Goal: Task Accomplishment & Management: Use online tool/utility

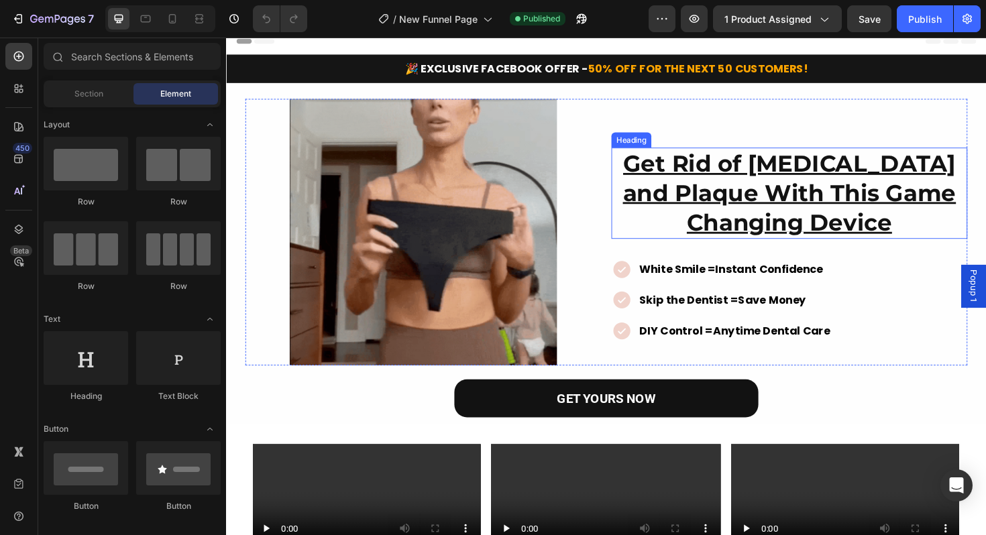
scroll to position [13, 0]
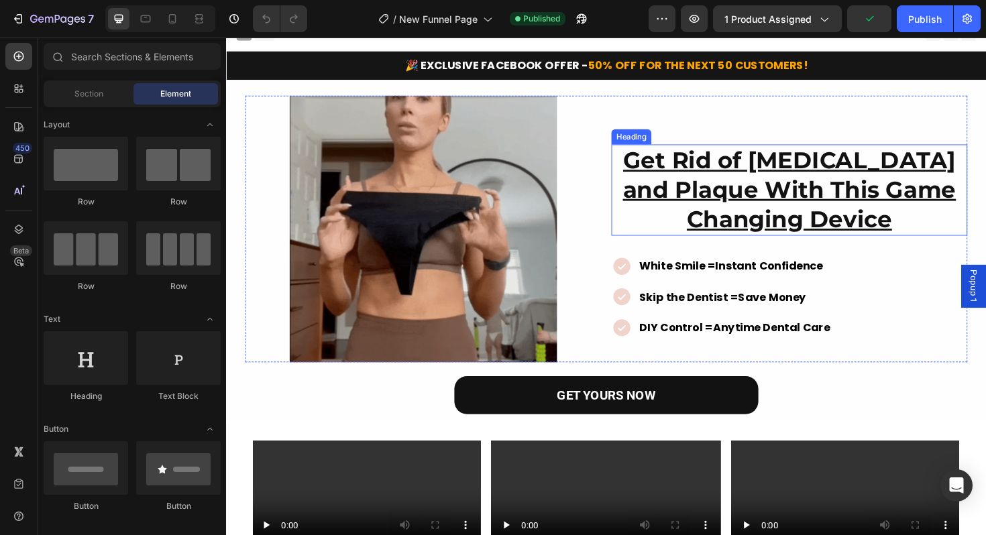
click at [872, 213] on h2 "Get Rid of [MEDICAL_DATA] and Plaque With This Game Changing Device" at bounding box center [822, 199] width 377 height 97
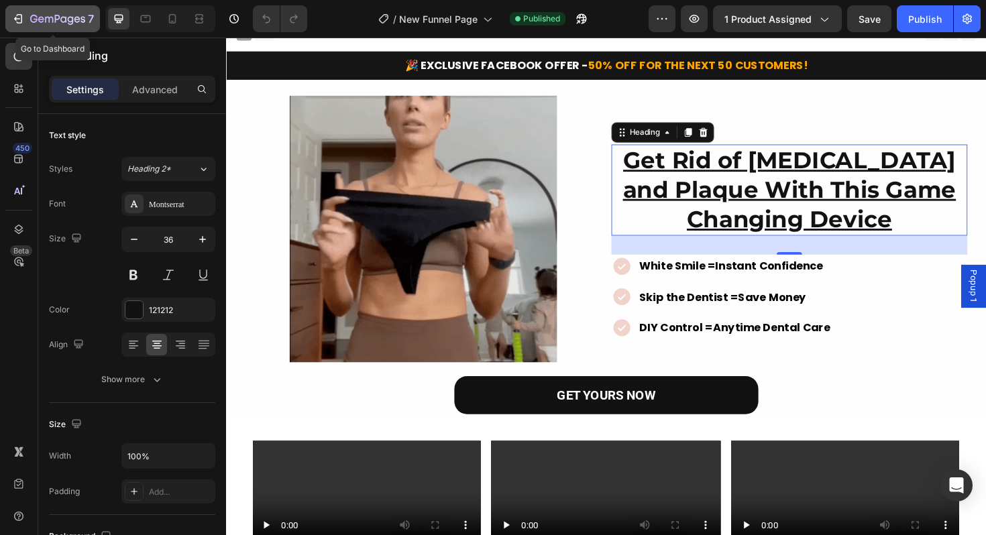
click at [18, 19] on icon "button" at bounding box center [17, 19] width 6 height 4
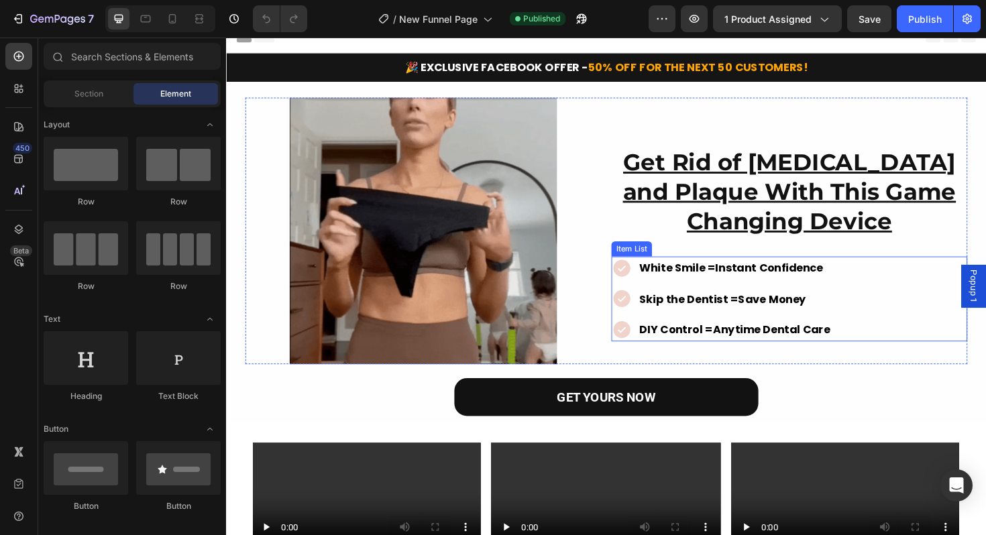
scroll to position [13, 0]
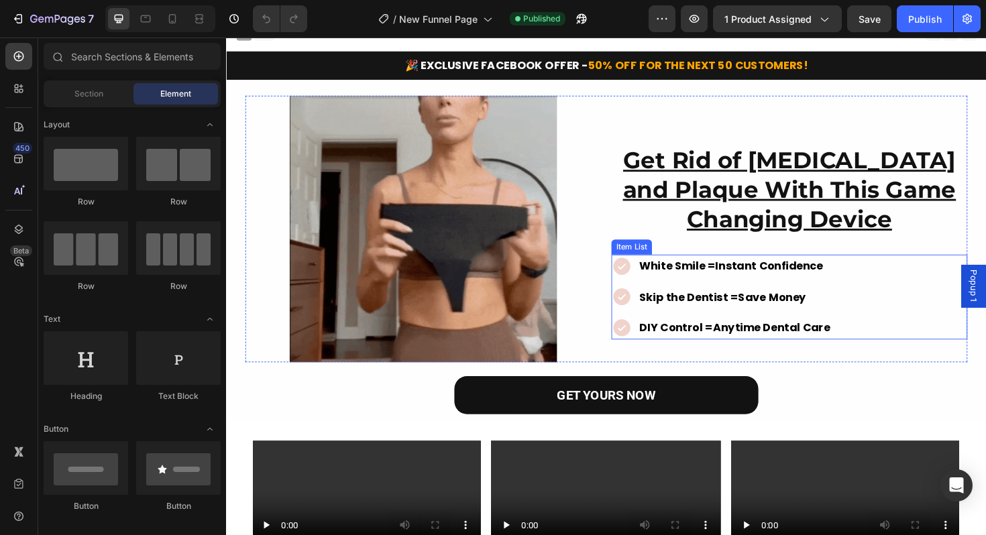
click at [690, 277] on strong "White Smile =" at bounding box center [704, 280] width 81 height 16
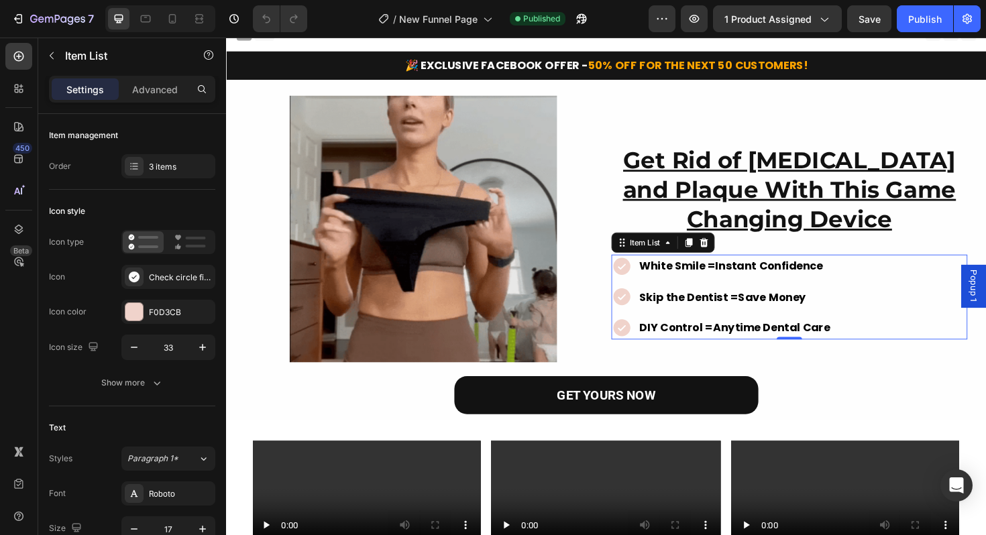
click at [690, 277] on strong "White Smile =" at bounding box center [704, 280] width 81 height 16
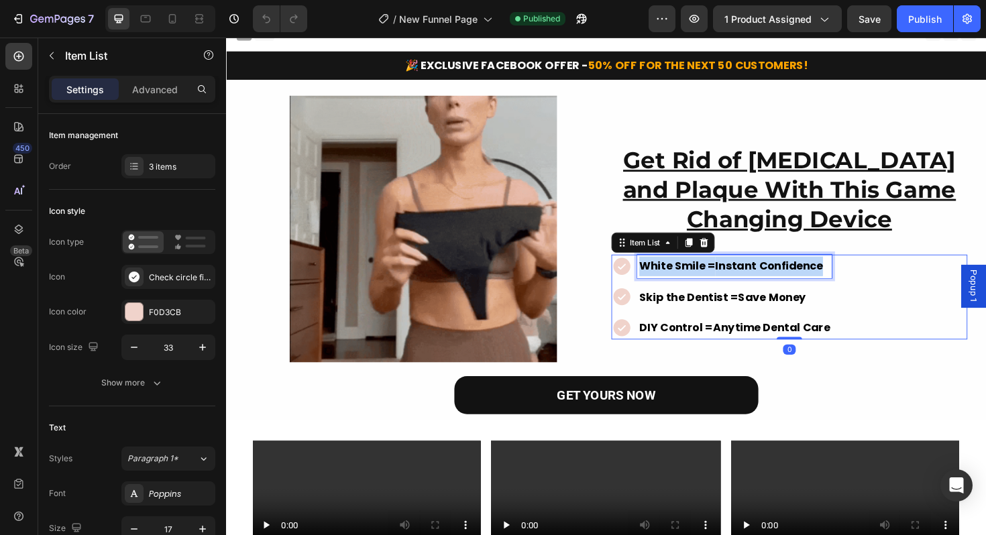
click at [690, 277] on strong "White Smile =" at bounding box center [704, 280] width 81 height 16
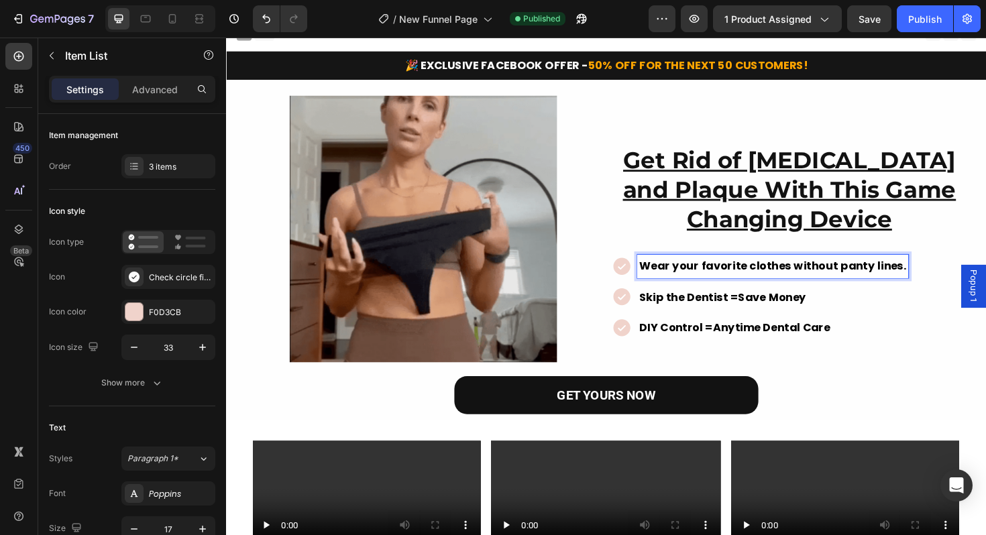
click at [684, 313] on strong "Skip the Dentist =" at bounding box center [716, 313] width 105 height 16
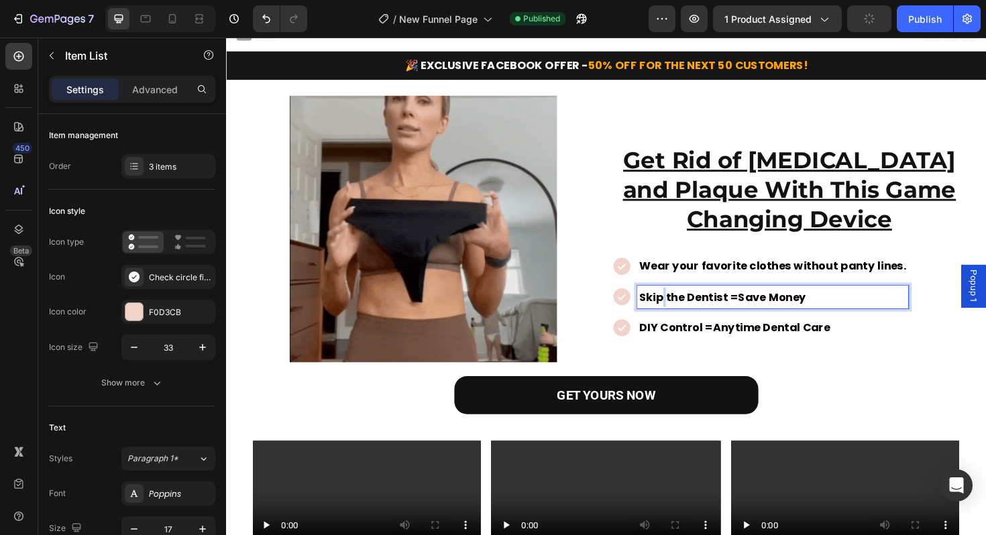
click at [684, 313] on strong "Skip the Dentist =" at bounding box center [716, 313] width 105 height 16
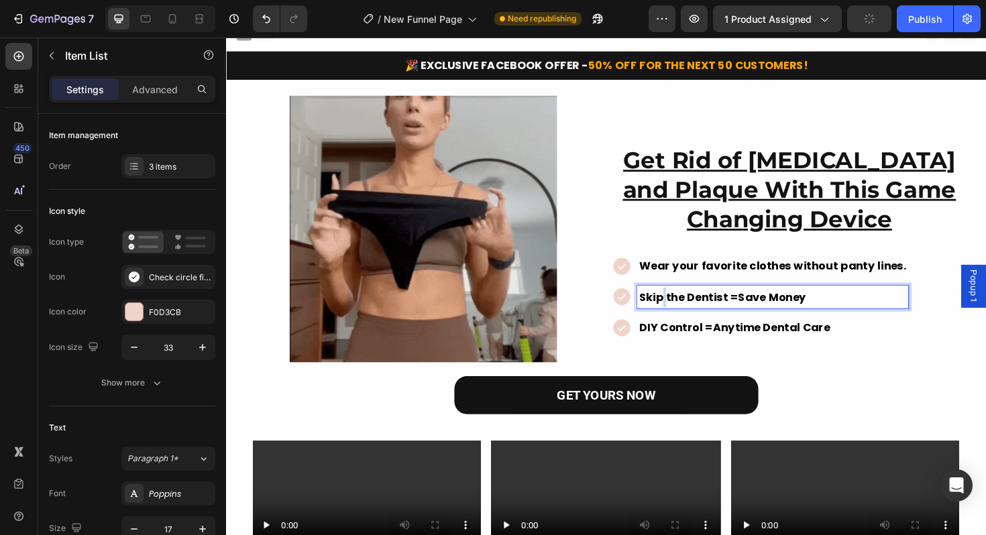
click at [684, 313] on strong "Skip the Dentist =" at bounding box center [716, 313] width 105 height 16
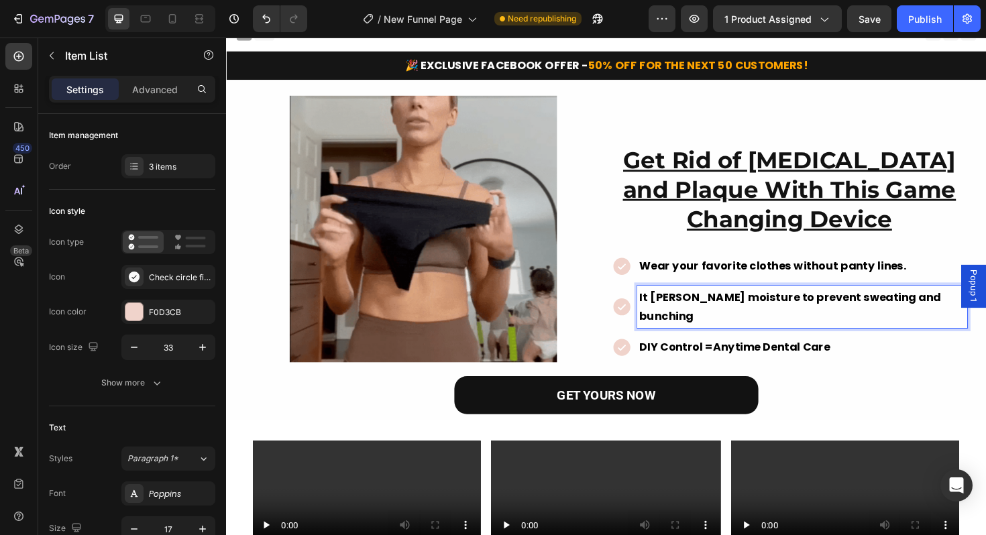
click at [686, 358] on strong "DIY Control =" at bounding box center [703, 366] width 78 height 16
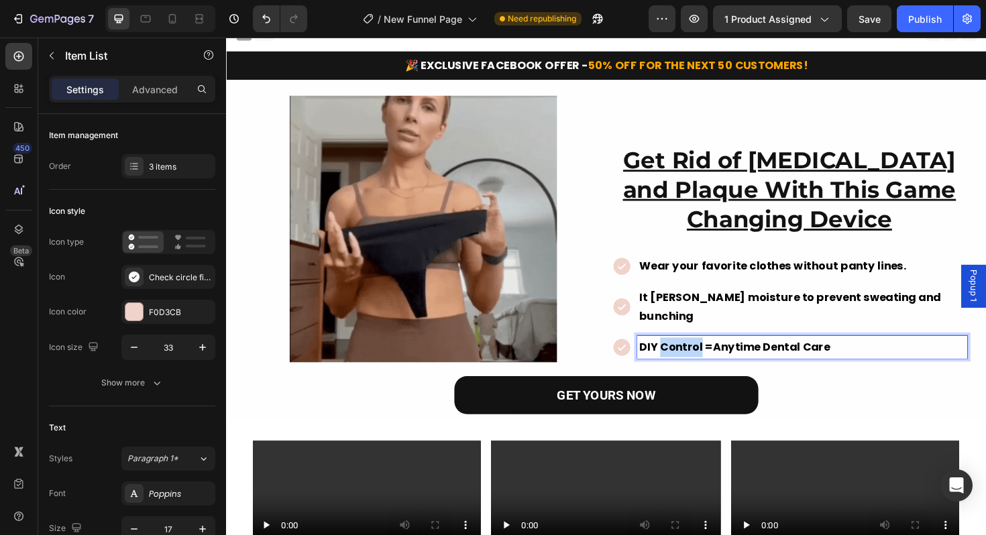
click at [686, 358] on strong "DIY Control =" at bounding box center [703, 366] width 78 height 16
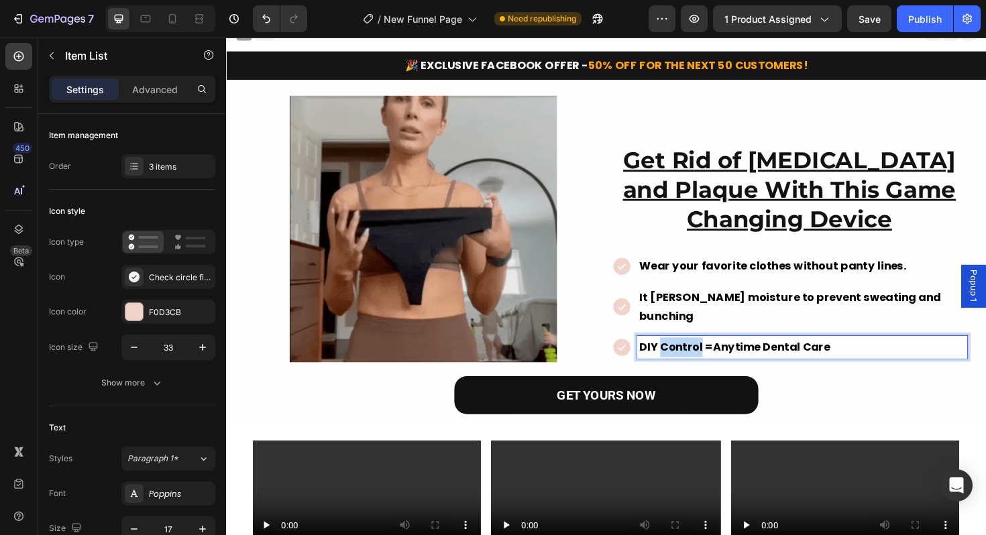
click at [686, 358] on strong "DIY Control =" at bounding box center [703, 366] width 78 height 16
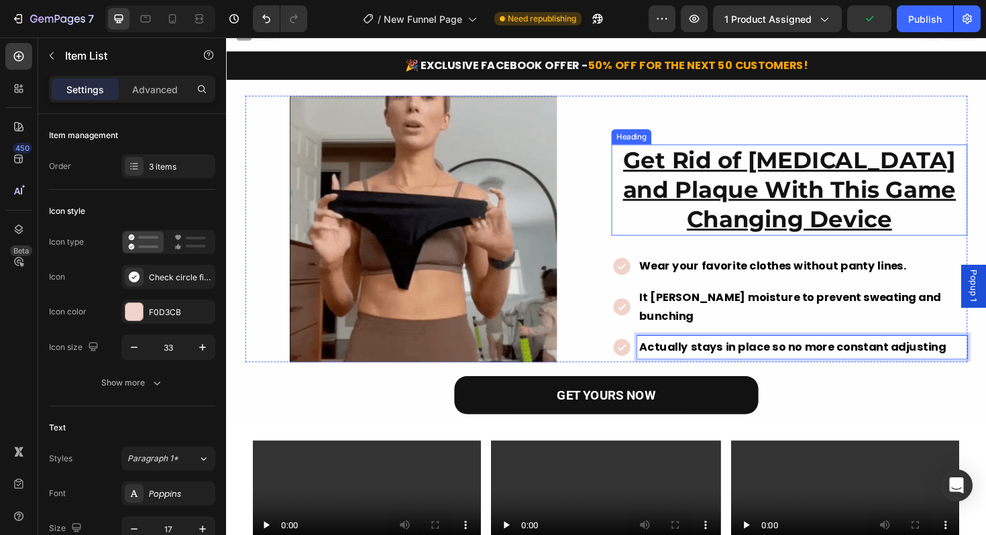
click at [766, 174] on u "Get Rid of [MEDICAL_DATA] and Plaque With This Game Changing Device" at bounding box center [822, 199] width 353 height 93
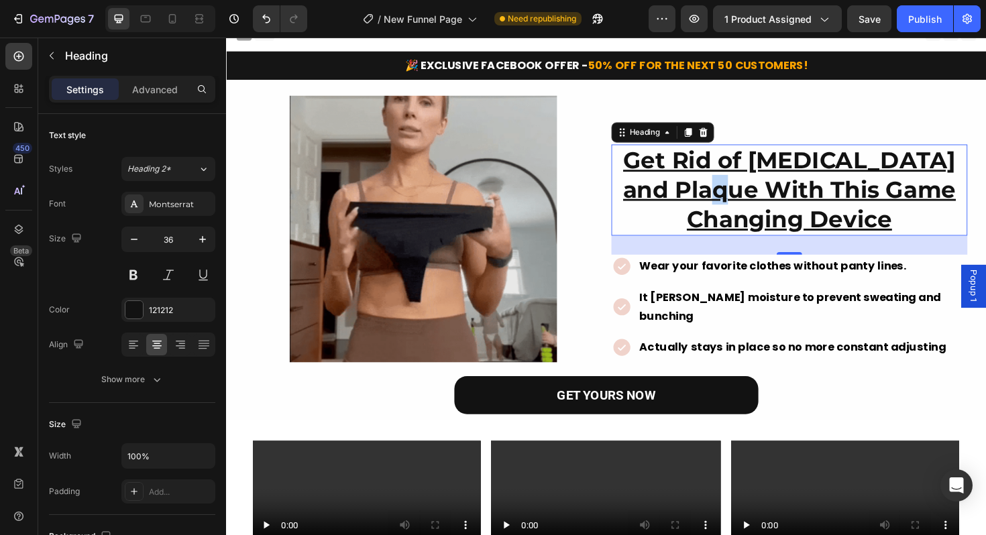
click at [719, 197] on u "Get Rid of [MEDICAL_DATA] and Plaque With This Game Changing Device" at bounding box center [822, 199] width 353 height 93
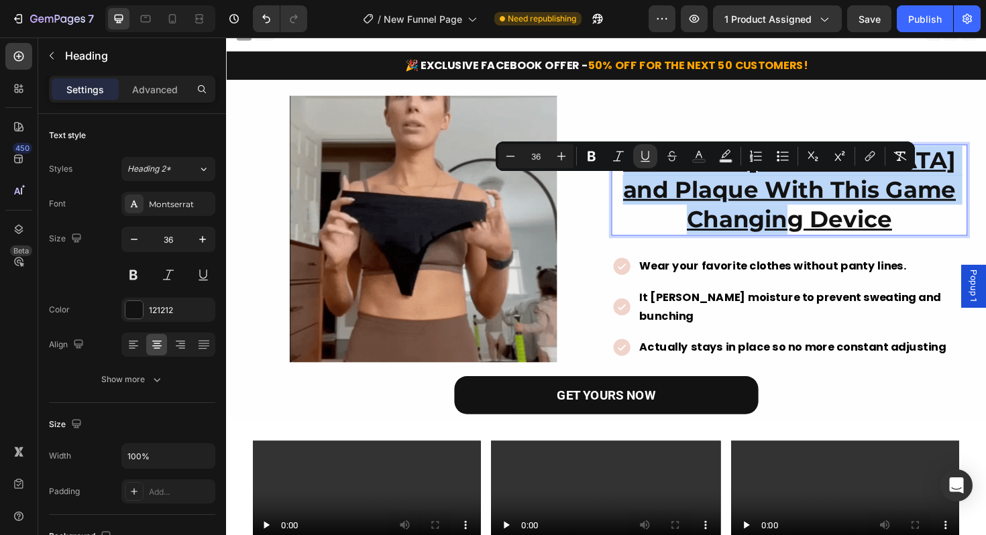
click at [719, 197] on u "Get Rid of [MEDICAL_DATA] and Plaque With This Game Changing Device" at bounding box center [822, 199] width 353 height 93
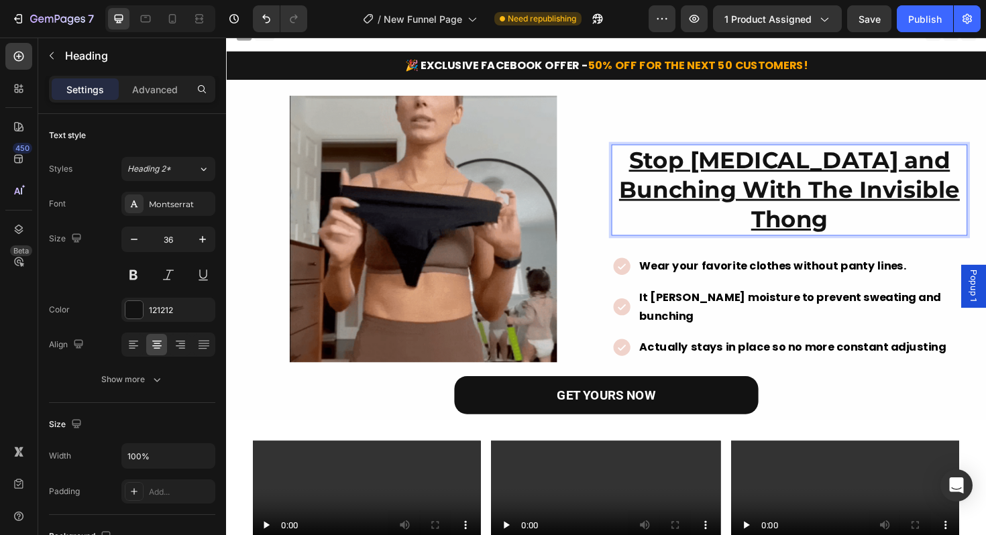
click at [841, 196] on u "Stop [MEDICAL_DATA] and Bunching With The Invisible Thong" at bounding box center [822, 199] width 361 height 93
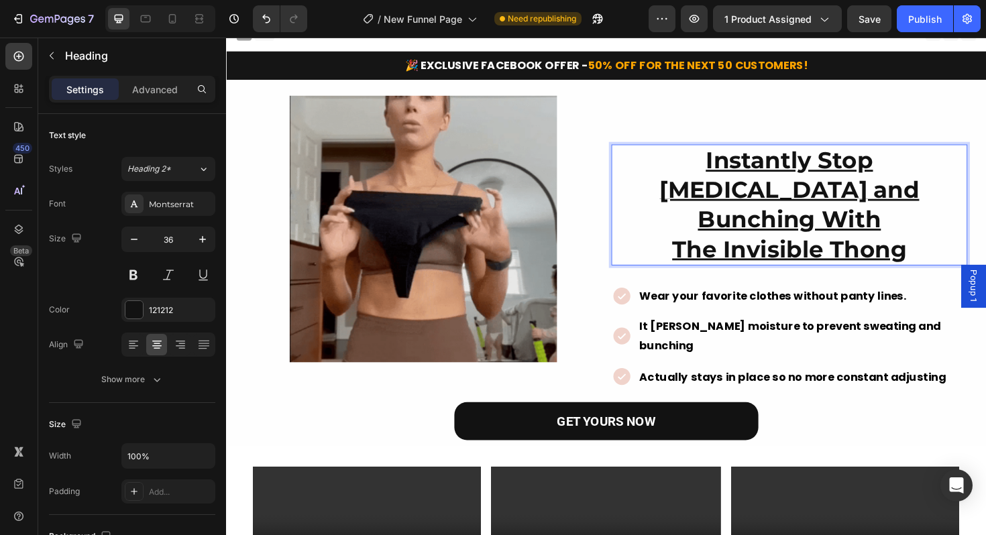
click at [960, 166] on u "Instantly Stop [MEDICAL_DATA] and Bunching With" at bounding box center [822, 199] width 275 height 93
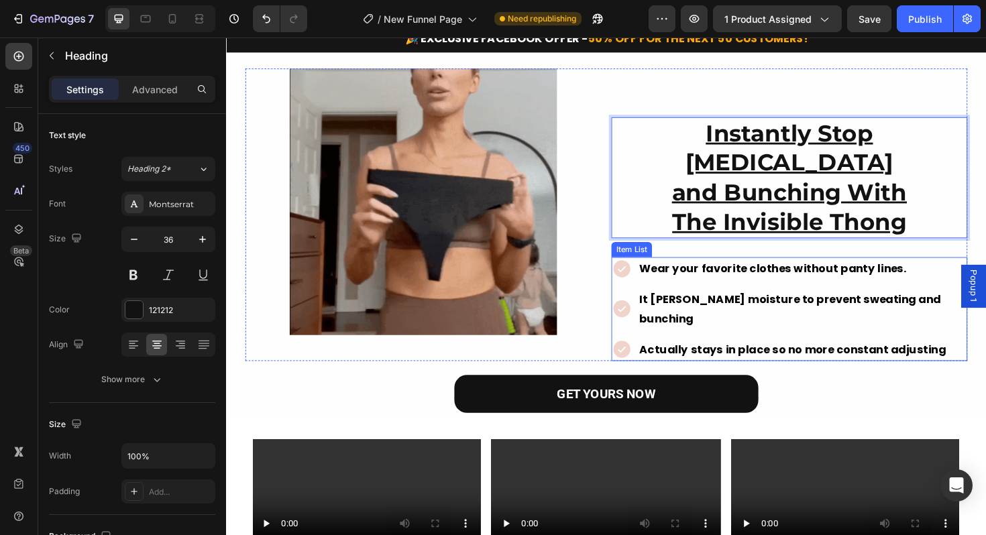
scroll to position [54, 0]
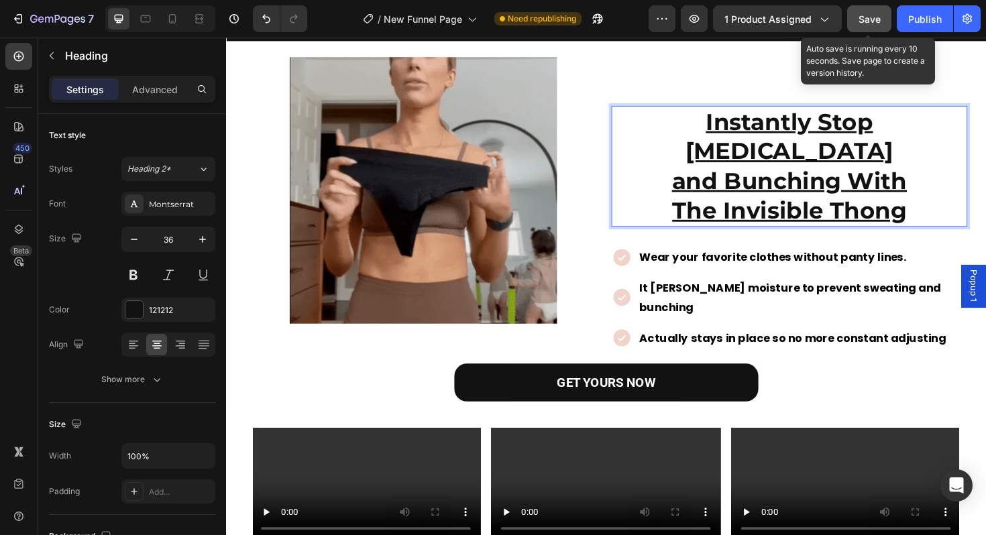
click at [861, 26] on button "Save" at bounding box center [869, 18] width 44 height 27
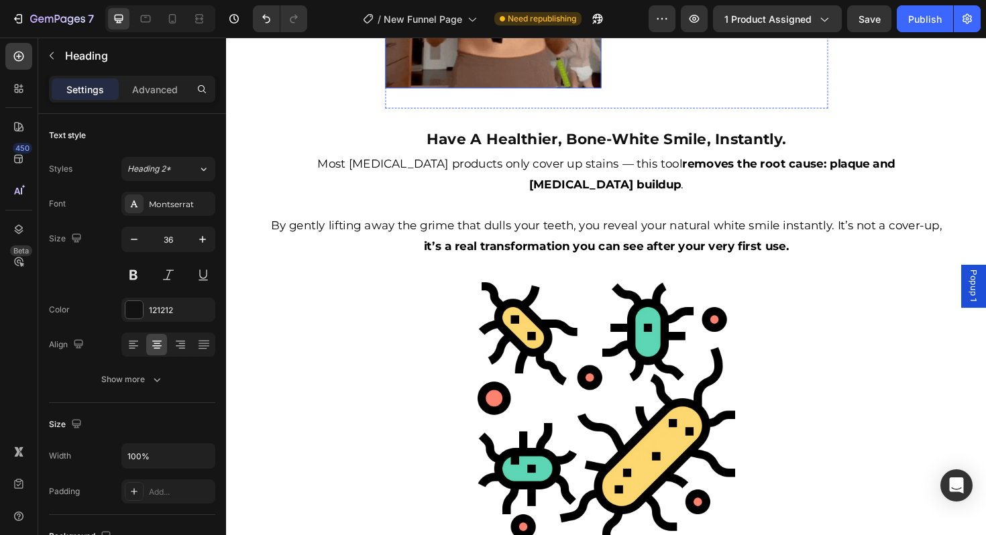
scroll to position [766, 0]
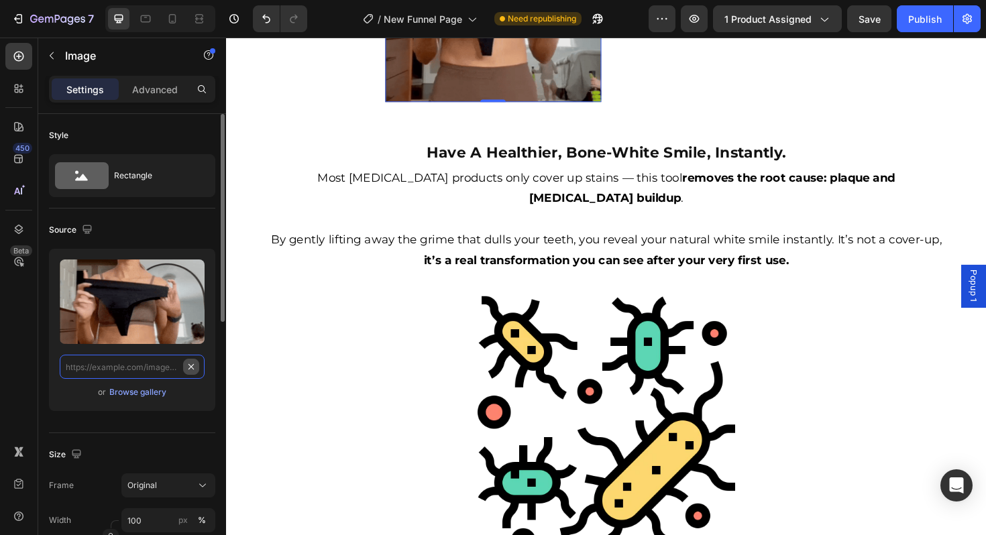
scroll to position [0, 0]
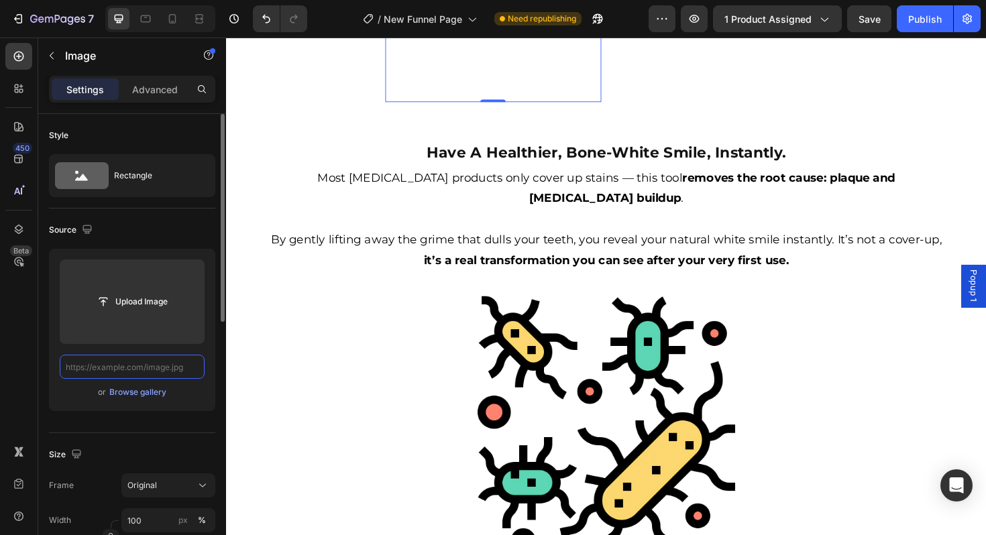
paste input "[URL][DOMAIN_NAME]"
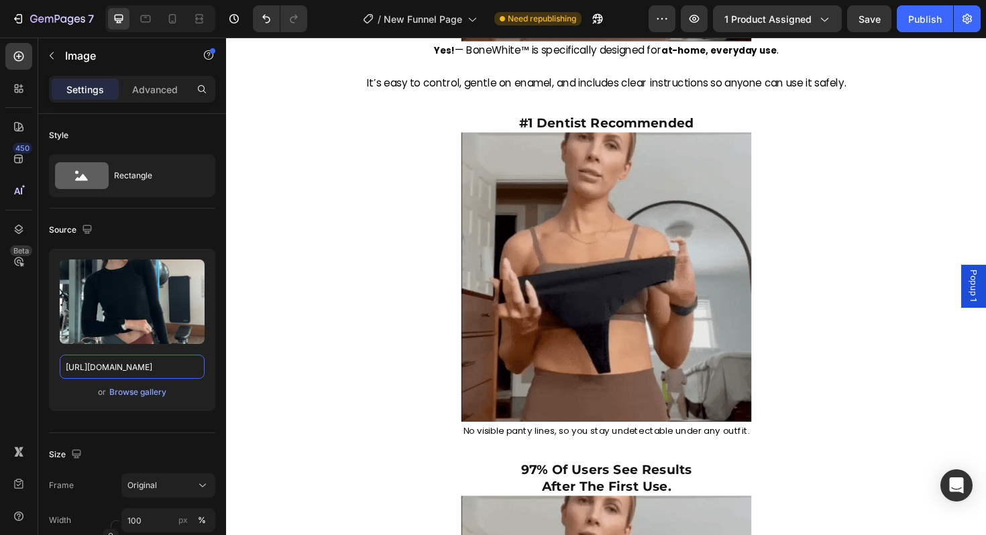
scroll to position [2722, 0]
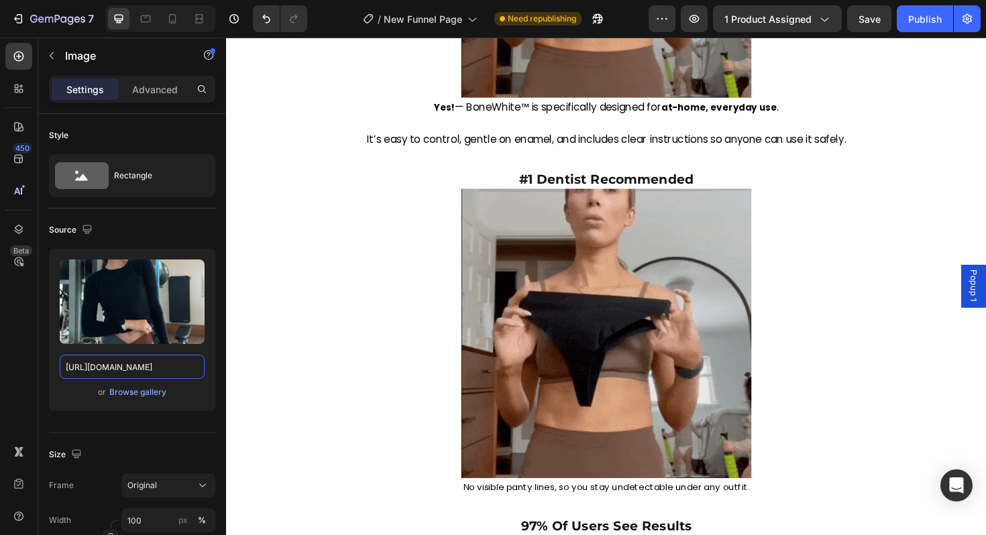
type input "[URL][DOMAIN_NAME]"
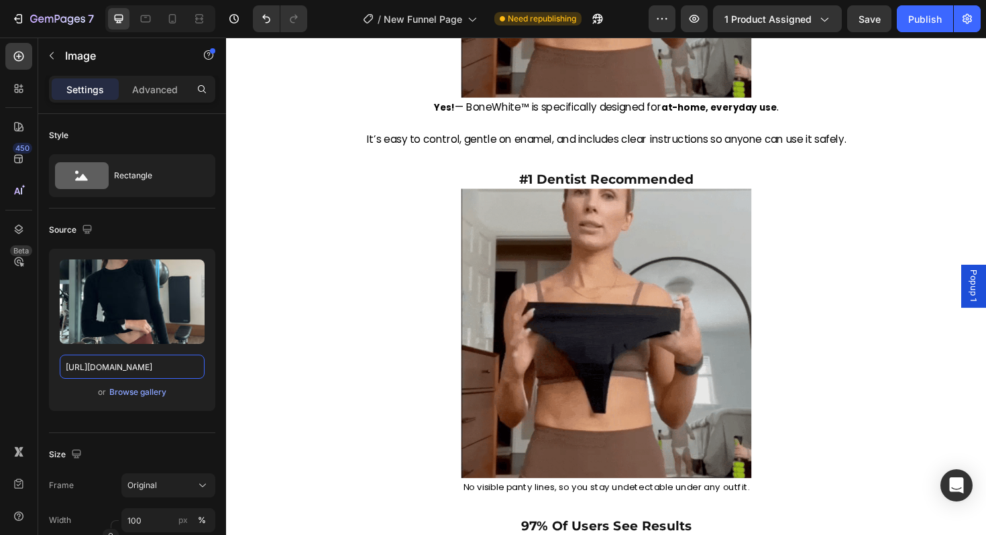
scroll to position [0, 0]
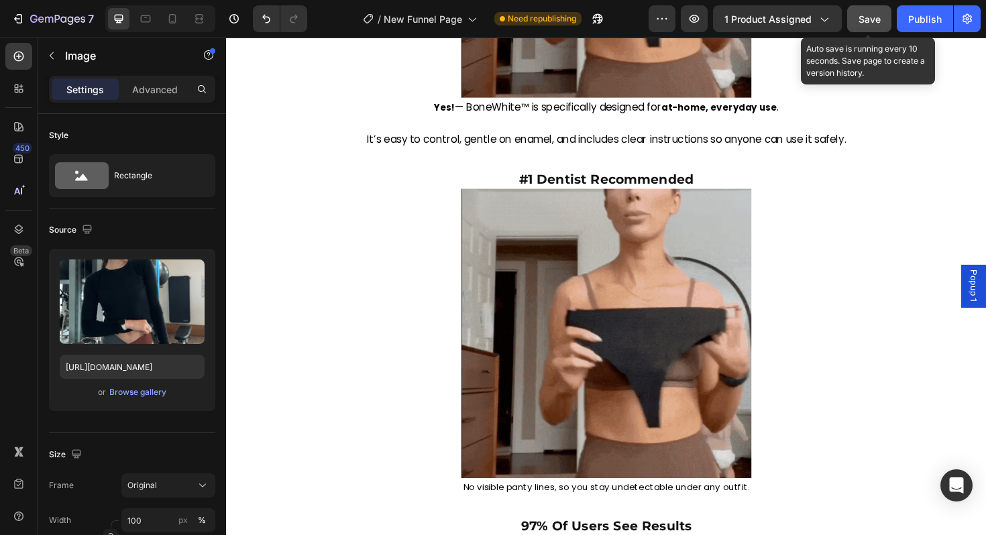
click at [861, 15] on span "Save" at bounding box center [870, 18] width 22 height 11
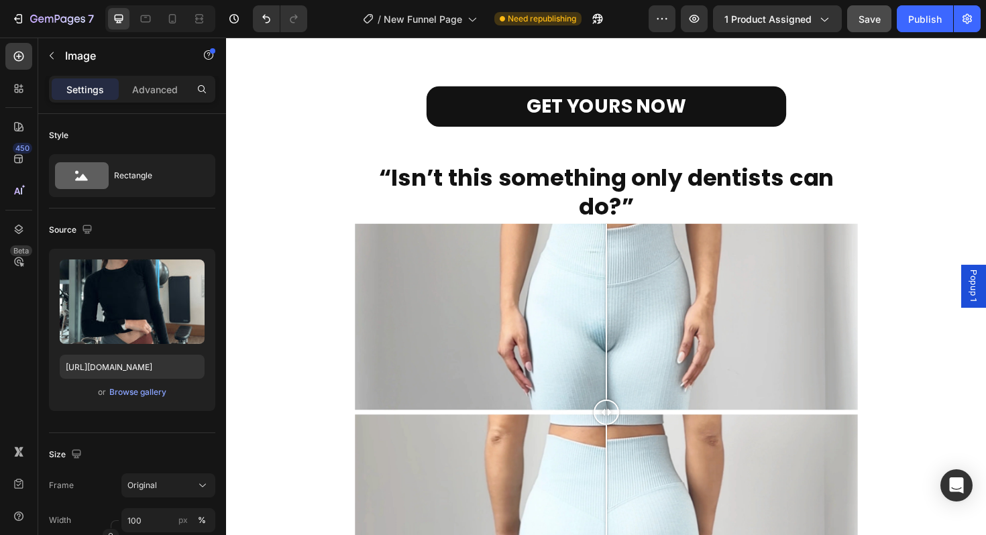
scroll to position [1580, 0]
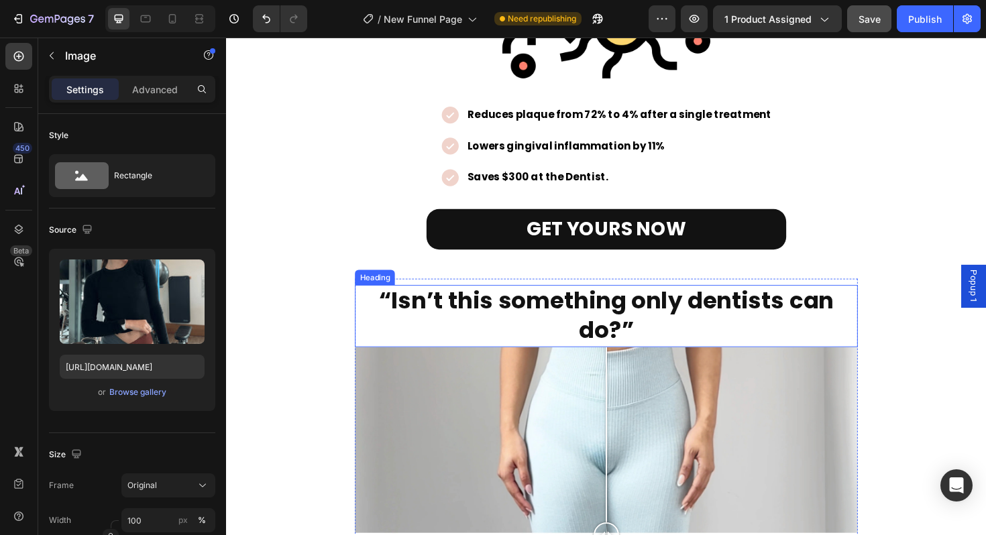
click at [572, 299] on strong "“Isn’t this something only dentists can do?”" at bounding box center [629, 332] width 482 height 66
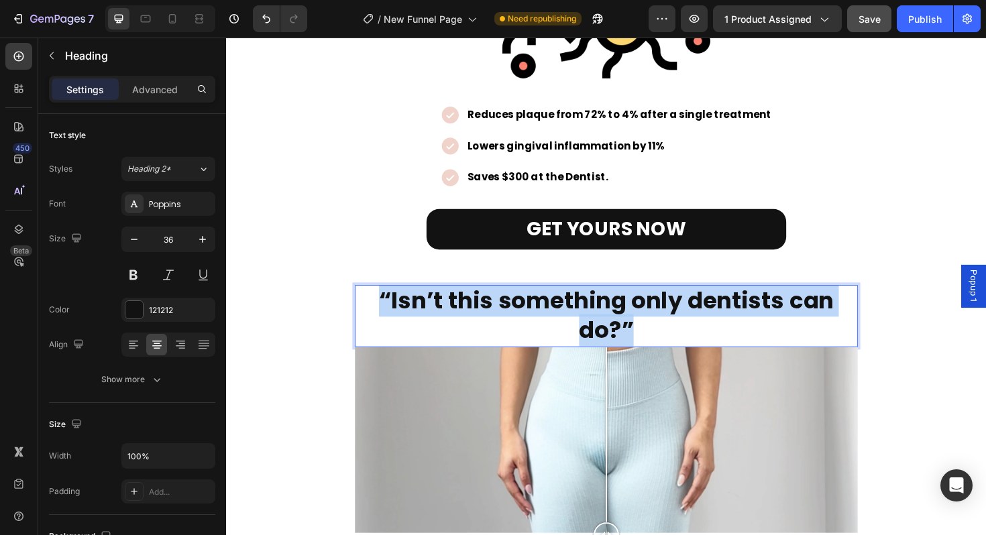
click at [572, 299] on strong "“Isn’t this something only dentists can do?”" at bounding box center [629, 332] width 482 height 66
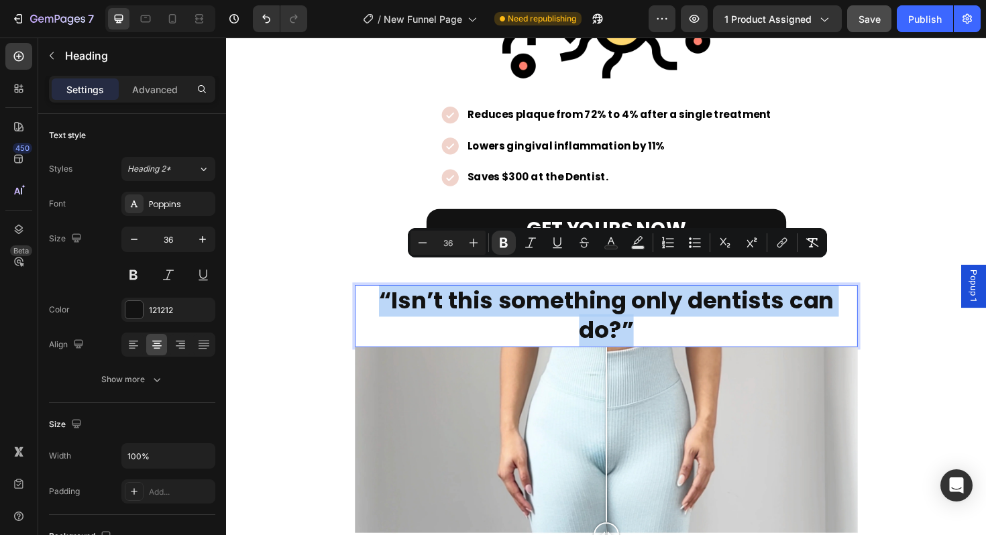
click at [423, 307] on strong "“Isn’t this something only dentists can do?”" at bounding box center [629, 332] width 482 height 66
drag, startPoint x: 403, startPoint y: 296, endPoint x: 638, endPoint y: 329, distance: 237.1
click at [638, 329] on strong "“Isn’t this something only dentists can do?”" at bounding box center [629, 332] width 482 height 66
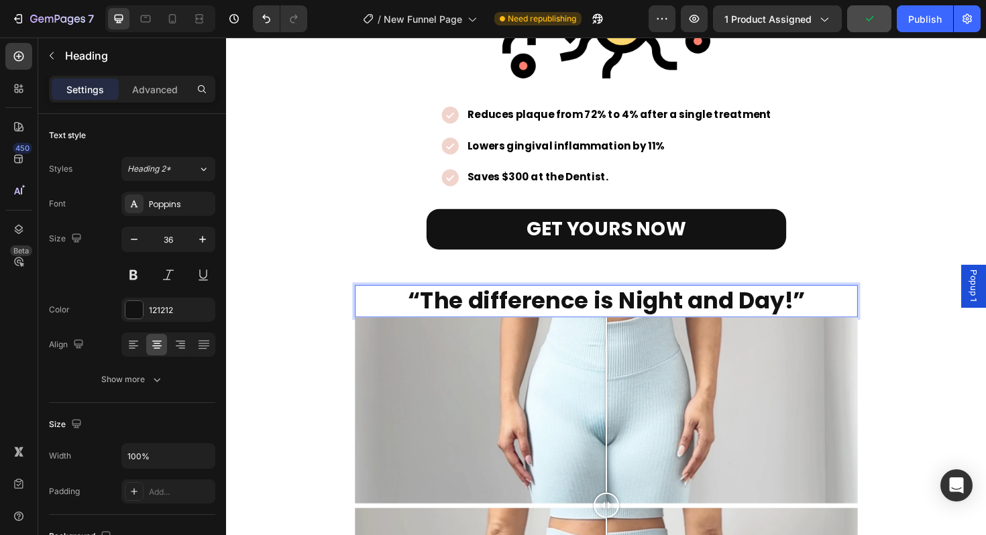
click at [649, 299] on strong "“The difference is Night and Day!”" at bounding box center [629, 316] width 421 height 34
click at [774, 299] on strong "“The difference is night and Day!”" at bounding box center [628, 316] width 419 height 34
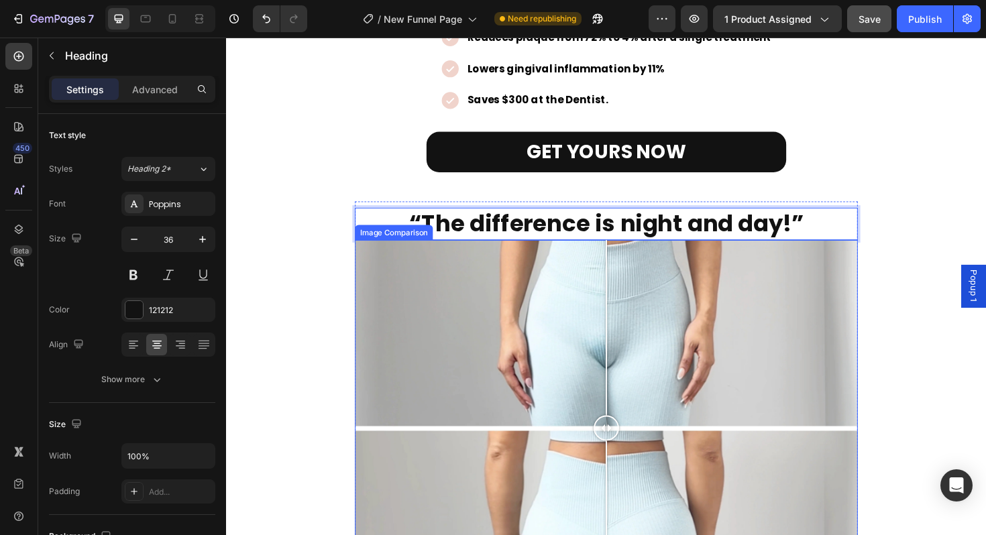
scroll to position [1744, 0]
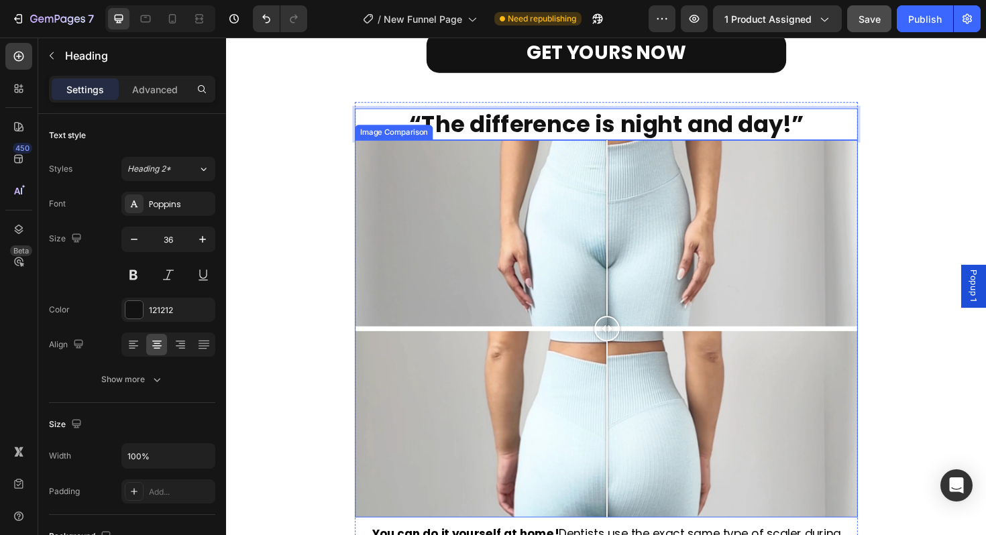
drag, startPoint x: 629, startPoint y: 351, endPoint x: 628, endPoint y: 376, distance: 24.9
click at [628, 376] on div at bounding box center [629, 345] width 27 height 399
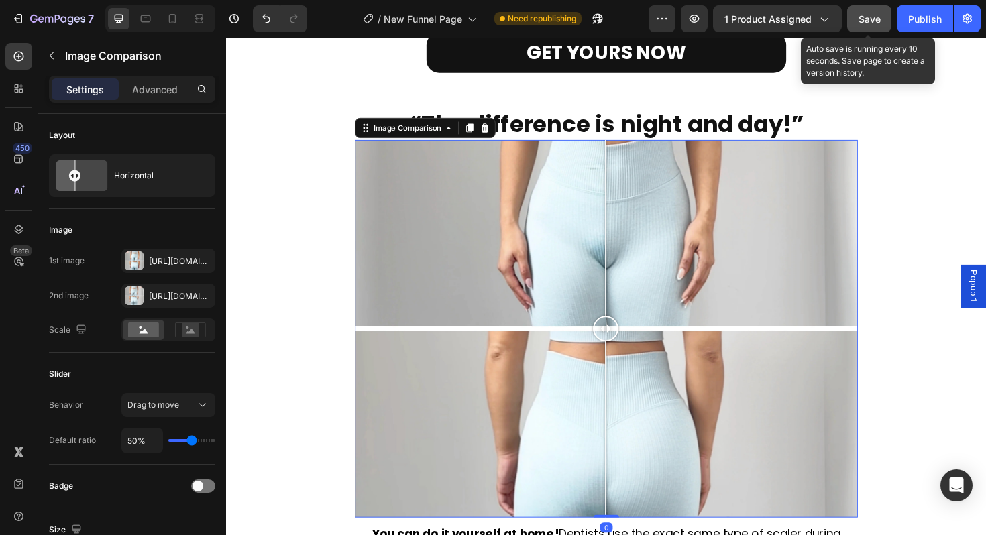
click at [865, 25] on button "Save" at bounding box center [869, 18] width 44 height 27
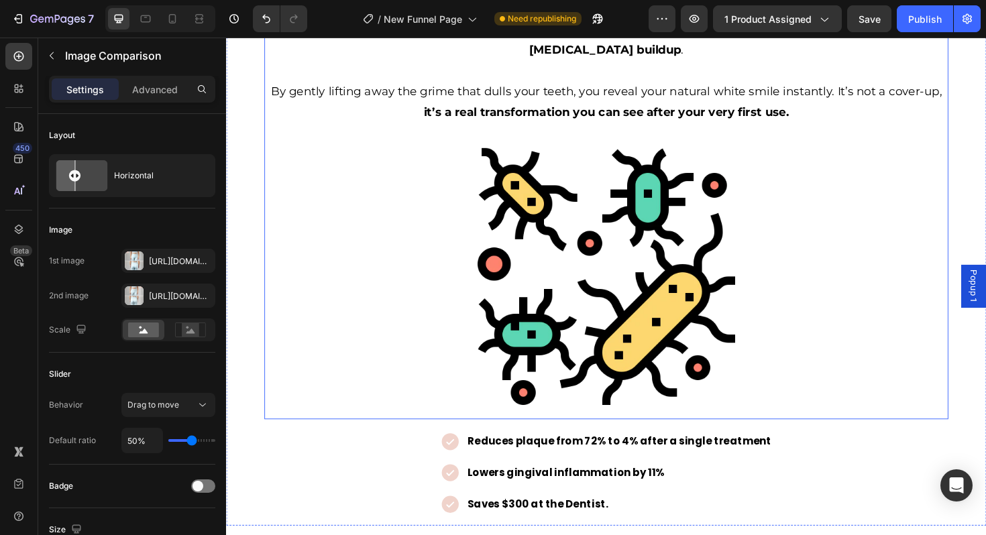
scroll to position [1416, 0]
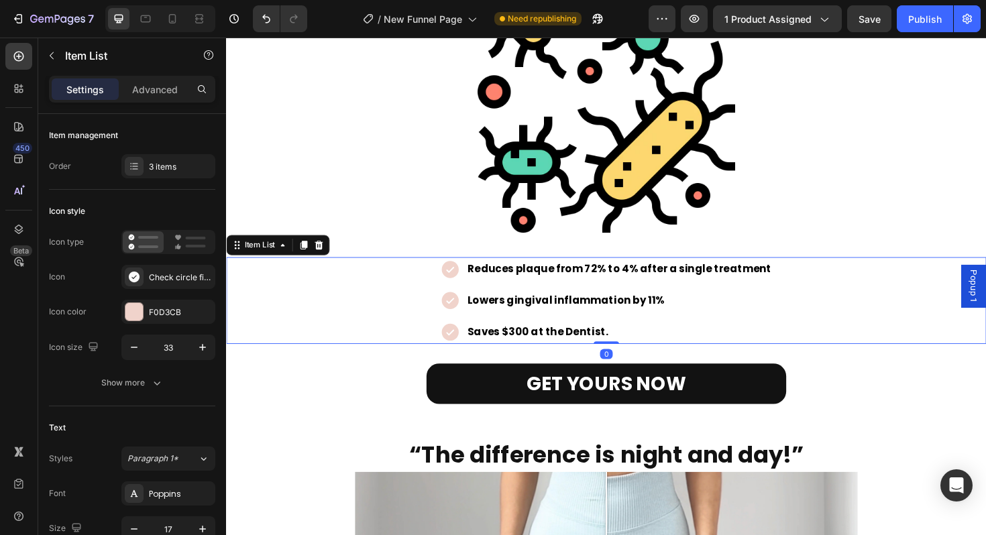
click at [539, 272] on p "Reduces plaque from 72% to 4% after a single treatment" at bounding box center [643, 282] width 322 height 21
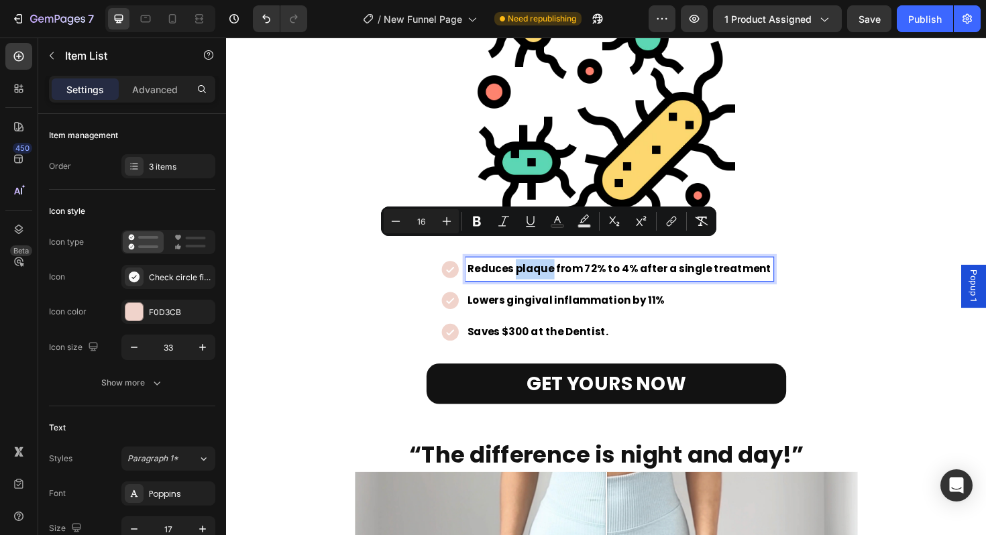
click at [539, 275] on span "Reduces plaque from 72% to 4% after a single treatment" at bounding box center [643, 282] width 322 height 15
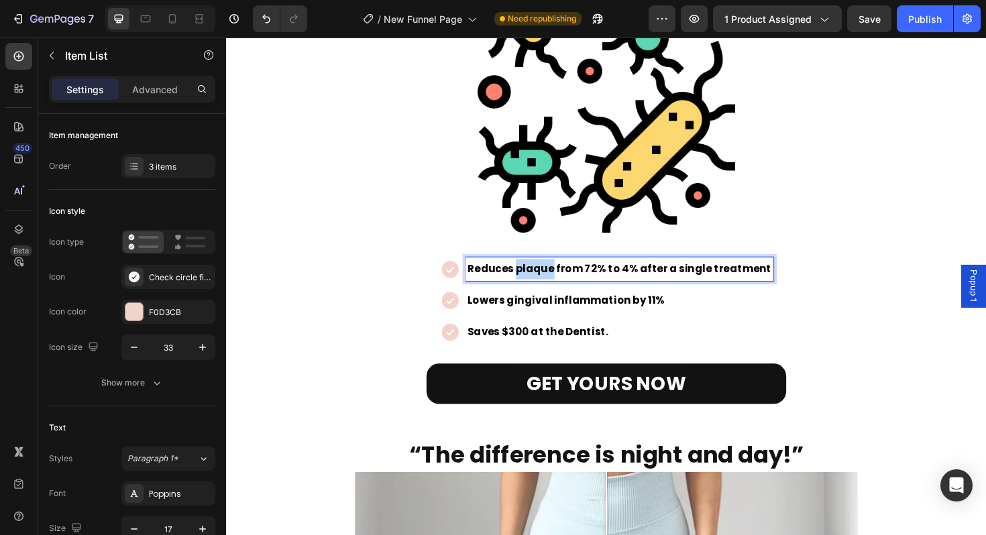
click at [539, 275] on span "Reduces plaque from 72% to 4% after a single treatment" at bounding box center [643, 282] width 322 height 15
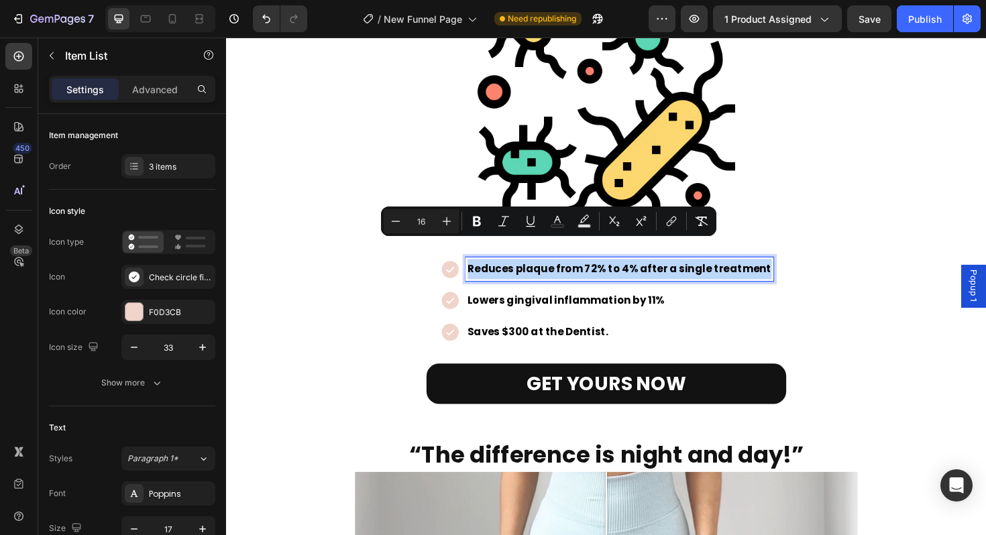
click at [539, 275] on span "Reduces plaque from 72% to 4% after a single treatment" at bounding box center [643, 282] width 322 height 15
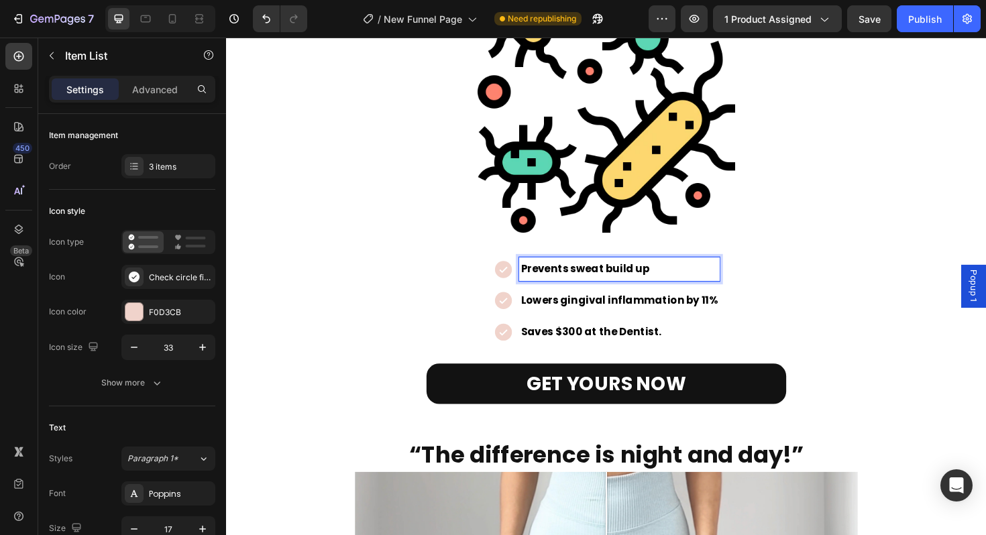
click at [567, 304] on div "Lowers gingival inflammation by 11%" at bounding box center [642, 316] width 213 height 25
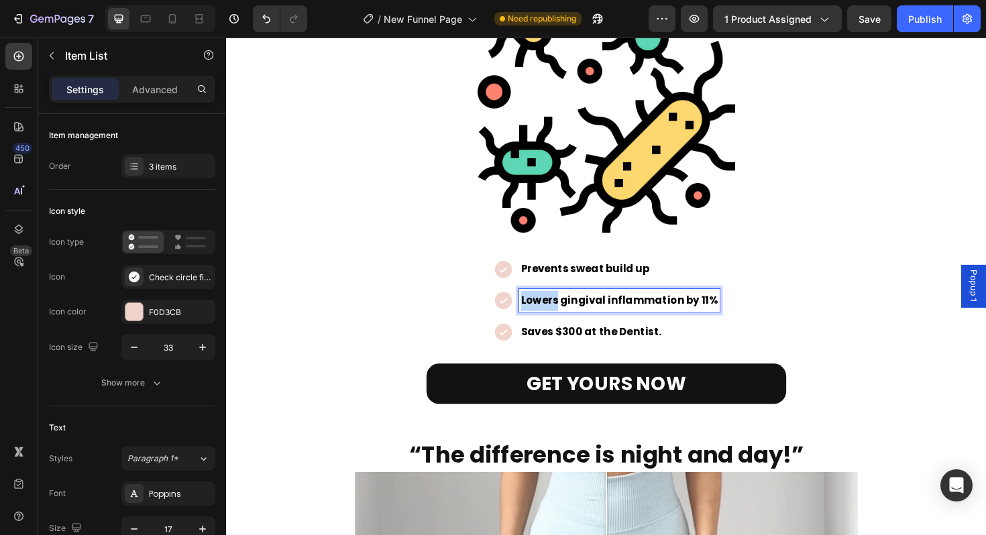
click at [567, 304] on div "Lowers gingival inflammation by 11%" at bounding box center [642, 316] width 213 height 25
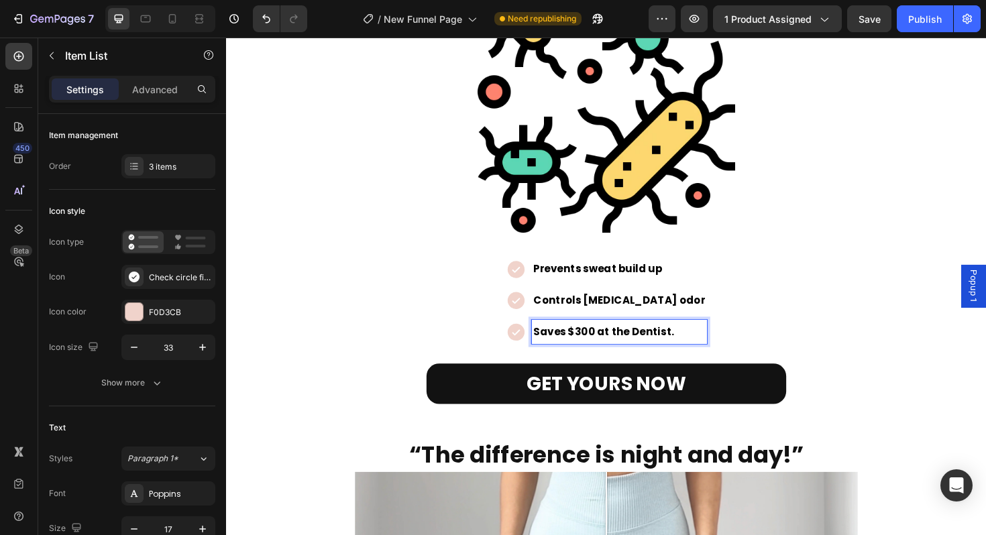
click at [611, 341] on span "Saves $300 at the Dentist." at bounding box center [625, 348] width 149 height 15
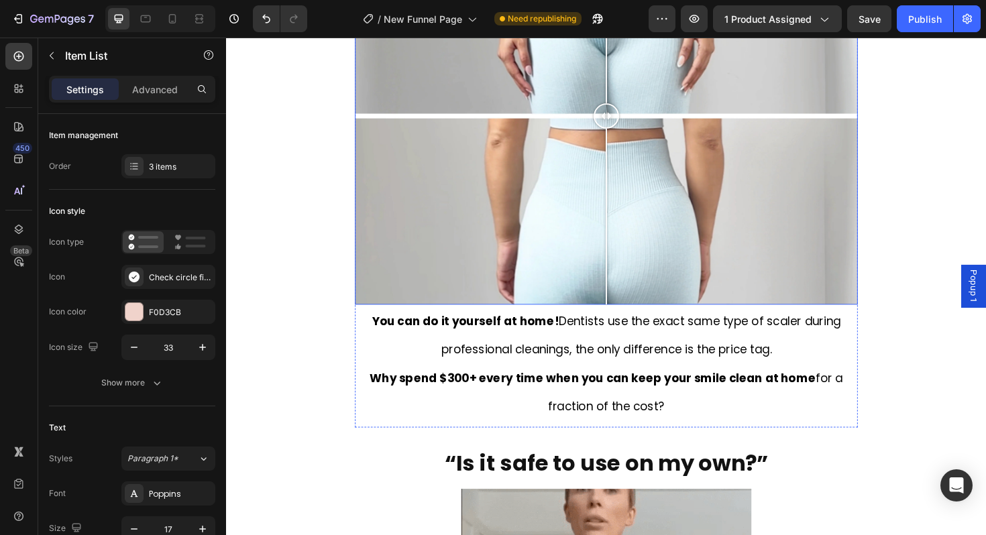
scroll to position [2013, 0]
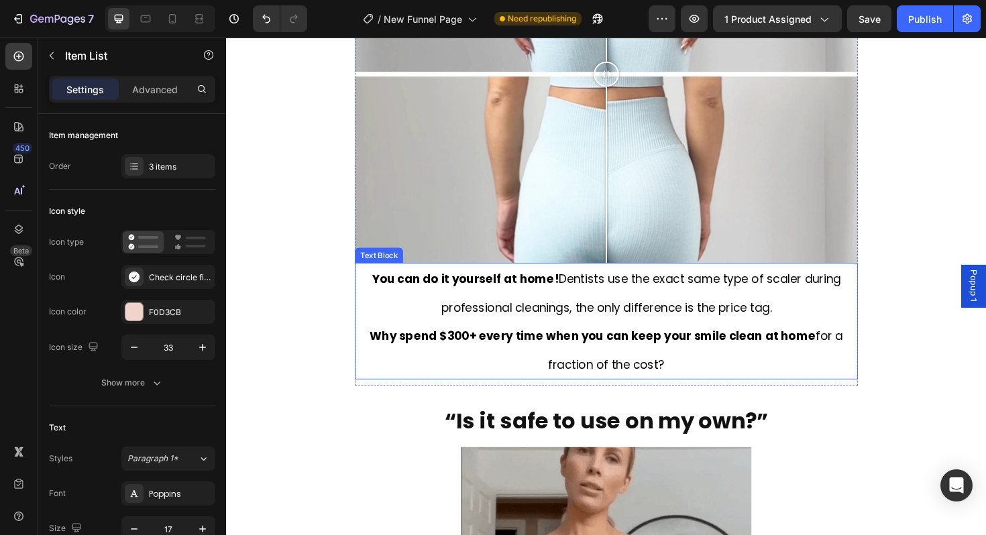
click at [581, 332] on p "You can do it yourself at home! Dentists use the exact same type of scaler duri…" at bounding box center [629, 308] width 530 height 60
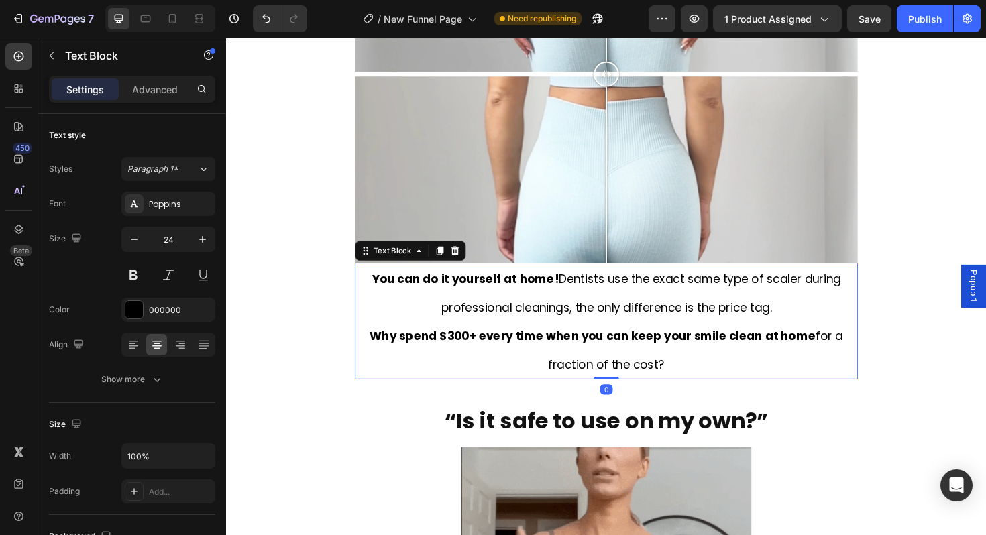
click at [581, 332] on p "You can do it yourself at home! Dentists use the exact same type of scaler duri…" at bounding box center [629, 308] width 530 height 60
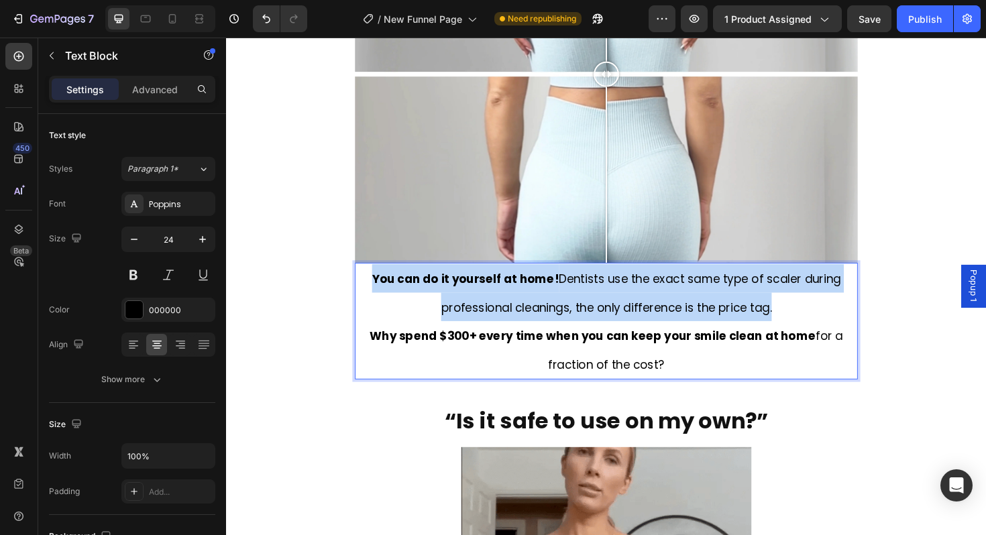
click at [581, 332] on p "You can do it yourself at home! Dentists use the exact same type of scaler duri…" at bounding box center [629, 308] width 530 height 60
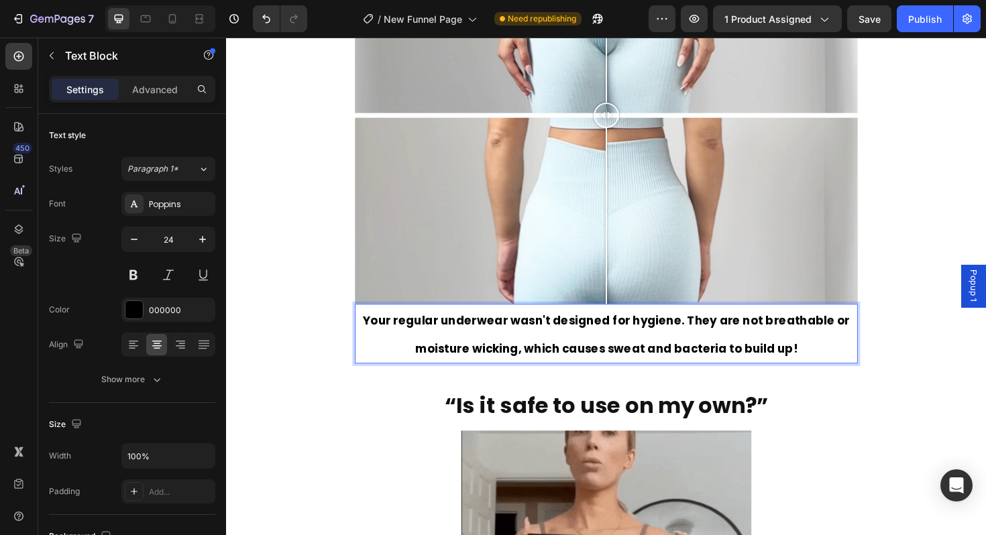
scroll to position [1968, 0]
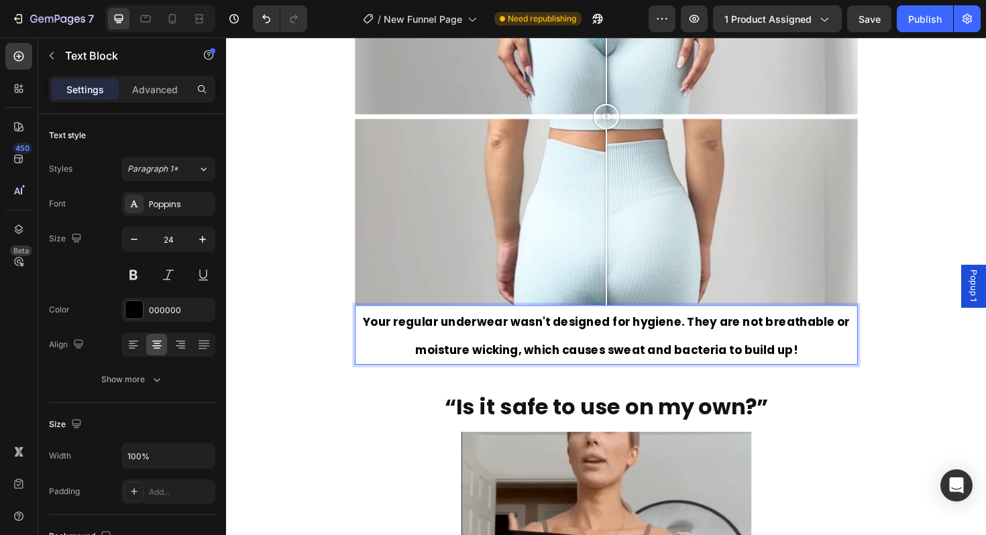
click at [680, 340] on strong "Your regular underwear wasn't designed for hygiene. They are not breathable or …" at bounding box center [629, 353] width 516 height 47
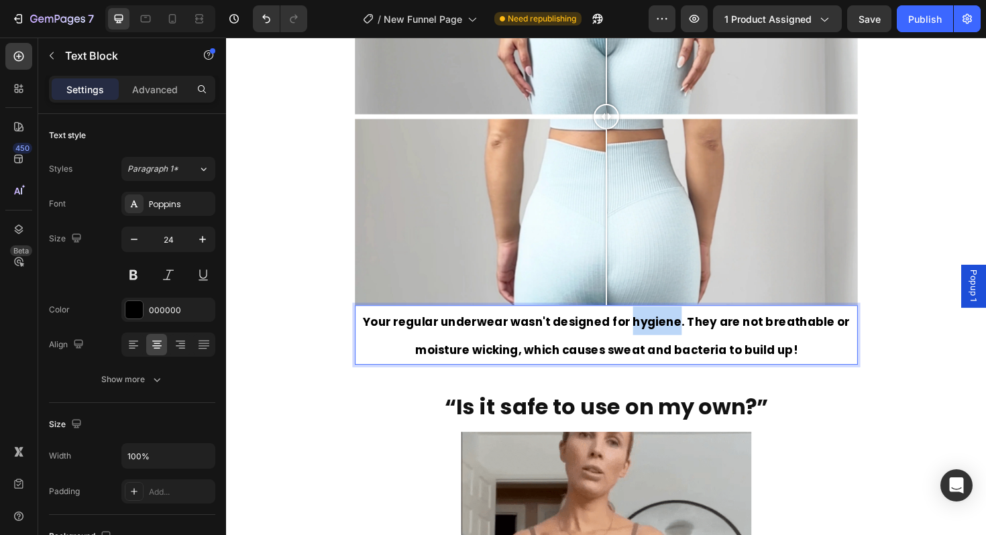
click at [680, 340] on strong "Your regular underwear wasn't designed for hygiene. They are not breathable or …" at bounding box center [629, 353] width 516 height 47
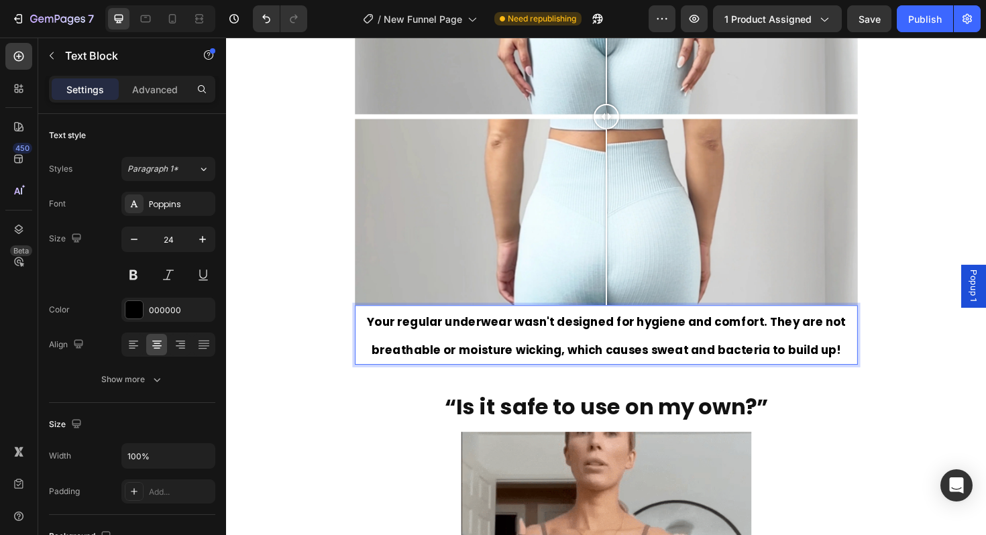
click at [797, 334] on strong "Your regular underwear wasn't designed for hygiene and comfort. They are not br…" at bounding box center [628, 353] width 507 height 47
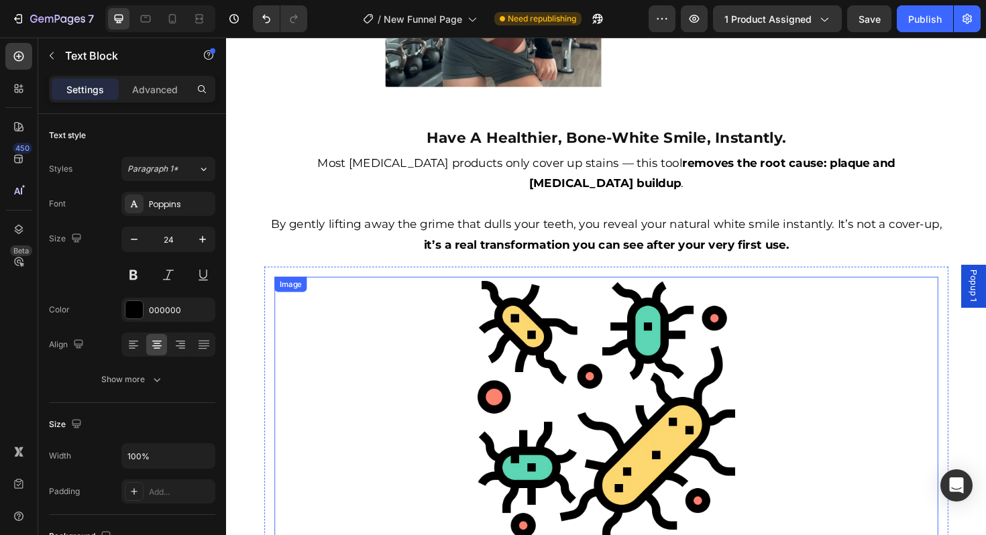
scroll to position [1070, 0]
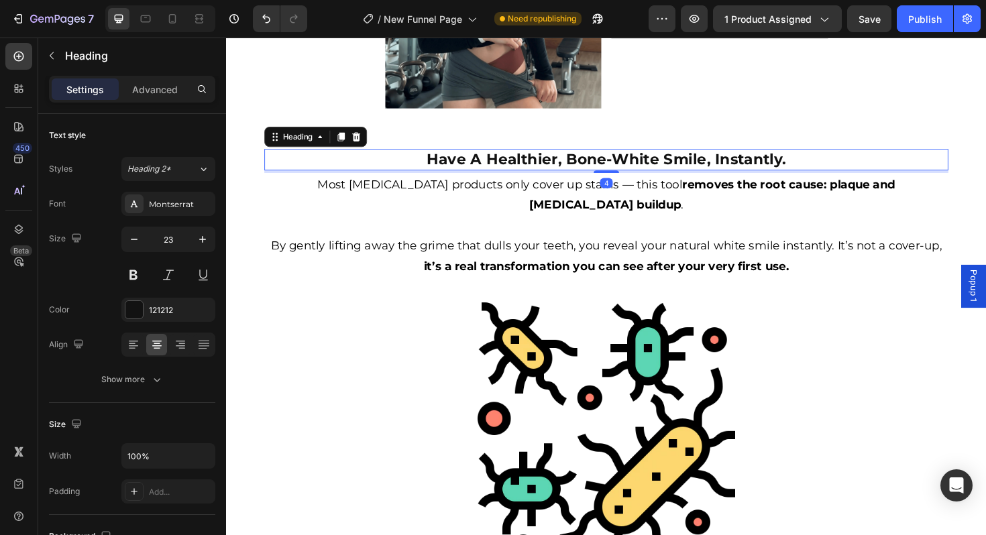
click at [576, 166] on strong "Have A Healthier, Bone-White Smile, Instantly." at bounding box center [629, 166] width 380 height 19
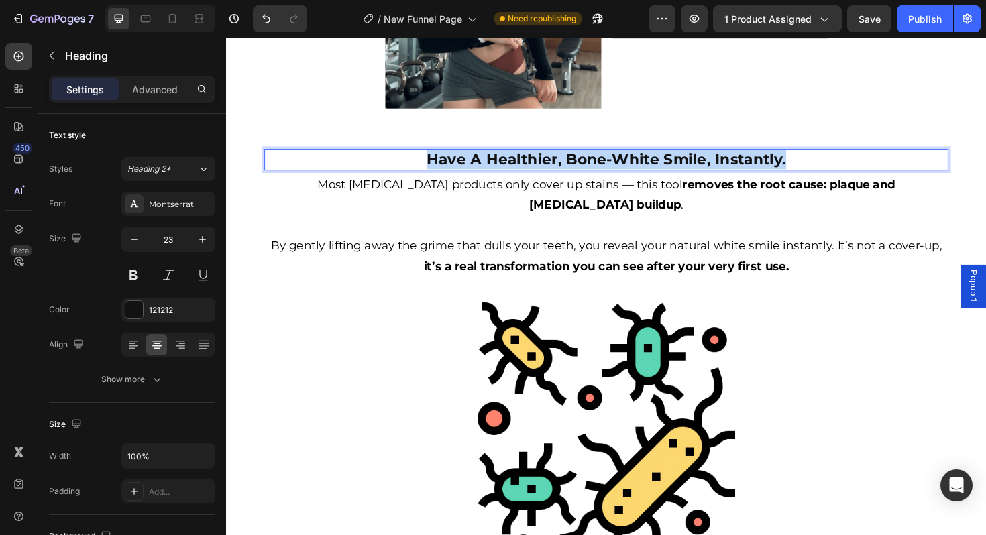
click at [576, 166] on strong "Have A Healthier, Bone-White Smile, Instantly." at bounding box center [629, 166] width 380 height 19
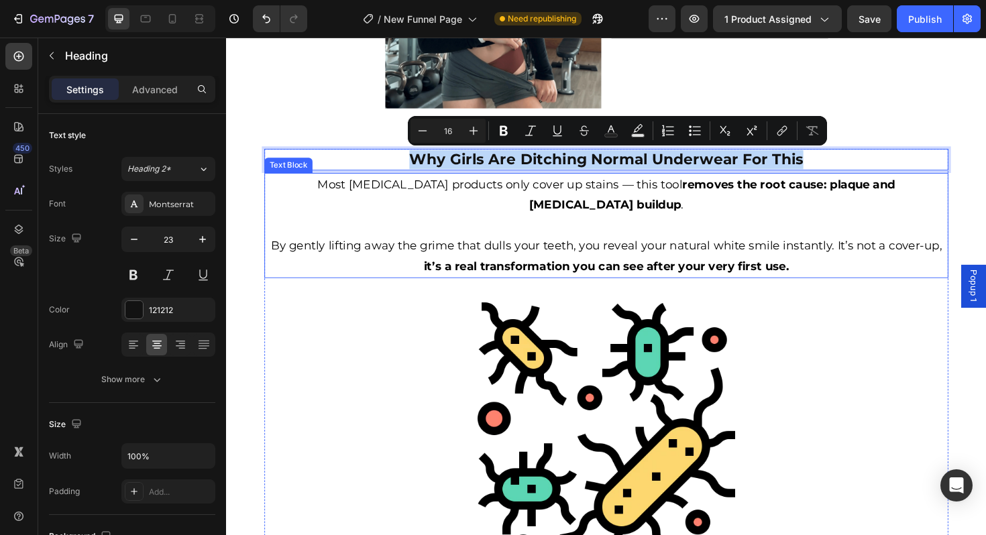
click at [808, 181] on div "Most [MEDICAL_DATA] products only cover up stains — this tool removes the root …" at bounding box center [628, 236] width 725 height 111
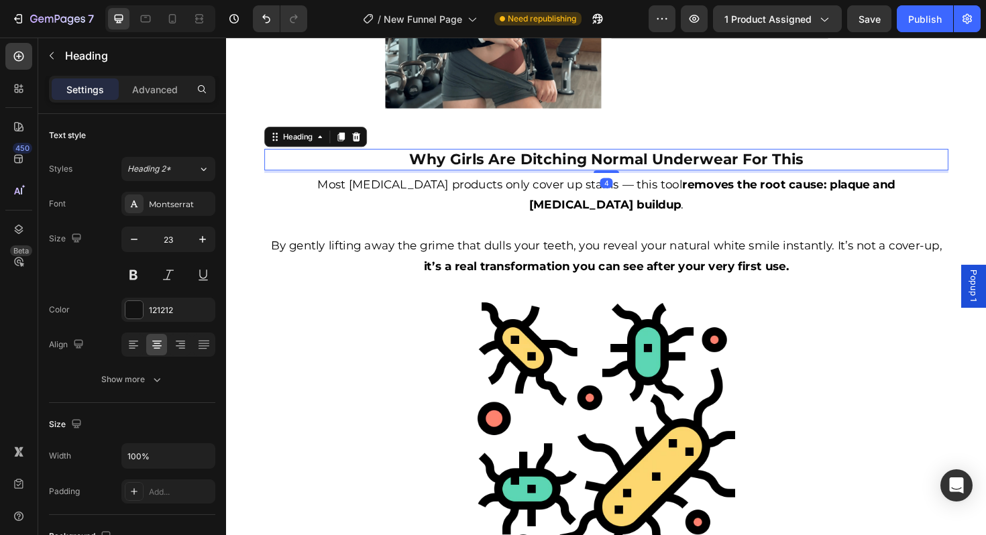
click at [430, 166] on p "Why Girls Are Ditching Normal Underwear For This" at bounding box center [629, 167] width 722 height 20
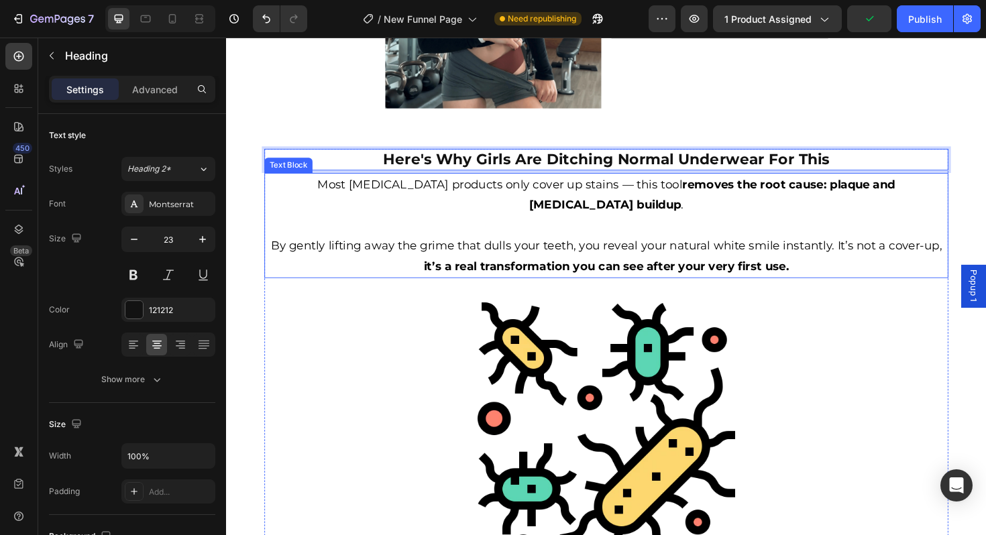
click at [511, 200] on span "Most [MEDICAL_DATA] products only cover up stains — this tool" at bounding box center [516, 193] width 386 height 15
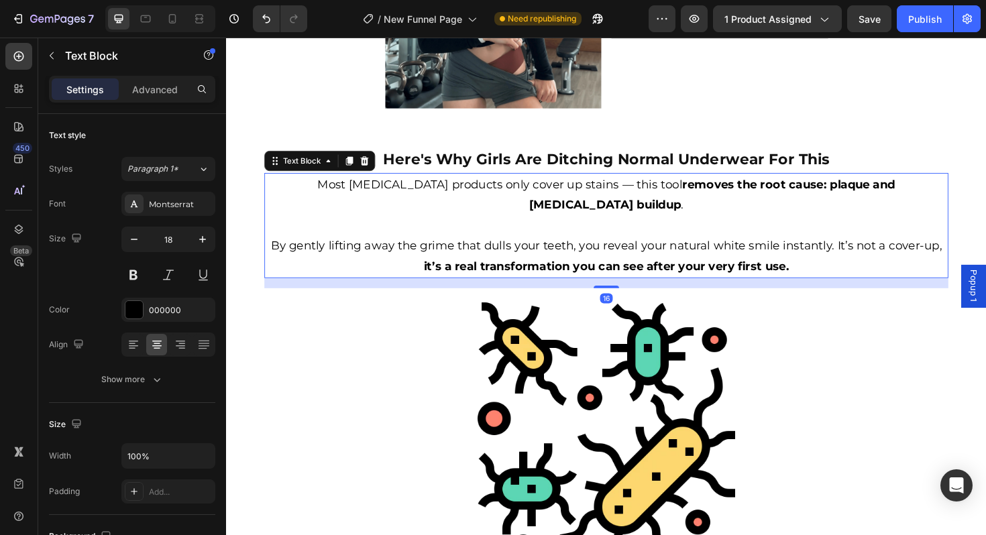
click at [511, 200] on span "Most [MEDICAL_DATA] products only cover up stains — this tool" at bounding box center [516, 193] width 386 height 15
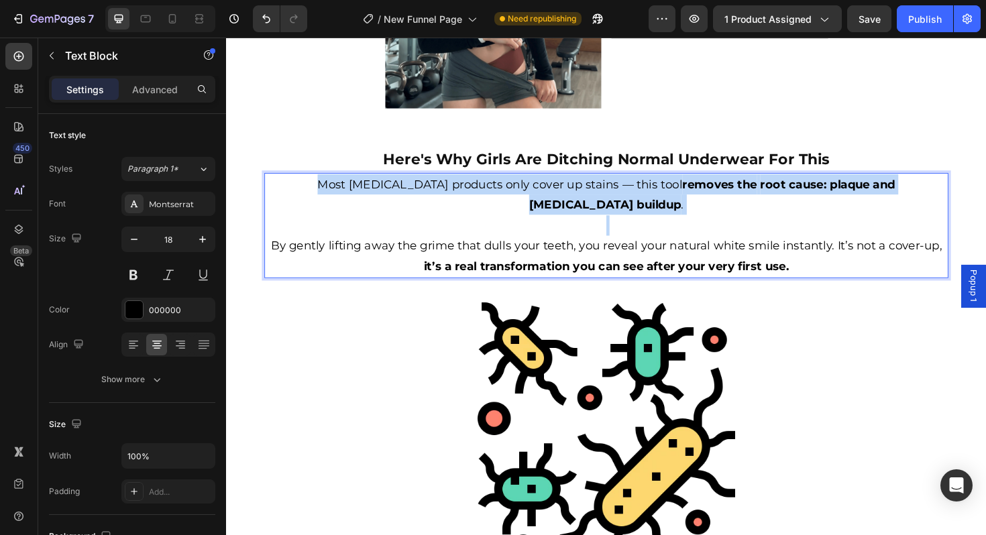
click at [511, 200] on span "Most [MEDICAL_DATA] products only cover up stains — this tool" at bounding box center [516, 193] width 386 height 15
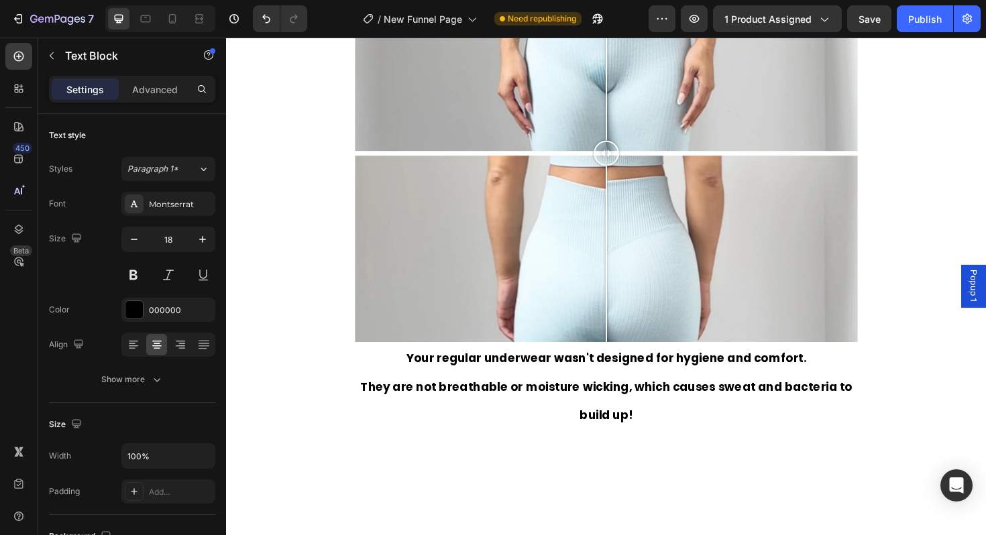
scroll to position [2018, 0]
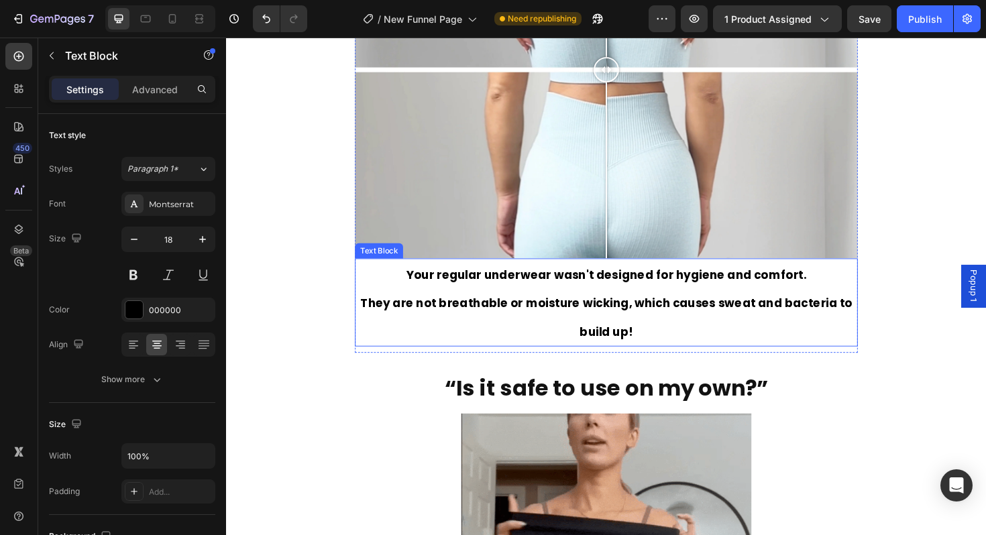
click at [542, 321] on strong "They are not breathable or moisture wicking, which causes sweat and bacteria to…" at bounding box center [628, 334] width 521 height 47
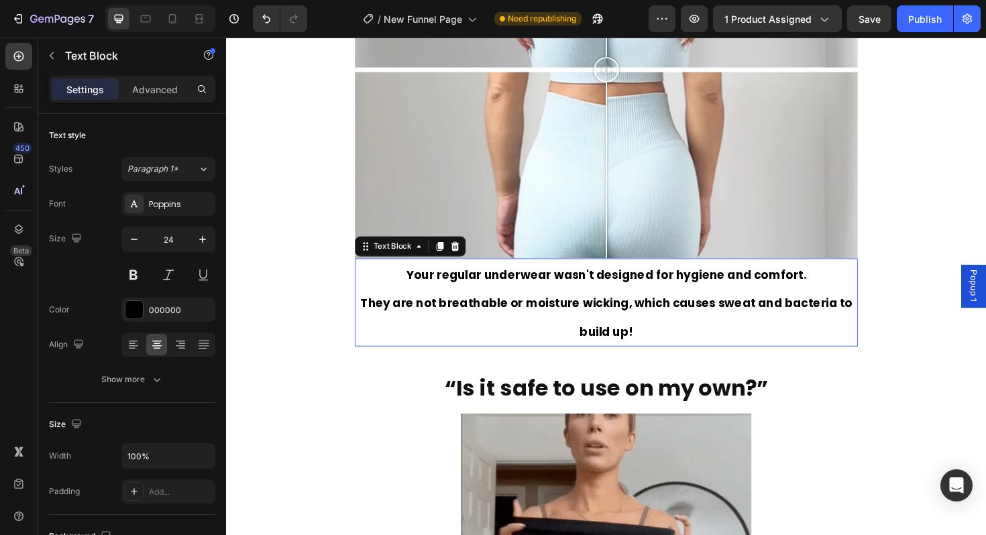
click at [542, 321] on strong "They are not breathable or moisture wicking, which causes sweat and bacteria to…" at bounding box center [628, 334] width 521 height 47
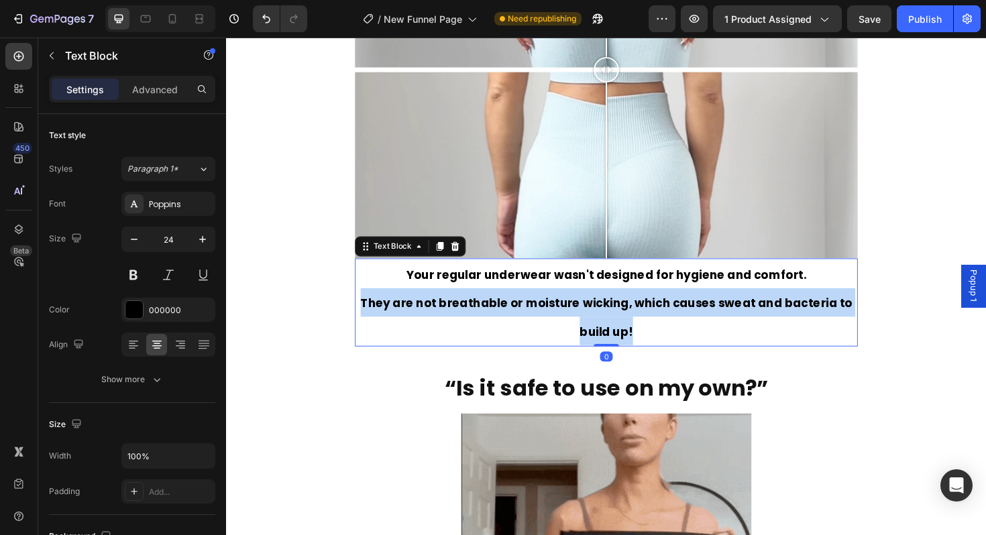
click at [542, 321] on strong "They are not breathable or moisture wicking, which causes sweat and bacteria to…" at bounding box center [628, 334] width 521 height 47
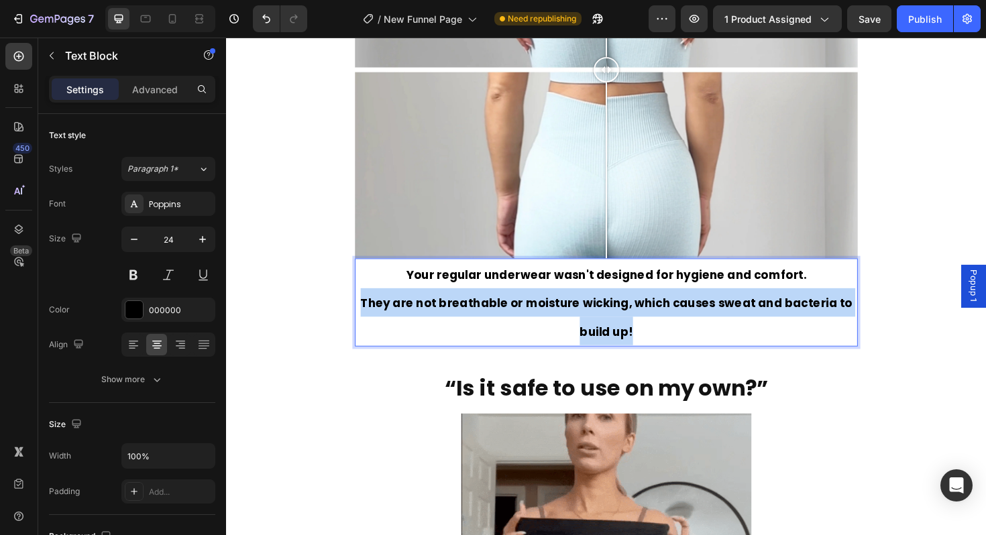
click at [542, 321] on strong "They are not breathable or moisture wicking, which causes sweat and bacteria to…" at bounding box center [628, 334] width 521 height 47
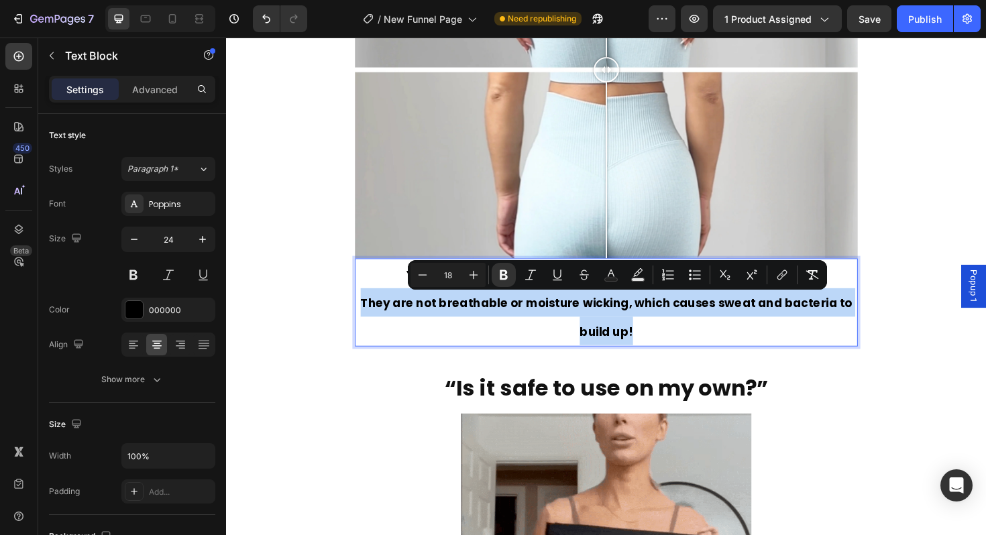
copy strong "They are not breathable or moisture wicking, which causes sweat and bacteria to…"
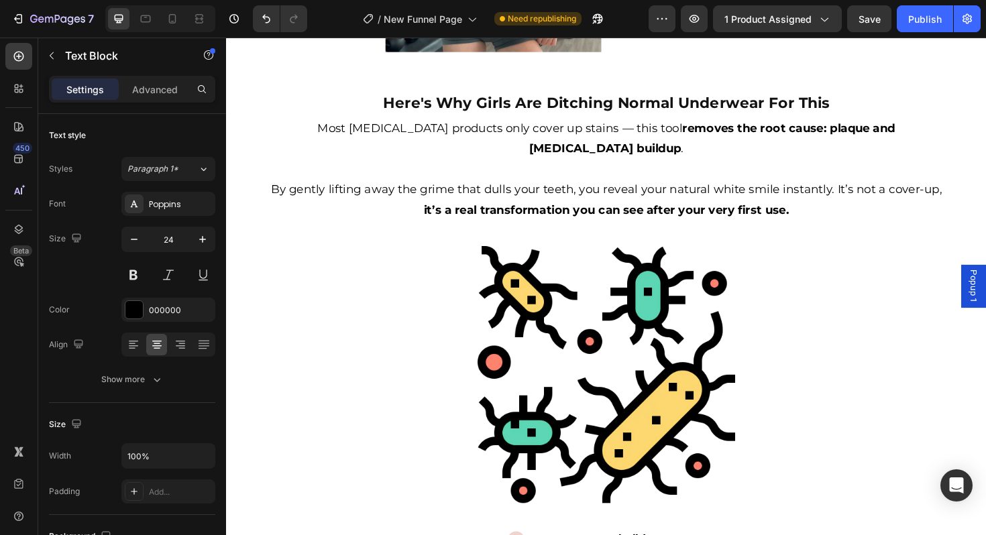
scroll to position [1041, 0]
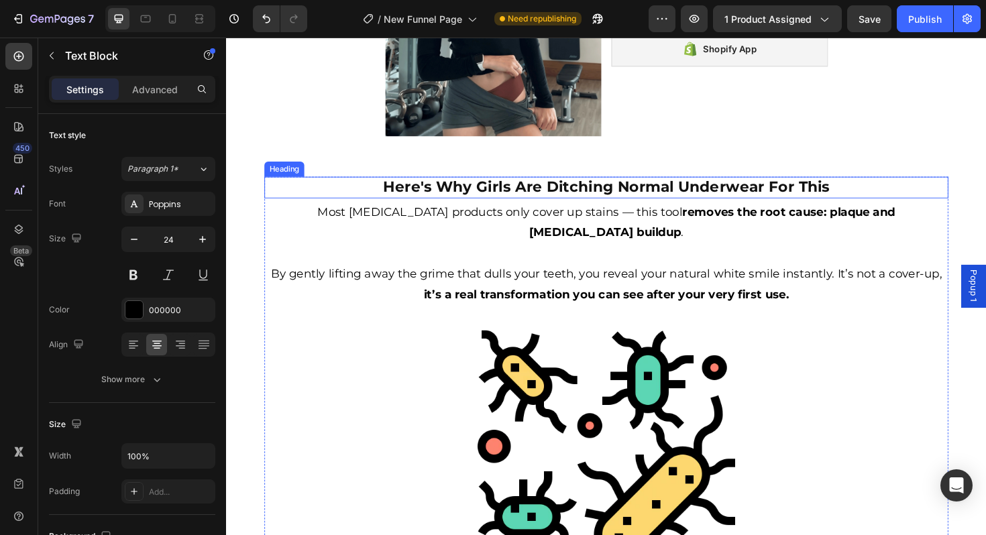
click at [537, 205] on h2 "Here's Why Girls Are Ditching Normal Underwear For This" at bounding box center [628, 196] width 725 height 23
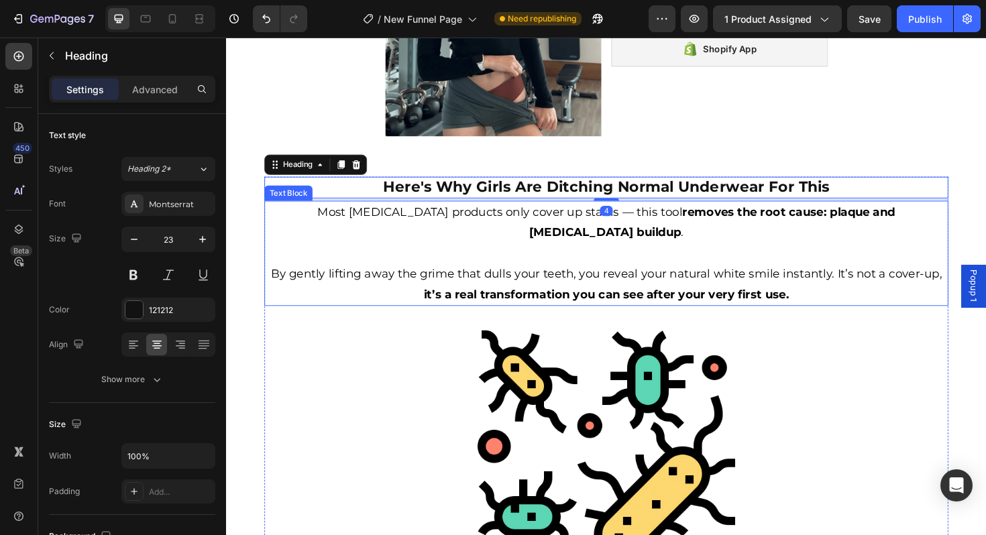
click at [537, 223] on span "Most [MEDICAL_DATA] products only cover up stains — this tool" at bounding box center [516, 222] width 386 height 15
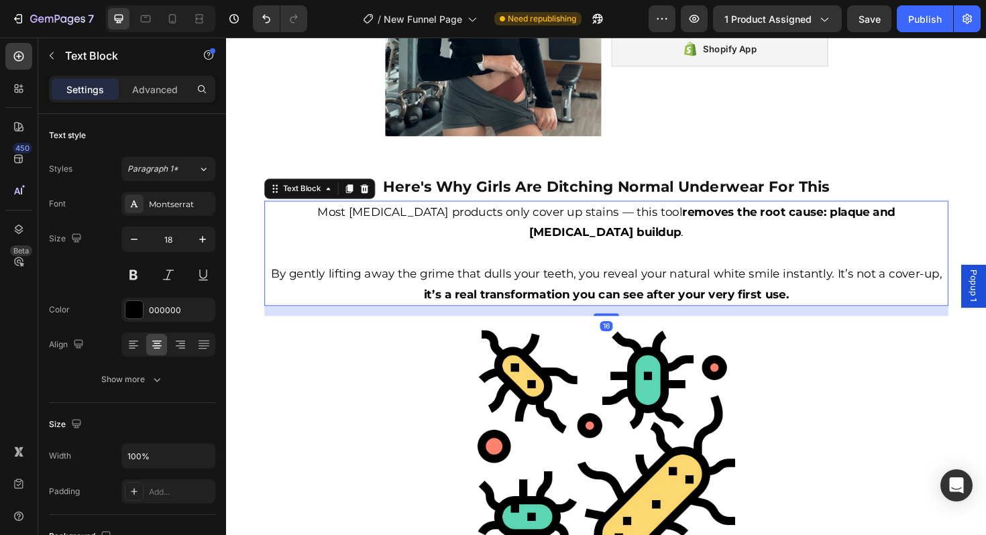
click at [537, 223] on span "Most [MEDICAL_DATA] products only cover up stains — this tool" at bounding box center [516, 222] width 386 height 15
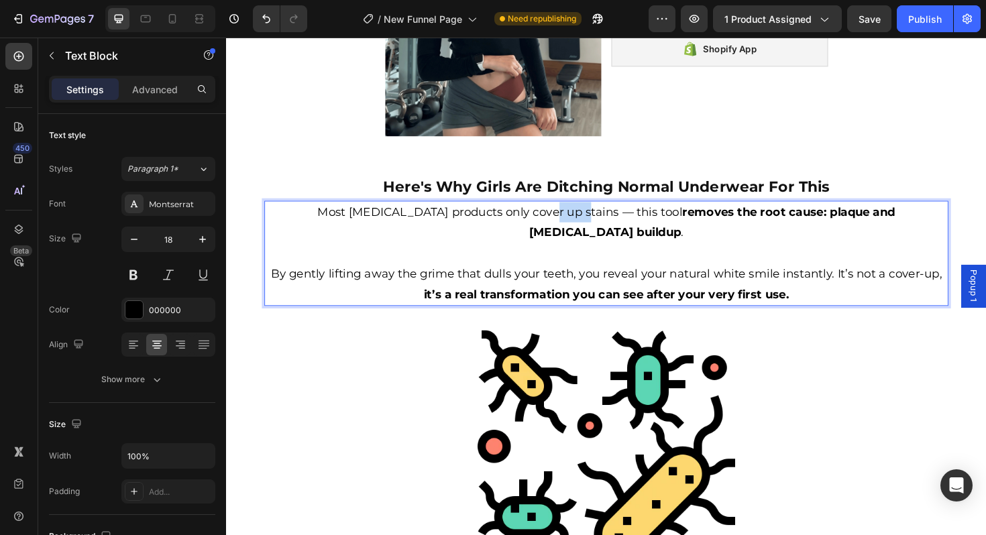
click at [537, 223] on span "Most [MEDICAL_DATA] products only cover up stains — this tool" at bounding box center [516, 222] width 386 height 15
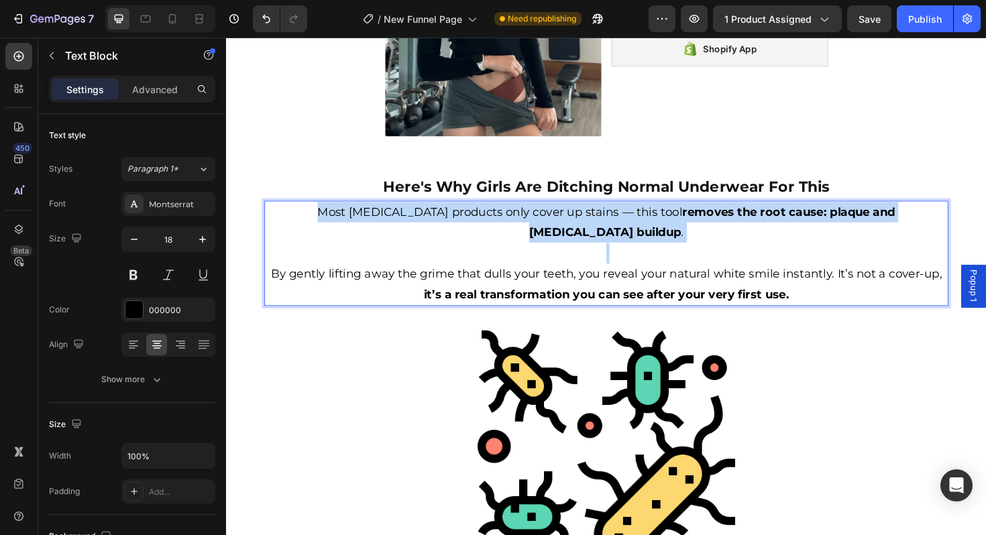
click at [537, 223] on span "Most [MEDICAL_DATA] products only cover up stains — this tool" at bounding box center [516, 222] width 386 height 15
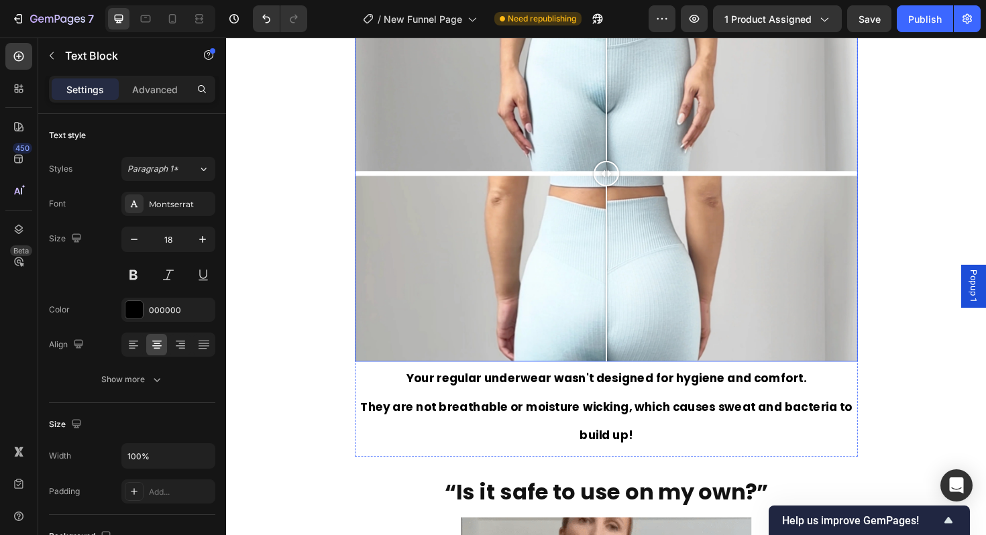
scroll to position [1862, 0]
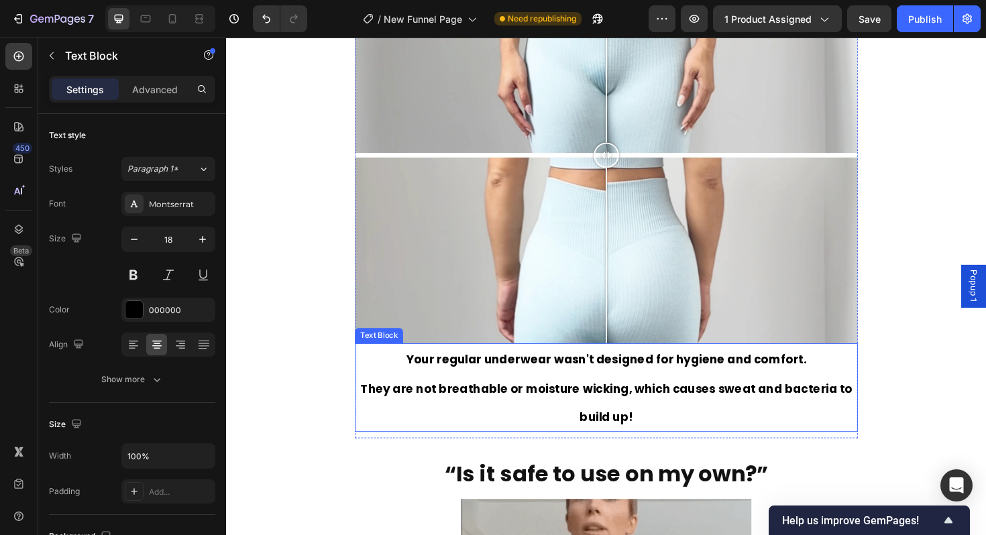
click at [580, 378] on strong "Your regular underwear wasn't designed for hygiene and comfort." at bounding box center [629, 378] width 424 height 17
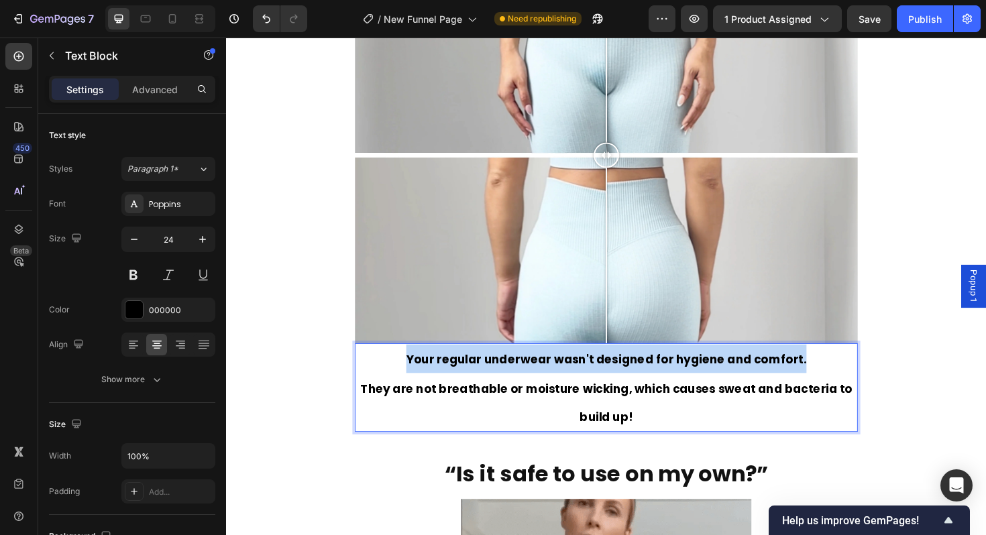
click at [580, 378] on strong "Your regular underwear wasn't designed for hygiene and comfort." at bounding box center [629, 378] width 424 height 17
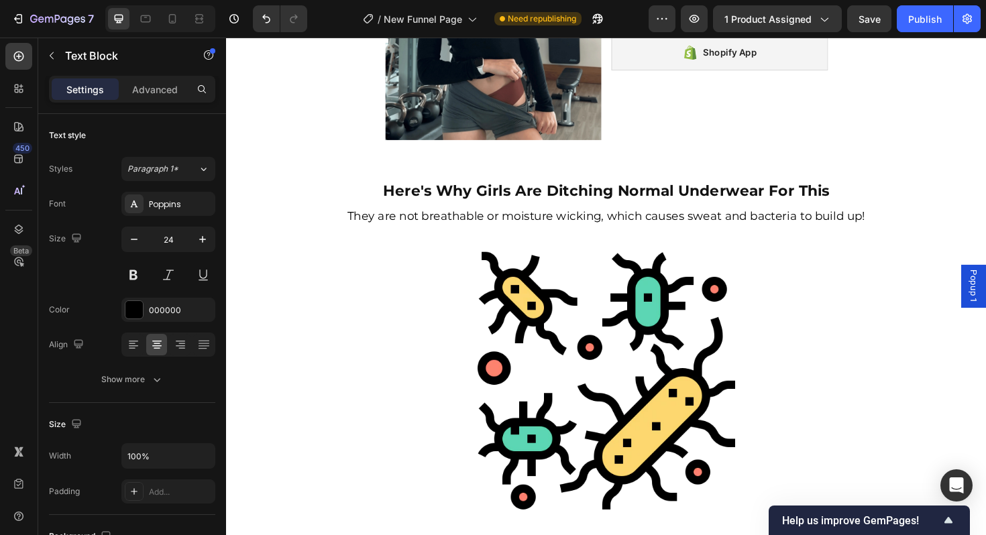
scroll to position [944, 0]
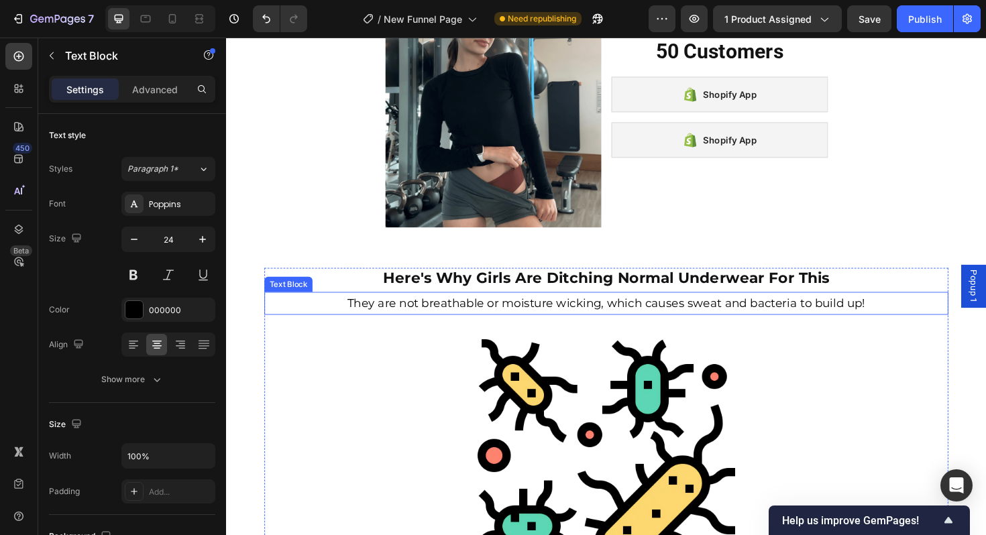
click at [363, 317] on span "They are not breathable or moisture wicking, which causes sweat and bacteria to…" at bounding box center [628, 319] width 549 height 15
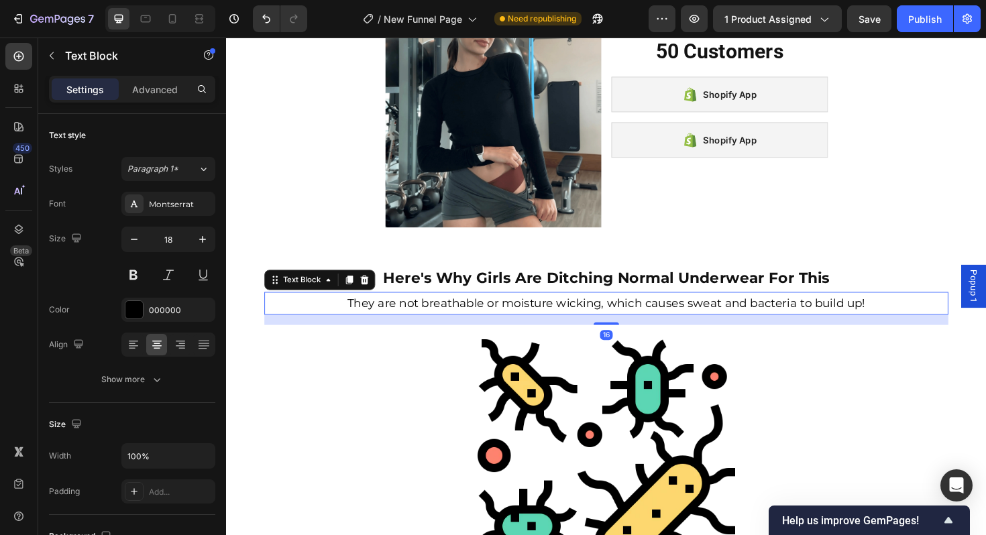
click at [363, 317] on span "They are not breathable or moisture wicking, which causes sweat and bacteria to…" at bounding box center [628, 319] width 549 height 15
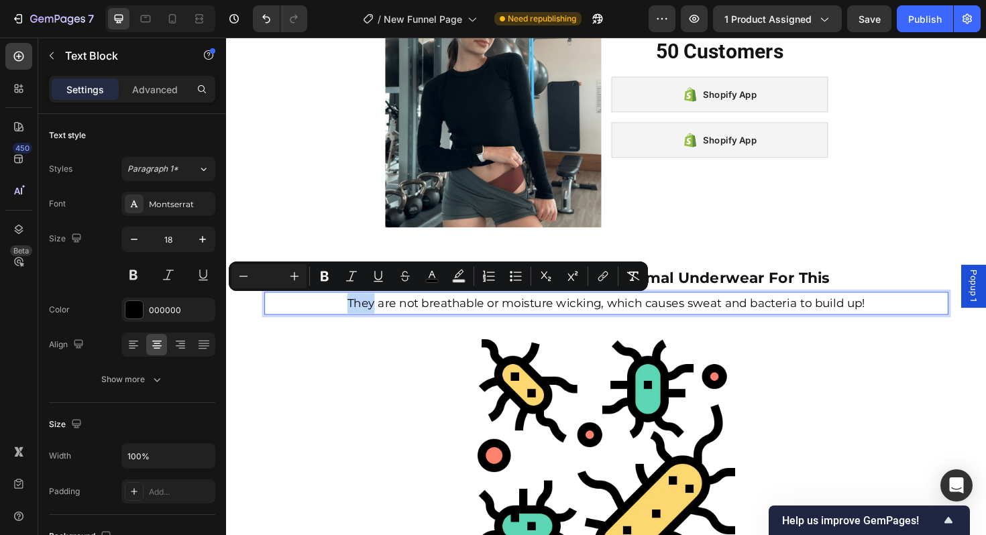
click at [360, 317] on span "They are not breathable or moisture wicking, which causes sweat and bacteria to…" at bounding box center [628, 319] width 549 height 15
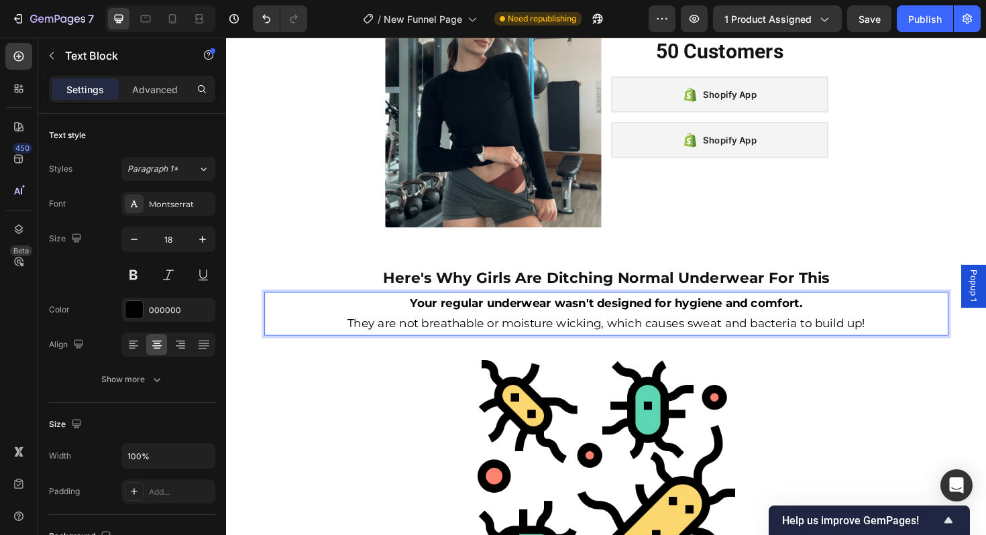
click at [688, 319] on strong "Your regular underwear wasn't designed for hygiene and comfort." at bounding box center [629, 319] width 416 height 15
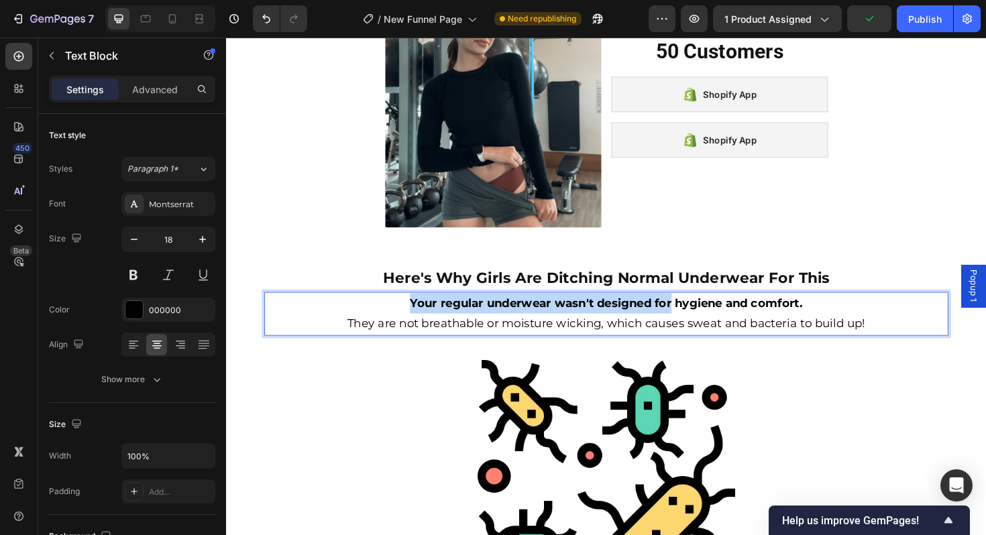
drag, startPoint x: 694, startPoint y: 321, endPoint x: 401, endPoint y: 307, distance: 293.5
click at [401, 307] on div "Your regular underwear wasn't designed for hygiene and comfort. They are not br…" at bounding box center [628, 330] width 725 height 46
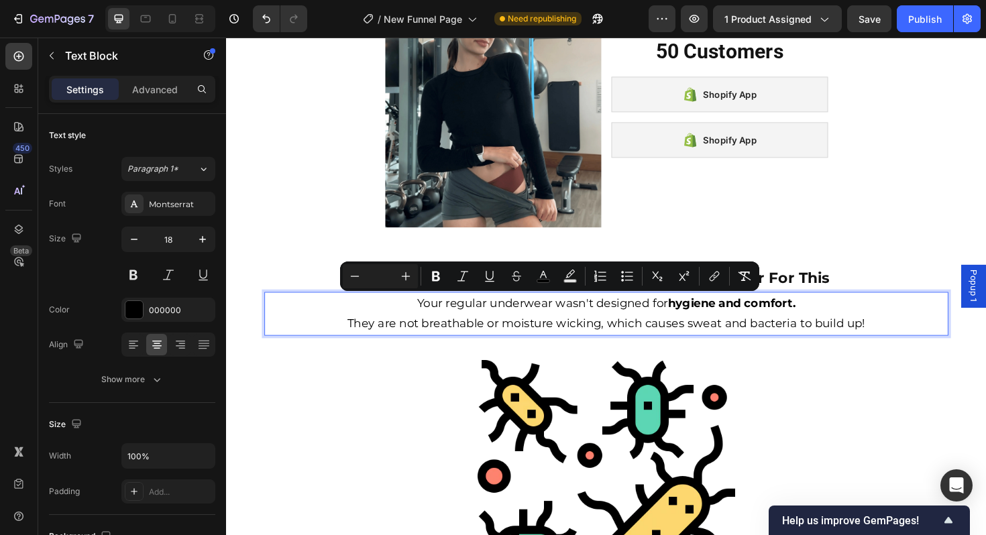
click at [757, 320] on strong "hygiene and comfort." at bounding box center [762, 319] width 136 height 15
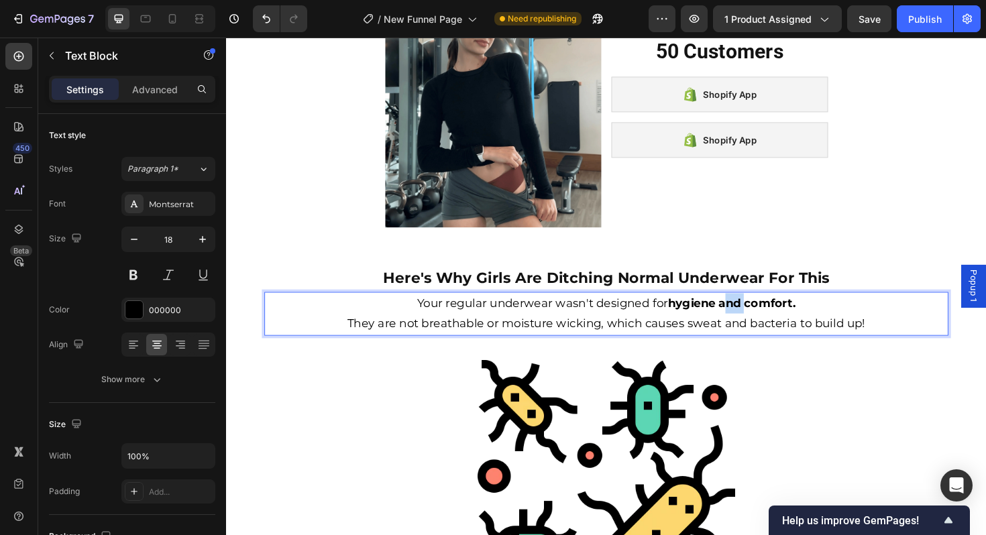
click at [757, 320] on strong "hygiene and comfort." at bounding box center [762, 319] width 136 height 15
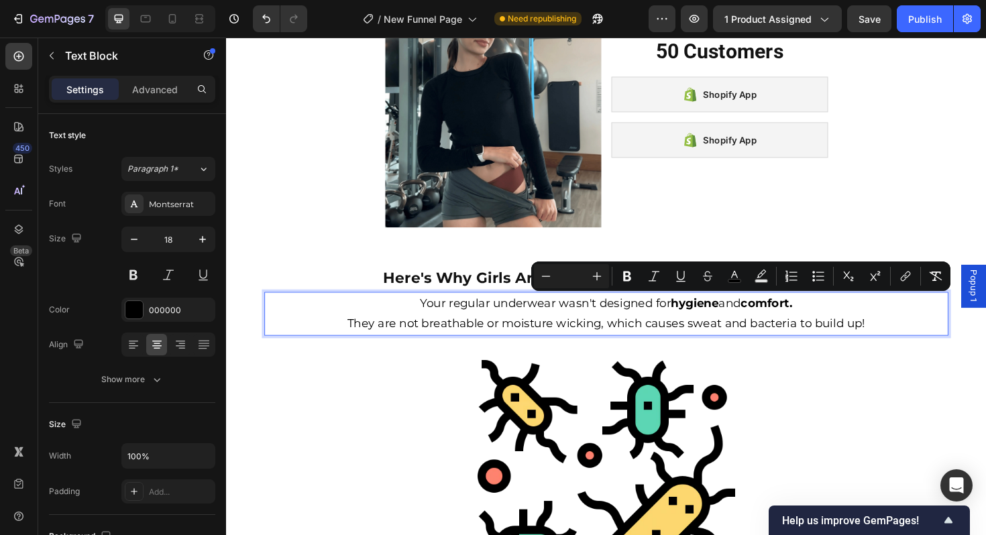
click at [444, 343] on span "They are not breathable or moisture wicking, which causes sweat and bacteria to…" at bounding box center [628, 340] width 549 height 15
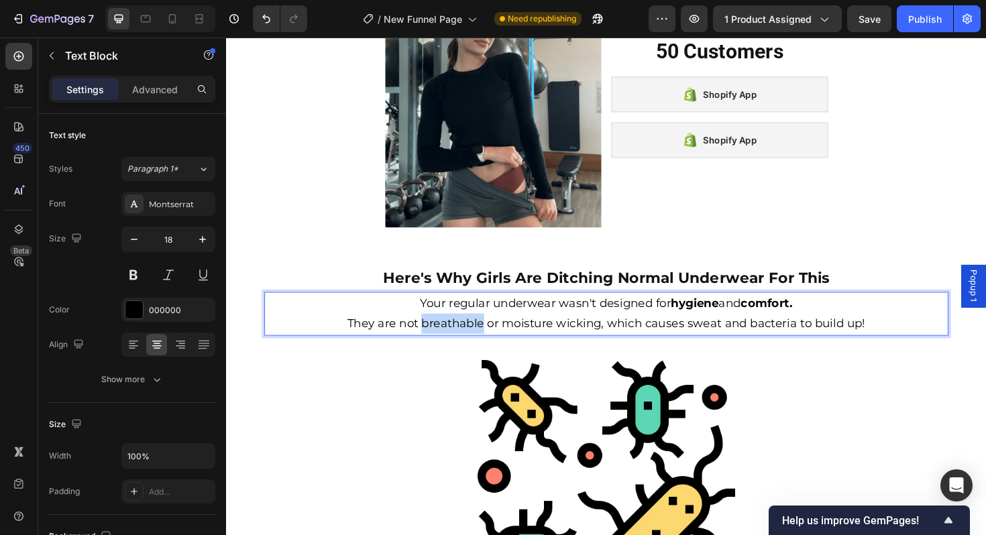
click at [444, 343] on span "They are not breathable or moisture wicking, which causes sweat and bacteria to…" at bounding box center [628, 340] width 549 height 15
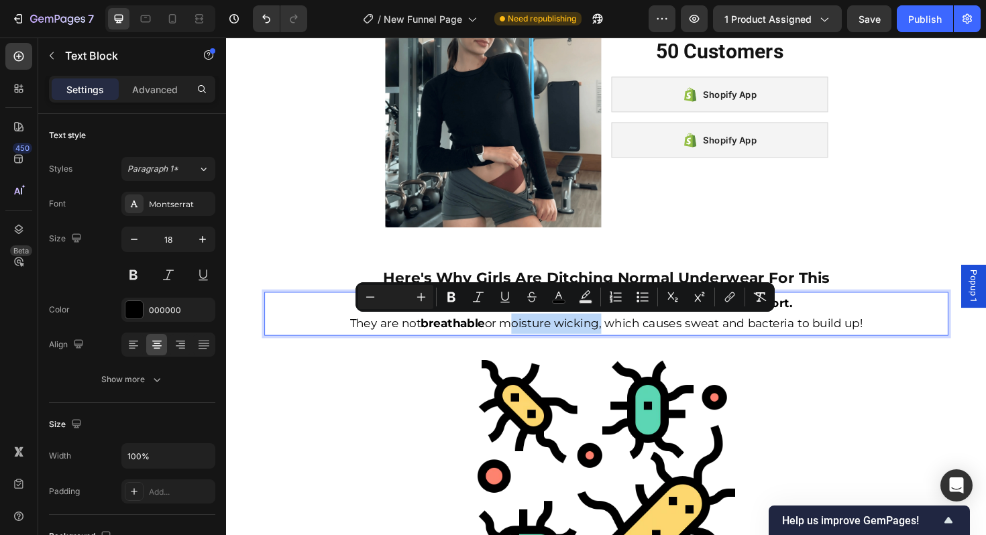
drag, startPoint x: 522, startPoint y: 340, endPoint x: 625, endPoint y: 346, distance: 102.8
click at [625, 346] on span "They are not breathable or moisture wicking, which causes sweat and bacteria to…" at bounding box center [628, 340] width 543 height 15
click at [710, 345] on span "They are not breathable or moisture wicking , which causes sweat and bacteria t…" at bounding box center [628, 340] width 545 height 15
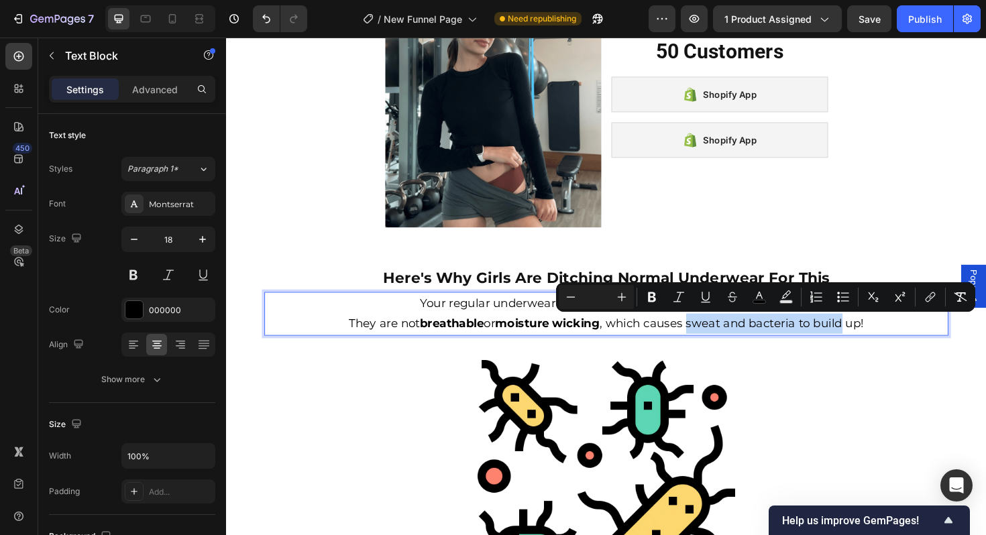
drag, startPoint x: 719, startPoint y: 344, endPoint x: 884, endPoint y: 347, distance: 165.1
click at [884, 347] on span "They are not breathable or moisture wicking , which causes sweat and bacteria t…" at bounding box center [628, 340] width 545 height 15
click at [902, 339] on span "They are not breathable or moisture wicking , which causes sweat and bacteria t…" at bounding box center [628, 340] width 545 height 15
drag, startPoint x: 902, startPoint y: 342, endPoint x: 718, endPoint y: 337, distance: 183.9
click at [718, 337] on span "They are not breathable or moisture wicking , which causes sweat and bacteria t…" at bounding box center [628, 340] width 545 height 15
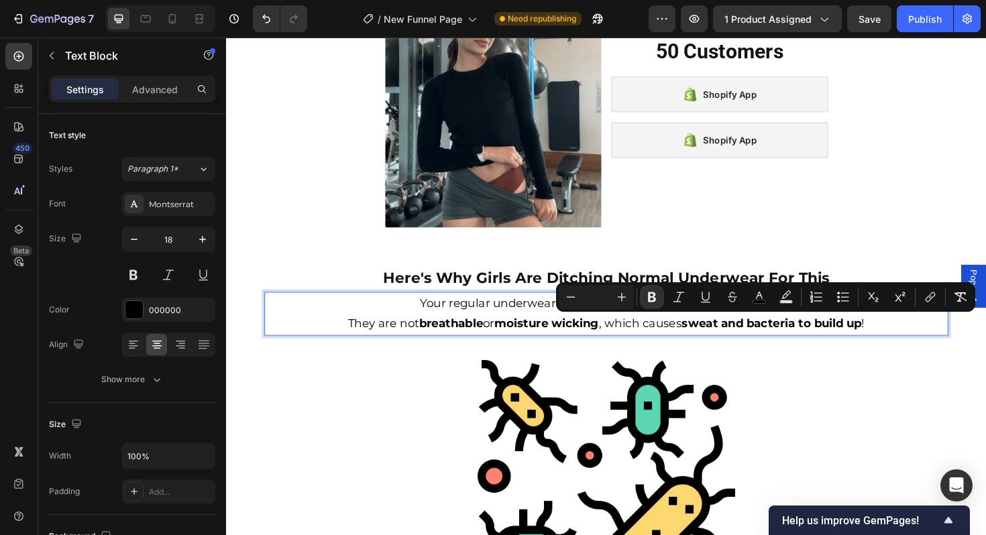
click at [765, 341] on strong "sweat and bacteria to build up" at bounding box center [803, 340] width 191 height 15
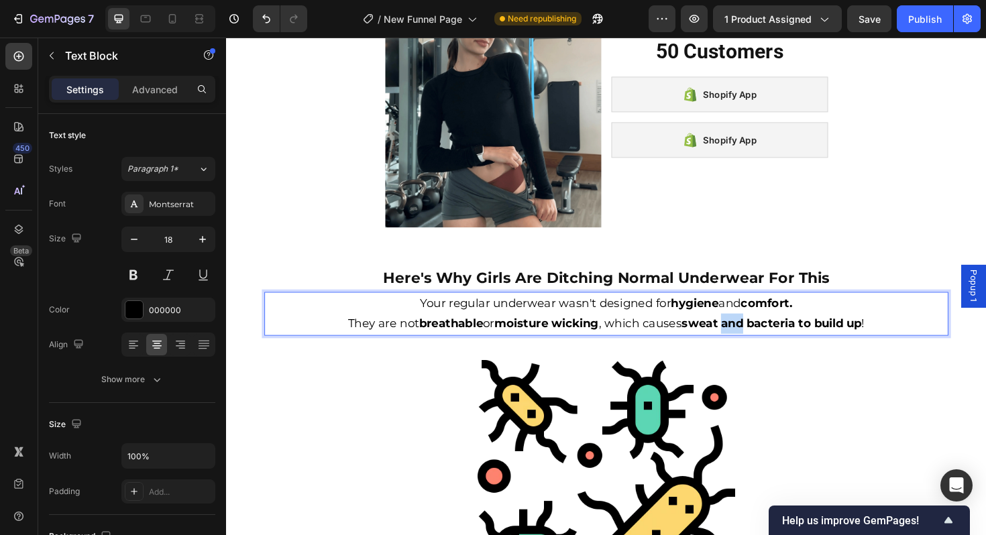
click at [765, 341] on strong "sweat and bacteria to build up" at bounding box center [803, 340] width 191 height 15
click at [846, 342] on strong "bacteria to build up" at bounding box center [835, 340] width 122 height 15
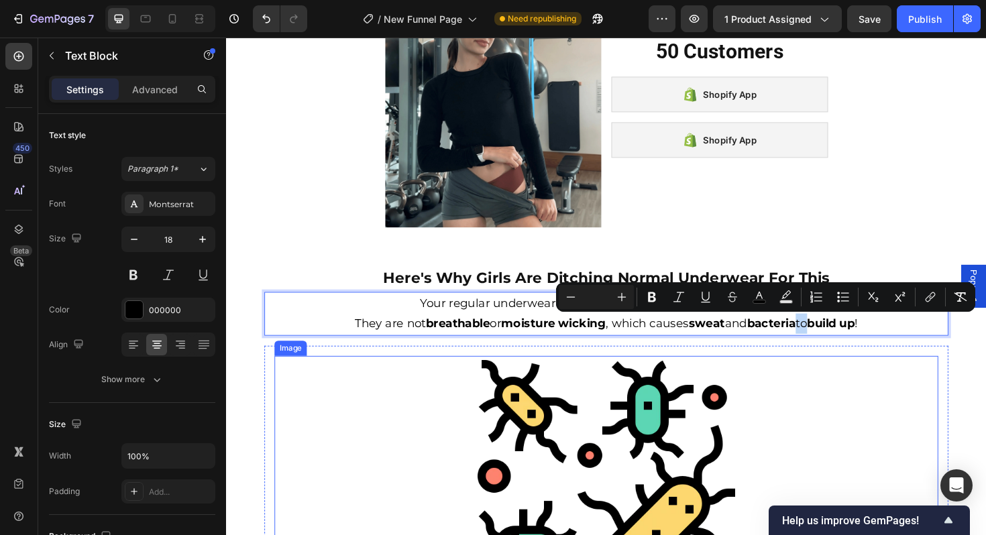
click at [806, 375] on div at bounding box center [628, 515] width 703 height 281
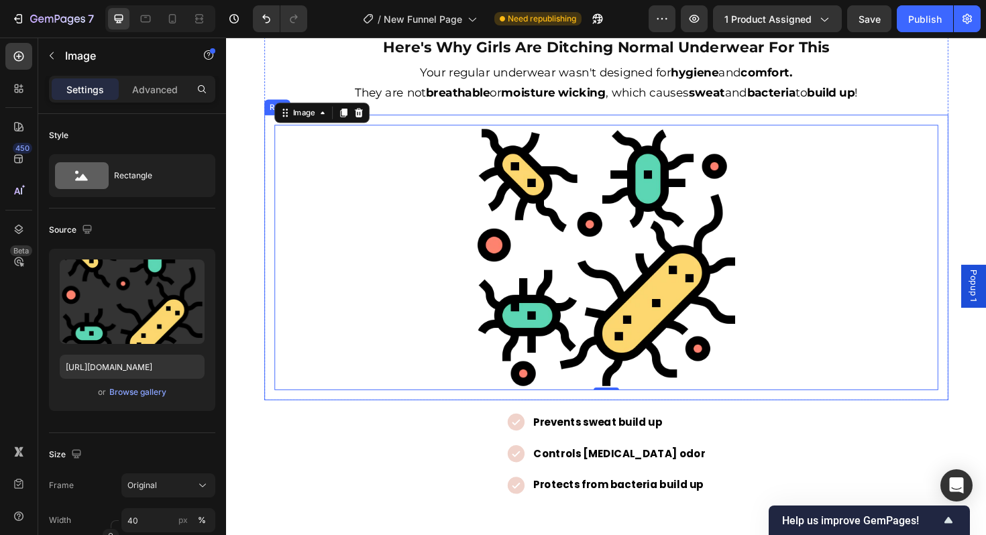
scroll to position [1214, 0]
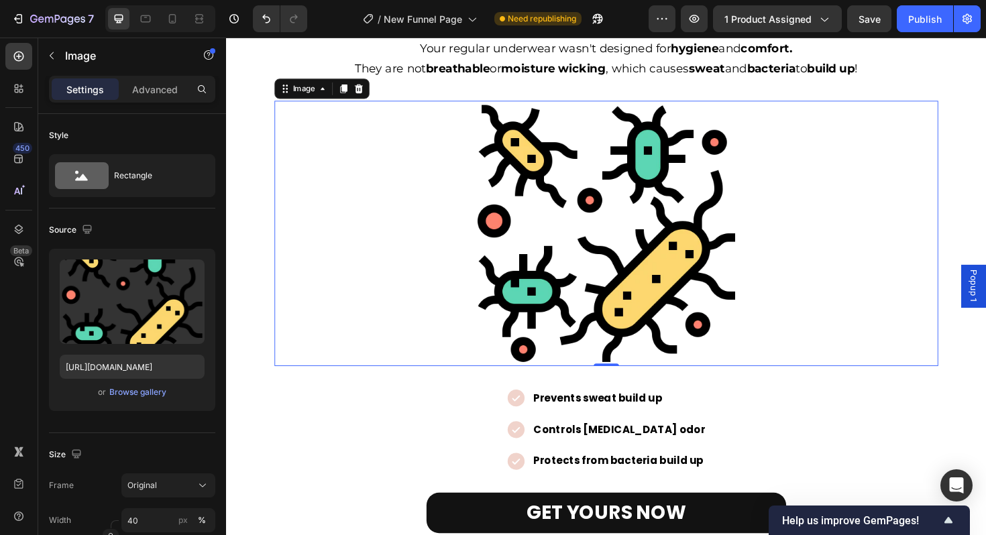
click at [572, 206] on img at bounding box center [628, 245] width 281 height 281
click at [148, 372] on input "[URL][DOMAIN_NAME]" at bounding box center [132, 367] width 145 height 24
paste input "3_8dbf6e9b-5ecb-4567-a7d6-0ee414210437.jpg?v=1753830746"
type input "[URL][DOMAIN_NAME]"
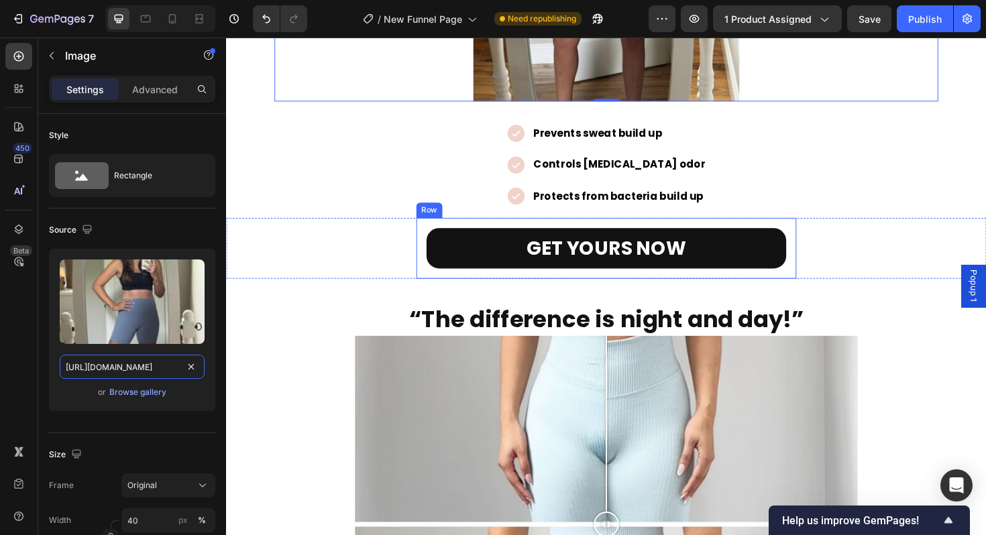
scroll to position [1583, 0]
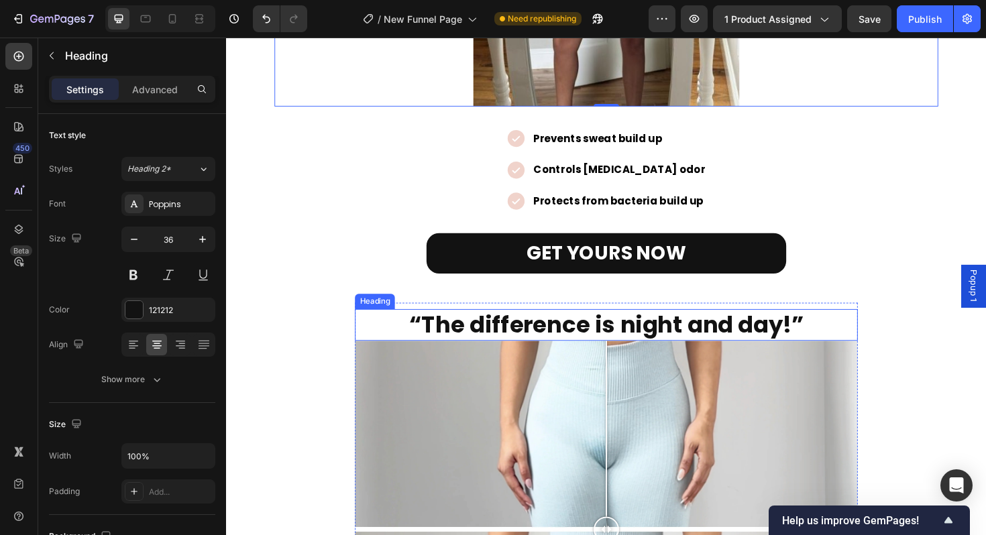
click at [588, 336] on strong "“The difference is night and day!”" at bounding box center [628, 342] width 417 height 34
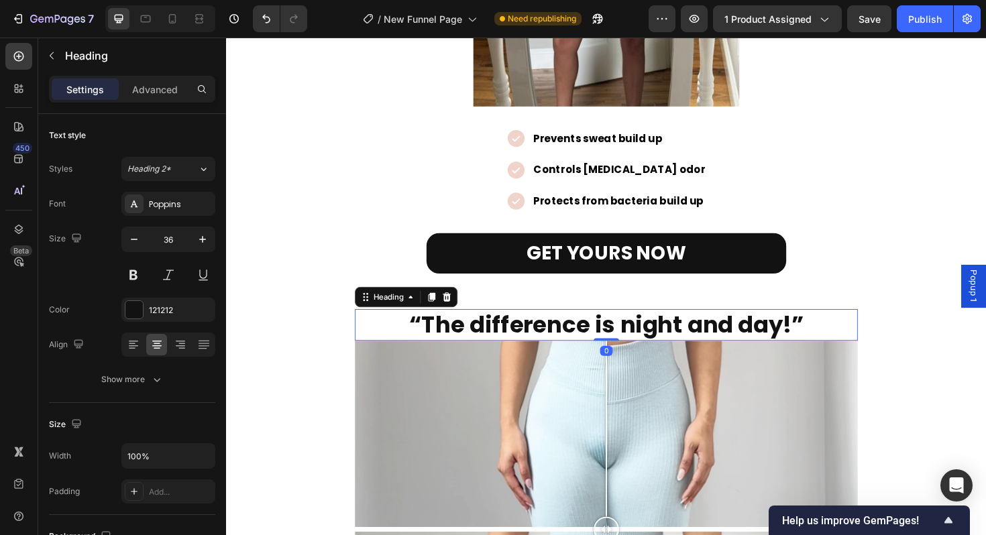
click at [443, 311] on icon at bounding box center [443, 312] width 7 height 9
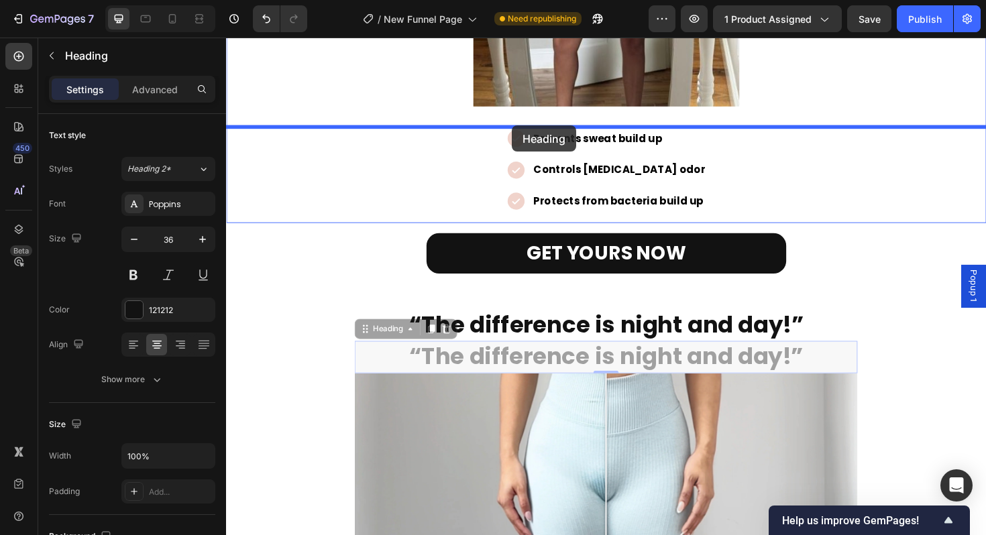
drag, startPoint x: 372, startPoint y: 349, endPoint x: 529, endPoint y: 131, distance: 268.3
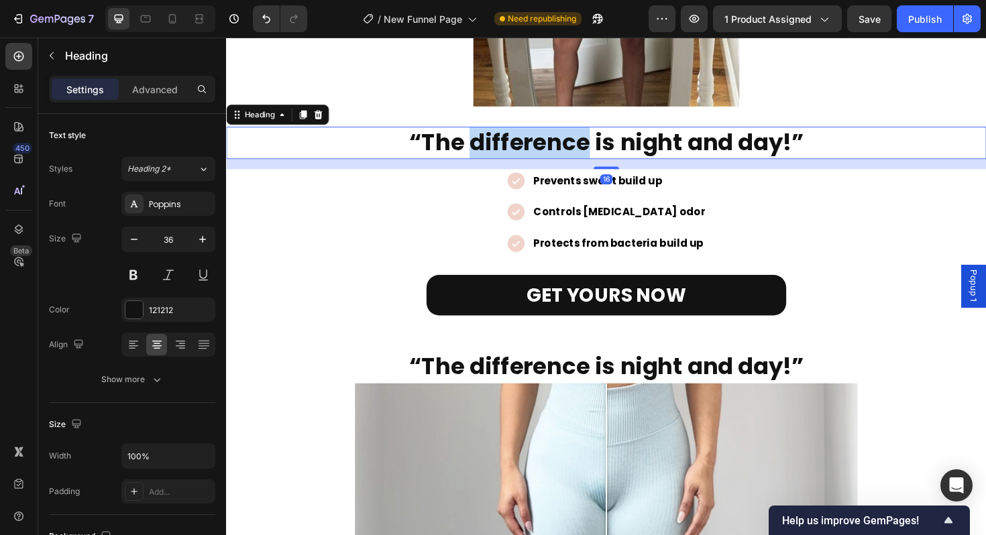
click at [578, 151] on strong "“The difference is night and day!”" at bounding box center [628, 148] width 417 height 34
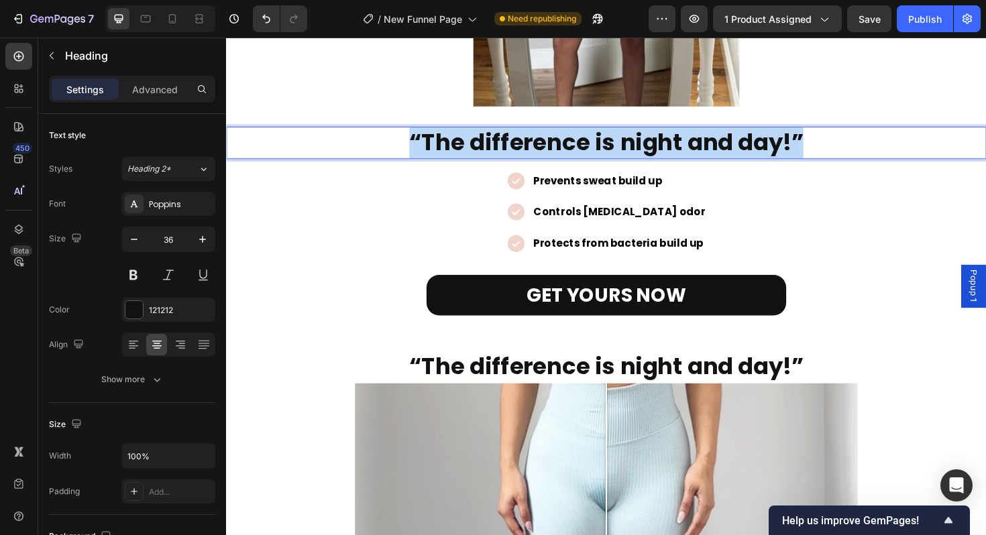
click at [578, 151] on strong "“The difference is night and day!”" at bounding box center [628, 148] width 417 height 34
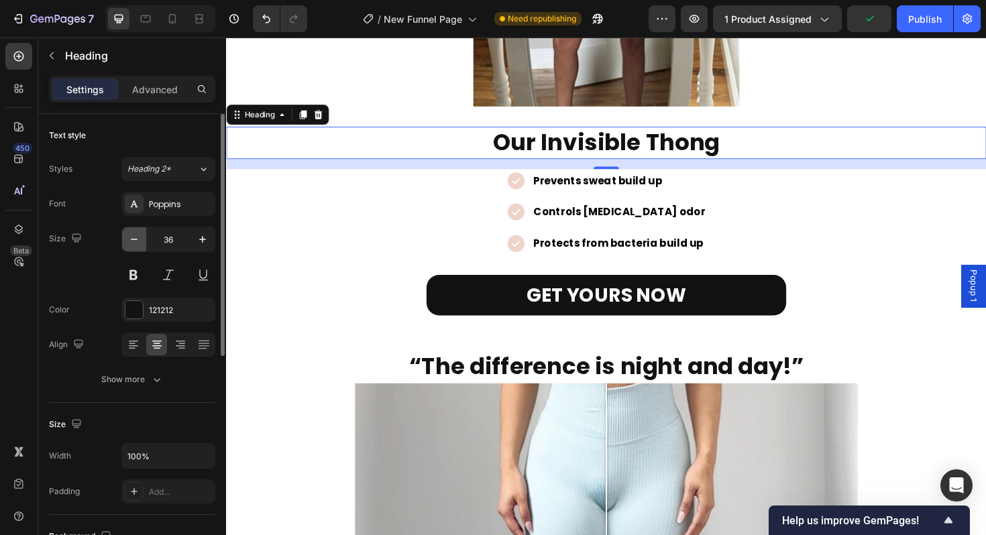
click at [127, 242] on icon "button" at bounding box center [133, 239] width 13 height 13
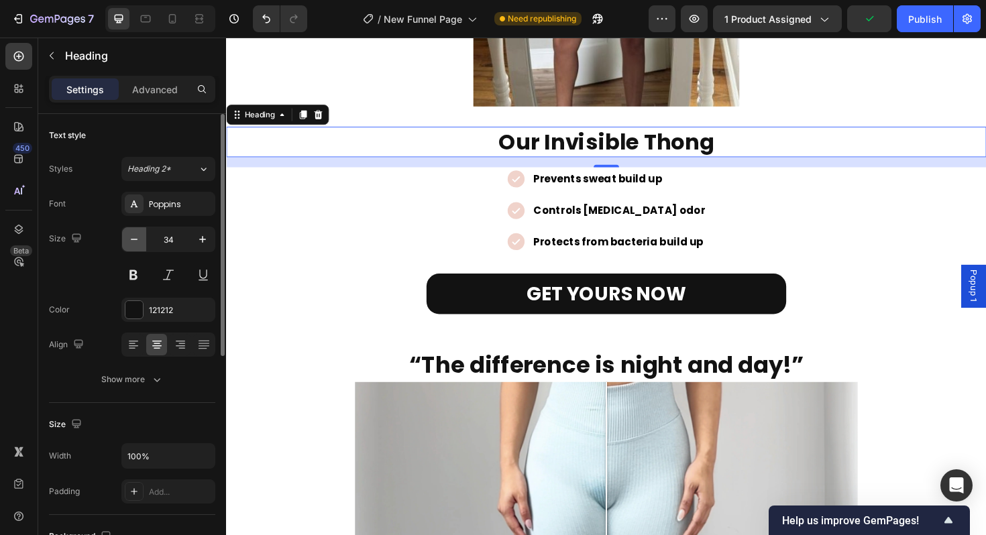
click at [134, 242] on icon "button" at bounding box center [133, 239] width 13 height 13
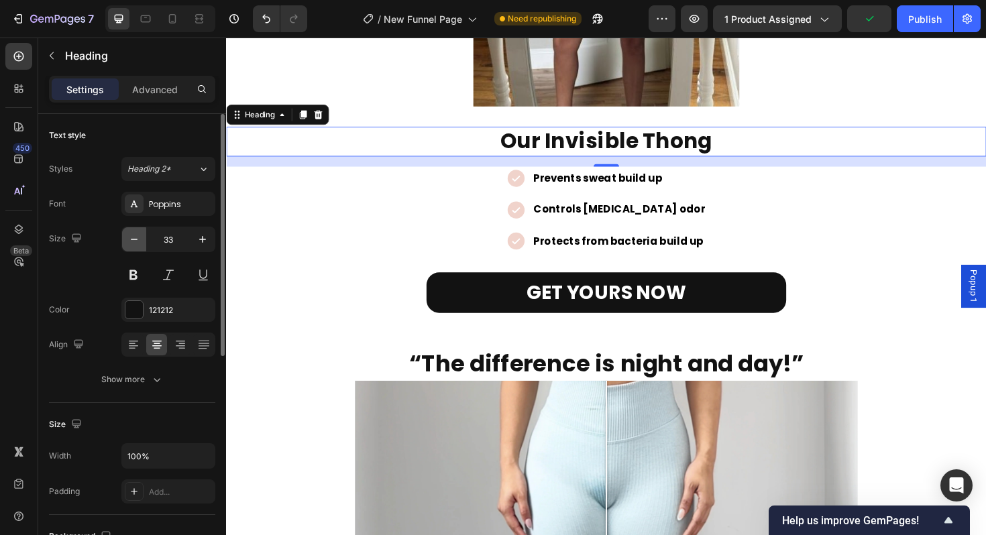
click at [134, 242] on icon "button" at bounding box center [133, 239] width 13 height 13
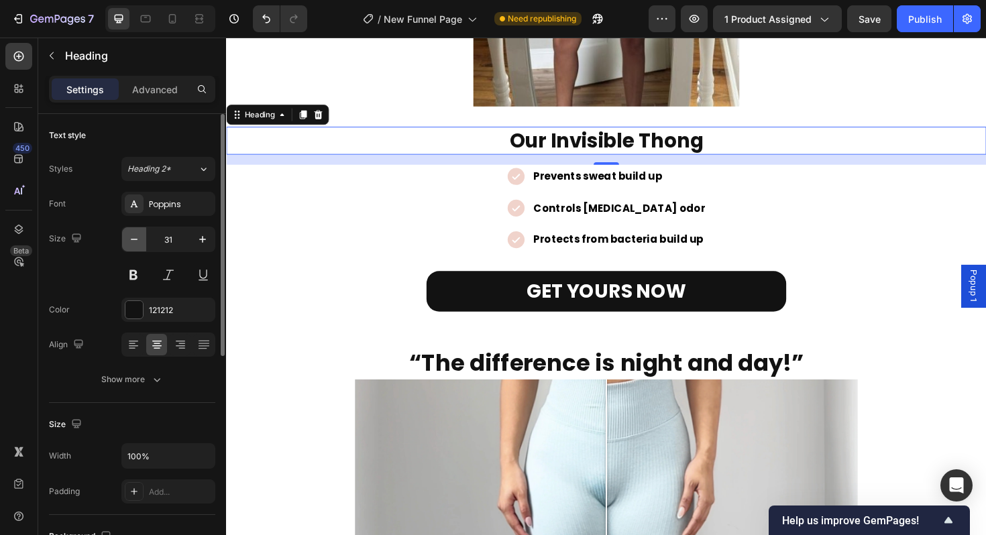
click at [134, 242] on icon "button" at bounding box center [133, 239] width 13 height 13
type input "30"
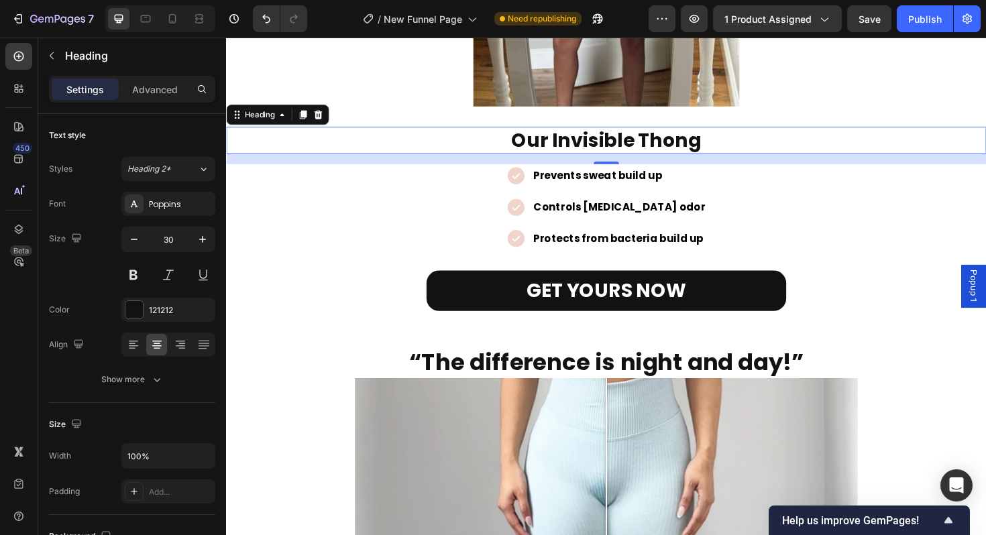
click at [717, 147] on p "Our Invisible Thong" at bounding box center [628, 147] width 802 height 26
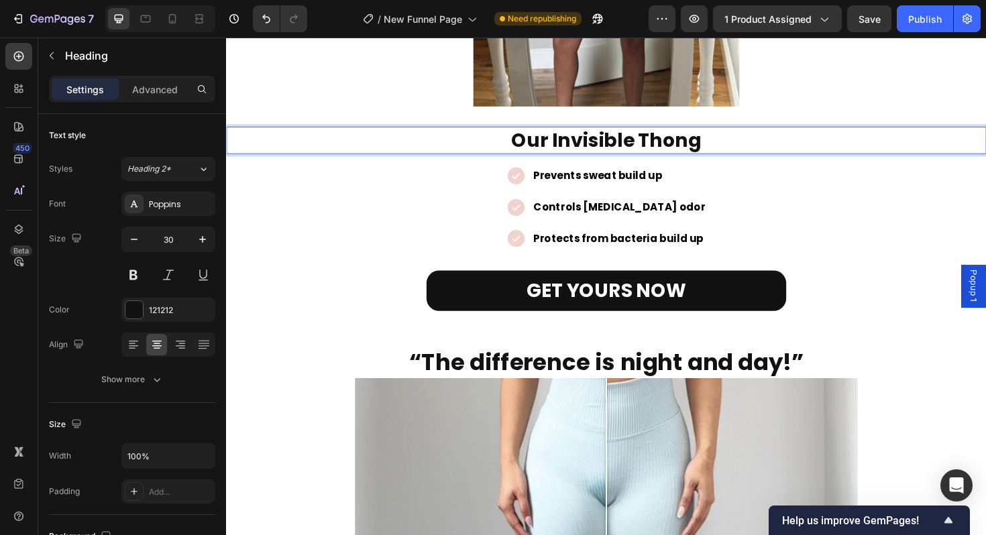
click at [733, 148] on p "Our Invisible Thong" at bounding box center [628, 147] width 802 height 26
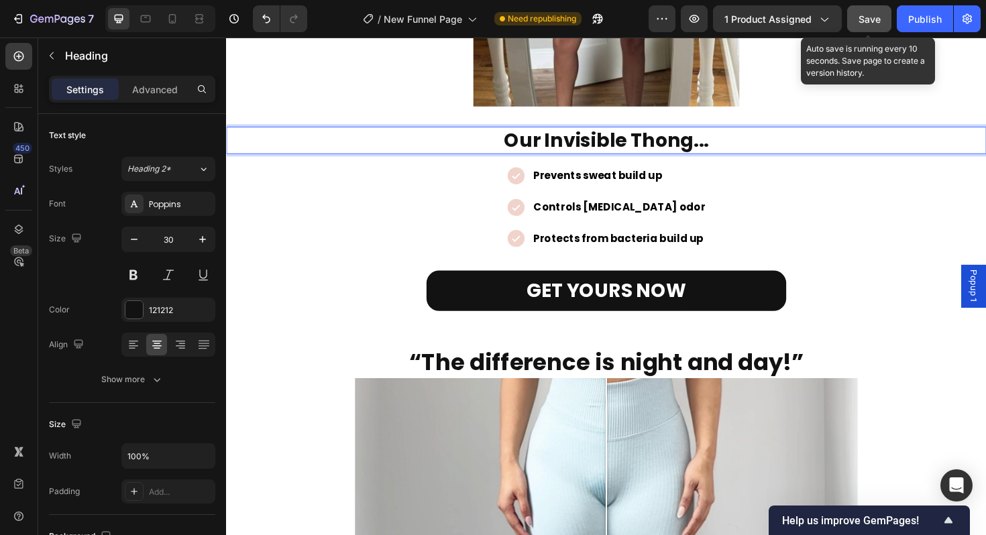
click at [882, 19] on button "Save" at bounding box center [869, 18] width 44 height 27
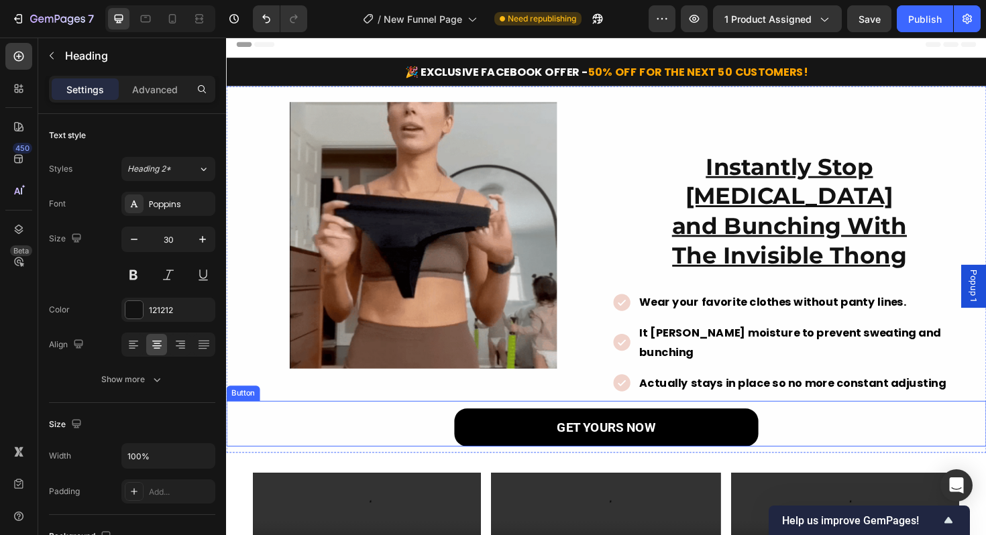
scroll to position [0, 0]
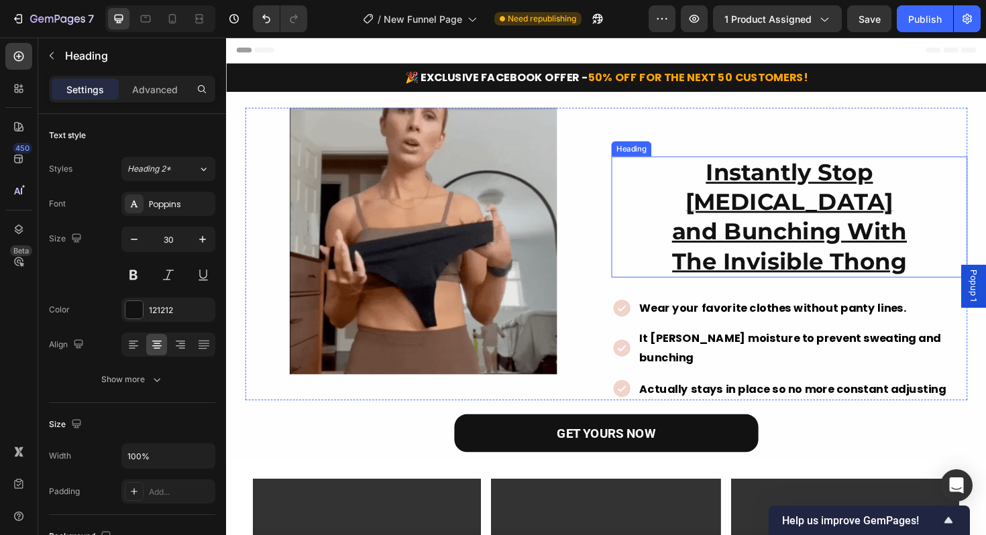
click at [749, 260] on u "The Invisible Thong" at bounding box center [822, 275] width 248 height 30
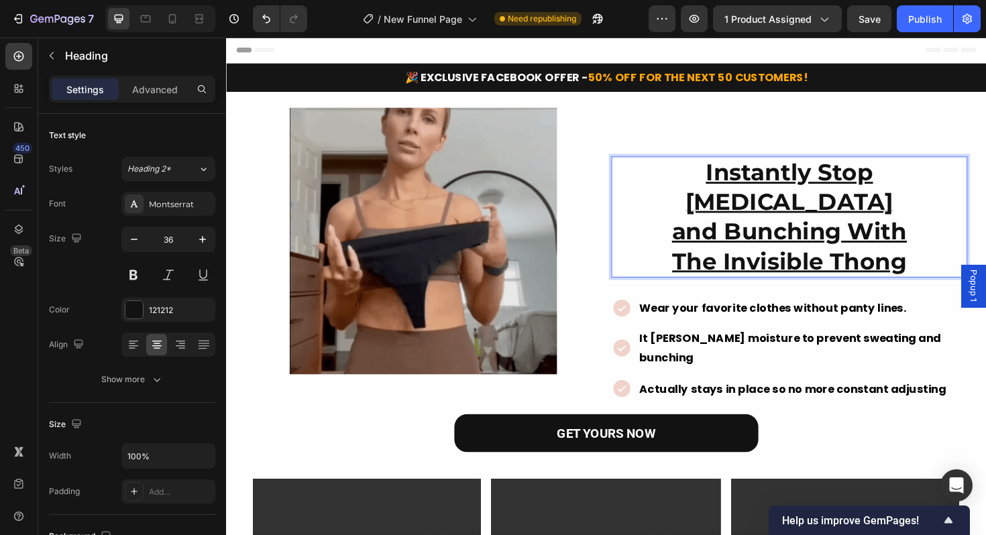
click at [749, 260] on u "The Invisible Thong" at bounding box center [822, 275] width 248 height 30
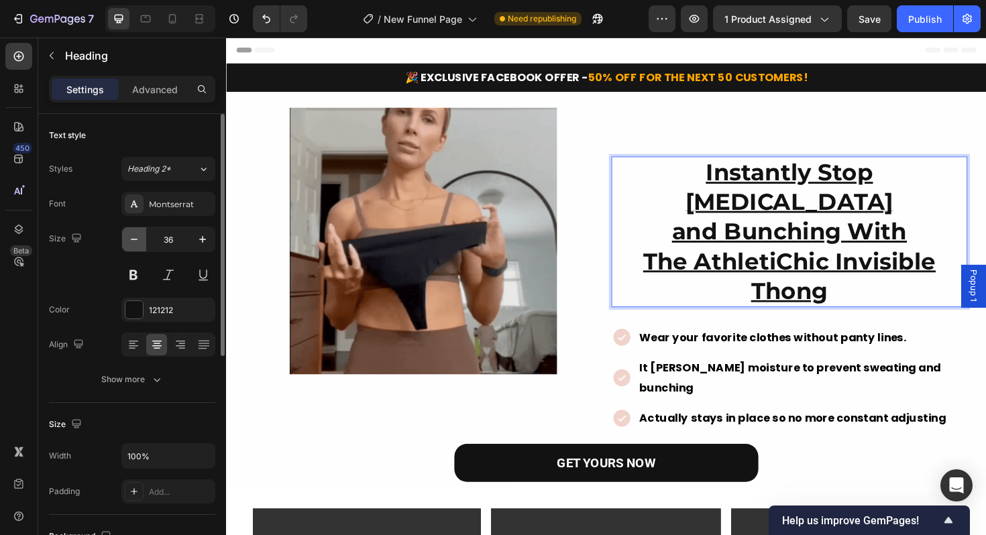
click at [136, 246] on icon "button" at bounding box center [133, 239] width 13 height 13
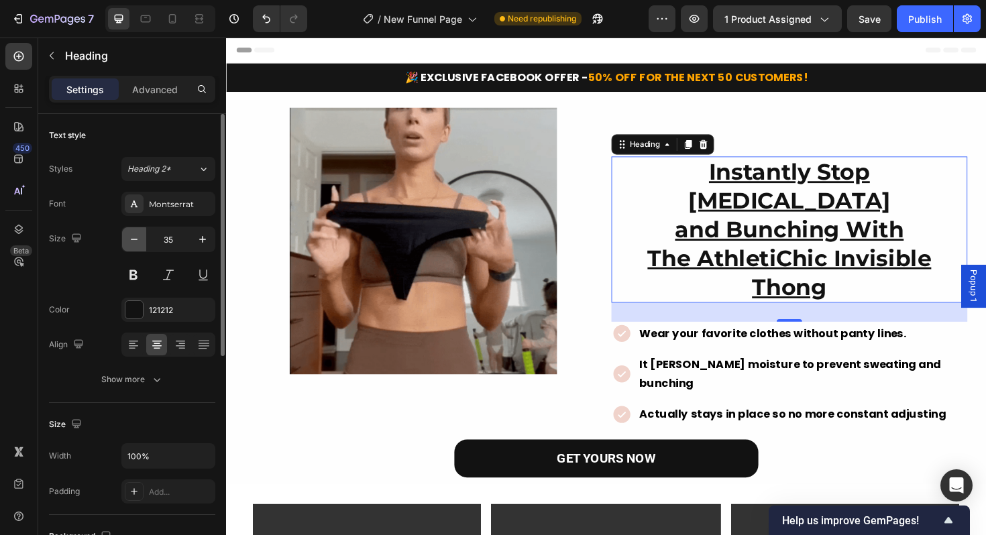
click at [136, 246] on icon "button" at bounding box center [133, 239] width 13 height 13
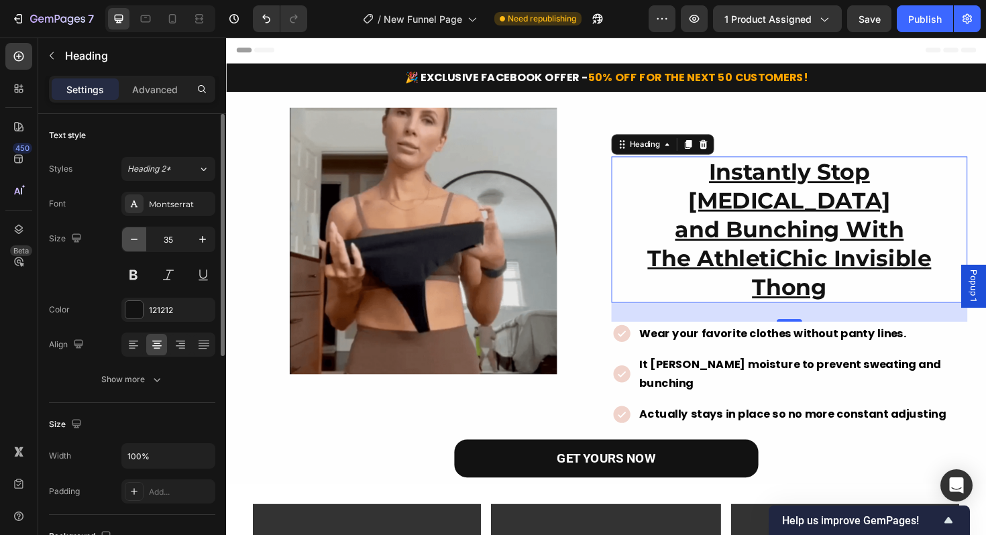
type input "34"
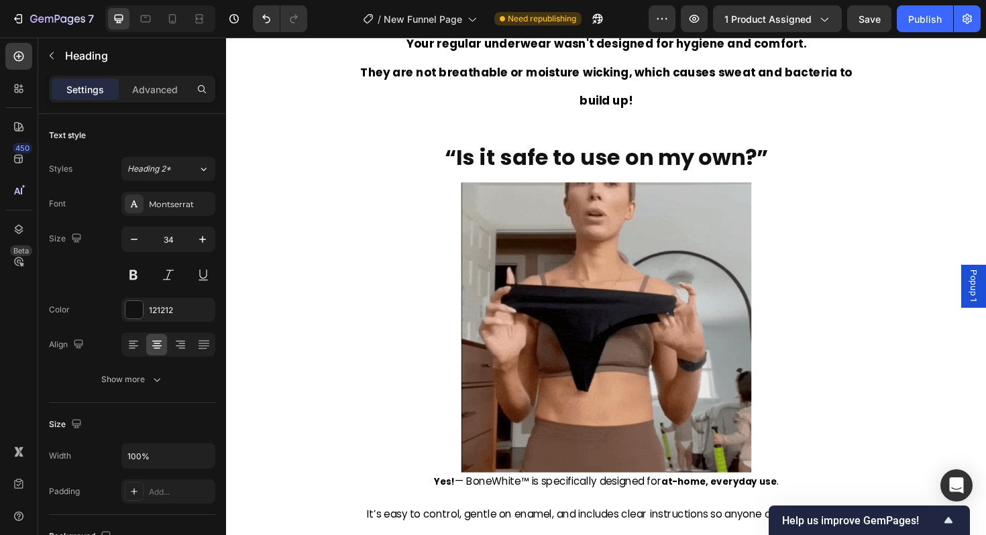
scroll to position [2373, 0]
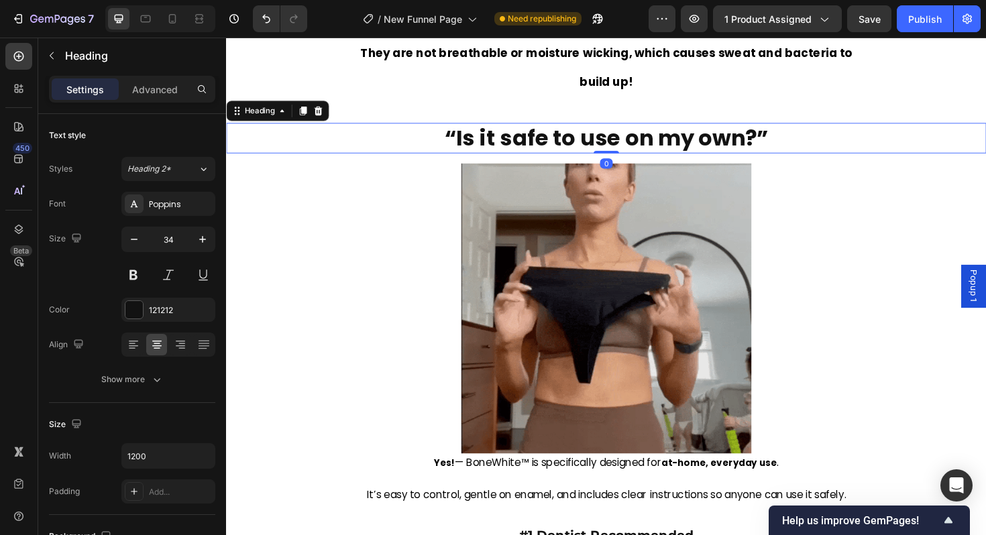
click at [601, 151] on strong "“Is it safe to use on my own?”" at bounding box center [629, 144] width 343 height 32
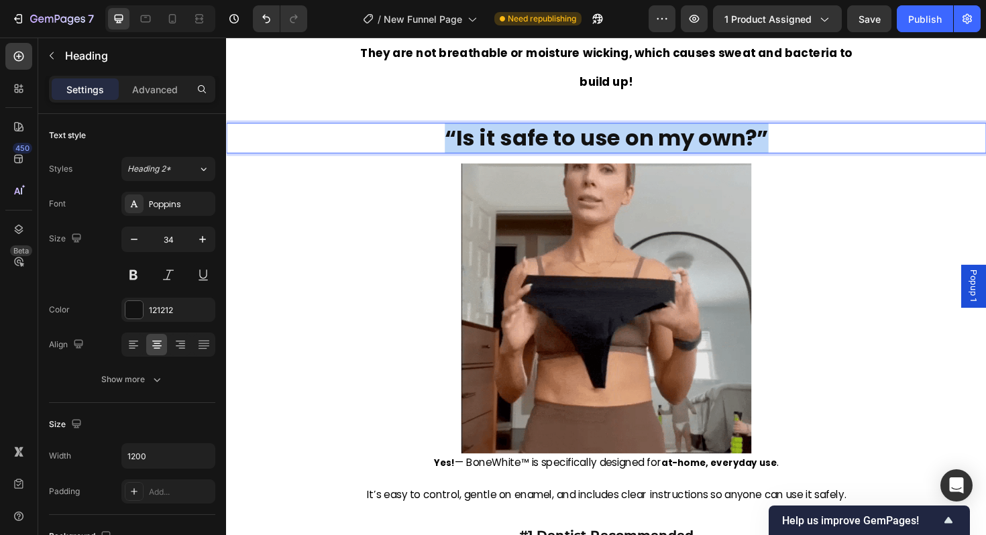
click at [601, 151] on strong "“Is it safe to use on my own?”" at bounding box center [629, 144] width 343 height 32
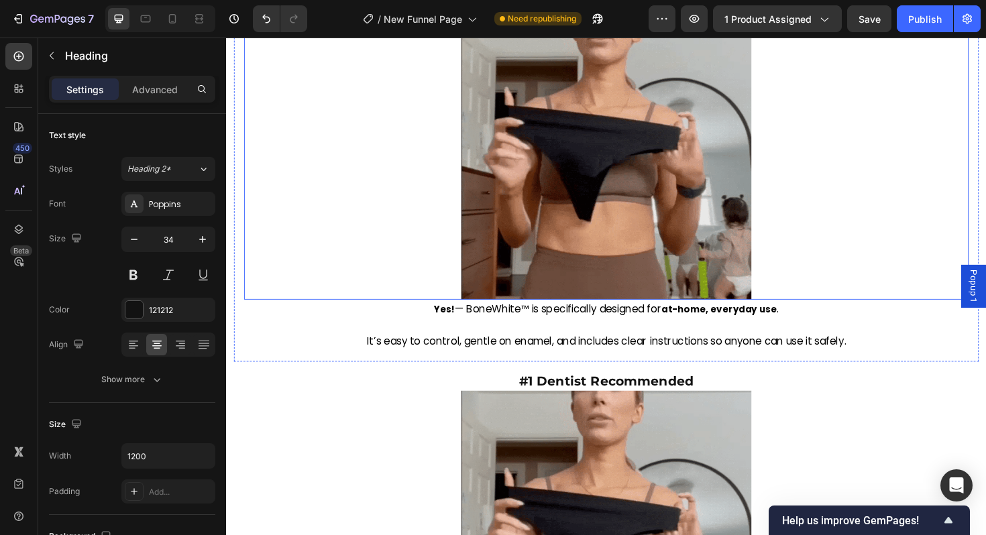
scroll to position [2540, 0]
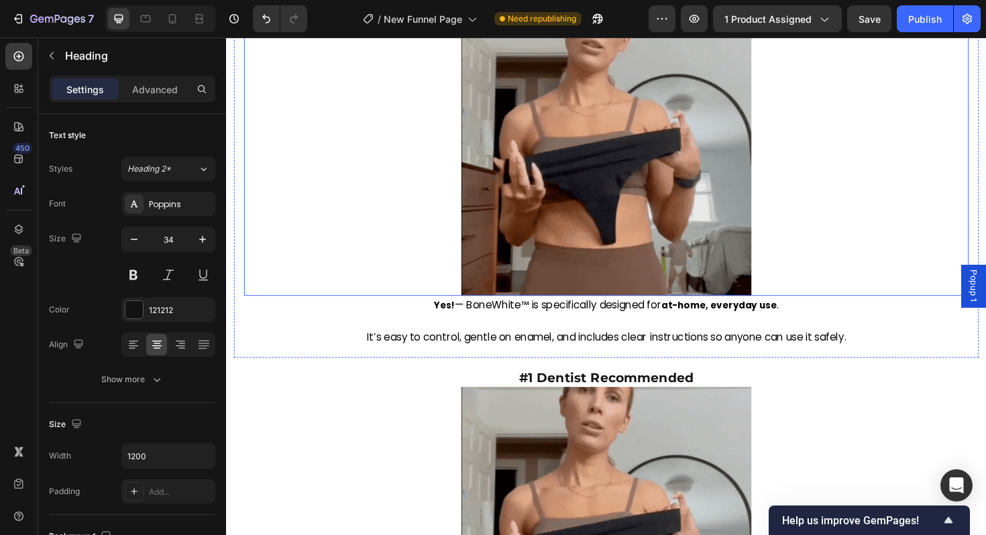
click at [582, 193] on img at bounding box center [628, 157] width 307 height 307
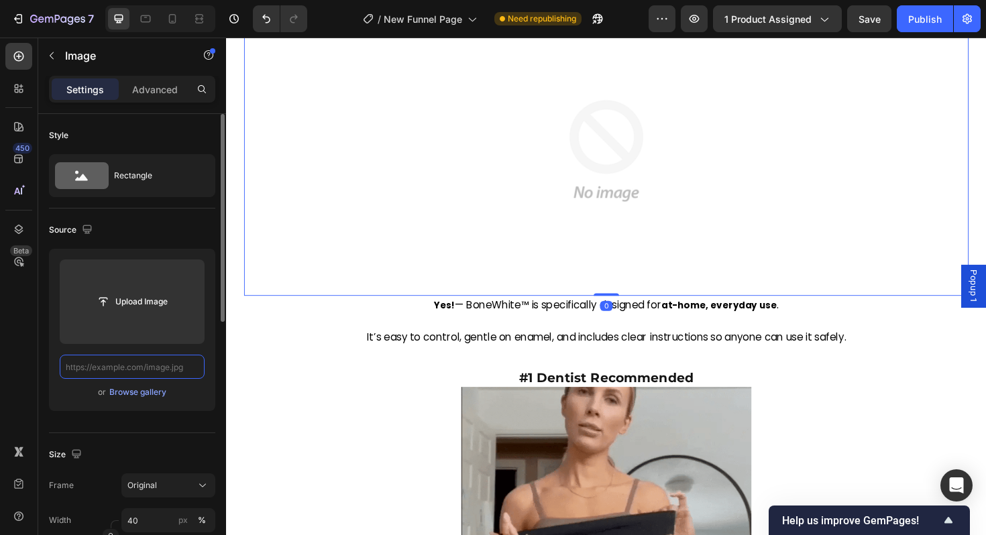
scroll to position [0, 0]
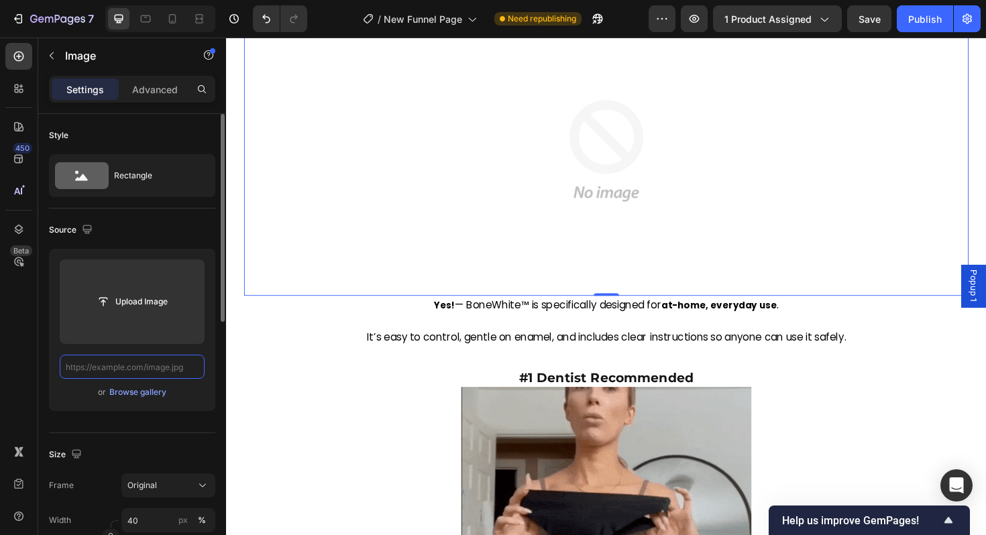
paste input "[URL][DOMAIN_NAME]"
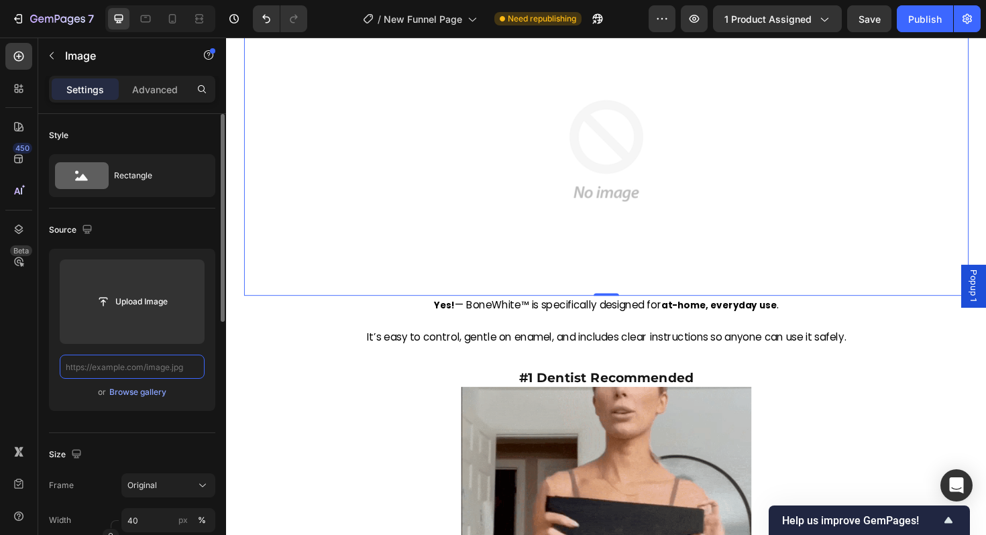
type input "[URL][DOMAIN_NAME]"
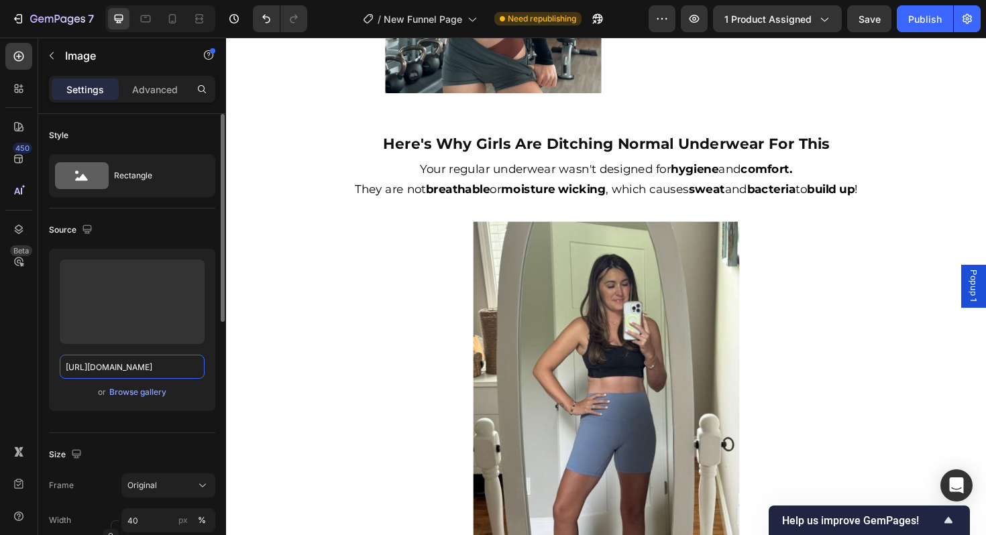
scroll to position [1147, 0]
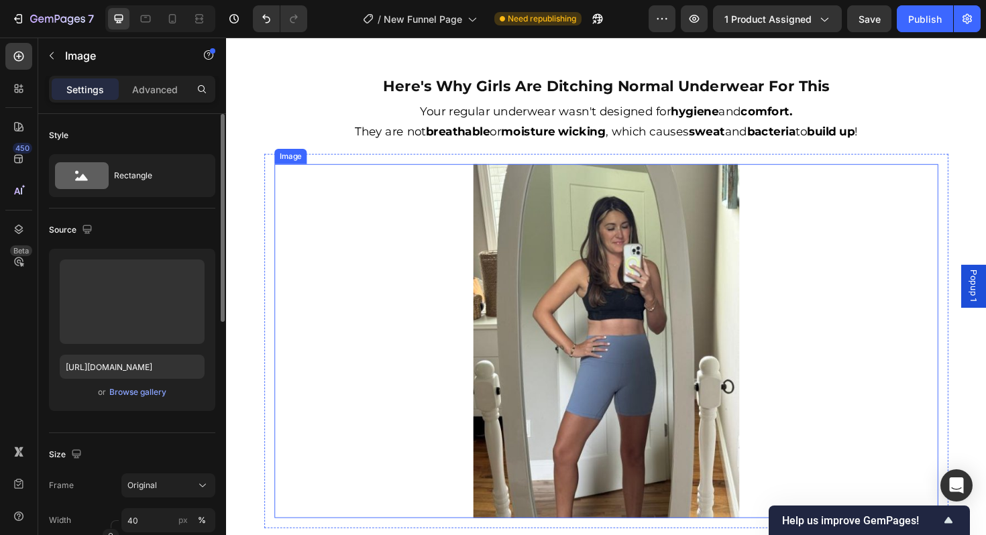
click at [564, 311] on img at bounding box center [628, 359] width 281 height 375
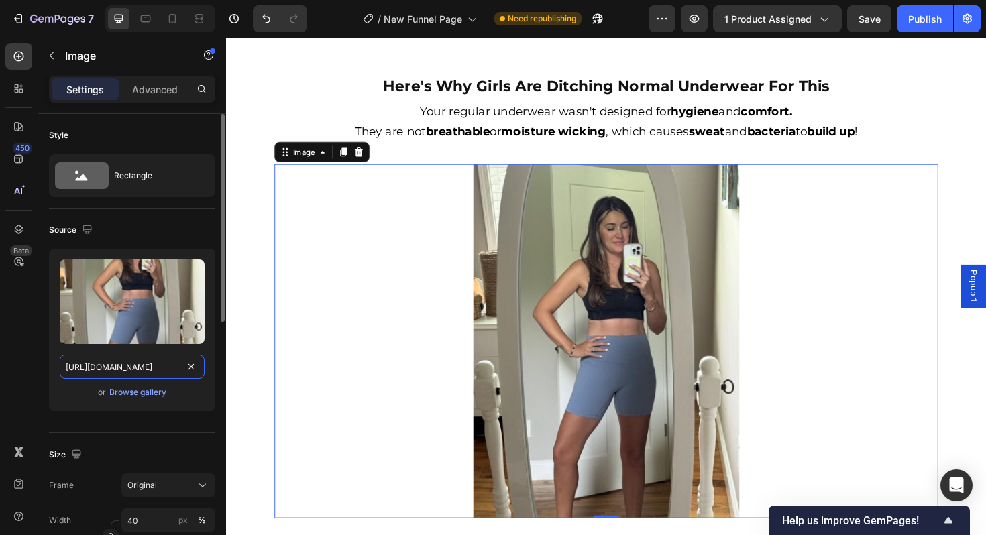
click at [67, 366] on input "[URL][DOMAIN_NAME]" at bounding box center [132, 367] width 145 height 24
paste input "[URL][DOMAIN_NAME]"
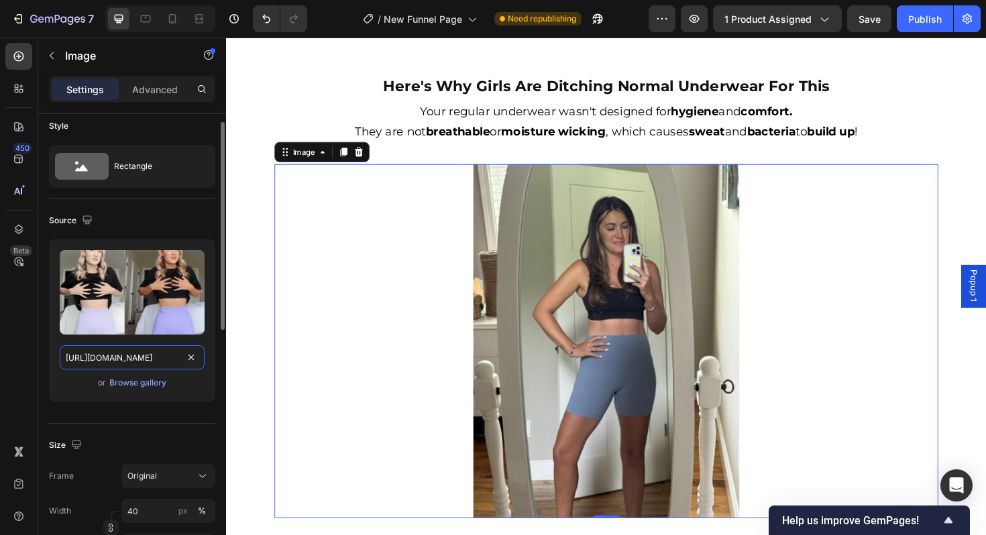
scroll to position [14, 0]
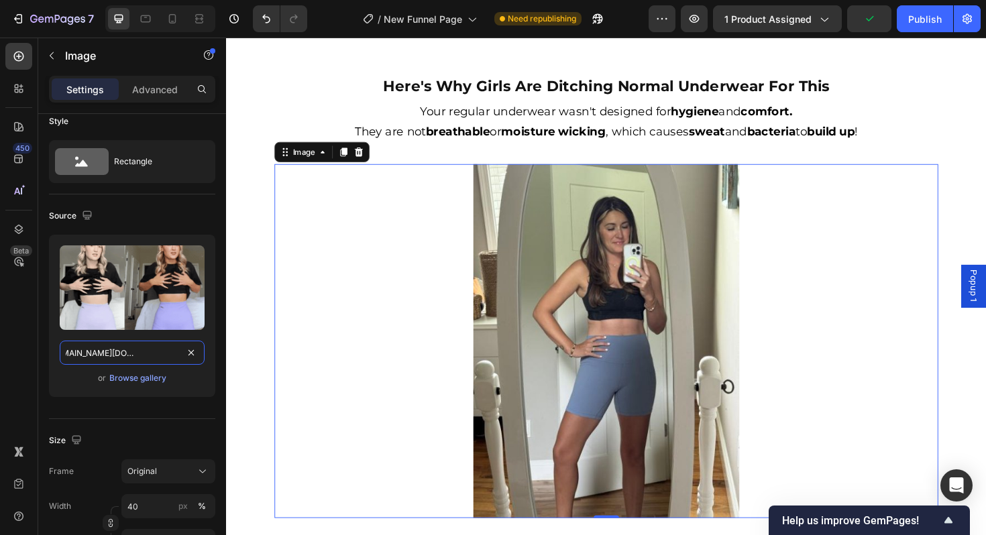
type input "[URL][DOMAIN_NAME][DOMAIN_NAME]"
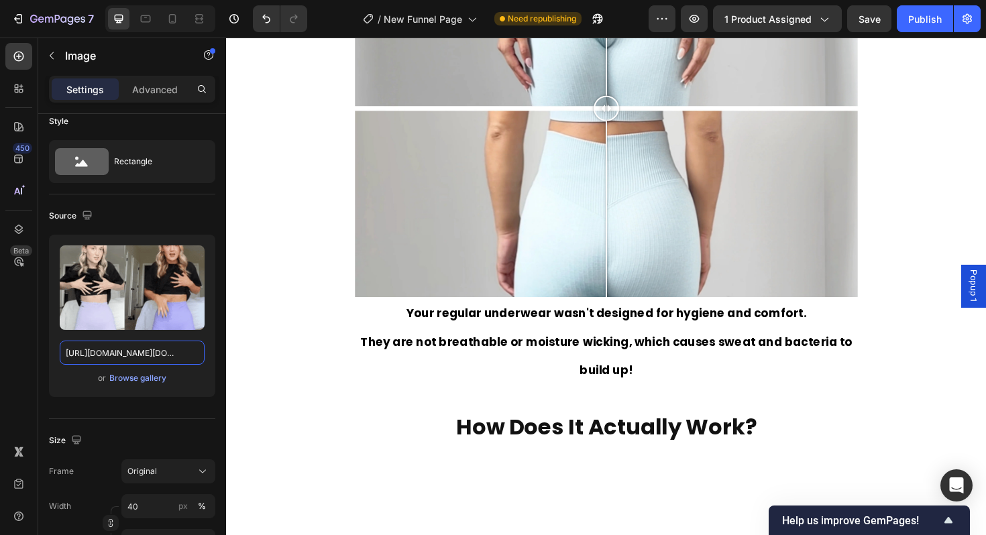
scroll to position [1980, 0]
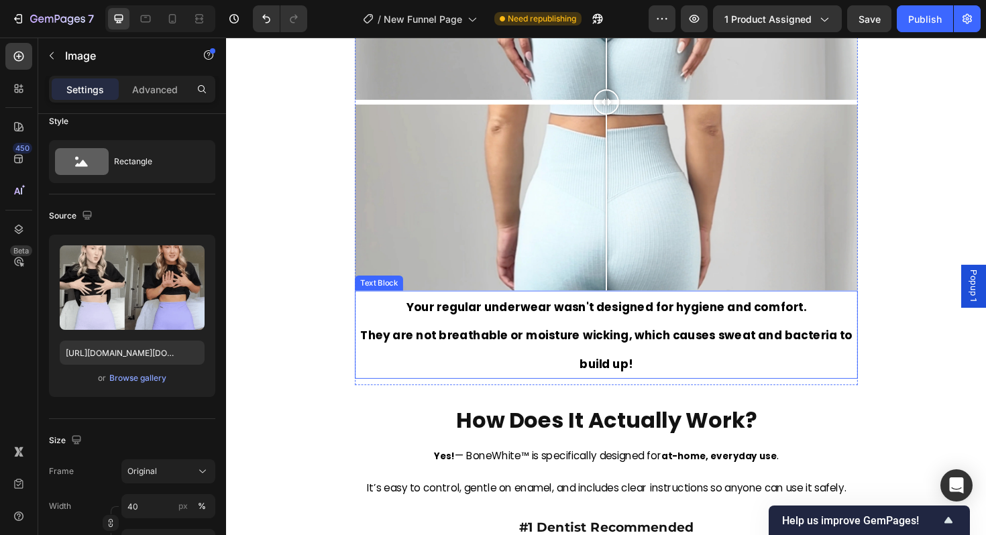
click at [630, 356] on strong "They are not breathable or moisture wicking, which causes sweat and bacteria to…" at bounding box center [628, 368] width 521 height 47
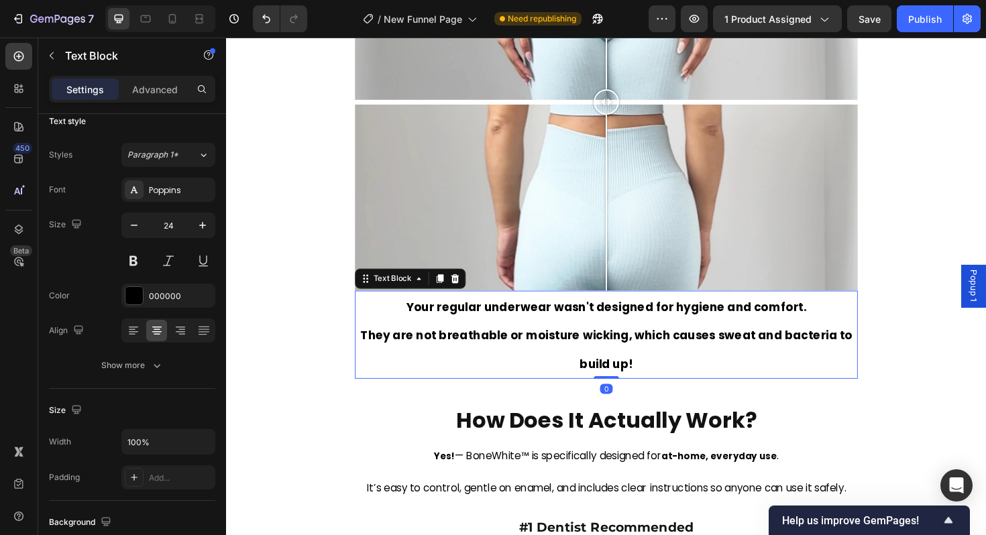
scroll to position [0, 0]
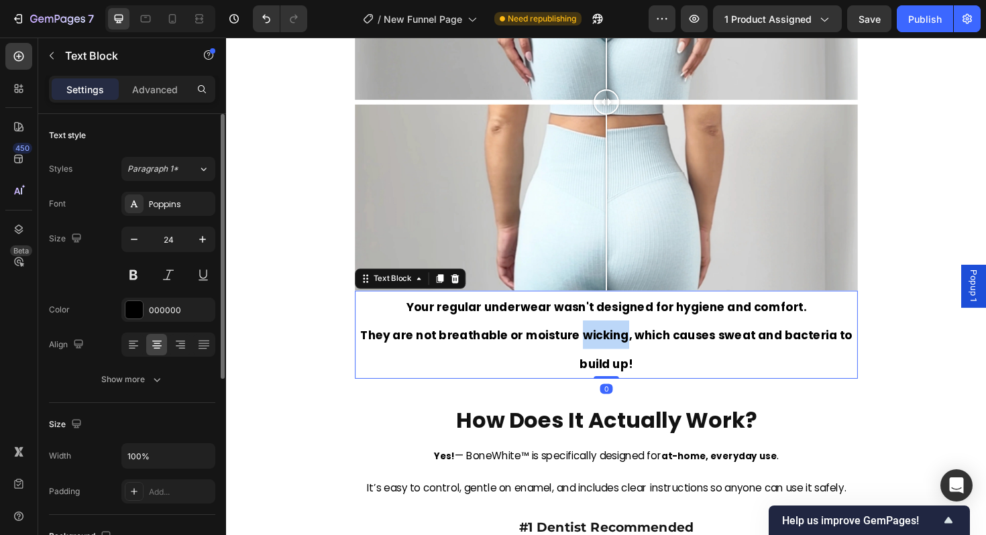
click at [630, 356] on strong "They are not breathable or moisture wicking, which causes sweat and bacteria to…" at bounding box center [628, 368] width 521 height 47
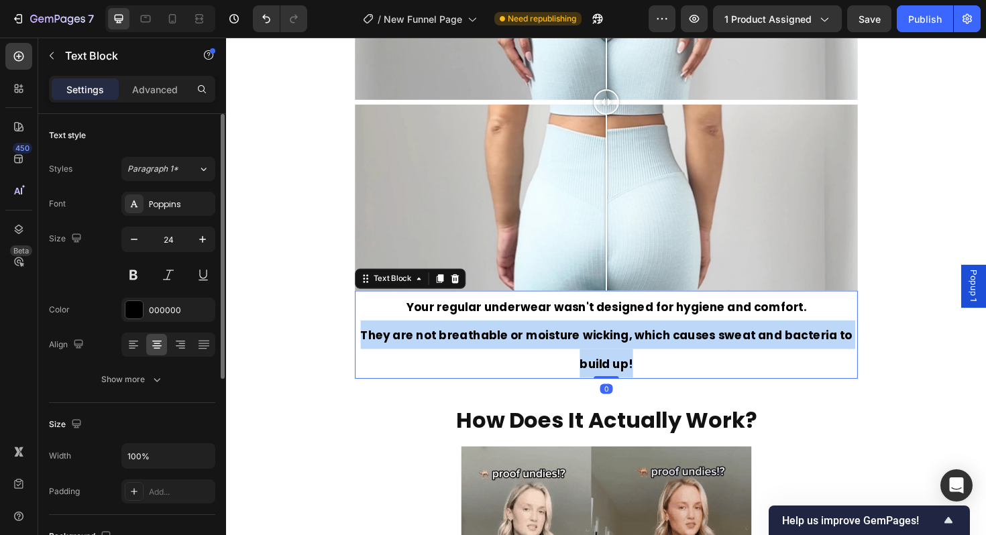
click at [630, 356] on strong "They are not breathable or moisture wicking, which causes sweat and bacteria to…" at bounding box center [628, 368] width 521 height 47
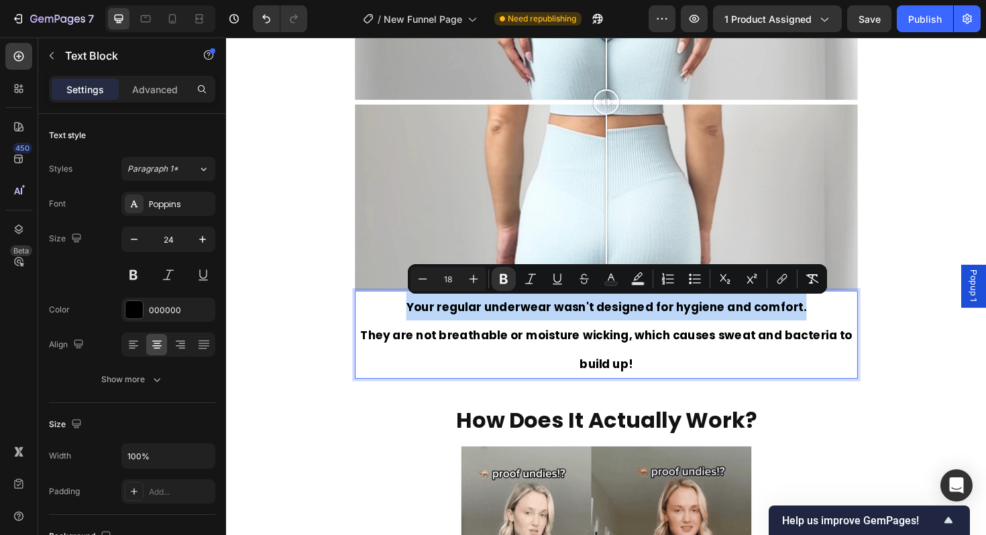
type input "24"
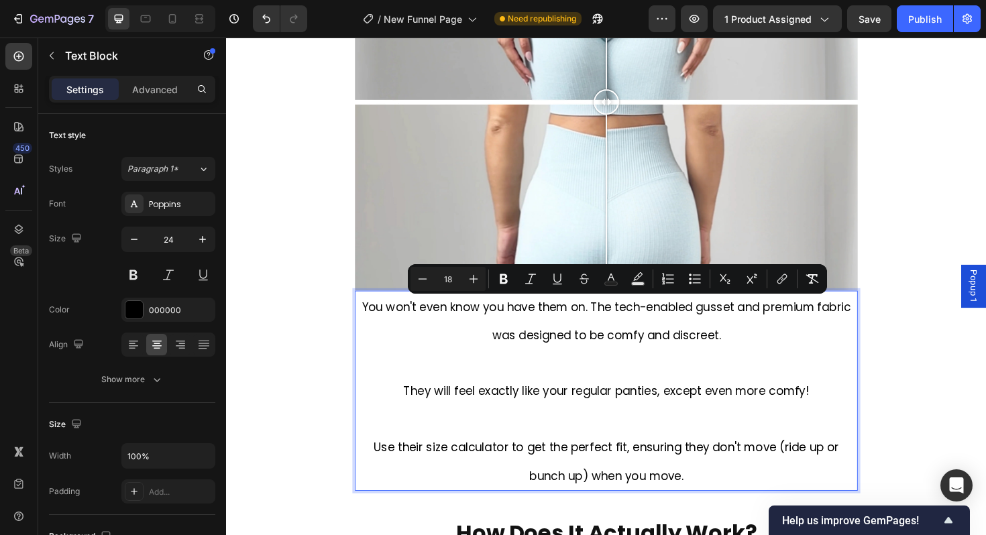
click at [642, 385] on p "Rich Text Editor. Editing area: main" at bounding box center [629, 382] width 530 height 29
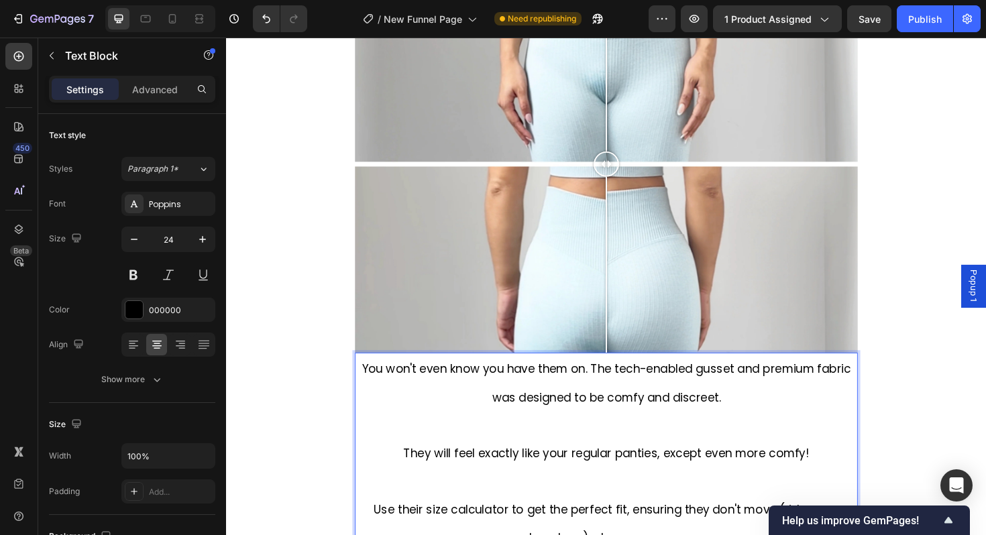
scroll to position [1940, 0]
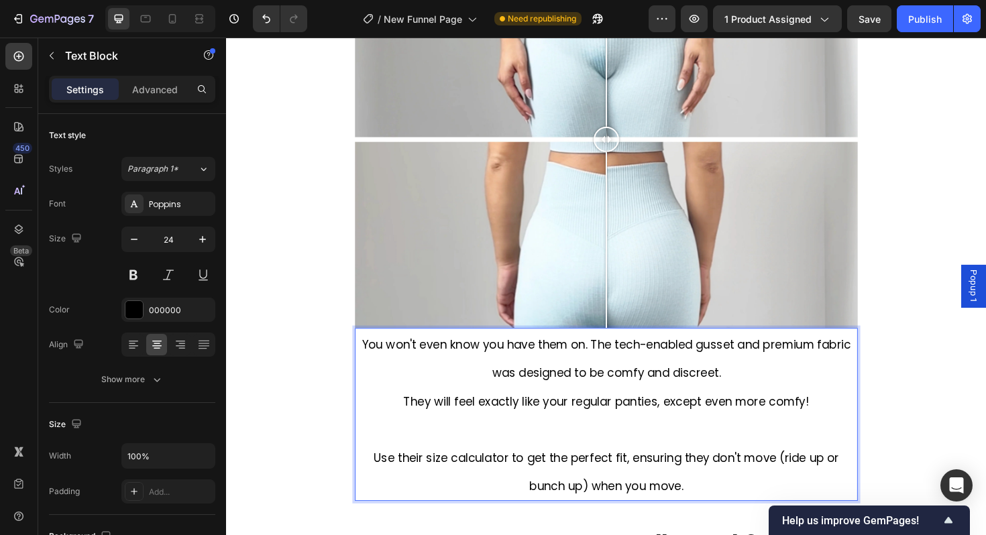
click at [623, 456] on p "Rich Text Editor. Editing area: main" at bounding box center [629, 451] width 530 height 29
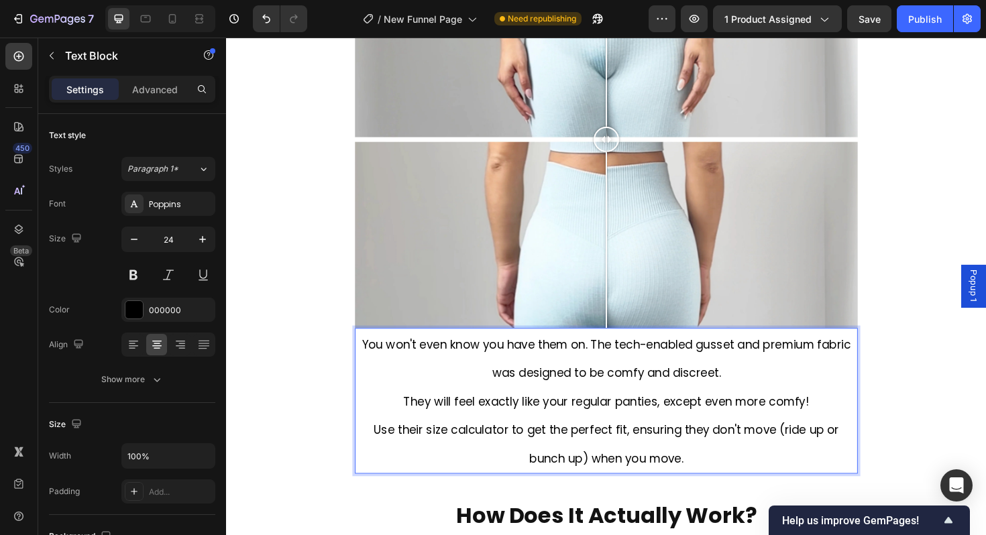
click at [765, 397] on p "You won't even know you have them on. The tech-enabled gusset and premium fabri…" at bounding box center [629, 377] width 530 height 60
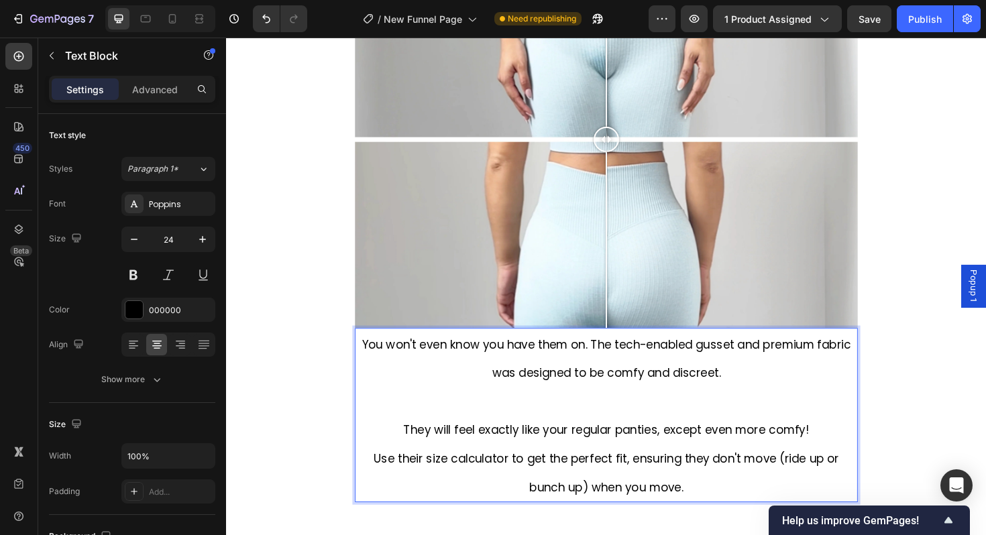
click at [848, 453] on p "They will feel exactly like your regular panties, except even more comfy!" at bounding box center [629, 452] width 530 height 30
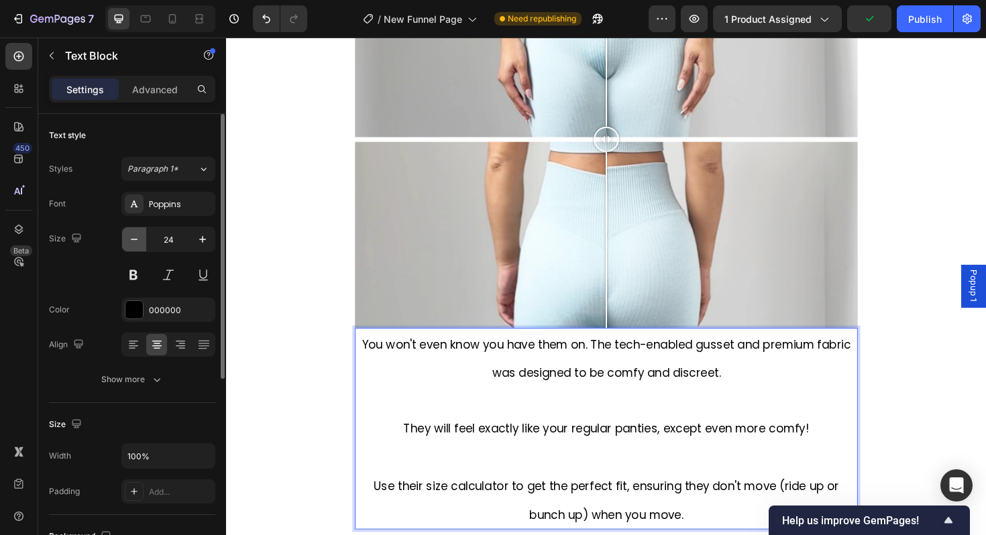
click at [136, 241] on icon "button" at bounding box center [133, 239] width 13 height 13
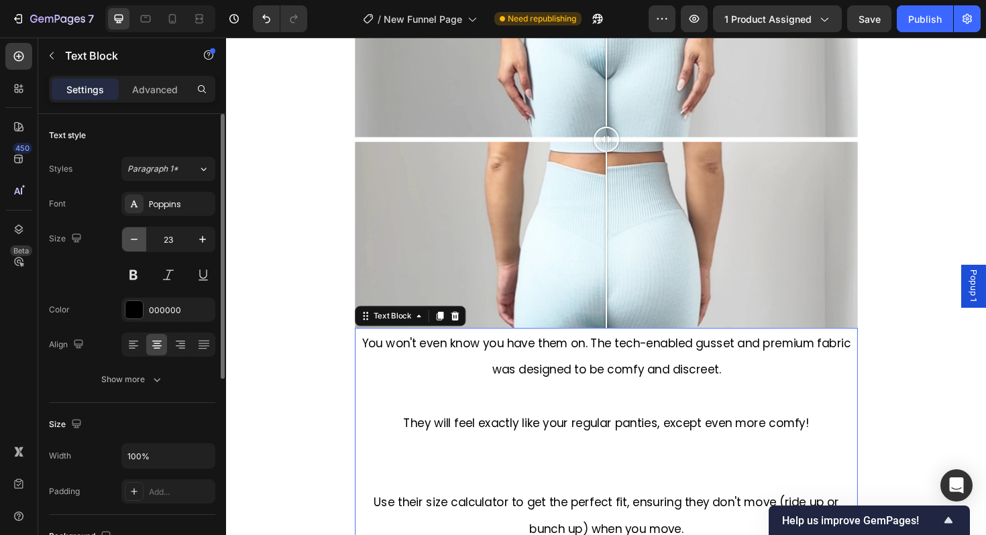
click at [136, 241] on icon "button" at bounding box center [133, 239] width 13 height 13
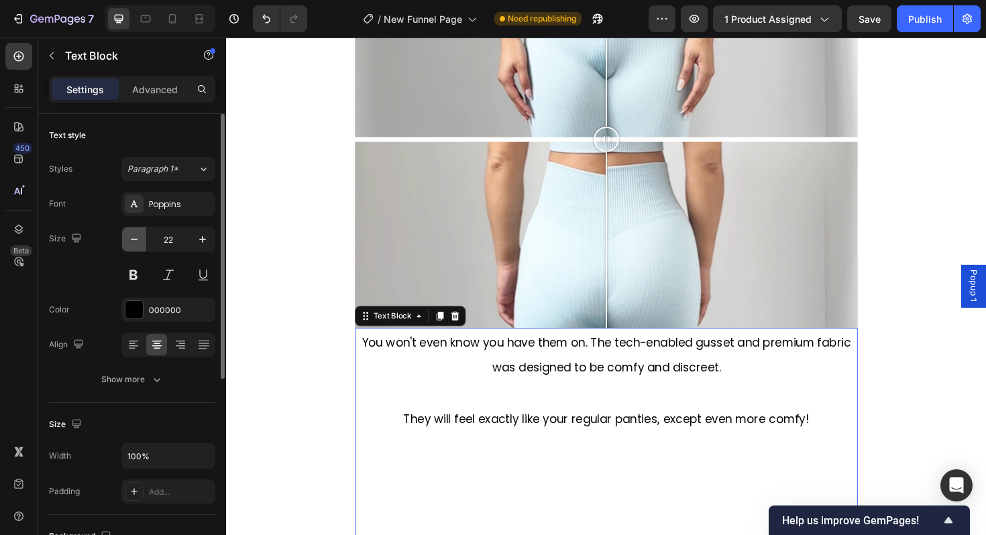
click at [136, 241] on icon "button" at bounding box center [133, 239] width 13 height 13
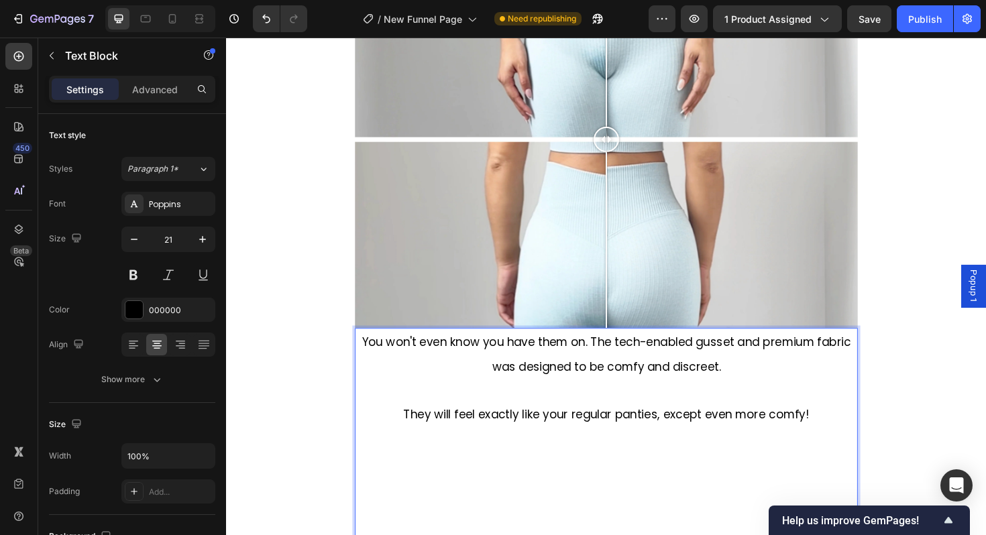
click at [665, 469] on p "Rich Text Editor. Editing area: main" at bounding box center [629, 526] width 530 height 152
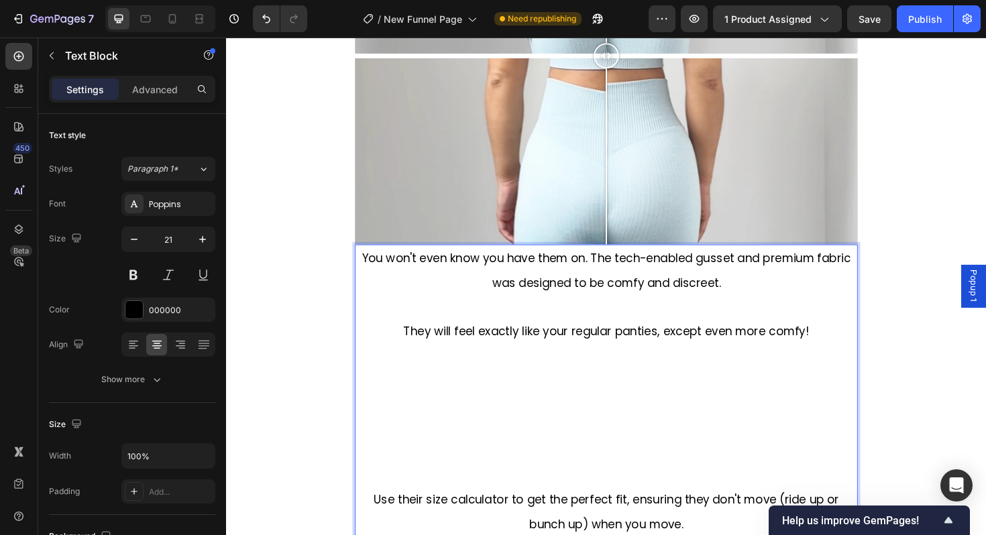
scroll to position [2070, 0]
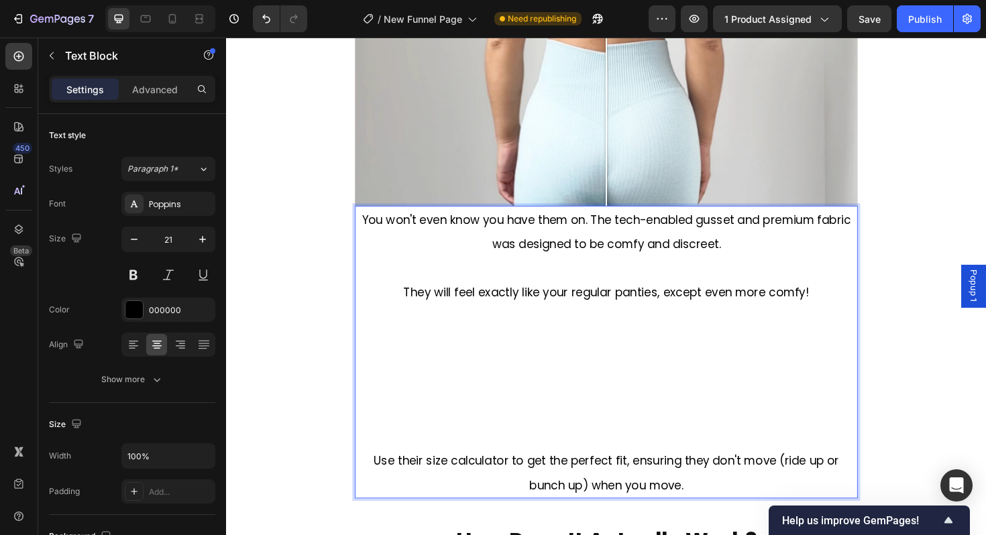
click at [649, 464] on p "⁠⁠⁠⁠⁠⁠⁠" at bounding box center [629, 397] width 530 height 152
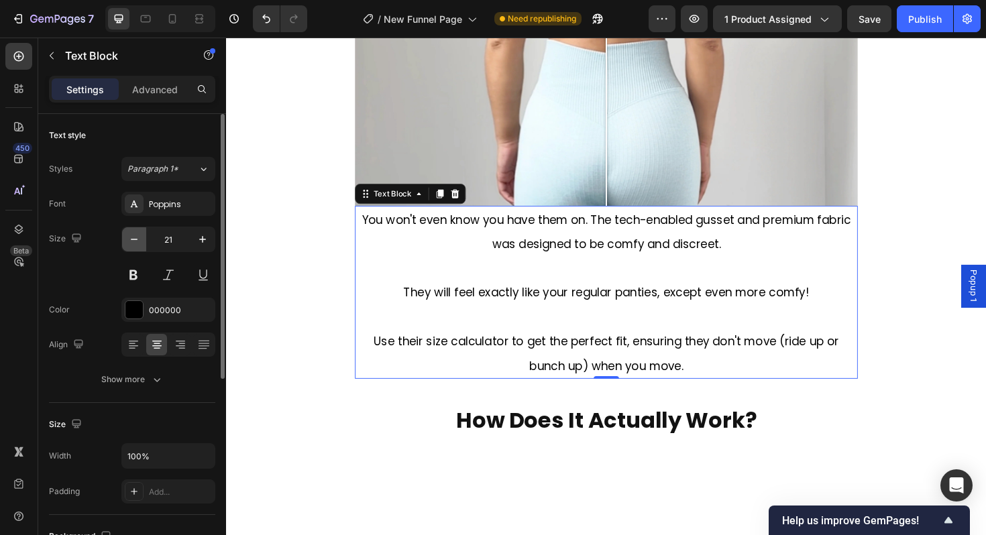
click at [138, 245] on icon "button" at bounding box center [133, 239] width 13 height 13
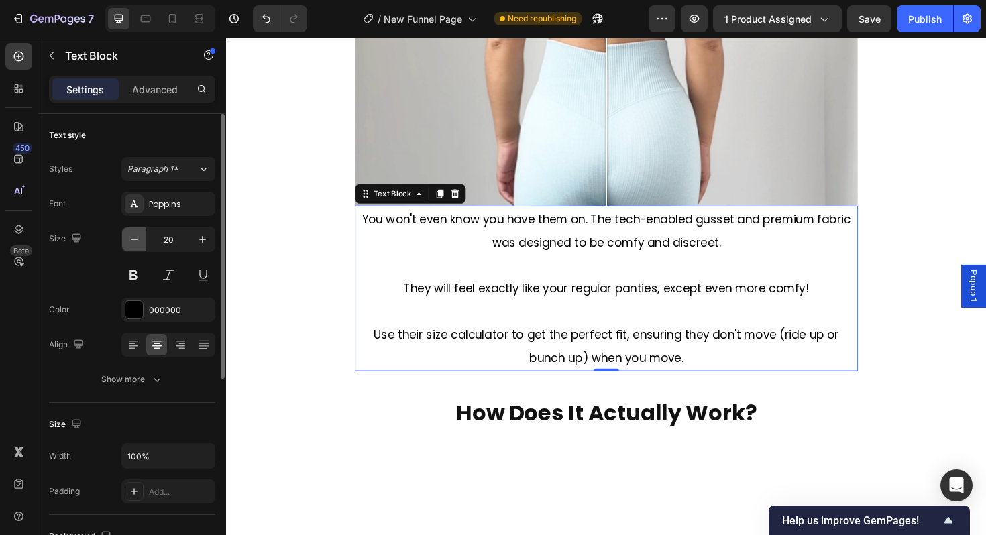
click at [138, 245] on icon "button" at bounding box center [133, 239] width 13 height 13
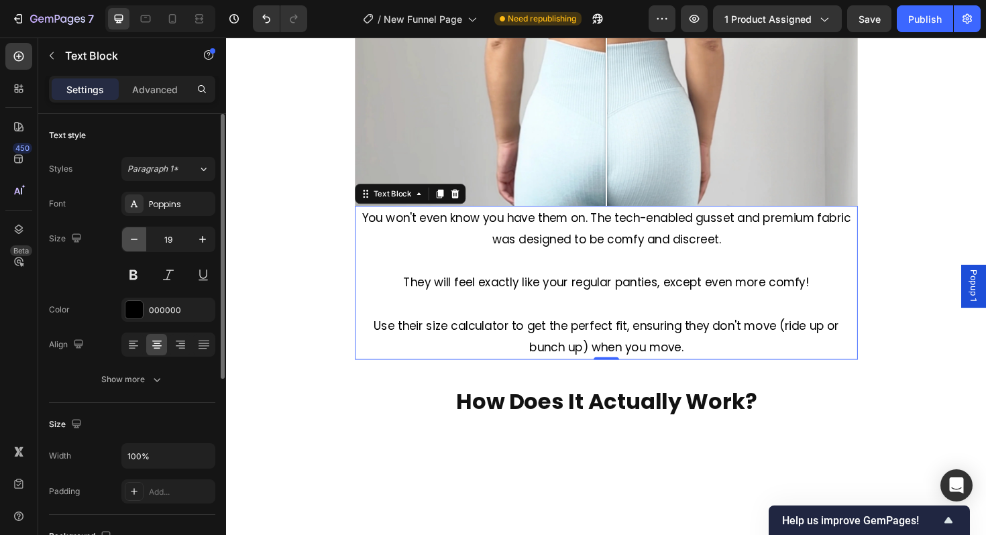
click at [138, 245] on icon "button" at bounding box center [133, 239] width 13 height 13
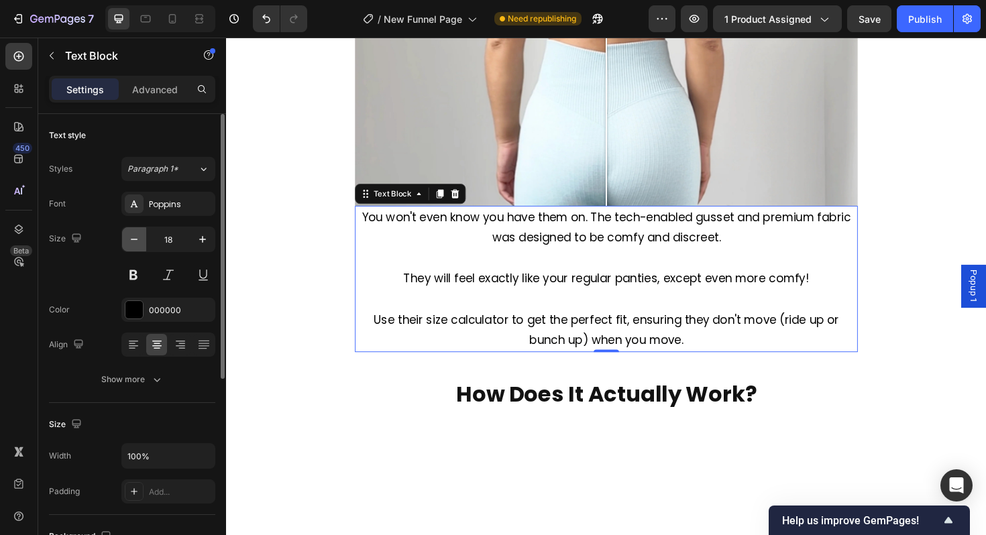
click at [138, 245] on icon "button" at bounding box center [133, 239] width 13 height 13
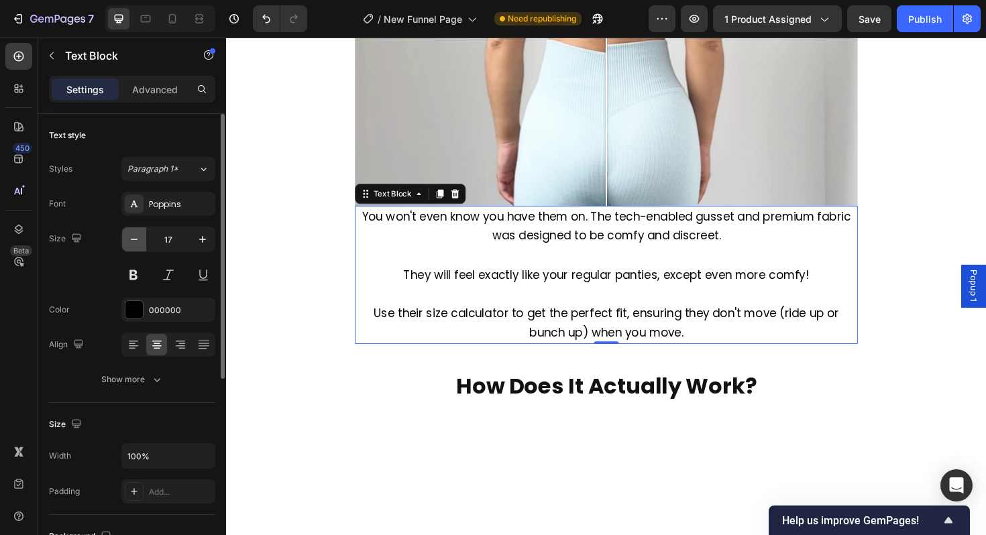
click at [138, 245] on icon "button" at bounding box center [133, 239] width 13 height 13
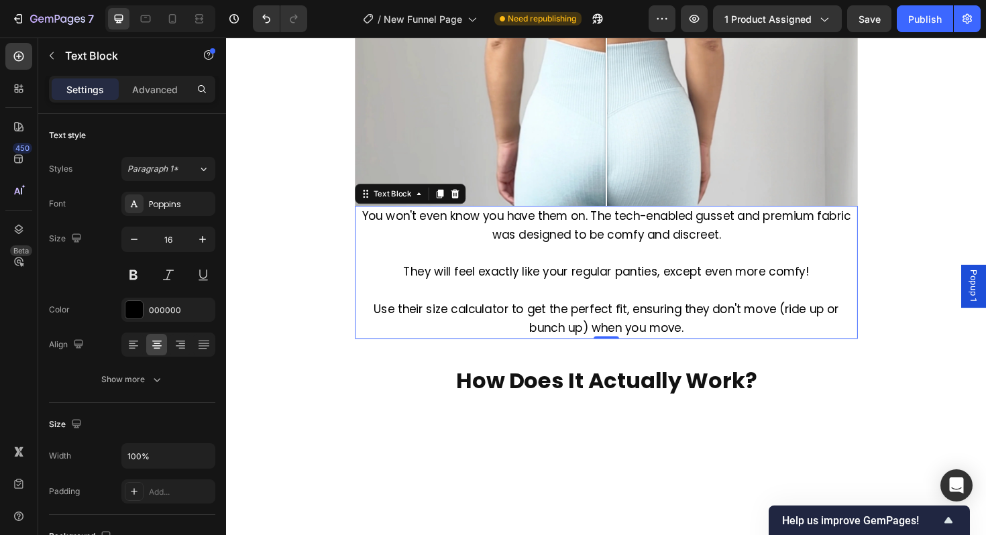
click at [644, 266] on p "Rich Text Editor. Editing area: main" at bounding box center [629, 266] width 530 height 19
click at [140, 245] on icon "button" at bounding box center [133, 239] width 13 height 13
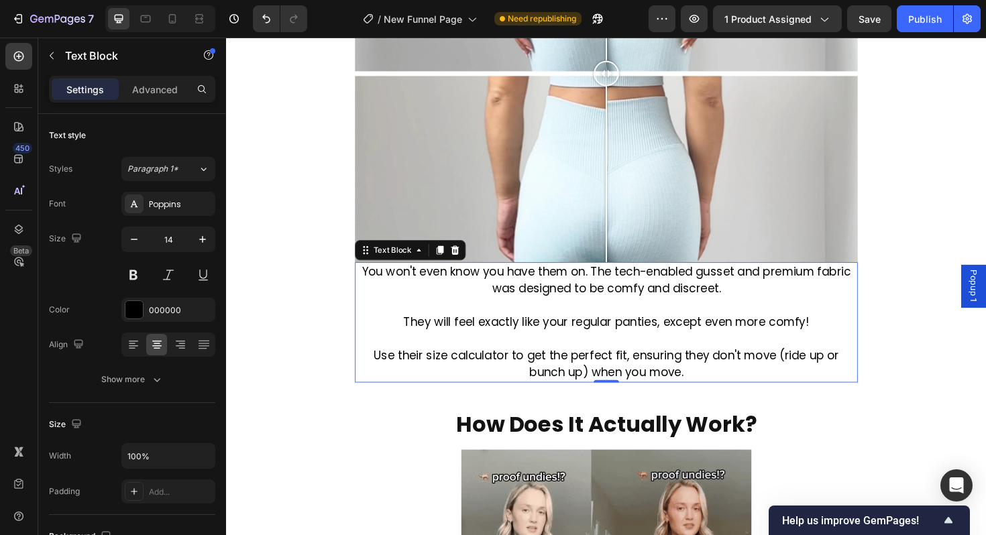
scroll to position [2008, 0]
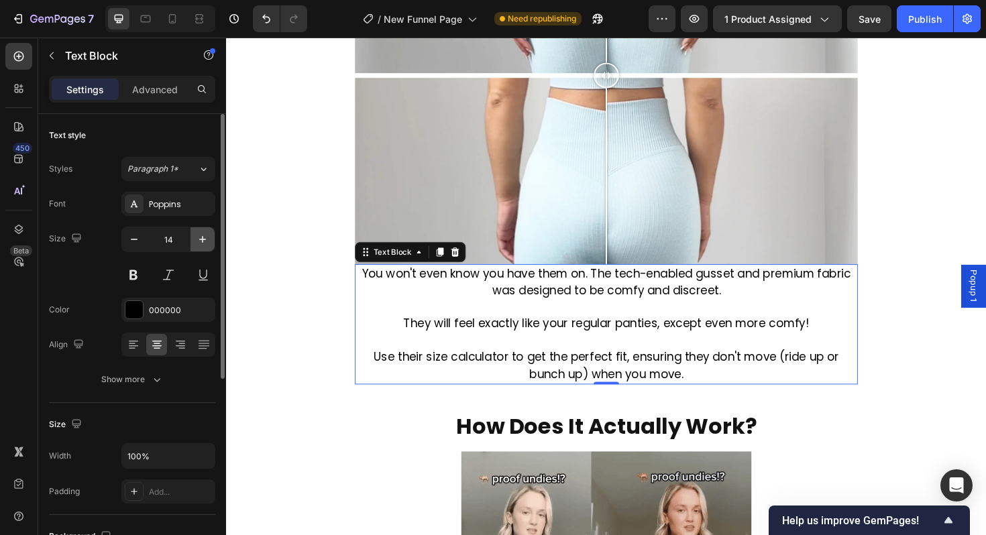
click at [202, 244] on icon "button" at bounding box center [202, 239] width 13 height 13
type input "16"
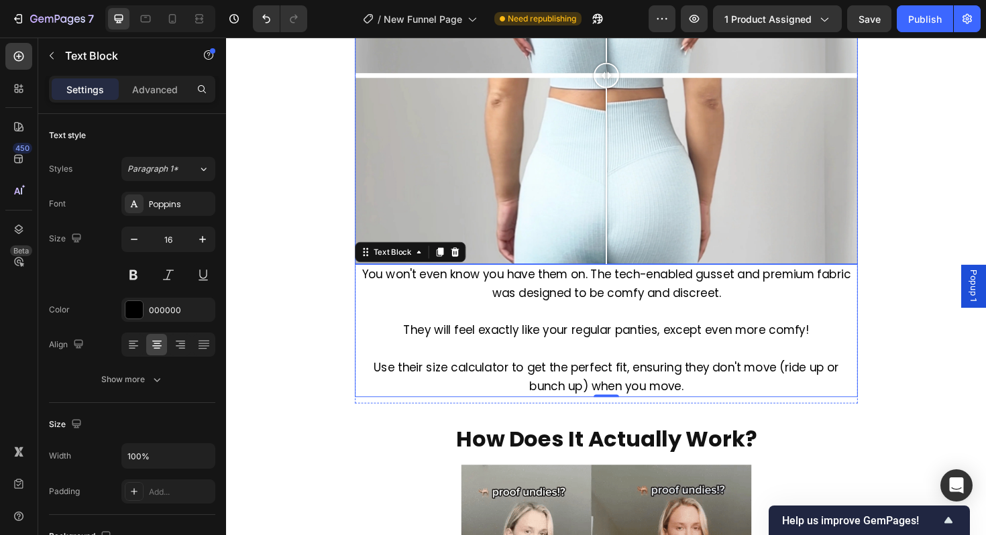
click at [629, 243] on div at bounding box center [628, 184] width 1 height 187
click at [627, 246] on div at bounding box center [628, 78] width 27 height 399
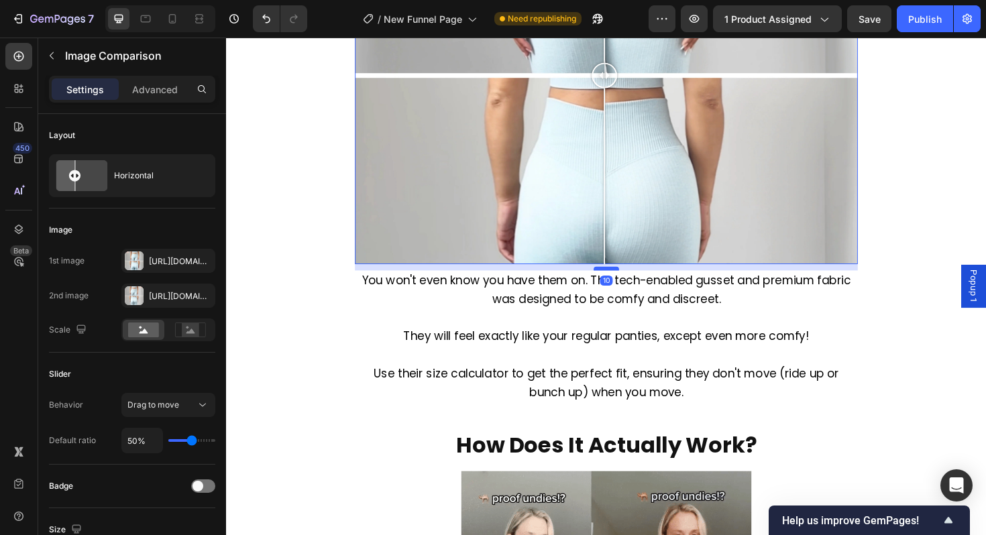
drag, startPoint x: 626, startPoint y: 276, endPoint x: 628, endPoint y: 282, distance: 7.0
click at [628, 282] on div at bounding box center [628, 282] width 27 height 4
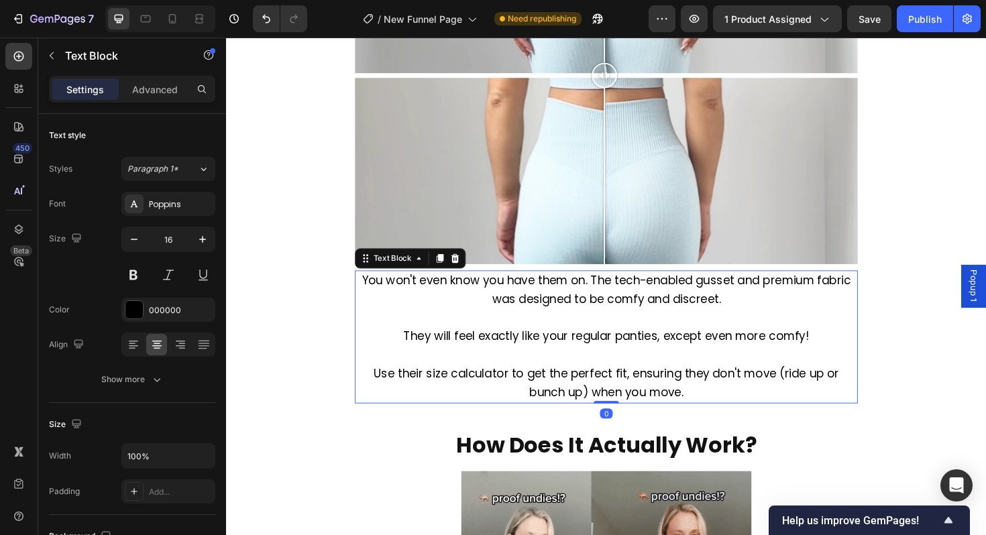
click at [676, 341] on p "Rich Text Editor. Editing area: main" at bounding box center [629, 334] width 530 height 19
click at [168, 18] on icon at bounding box center [172, 18] width 13 height 13
type input "24"
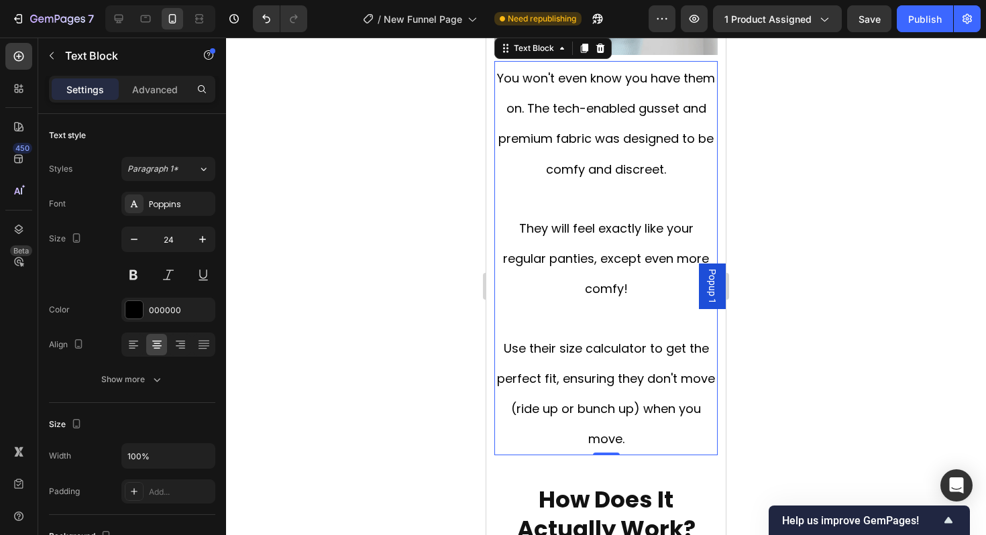
scroll to position [1887, 0]
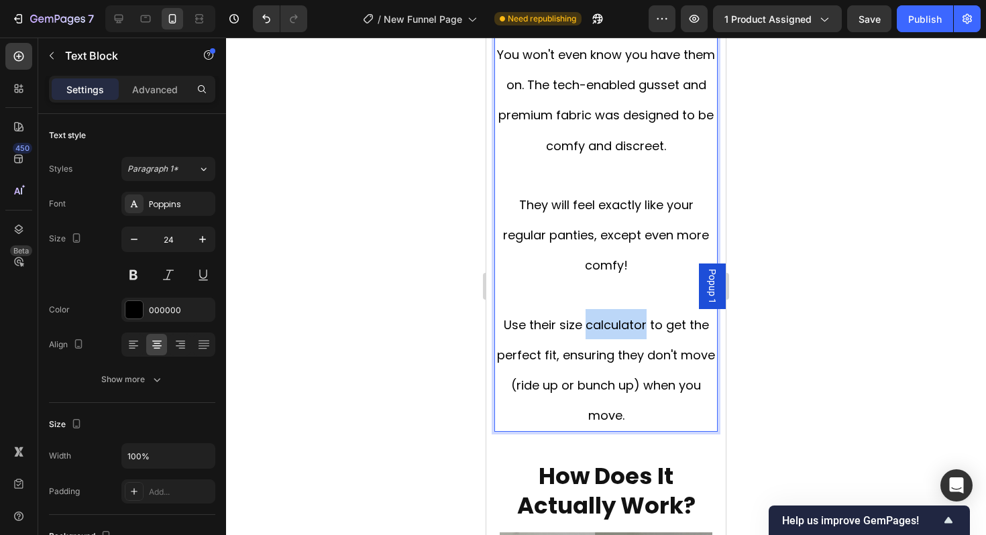
click at [600, 323] on span "Use their size calculator to get the perfect fit, ensuring they don't move (rid…" at bounding box center [606, 371] width 218 height 108
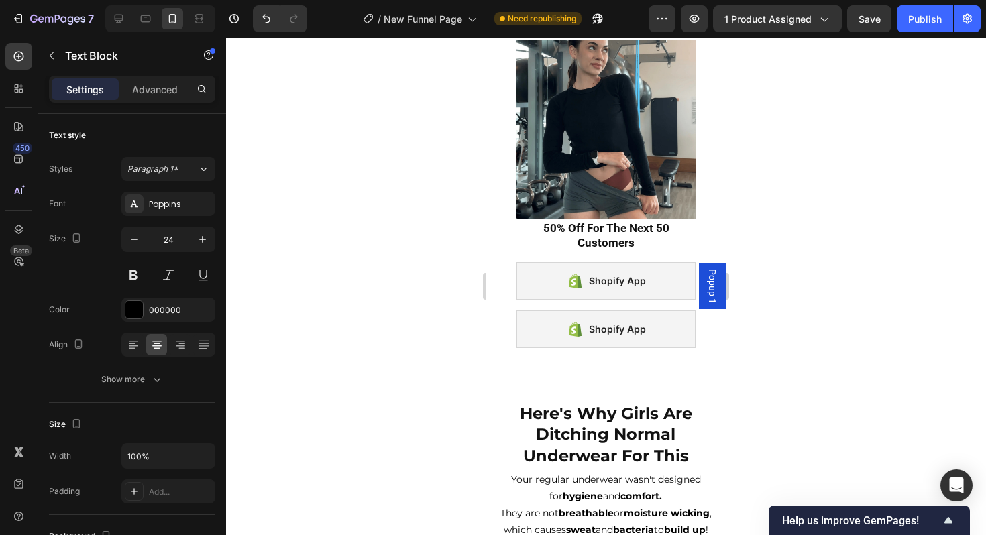
scroll to position [856, 0]
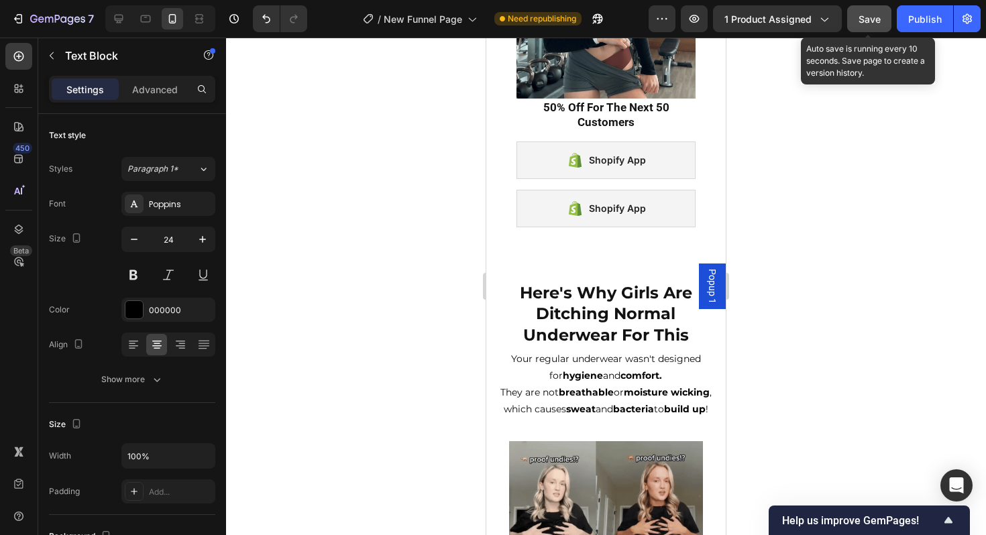
click at [864, 27] on button "Save" at bounding box center [869, 18] width 44 height 27
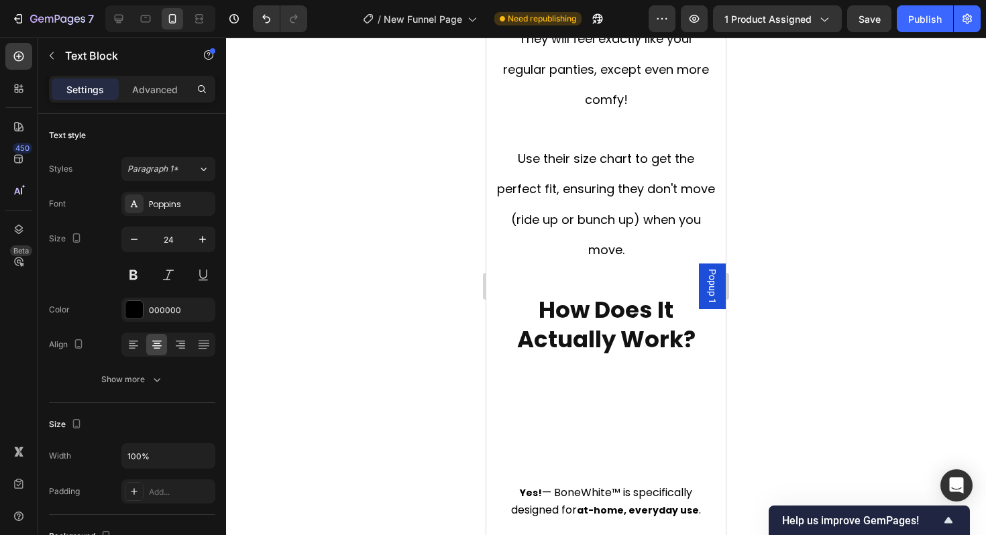
scroll to position [2276, 0]
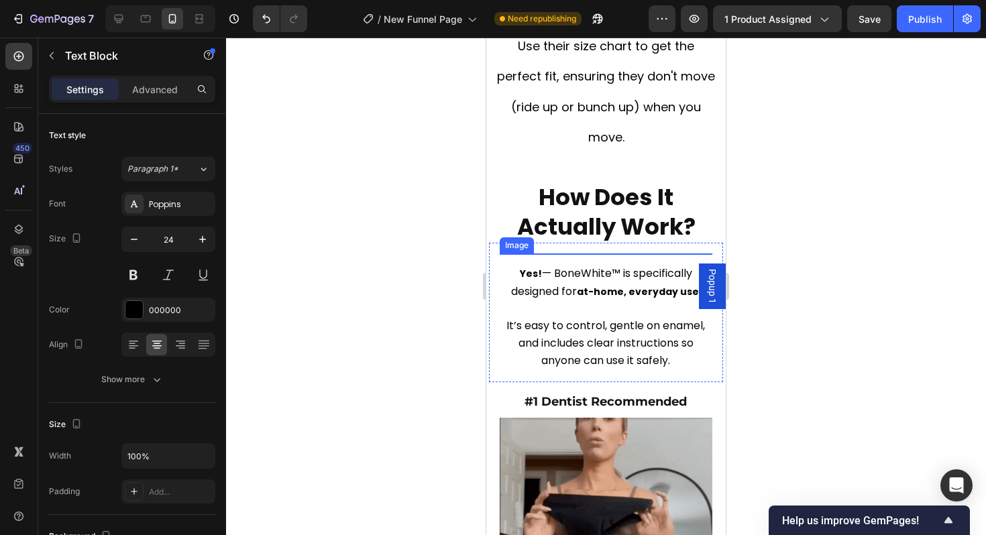
click at [580, 254] on img at bounding box center [606, 254] width 213 height 0
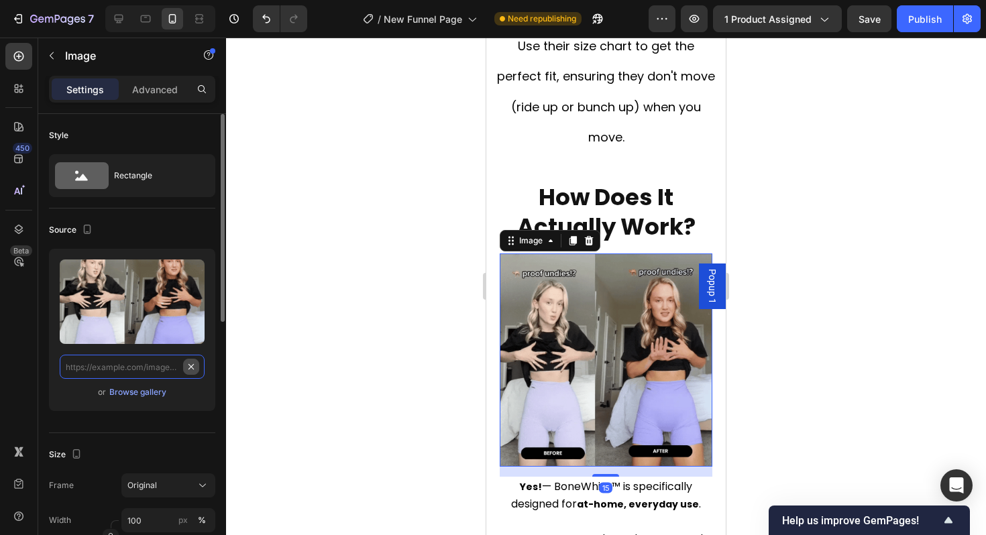
scroll to position [0, 0]
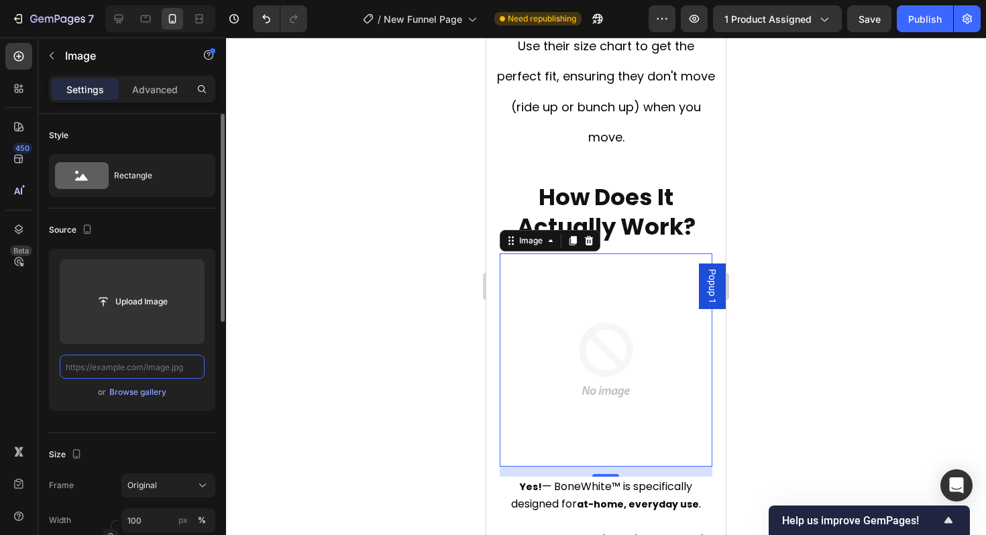
paste input "[URL][DOMAIN_NAME]"
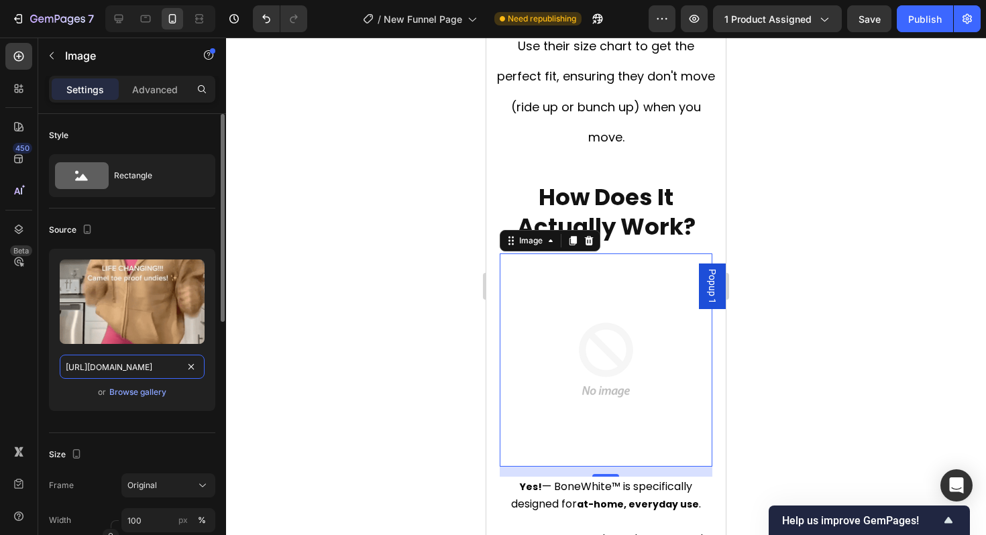
scroll to position [0, 353]
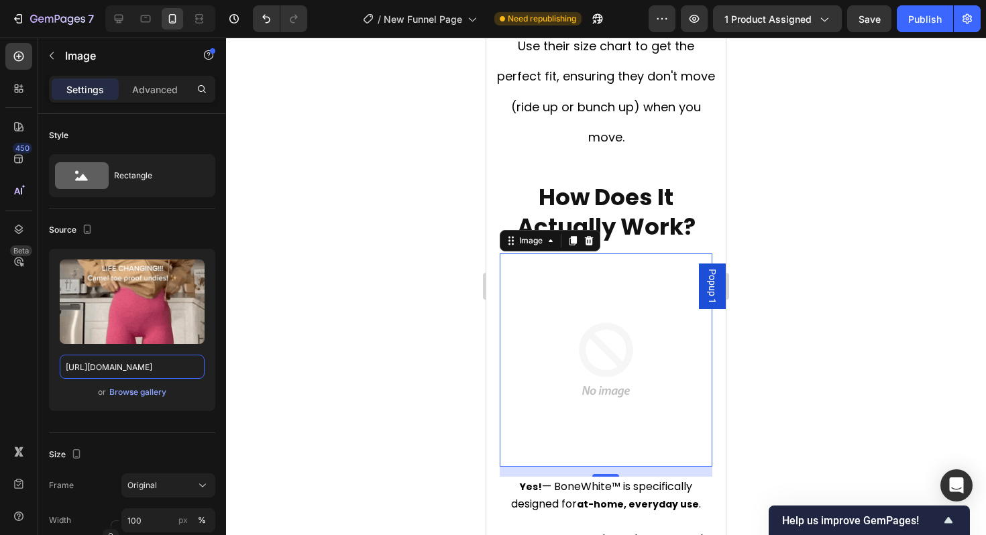
type input "[URL][DOMAIN_NAME]"
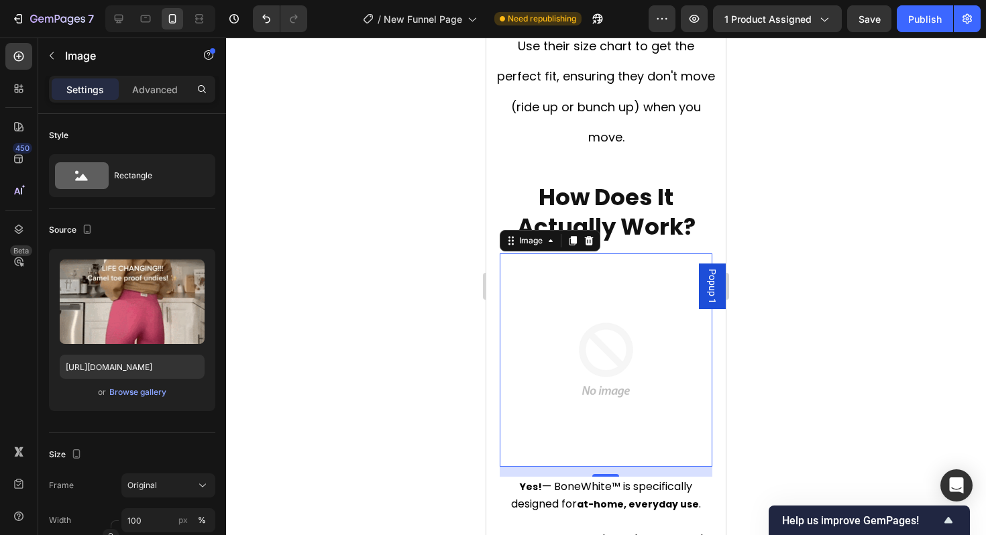
scroll to position [0, 0]
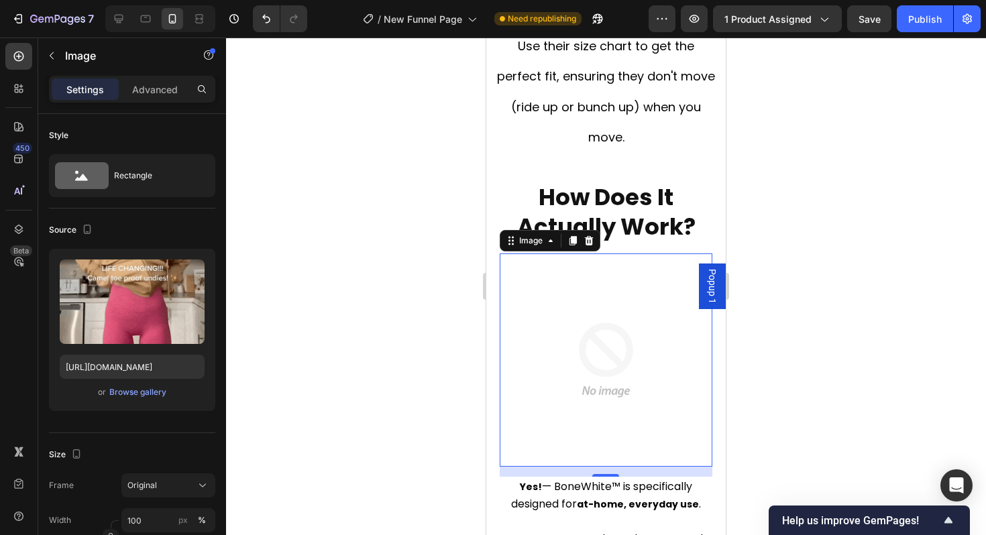
click at [304, 405] on div at bounding box center [606, 287] width 760 height 498
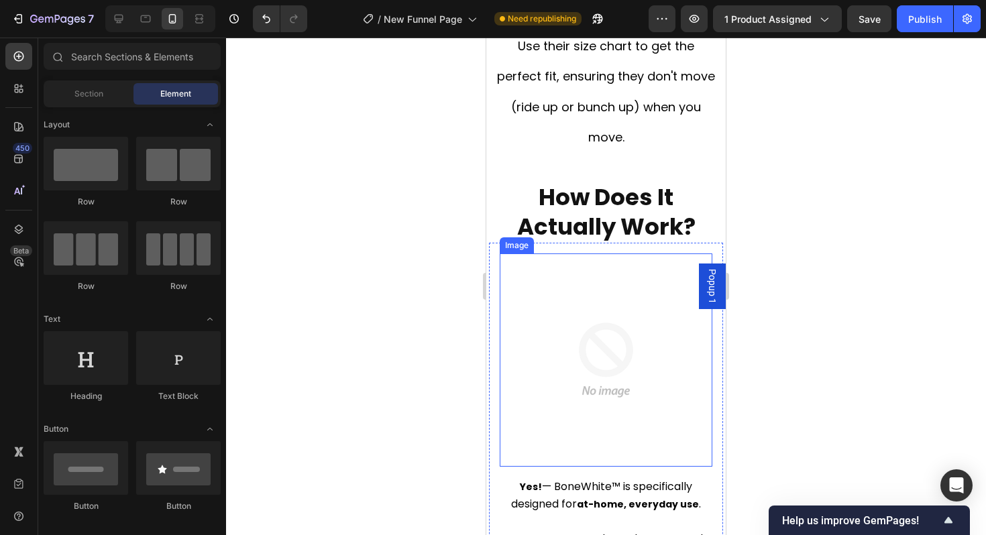
click at [590, 344] on img at bounding box center [606, 360] width 213 height 213
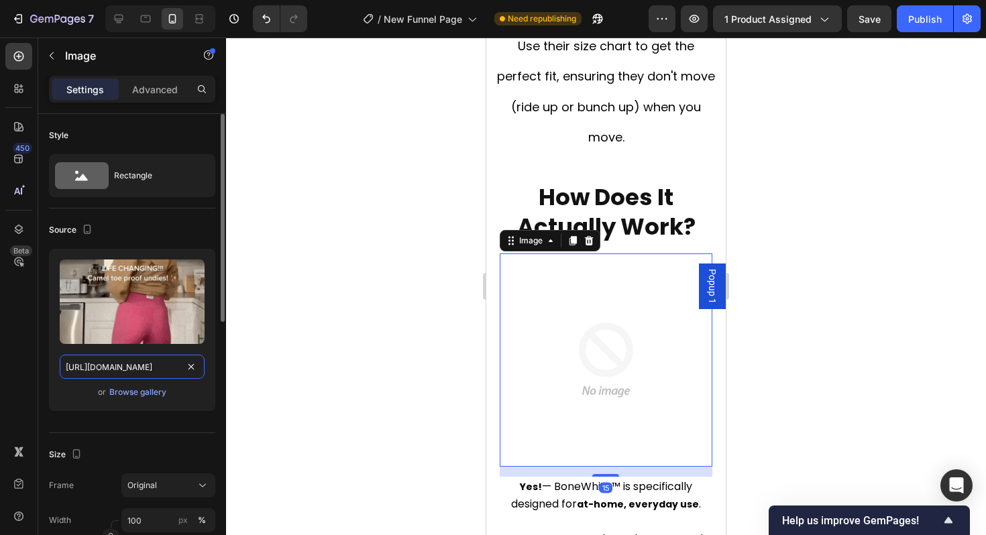
click at [108, 365] on input "[URL][DOMAIN_NAME]" at bounding box center [132, 367] width 145 height 24
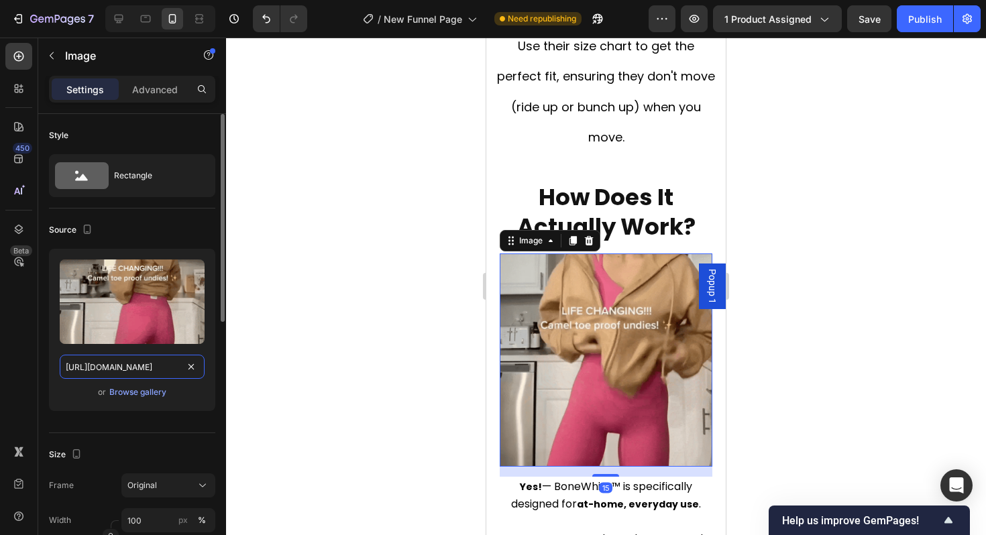
click at [108, 365] on input "[URL][DOMAIN_NAME]" at bounding box center [132, 367] width 145 height 24
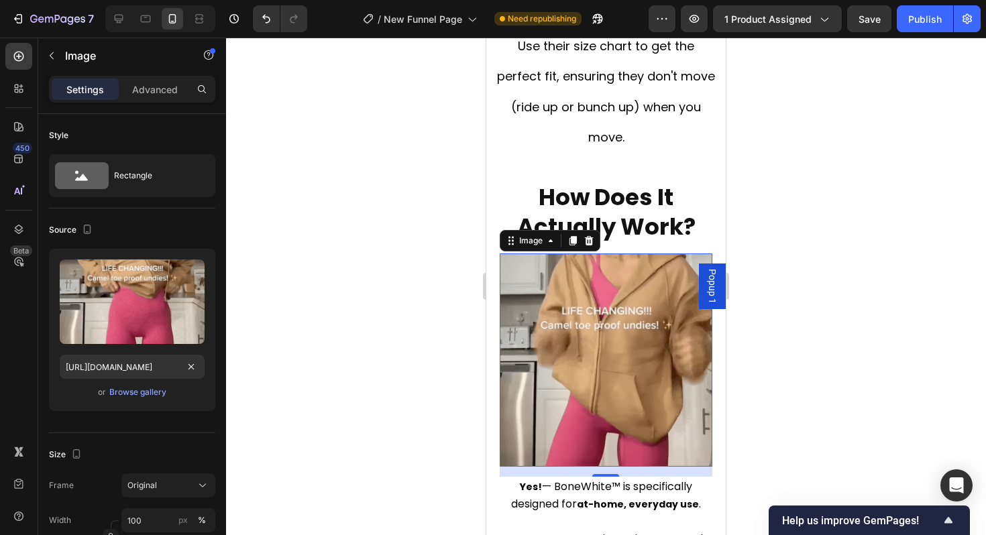
click at [334, 367] on div at bounding box center [606, 287] width 760 height 498
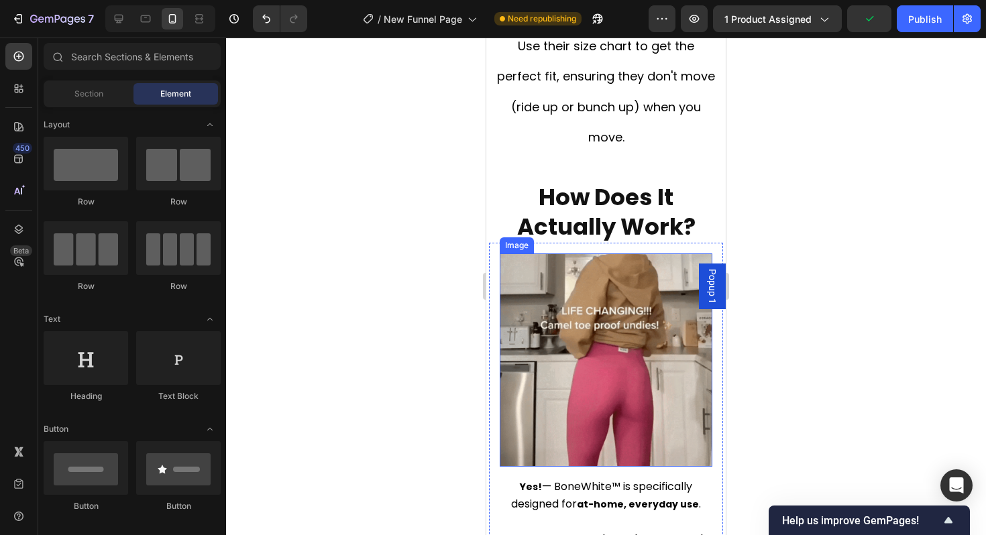
click at [552, 364] on img at bounding box center [606, 360] width 213 height 213
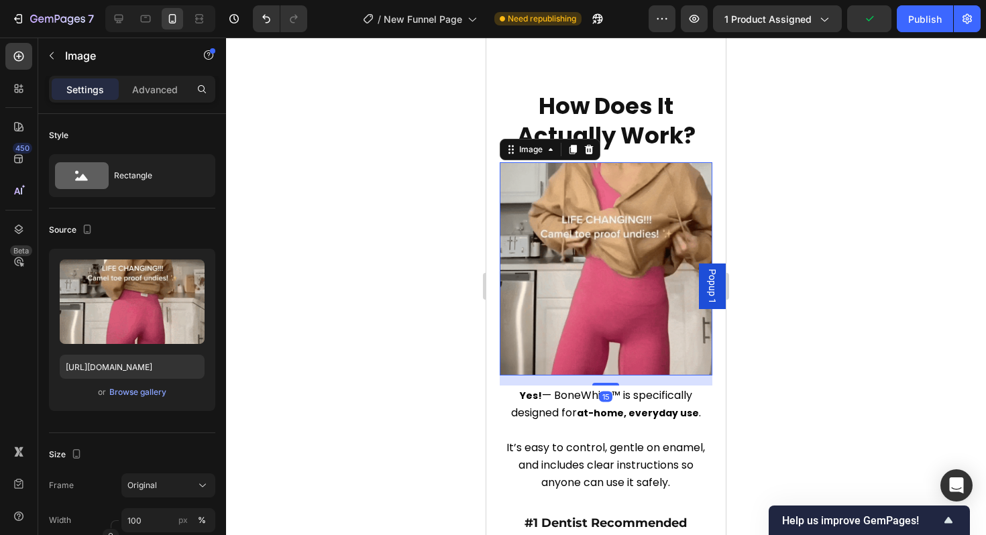
scroll to position [2460, 0]
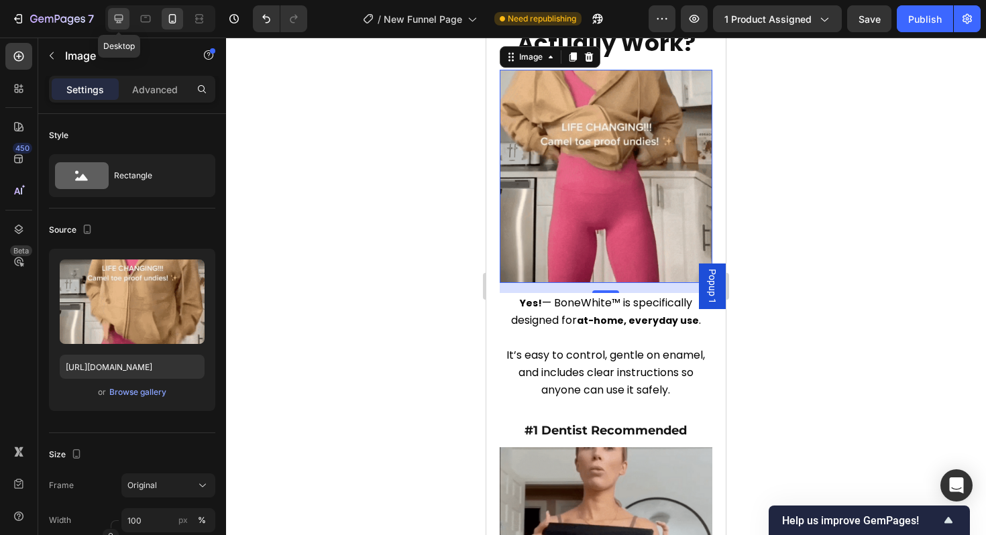
click at [123, 21] on icon at bounding box center [118, 18] width 13 height 13
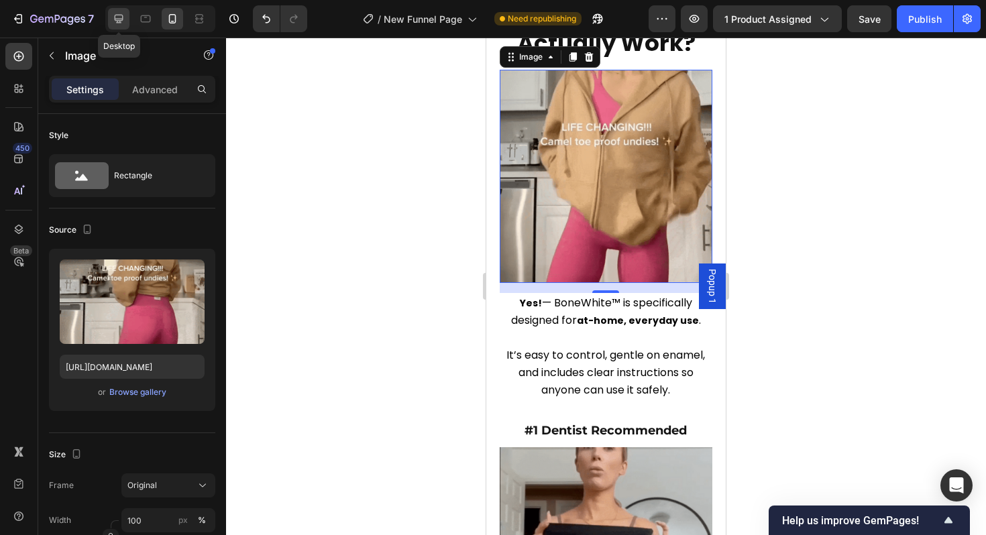
type input "[URL][DOMAIN_NAME]"
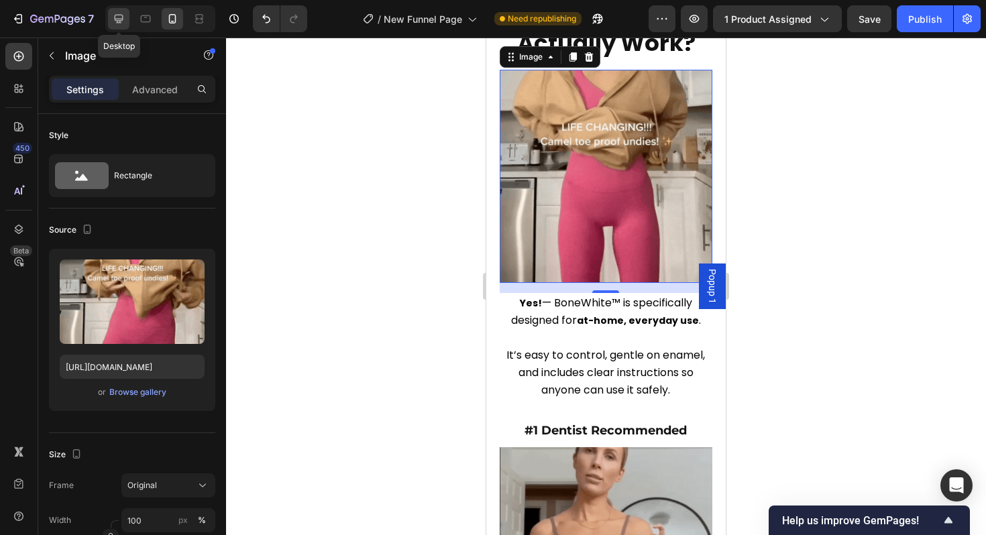
type input "40"
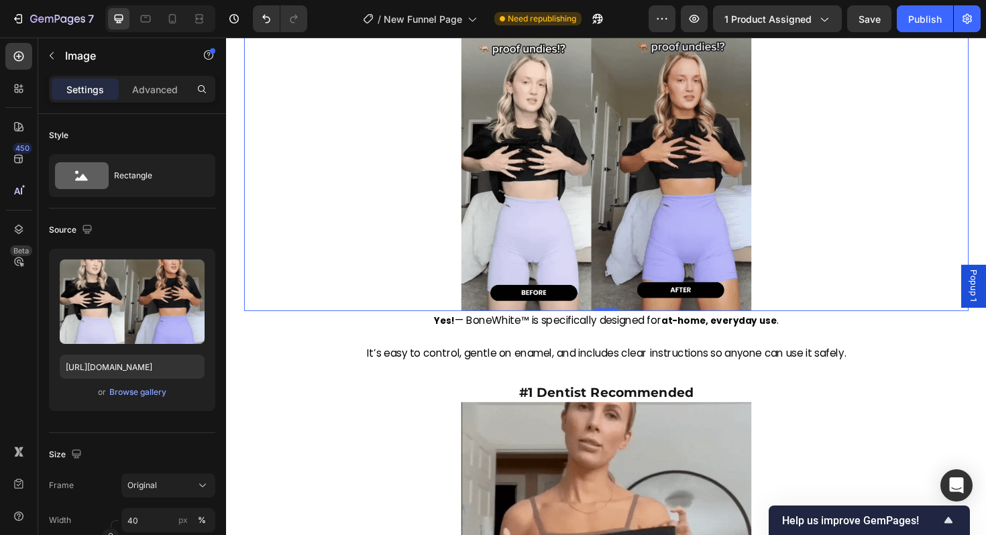
scroll to position [2485, 0]
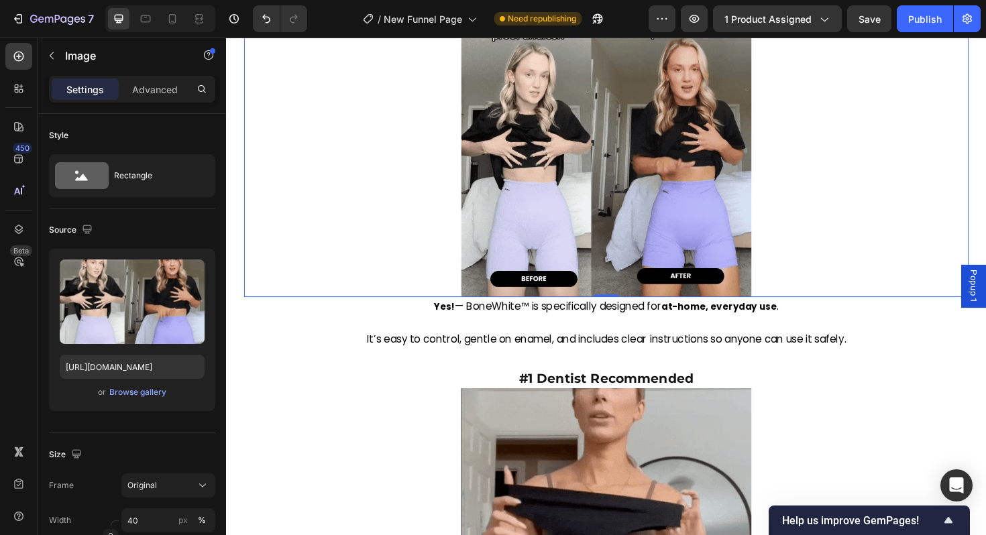
click at [600, 180] on img at bounding box center [628, 159] width 307 height 307
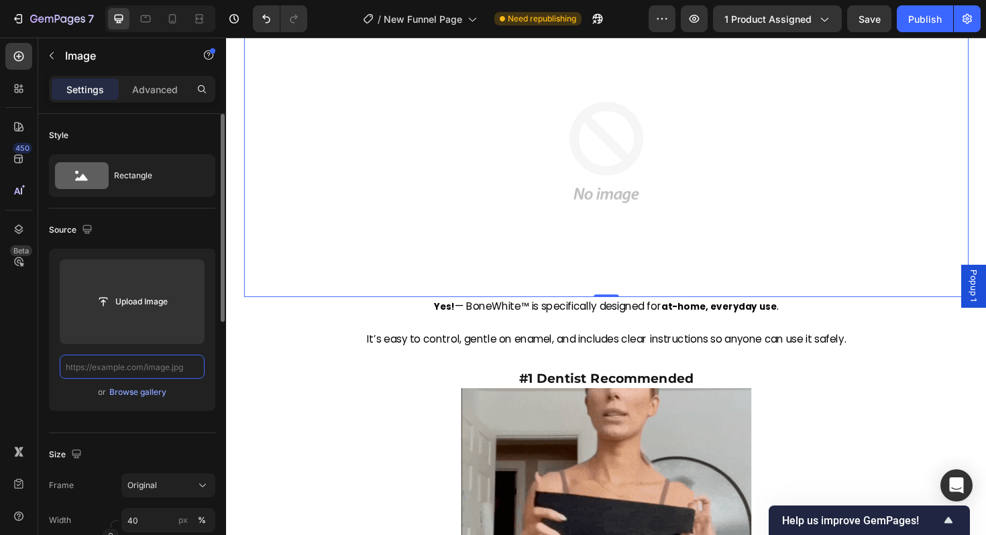
scroll to position [0, 0]
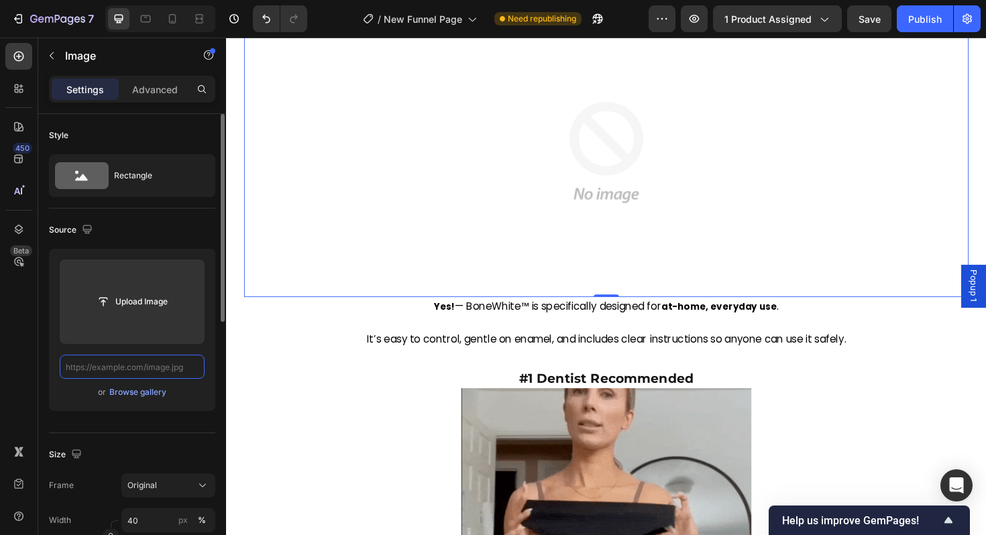
paste input "[URL][DOMAIN_NAME]"
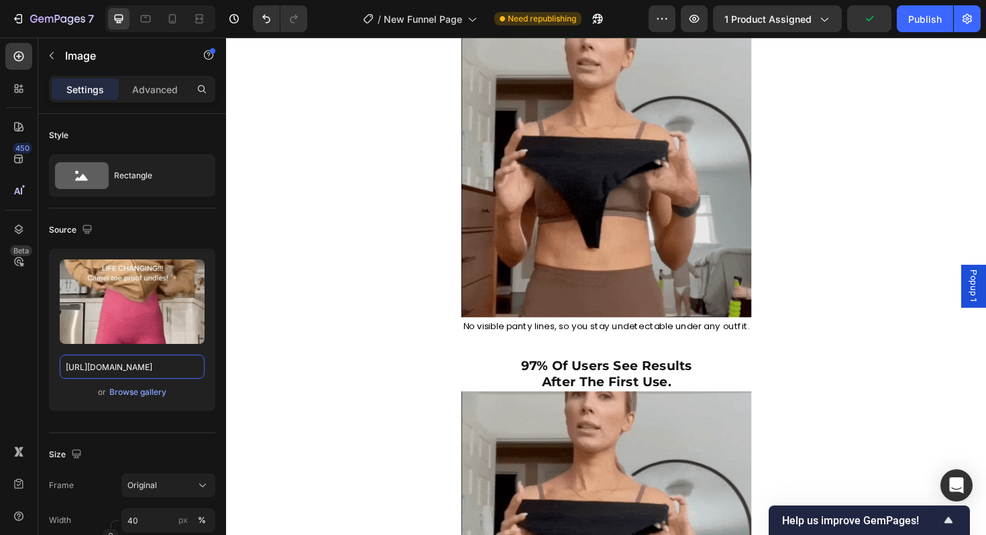
scroll to position [2767, 0]
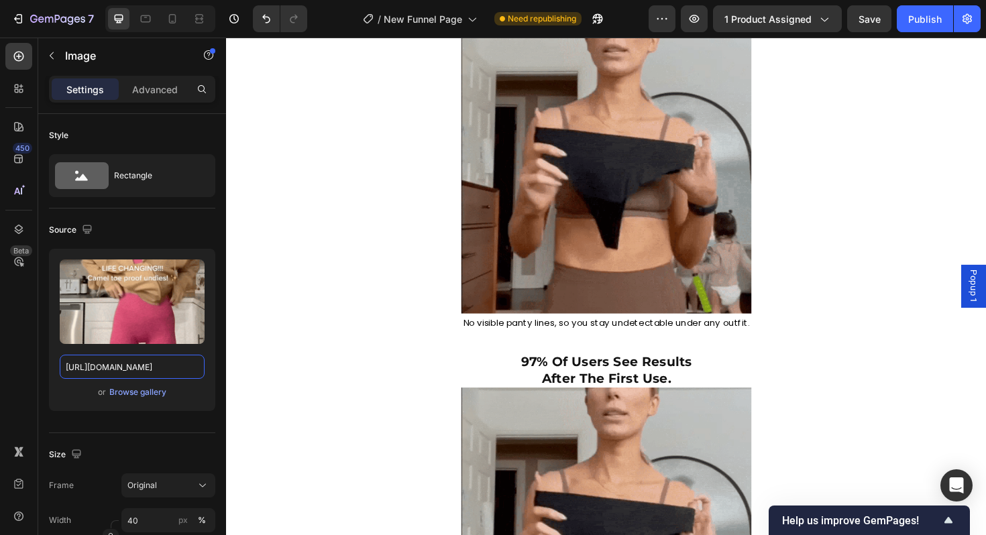
type input "[URL][DOMAIN_NAME]"
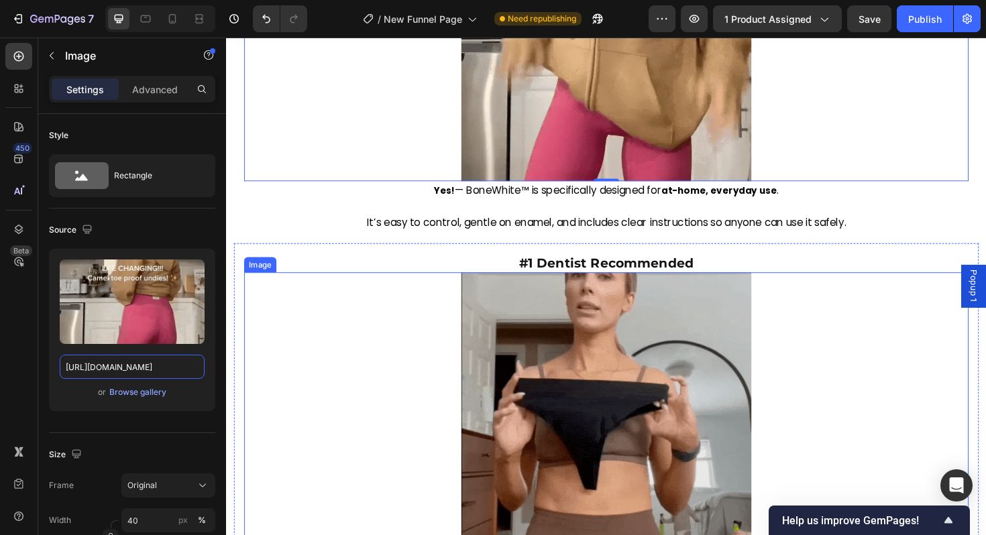
scroll to position [2535, 0]
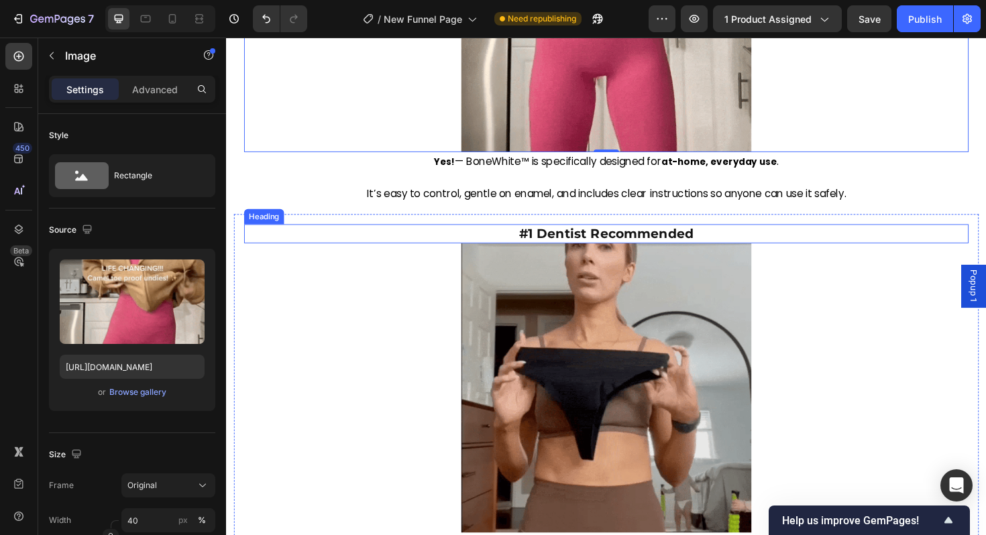
click at [584, 240] on strong "#1 Dentist Recommended" at bounding box center [628, 246] width 185 height 16
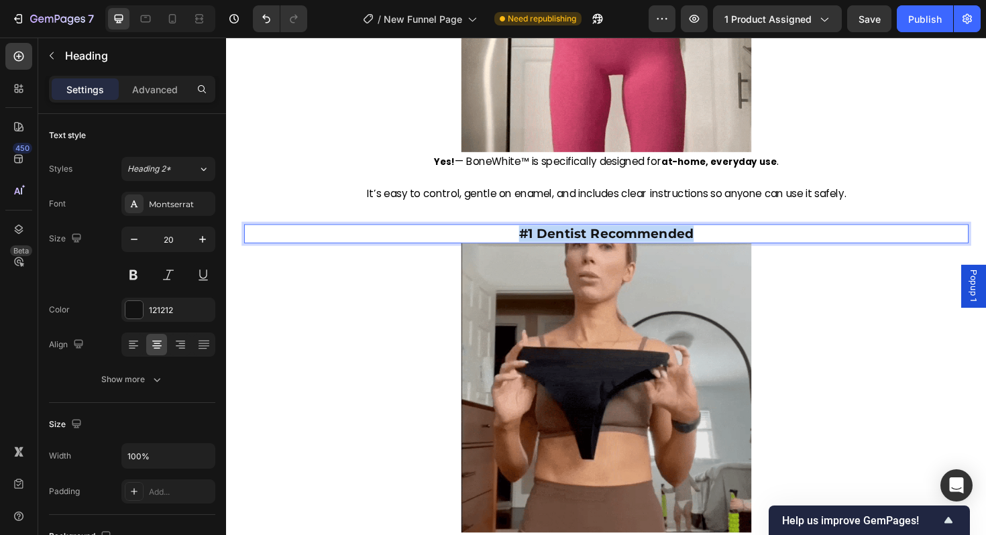
click at [584, 240] on strong "#1 Dentist Recommended" at bounding box center [628, 246] width 185 height 16
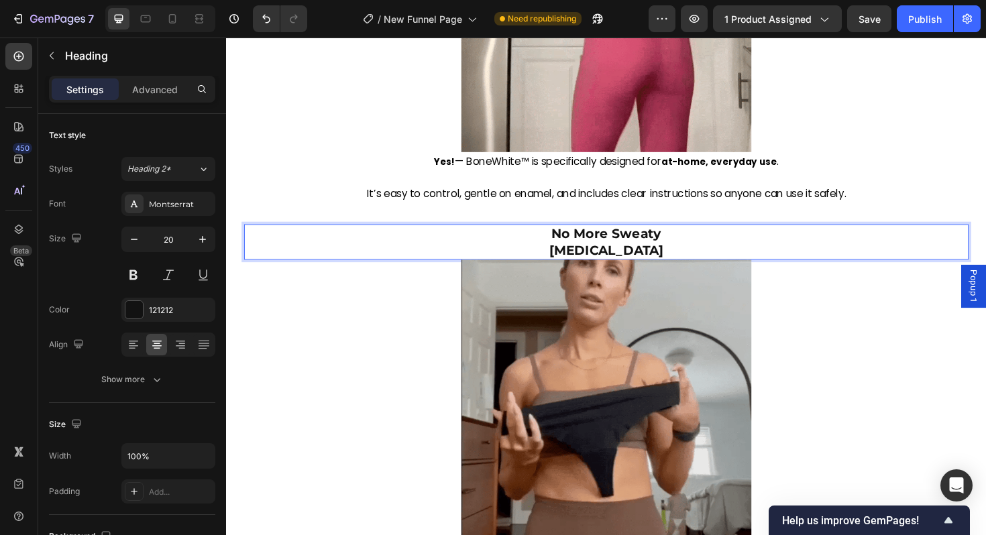
click at [609, 263] on p "No More Sweaty [MEDICAL_DATA]" at bounding box center [628, 254] width 765 height 35
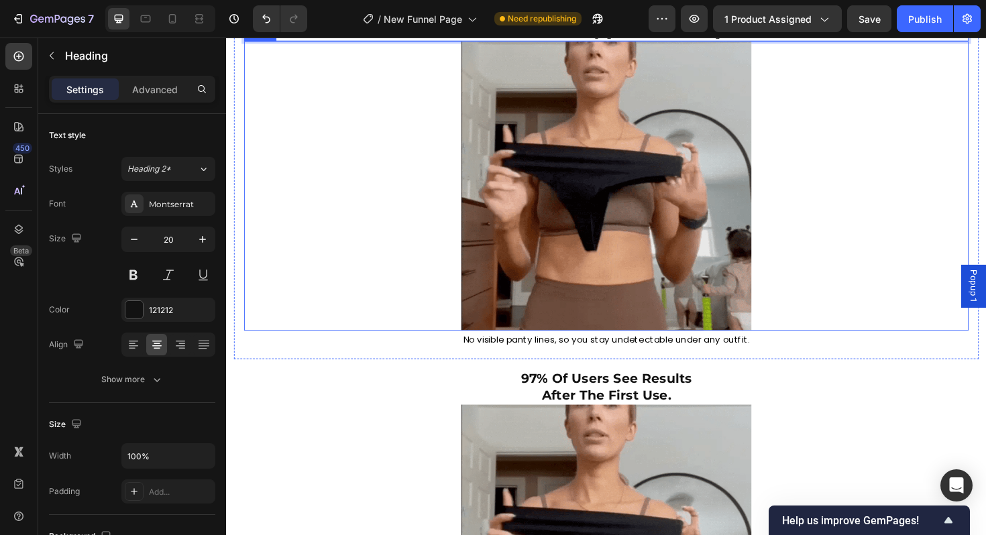
scroll to position [2777, 0]
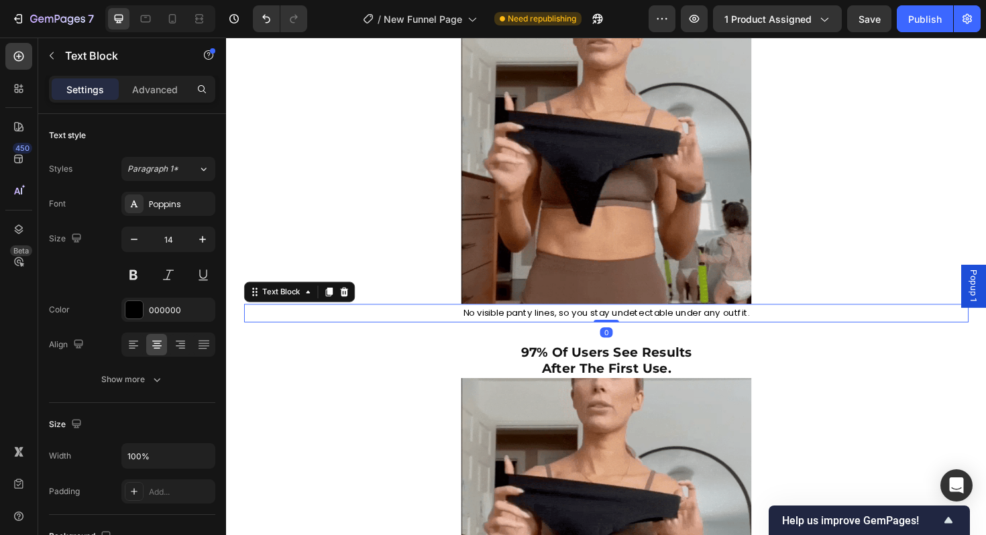
click at [560, 329] on p "No visible panty lines, so you stay undetectable under any outfit." at bounding box center [628, 329] width 765 height 17
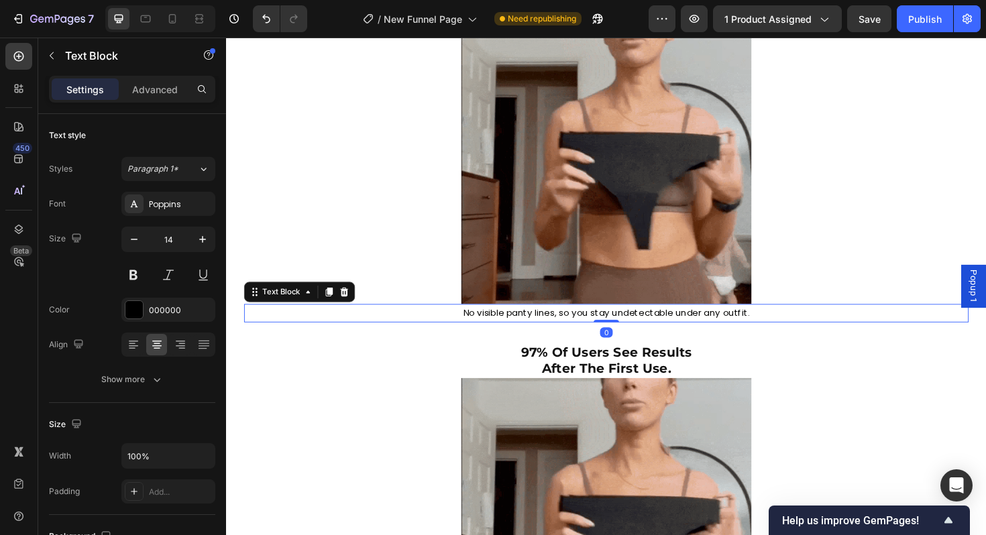
click at [560, 329] on p "No visible panty lines, so you stay undetectable under any outfit." at bounding box center [628, 329] width 765 height 17
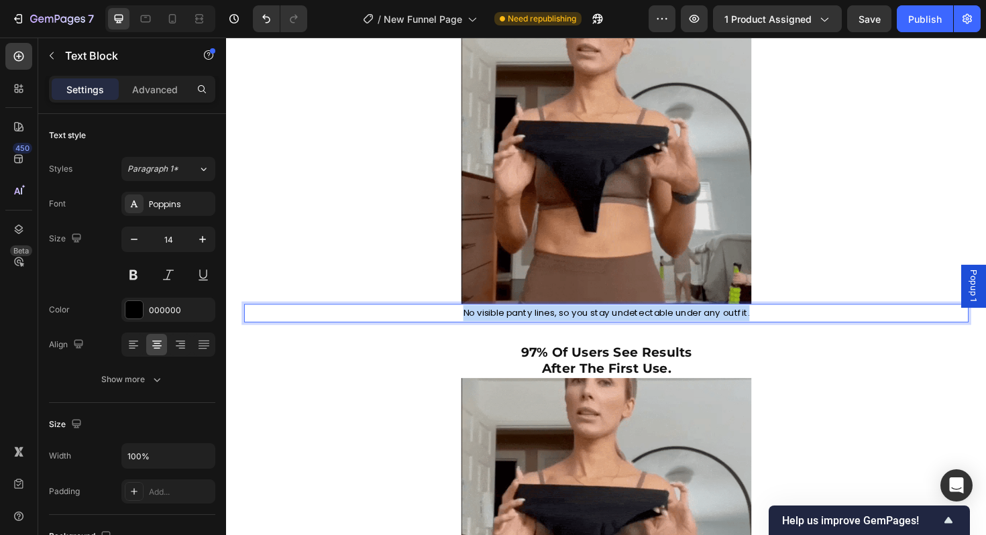
click at [560, 329] on p "No visible panty lines, so you stay undetectable under any outfit." at bounding box center [628, 329] width 765 height 17
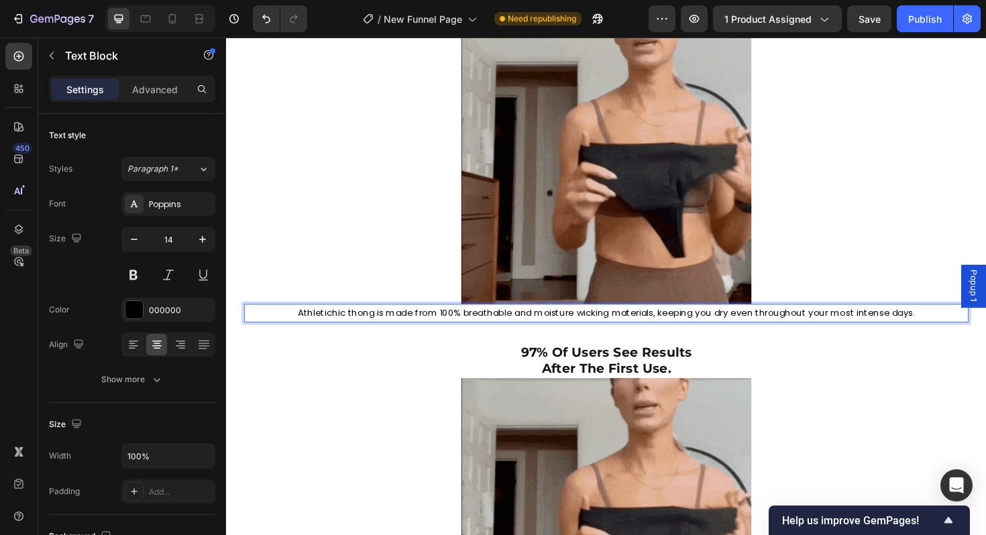
click at [531, 330] on p "Athletichic thong is made from 100% breathable and moisture wicking materials, …" at bounding box center [628, 329] width 765 height 17
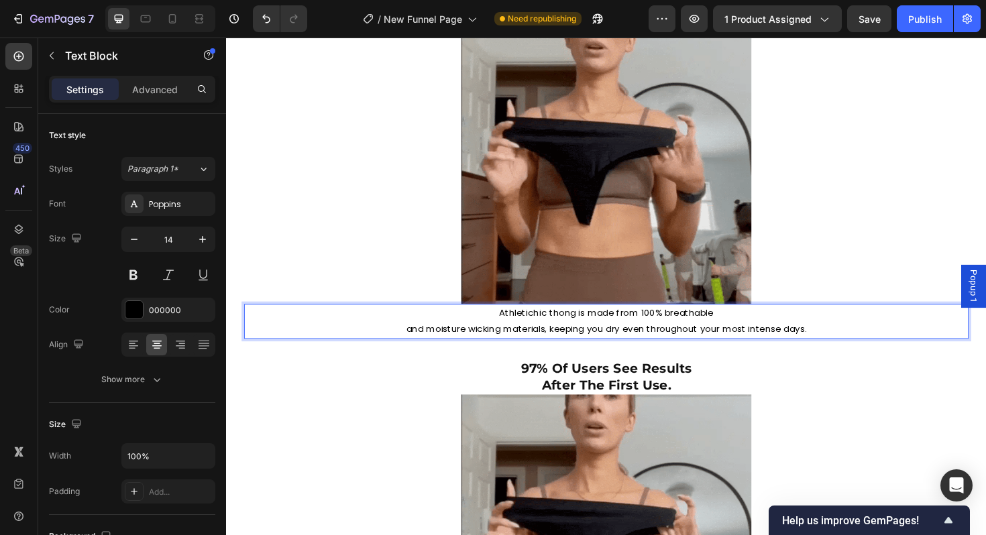
click at [630, 347] on p "and moisture wicking materials, keeping you dry even throughout your most inten…" at bounding box center [628, 346] width 765 height 17
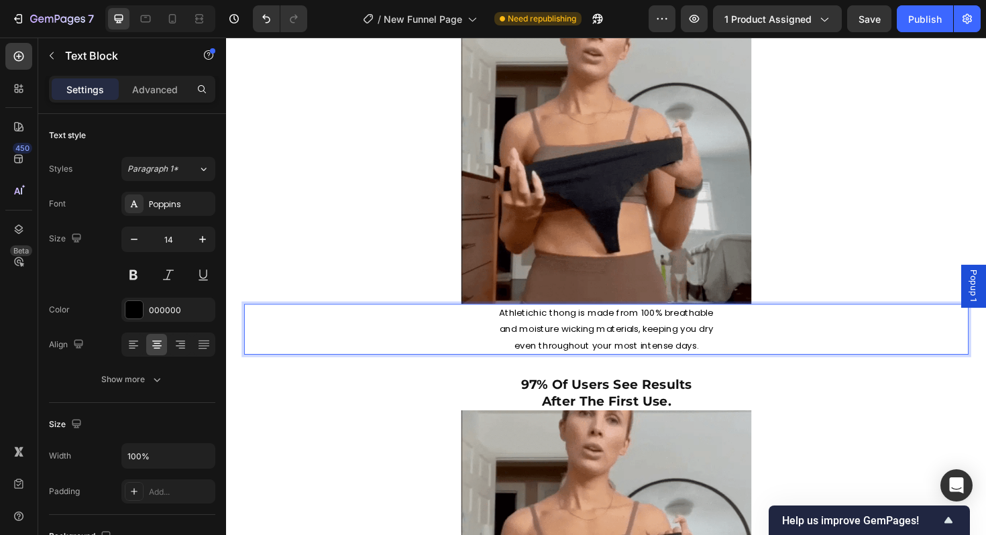
click at [556, 328] on p "Athletichic thong is made from 100% breathable" at bounding box center [628, 329] width 765 height 17
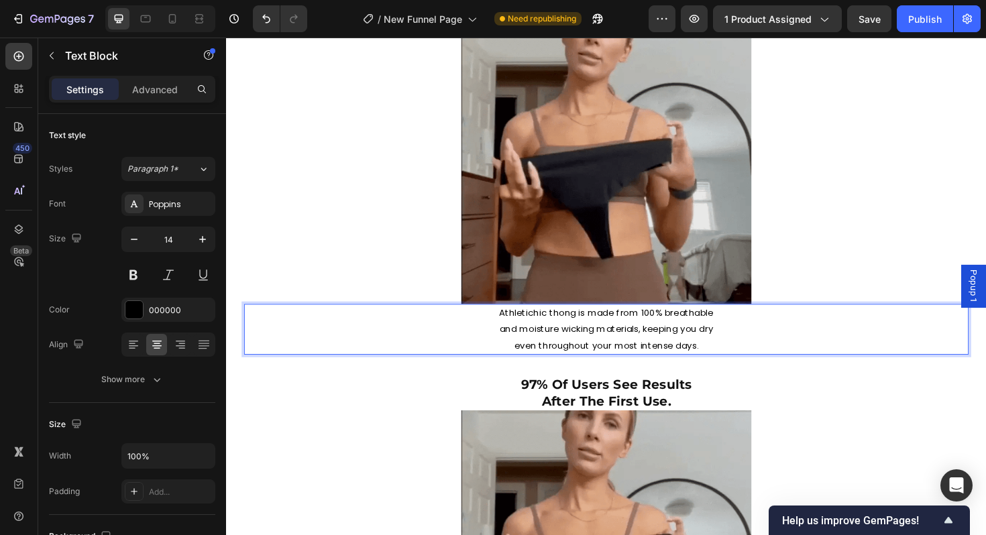
click at [549, 331] on p "Athletichic thong is made from 100% breathable" at bounding box center [628, 329] width 765 height 17
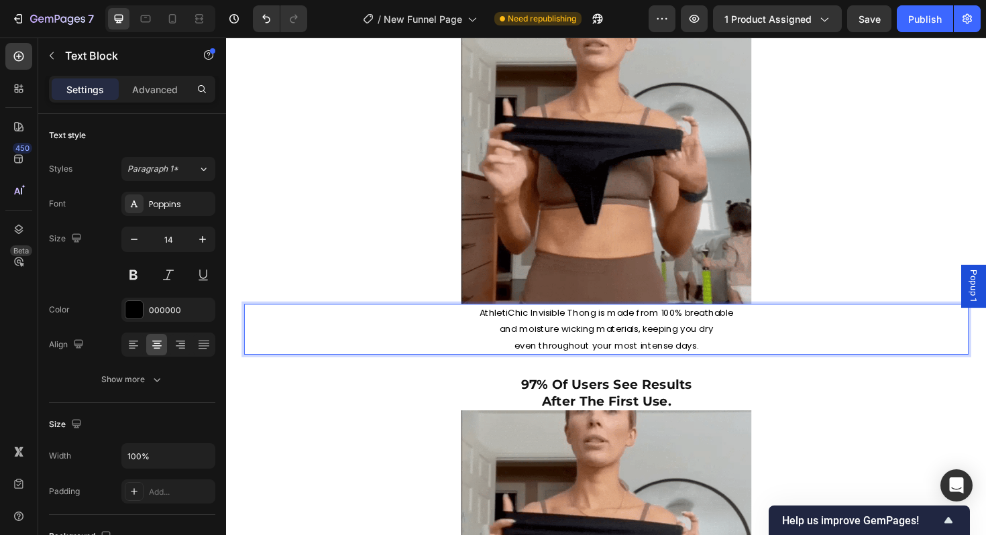
click at [629, 329] on p "AthletiChic Invisible Thong is made from 100% breathable" at bounding box center [628, 329] width 765 height 17
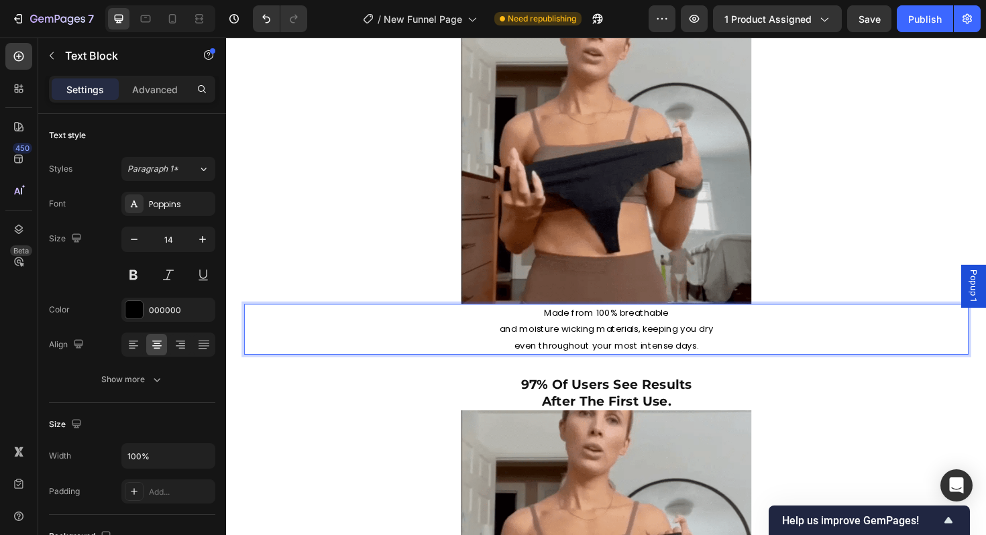
click at [616, 348] on p "and moisture wicking materials, keeping you dry" at bounding box center [628, 346] width 765 height 17
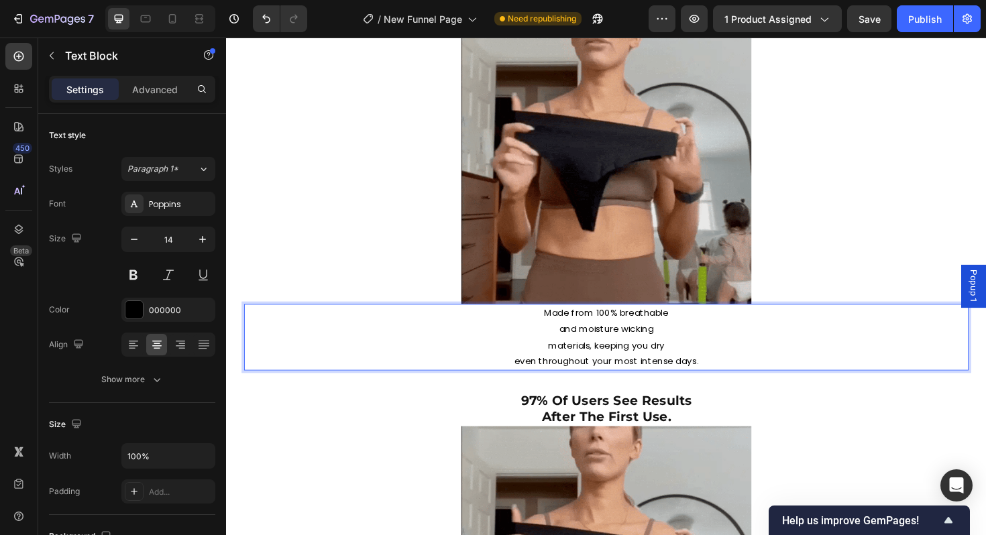
click at [578, 345] on p "and moisture wicking" at bounding box center [628, 346] width 765 height 17
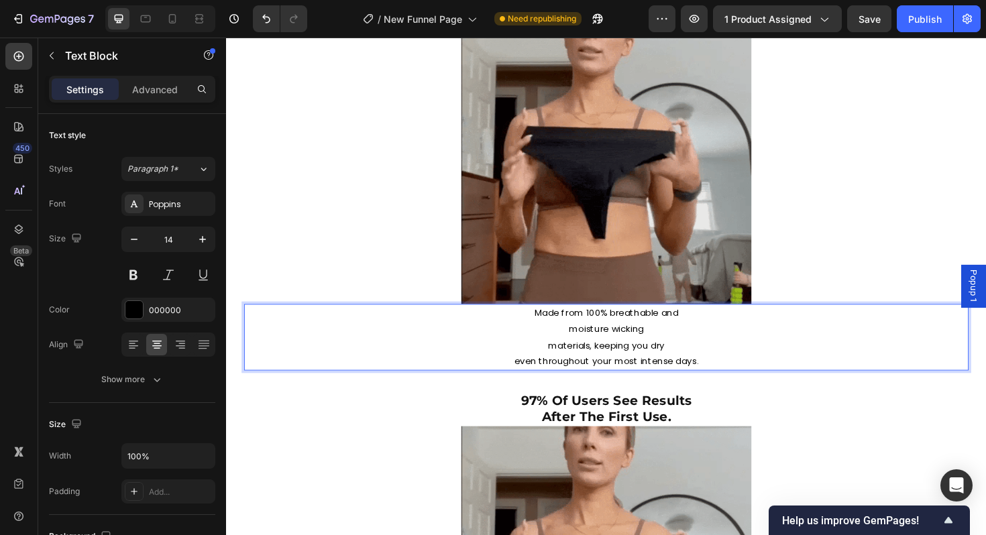
click at [570, 359] on p "materials, keeping you dry" at bounding box center [628, 364] width 765 height 17
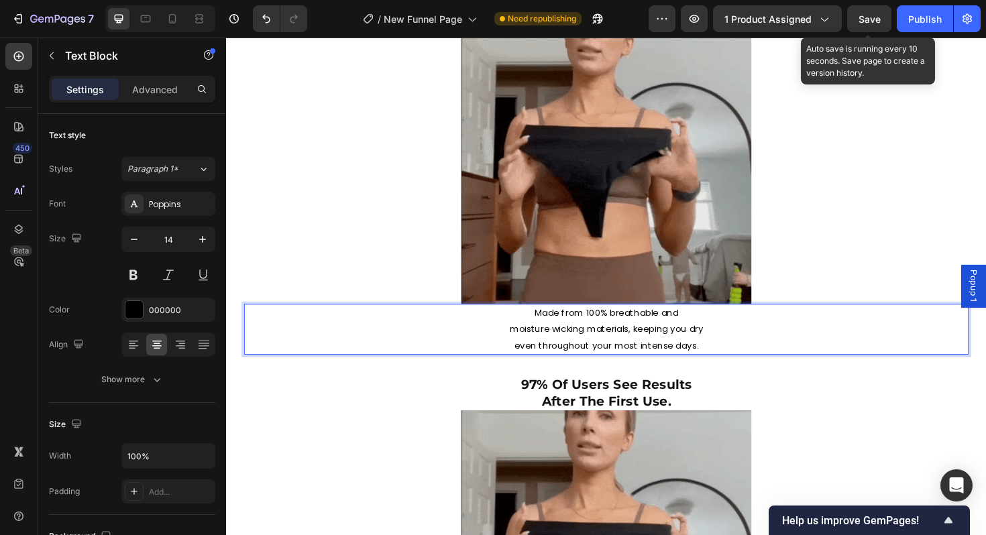
click at [866, 25] on div "Save" at bounding box center [870, 19] width 22 height 14
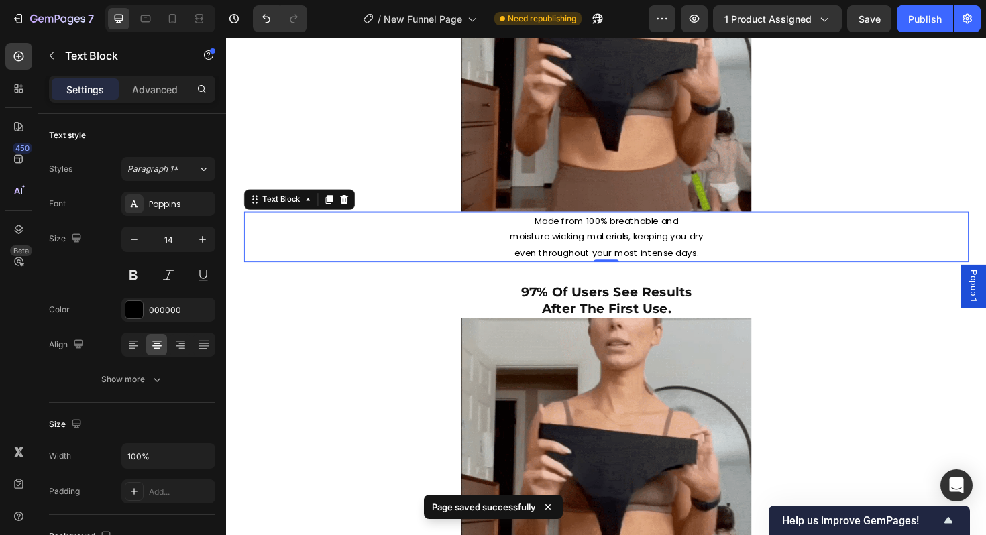
scroll to position [2903, 0]
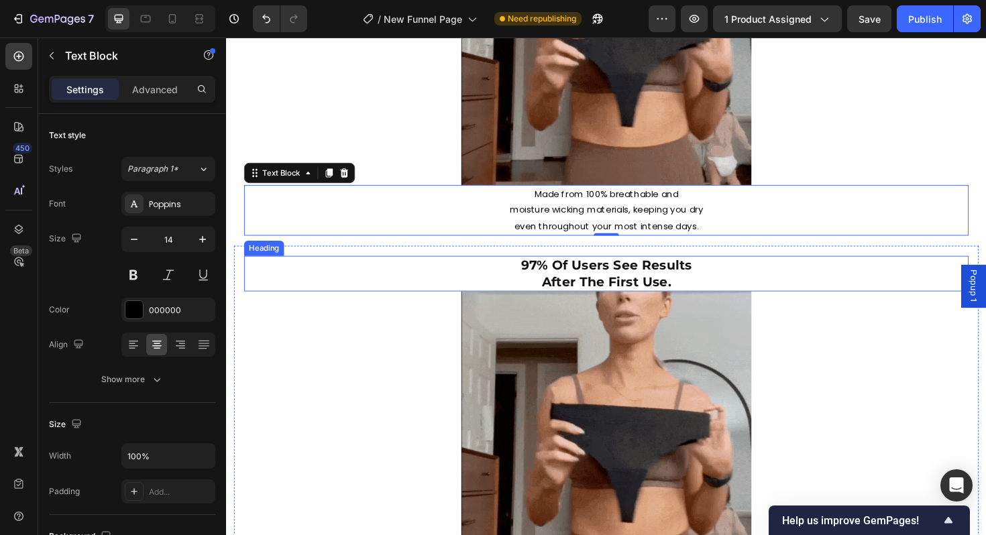
click at [582, 284] on strong "97% Of Users See Results" at bounding box center [628, 279] width 181 height 16
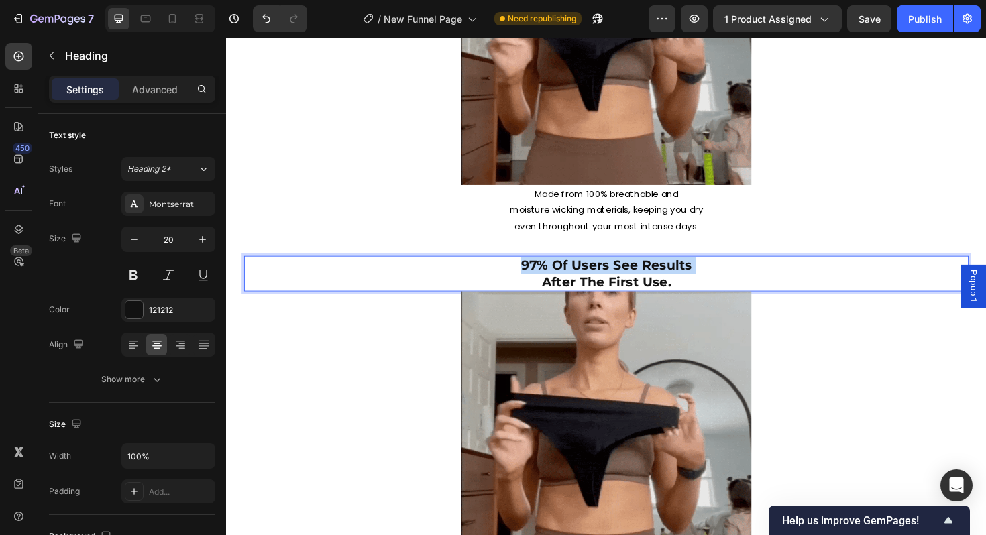
click at [582, 284] on strong "97% Of Users See Results" at bounding box center [628, 279] width 181 height 16
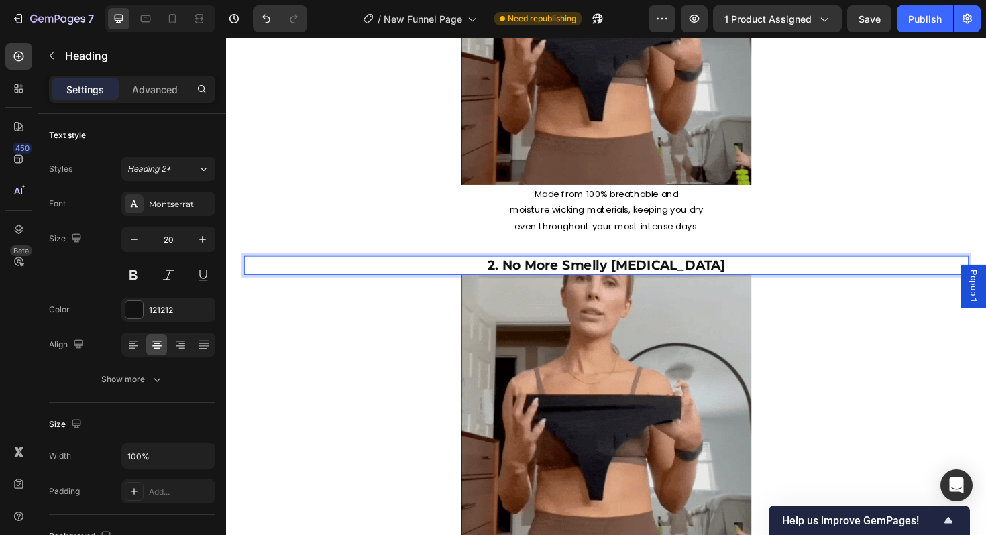
click at [552, 280] on strong "2. No More Smelly [MEDICAL_DATA]" at bounding box center [629, 279] width 252 height 16
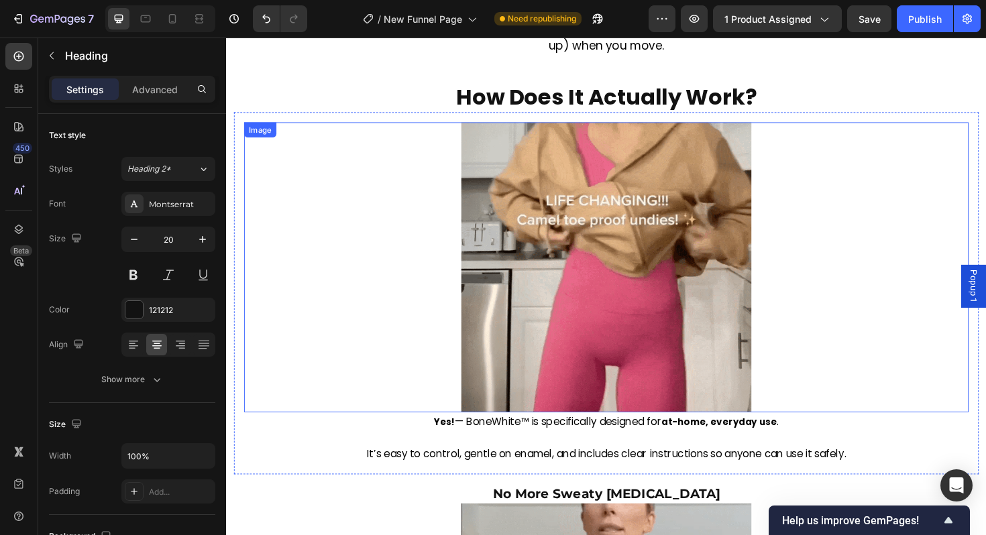
scroll to position [2212, 0]
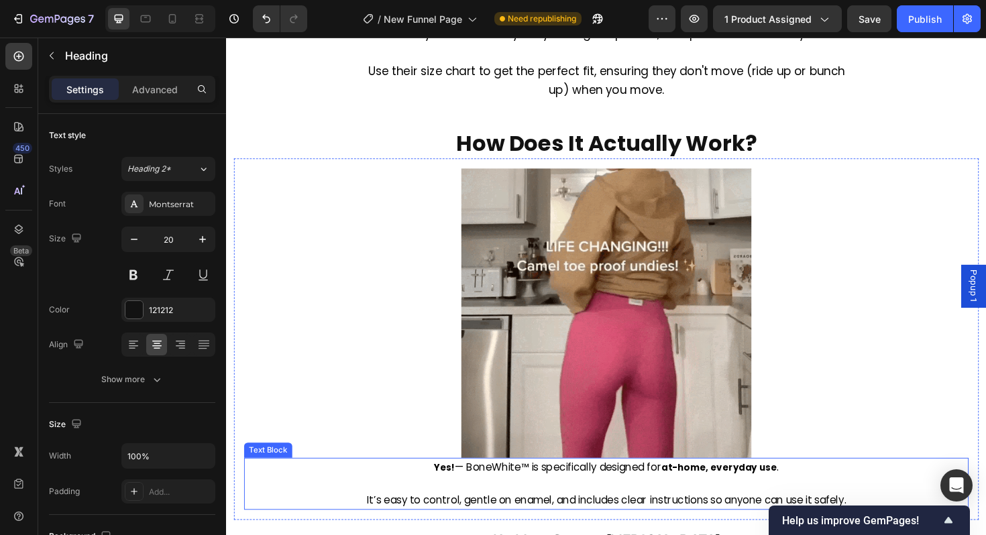
click at [623, 498] on span "— BoneWhite™ is specifically designed for" at bounding box center [577, 492] width 219 height 15
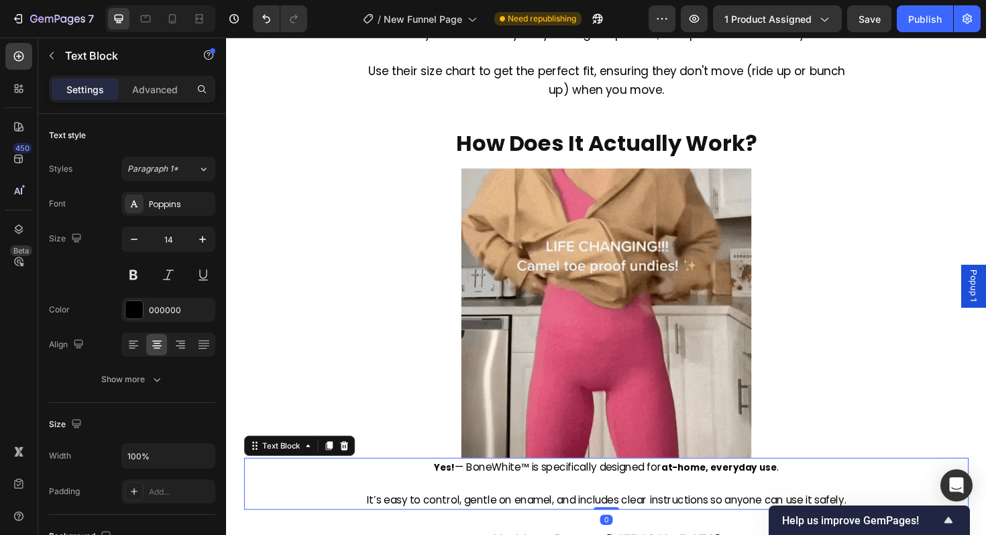
click at [623, 498] on span "— BoneWhite™ is specifically designed for" at bounding box center [577, 492] width 219 height 15
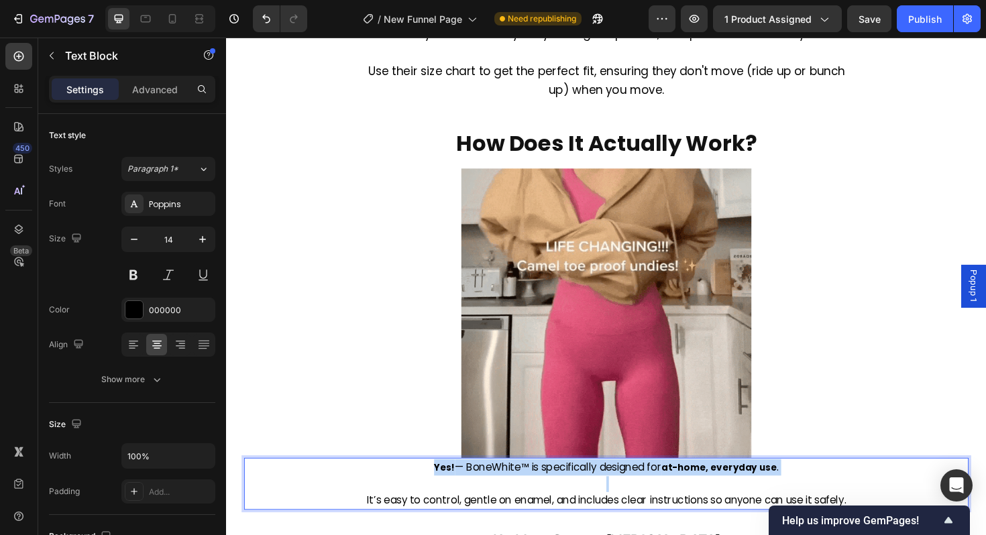
click at [623, 498] on span "— BoneWhite™ is specifically designed for" at bounding box center [577, 492] width 219 height 15
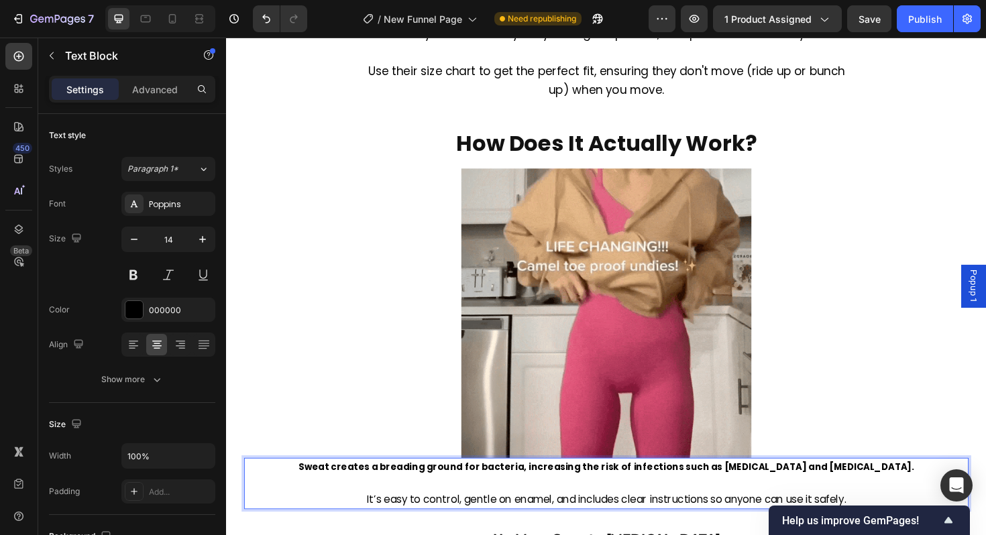
click at [523, 490] on strong "Sweat creates a breading ground for bacteria, increasing the risk of infections…" at bounding box center [629, 492] width 652 height 13
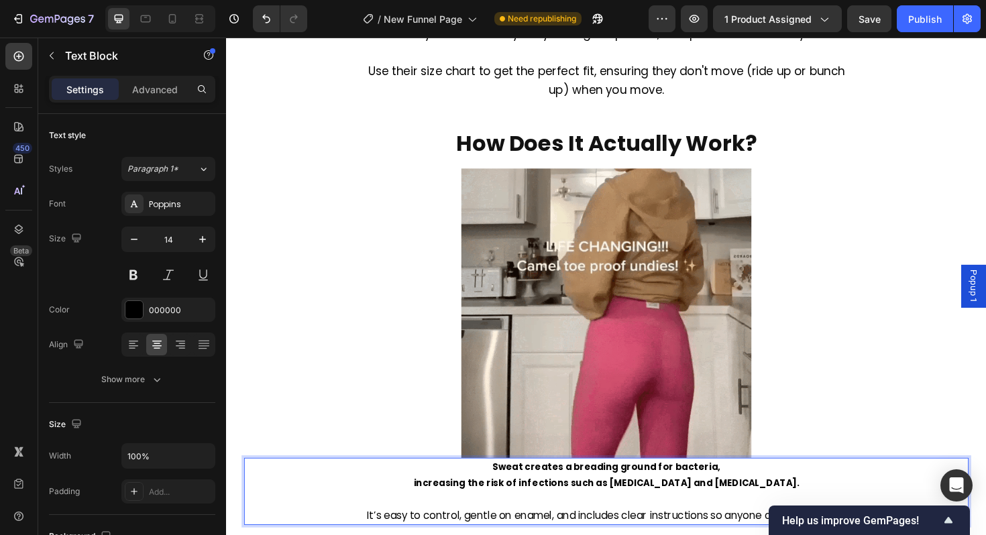
click at [569, 509] on strong "increasing the risk of infections such as [MEDICAL_DATA] and [MEDICAL_DATA]." at bounding box center [629, 509] width 409 height 13
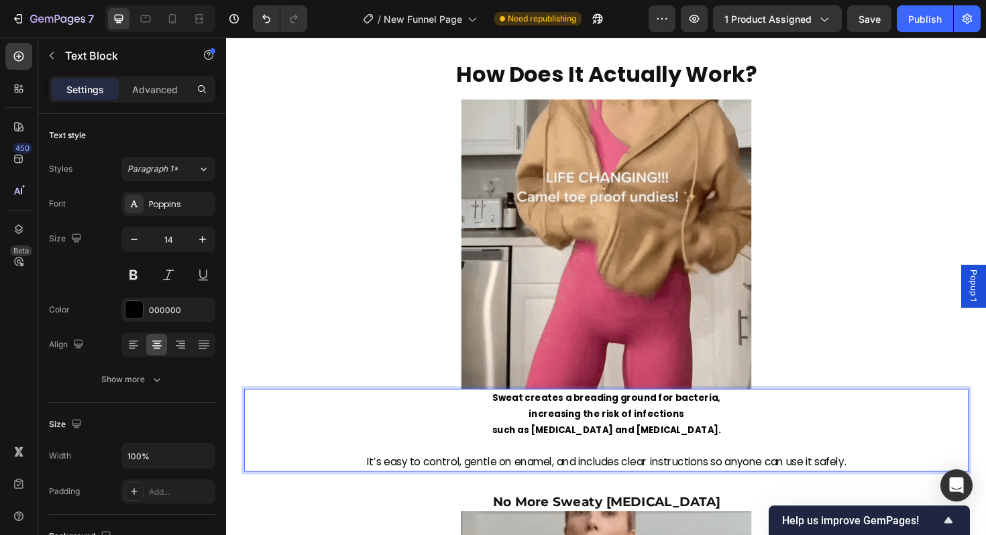
scroll to position [2313, 0]
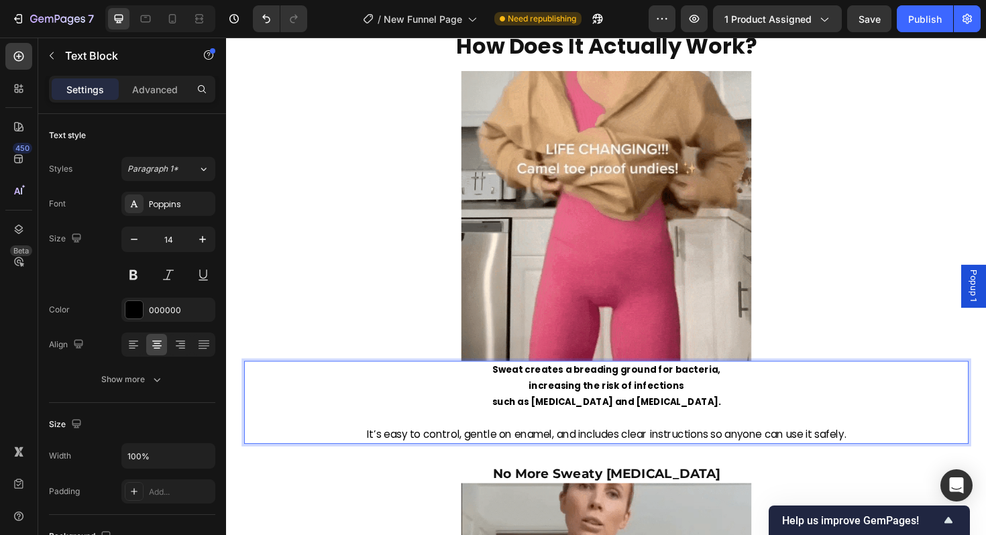
click at [621, 456] on span "It’s easy to control, gentle on enamel, and includes clear instructions so anyo…" at bounding box center [629, 457] width 508 height 15
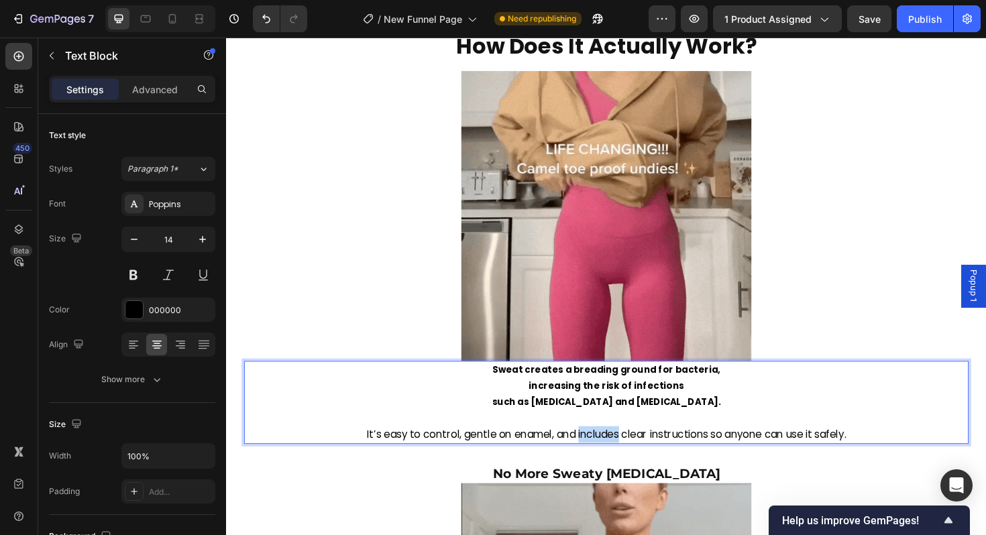
click at [621, 456] on span "It’s easy to control, gentle on enamel, and includes clear instructions so anyo…" at bounding box center [629, 457] width 508 height 15
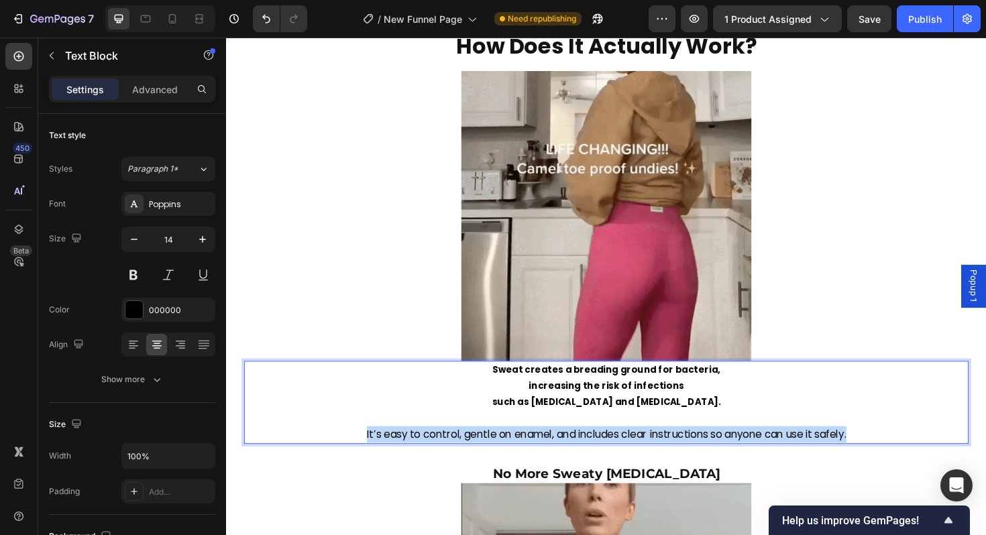
click at [621, 456] on span "It’s easy to control, gentle on enamel, and includes clear instructions so anyo…" at bounding box center [629, 457] width 508 height 15
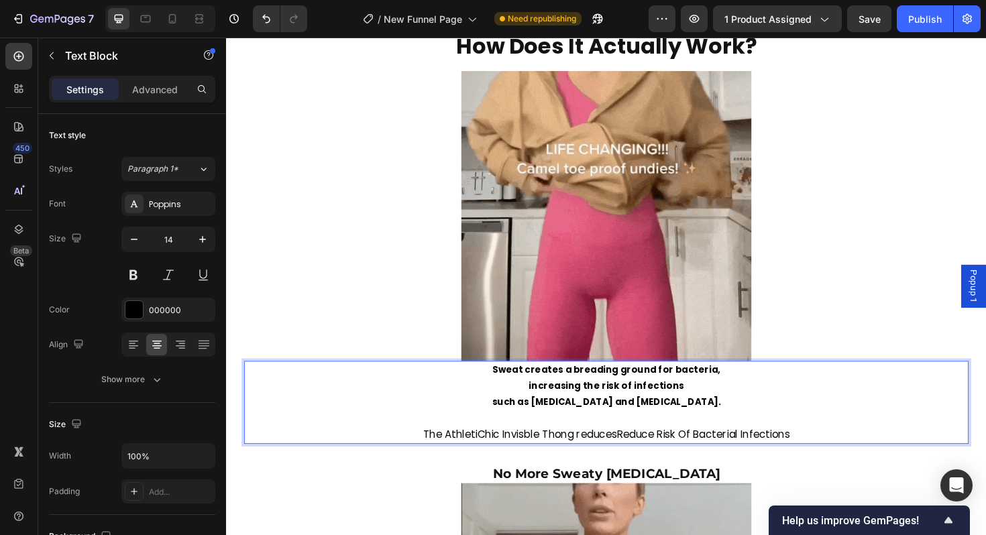
click at [713, 455] on span "The AthletiChic Invisble Thong reducesReduce Risk Of Bacterial Infections" at bounding box center [629, 457] width 388 height 15
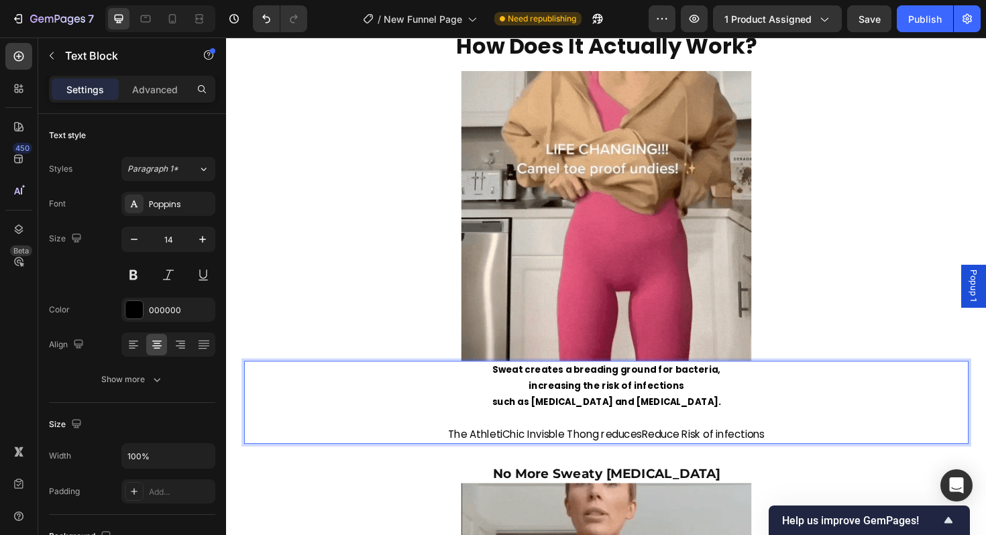
click at [715, 453] on span "The AthletiChic Invisble Thong reducesReduce Risk of infections" at bounding box center [628, 457] width 335 height 15
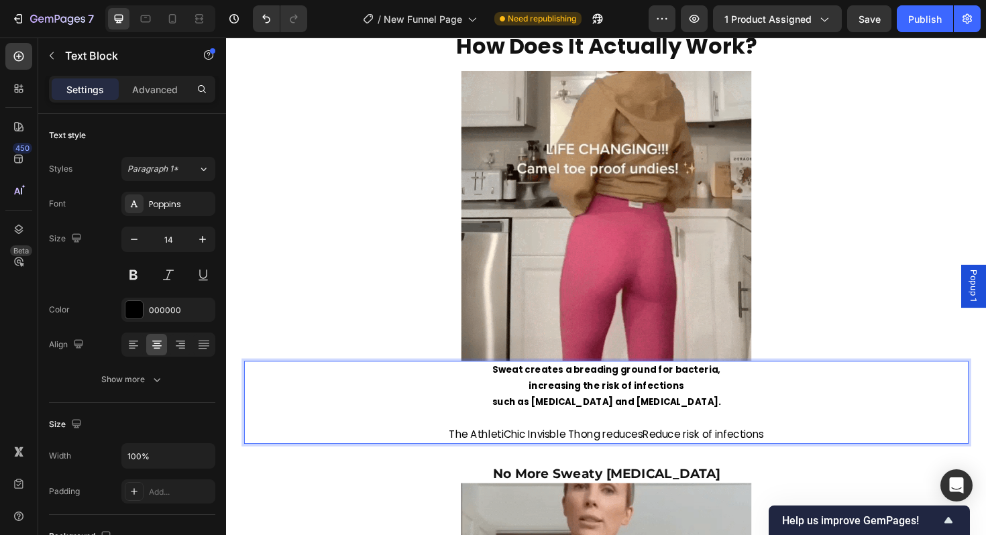
click at [812, 458] on p "The AthletiChic Invisble Thong reducesReduce risk of infections" at bounding box center [628, 458] width 765 height 17
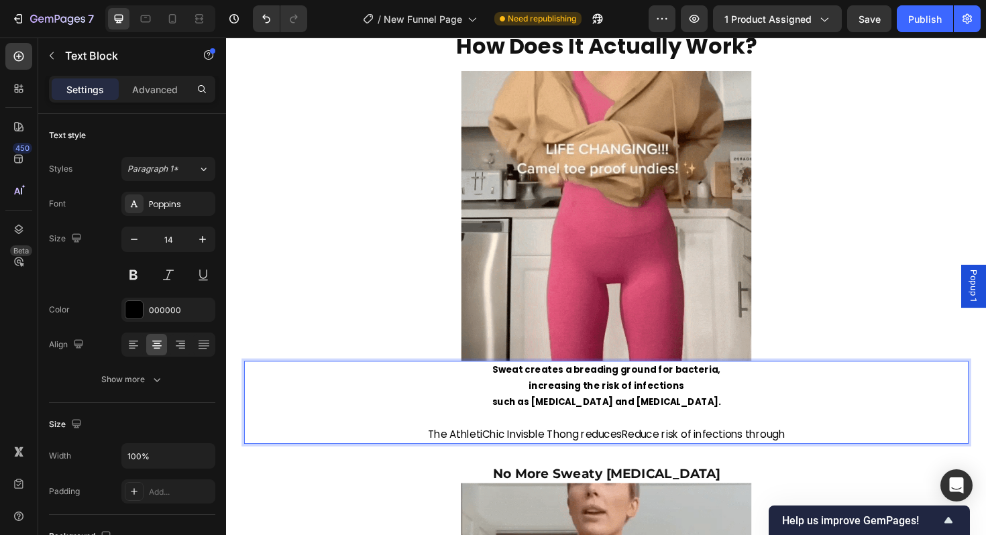
click at [643, 458] on span "The AthletiChic Invisble Thong reducesReduce risk of infections through" at bounding box center [628, 457] width 378 height 15
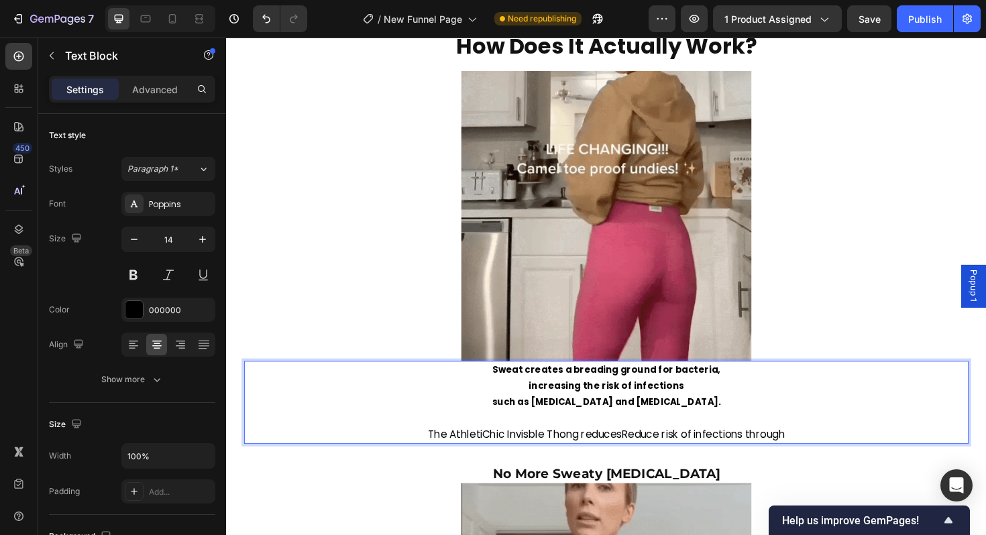
click at [651, 458] on span "The AthletiChic Invisble Thong reducesReduce risk of infections through" at bounding box center [628, 457] width 378 height 15
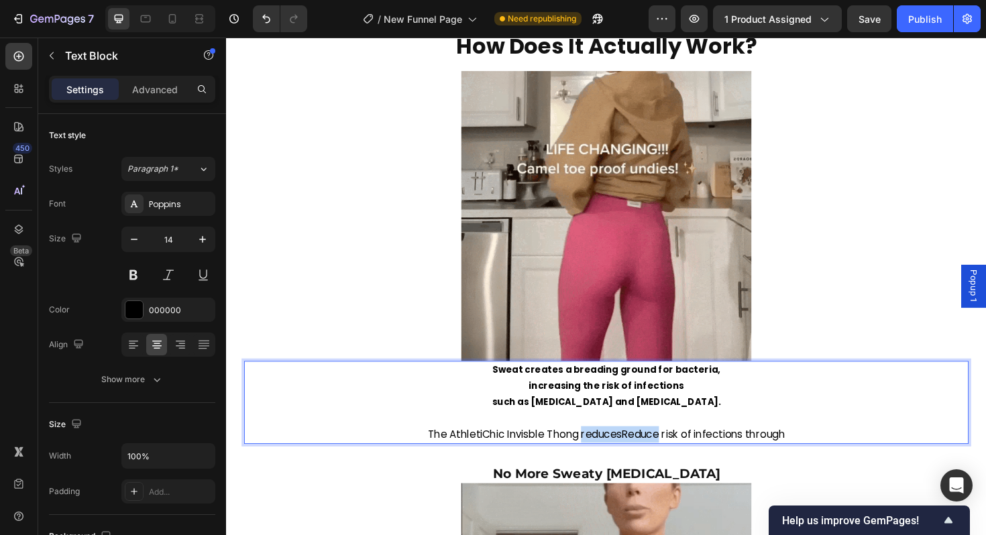
click at [651, 458] on span "The AthletiChic Invisble Thong reducesReduce risk of infections through" at bounding box center [628, 457] width 378 height 15
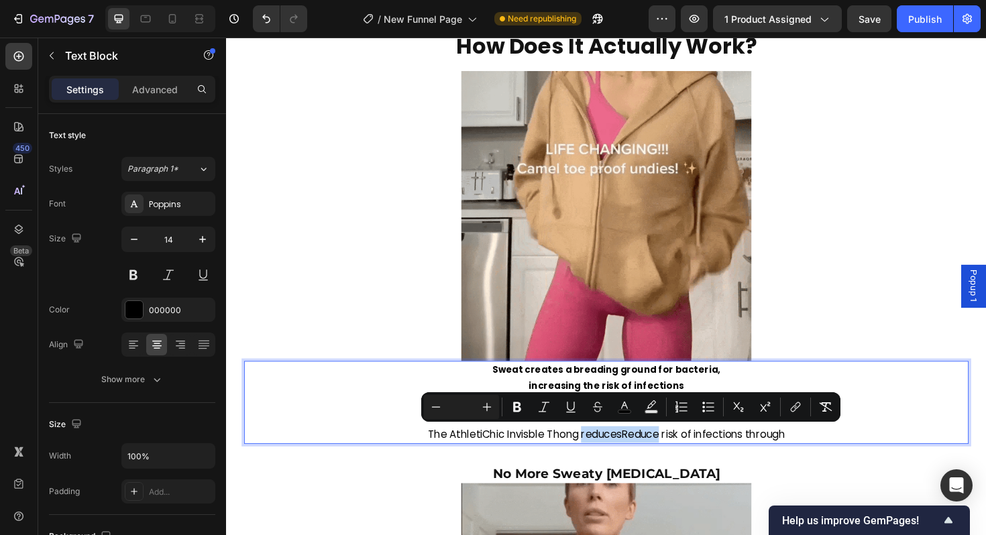
click at [651, 458] on span "The AthletiChic Invisble Thong reducesReduce risk of infections through" at bounding box center [628, 457] width 378 height 15
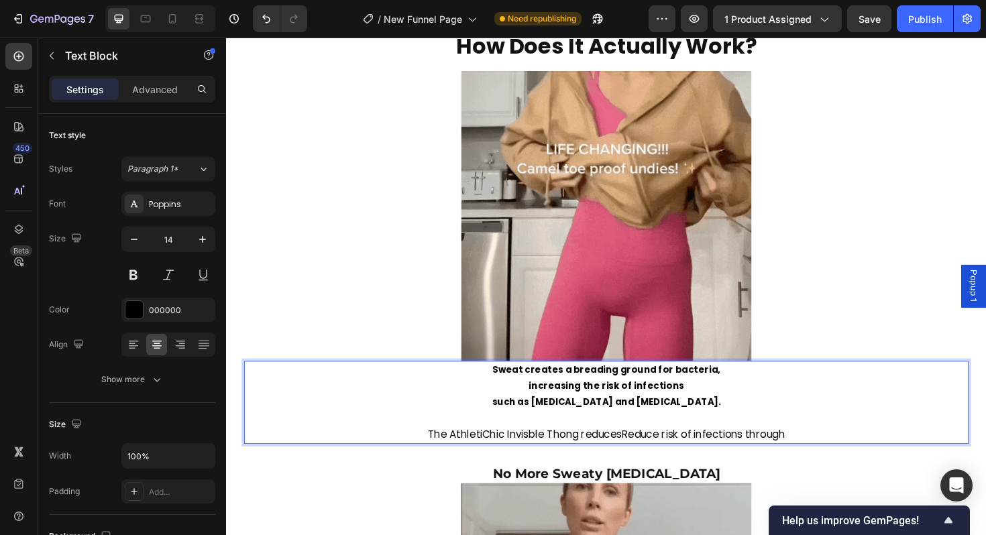
click at [640, 458] on span "The AthletiChic Invisble Thong reducesReduce risk of infections through" at bounding box center [628, 457] width 378 height 15
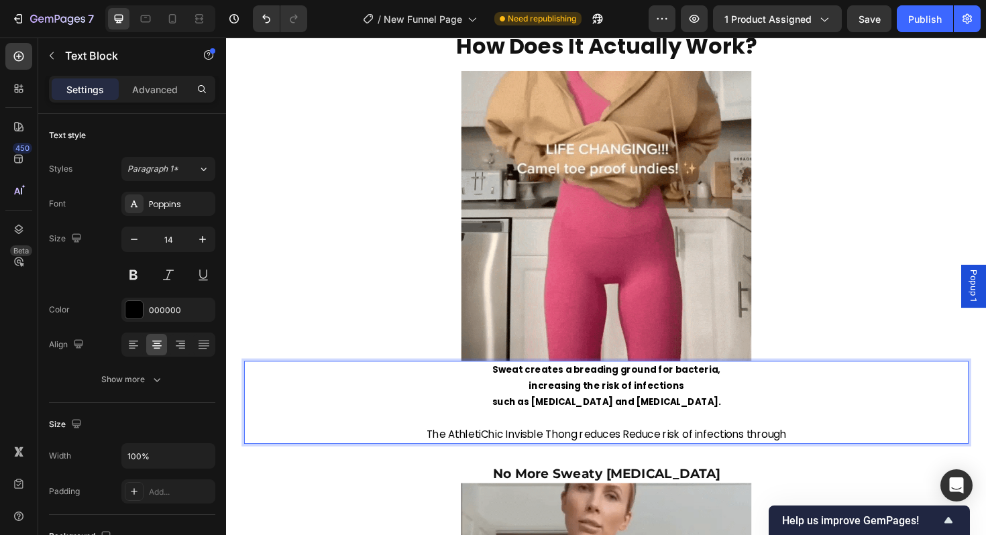
click at [657, 457] on span "The AthletiChic Invisble Thong reduces Reduce risk of infections through" at bounding box center [628, 457] width 381 height 15
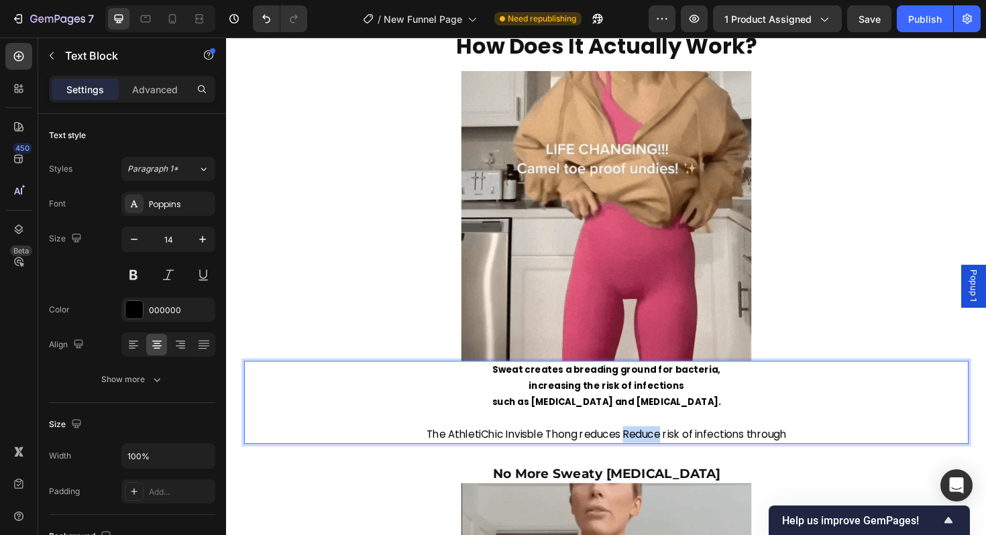
click at [657, 457] on span "The AthletiChic Invisble Thong reduces Reduce risk of infections through" at bounding box center [628, 457] width 381 height 15
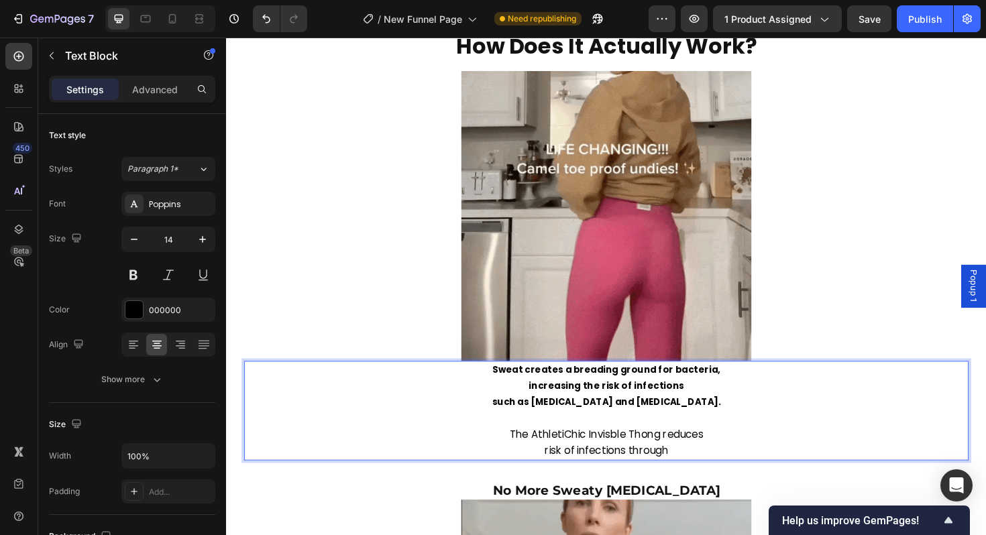
click at [687, 458] on span "The AthletiChic Invisble Thong reduces" at bounding box center [628, 457] width 205 height 15
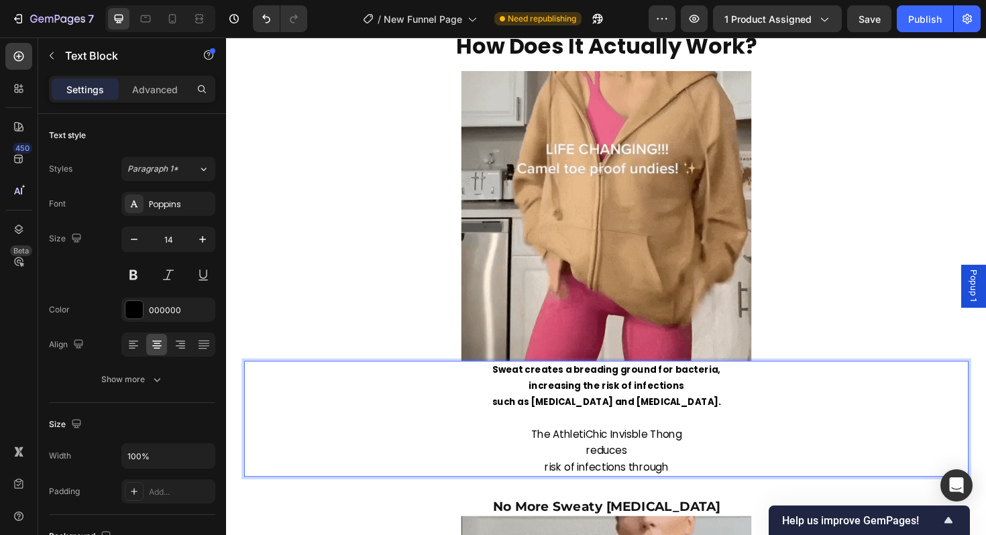
click at [675, 460] on span "The AthletiChic Invisble Thong" at bounding box center [629, 457] width 160 height 15
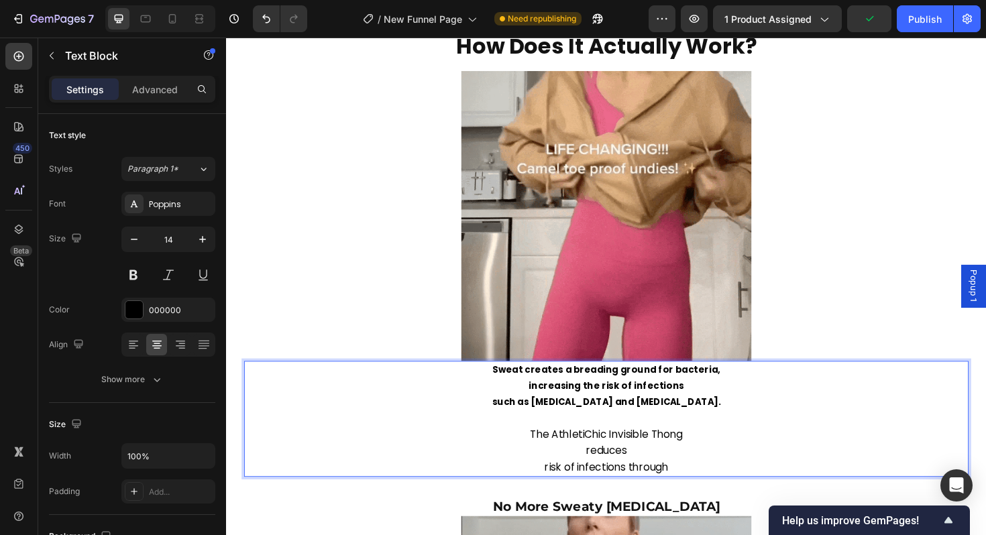
click at [649, 476] on span "reduces" at bounding box center [628, 475] width 43 height 15
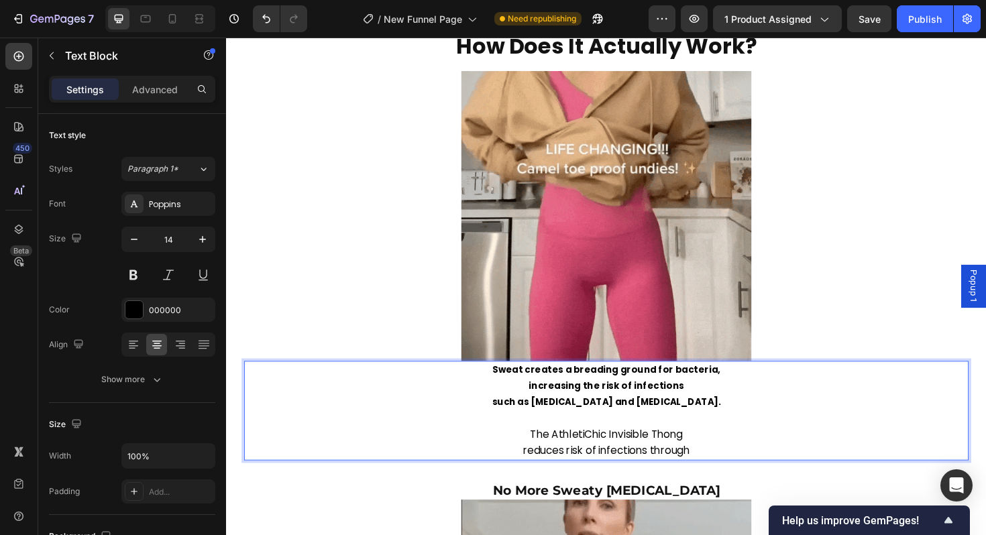
click at [721, 477] on p "reduces risk of infections through" at bounding box center [628, 475] width 765 height 17
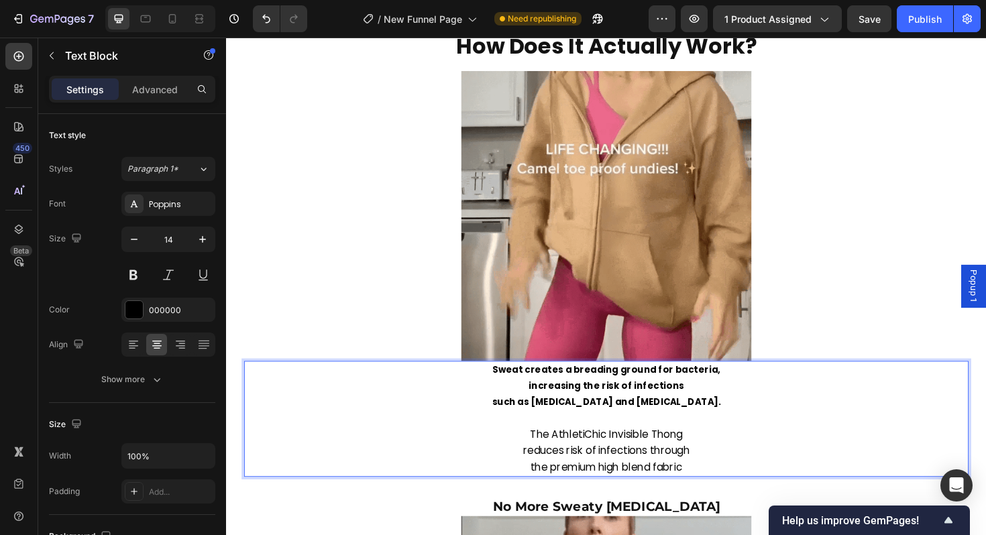
click at [555, 492] on span "the premium high blend fabric" at bounding box center [628, 492] width 161 height 15
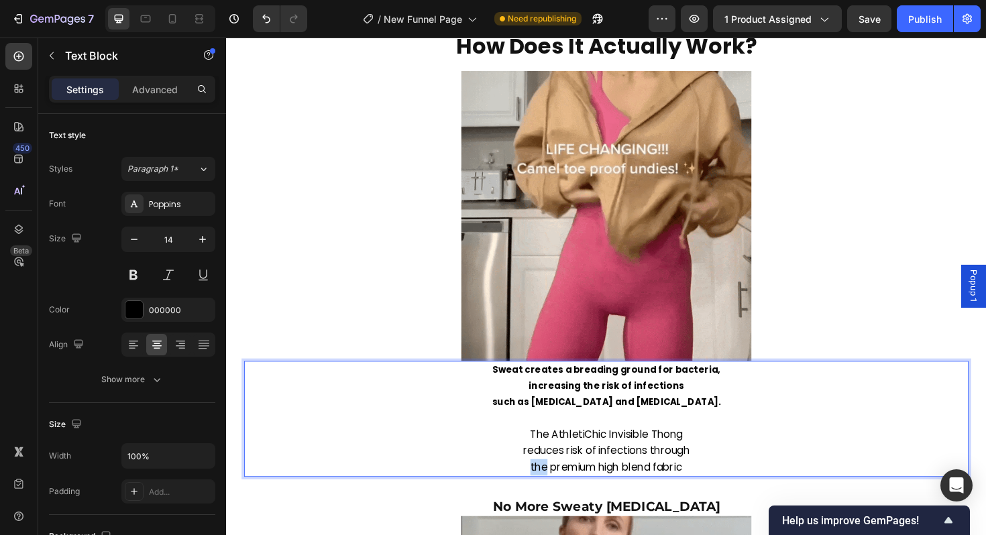
click at [555, 492] on span "the premium high blend fabric" at bounding box center [628, 492] width 161 height 15
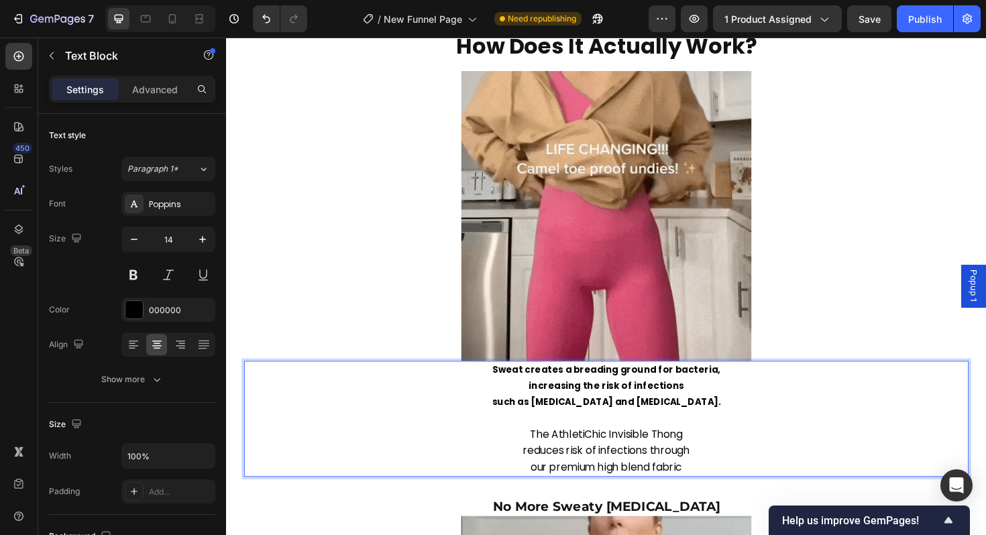
click at [715, 490] on p "our premium high blend fabric" at bounding box center [628, 492] width 765 height 17
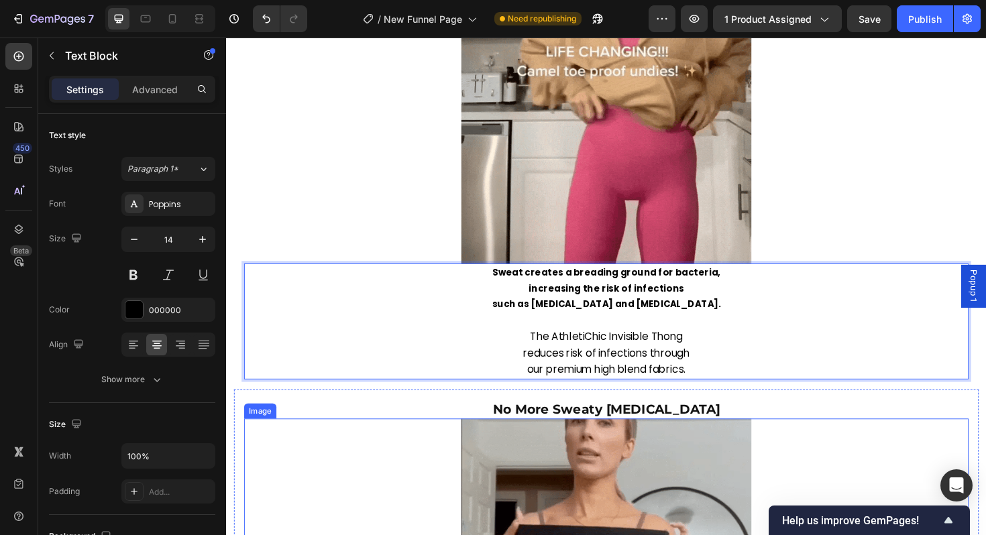
scroll to position [2419, 0]
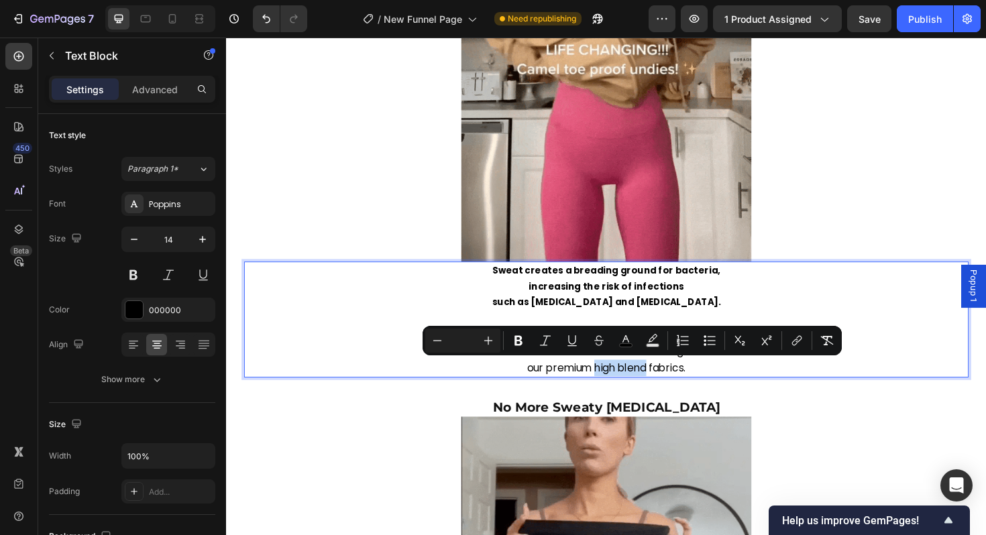
drag, startPoint x: 615, startPoint y: 382, endPoint x: 670, endPoint y: 388, distance: 54.7
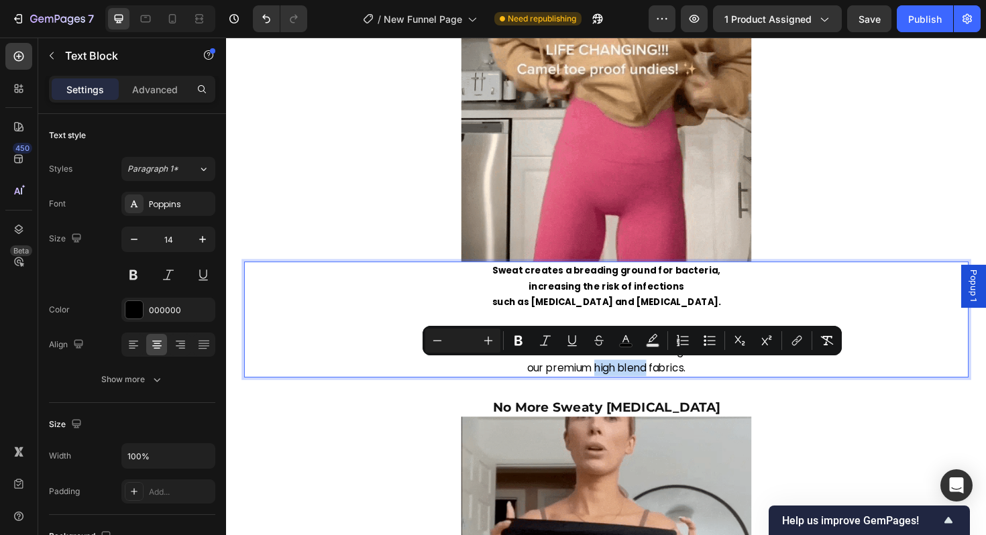
click at [670, 388] on span "our premium high blend fabrics." at bounding box center [629, 387] width 168 height 15
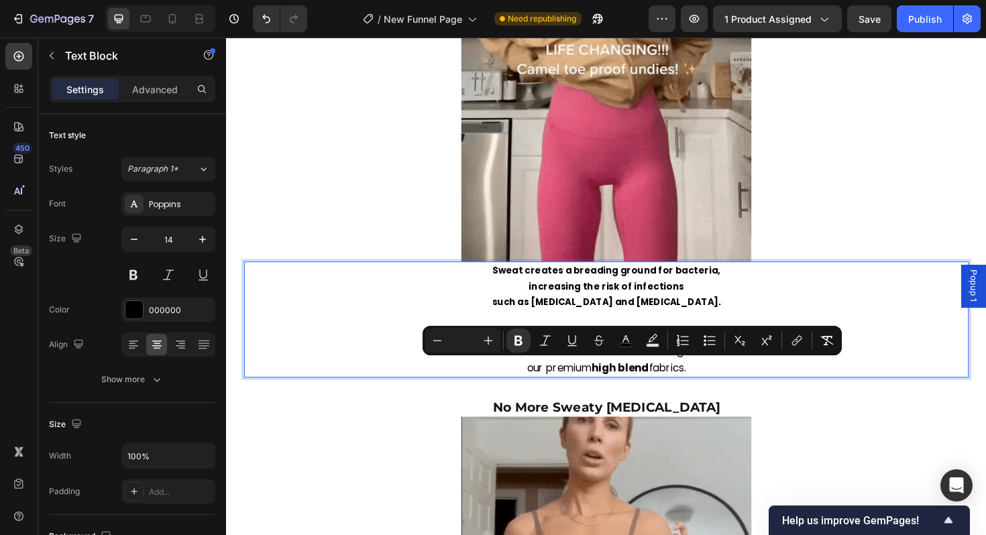
click at [736, 391] on p "our premium high blend fabrics." at bounding box center [628, 387] width 765 height 17
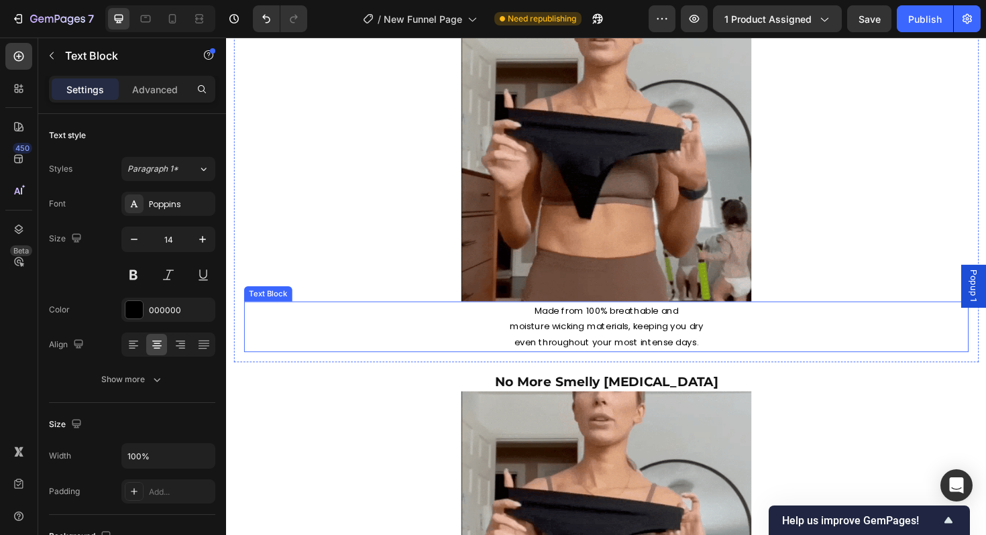
scroll to position [2731, 0]
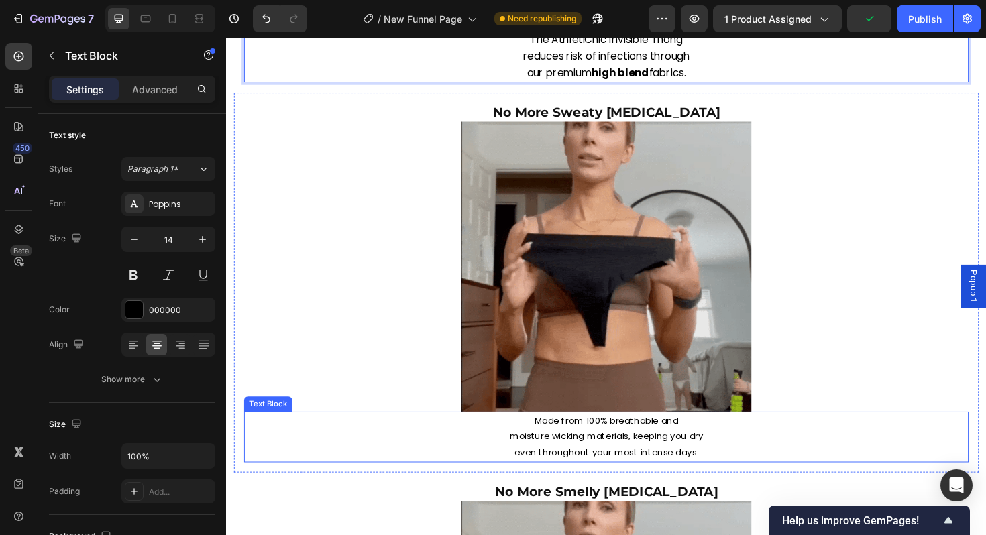
click at [632, 478] on p "even throughout your most intense days." at bounding box center [628, 477] width 765 height 17
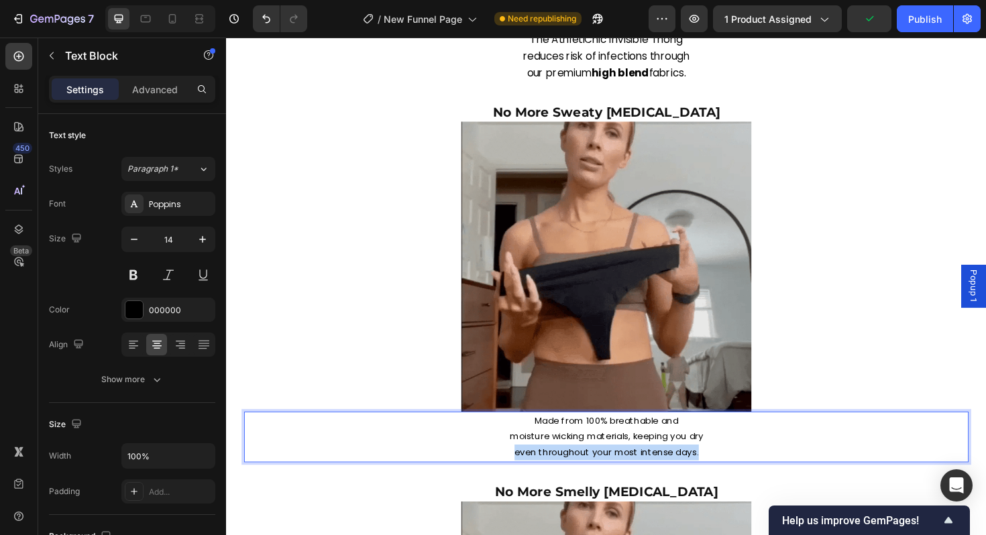
click at [632, 478] on p "even throughout your most intense days." at bounding box center [628, 477] width 765 height 17
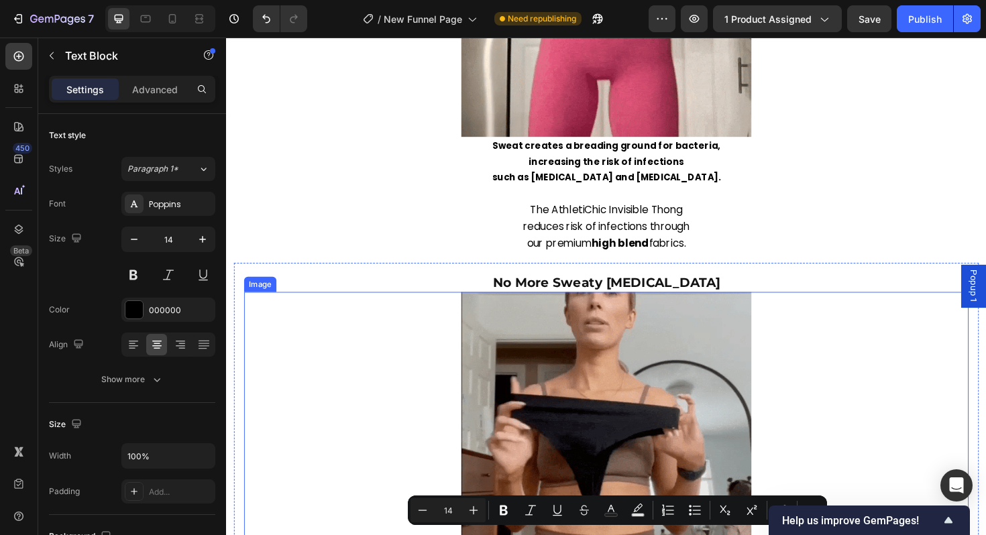
scroll to position [2538, 0]
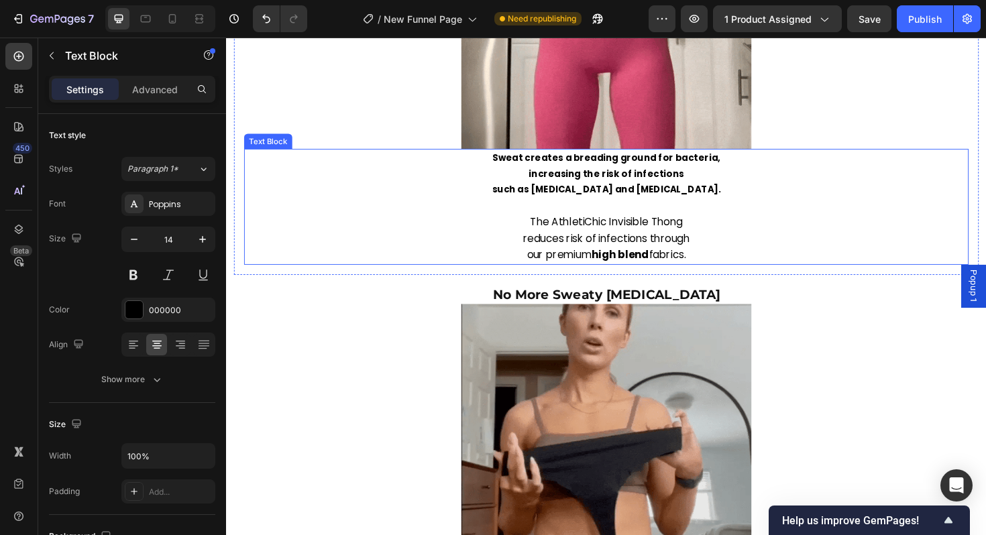
click at [612, 234] on span "The AthletiChic Invisible Thong" at bounding box center [629, 232] width 162 height 15
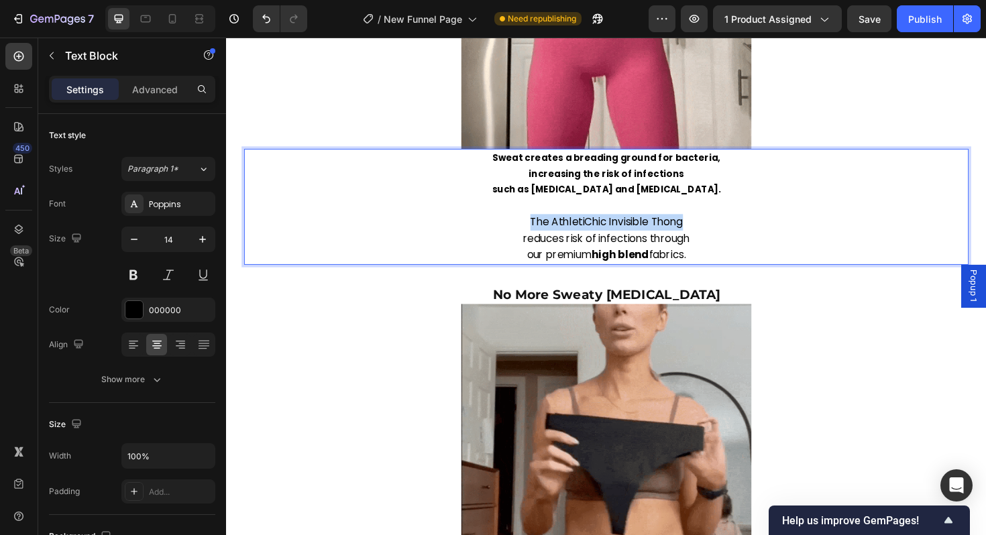
click at [612, 234] on span "The AthletiChic Invisible Thong" at bounding box center [629, 232] width 162 height 15
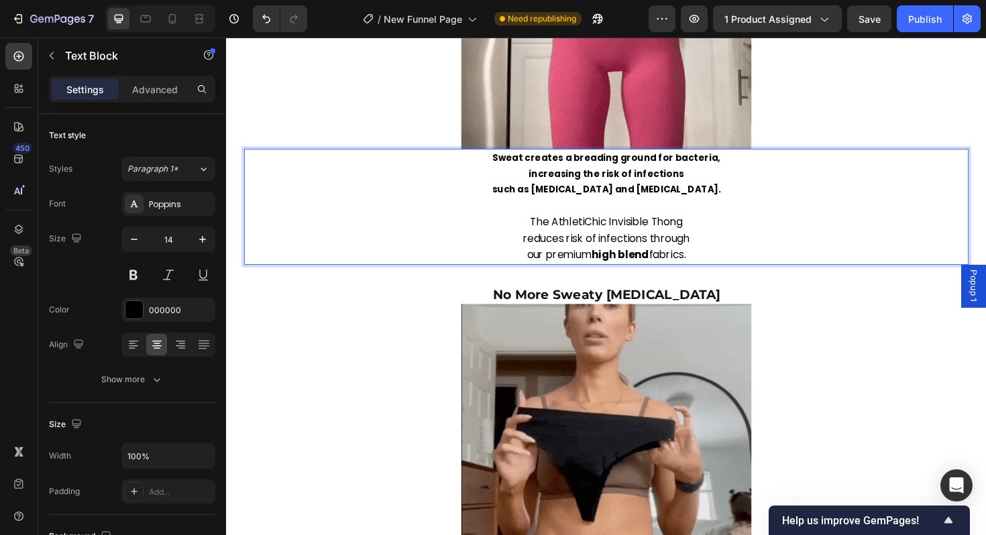
click at [638, 264] on strong "high blend" at bounding box center [643, 267] width 61 height 15
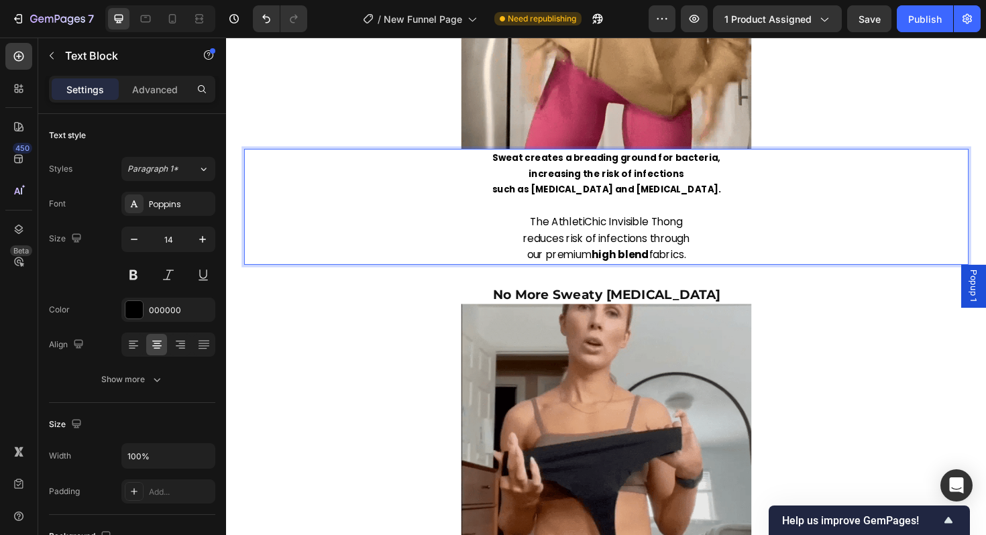
scroll to position [2537, 0]
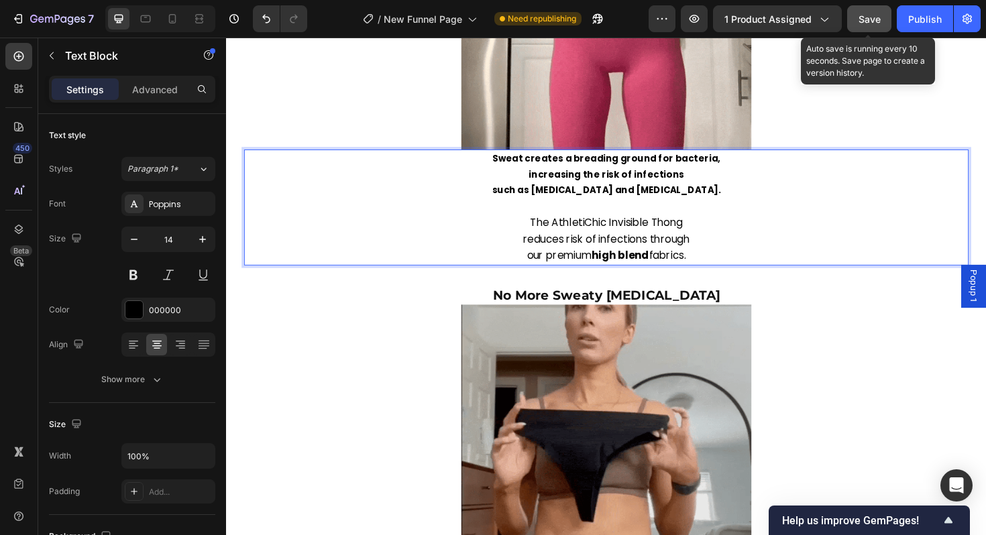
click at [863, 26] on button "Save" at bounding box center [869, 18] width 44 height 27
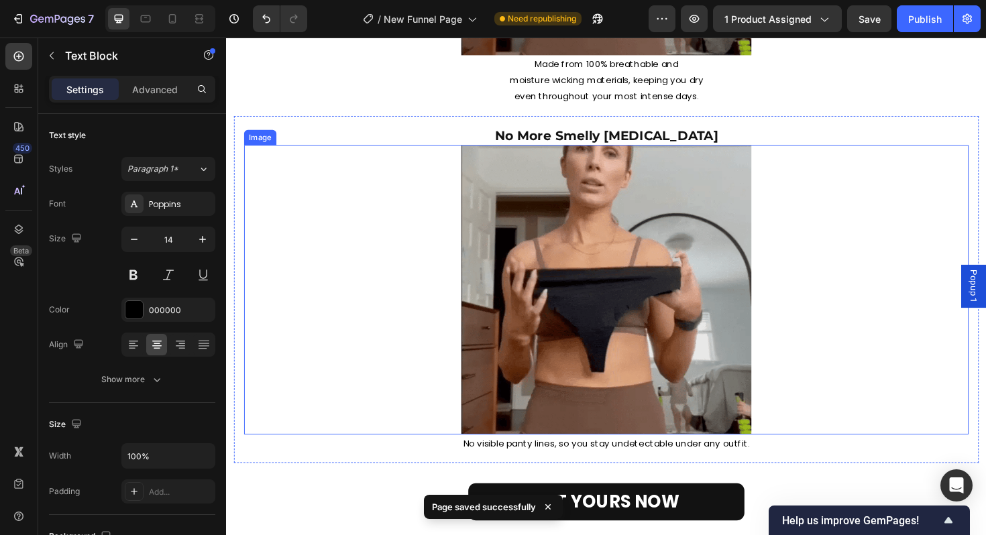
scroll to position [3185, 0]
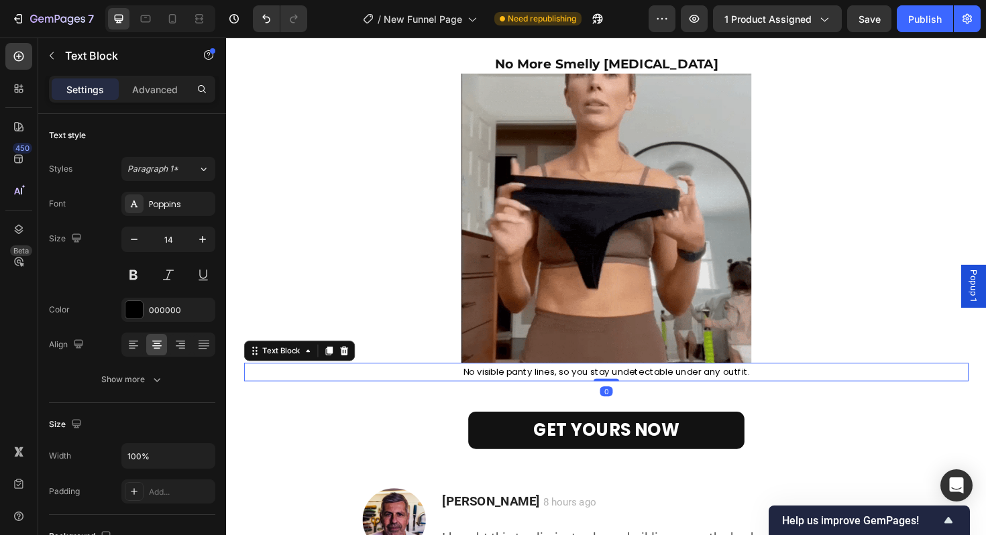
click at [543, 391] on p "No visible panty lines, so you stay undetectable under any outfit." at bounding box center [628, 392] width 765 height 17
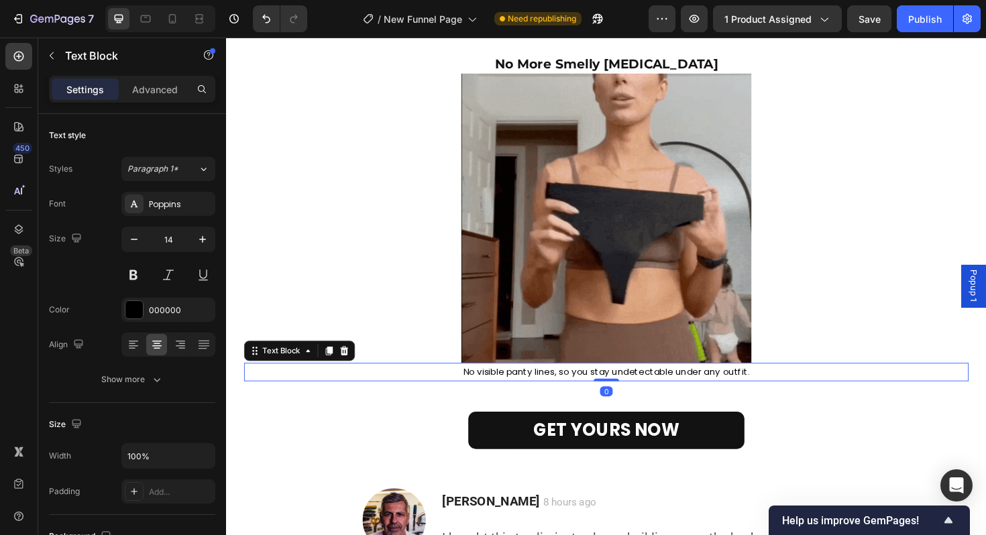
click at [543, 391] on p "No visible panty lines, so you stay undetectable under any outfit." at bounding box center [628, 392] width 765 height 17
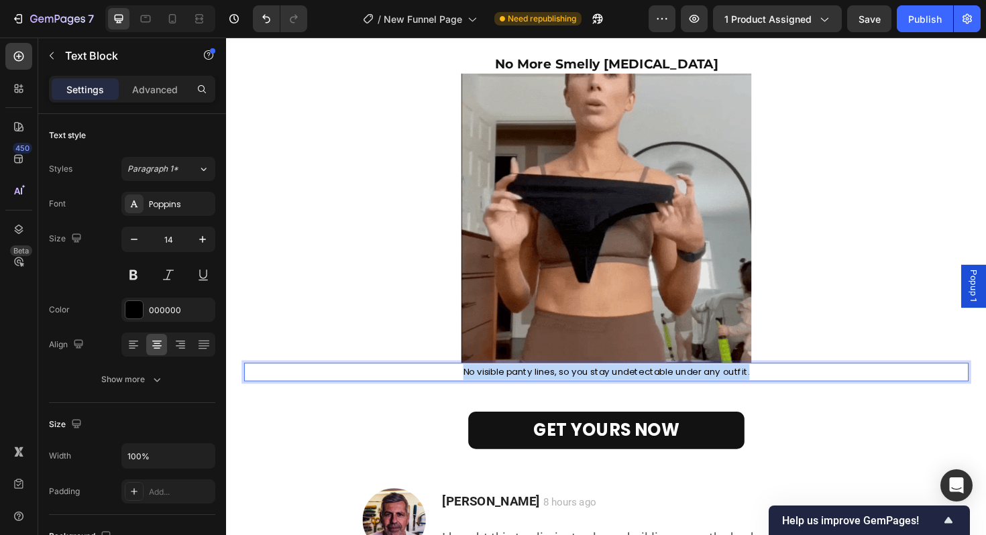
click at [543, 391] on p "No visible panty lines, so you stay undetectable under any outfit." at bounding box center [628, 392] width 765 height 17
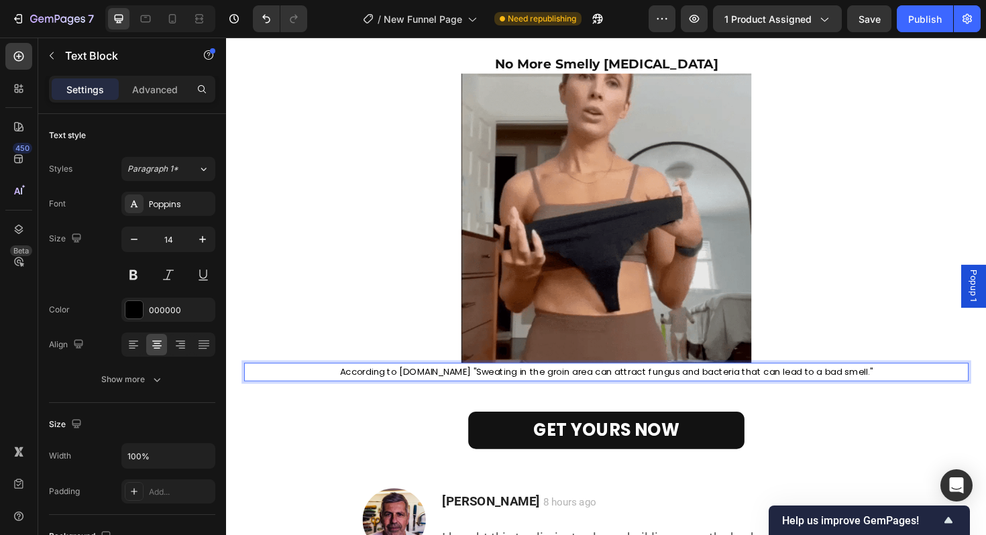
click at [616, 393] on p "According to [DOMAIN_NAME] "Sweating in the groin area can attract fungus and b…" at bounding box center [628, 392] width 765 height 17
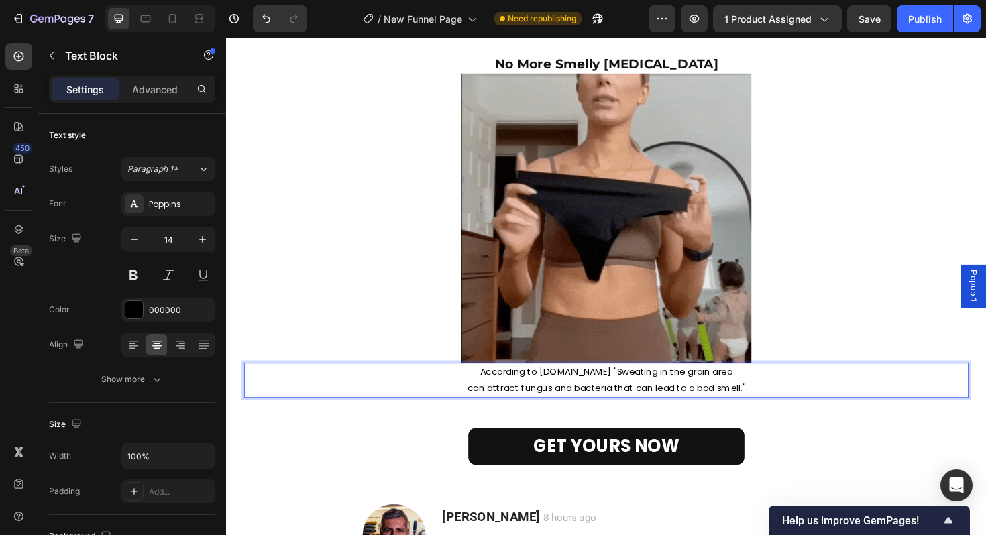
click at [639, 390] on p "According to [DOMAIN_NAME] "Sweating in the groin area" at bounding box center [628, 392] width 765 height 17
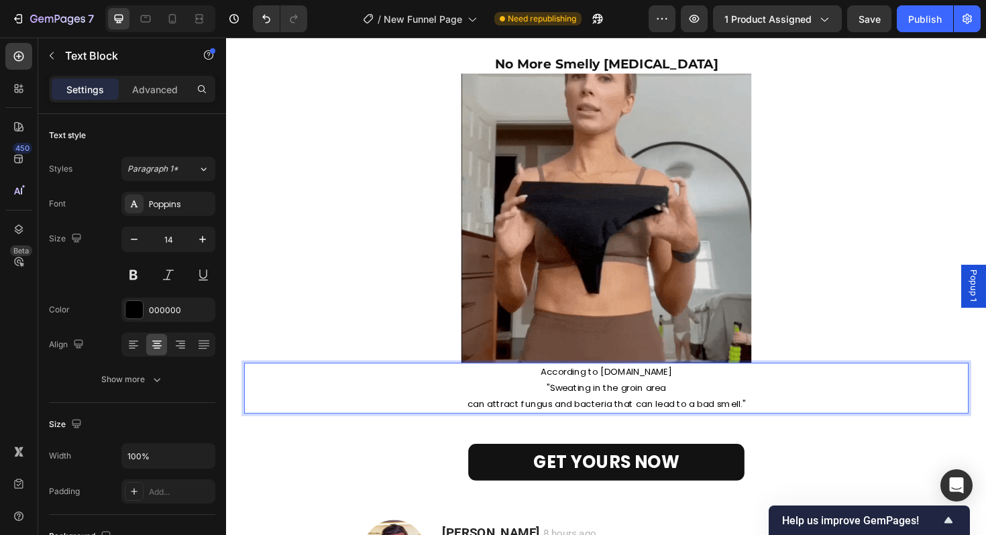
click at [709, 413] on p ""Sweating in the groin area" at bounding box center [628, 409] width 765 height 17
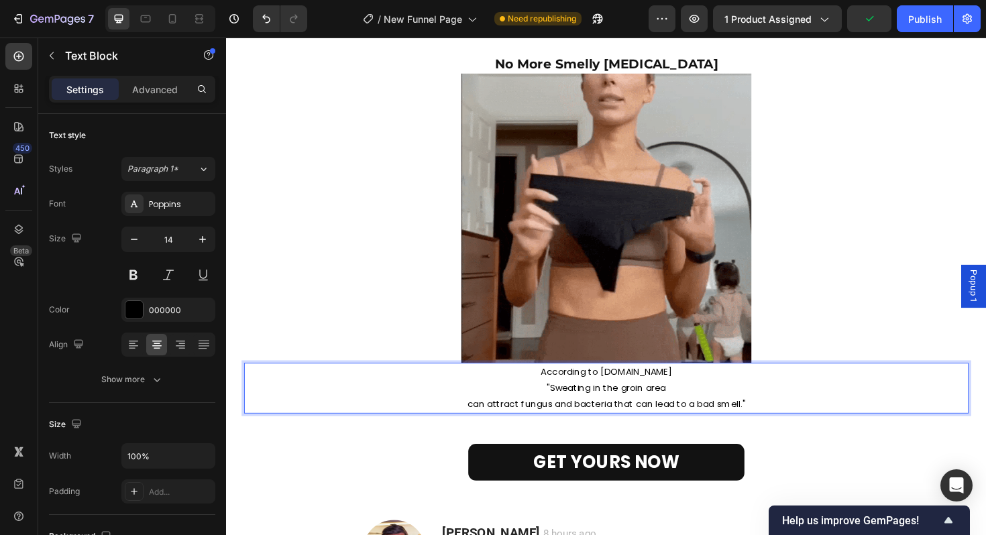
click at [637, 426] on p "can attract fungus and bacteria that can lead to a bad smell."" at bounding box center [628, 426] width 765 height 17
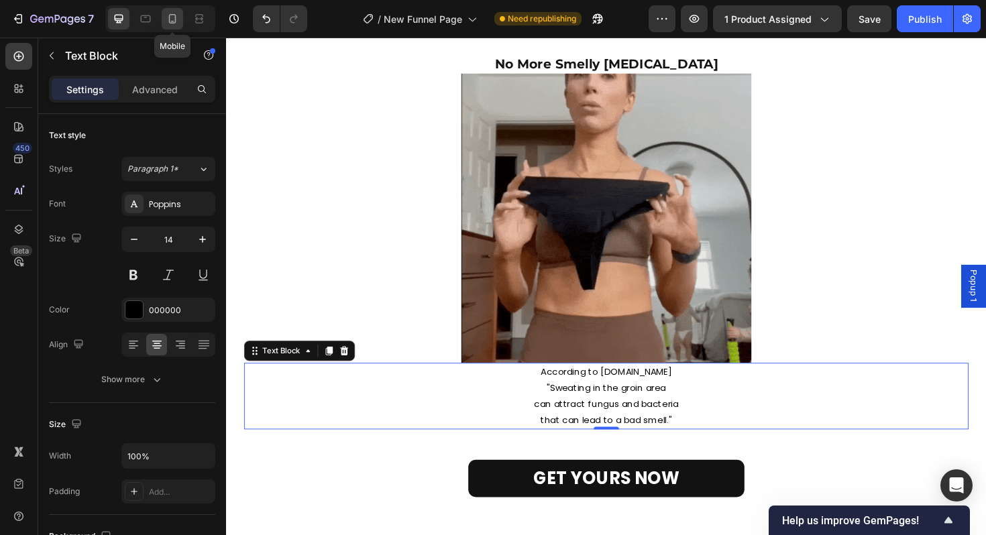
click at [177, 19] on icon at bounding box center [172, 18] width 13 height 13
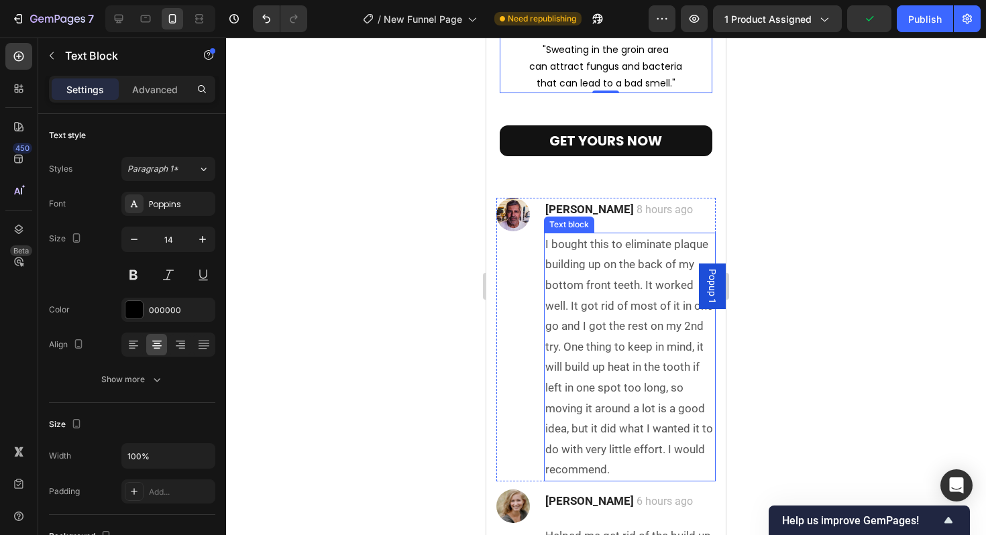
scroll to position [3538, 0]
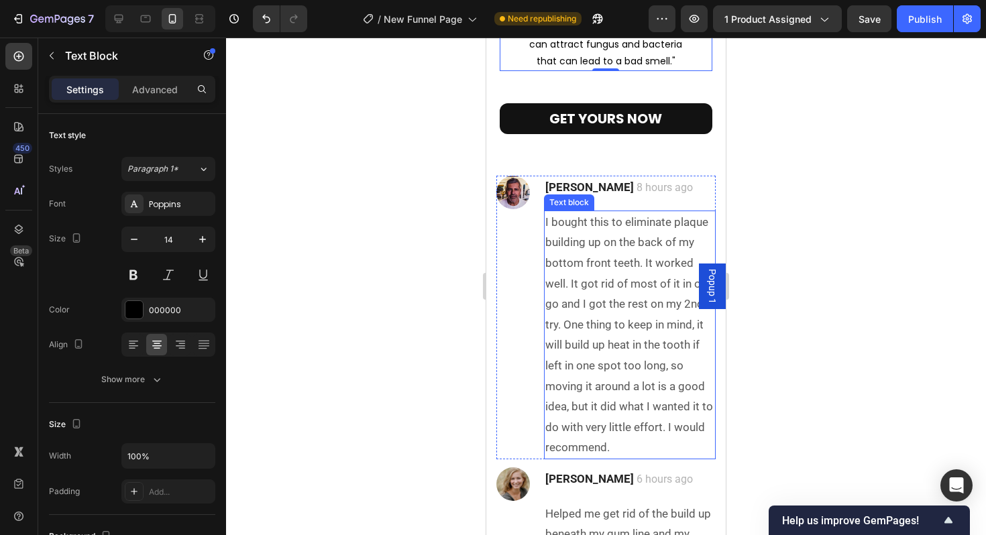
click at [615, 280] on p "I bought this to eliminate plaque building up on the back of my bottom front te…" at bounding box center [629, 335] width 169 height 246
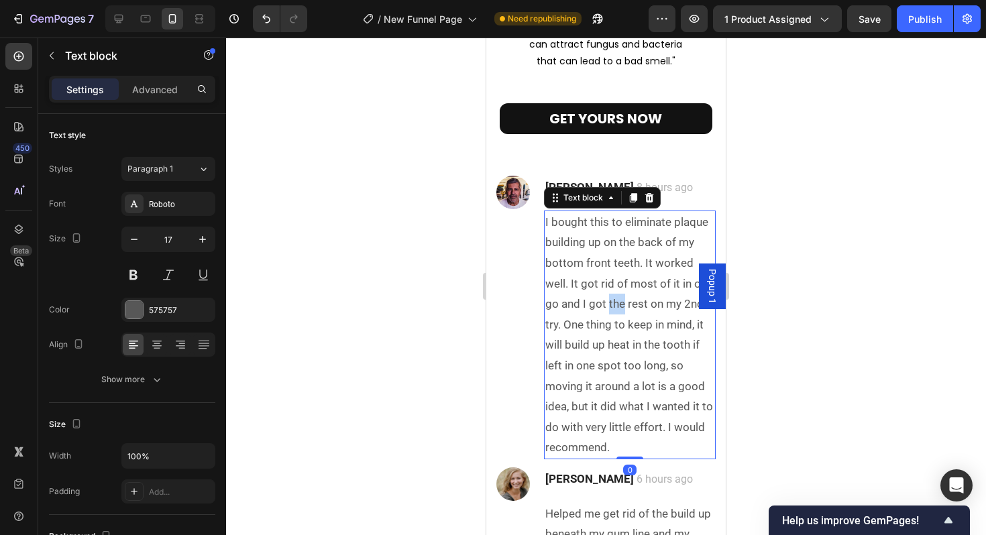
click at [615, 280] on p "I bought this to eliminate plaque building up on the back of my bottom front te…" at bounding box center [629, 335] width 169 height 246
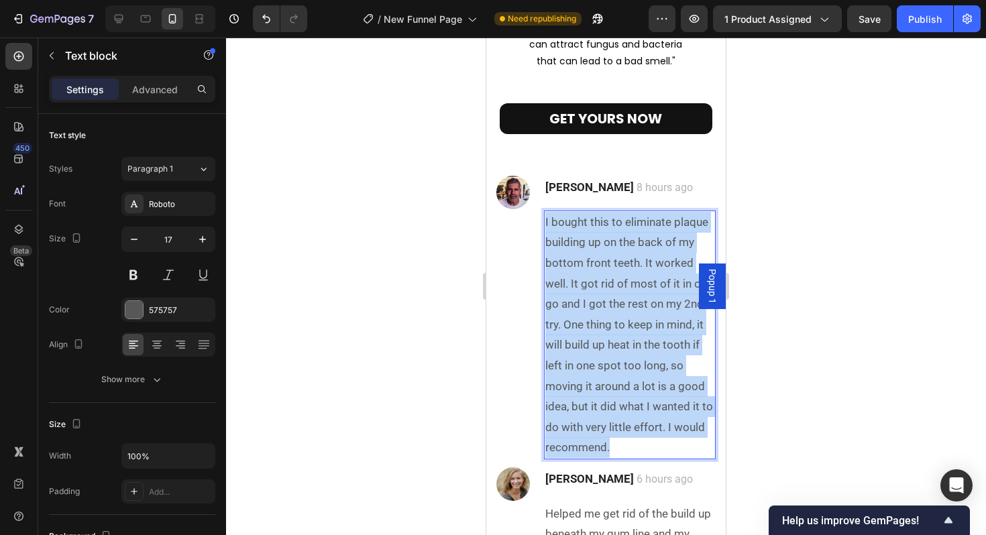
click at [615, 280] on p "I bought this to eliminate plaque building up on the back of my bottom front te…" at bounding box center [629, 335] width 169 height 246
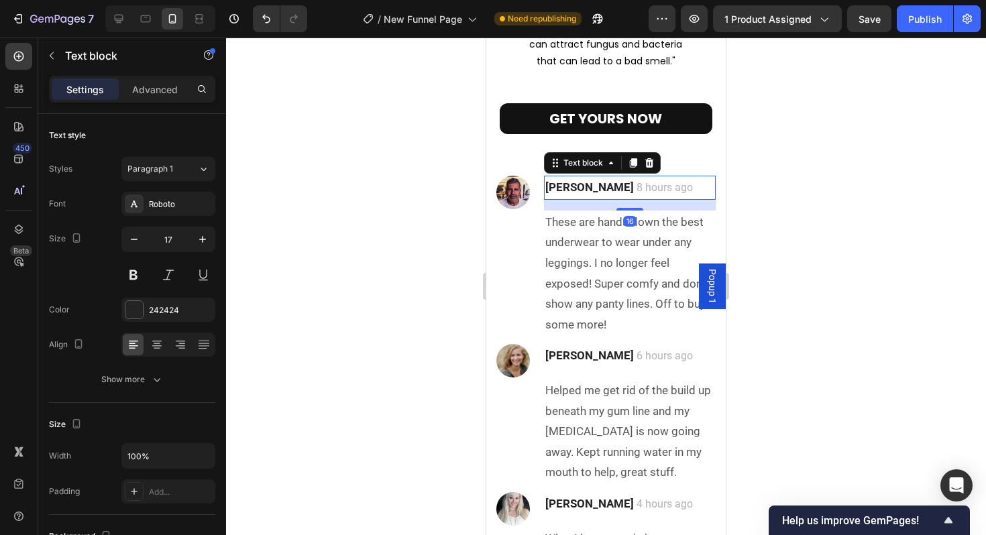
click at [569, 180] on strong "[PERSON_NAME]" at bounding box center [589, 186] width 89 height 13
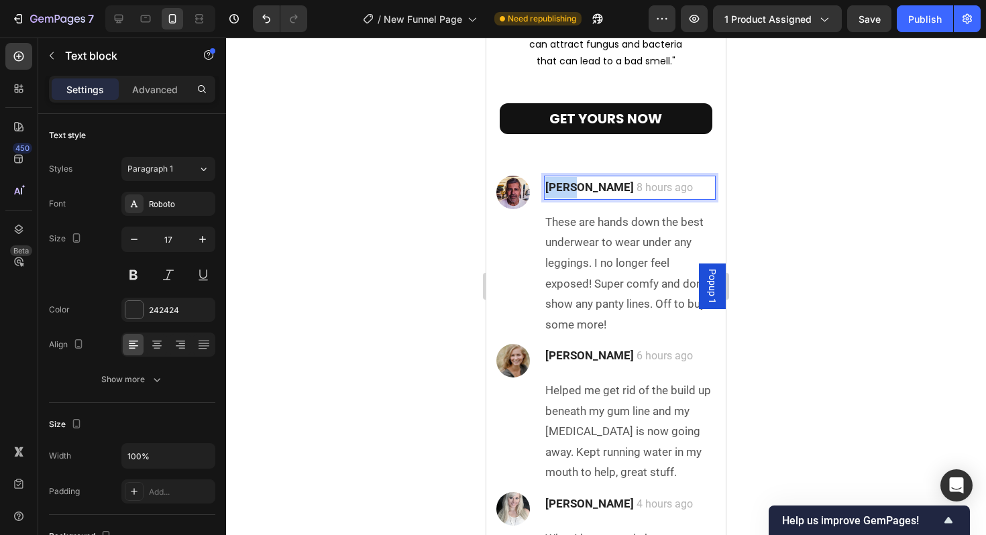
click at [569, 180] on strong "[PERSON_NAME]" at bounding box center [589, 186] width 89 height 13
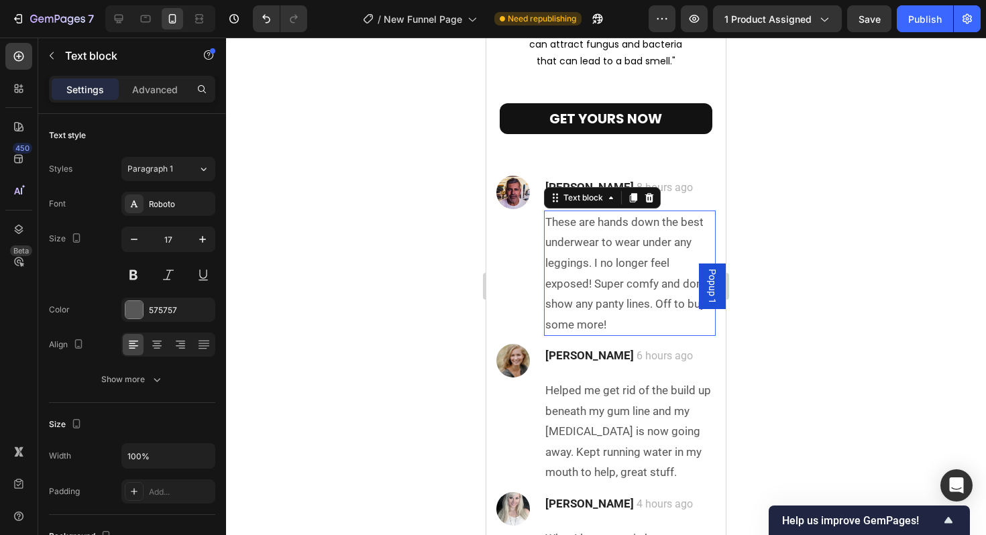
click at [589, 212] on p "These are hands down the best underwear to wear under any leggings. I no longer…" at bounding box center [629, 273] width 169 height 123
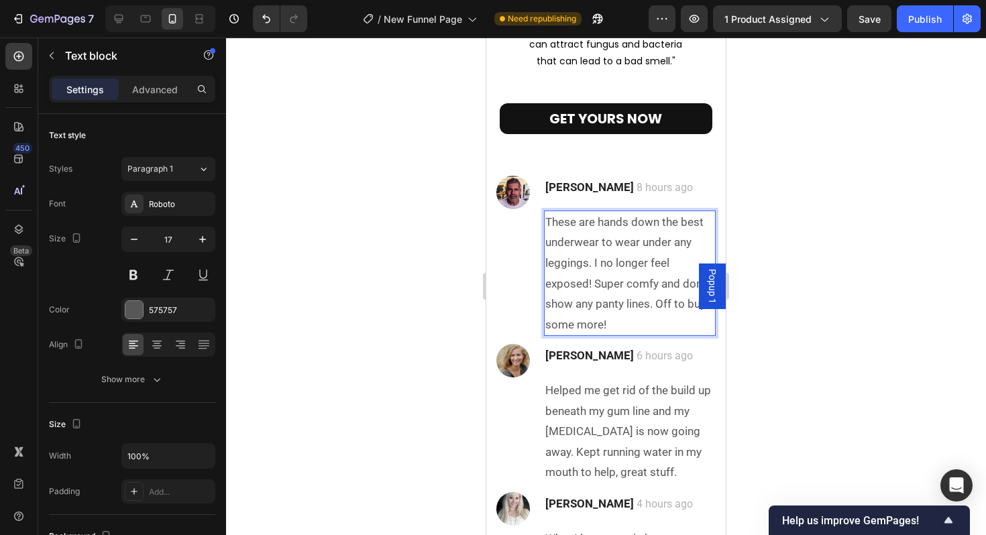
click at [625, 291] on p "These are hands down the best underwear to wear under any leggings. I no longer…" at bounding box center [629, 273] width 169 height 123
click at [550, 212] on p "These are hands down the best underwear to wear under any leggings. I no longer…" at bounding box center [629, 273] width 169 height 123
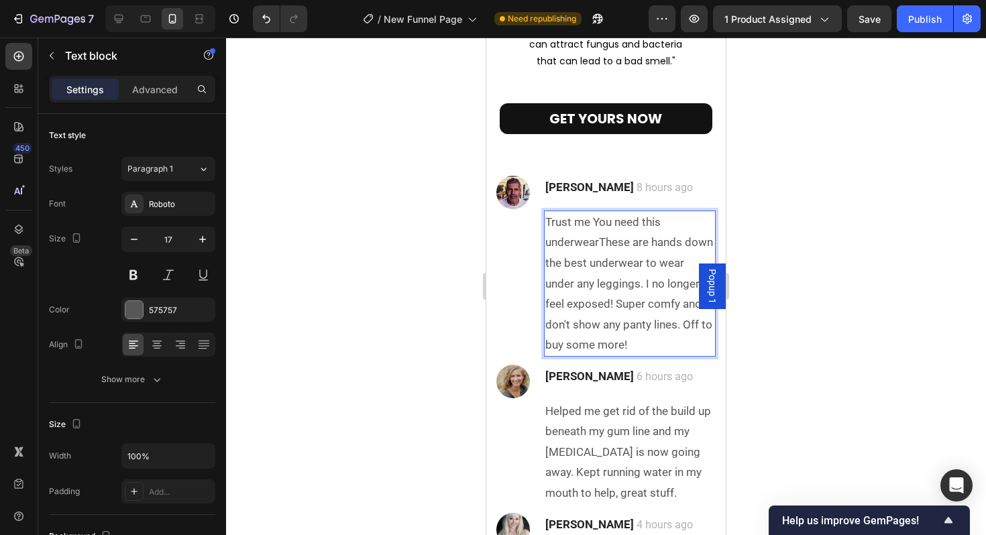
click at [601, 212] on p "Trust me You need this underwearThese are hands down the best underwear to wear…" at bounding box center [629, 284] width 169 height 144
click at [600, 212] on p "Trust me you need this underwearThese are hands down the best underwear to wear…" at bounding box center [629, 284] width 169 height 144
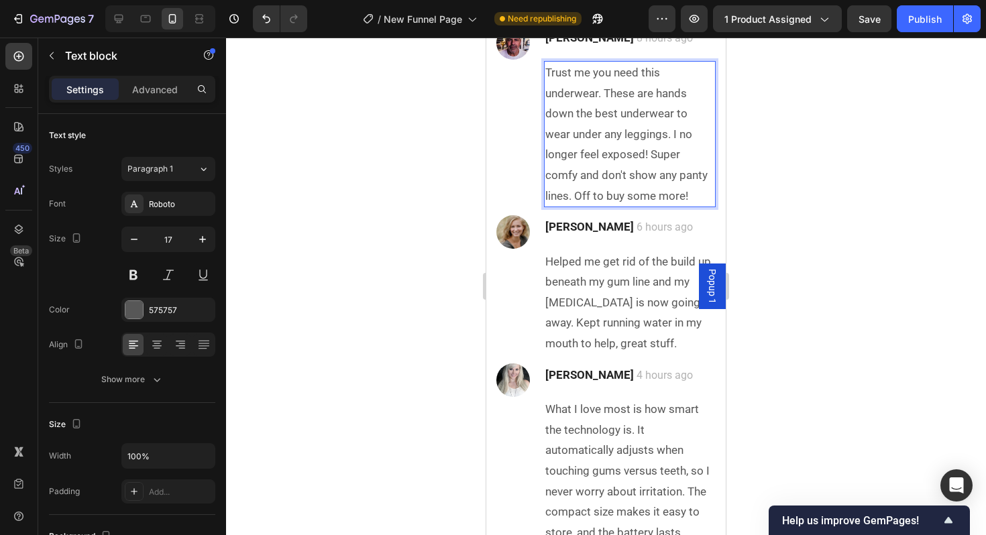
scroll to position [3679, 0]
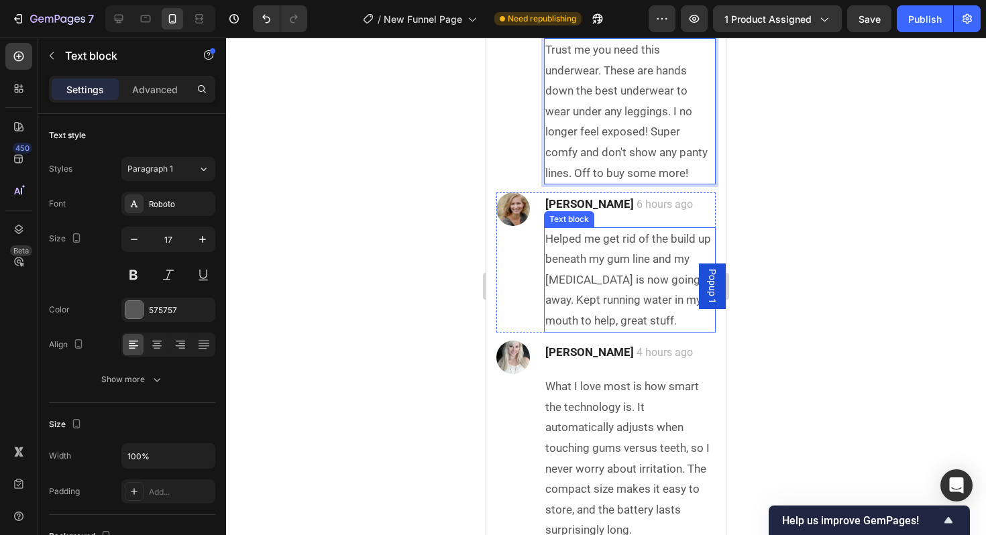
click at [562, 263] on p "Helped me get rid of the build up beneath my gum line and my [MEDICAL_DATA] is …" at bounding box center [629, 280] width 169 height 103
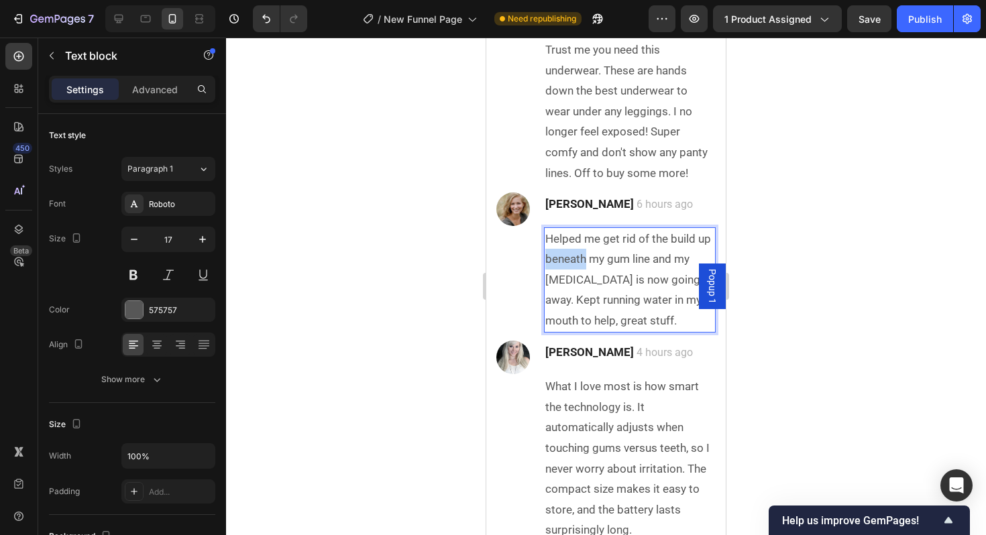
click at [562, 263] on p "Helped me get rid of the build up beneath my gum line and my [MEDICAL_DATA] is …" at bounding box center [629, 280] width 169 height 103
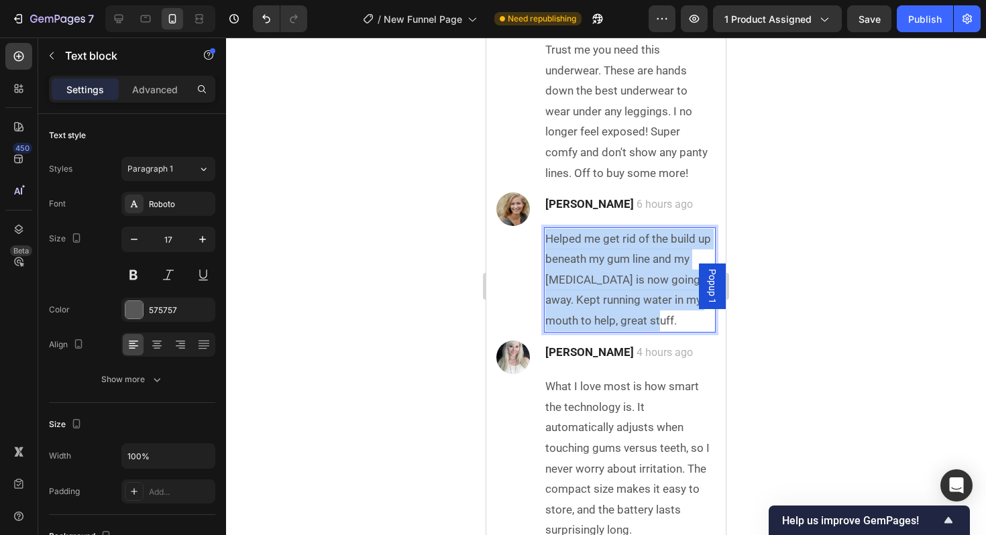
click at [562, 263] on p "Helped me get rid of the build up beneath my gum line and my [MEDICAL_DATA] is …" at bounding box center [629, 280] width 169 height 103
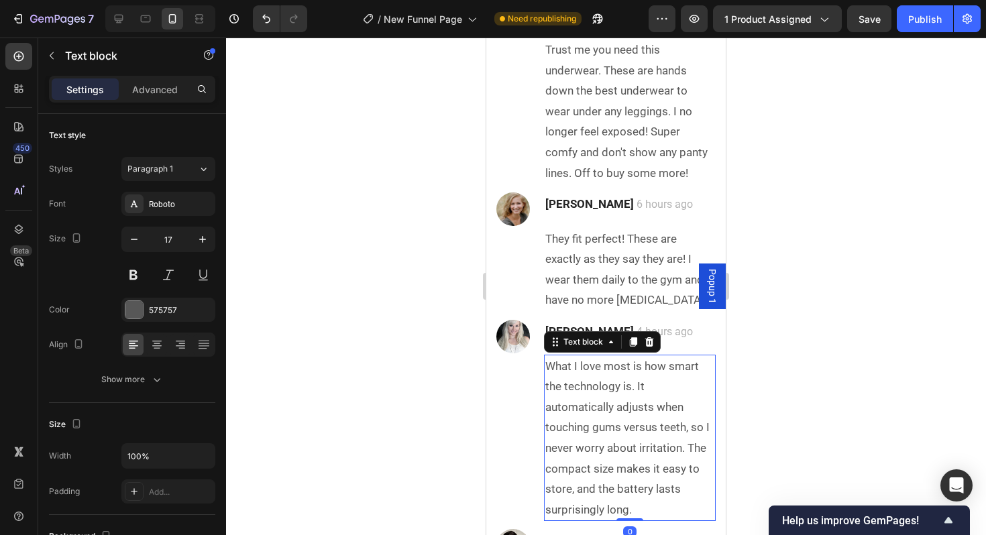
click at [617, 406] on p "What I love most is how smart the technology is. It automatically adjusts when …" at bounding box center [629, 438] width 169 height 164
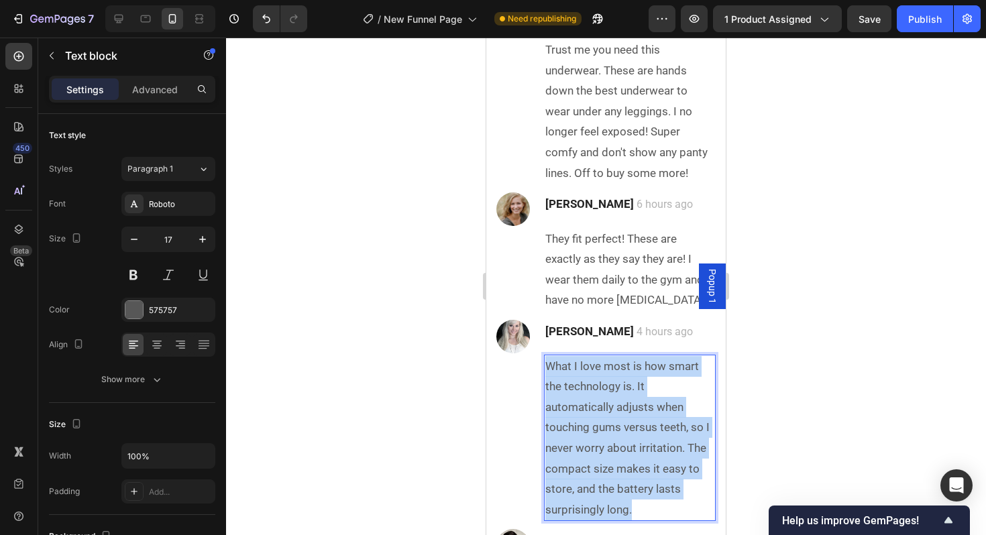
click at [617, 406] on p "What I love most is how smart the technology is. It automatically adjusts when …" at bounding box center [629, 438] width 169 height 164
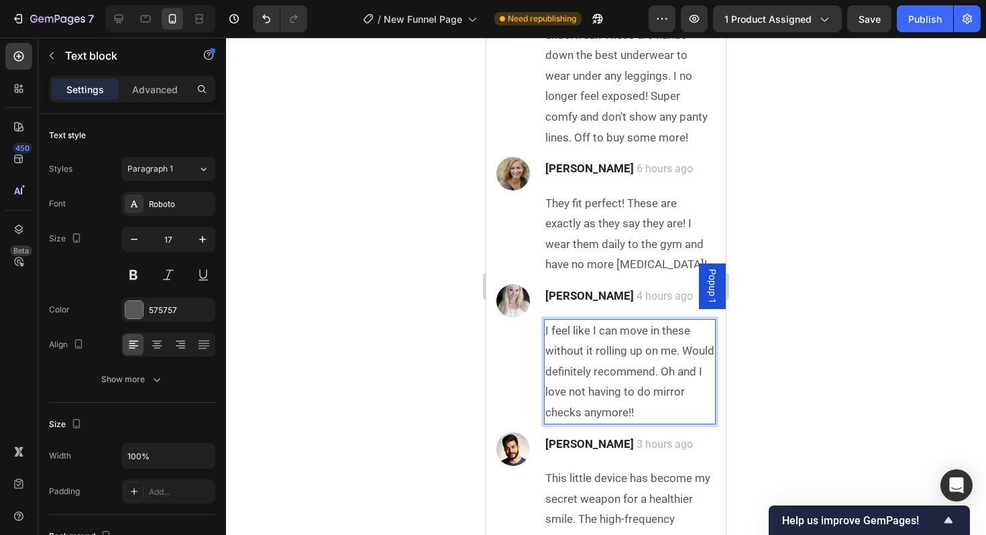
scroll to position [3717, 0]
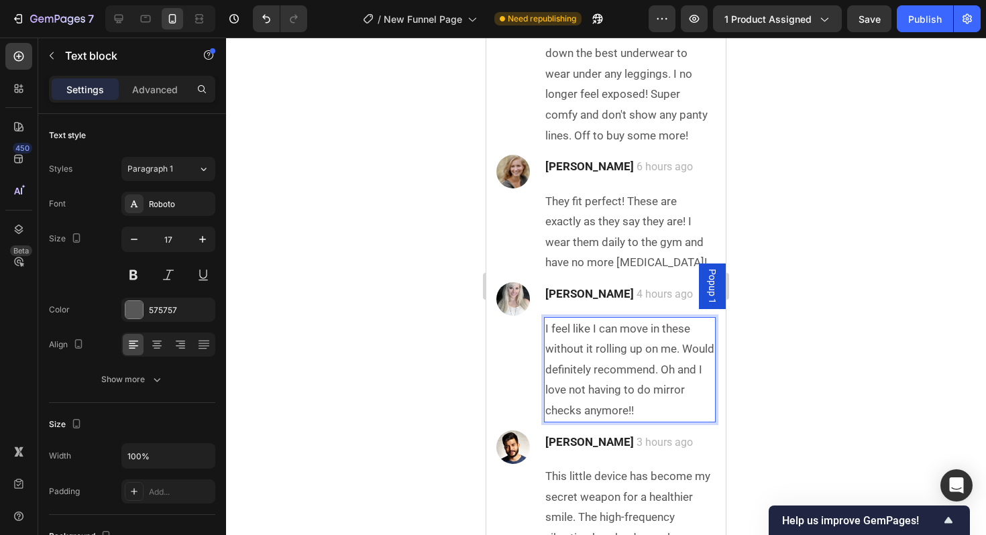
click at [571, 323] on p "I feel like I can move in these without it rolling up on me. Would definitely r…" at bounding box center [629, 370] width 169 height 103
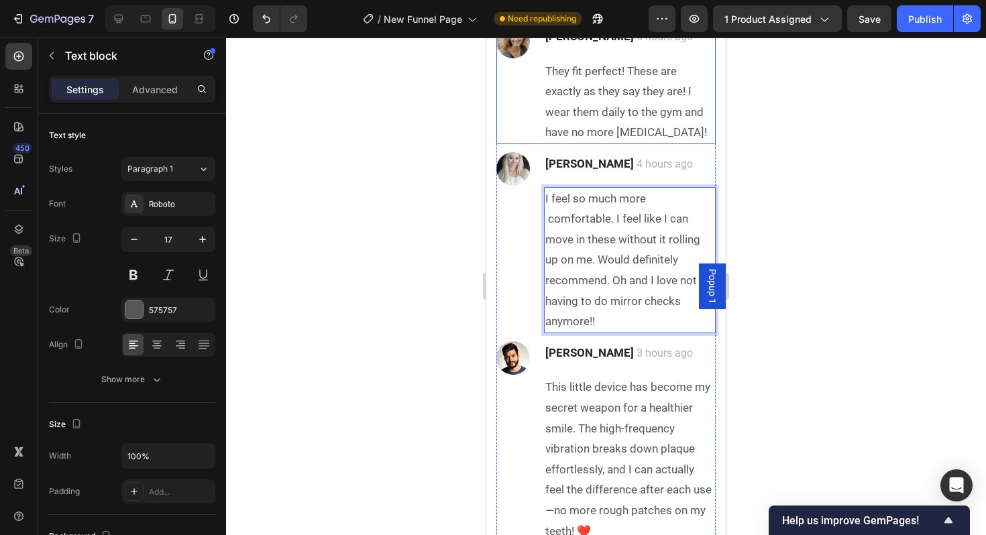
scroll to position [3886, 0]
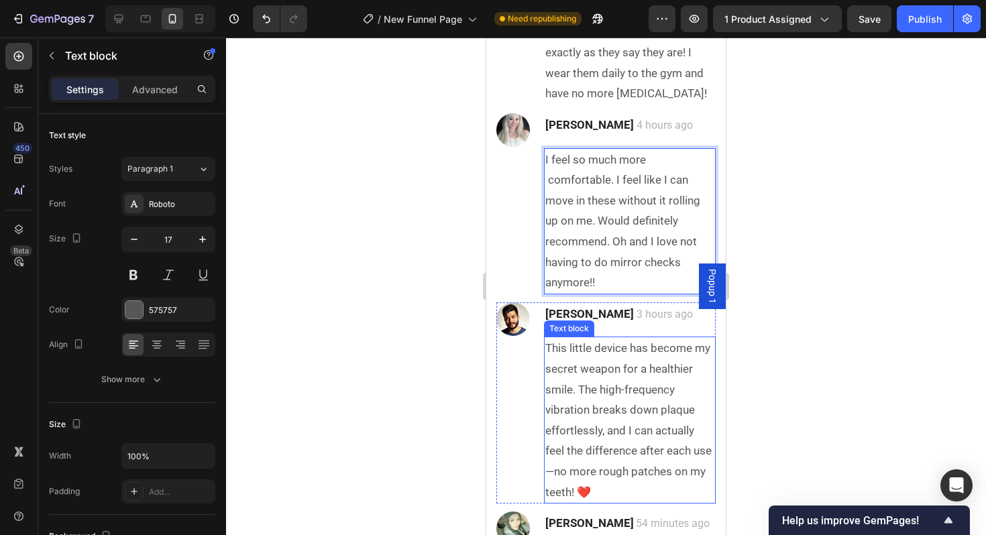
click at [616, 388] on p "This little device has become my secret weapon for a healthier smile. The high-…" at bounding box center [629, 420] width 169 height 164
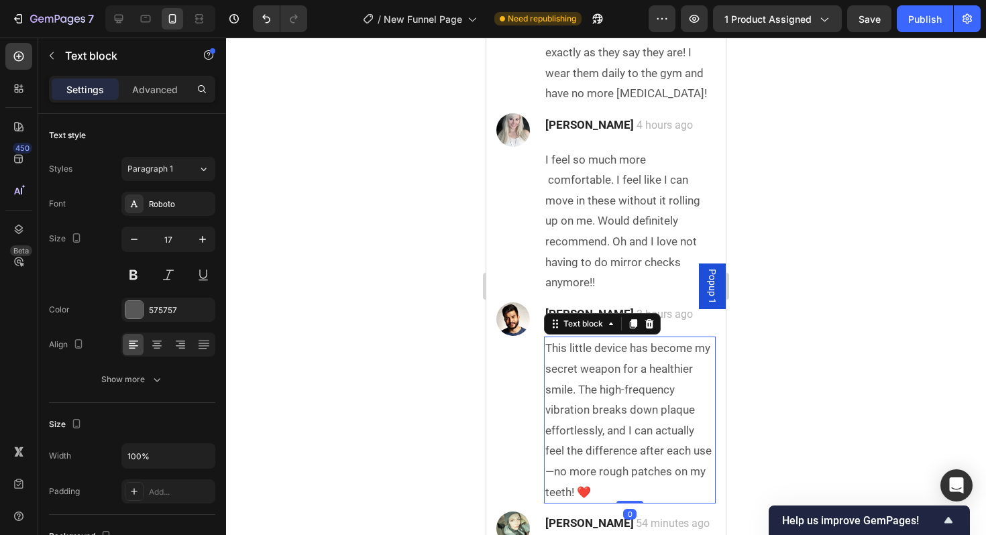
click at [616, 388] on p "This little device has become my secret weapon for a healthier smile. The high-…" at bounding box center [629, 420] width 169 height 164
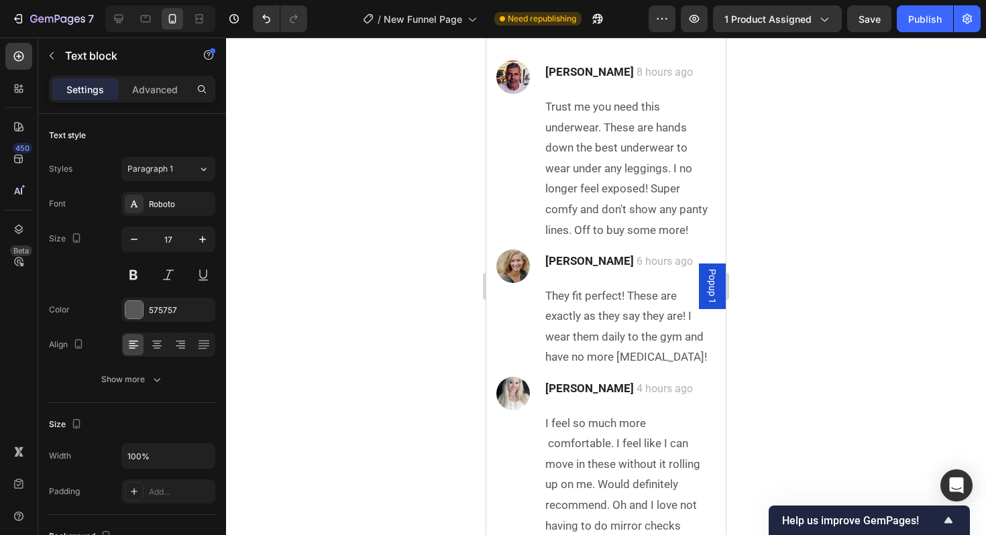
scroll to position [3619, 0]
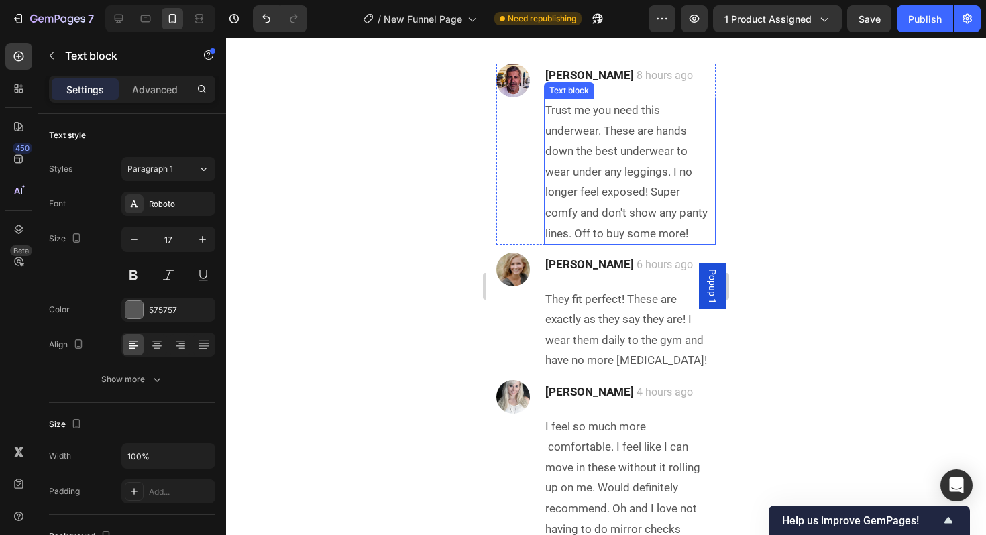
click at [631, 172] on p "Trust me you need this underwear. These are hands down the best underwear to we…" at bounding box center [629, 172] width 169 height 144
click at [645, 170] on p "Trust me you need this underwear. These are hands down the best underwear to we…" at bounding box center [629, 172] width 169 height 144
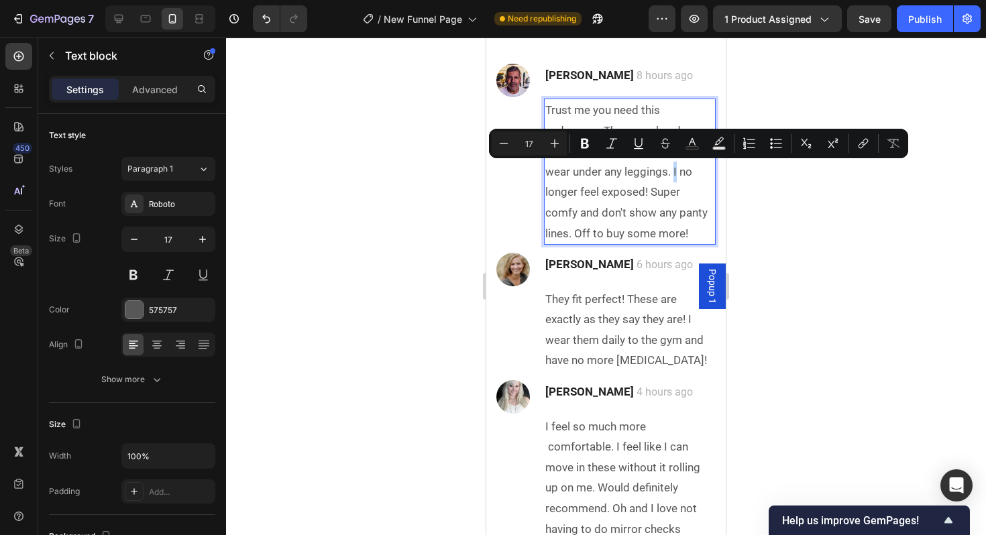
click at [645, 174] on p "Trust me you need this underwear. These are hands down the best underwear to we…" at bounding box center [629, 172] width 169 height 144
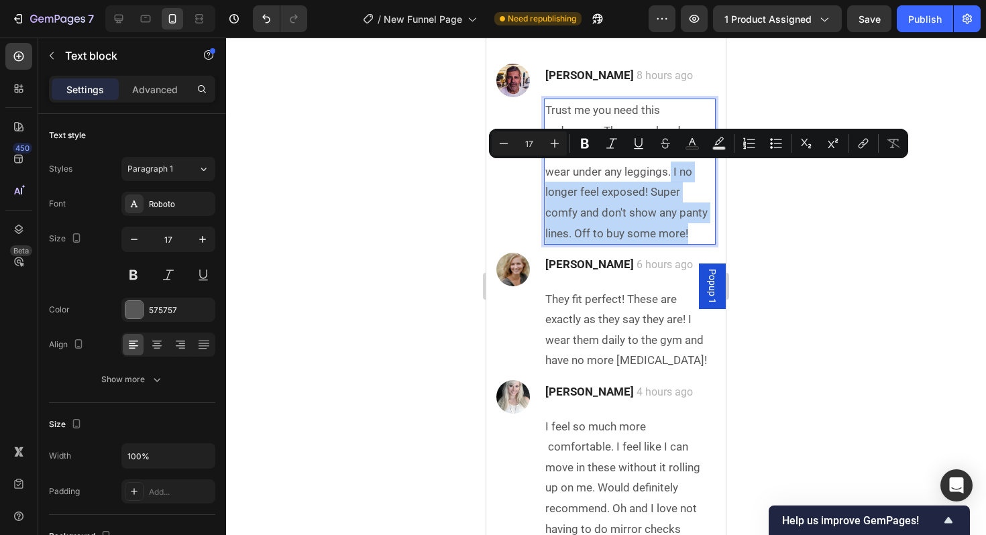
drag, startPoint x: 643, startPoint y: 168, endPoint x: 680, endPoint y: 233, distance: 74.8
click at [680, 233] on p "Trust me you need this underwear. These are hands down the best underwear to we…" at bounding box center [629, 172] width 169 height 144
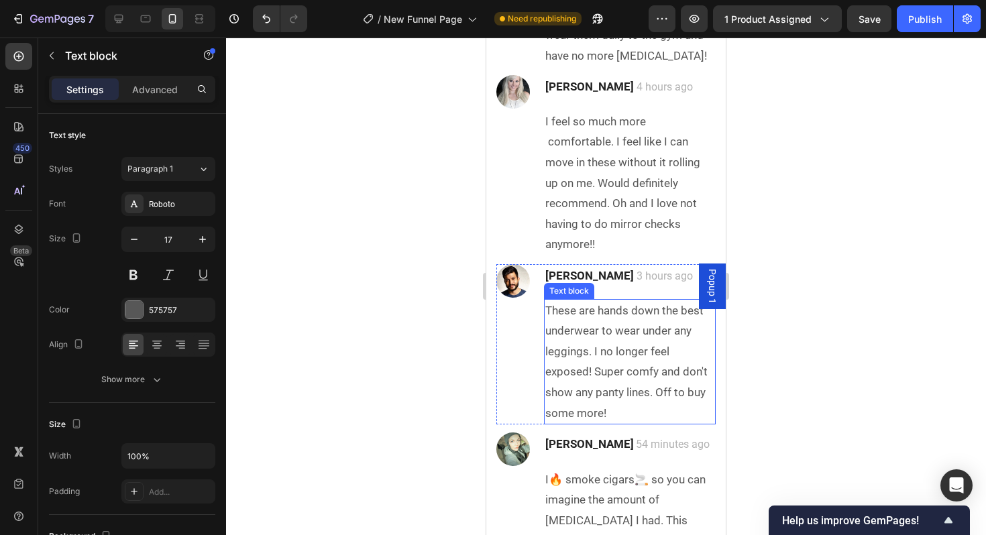
scroll to position [3921, 0]
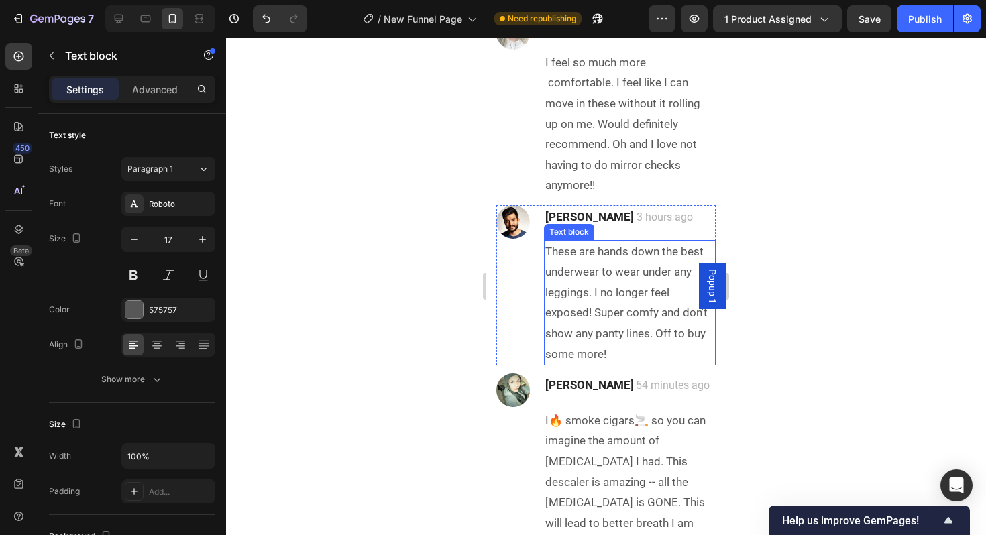
click at [617, 325] on p "These are hands down the best underwear to wear under any leggings. I no longer…" at bounding box center [629, 303] width 169 height 123
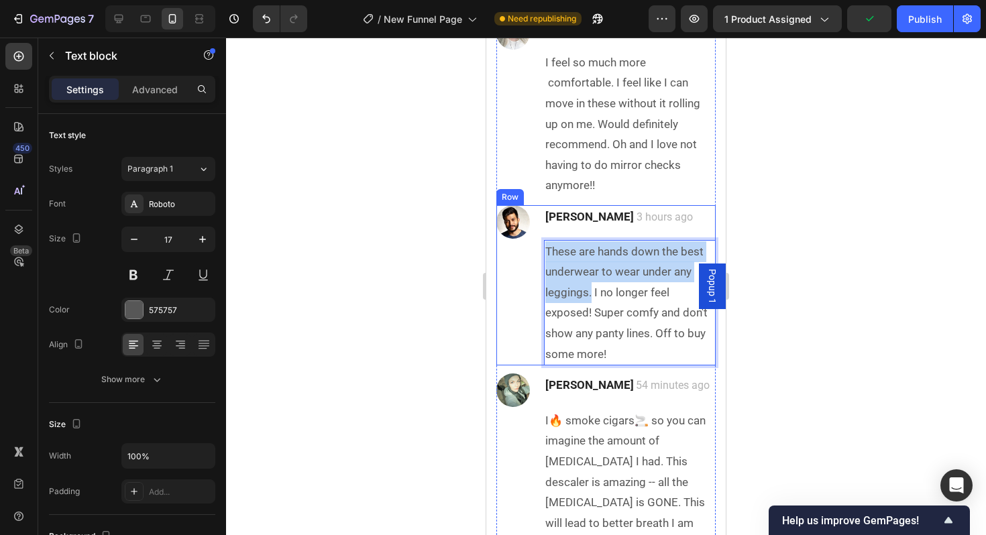
drag, startPoint x: 591, startPoint y: 291, endPoint x: 531, endPoint y: 247, distance: 74.3
click at [531, 247] on div "Image [PERSON_NAME] 3 hours ago Text block These are hands down the best underw…" at bounding box center [605, 285] width 219 height 160
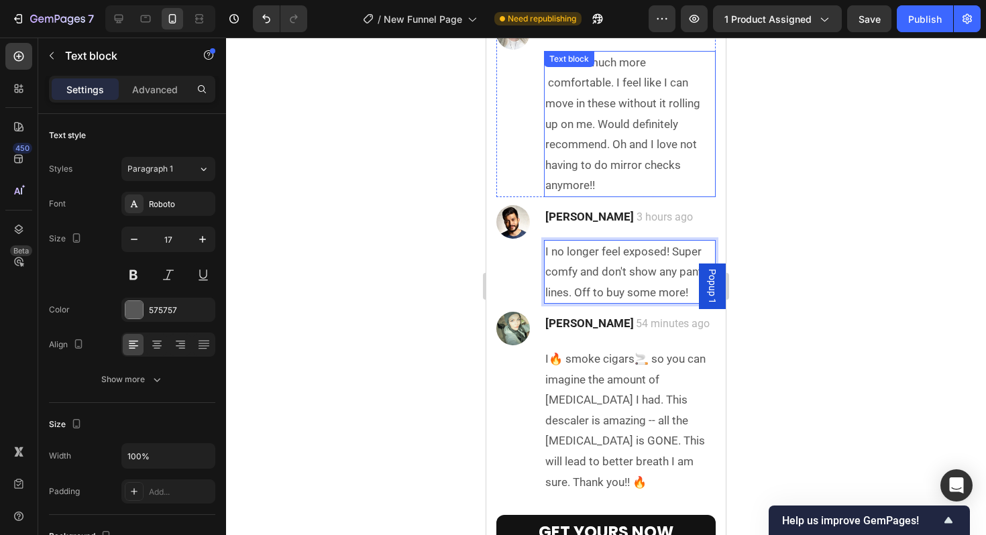
scroll to position [3823, 0]
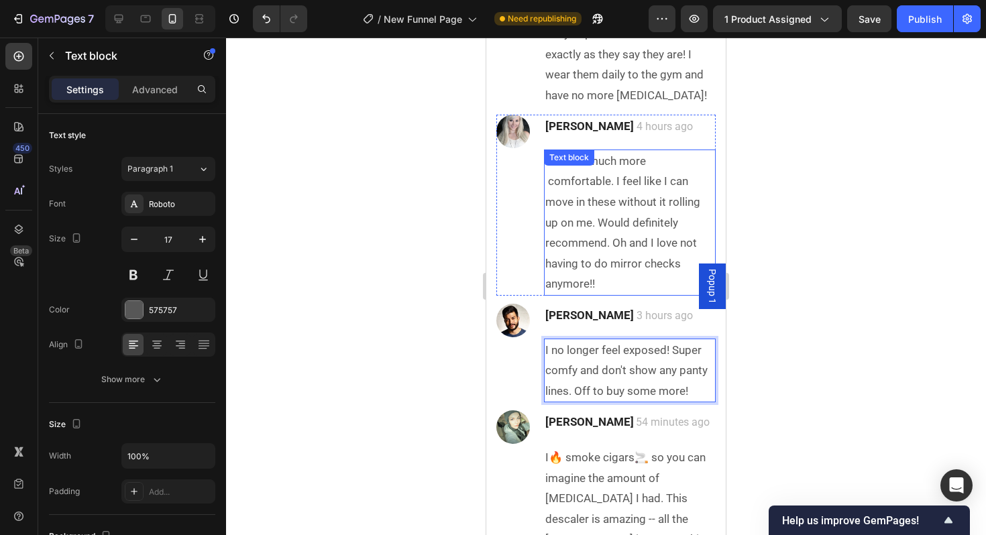
click at [633, 225] on p "I feel so much more comfortable. I feel like I can move in these without it rol…" at bounding box center [629, 223] width 169 height 144
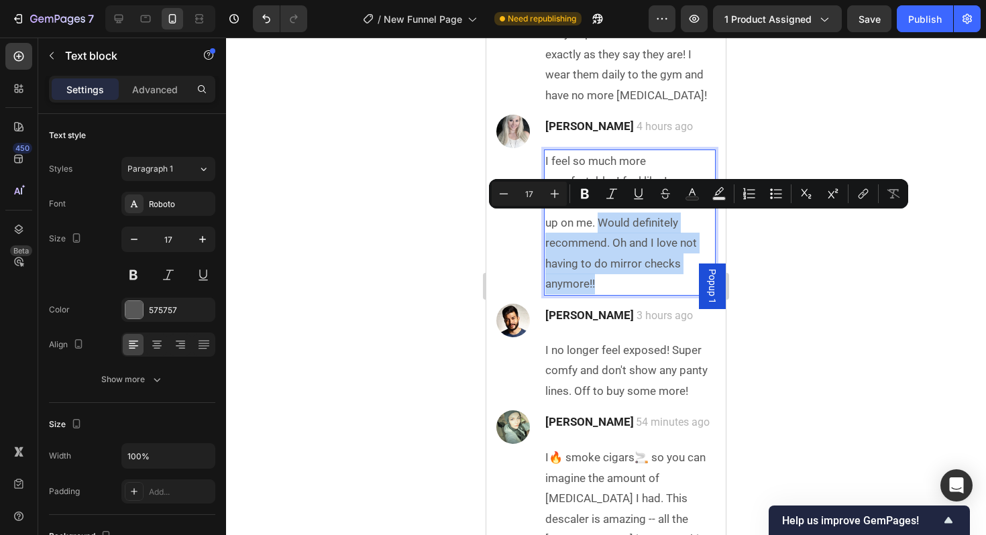
drag, startPoint x: 598, startPoint y: 218, endPoint x: 633, endPoint y: 285, distance: 75.3
click at [633, 285] on p "I feel so much more comfortable. I feel like I can move in these without it rol…" at bounding box center [629, 223] width 169 height 144
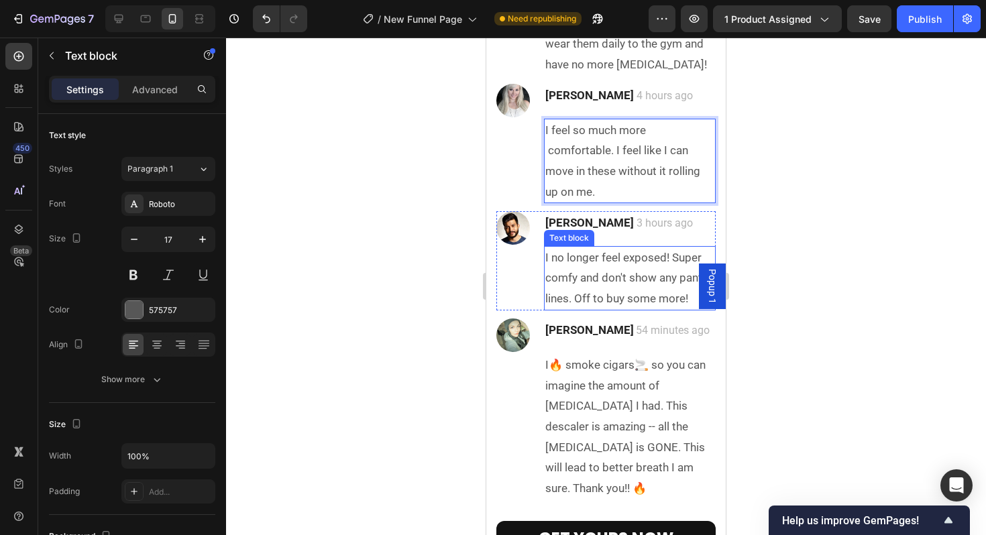
scroll to position [3884, 0]
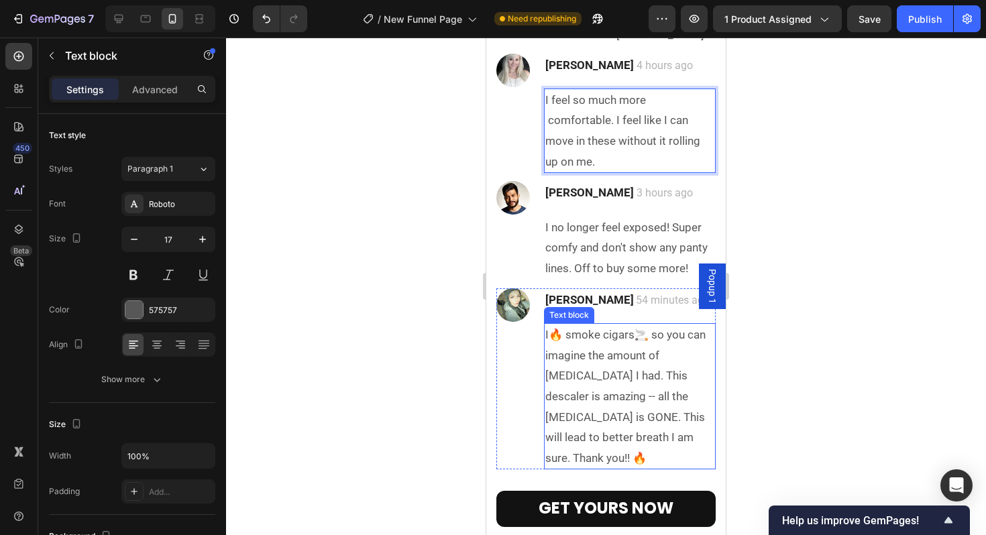
click at [605, 396] on p "I🔥 smoke cigars🚬 so you can imagine the amount of [MEDICAL_DATA] I had. This de…" at bounding box center [629, 397] width 169 height 144
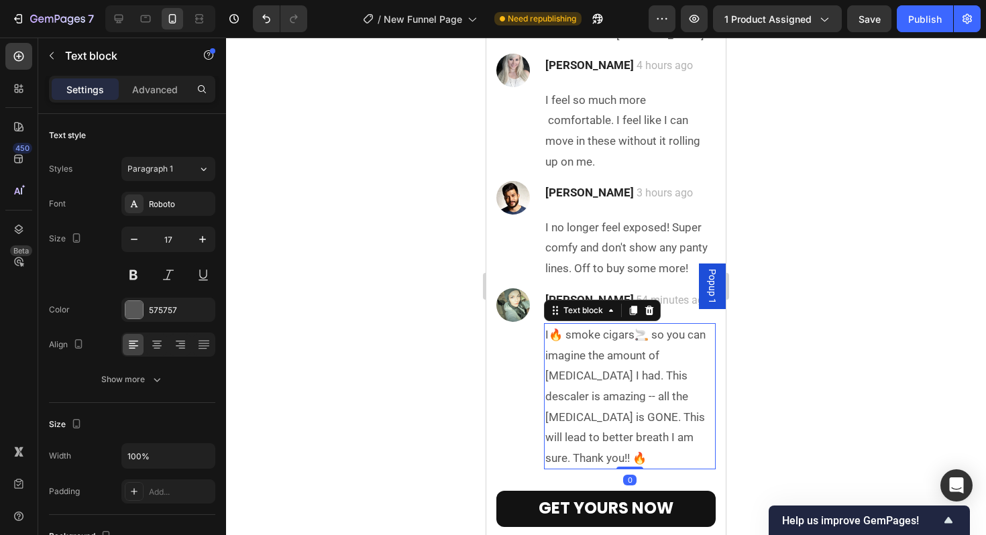
click at [605, 396] on p "I🔥 smoke cigars🚬 so you can imagine the amount of [MEDICAL_DATA] I had. This de…" at bounding box center [629, 397] width 169 height 144
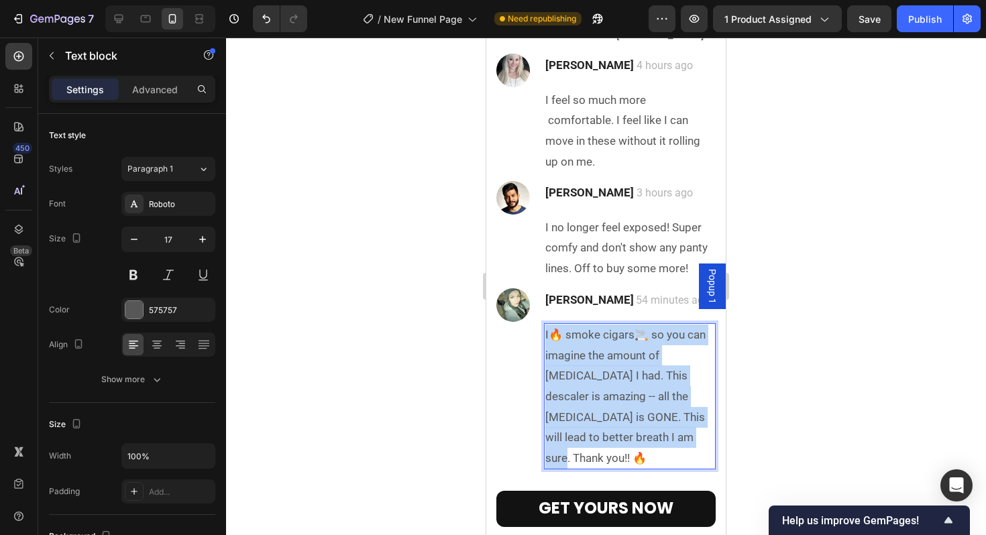
click at [605, 396] on p "I🔥 smoke cigars🚬 so you can imagine the amount of [MEDICAL_DATA] I had. This de…" at bounding box center [629, 397] width 169 height 144
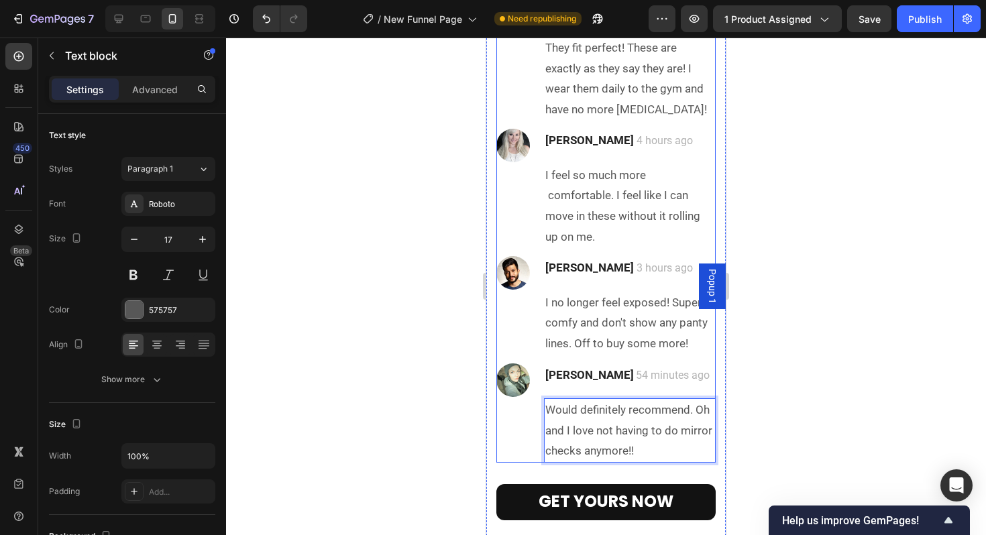
scroll to position [3792, 0]
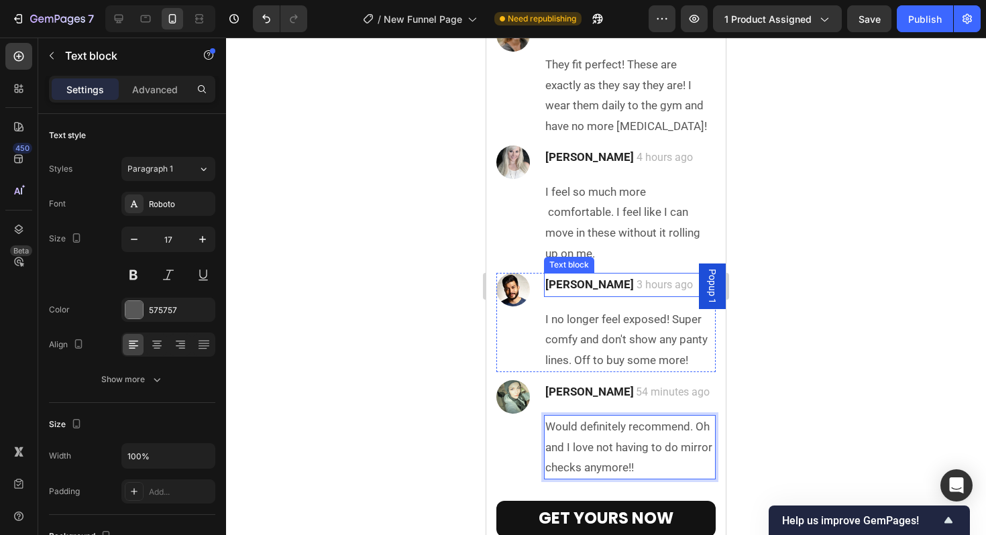
click at [566, 279] on strong "[PERSON_NAME]" at bounding box center [589, 284] width 89 height 13
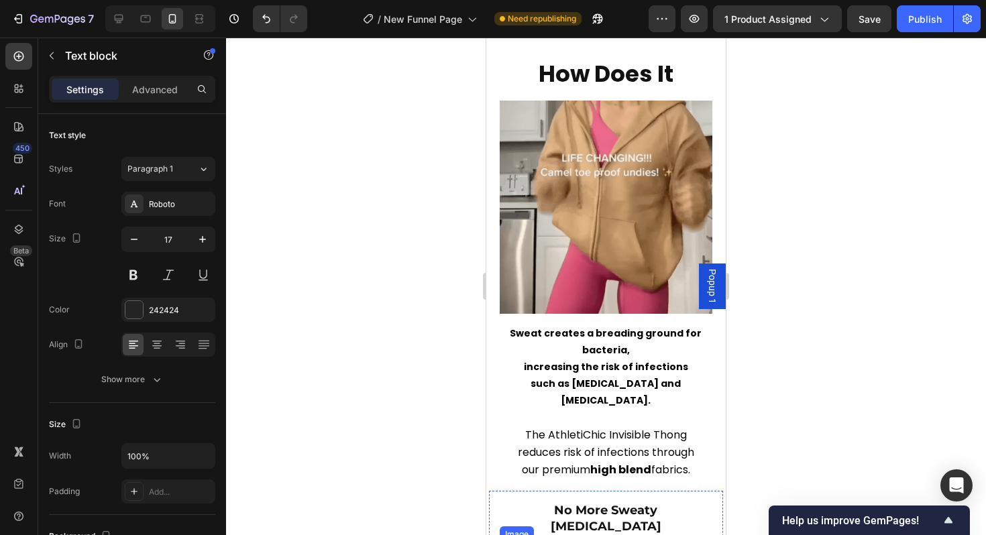
scroll to position [2423, 0]
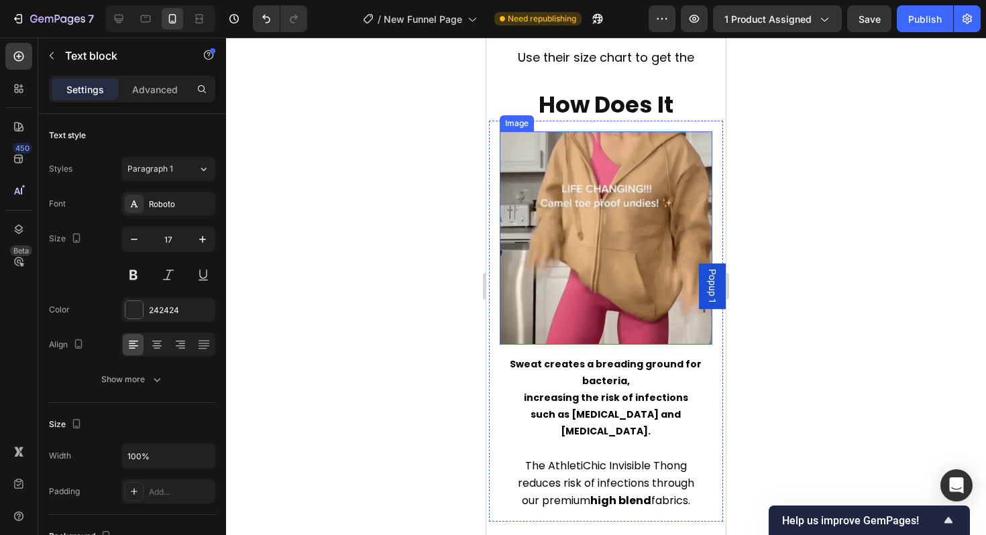
click at [590, 267] on img at bounding box center [606, 237] width 213 height 213
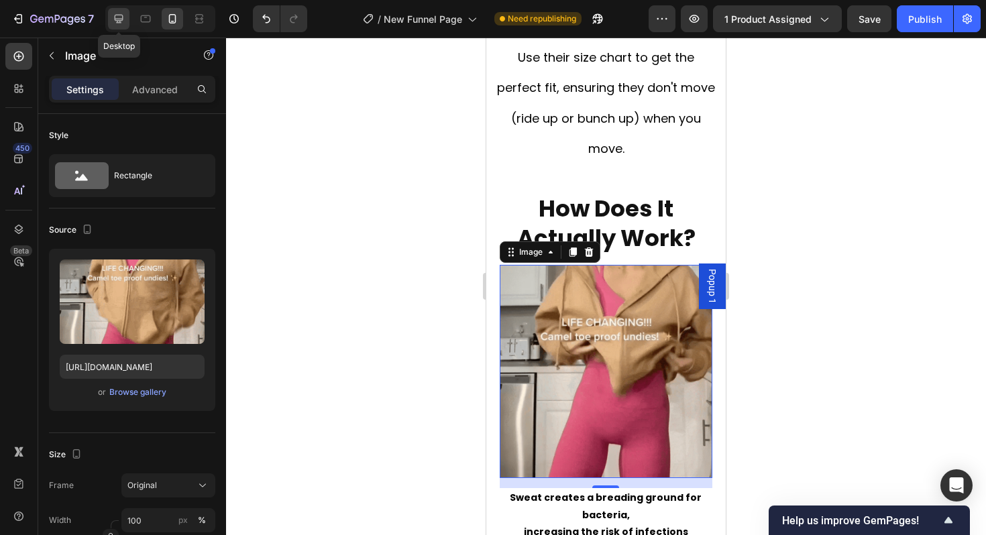
click at [117, 21] on icon at bounding box center [119, 19] width 9 height 9
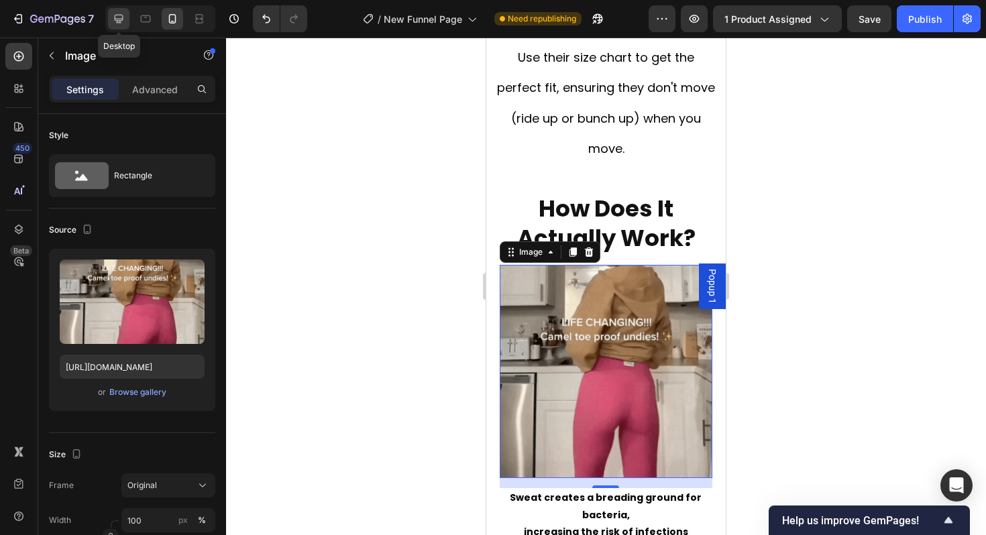
type input "40"
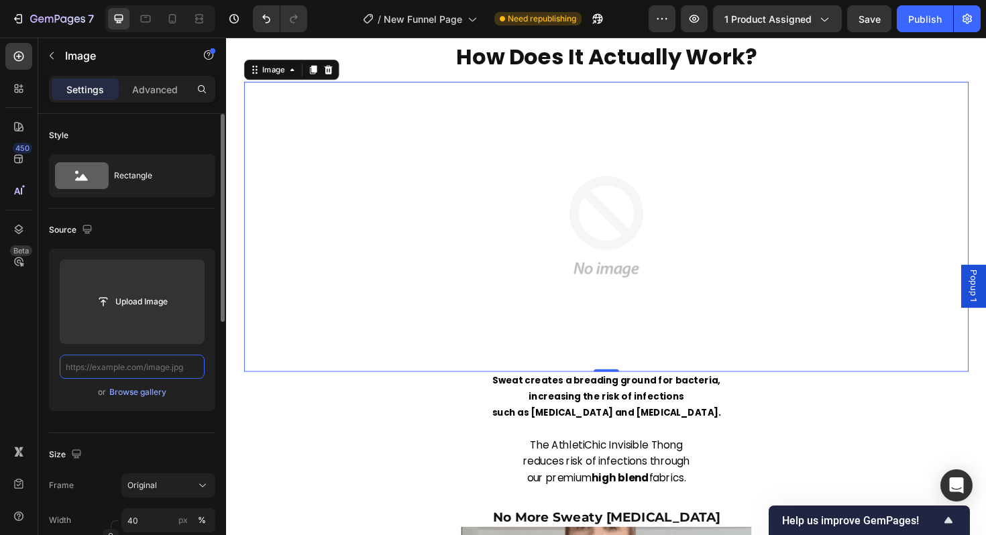
paste input "[URL][DOMAIN_NAME]"
type input "[URL][DOMAIN_NAME]"
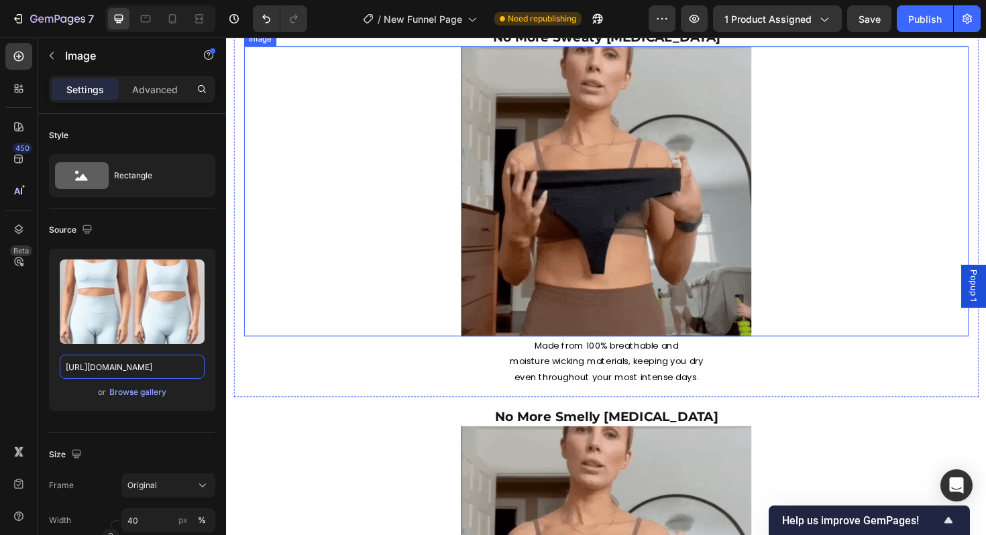
scroll to position [2884, 0]
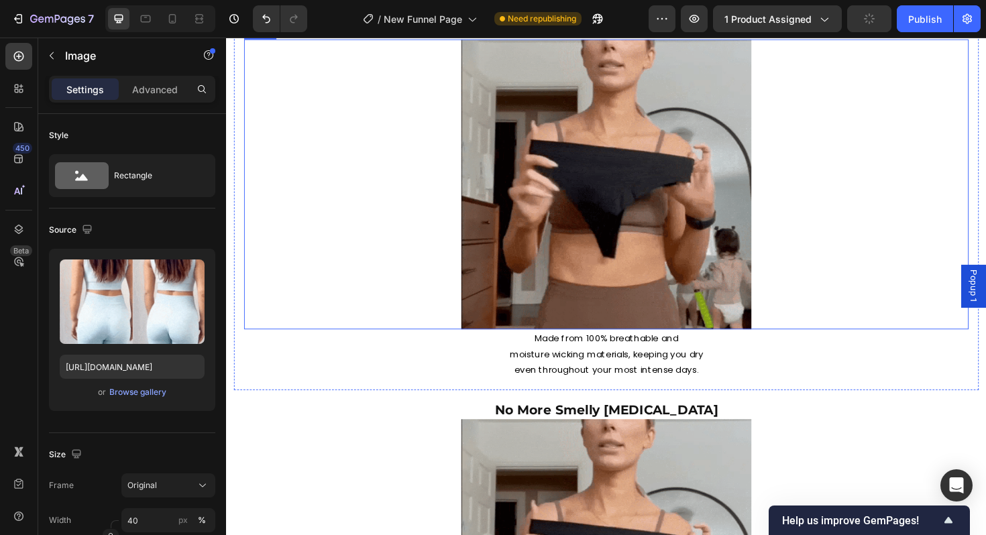
click at [591, 227] on img at bounding box center [628, 193] width 307 height 307
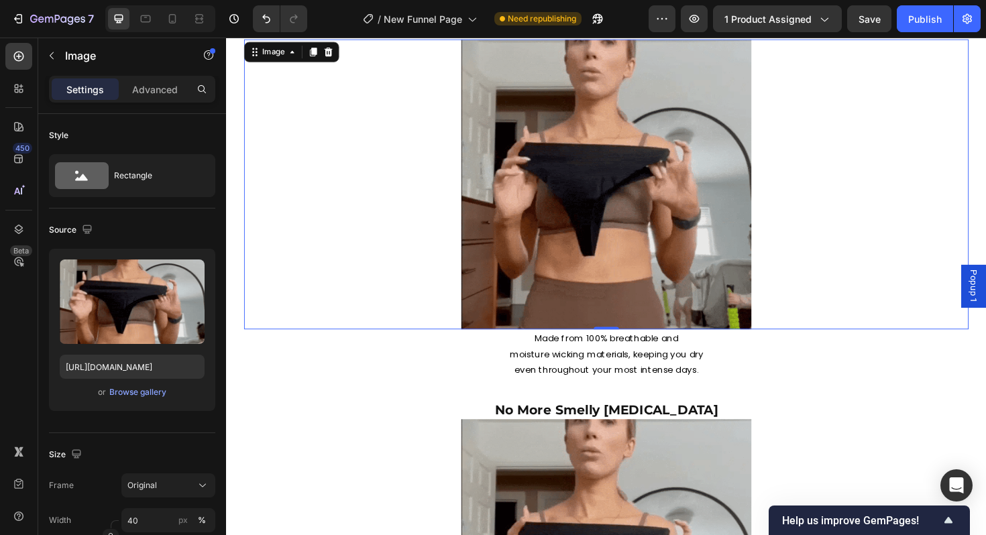
click at [586, 250] on img at bounding box center [628, 193] width 307 height 307
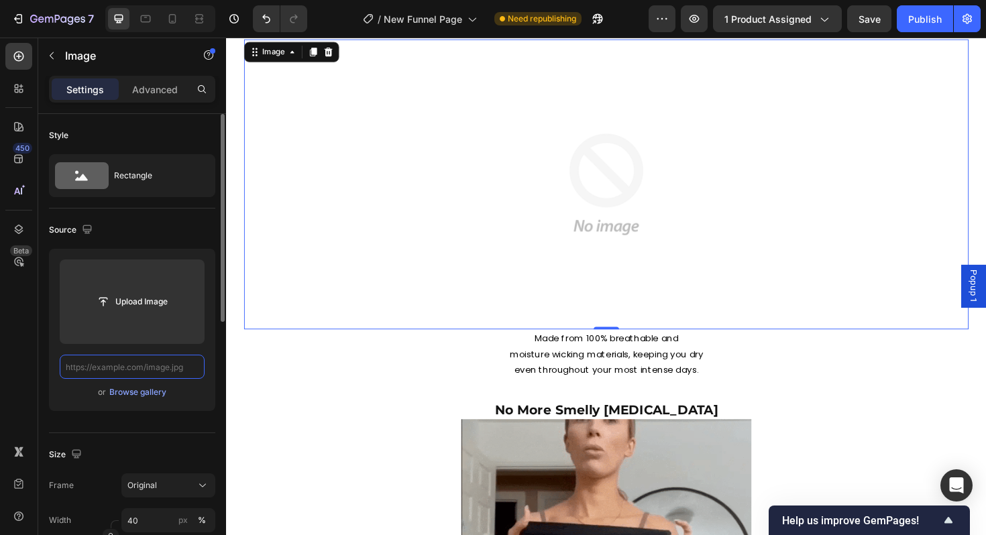
scroll to position [0, 0]
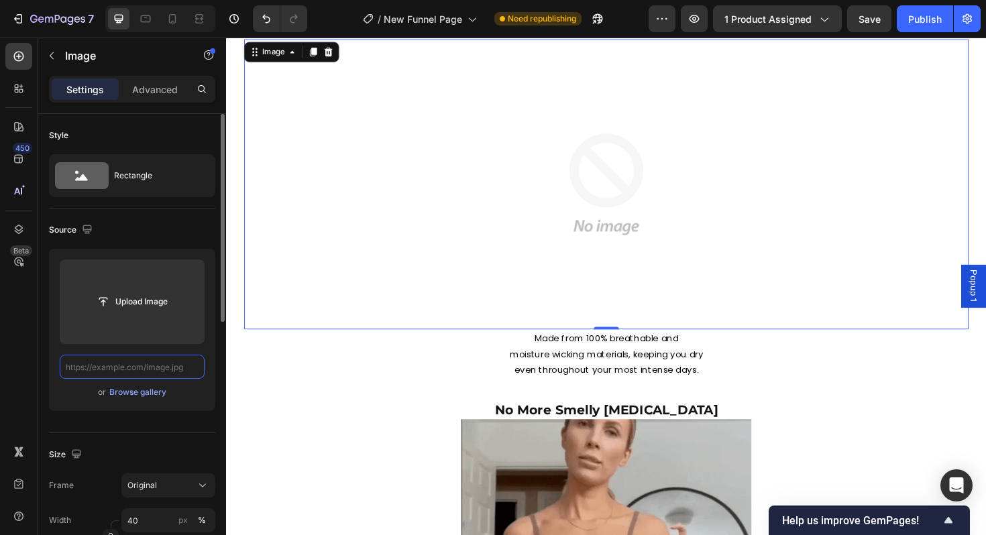
paste input "[URL][DOMAIN_NAME]"
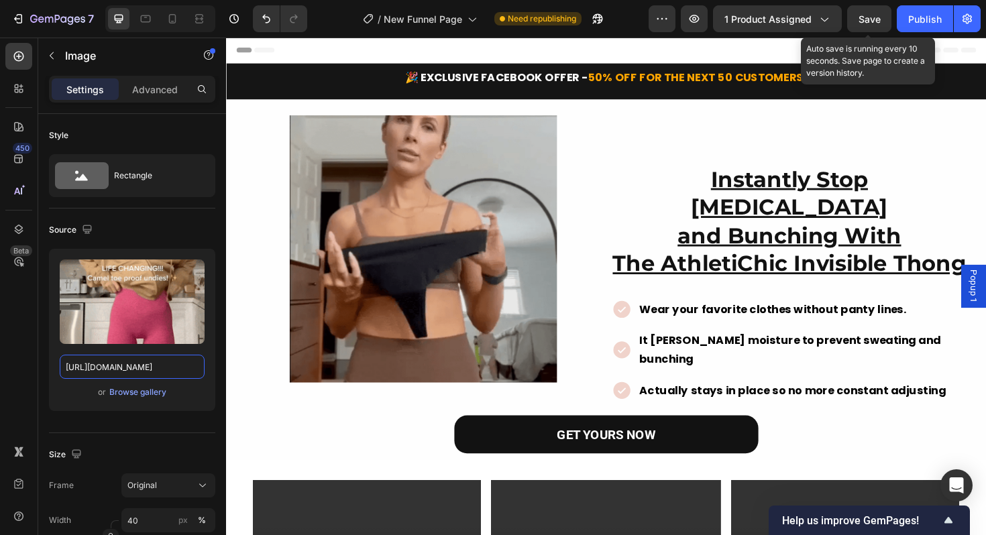
type input "[URL][DOMAIN_NAME]"
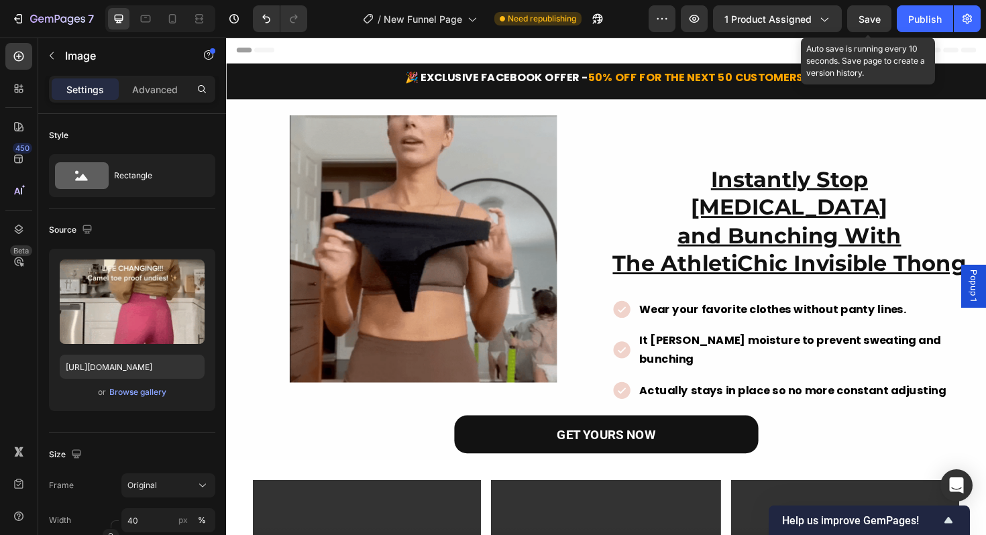
click at [861, 25] on div "Save" at bounding box center [870, 19] width 22 height 14
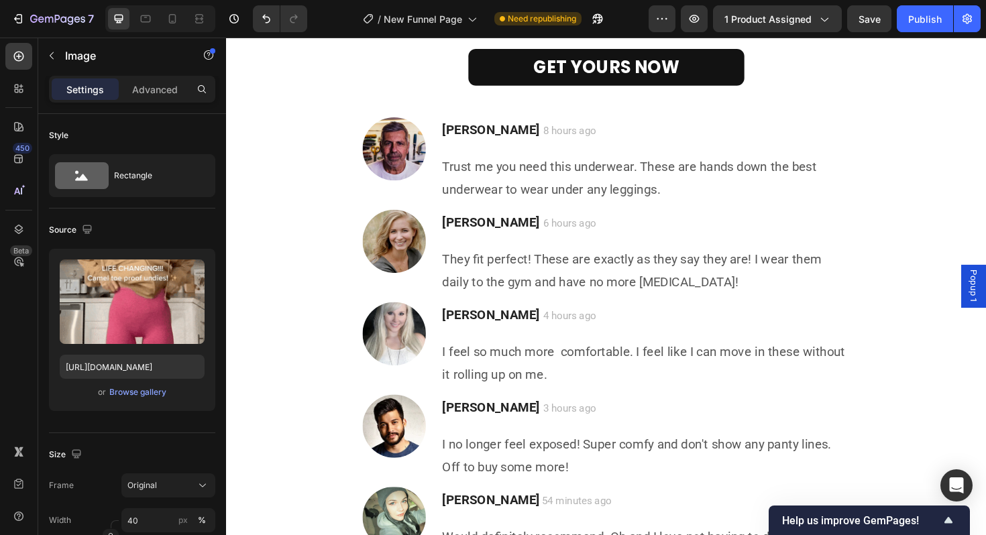
scroll to position [3757, 0]
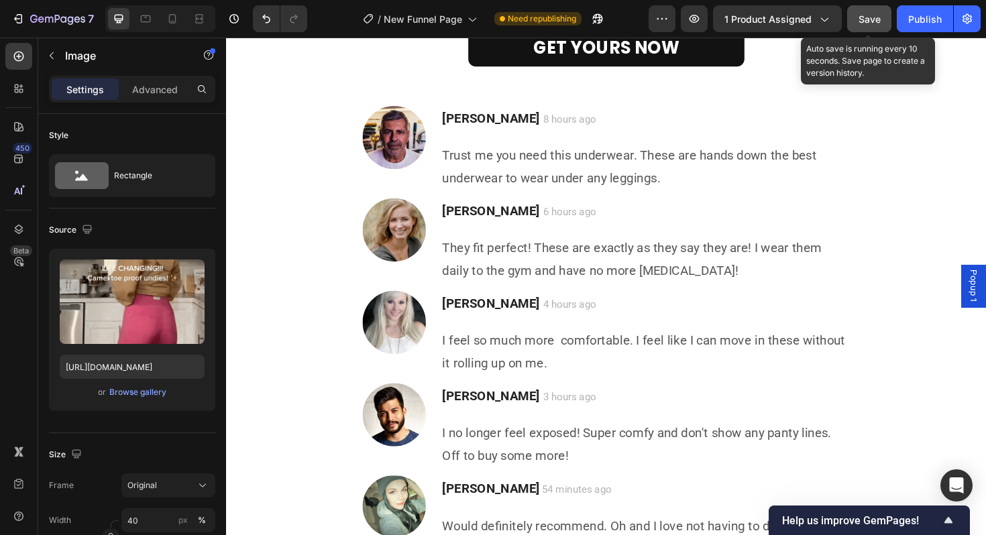
drag, startPoint x: 867, startPoint y: 16, endPoint x: 282, endPoint y: 74, distance: 587.3
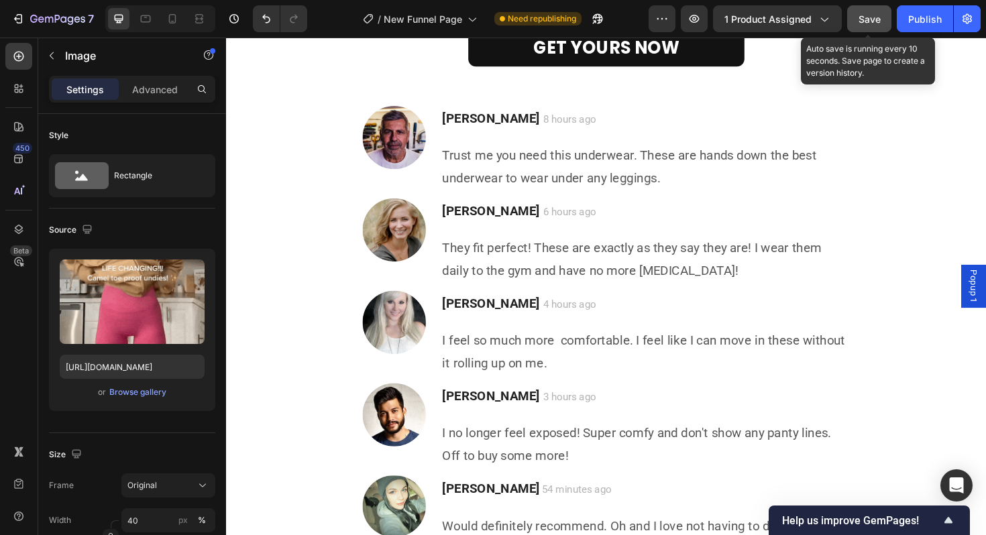
click at [867, 16] on span "Save" at bounding box center [870, 18] width 22 height 11
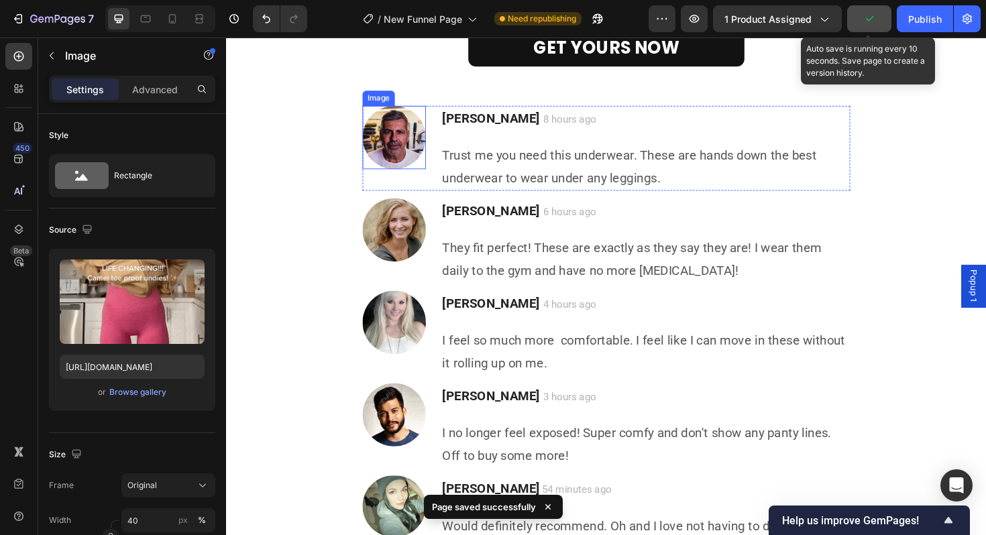
click at [405, 150] on img at bounding box center [403, 143] width 67 height 67
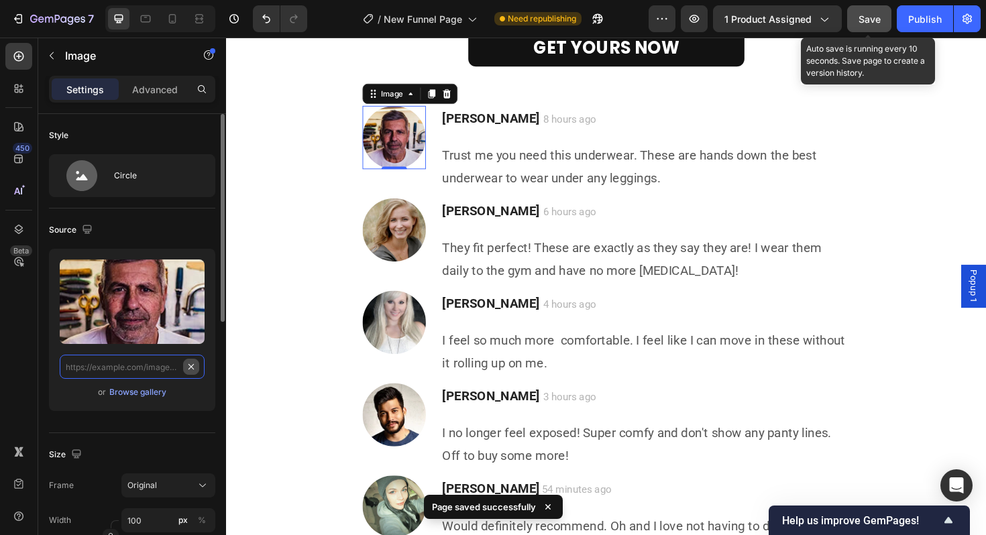
scroll to position [0, 0]
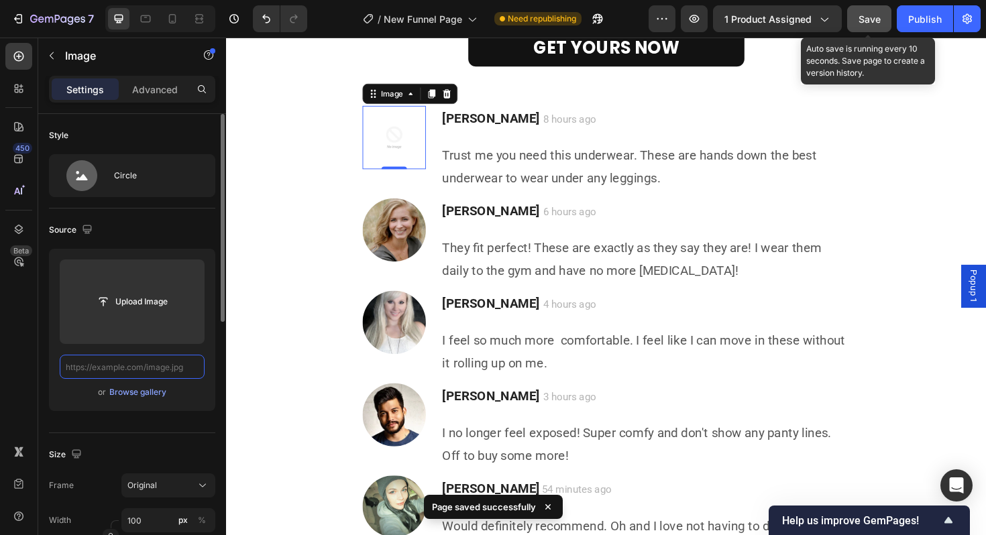
paste input "[URL][DOMAIN_NAME][DEMOGRAPHIC_DATA]"
type input "[URL][DOMAIN_NAME][DEMOGRAPHIC_DATA]"
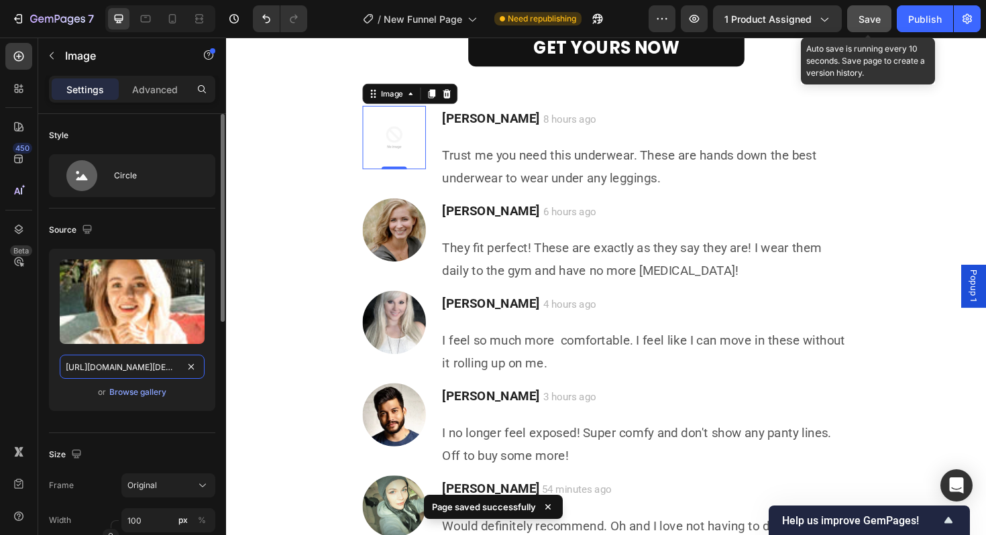
scroll to position [0, 679]
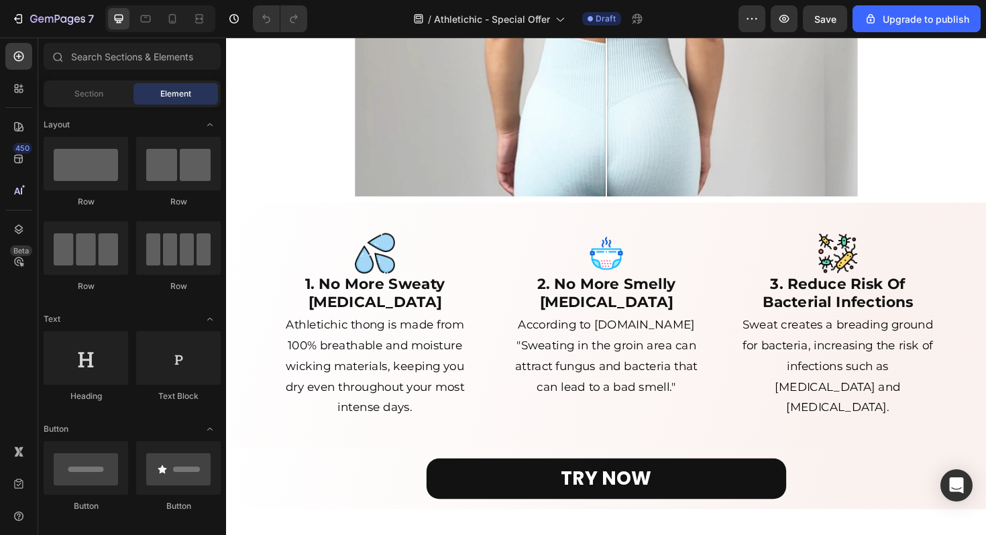
scroll to position [814, 0]
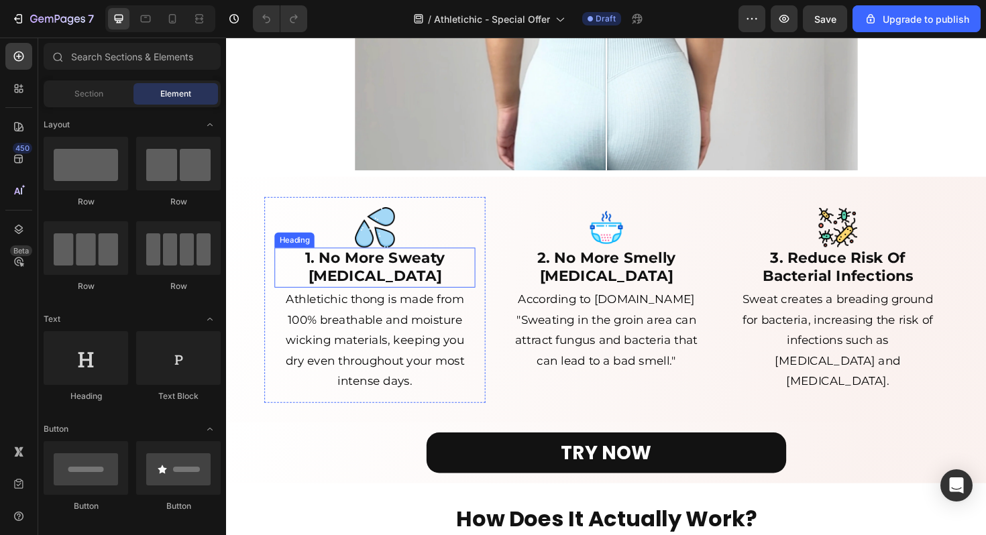
click at [404, 281] on h2 "1. No More Sweaty Crotch" at bounding box center [383, 281] width 213 height 43
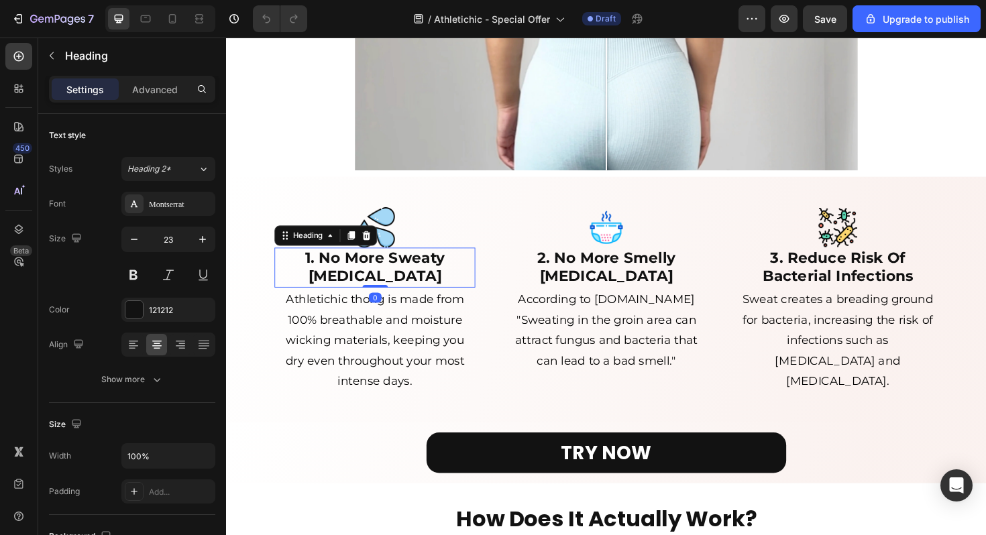
click at [404, 281] on h2 "1. No More Sweaty Crotch" at bounding box center [383, 281] width 213 height 43
click at [404, 281] on p "1. No More Sweaty Crotch" at bounding box center [383, 282] width 210 height 40
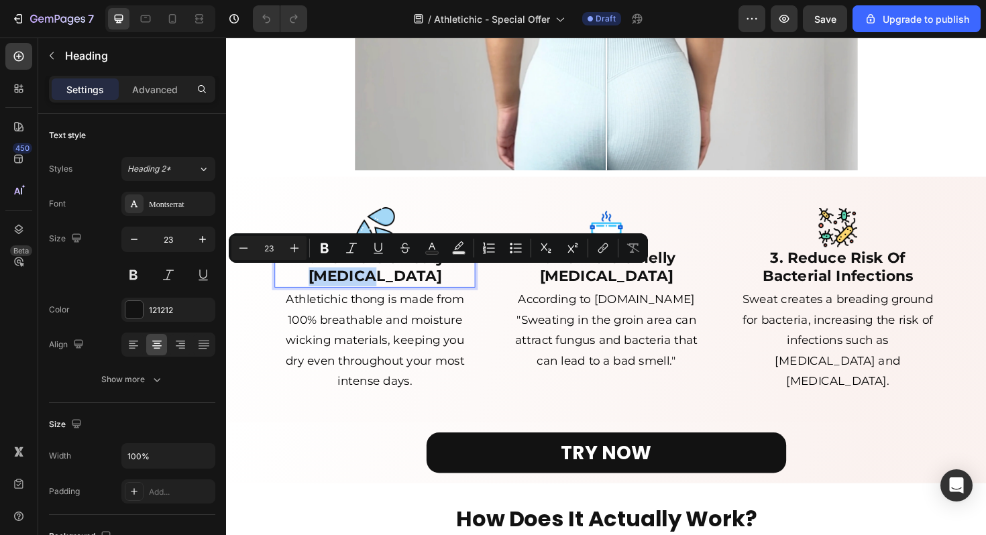
click at [418, 288] on p "1. No More Sweaty Crotch" at bounding box center [383, 282] width 210 height 40
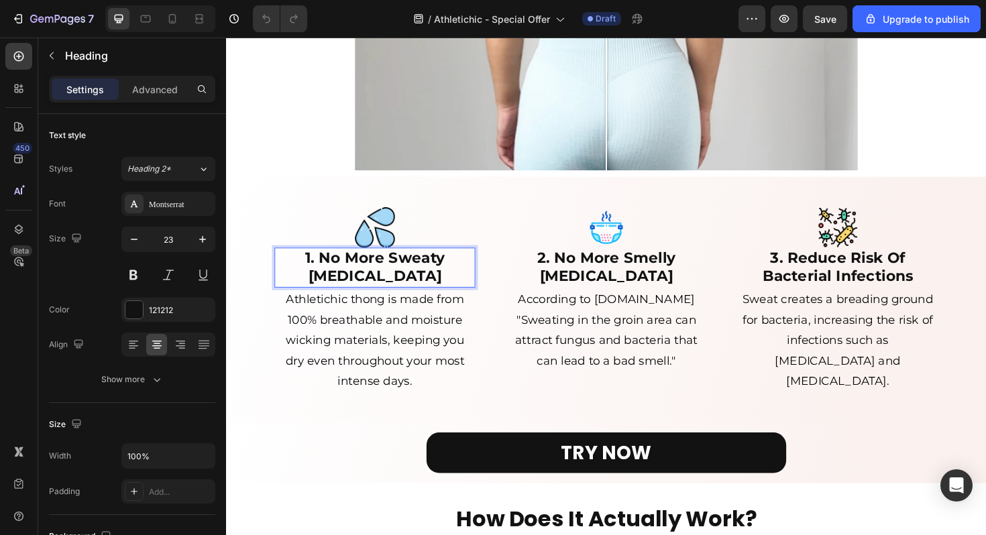
click at [432, 293] on p "1. No More Sweaty Crotch" at bounding box center [383, 282] width 210 height 40
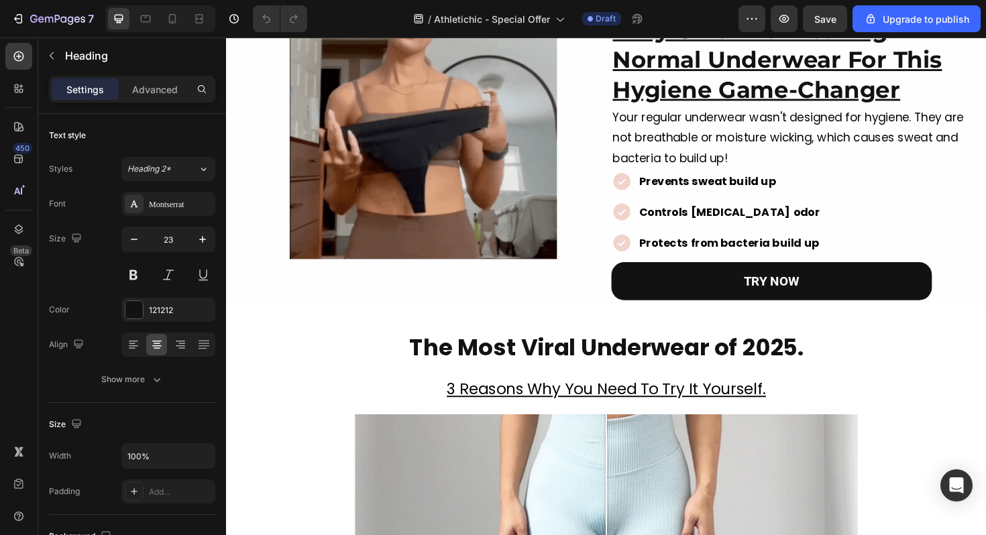
scroll to position [0, 0]
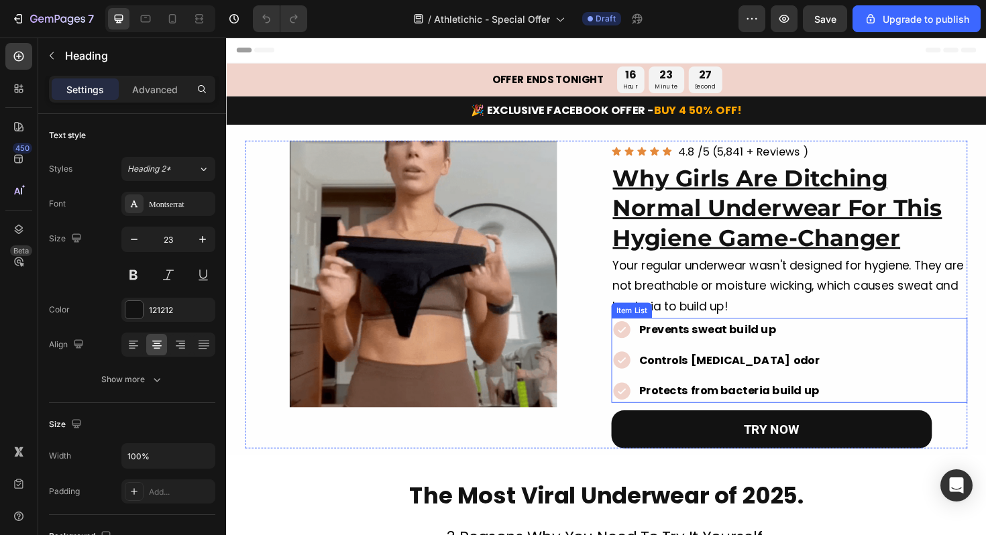
click at [704, 349] on p "Prevents sweat build up" at bounding box center [759, 347] width 191 height 21
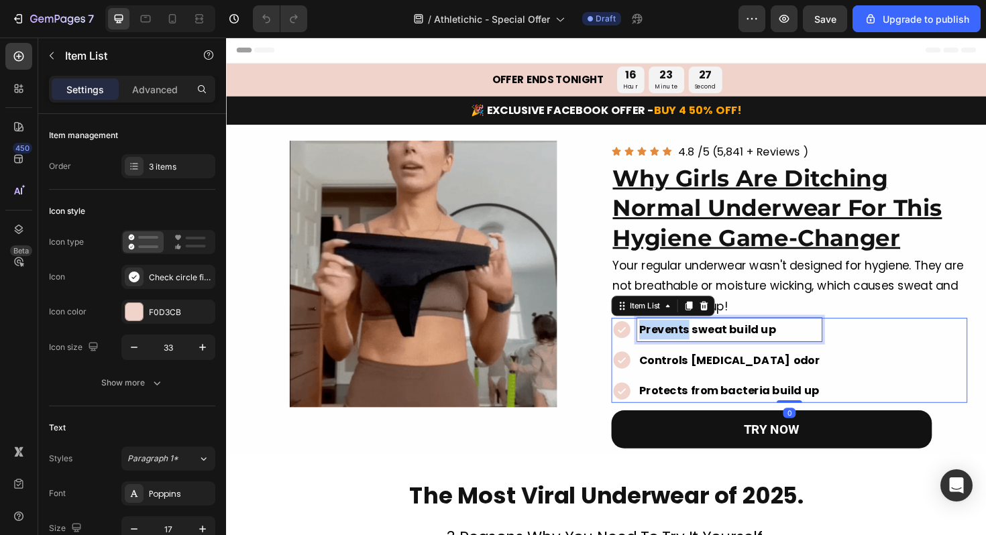
click at [704, 349] on p "Prevents sweat build up" at bounding box center [759, 347] width 191 height 21
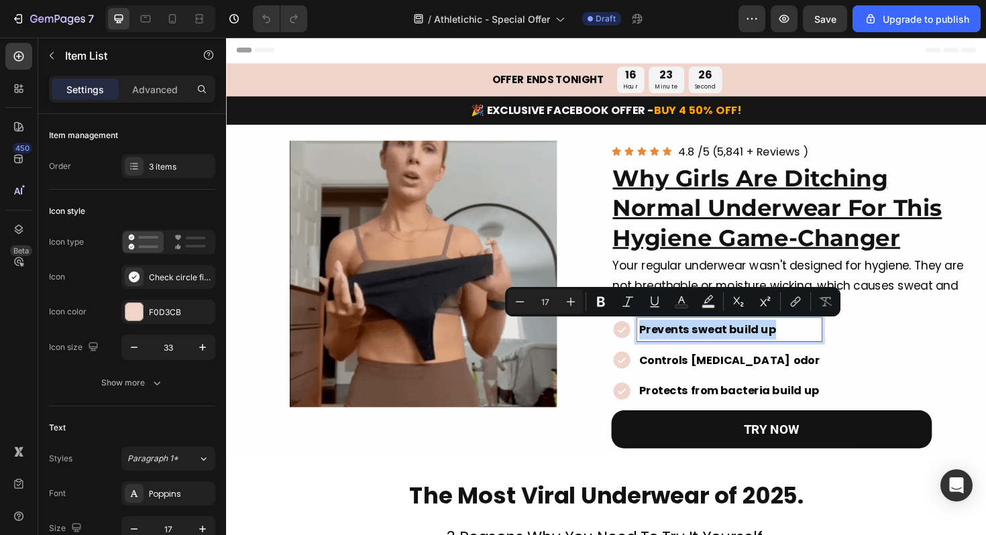
click at [704, 348] on p "Prevents sweat build up" at bounding box center [759, 347] width 191 height 21
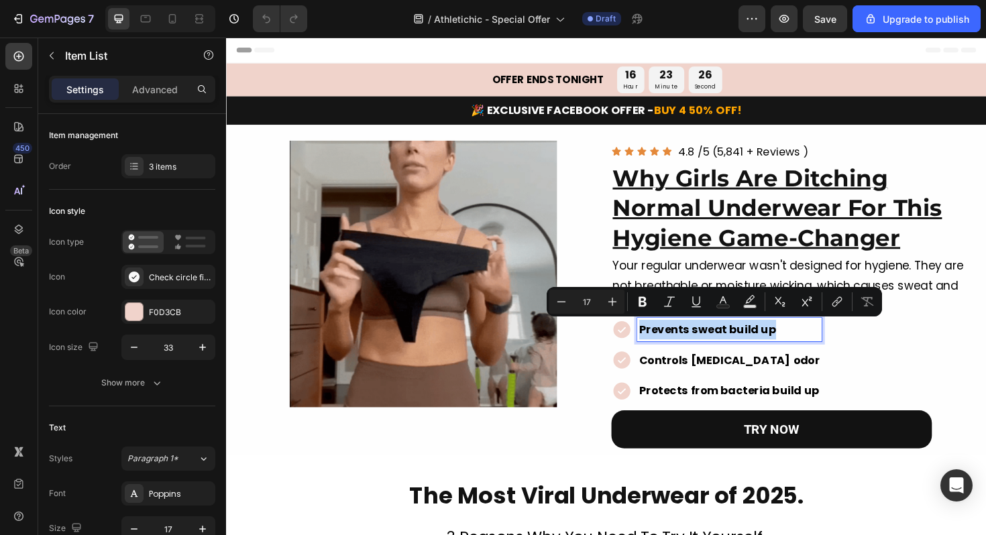
copy p "Prevents sweat build up"
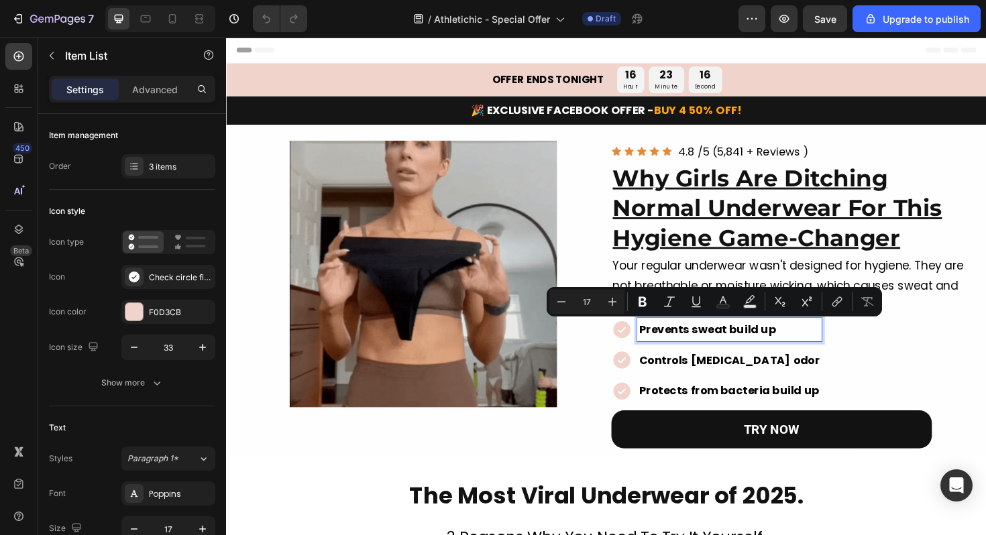
click at [682, 374] on p "Controls [MEDICAL_DATA] odor" at bounding box center [759, 380] width 191 height 21
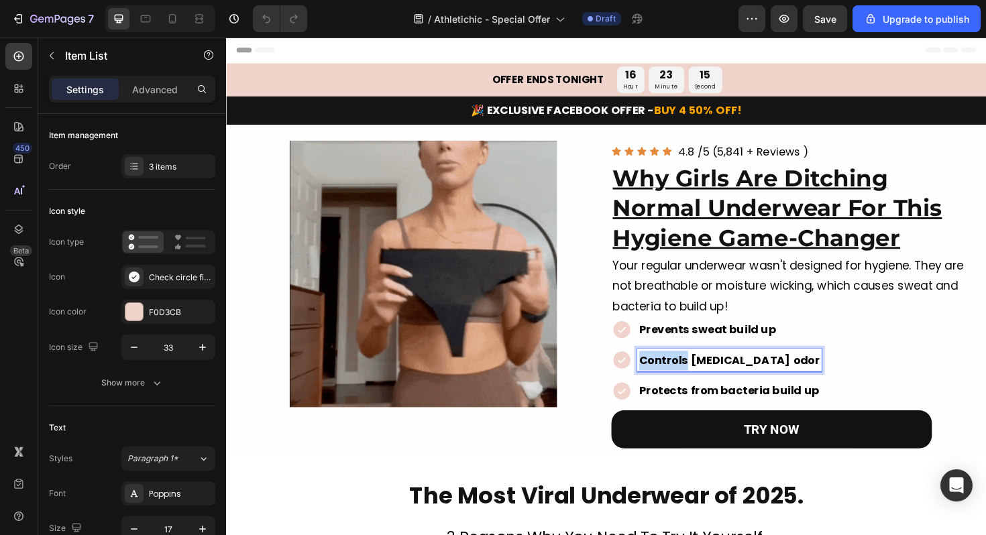
click at [682, 374] on p "Controls [MEDICAL_DATA] odor" at bounding box center [759, 380] width 191 height 21
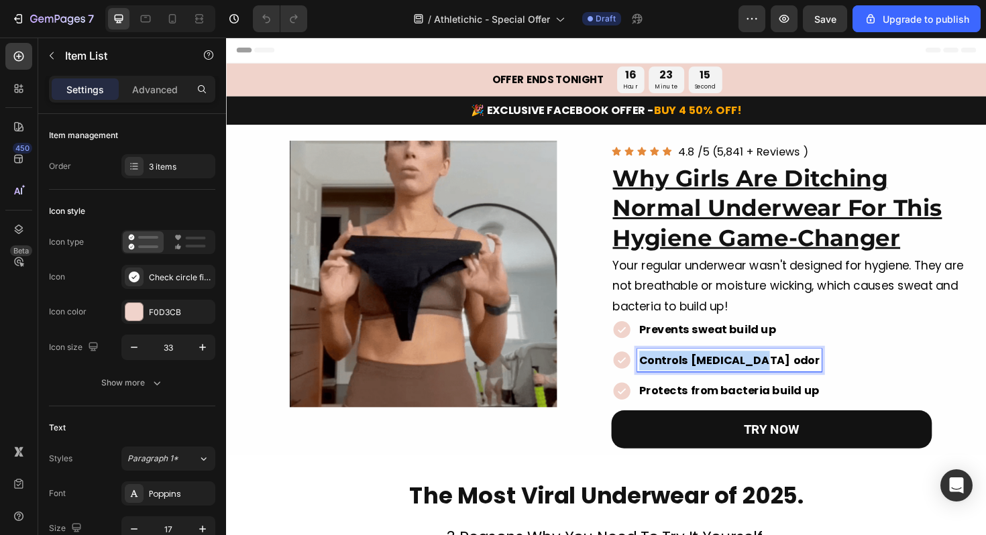
click at [682, 374] on p "Controls [MEDICAL_DATA] odor" at bounding box center [759, 380] width 191 height 21
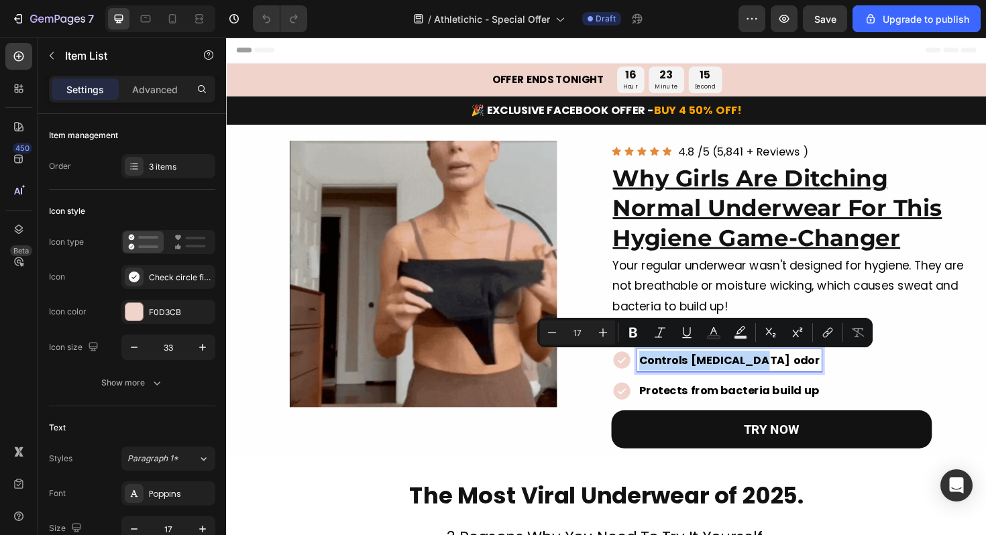
copy p "Controls [MEDICAL_DATA] odor"
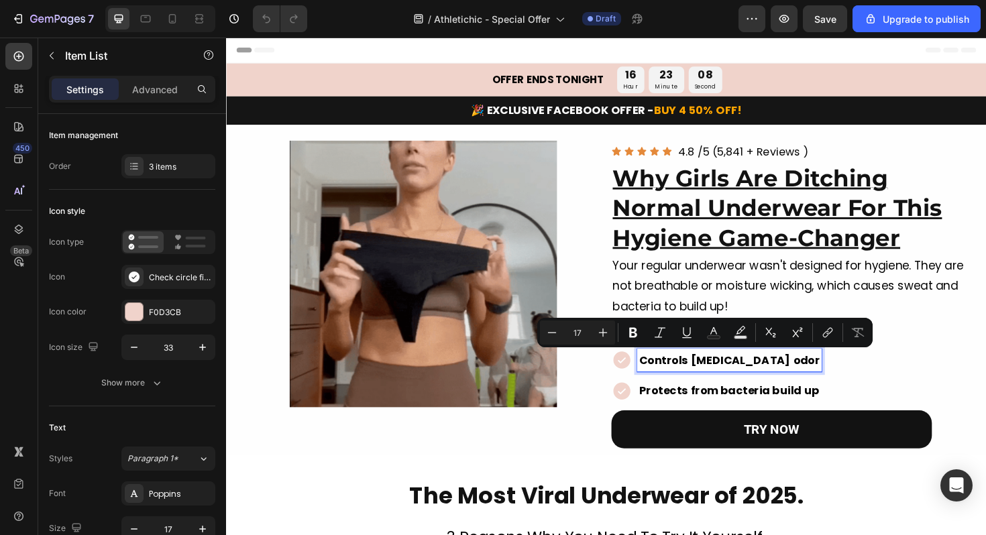
click at [735, 413] on p "Protects from bacteria build up" at bounding box center [759, 412] width 191 height 21
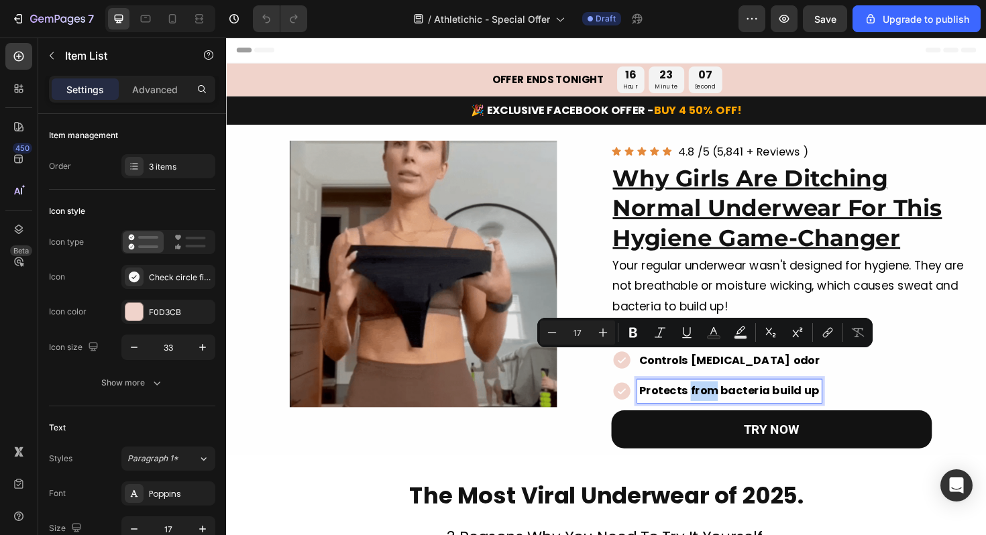
click at [735, 413] on p "Protects from bacteria build up" at bounding box center [759, 412] width 191 height 21
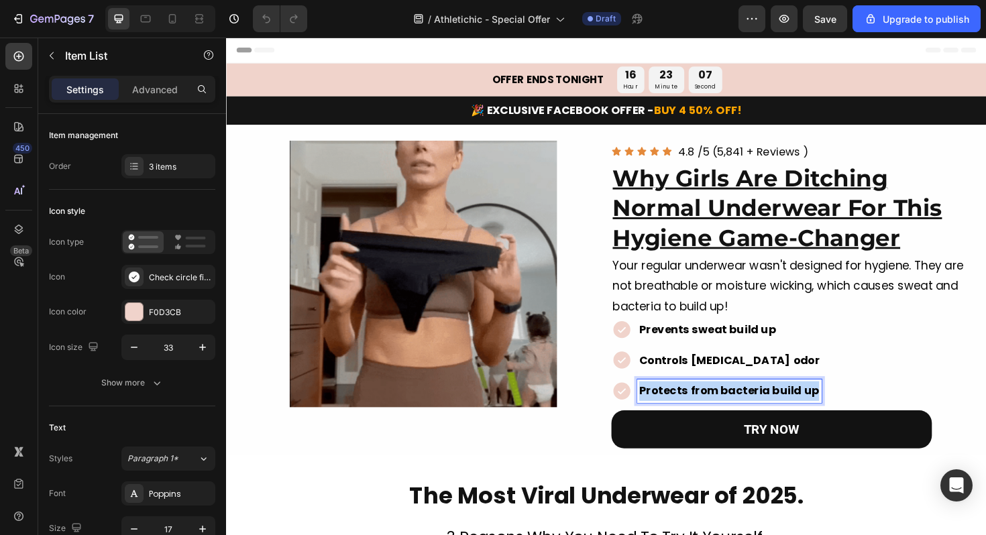
click at [735, 413] on p "Protects from bacteria build up" at bounding box center [759, 412] width 191 height 21
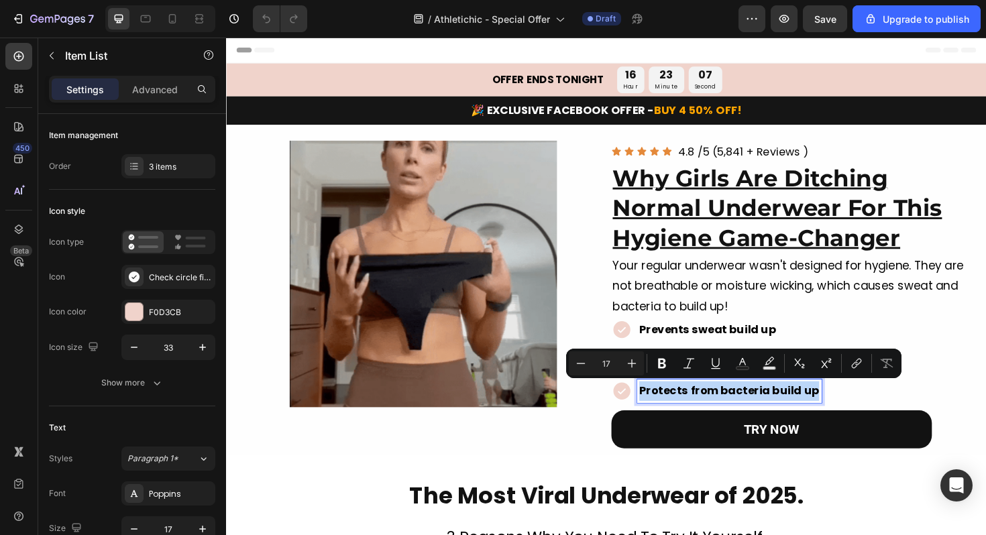
copy p "Protects from bacteria build up"
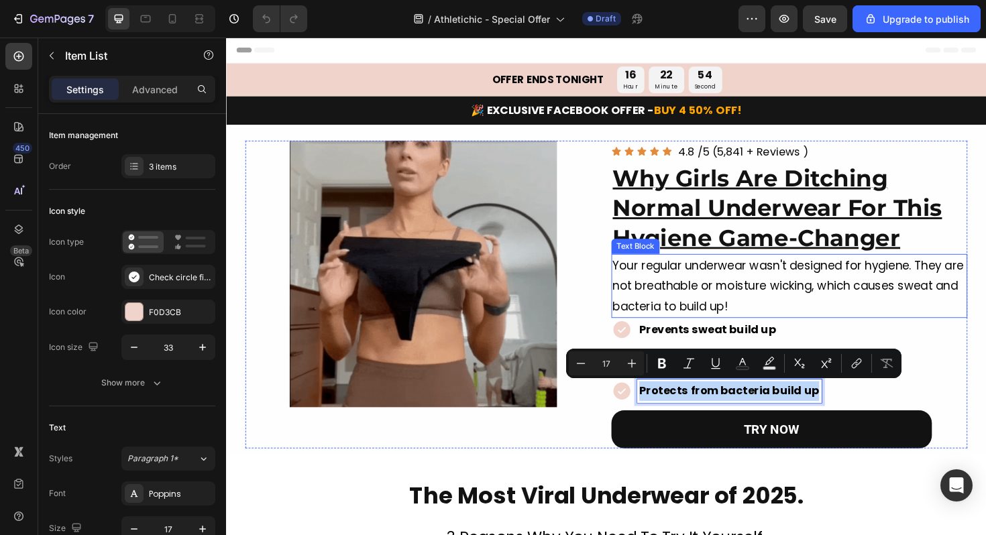
click at [670, 291] on p "Your regular underwear wasn't designed for hygiene. They are not breathable or …" at bounding box center [822, 300] width 374 height 65
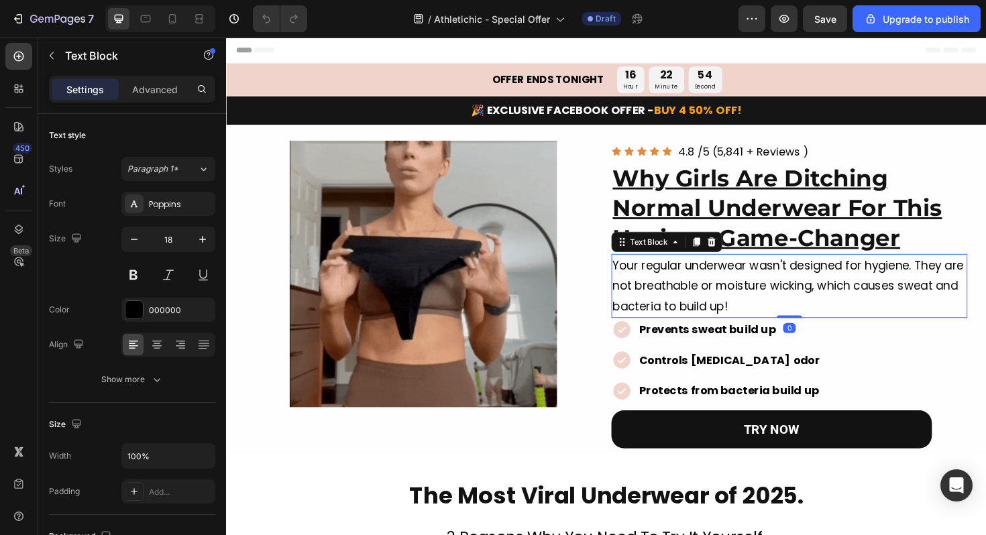
click at [670, 291] on p "Your regular underwear wasn't designed for hygiene. They are not breathable or …" at bounding box center [822, 300] width 374 height 65
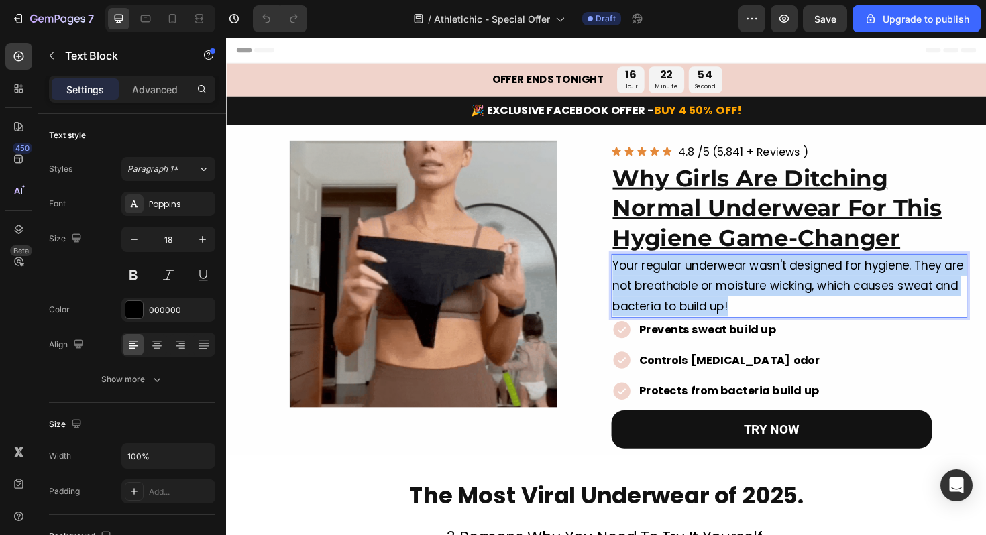
click at [670, 291] on p "Your regular underwear wasn't designed for hygiene. They are not breathable or …" at bounding box center [822, 300] width 374 height 65
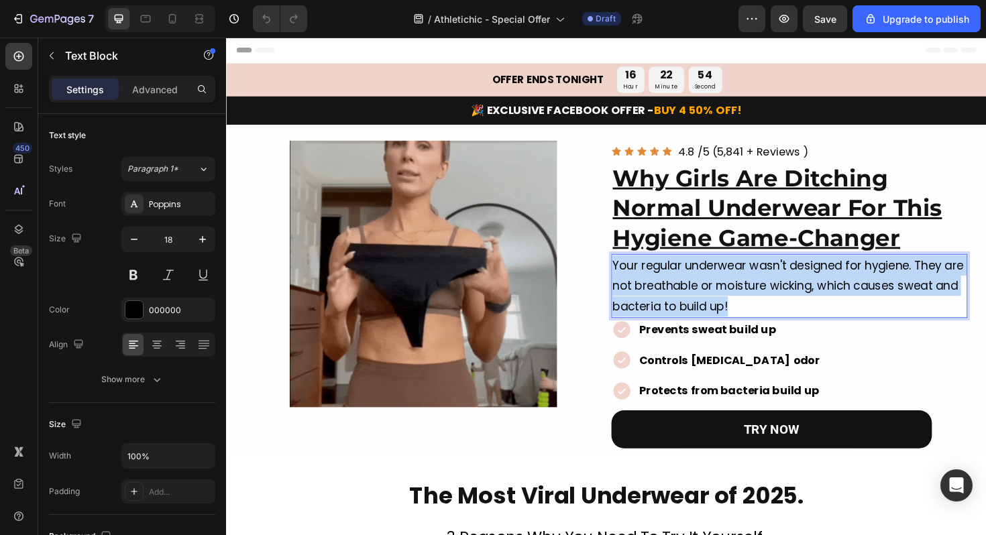
click at [670, 291] on p "Your regular underwear wasn't designed for hygiene. They are not breathable or …" at bounding box center [822, 300] width 374 height 65
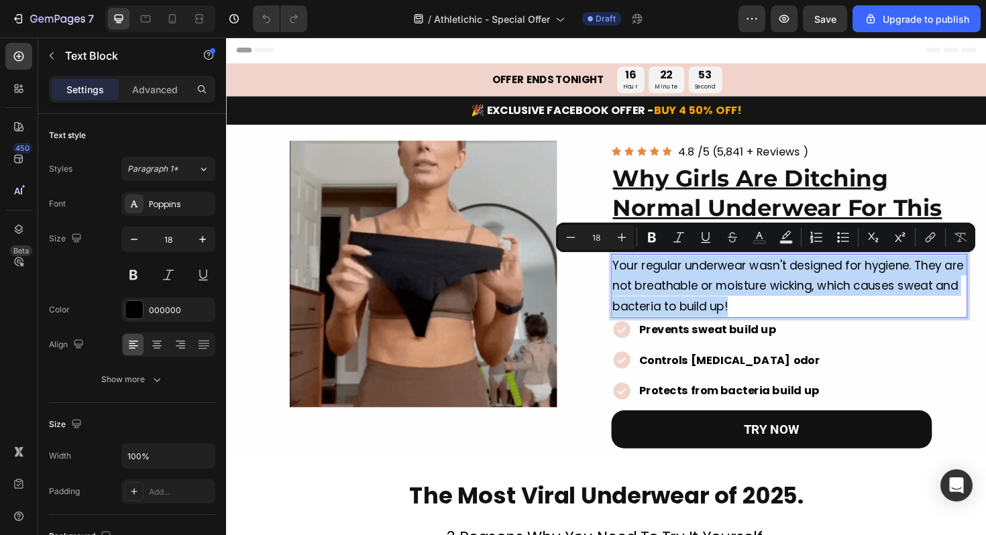
copy p "Your regular underwear wasn't designed for hygiene. They are not breathable or …"
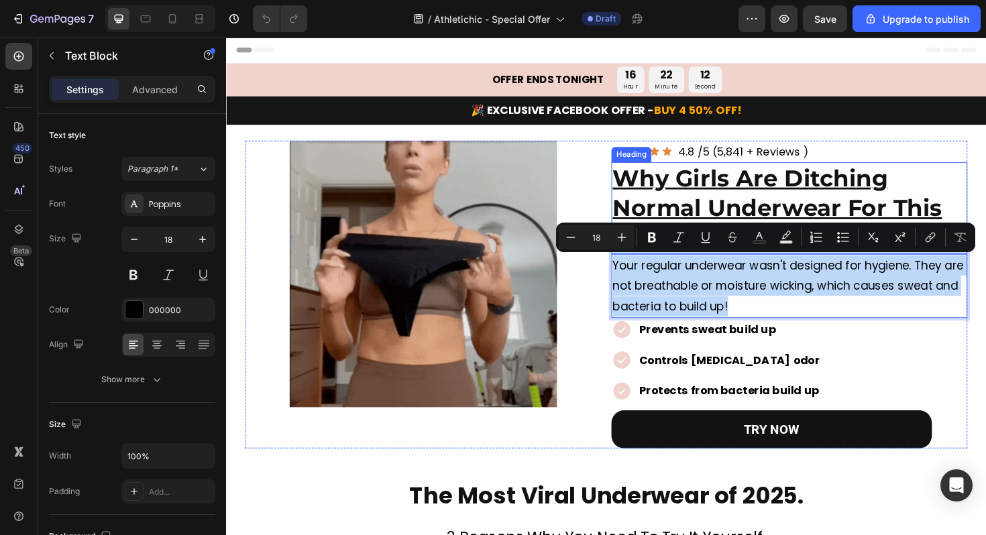
click at [743, 193] on u "Why Girls Are Ditching Normal Underwear For This Hygiene Game-Changer" at bounding box center [809, 218] width 349 height 93
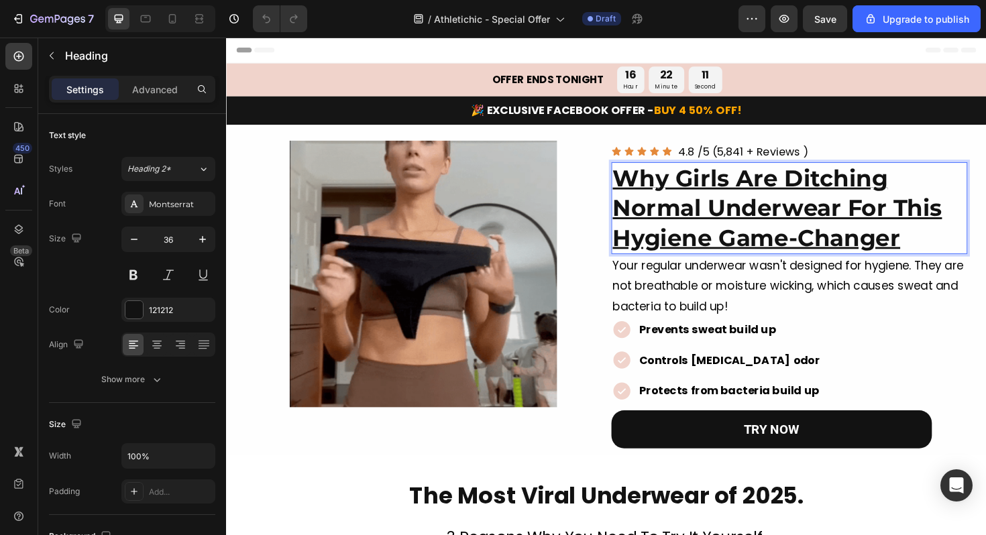
click at [743, 193] on u "Why Girls Are Ditching Normal Underwear For This Hygiene Game-Changer" at bounding box center [809, 218] width 349 height 93
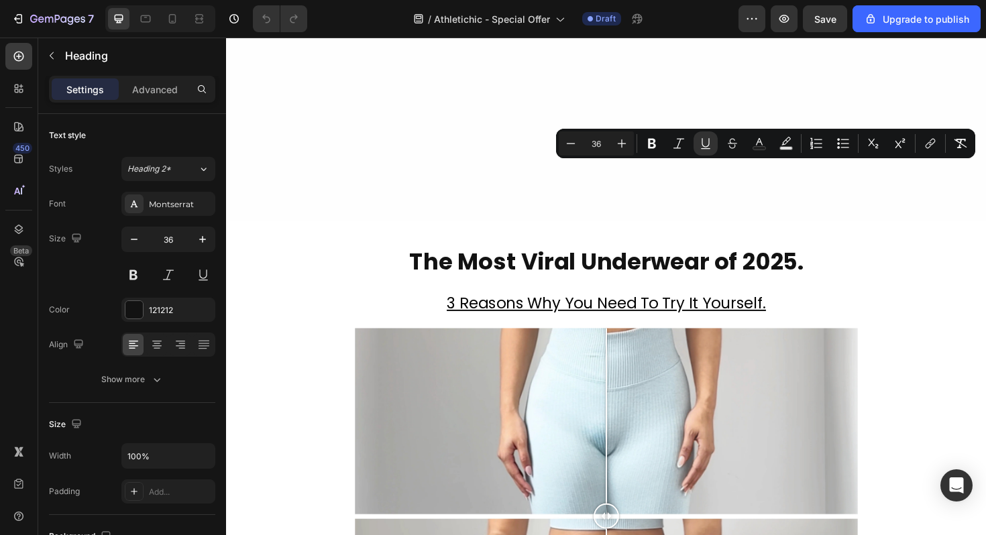
type input "16"
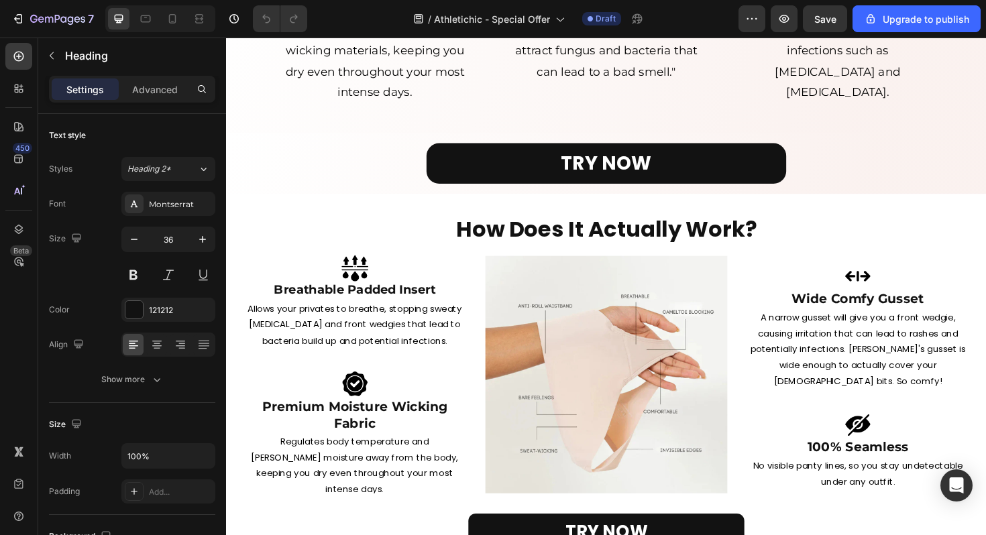
scroll to position [1071, 0]
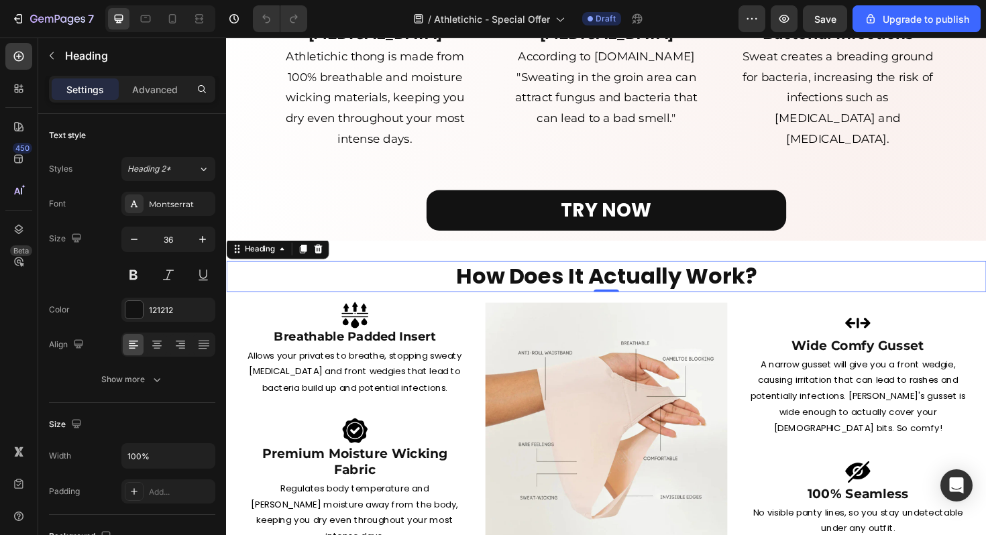
click at [785, 288] on h2 "How Does It Actually Work?" at bounding box center [628, 290] width 805 height 32
click at [729, 288] on h2 "How Does It Actually Work?" at bounding box center [628, 290] width 805 height 32
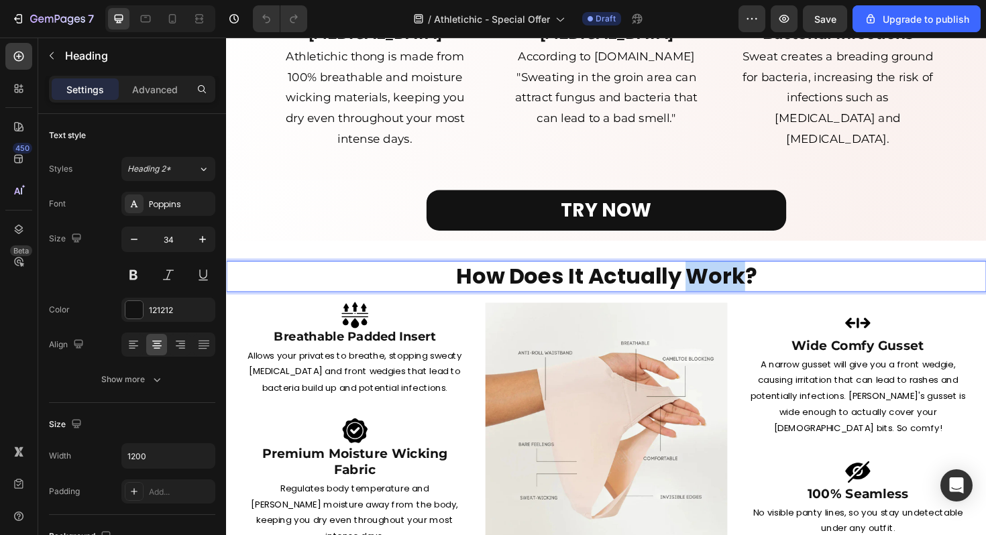
click at [729, 288] on p "How Does It Actually Work?" at bounding box center [628, 291] width 802 height 30
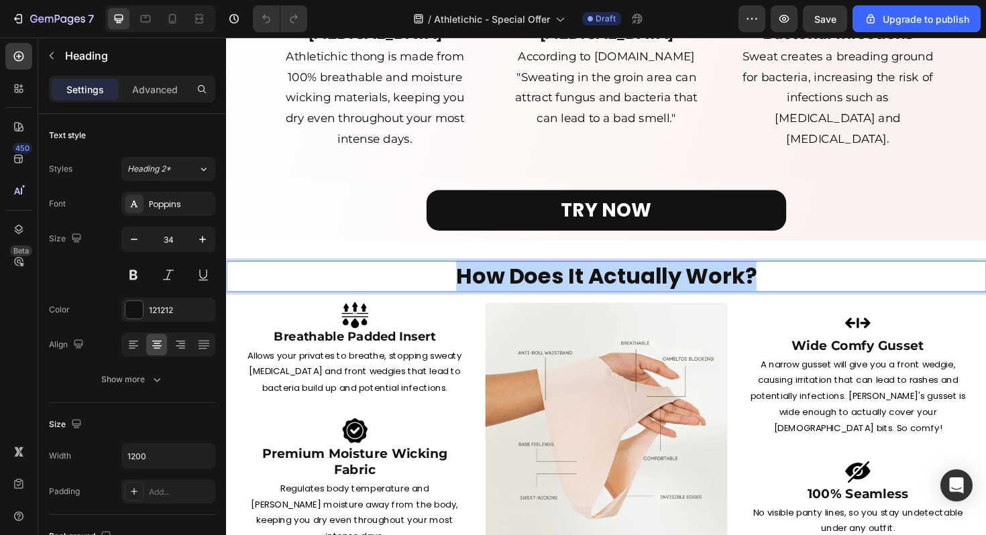
click at [729, 288] on p "How Does It Actually Work?" at bounding box center [628, 291] width 802 height 30
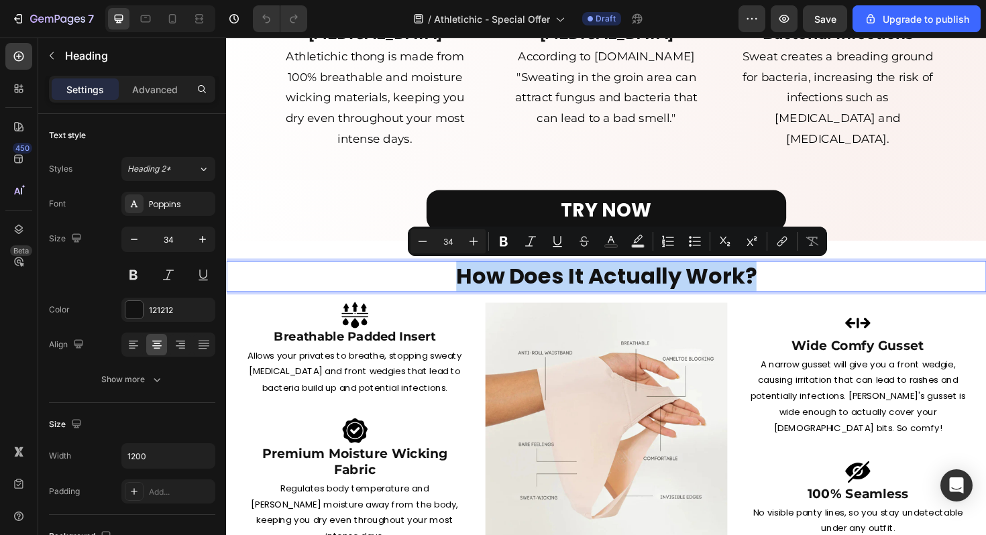
copy p "How Does It Actually Work?"
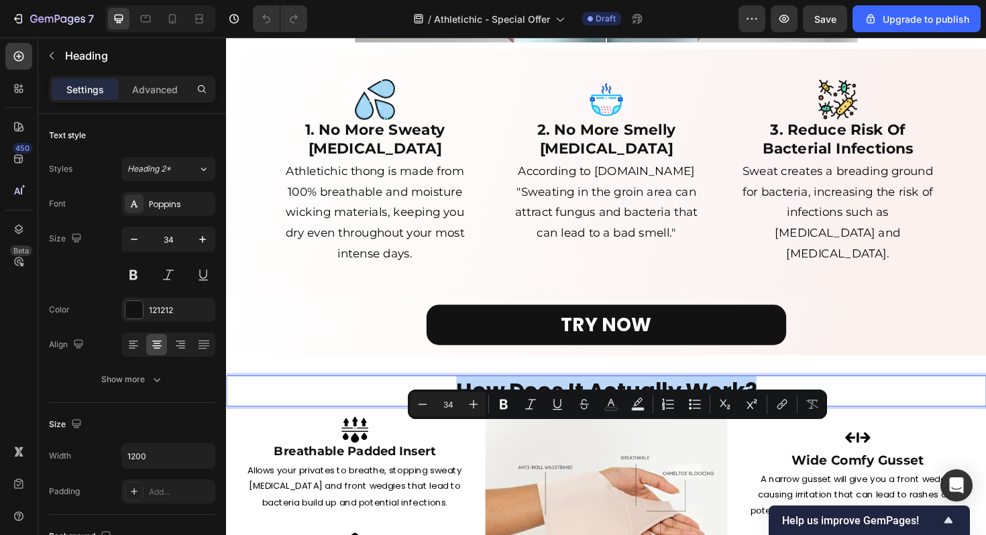
scroll to position [805, 0]
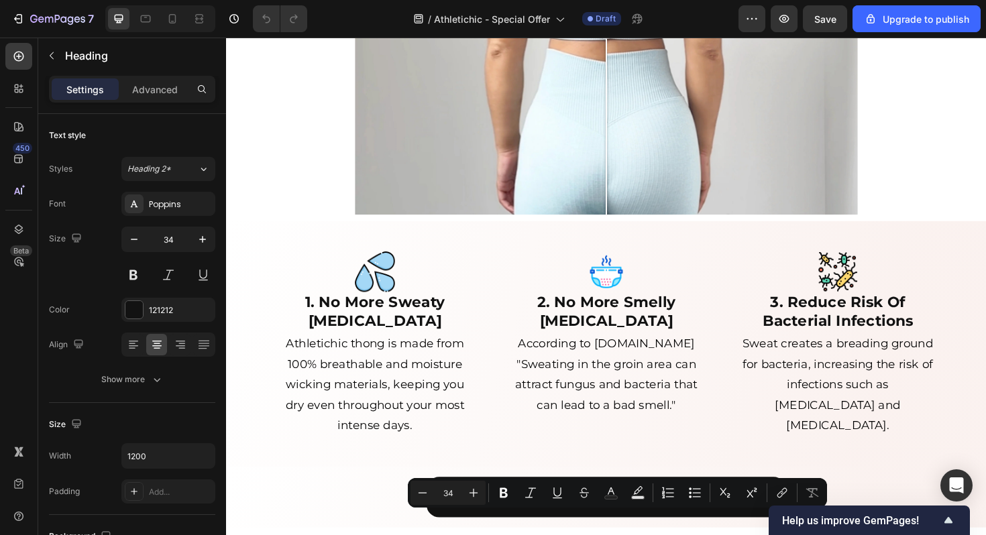
type input "16"
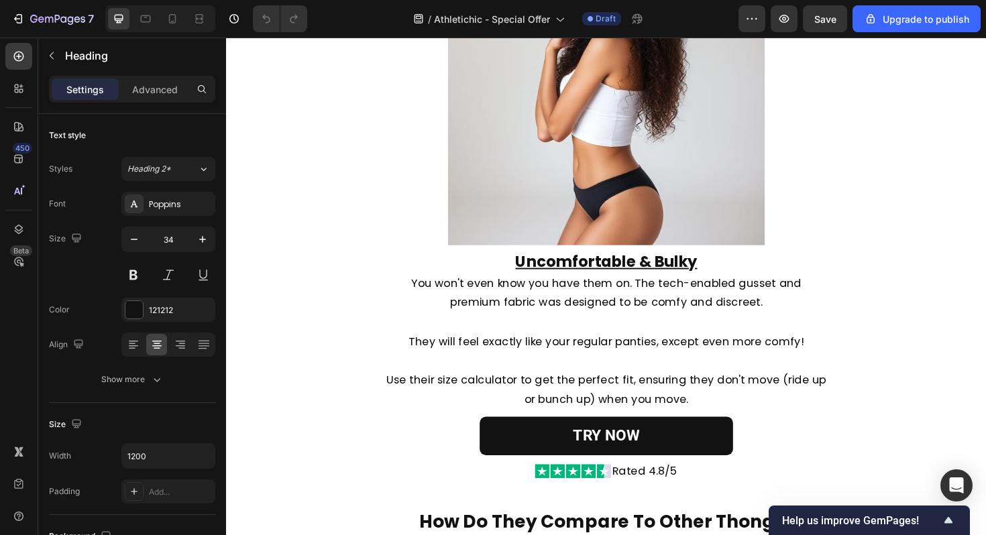
scroll to position [3323, 0]
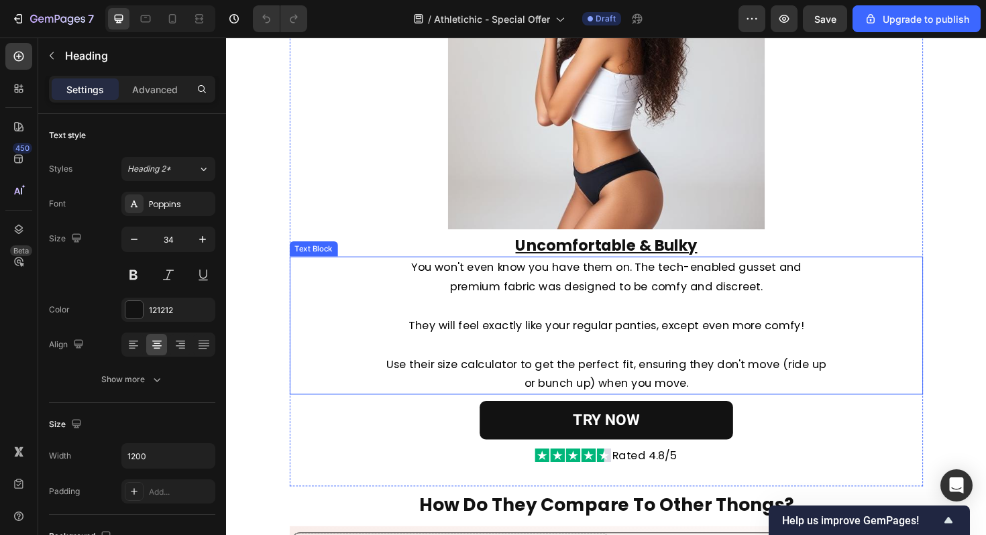
click at [592, 295] on p "You won't even know you have them on. The tech-enabled gusset and premium fabri…" at bounding box center [629, 291] width 468 height 41
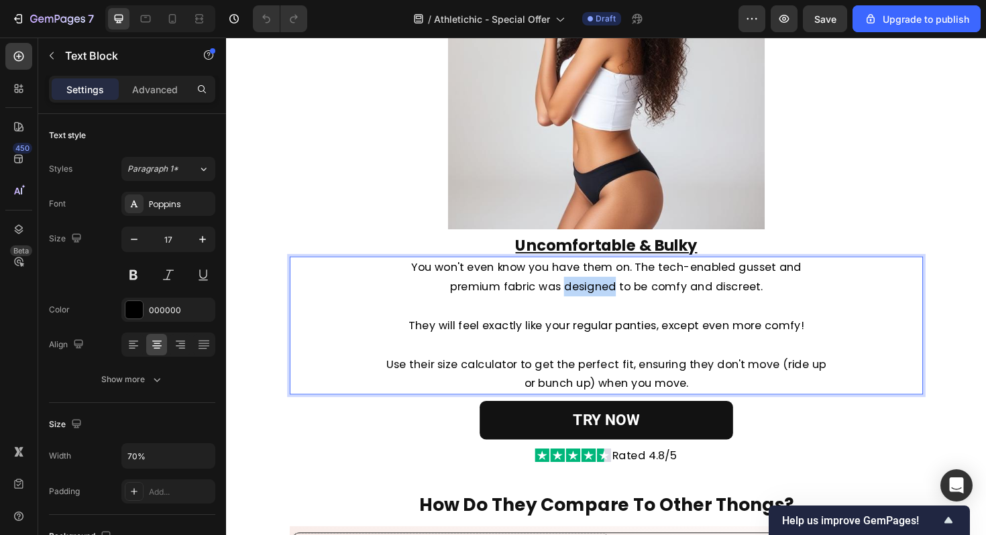
click at [592, 295] on p "You won't even know you have them on. The tech-enabled gusset and premium fabri…" at bounding box center [629, 291] width 468 height 41
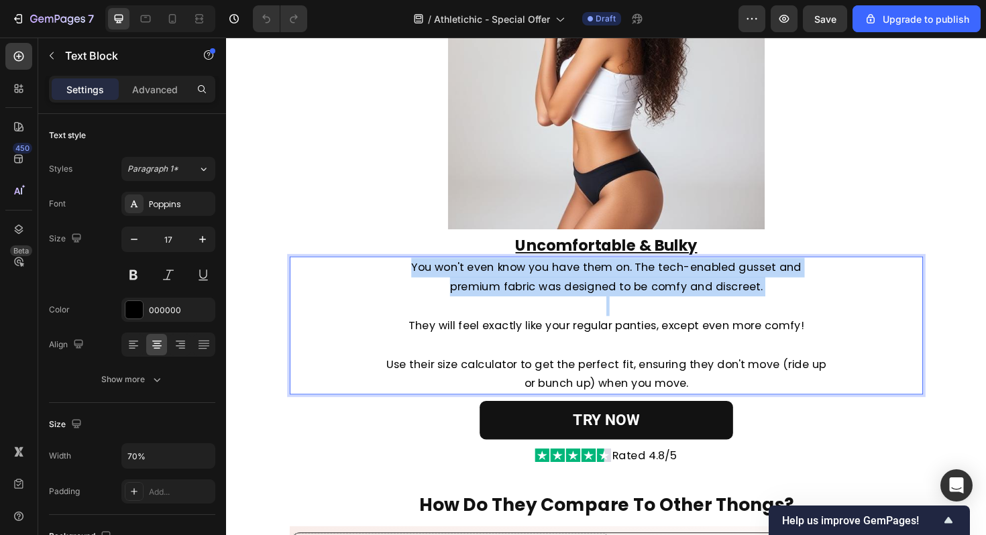
click at [592, 295] on p "You won't even know you have them on. The tech-enabled gusset and premium fabri…" at bounding box center [629, 291] width 468 height 41
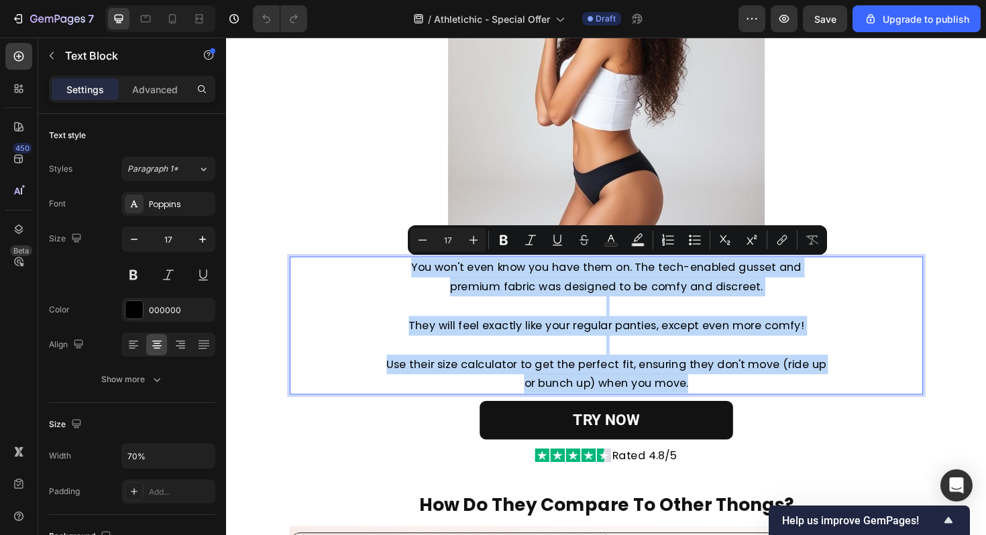
copy div "You won't even know you have them on. The tech-enabled gusset and premium fabri…"
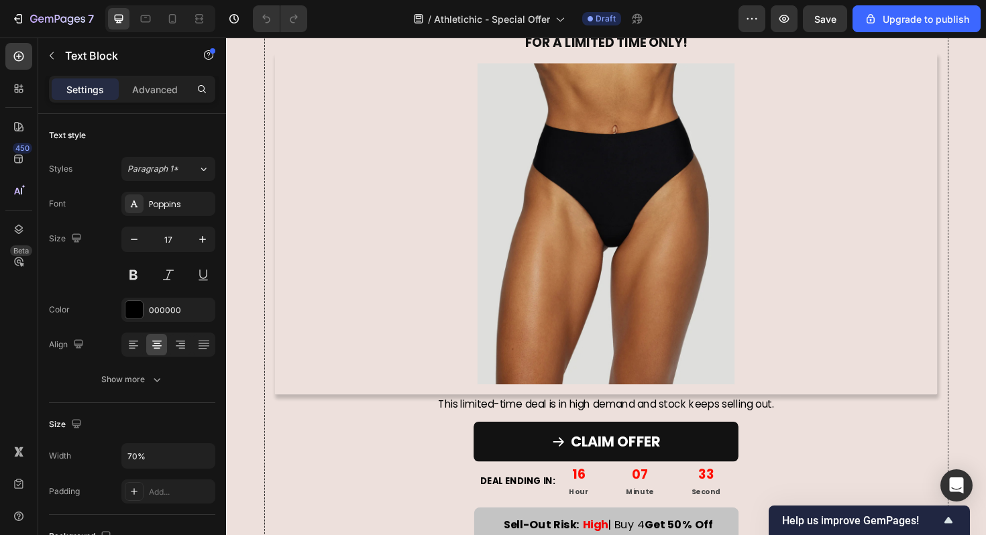
type input "16"
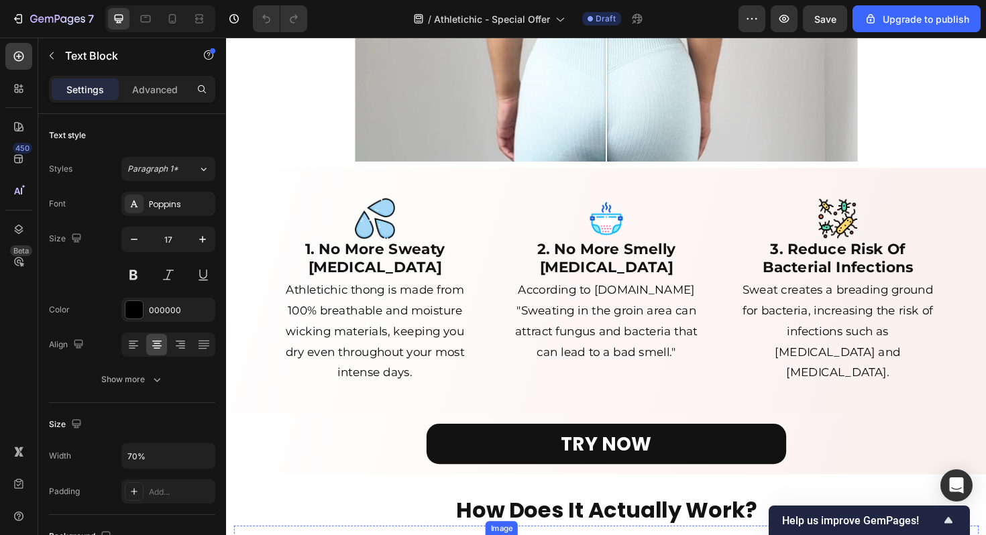
scroll to position [818, 0]
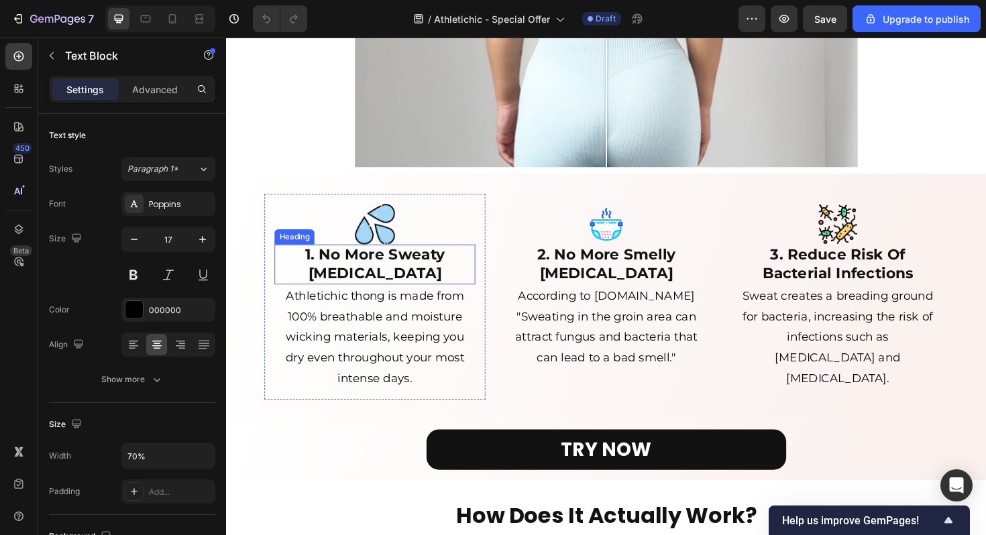
click at [410, 278] on h2 "1. No More Sweaty Crotch" at bounding box center [383, 278] width 213 height 43
click at [410, 278] on p "1. No More Sweaty Crotch" at bounding box center [383, 278] width 210 height 40
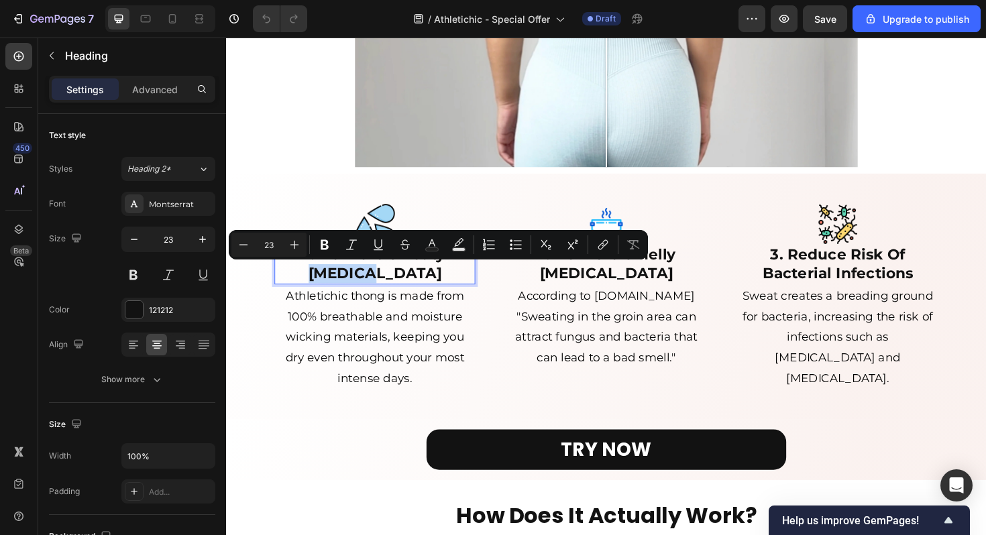
click at [426, 292] on p "1. No More Sweaty Crotch" at bounding box center [383, 278] width 210 height 40
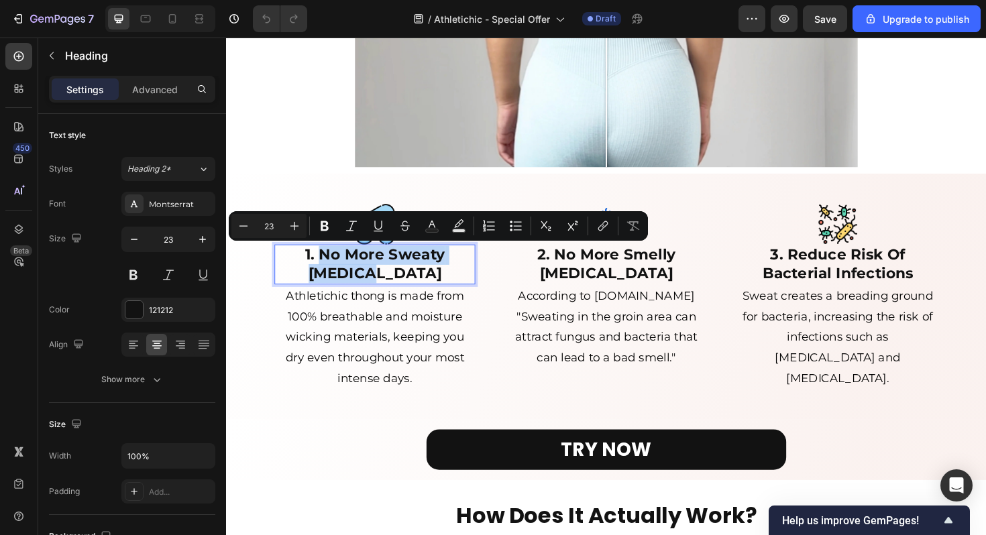
drag, startPoint x: 426, startPoint y: 292, endPoint x: 329, endPoint y: 268, distance: 99.4
click at [329, 269] on p "1. No More Sweaty Crotch" at bounding box center [383, 278] width 210 height 40
copy p "No More Sweaty [MEDICAL_DATA]"
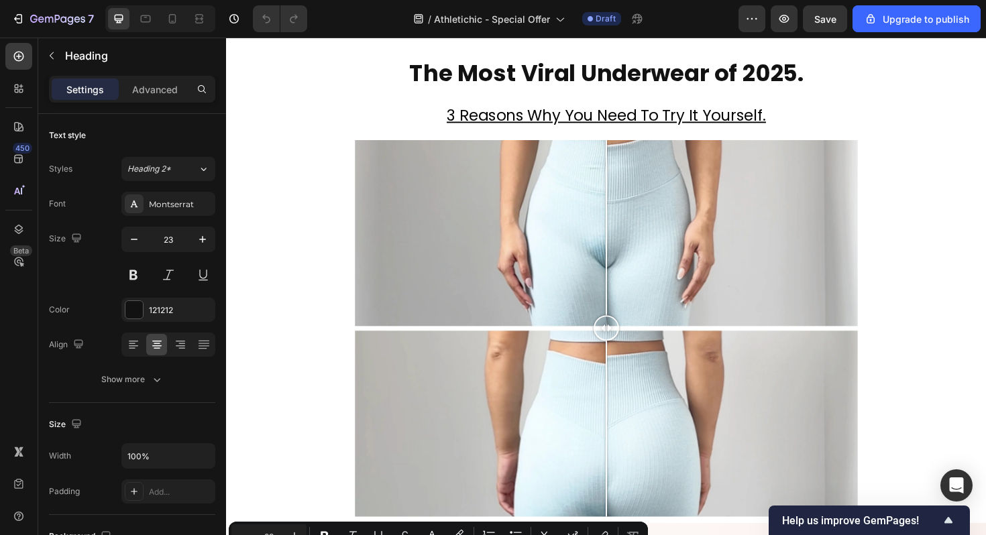
type input "16"
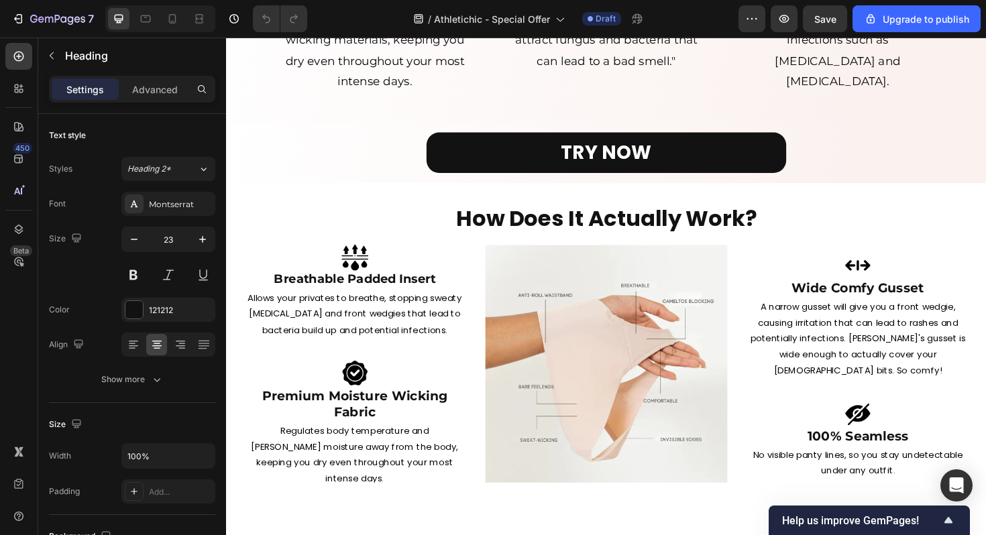
scroll to position [946, 0]
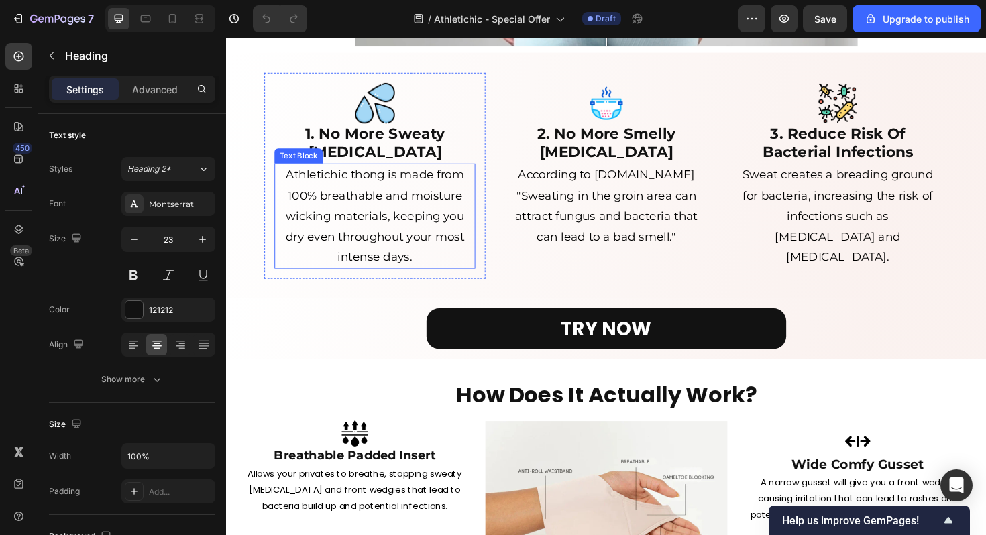
click at [371, 195] on p "Athletichic thong is made from 100% breathable and moisture wicking materials, …" at bounding box center [383, 226] width 210 height 109
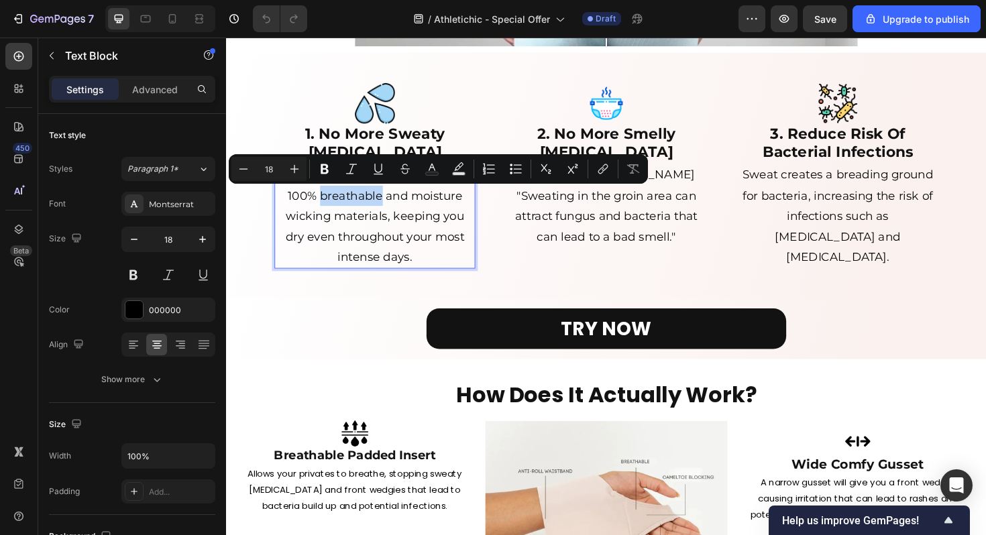
click at [385, 197] on p "Athletichic thong is made from 100% breathable and moisture wicking materials, …" at bounding box center [383, 226] width 210 height 109
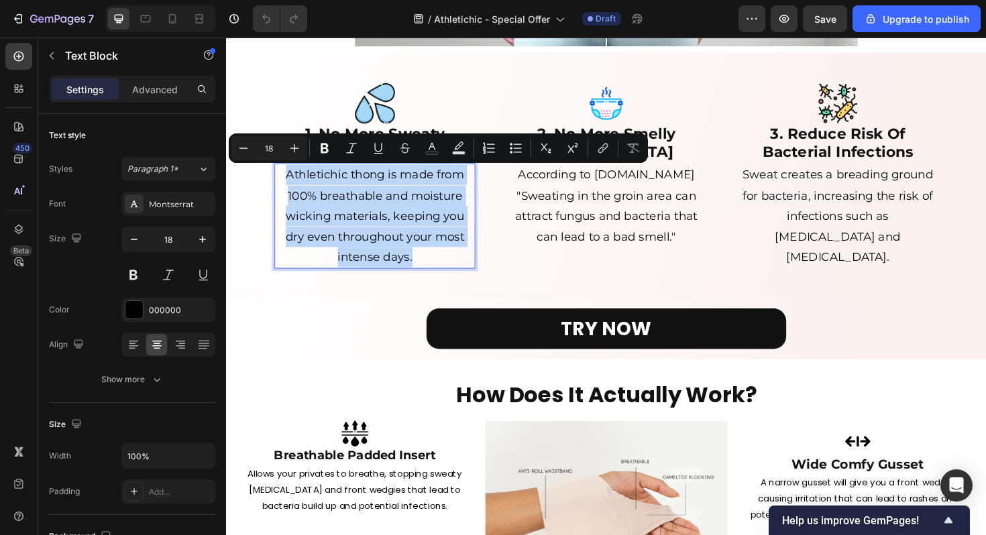
drag, startPoint x: 288, startPoint y: 181, endPoint x: 446, endPoint y: 275, distance: 183.5
click at [446, 276] on p "Athletichic thong is made from 100% breathable and moisture wicking materials, …" at bounding box center [383, 226] width 210 height 109
copy p "Athletichic thong is made from 100% breathable and moisture wicking materials, …"
click at [655, 212] on p "According to [DOMAIN_NAME] "Sweating in the groin area can attract fungus and b…" at bounding box center [628, 215] width 210 height 87
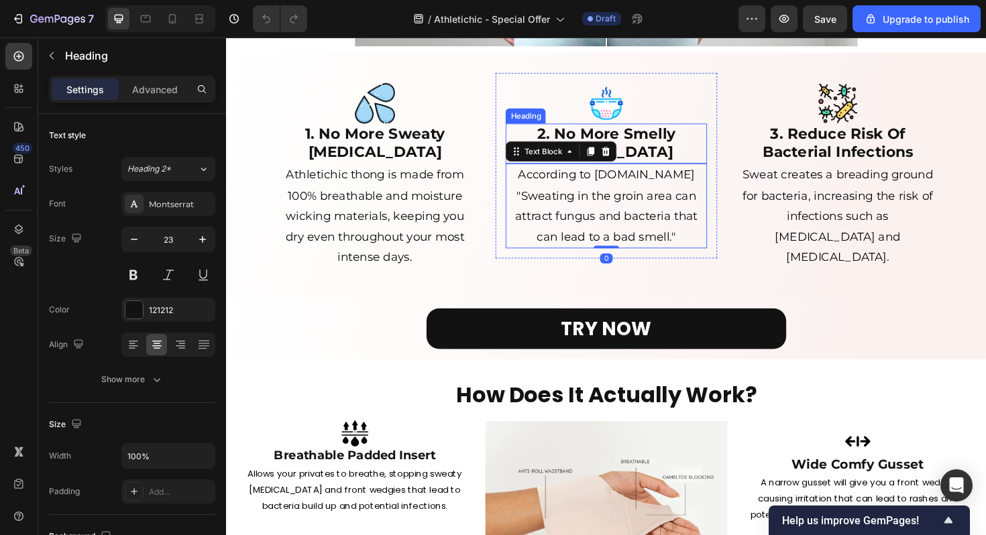
click at [681, 137] on h2 "2. No More Smelly [MEDICAL_DATA]" at bounding box center [628, 150] width 213 height 43
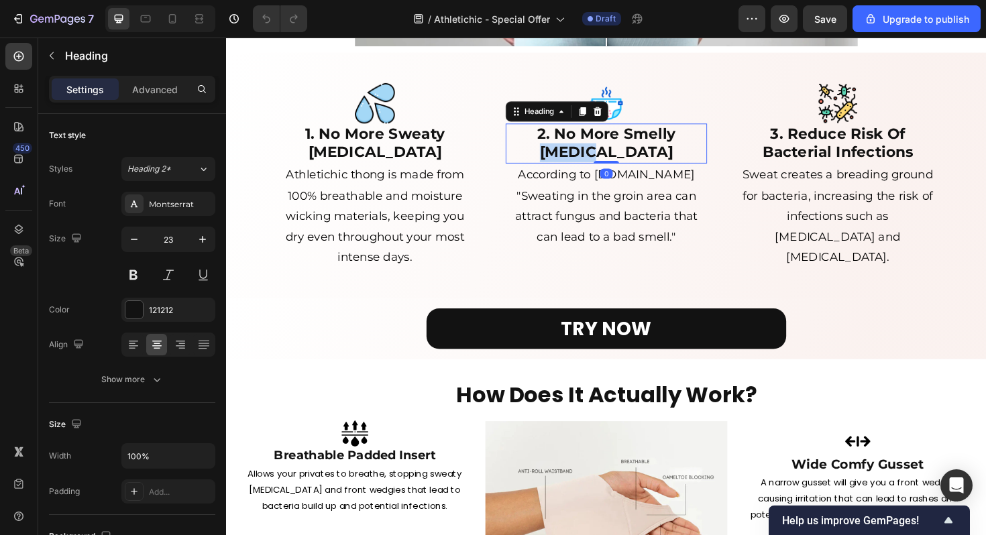
click at [681, 137] on h2 "2. No More Smelly [MEDICAL_DATA]" at bounding box center [628, 150] width 213 height 43
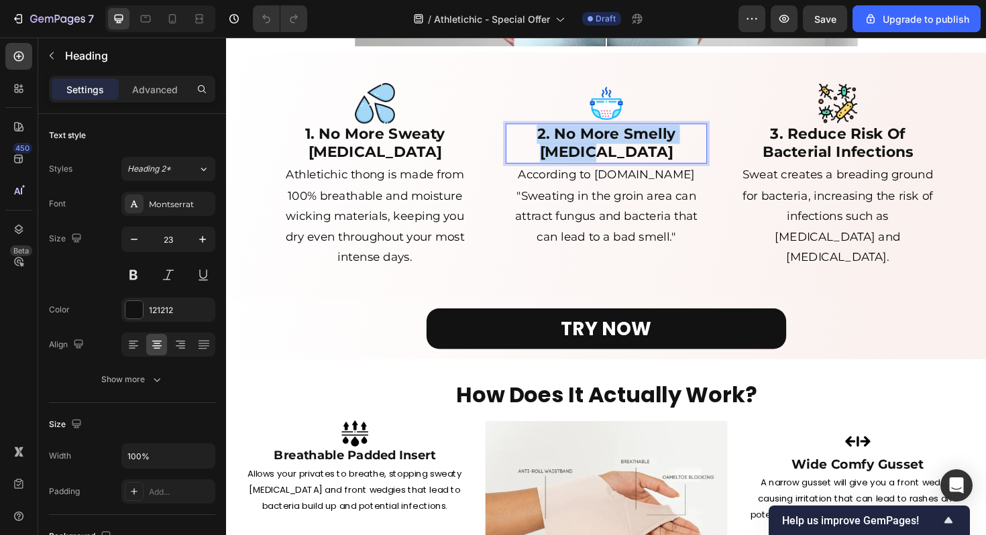
click at [681, 137] on p "2. No More Smelly [MEDICAL_DATA]" at bounding box center [628, 150] width 210 height 40
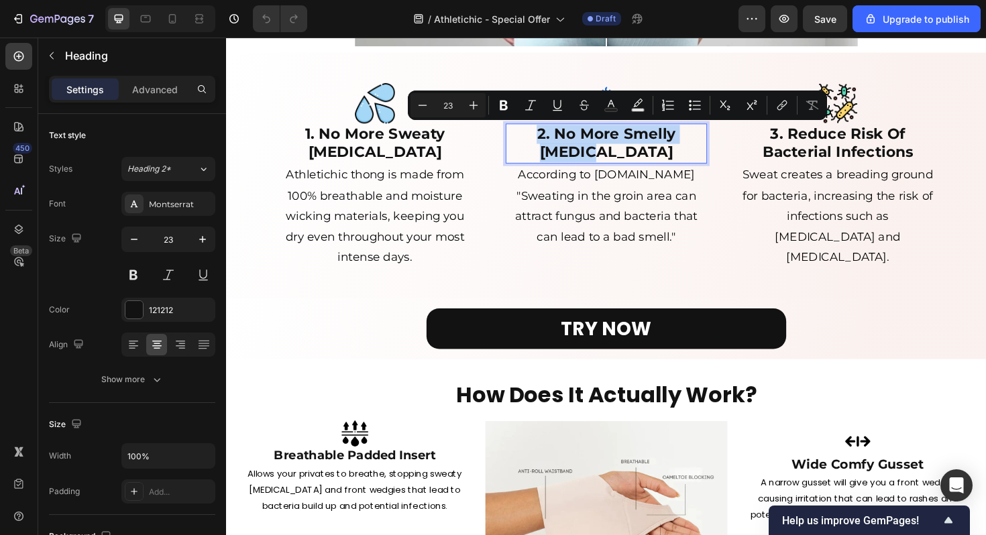
copy p "2. No More Smelly [MEDICAL_DATA]"
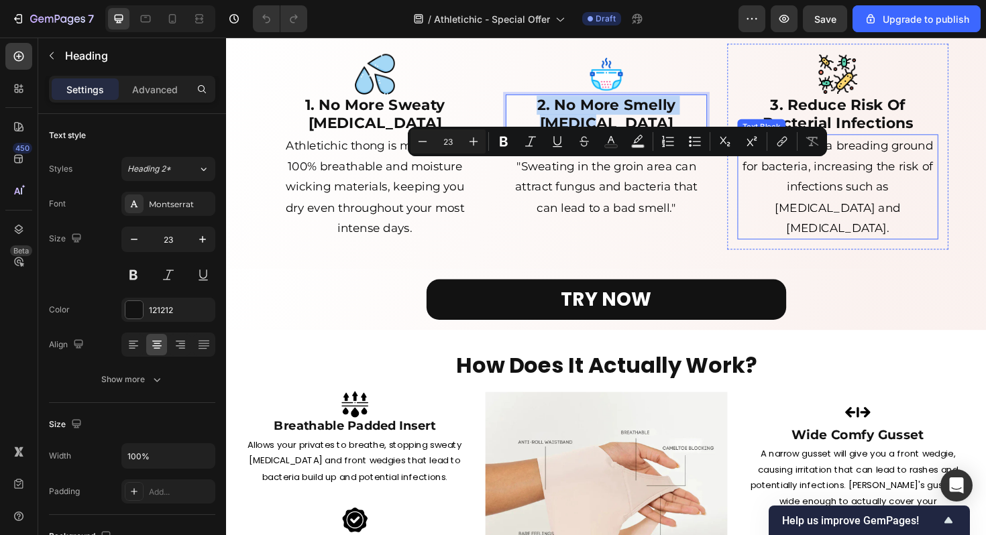
scroll to position [907, 0]
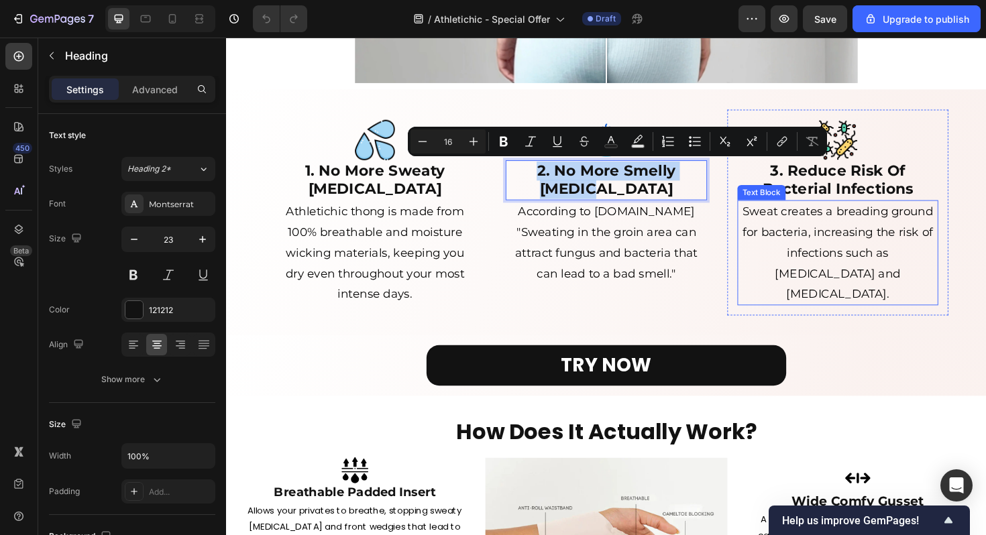
click at [835, 235] on p "Sweat creates a breading ground for bacteria, increasing the risk of infections…" at bounding box center [874, 265] width 210 height 109
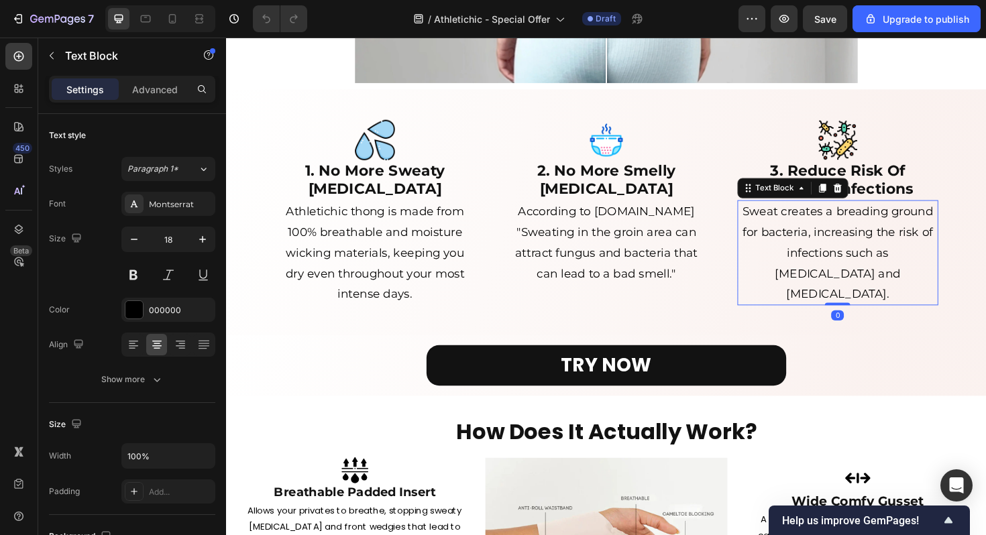
click at [835, 235] on p "Sweat creates a breading ground for bacteria, increasing the risk of infections…" at bounding box center [874, 265] width 210 height 109
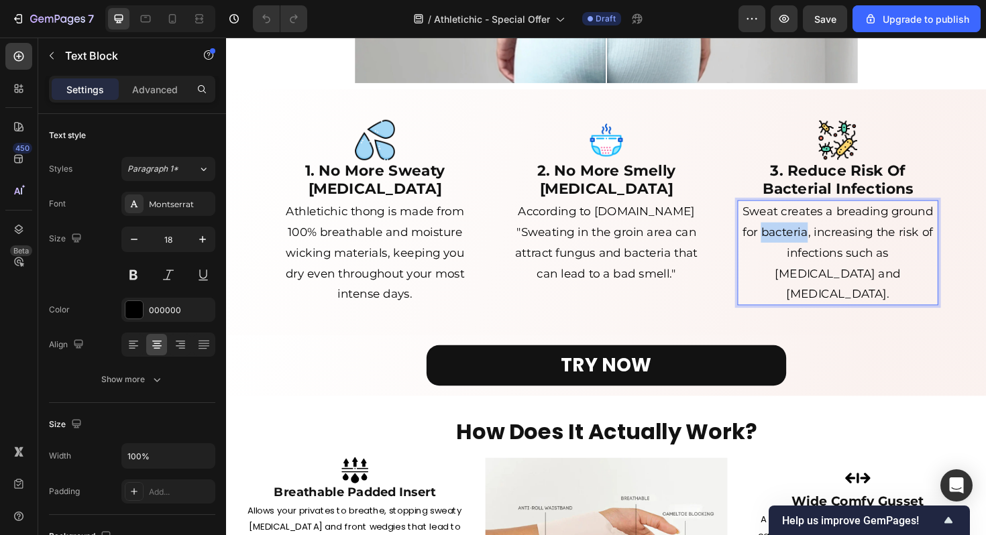
click at [835, 235] on p "Sweat creates a breading ground for bacteria, increasing the risk of infections…" at bounding box center [874, 265] width 210 height 109
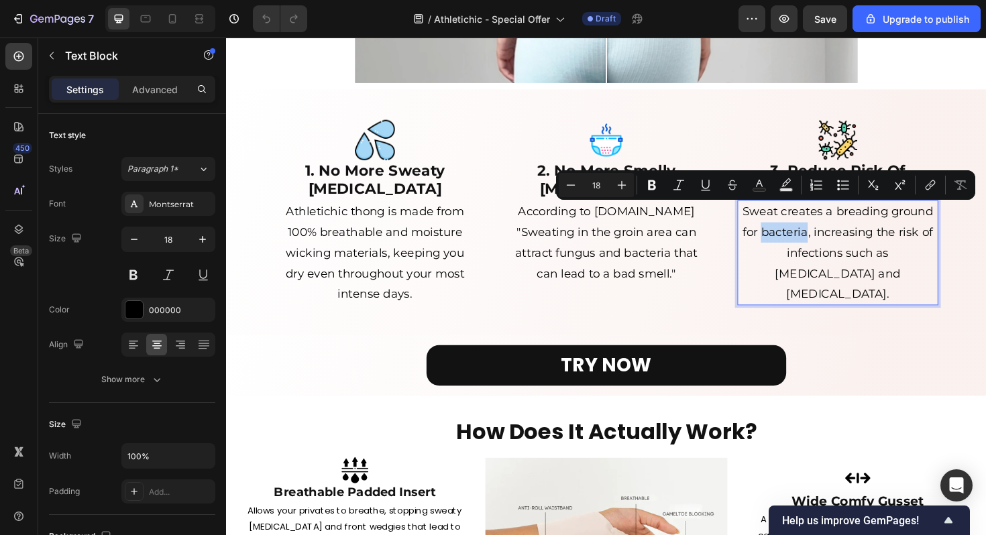
copy p "Sweat creates a breading ground for bacteria, increasing the risk of infections…"
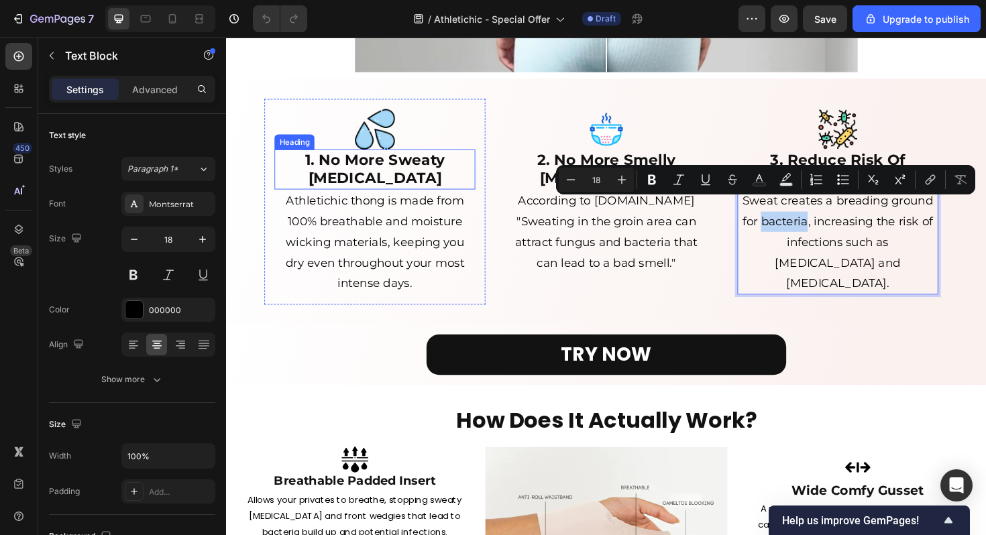
scroll to position [920, 0]
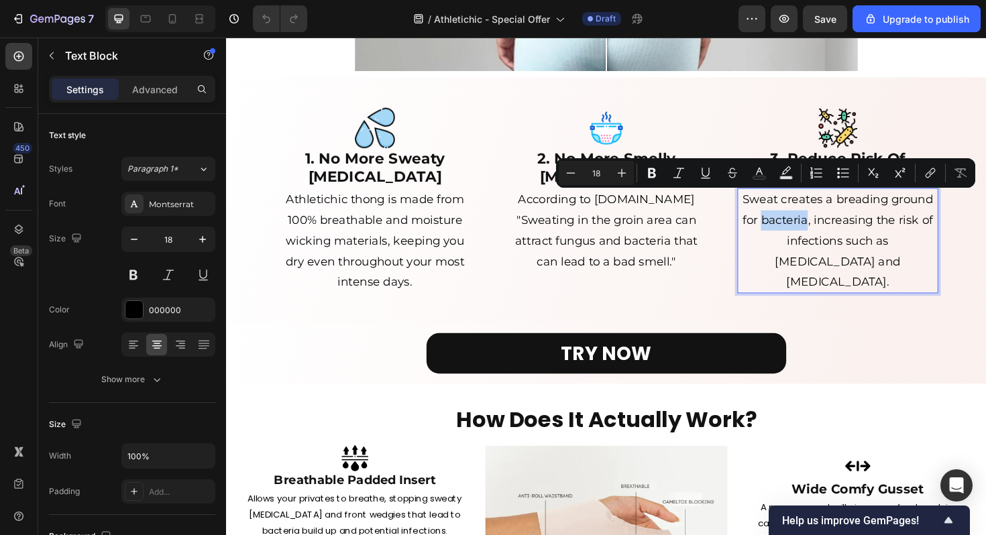
click at [833, 242] on p "Sweat creates a breading ground for bacteria, increasing the risk of infections…" at bounding box center [874, 253] width 210 height 109
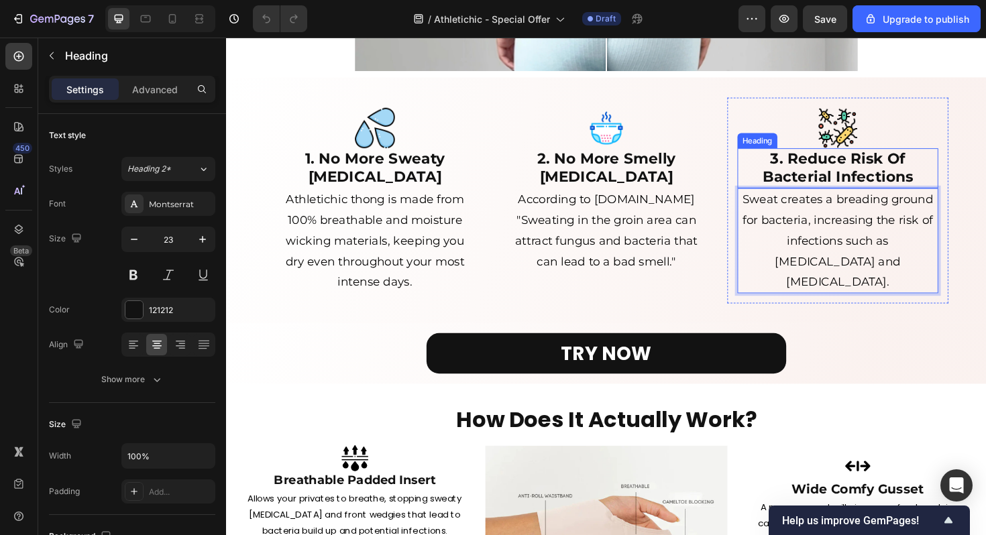
click at [939, 185] on h2 "3. Reduce Risk Of Bacterial Infections" at bounding box center [874, 176] width 213 height 43
click at [950, 185] on h2 "3. Reduce Risk Of Bacterial Infections" at bounding box center [874, 176] width 213 height 43
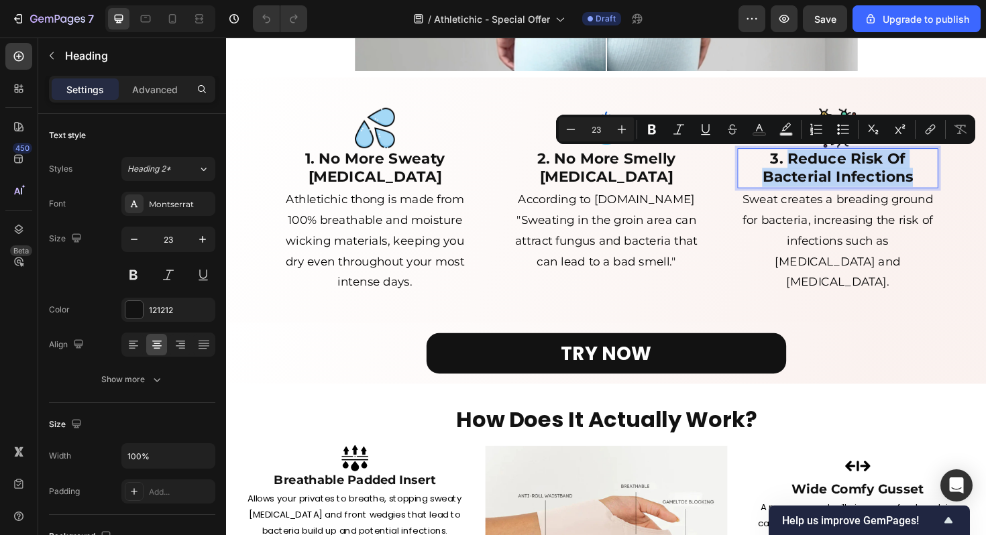
drag, startPoint x: 951, startPoint y: 185, endPoint x: 820, endPoint y: 160, distance: 133.2
click at [820, 160] on p "3. Reduce Risk Of Bacterial Infections" at bounding box center [874, 176] width 210 height 40
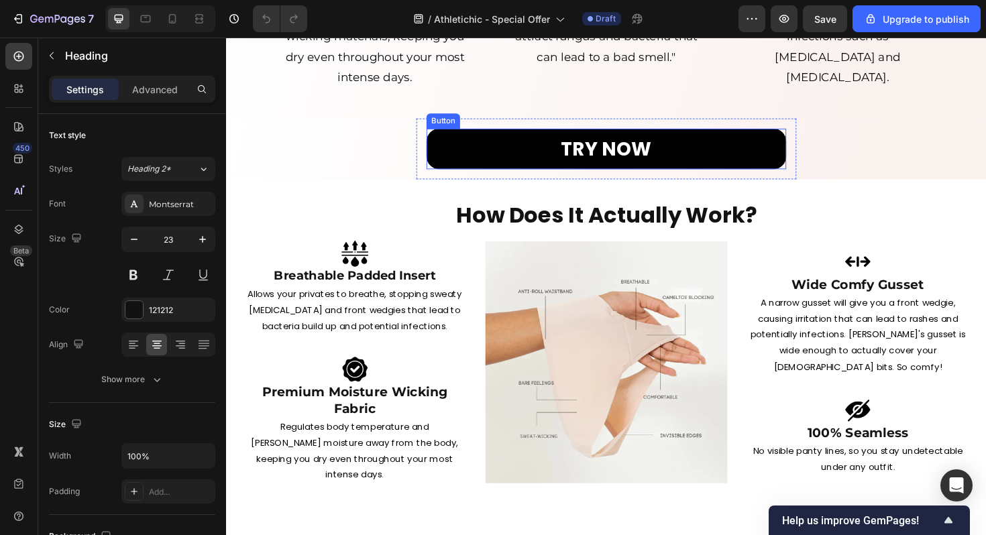
scroll to position [1212, 0]
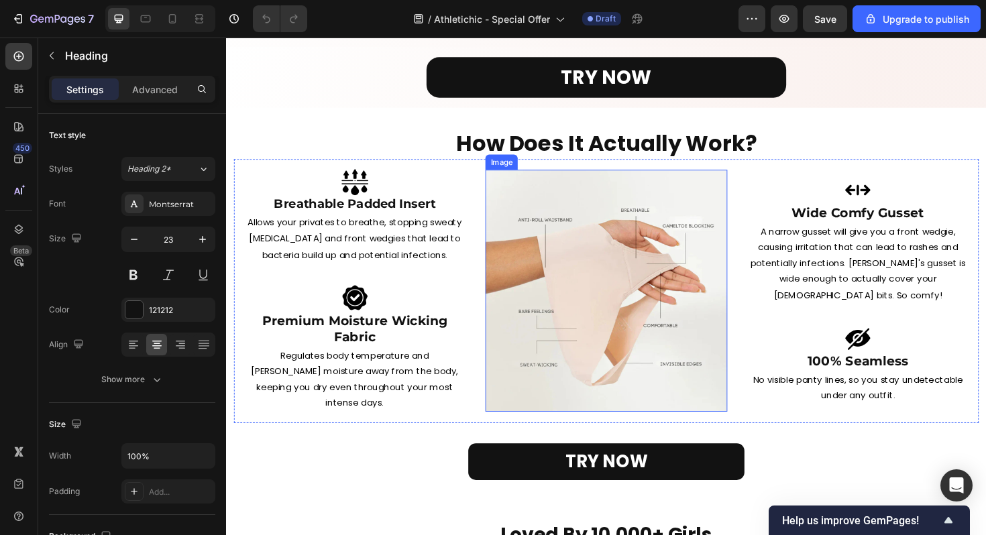
type input "16"
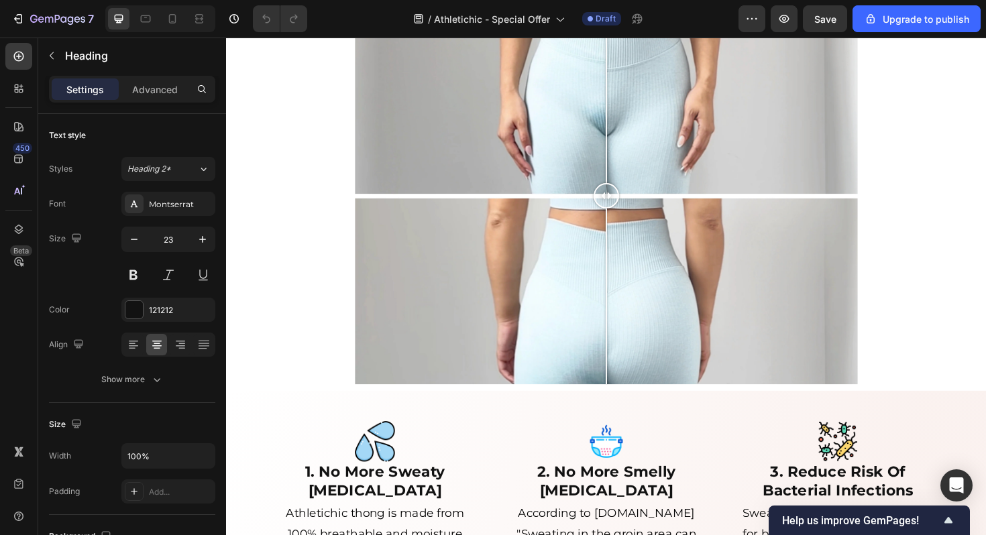
scroll to position [900, 0]
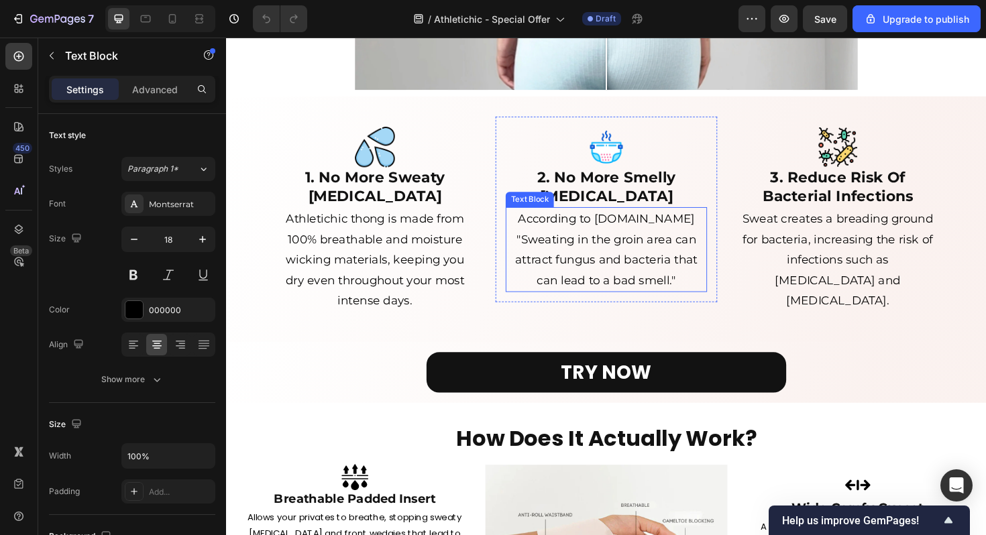
click at [683, 271] on p "According to [DOMAIN_NAME] "Sweating in the groin area can attract fungus and b…" at bounding box center [628, 262] width 210 height 87
click at [691, 261] on p "According to [DOMAIN_NAME] "Sweating in the groin area can attract fungus and b…" at bounding box center [628, 262] width 210 height 87
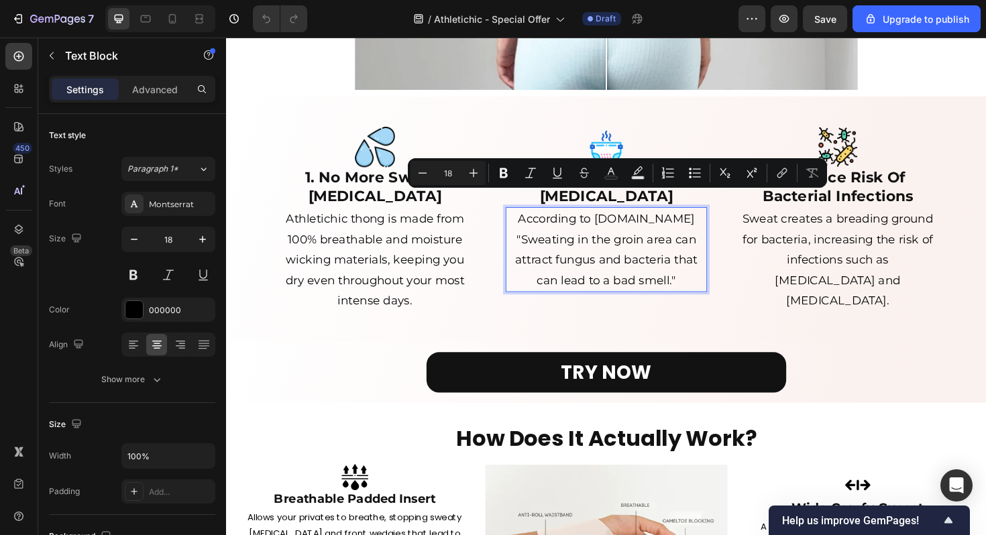
drag, startPoint x: 704, startPoint y: 278, endPoint x: 543, endPoint y: 211, distance: 173.8
click at [543, 219] on p "According to [DOMAIN_NAME] "Sweating in the groin area can attract fungus and b…" at bounding box center [628, 262] width 210 height 87
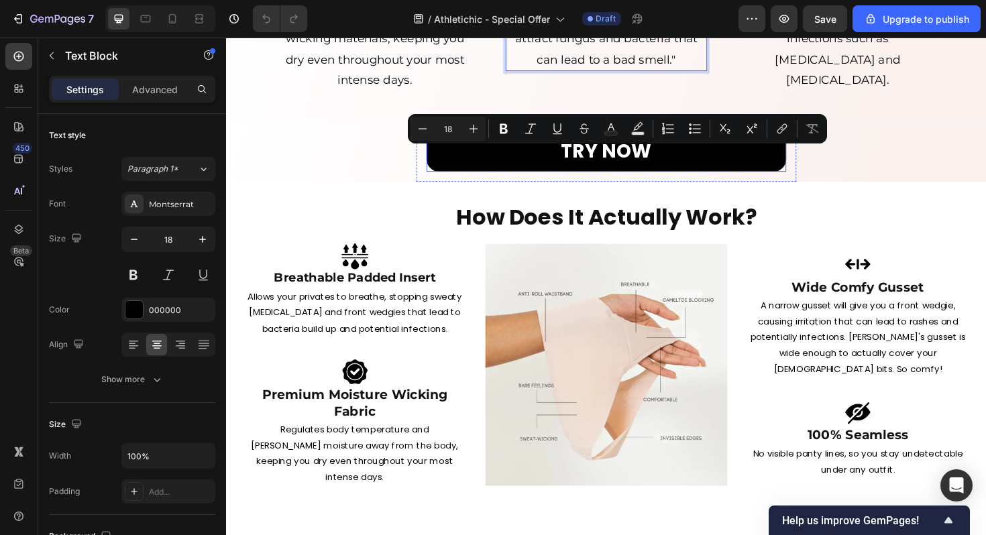
type input "16"
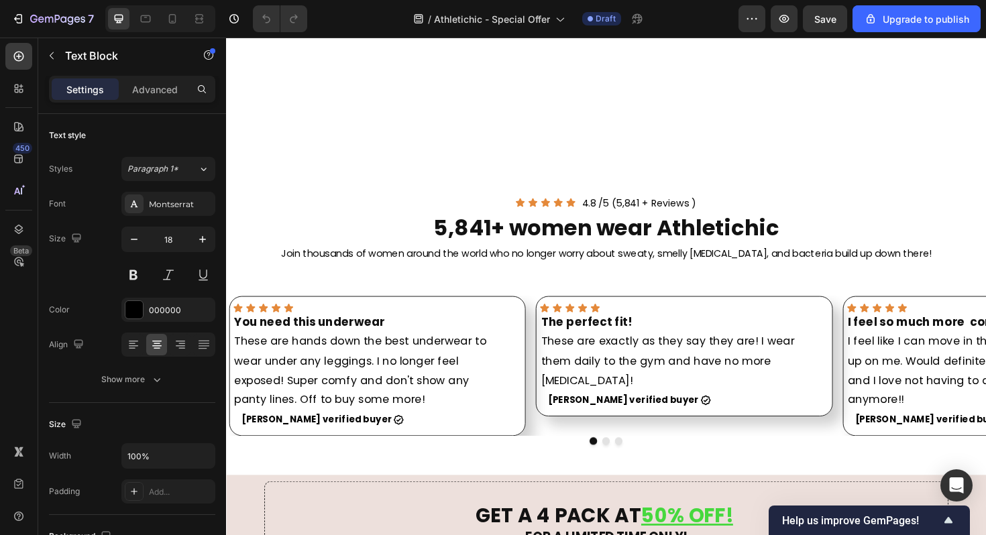
scroll to position [2045, 0]
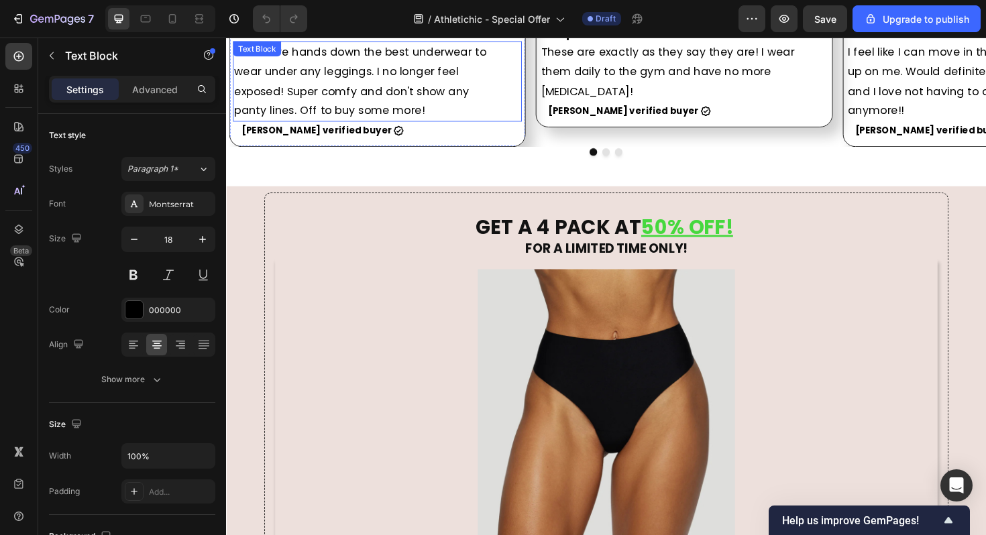
click at [352, 125] on p "These are hands down the best underwear to wear under any leggings. I no longer…" at bounding box center [371, 84] width 273 height 82
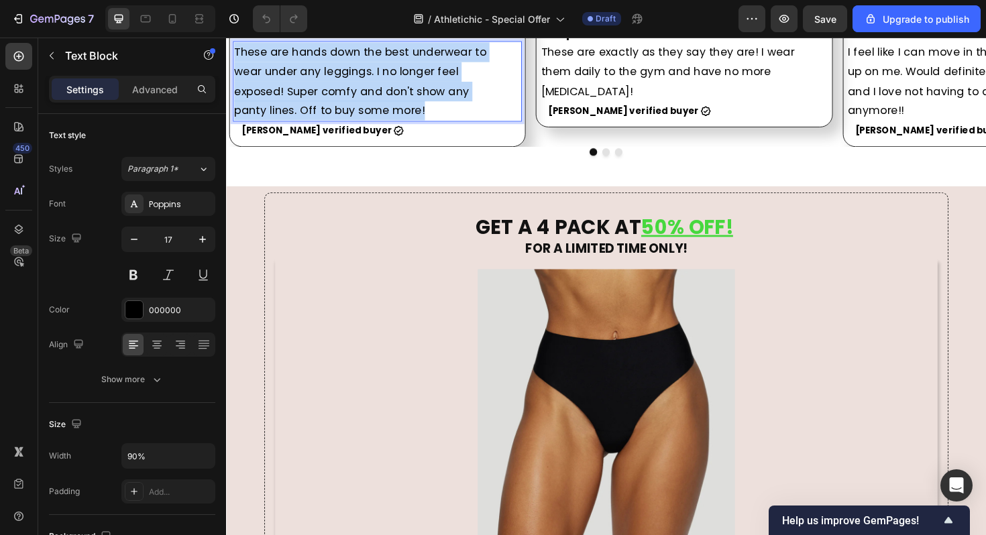
click at [352, 125] on p "These are hands down the best underwear to wear under any leggings. I no longer…" at bounding box center [371, 84] width 273 height 82
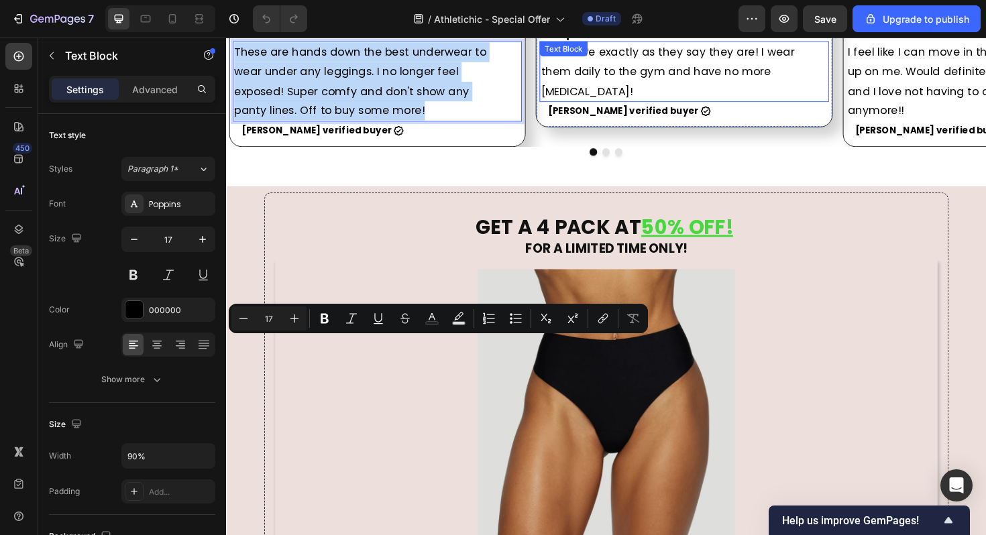
click at [654, 105] on p "These are exactly as they say they are! I wear them daily to the gym and have n…" at bounding box center [696, 74] width 273 height 62
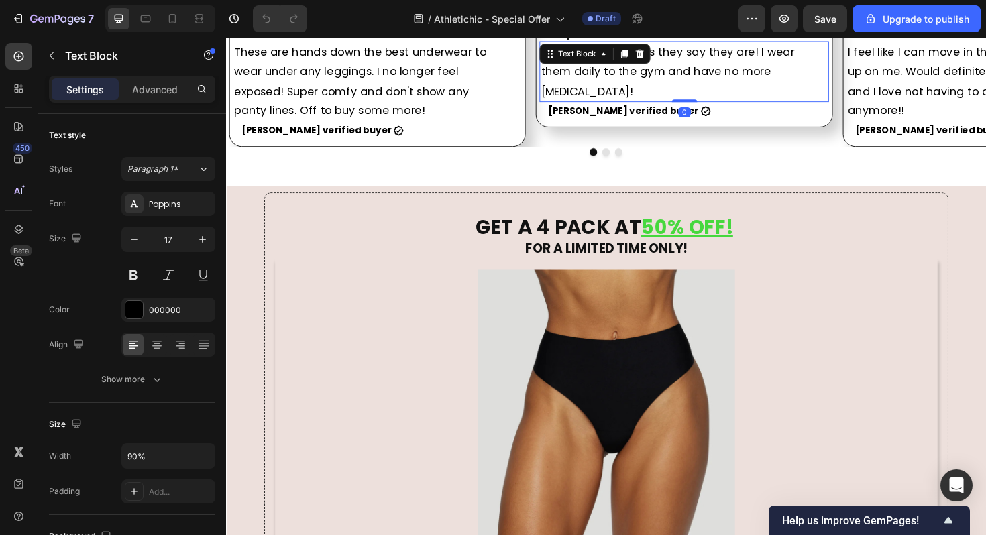
click at [654, 105] on p "These are exactly as they say they are! I wear them daily to the gym and have n…" at bounding box center [696, 74] width 273 height 62
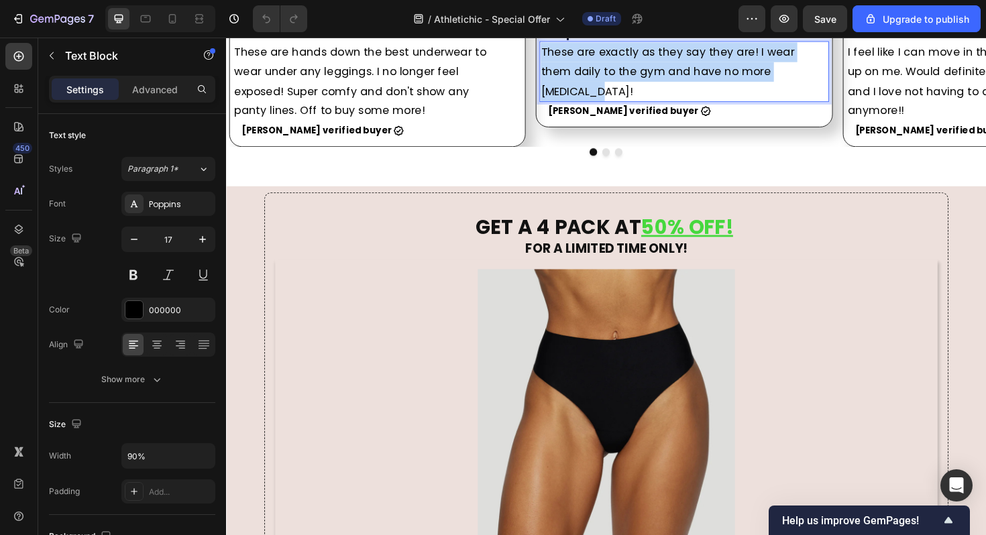
click at [654, 105] on p "These are exactly as they say they are! I wear them daily to the gym and have n…" at bounding box center [696, 74] width 273 height 62
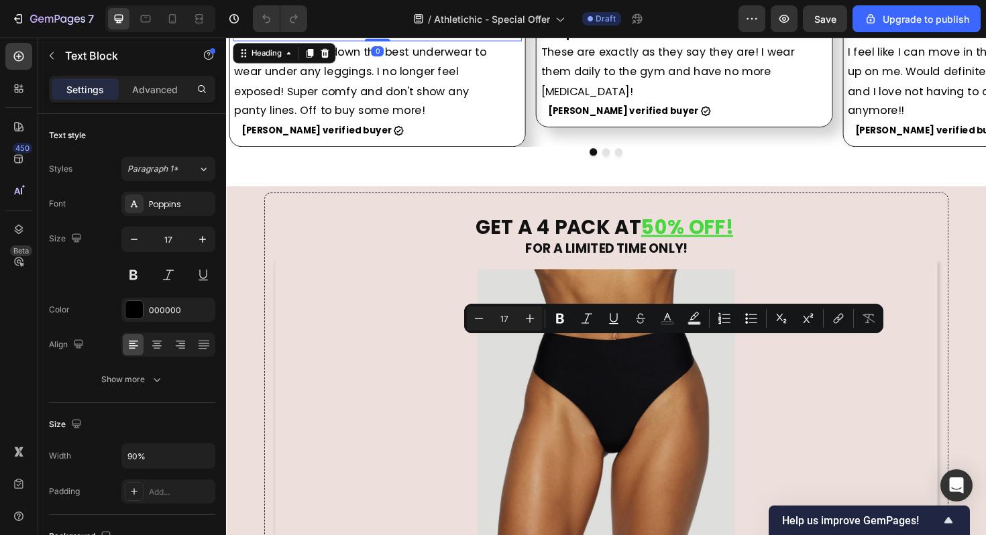
click at [380, 42] on h2 "You need this underwear" at bounding box center [383, 32] width 300 height 18
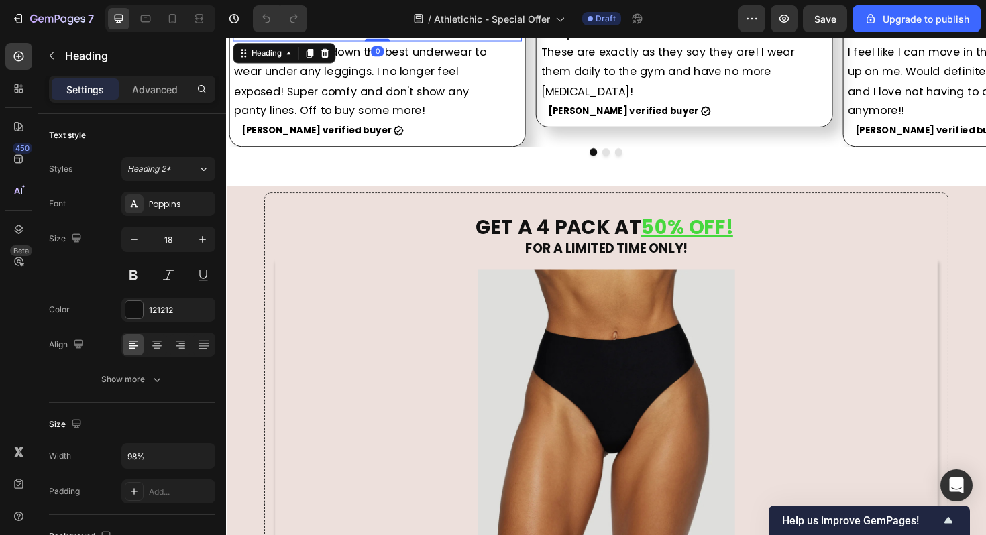
click at [380, 42] on h2 "You need this underwear" at bounding box center [383, 32] width 300 height 18
click at [380, 40] on p "You need this underwear" at bounding box center [383, 32] width 297 height 15
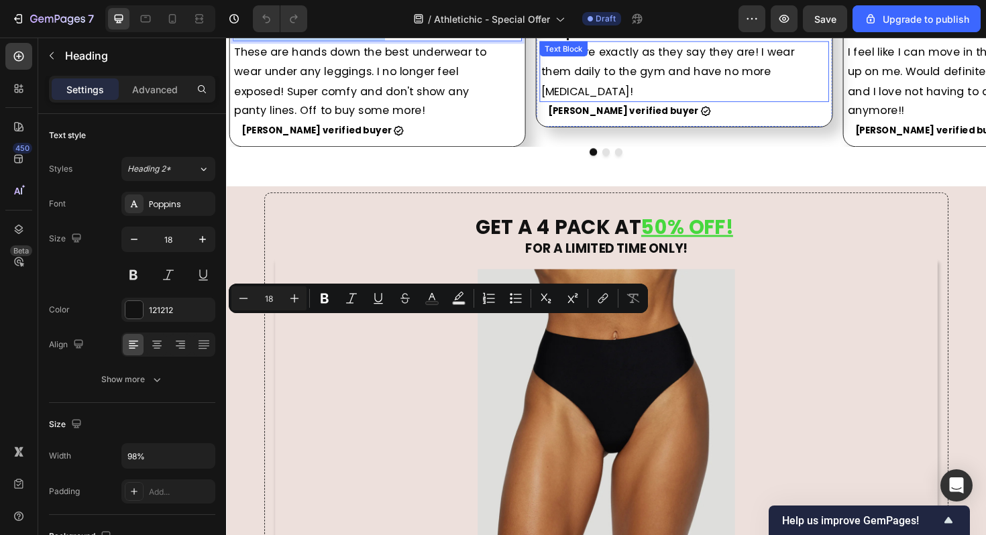
click at [658, 105] on p "These are exactly as they say they are! I wear them daily to the gym and have n…" at bounding box center [696, 74] width 273 height 62
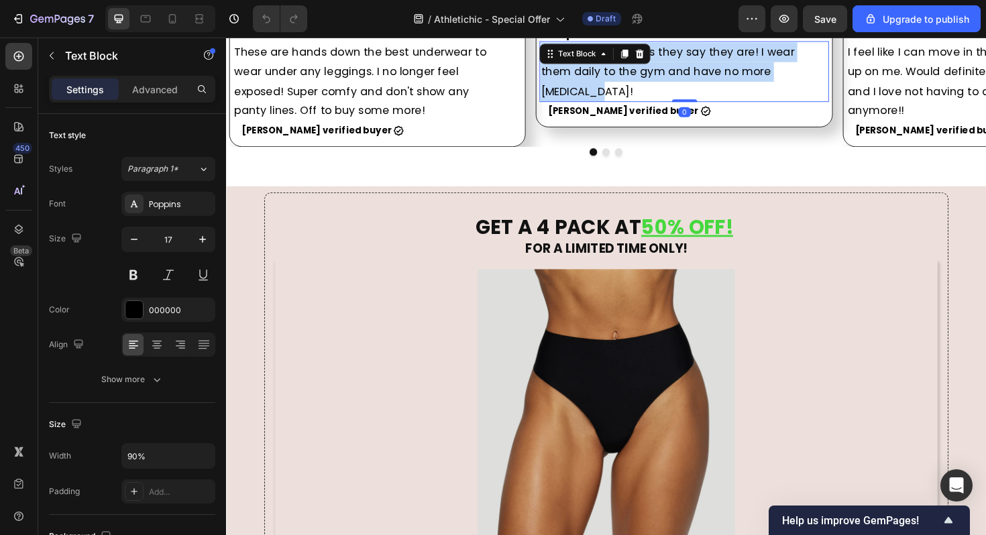
click at [658, 105] on p "These are exactly as they say they are! I wear them daily to the gym and have n…" at bounding box center [696, 74] width 273 height 62
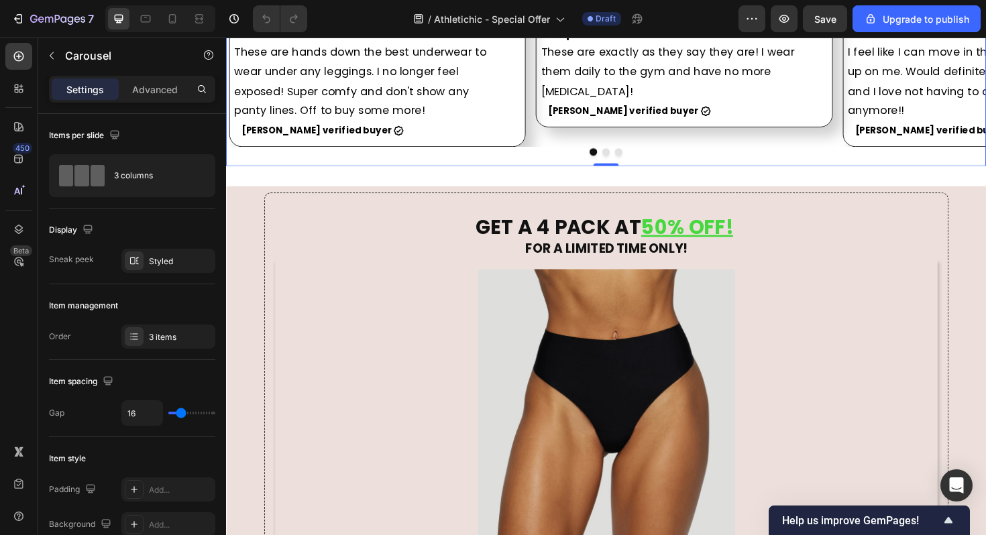
click at [627, 163] on button "Dot" at bounding box center [629, 159] width 8 height 8
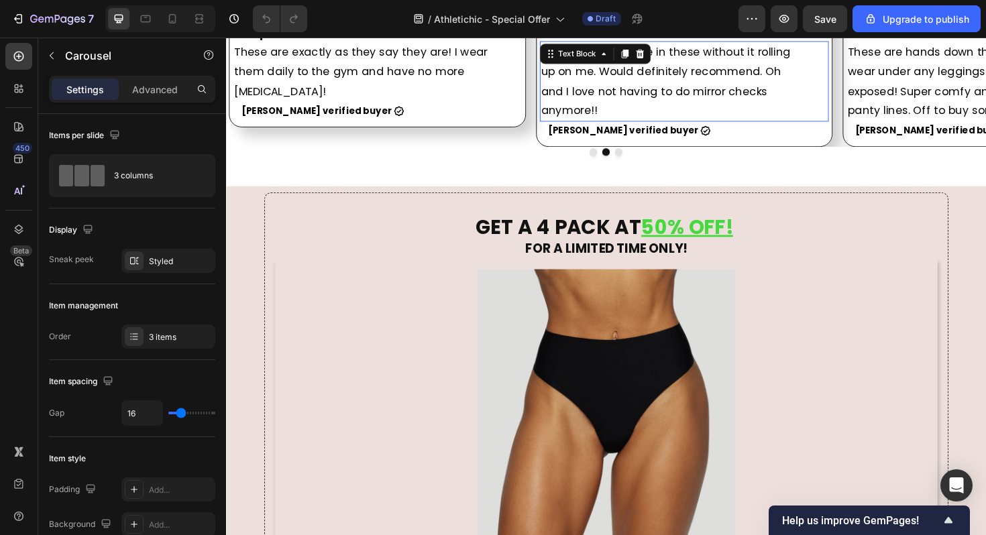
click at [657, 125] on p "I feel like I can move in these without it rolling up on me. Would definitely r…" at bounding box center [696, 84] width 273 height 82
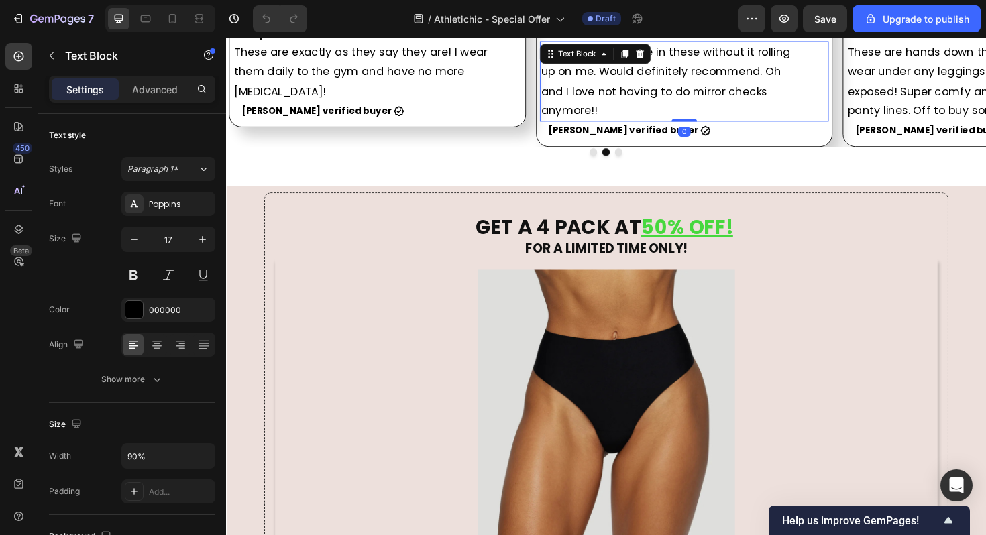
click at [655, 125] on p "I feel like I can move in these without it rolling up on me. Would definitely r…" at bounding box center [696, 84] width 273 height 82
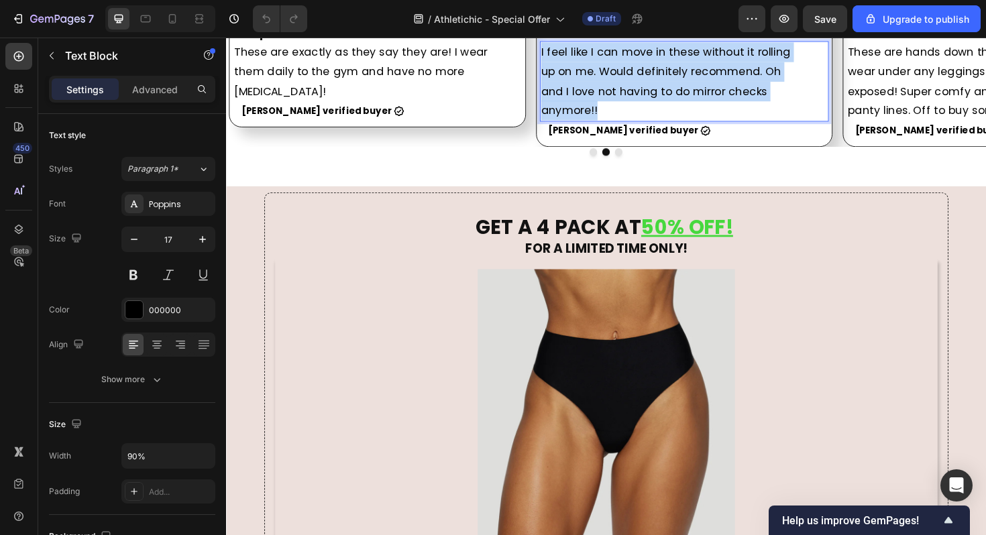
click at [655, 125] on p "I feel like I can move in these without it rolling up on me. Would definitely r…" at bounding box center [696, 84] width 273 height 82
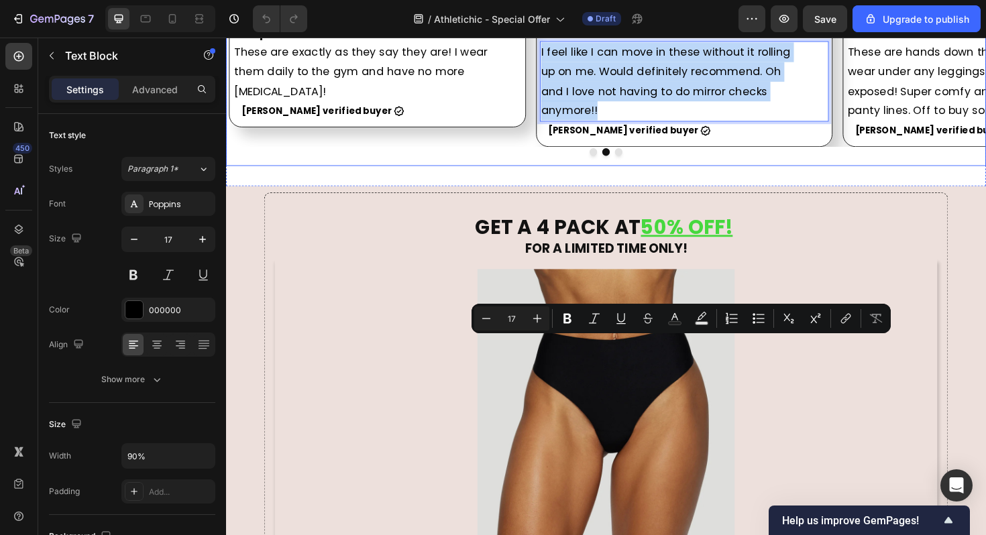
click at [718, 174] on div "Icon Icon Icon Icon Icon Icon List You need this underwear Heading These are ha…" at bounding box center [628, 83] width 805 height 182
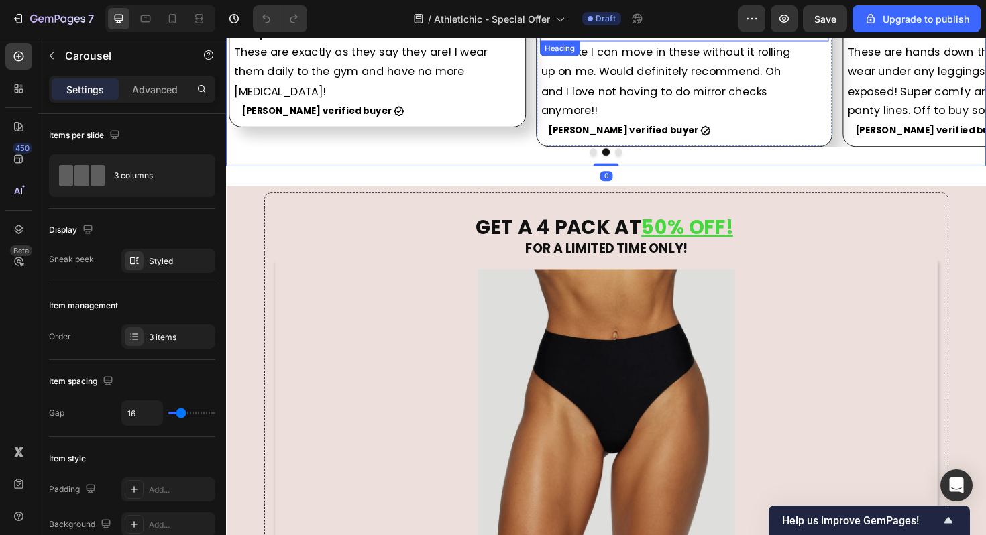
click at [619, 42] on h2 "I feel so much more comfortable" at bounding box center [708, 32] width 300 height 18
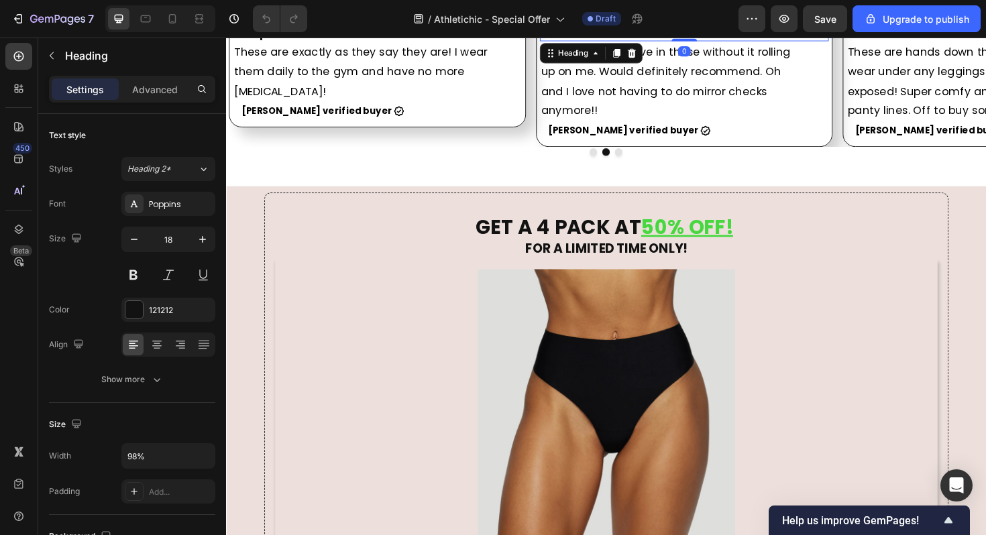
click at [619, 42] on h2 "I feel so much more comfortable" at bounding box center [708, 32] width 300 height 18
click at [619, 40] on p "I feel so much more comfortable" at bounding box center [708, 32] width 297 height 15
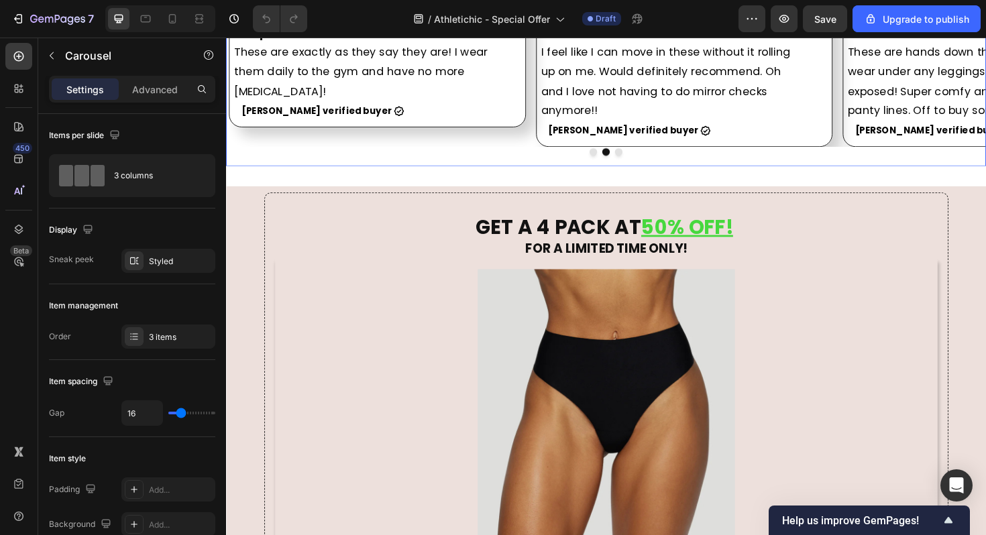
click at [641, 163] on button "Dot" at bounding box center [642, 159] width 8 height 8
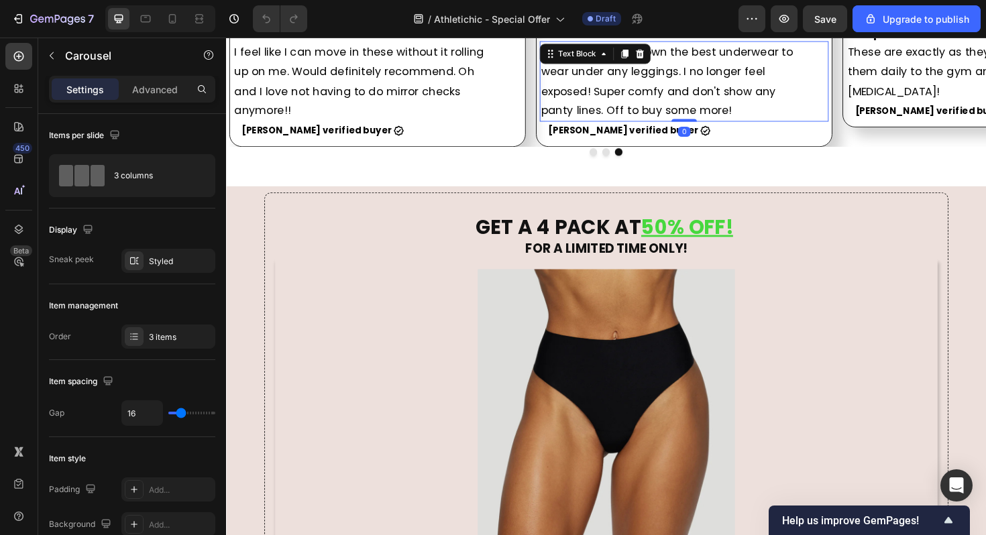
click at [631, 125] on p "These are hands down the best underwear to wear under any leggings. I no longer…" at bounding box center [696, 84] width 273 height 82
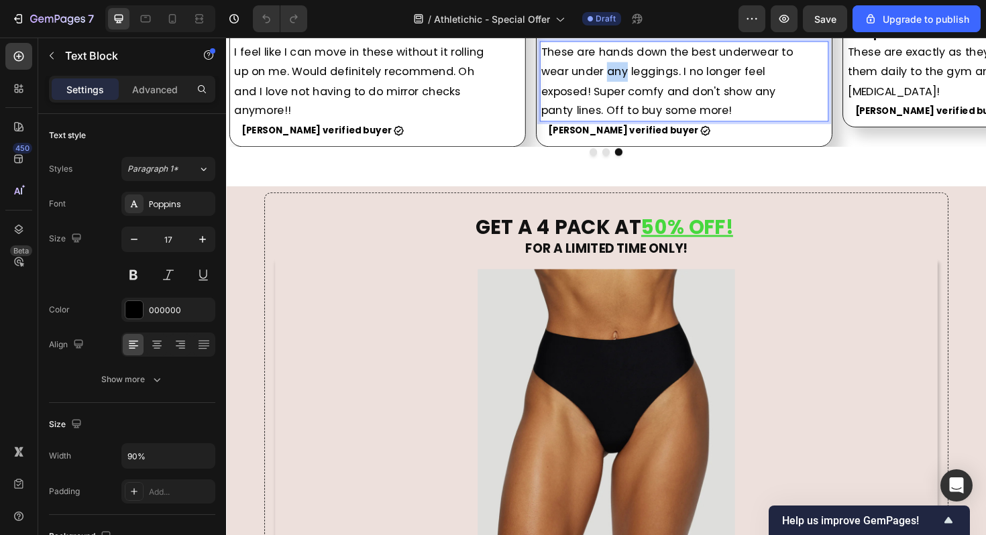
click at [634, 125] on p "These are hands down the best underwear to wear under any leggings. I no longer…" at bounding box center [696, 84] width 273 height 82
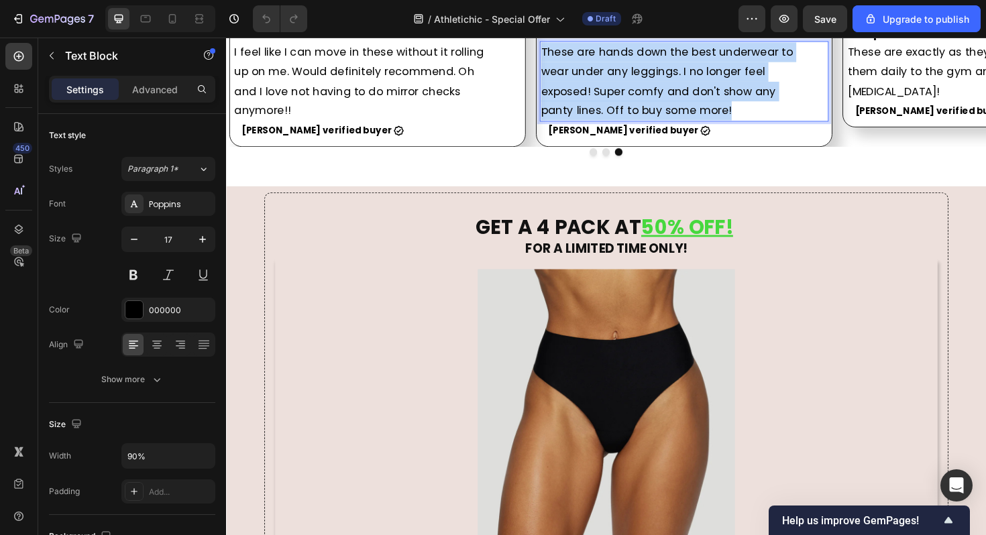
click at [634, 125] on p "These are hands down the best underwear to wear under any leggings. I no longer…" at bounding box center [696, 84] width 273 height 82
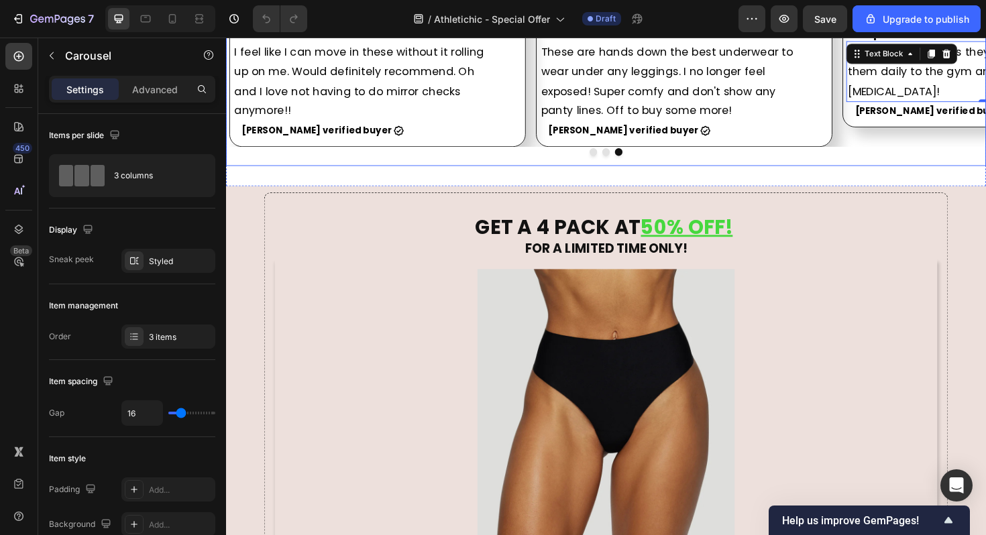
click at [641, 163] on button "Dot" at bounding box center [642, 159] width 8 height 8
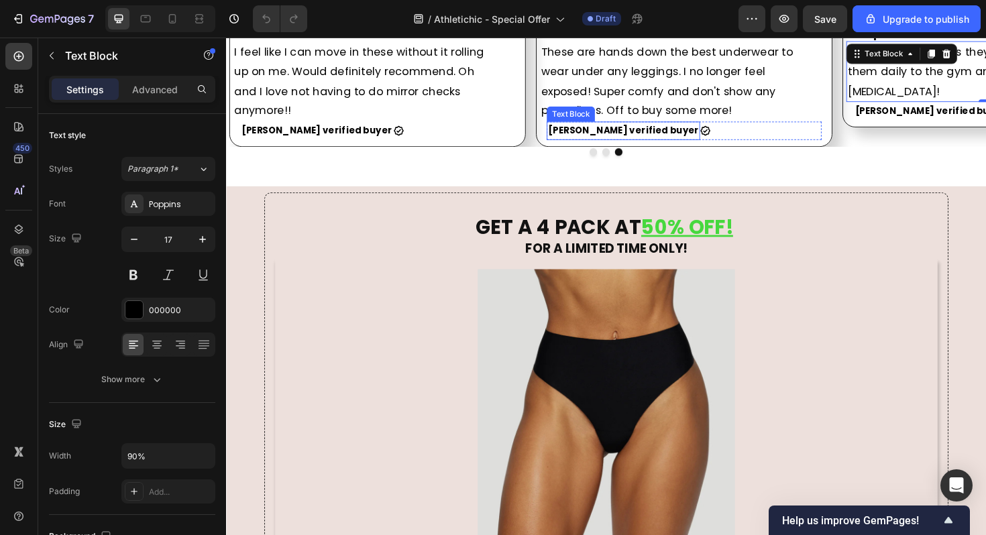
click at [641, 145] on p "Kerrie D. verified buyer" at bounding box center [648, 136] width 160 height 17
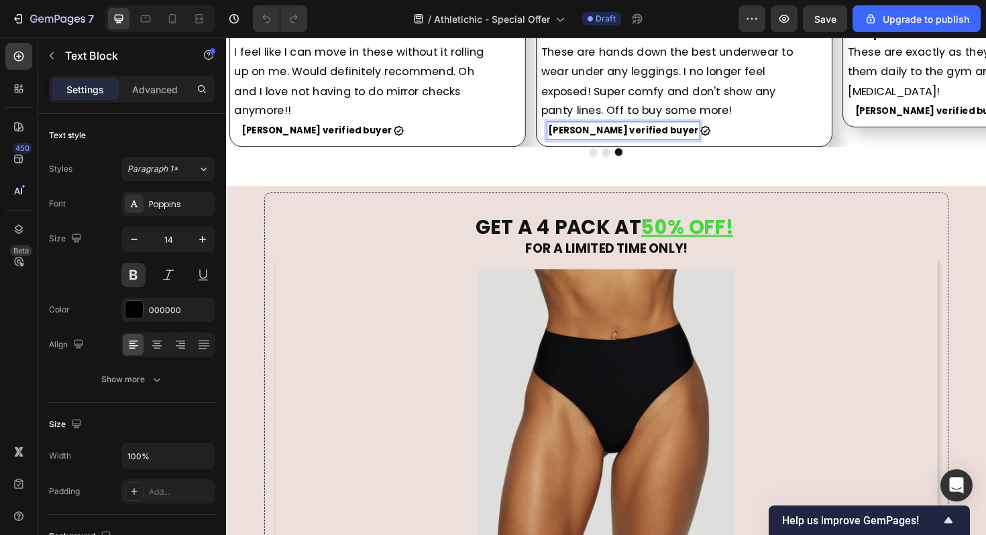
click at [622, 145] on p "Kerrie D. verified buyer" at bounding box center [648, 136] width 160 height 17
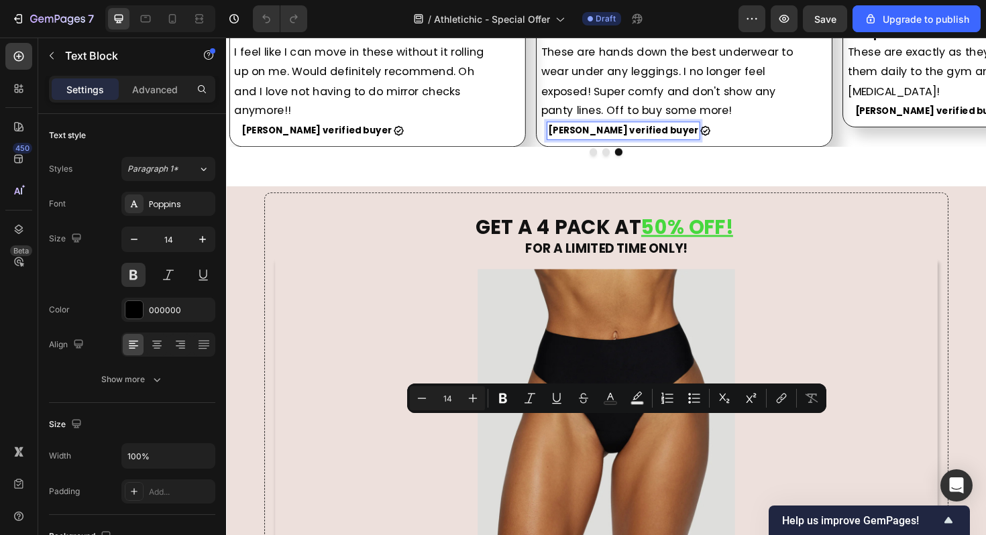
click at [670, 145] on p "Kerrie D. verified buyer" at bounding box center [648, 136] width 160 height 17
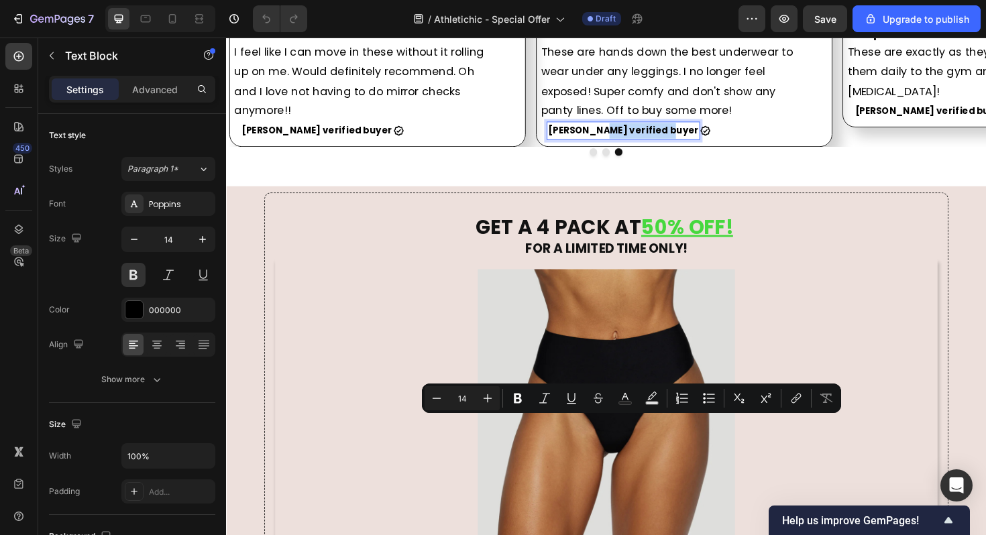
drag, startPoint x: 676, startPoint y: 450, endPoint x: 611, endPoint y: 450, distance: 65.1
click at [611, 145] on p "Kerrie D. verified buyer" at bounding box center [648, 136] width 160 height 17
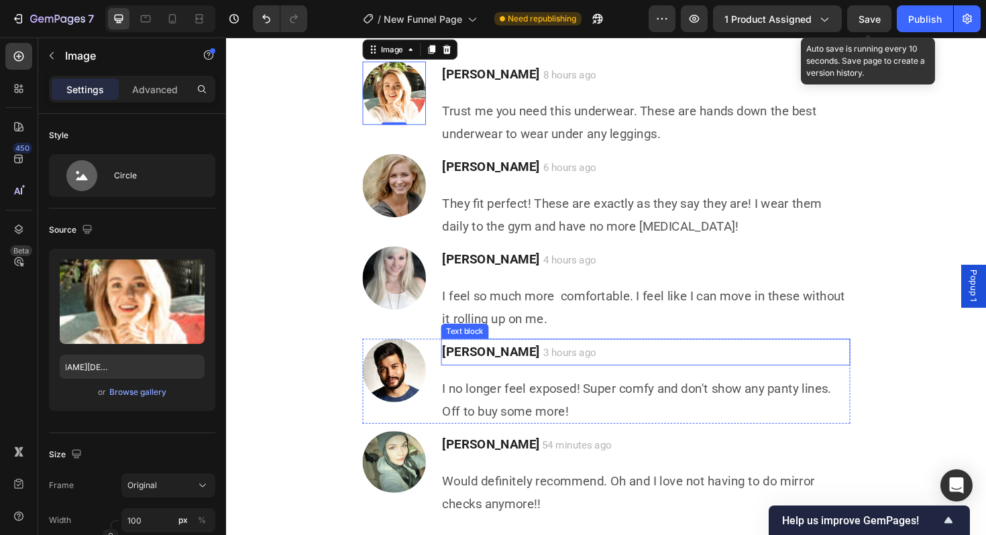
scroll to position [3811, 0]
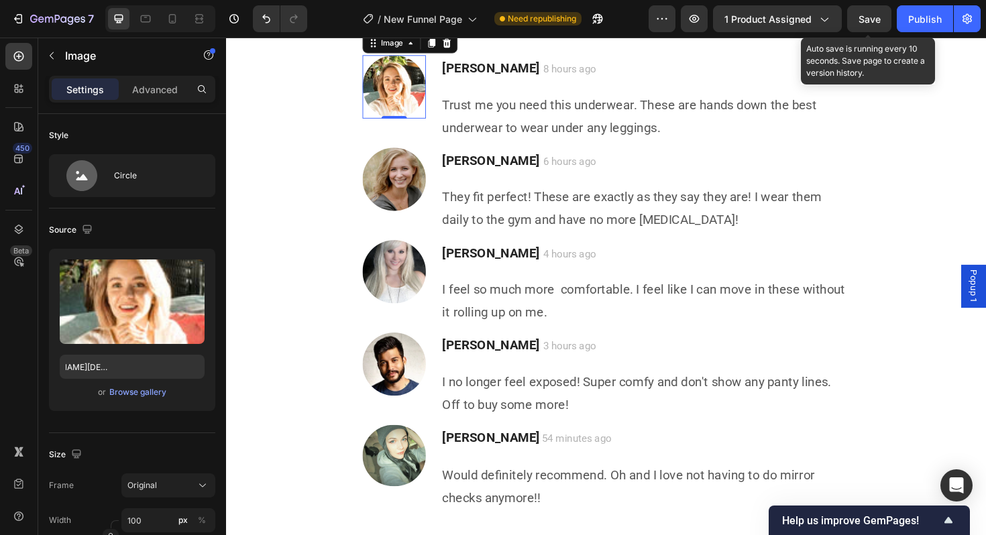
type input "[URL][DOMAIN_NAME][DEMOGRAPHIC_DATA]"
click at [411, 364] on img at bounding box center [403, 383] width 67 height 67
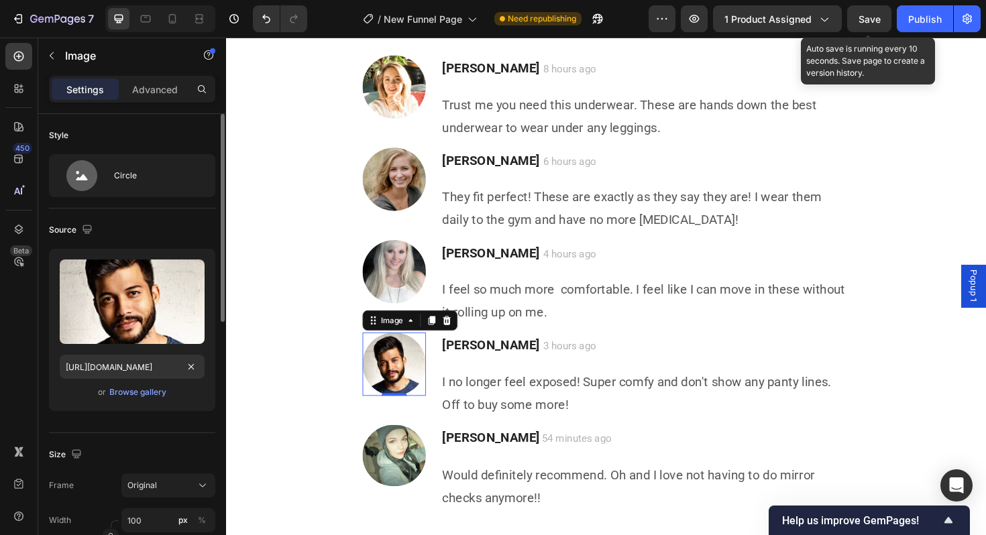
click at [185, 374] on div at bounding box center [191, 367] width 16 height 16
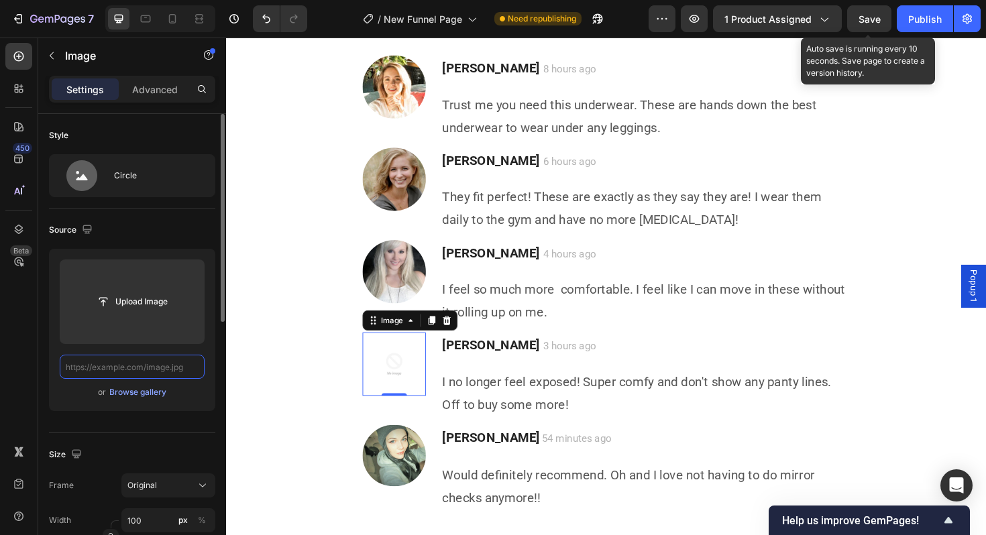
paste input "https://cdn.shopify.com/s/files/1/0849/9272/1202/files/smiling-woman-poses.png?…"
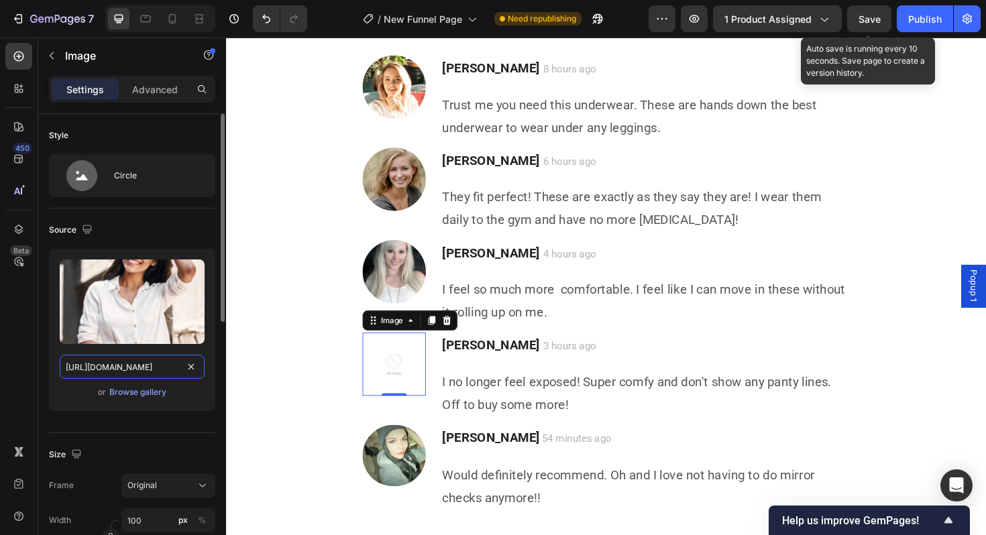
scroll to position [0, 258]
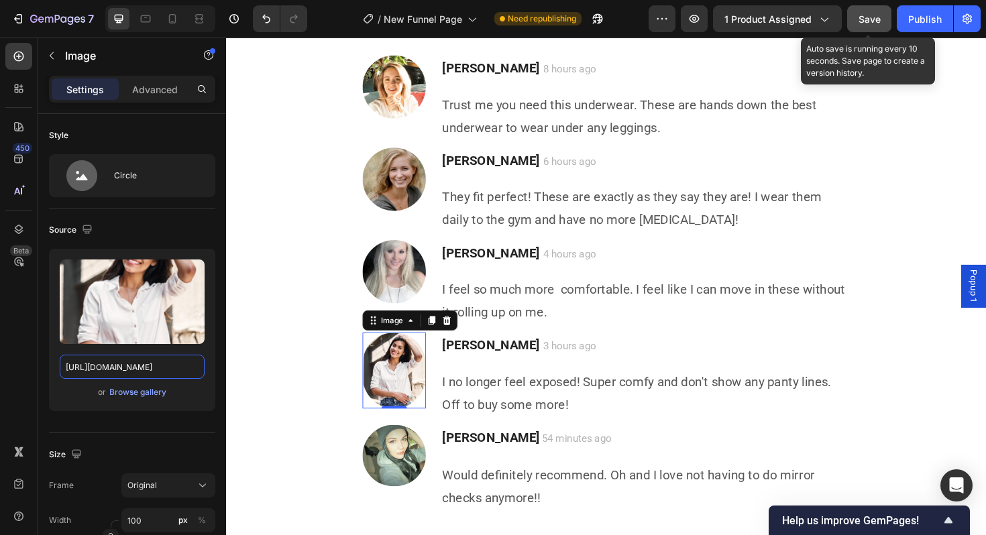
type input "https://cdn.shopify.com/s/files/1/0849/9272/1202/files/smiling-woman-poses.png?…"
click at [874, 19] on span "Save" at bounding box center [870, 18] width 22 height 11
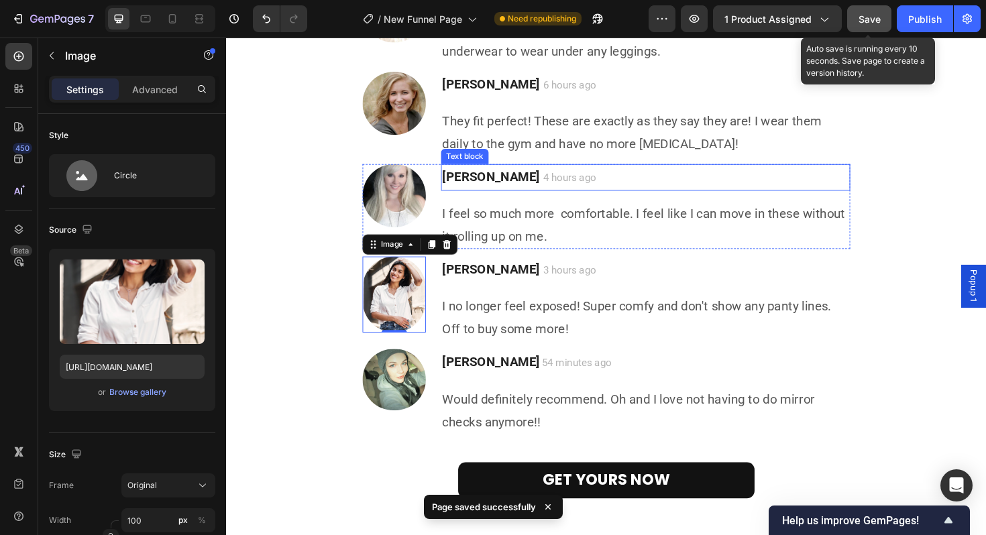
scroll to position [3889, 0]
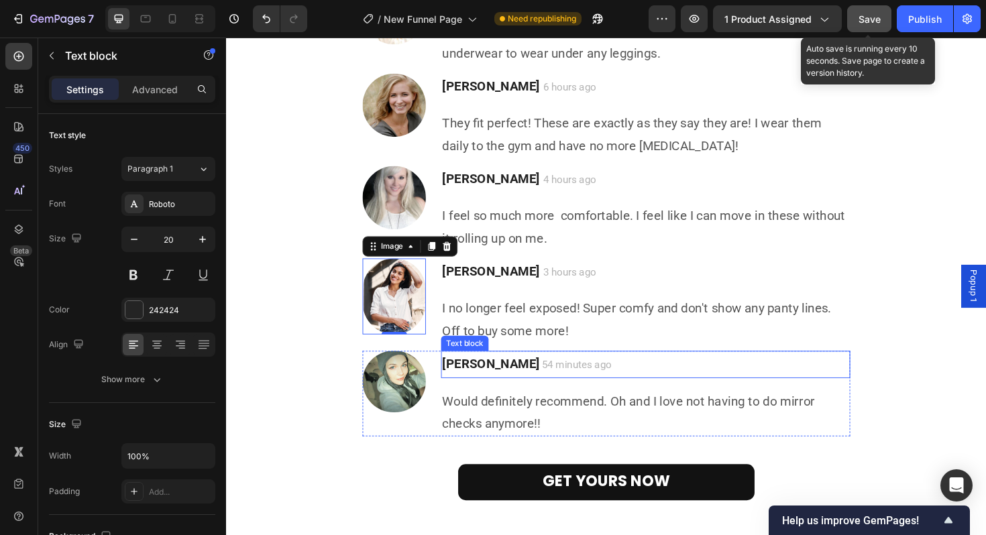
click at [564, 384] on span "54 minutes ago" at bounding box center [597, 384] width 74 height 13
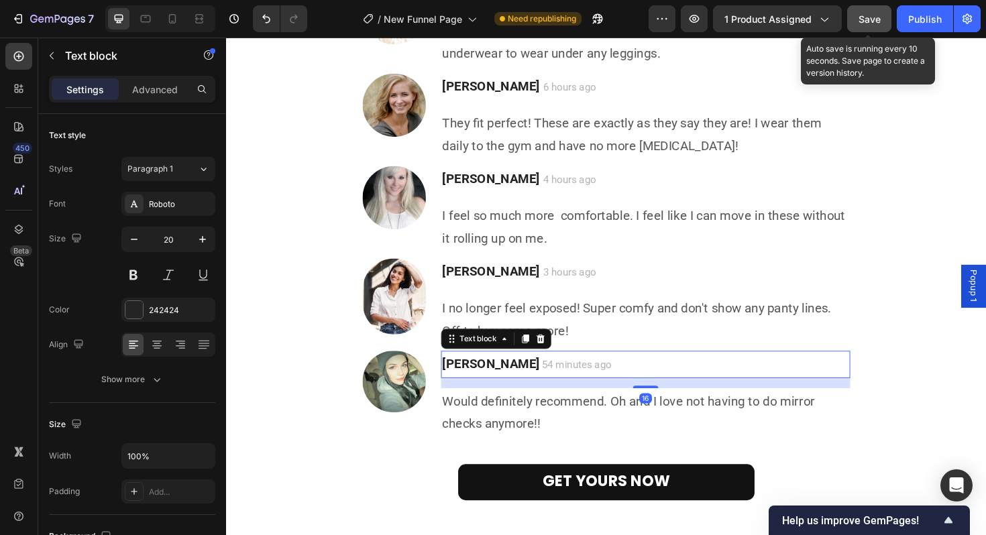
click at [560, 378] on span "54 minutes ago" at bounding box center [597, 384] width 74 height 13
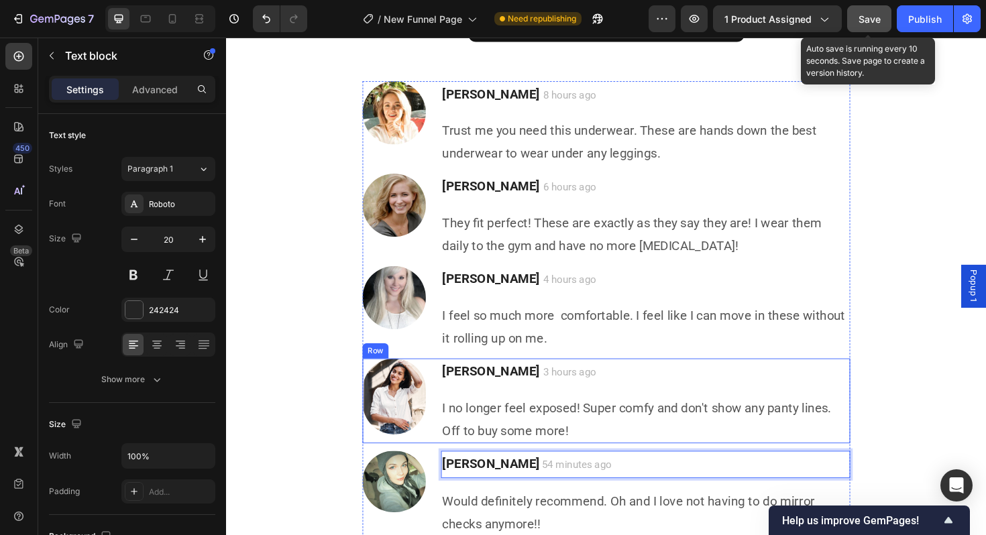
scroll to position [3765, 0]
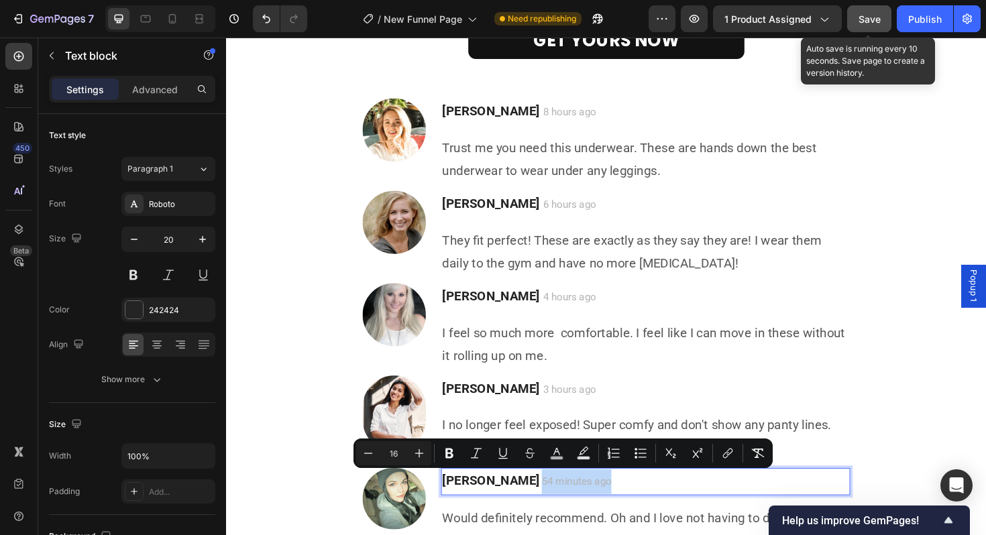
drag, startPoint x: 536, startPoint y: 503, endPoint x: 637, endPoint y: 501, distance: 100.6
click at [637, 501] on p "Samantha A. 54 minutes ago" at bounding box center [670, 508] width 431 height 26
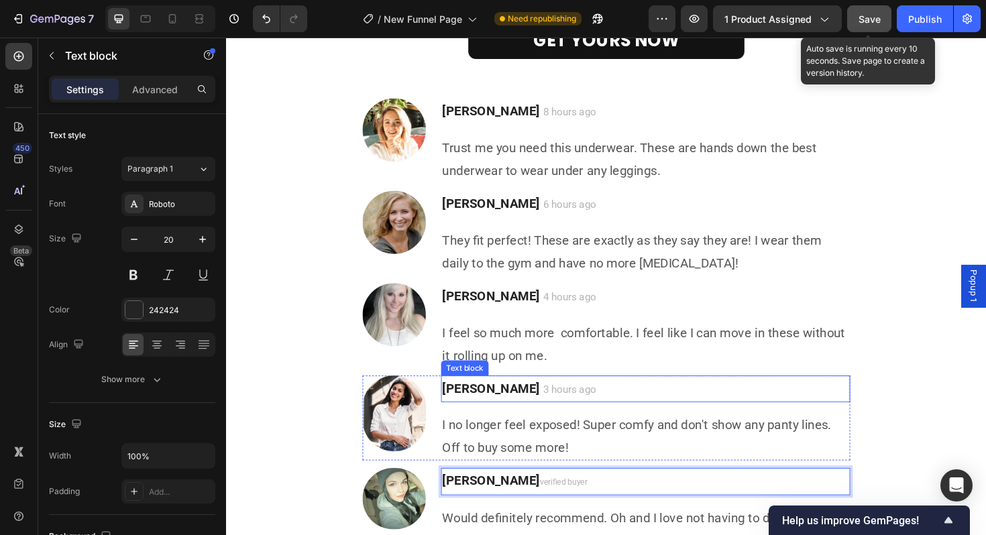
click at [562, 409] on span "3 hours ago" at bounding box center [590, 410] width 56 height 13
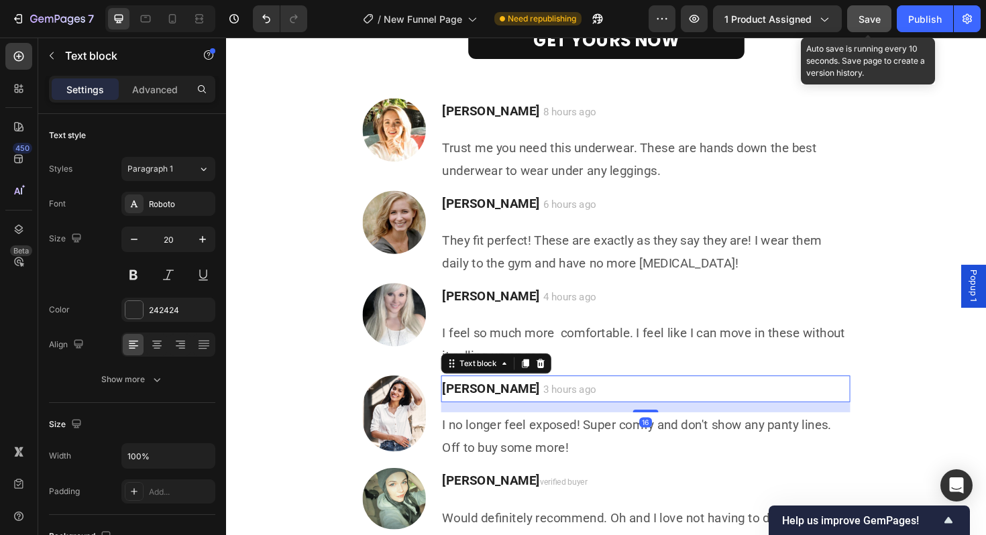
click at [562, 409] on span "3 hours ago" at bounding box center [590, 410] width 56 height 13
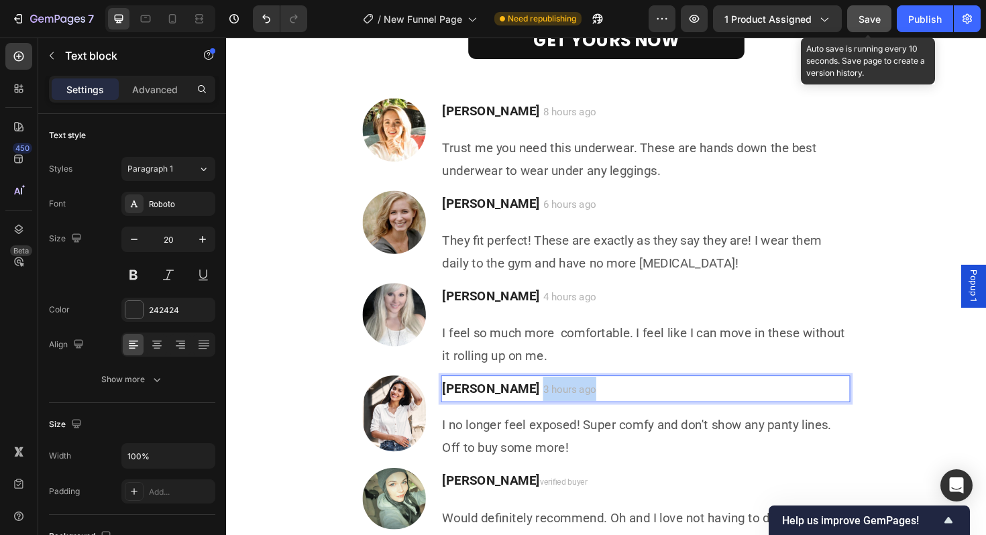
drag, startPoint x: 521, startPoint y: 409, endPoint x: 581, endPoint y: 409, distance: 60.4
click at [581, 409] on p "[PERSON_NAME] 3 hours ago" at bounding box center [670, 409] width 431 height 25
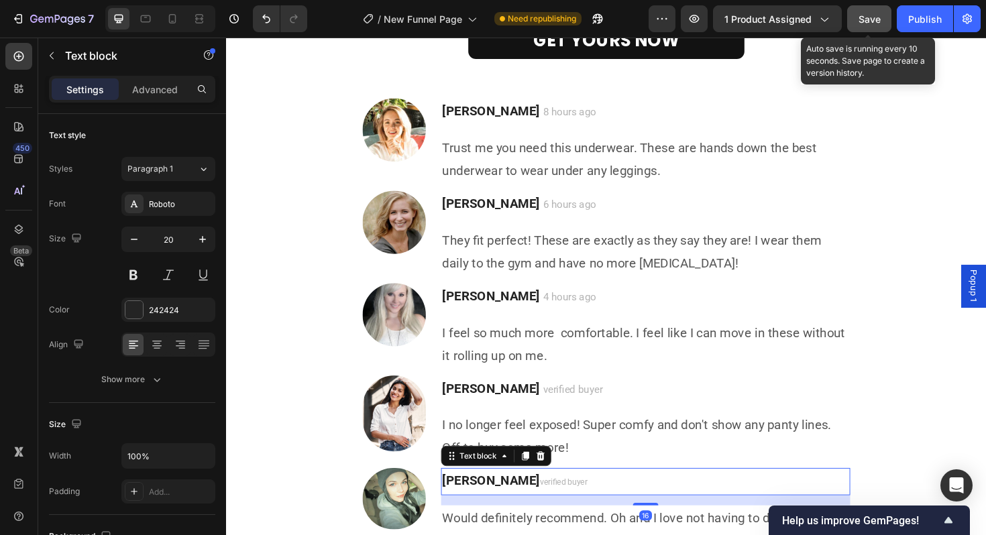
click at [558, 510] on span "verified buyer" at bounding box center [583, 509] width 50 height 10
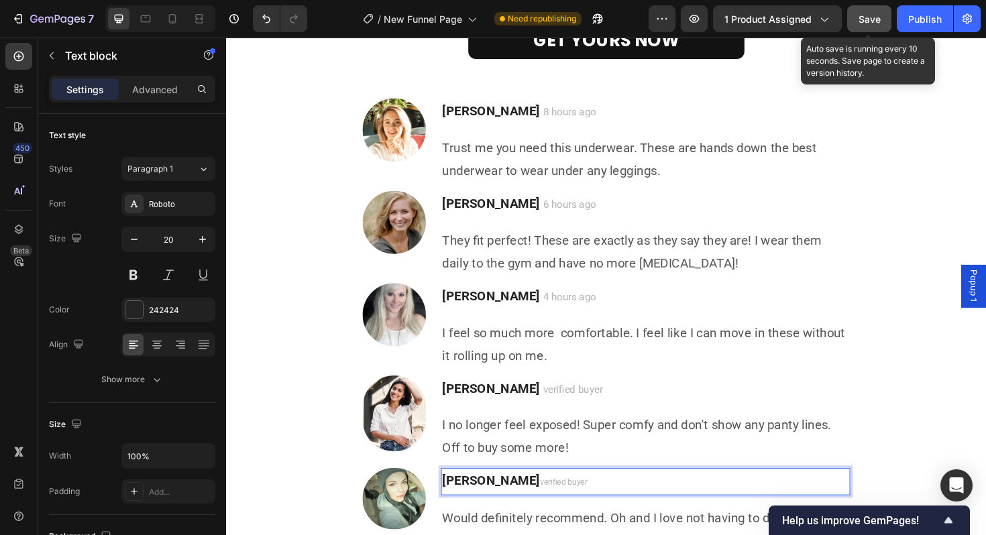
click at [558, 509] on span "verified buyer" at bounding box center [583, 509] width 50 height 10
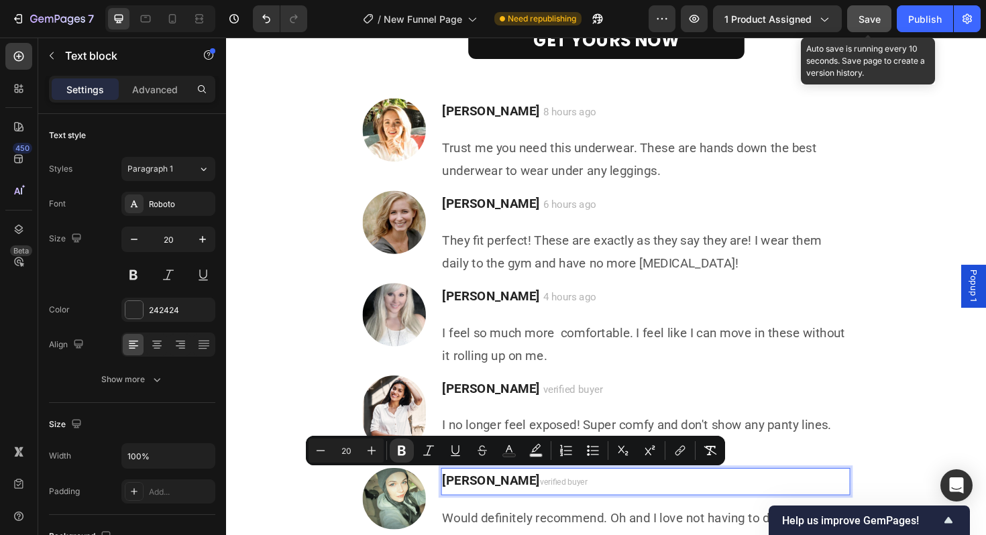
click at [558, 509] on span "verified buyer" at bounding box center [583, 509] width 50 height 10
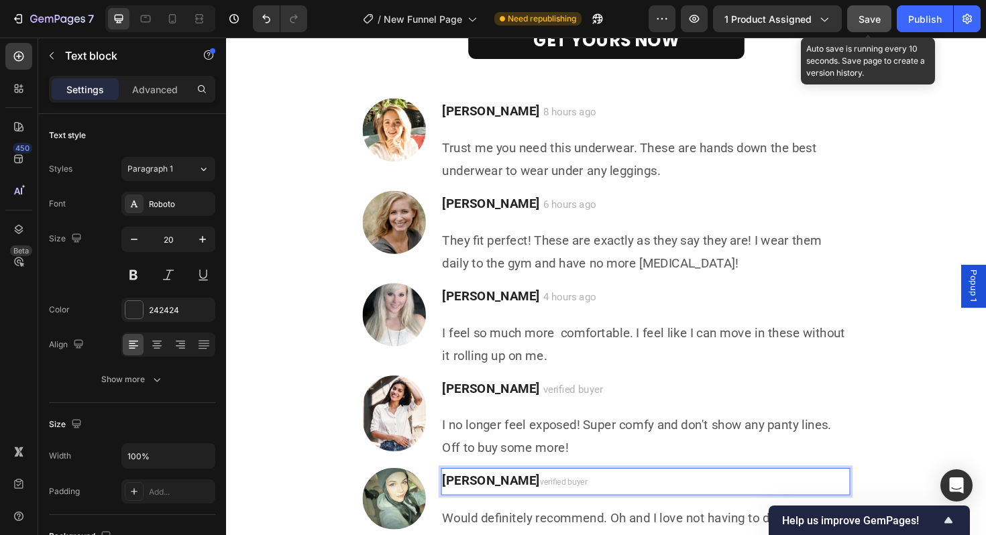
click at [582, 509] on span "verified buyer" at bounding box center [583, 509] width 50 height 10
click at [586, 508] on p "Samantha A. verified buyer" at bounding box center [670, 508] width 431 height 26
click at [578, 506] on span "verified buyer" at bounding box center [583, 509] width 50 height 10
click at [317, 484] on div "Image Kerrie D. 8 hours ago Text block Trust me you need this underwear. These …" at bounding box center [628, 380] width 785 height 556
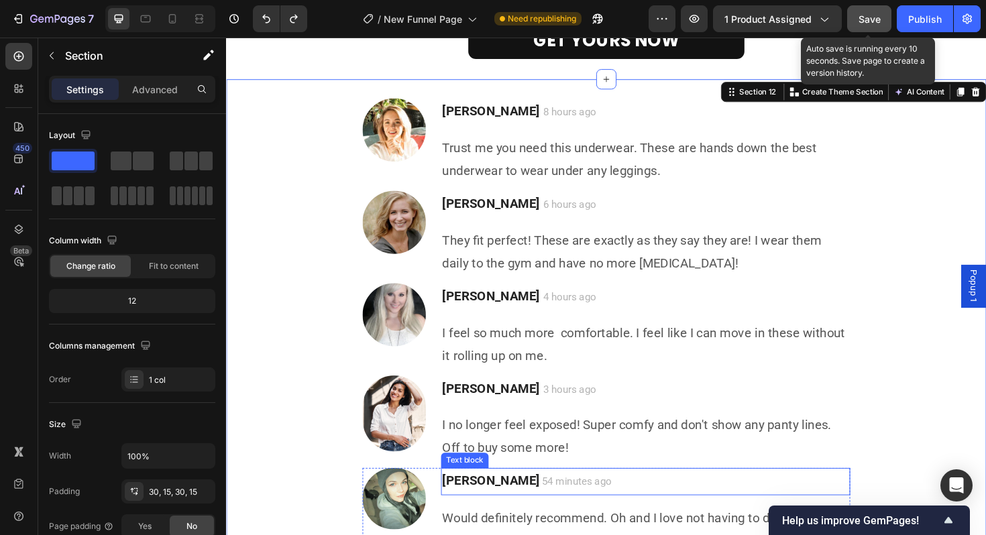
click at [560, 510] on span "54 minutes ago" at bounding box center [597, 508] width 74 height 13
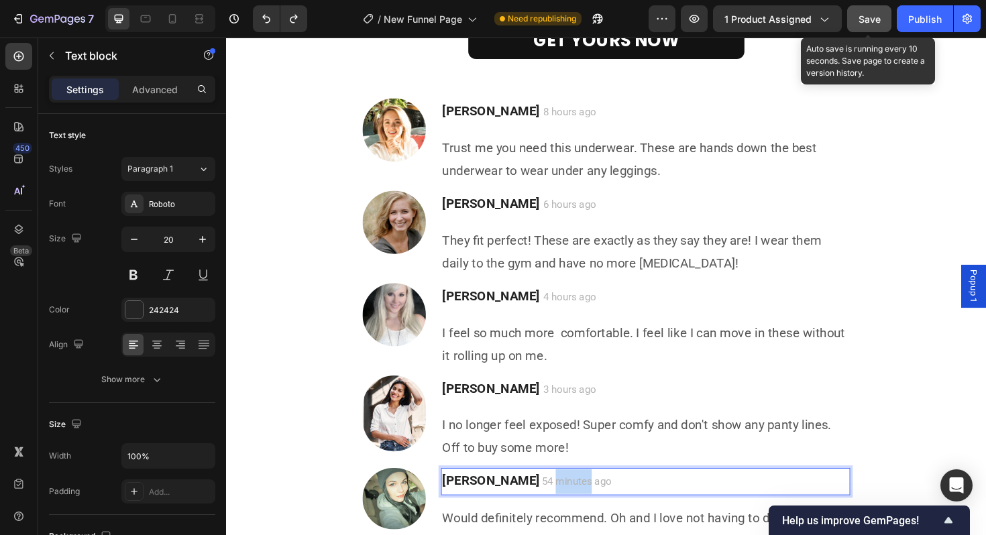
click at [560, 507] on span "54 minutes ago" at bounding box center [597, 508] width 74 height 13
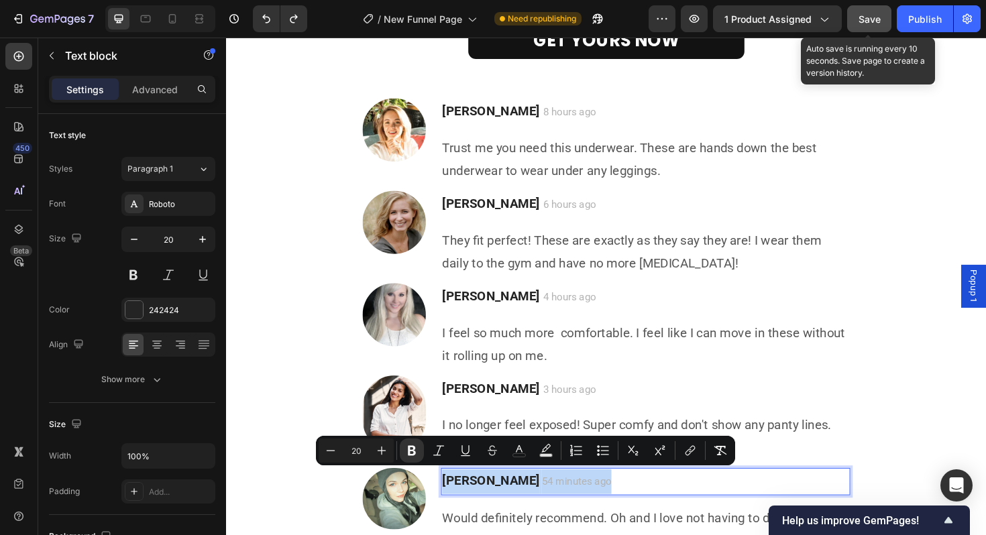
click at [560, 507] on span "54 minutes ago" at bounding box center [597, 508] width 74 height 13
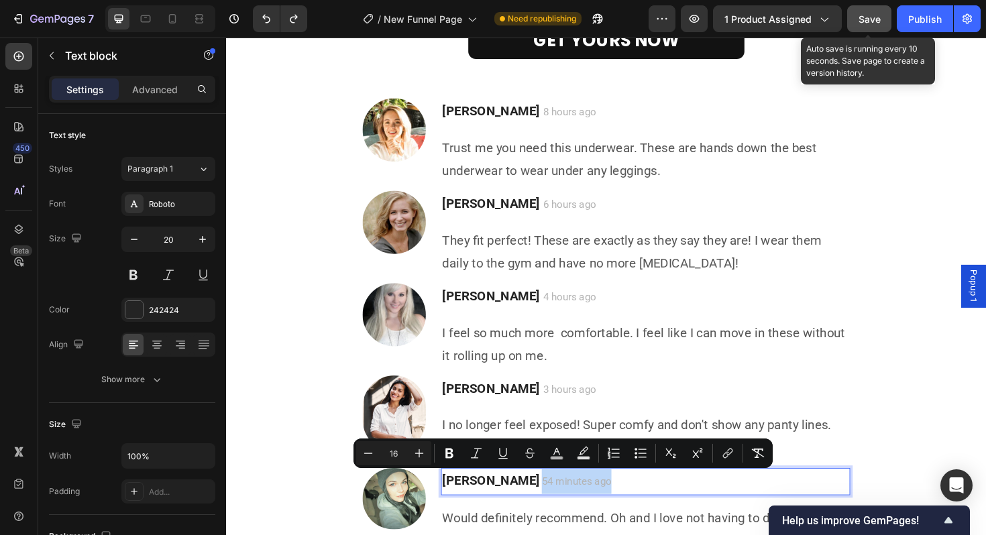
drag, startPoint x: 609, startPoint y: 509, endPoint x: 535, endPoint y: 509, distance: 73.8
click at [535, 509] on p "Samantha A. 54 minutes ago" at bounding box center [670, 508] width 431 height 26
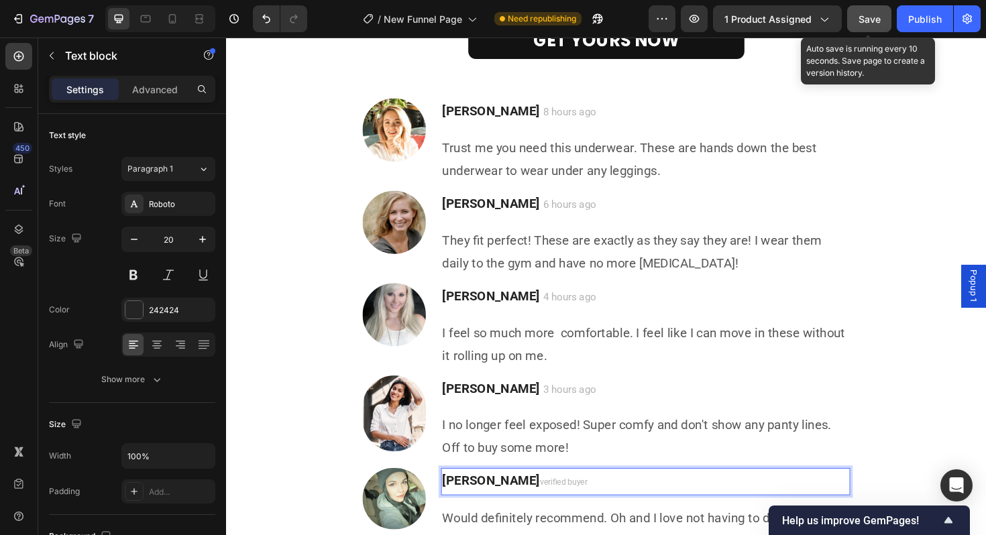
click at [565, 504] on span "verified buyer" at bounding box center [583, 509] width 50 height 10
click at [589, 505] on p "Samantha A. verified buyer" at bounding box center [670, 508] width 431 height 26
click at [563, 504] on span "verified buyer" at bounding box center [583, 509] width 50 height 10
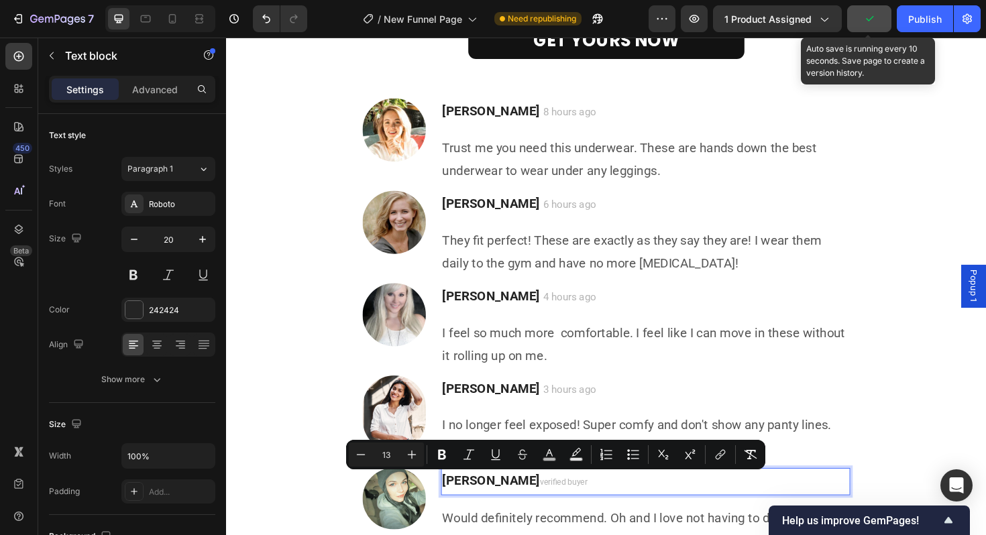
click at [569, 504] on span "verified buyer" at bounding box center [583, 509] width 50 height 10
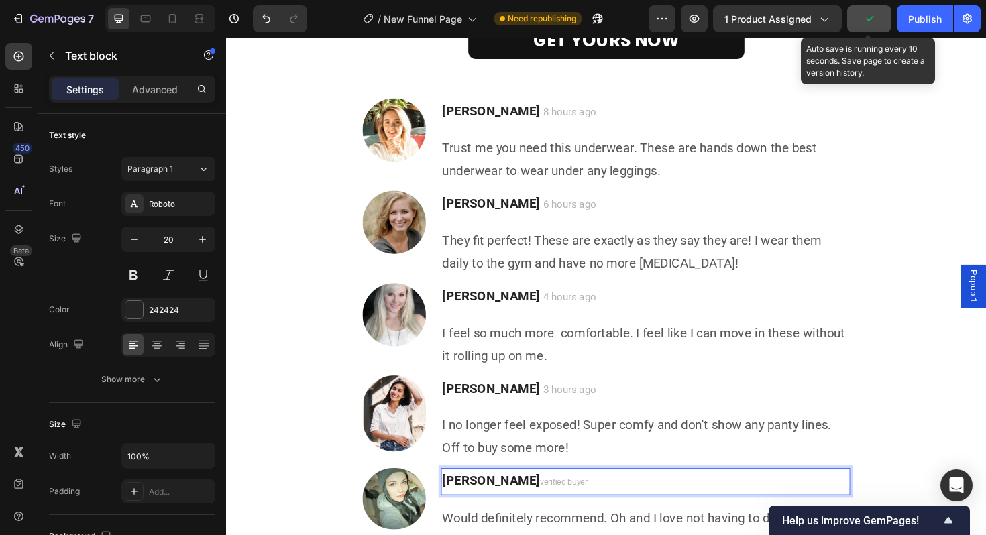
click at [570, 505] on span "verified buyer" at bounding box center [583, 509] width 50 height 10
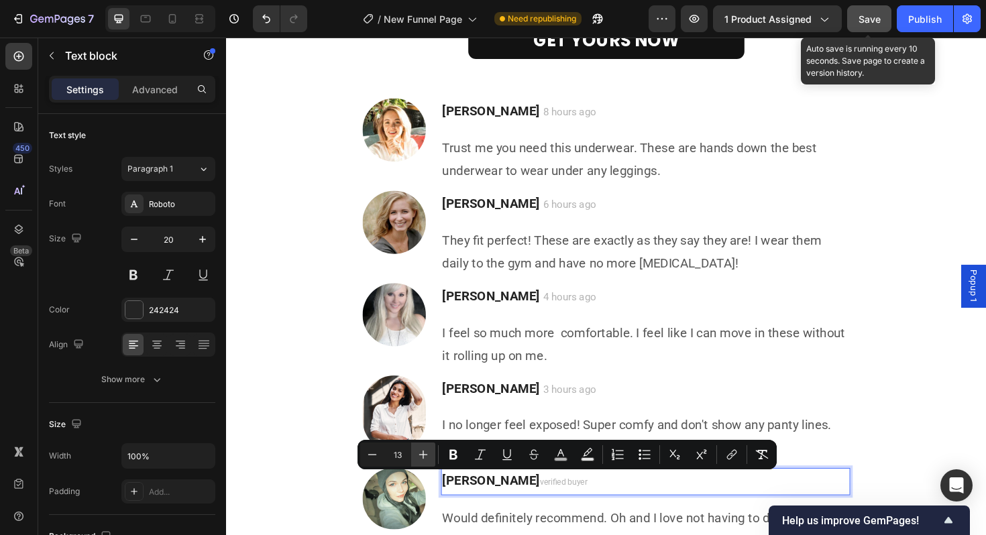
click at [425, 454] on icon "Editor contextual toolbar" at bounding box center [423, 454] width 13 height 13
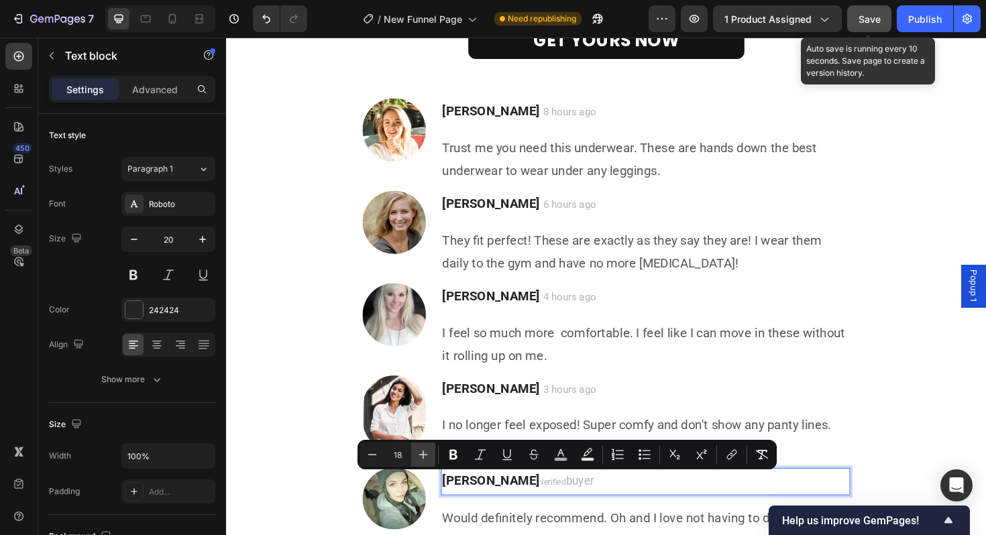
click at [425, 456] on icon "Editor contextual toolbar" at bounding box center [423, 454] width 13 height 13
type input "20"
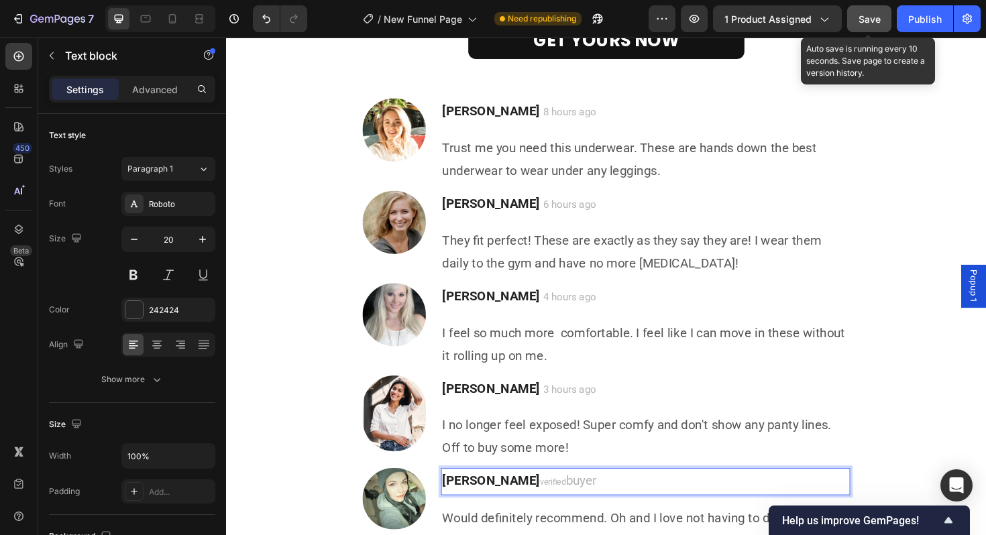
click at [558, 507] on span "verified" at bounding box center [572, 509] width 28 height 10
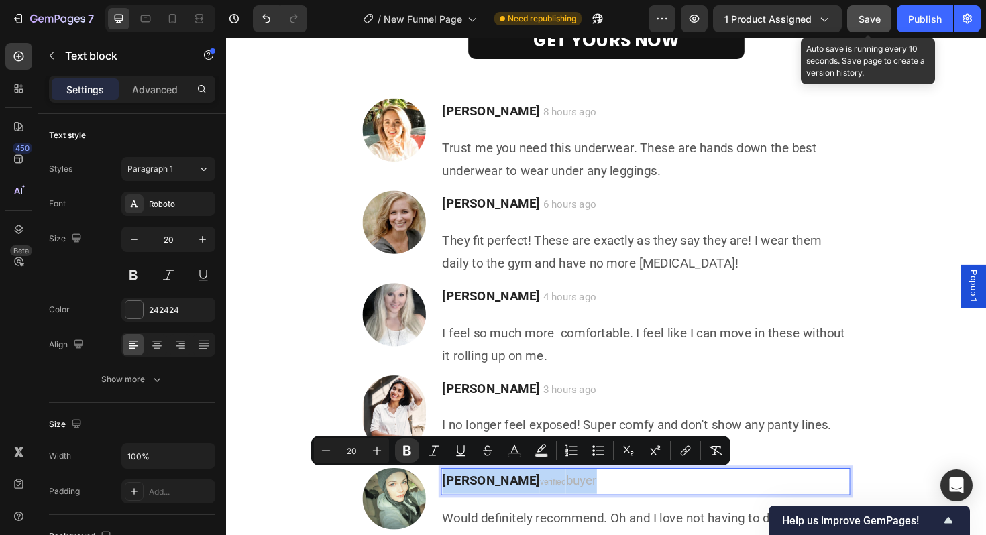
click at [558, 506] on span "verified" at bounding box center [572, 509] width 28 height 10
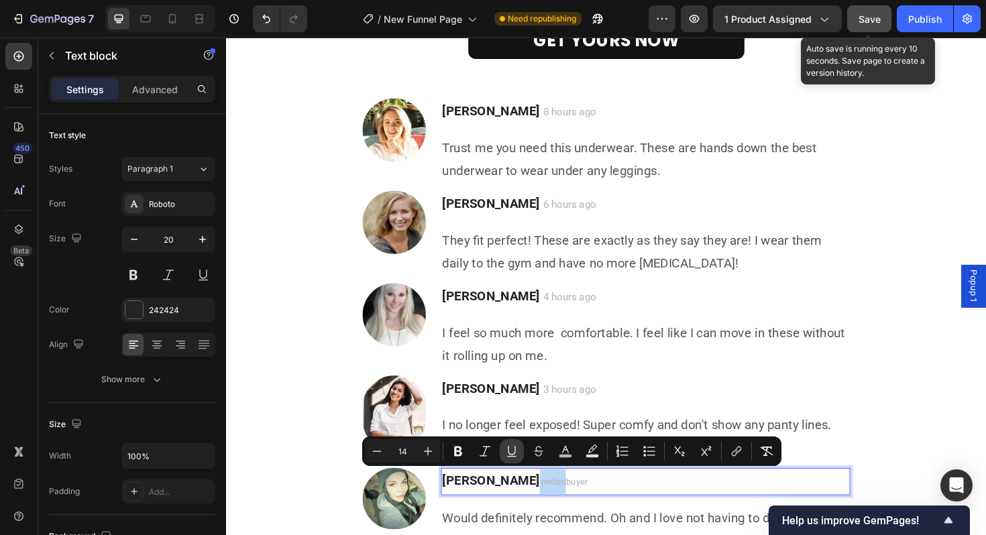
type input "13"
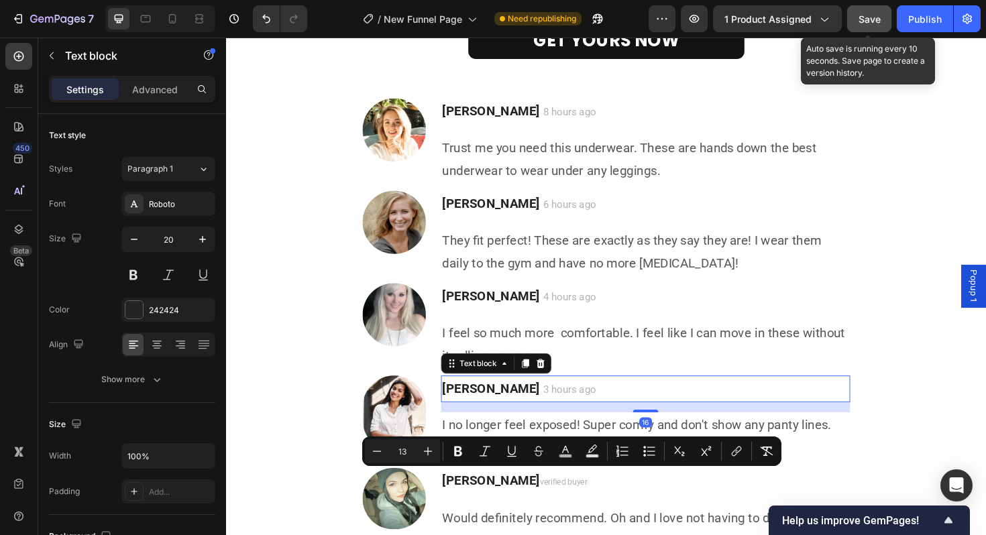
click at [562, 406] on span "3 hours ago" at bounding box center [590, 410] width 56 height 13
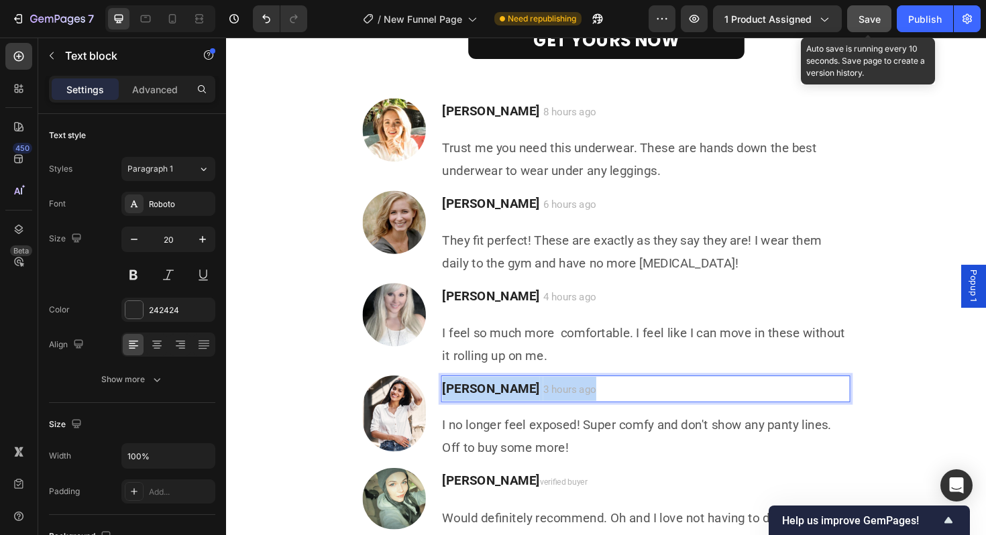
click at [562, 406] on span "3 hours ago" at bounding box center [590, 410] width 56 height 13
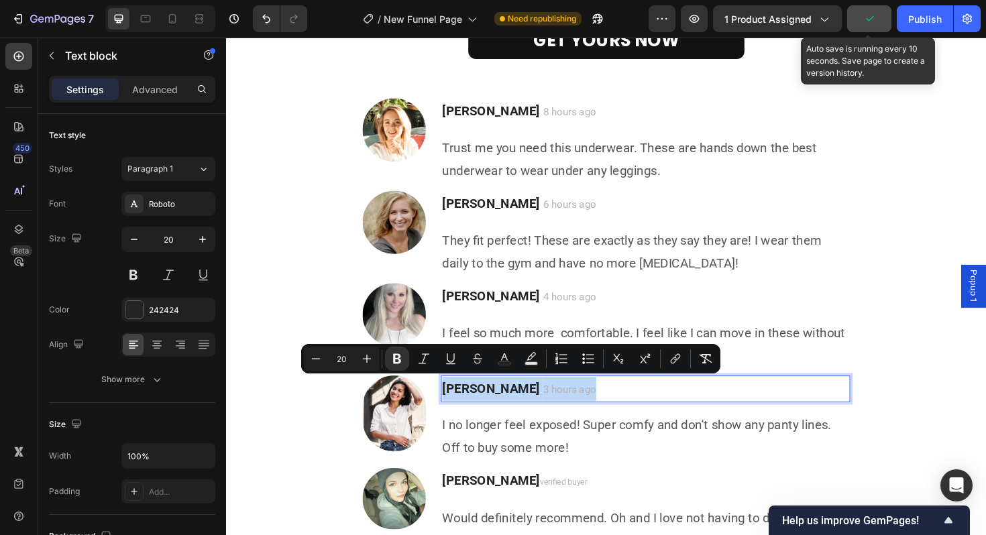
click at [562, 406] on span "3 hours ago" at bounding box center [590, 410] width 56 height 13
type input "16"
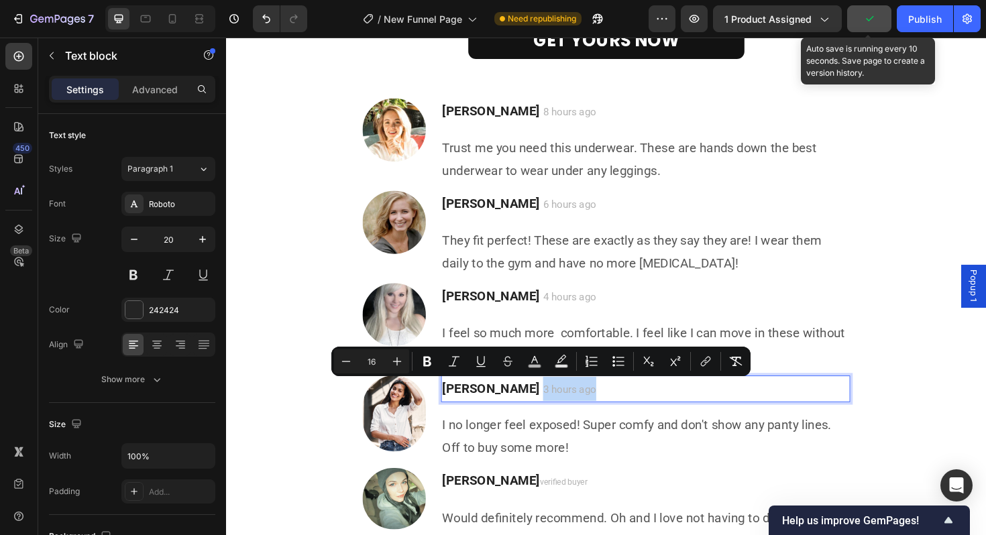
drag, startPoint x: 581, startPoint y: 409, endPoint x: 520, endPoint y: 410, distance: 61.1
click at [520, 410] on p "[PERSON_NAME] 3 hours ago" at bounding box center [670, 409] width 431 height 25
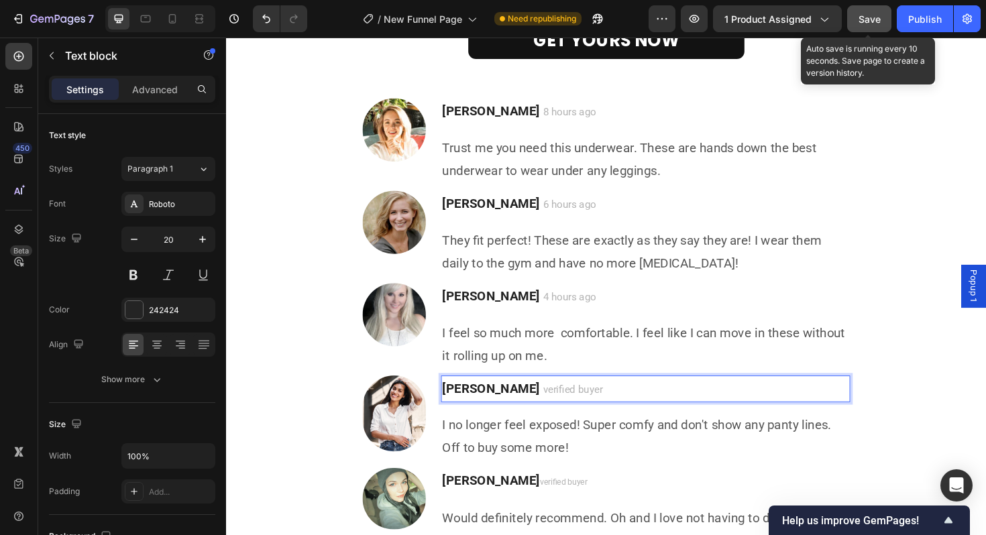
click at [562, 409] on span "verified buyer" at bounding box center [593, 410] width 63 height 13
click at [566, 511] on span "verified buyer" at bounding box center [583, 509] width 50 height 10
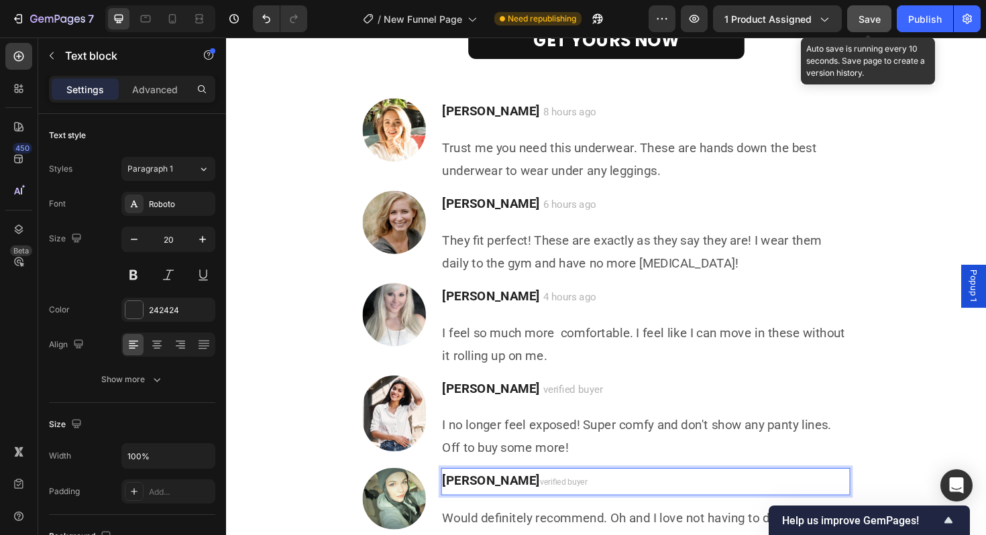
click at [531, 504] on strong "[PERSON_NAME]" at bounding box center [506, 507] width 103 height 16
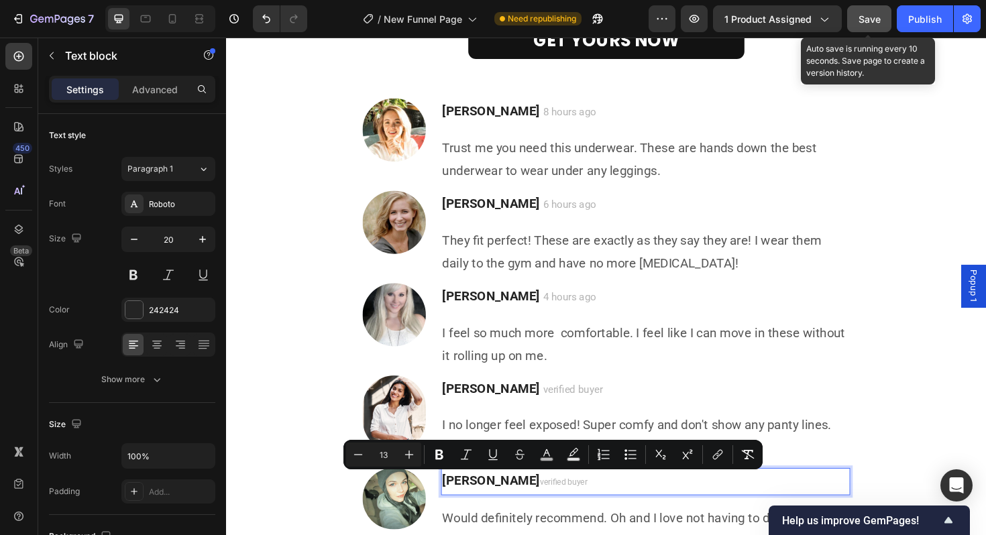
drag, startPoint x: 534, startPoint y: 505, endPoint x: 593, endPoint y: 502, distance: 59.1
click at [593, 502] on p "Samantha A. verified buyer" at bounding box center [670, 508] width 431 height 26
click at [410, 452] on icon "Editor contextual toolbar" at bounding box center [409, 454] width 13 height 13
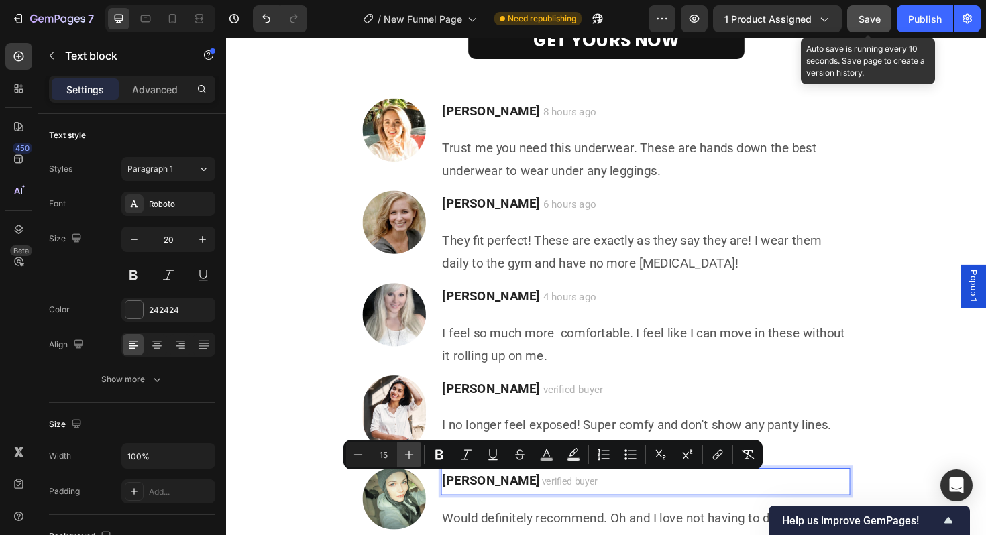
type input "16"
click at [562, 311] on span "4 hours ago" at bounding box center [590, 312] width 56 height 13
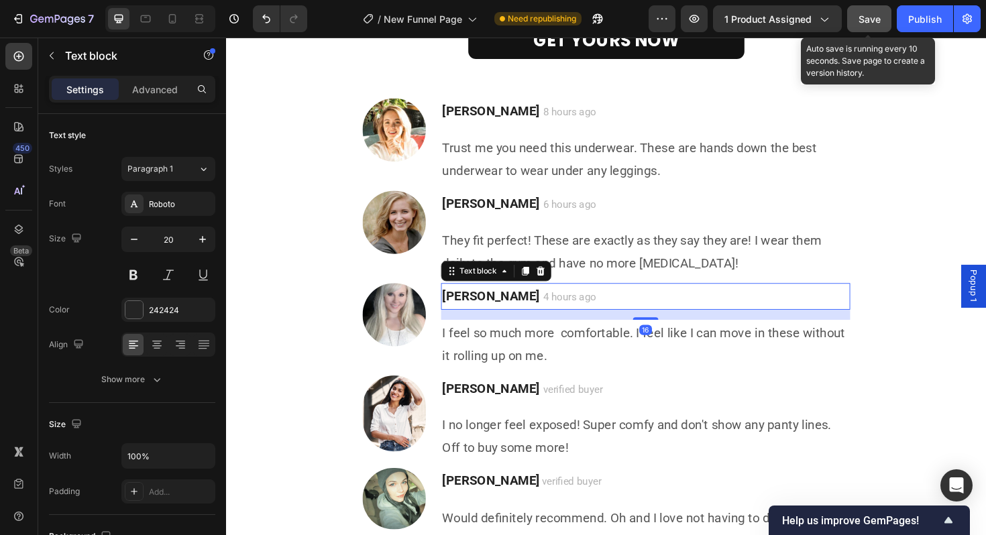
click at [562, 311] on span "4 hours ago" at bounding box center [590, 312] width 56 height 13
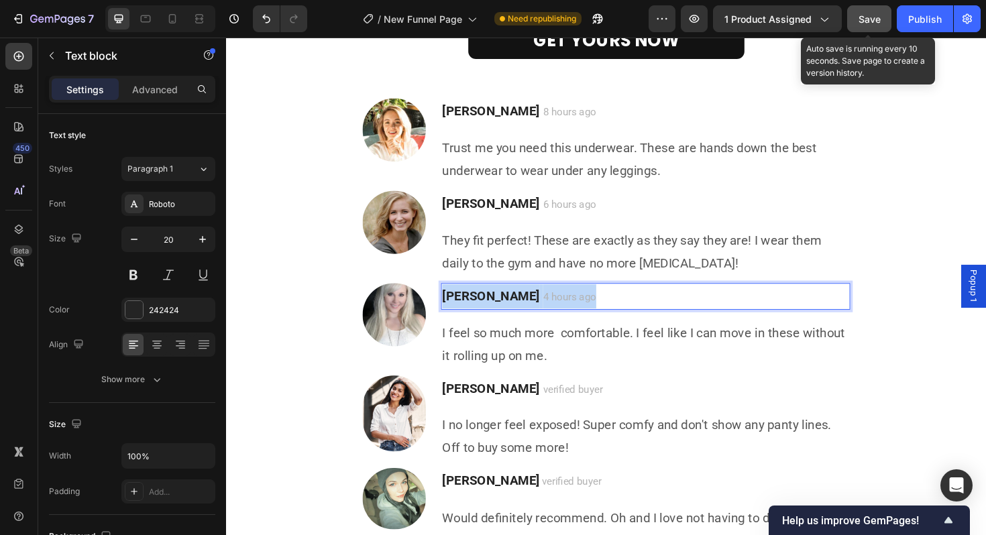
click at [562, 311] on span "4 hours ago" at bounding box center [590, 312] width 56 height 13
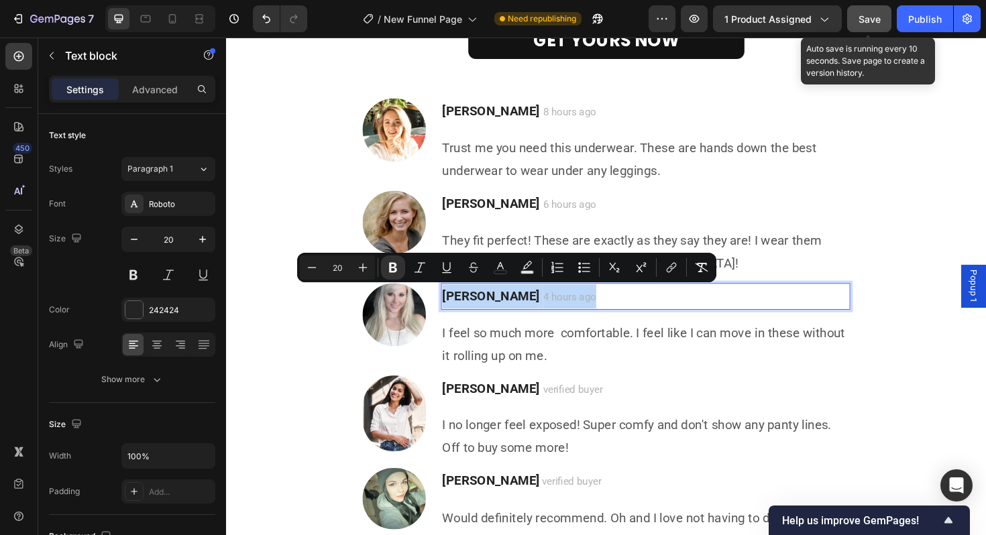
click at [562, 311] on span "4 hours ago" at bounding box center [590, 312] width 56 height 13
click at [566, 311] on span "4 hours ago" at bounding box center [590, 312] width 56 height 13
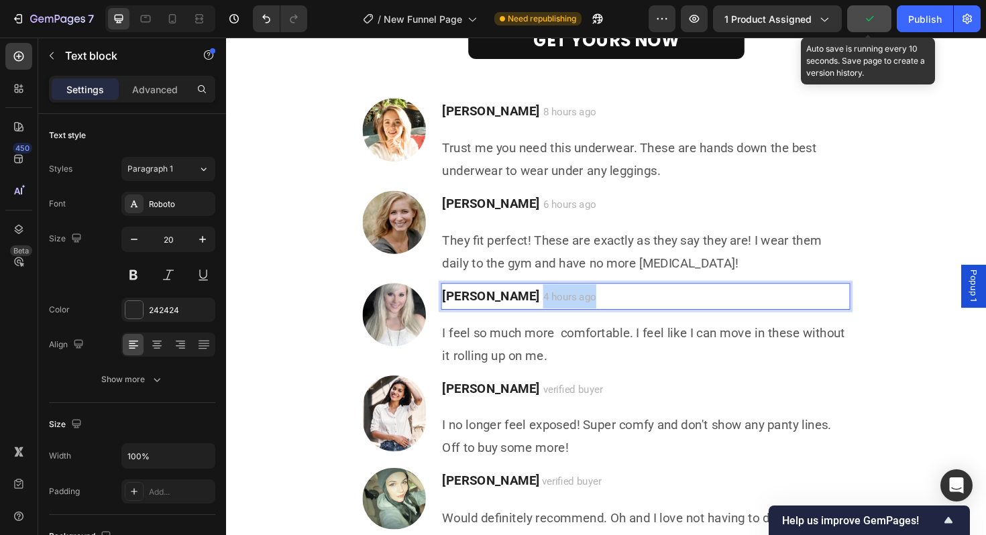
drag, startPoint x: 566, startPoint y: 311, endPoint x: 512, endPoint y: 311, distance: 53.7
click at [562, 311] on span "4 hours ago" at bounding box center [590, 312] width 56 height 13
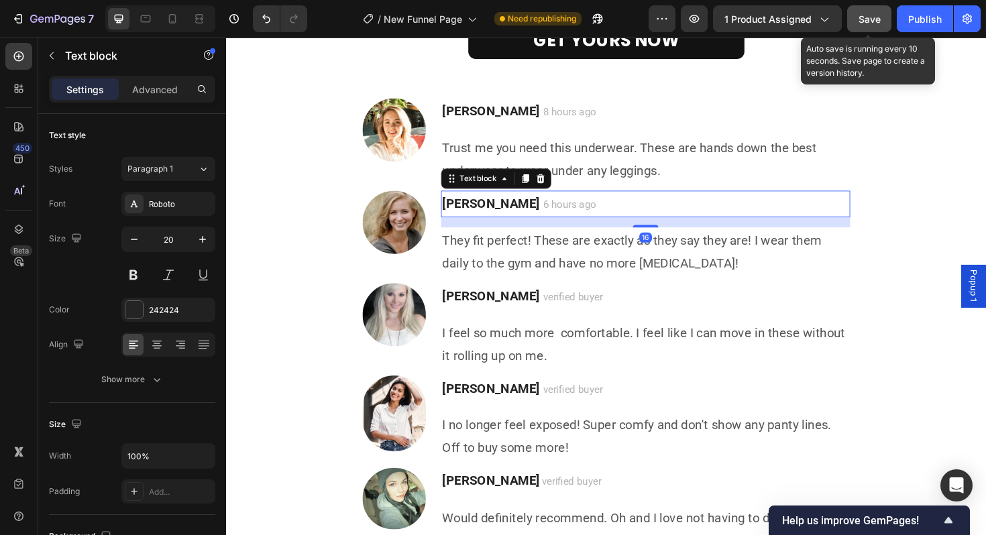
click at [562, 215] on span "6 hours ago" at bounding box center [590, 214] width 56 height 13
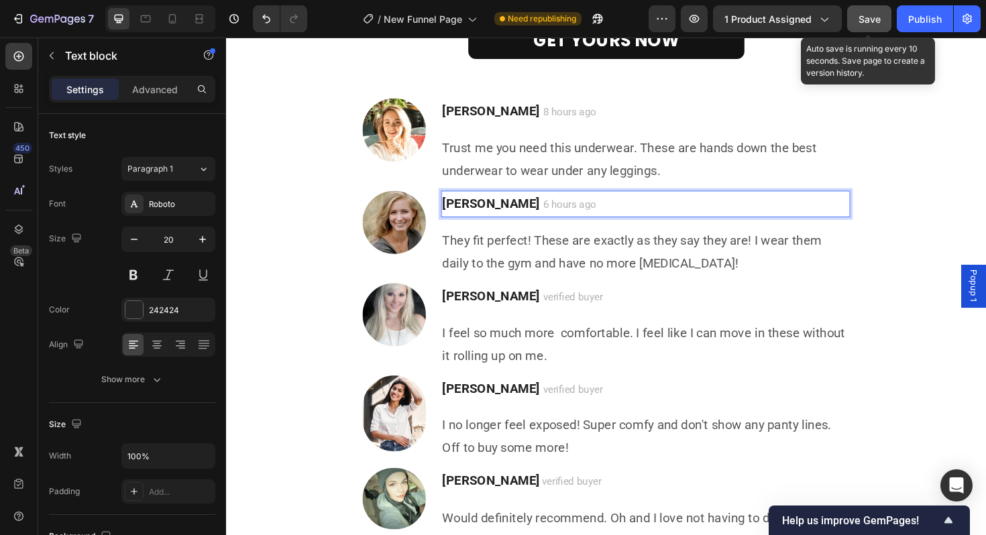
click at [562, 215] on span "6 hours ago" at bounding box center [590, 214] width 56 height 13
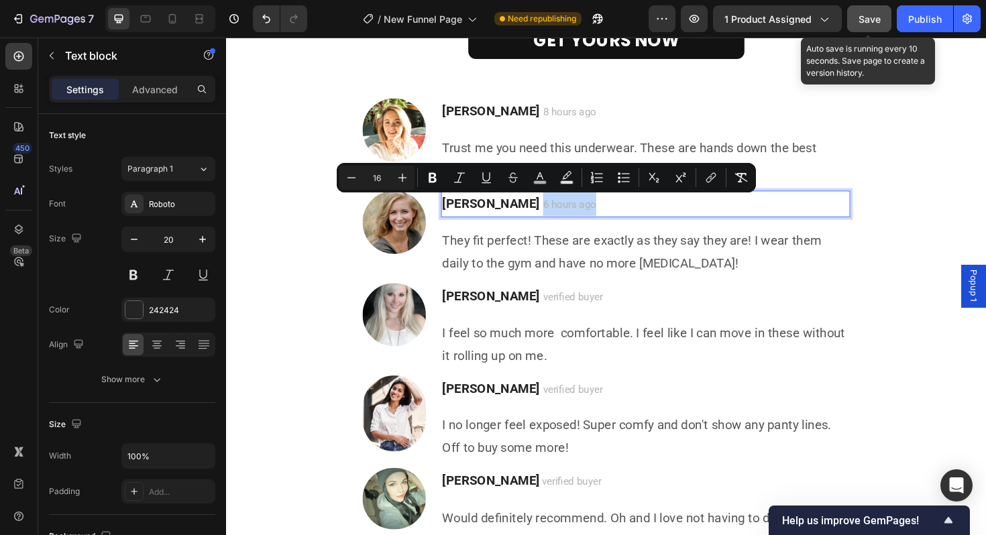
drag, startPoint x: 528, startPoint y: 215, endPoint x: 582, endPoint y: 217, distance: 54.4
click at [582, 217] on p "Michelle B. 6 hours ago" at bounding box center [670, 213] width 431 height 25
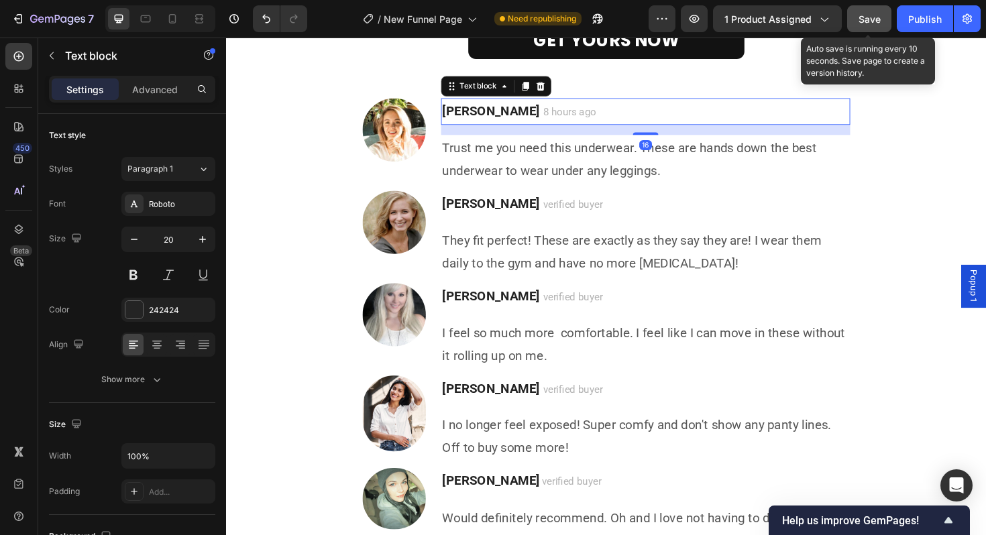
click at [562, 113] on span "8 hours ago" at bounding box center [590, 116] width 56 height 13
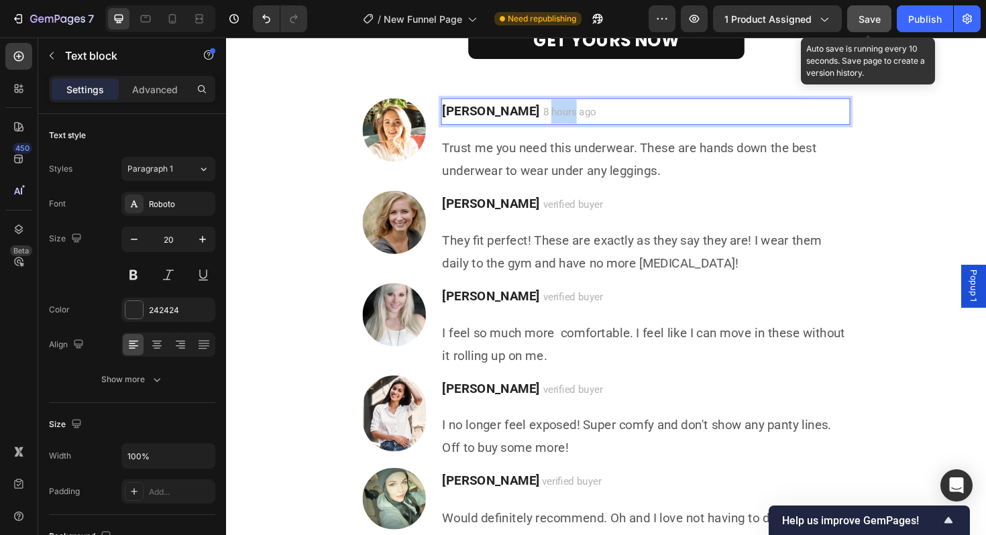
click at [562, 113] on span "8 hours ago" at bounding box center [590, 116] width 56 height 13
drag, startPoint x: 511, startPoint y: 116, endPoint x: 571, endPoint y: 120, distance: 60.5
click at [571, 120] on p "[PERSON_NAME] 8 hours ago" at bounding box center [670, 115] width 431 height 25
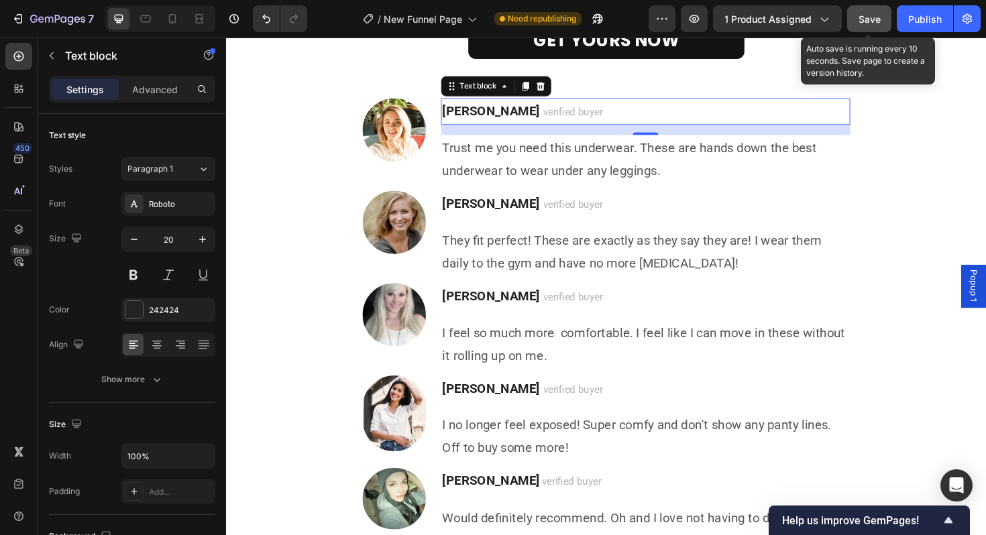
click at [855, 19] on button "Save" at bounding box center [869, 18] width 44 height 27
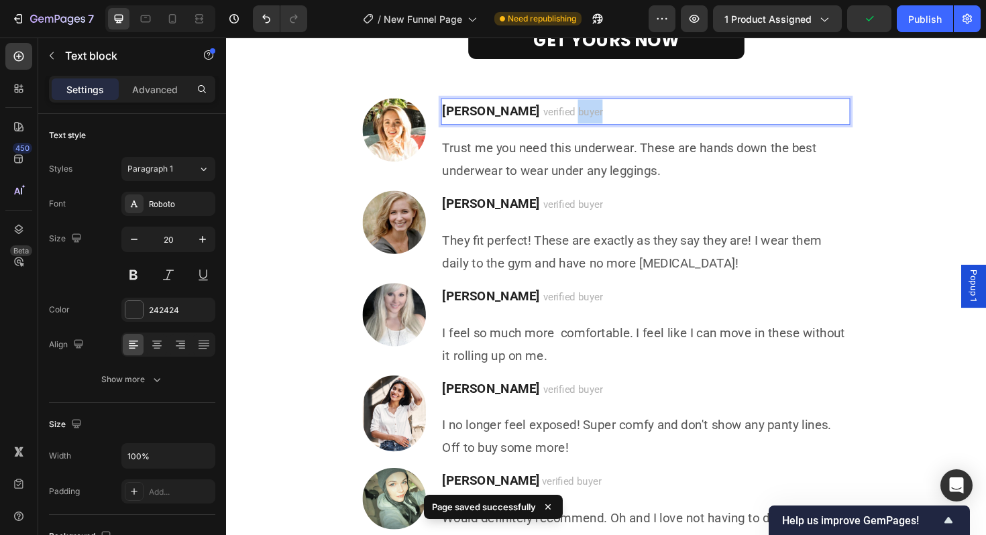
click at [562, 119] on span "verified buyer" at bounding box center [593, 116] width 63 height 13
click at [563, 215] on span "verified buyer" at bounding box center [593, 214] width 63 height 13
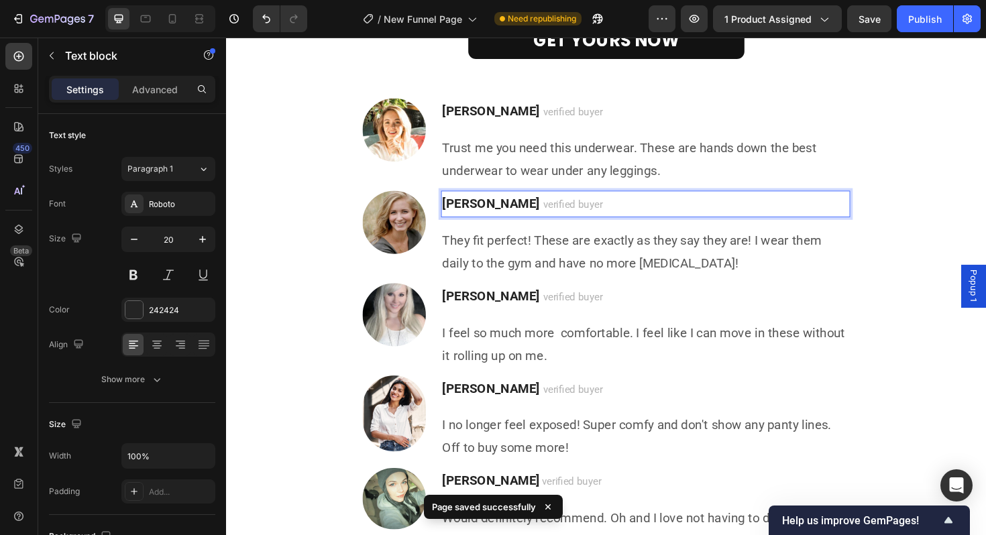
click at [577, 211] on span "verified buyer" at bounding box center [593, 214] width 63 height 13
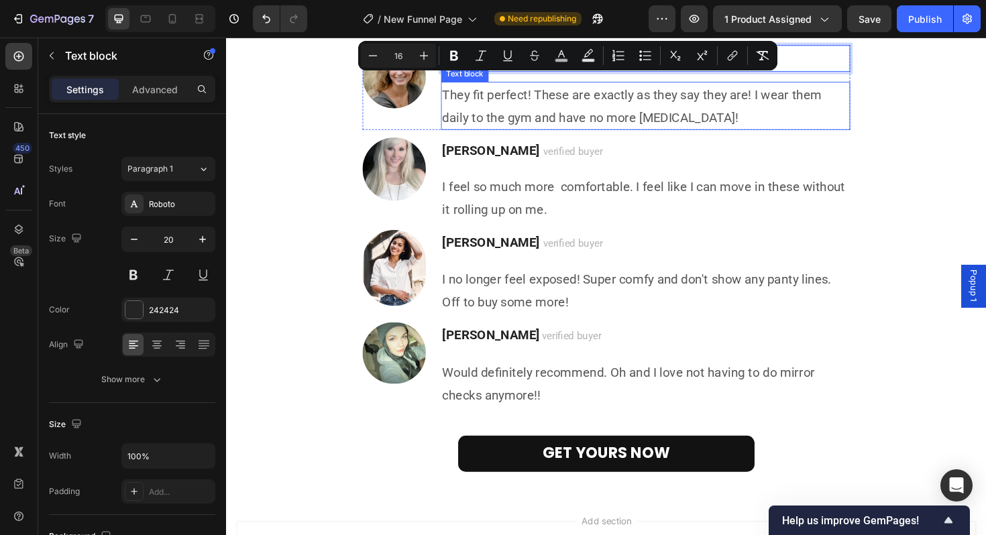
scroll to position [3838, 0]
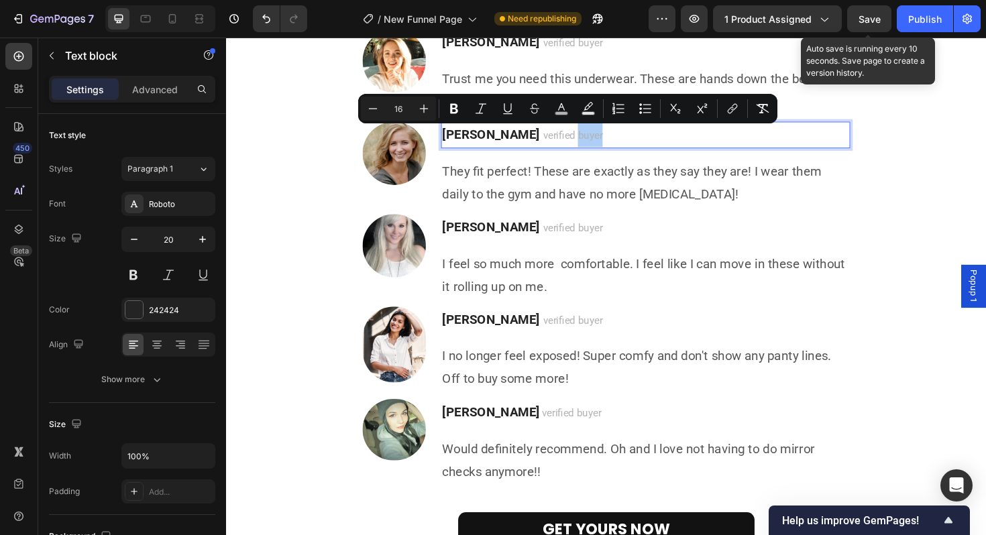
click at [870, 17] on span "Save" at bounding box center [870, 18] width 22 height 11
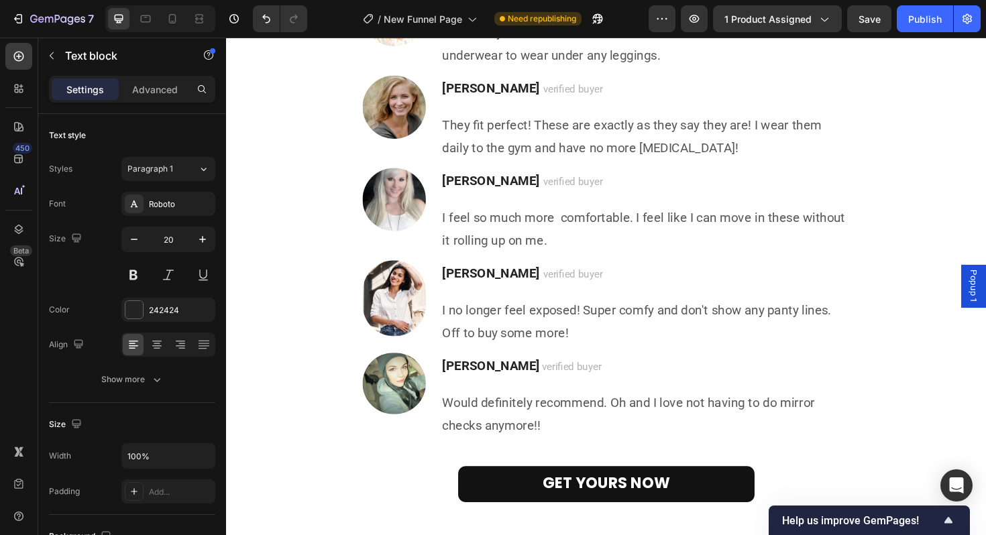
scroll to position [3300, 0]
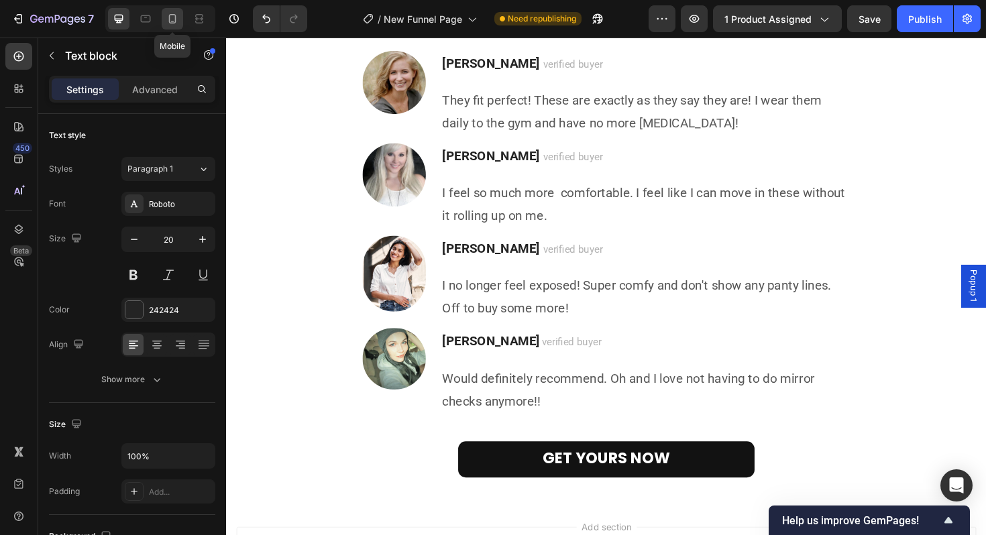
click at [178, 15] on icon at bounding box center [172, 18] width 13 height 13
type input "17"
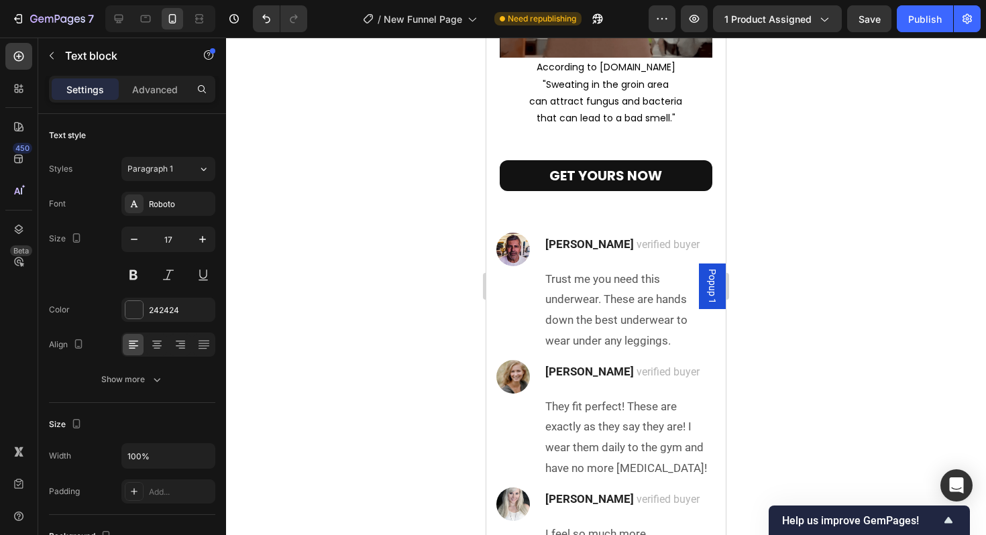
scroll to position [3399, 0]
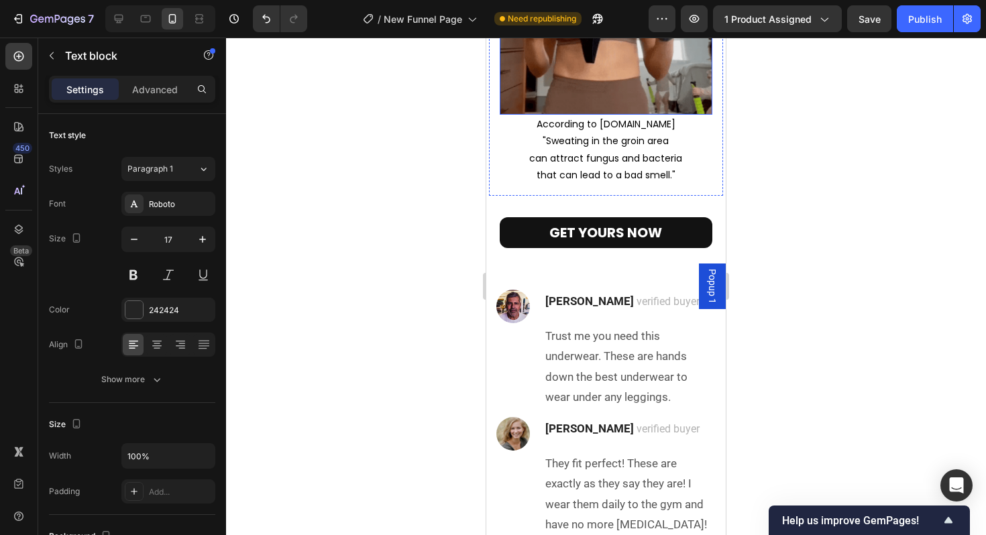
click at [585, 115] on img at bounding box center [606, 7] width 213 height 213
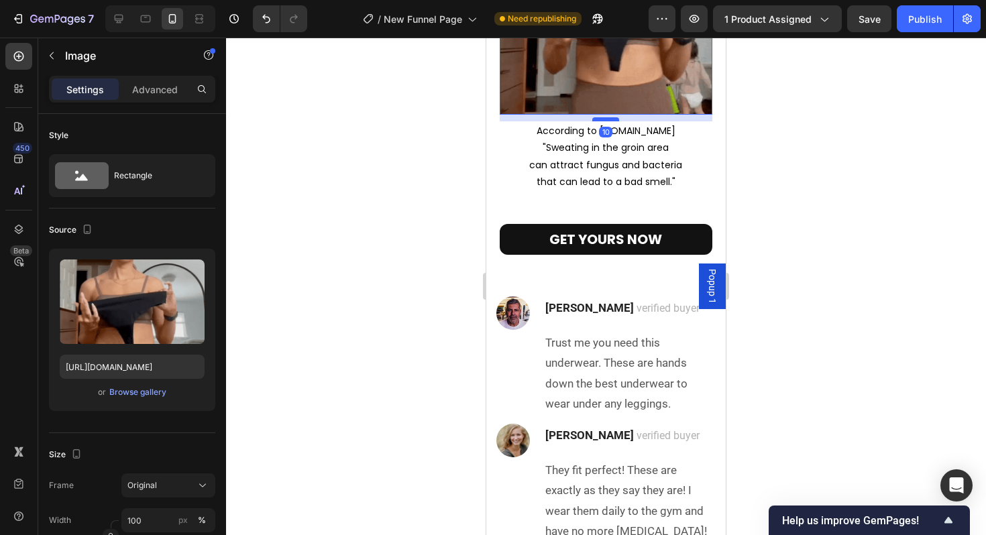
drag, startPoint x: 607, startPoint y: 296, endPoint x: 608, endPoint y: 303, distance: 6.7
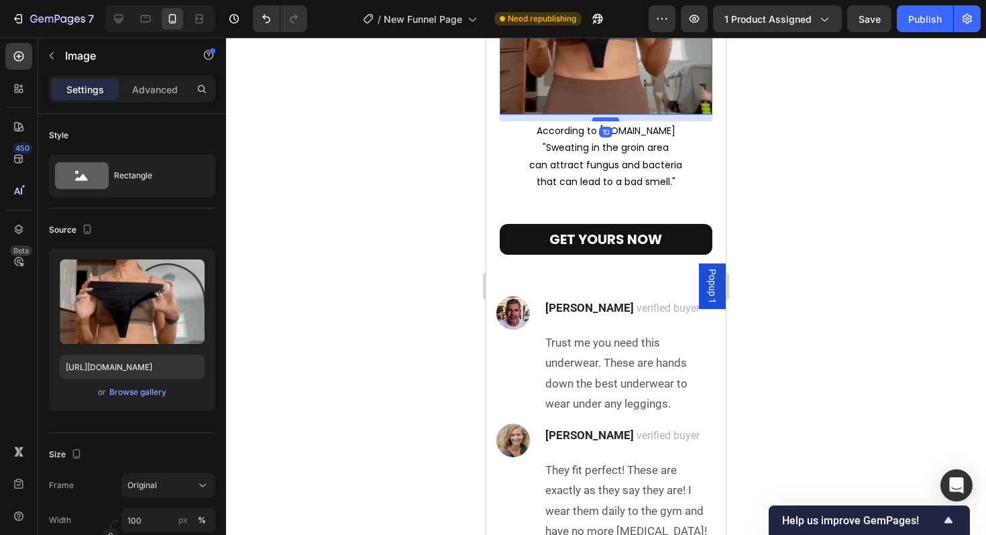
click at [608, 121] on div at bounding box center [605, 119] width 27 height 4
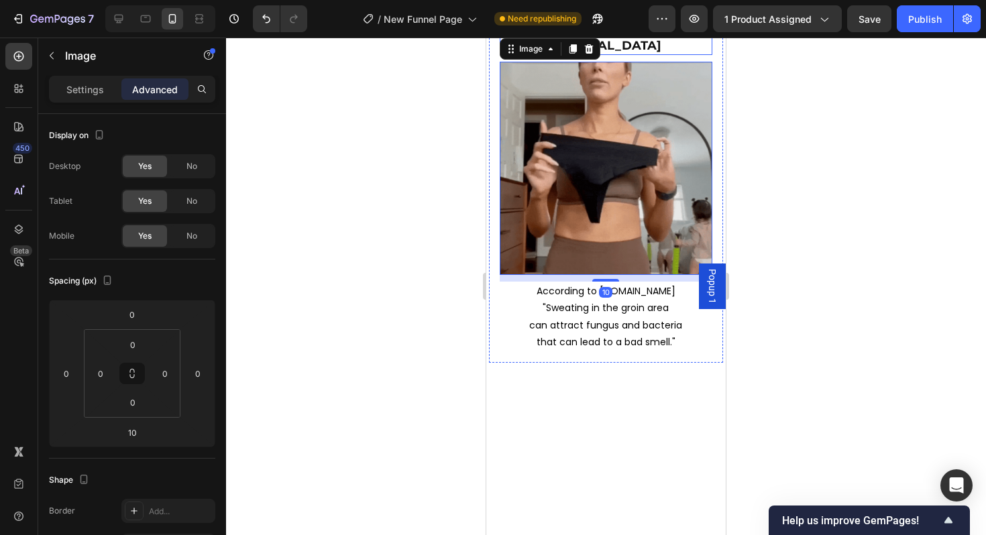
scroll to position [3224, 0]
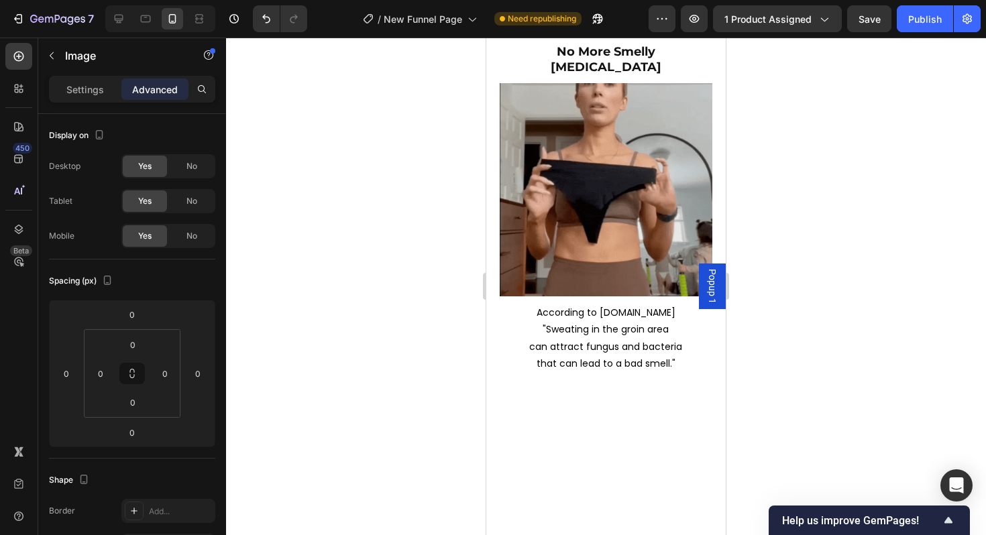
type input "9"
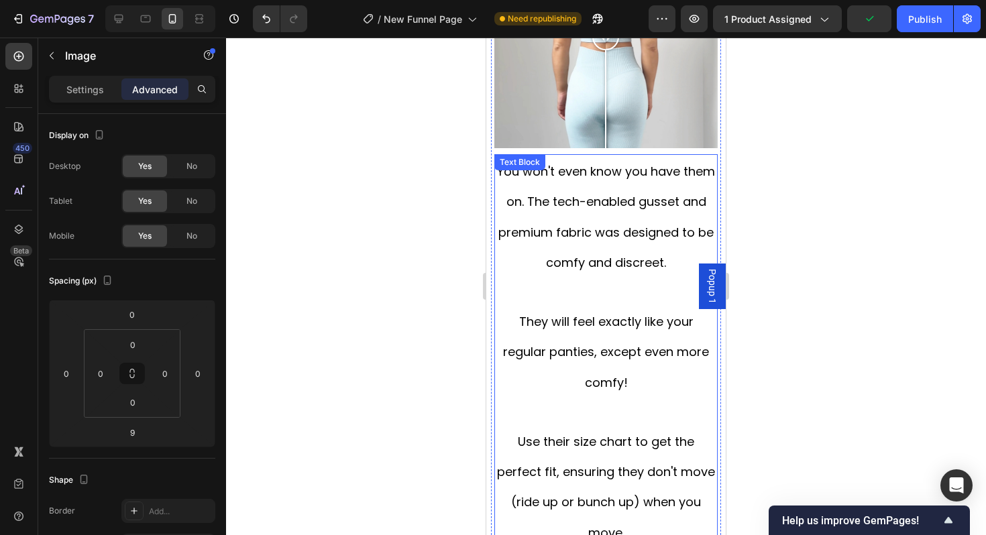
scroll to position [2228, 0]
click at [616, 224] on span "You won't even know you have them on. The tech-enabled gusset and premium fabri…" at bounding box center [606, 216] width 218 height 108
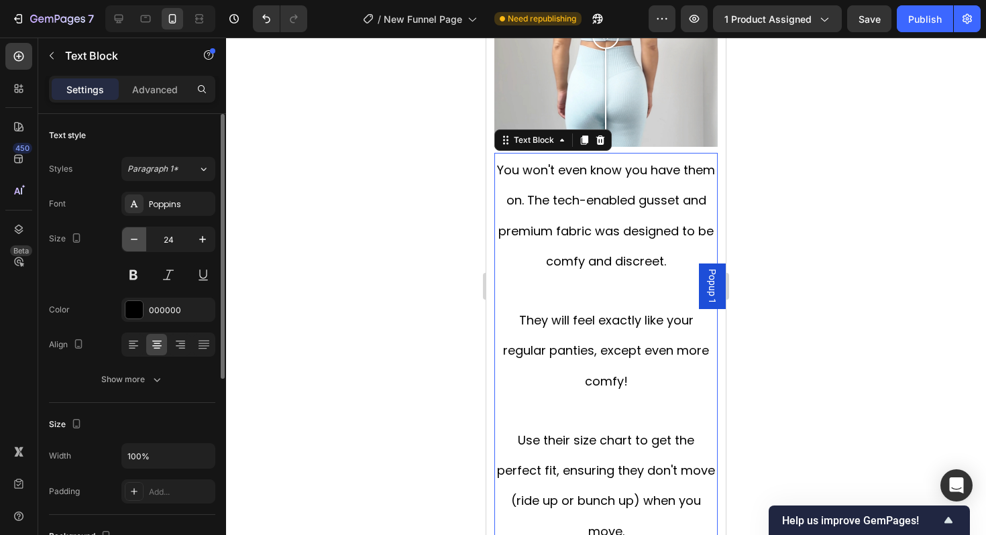
click at [135, 243] on icon "button" at bounding box center [133, 239] width 13 height 13
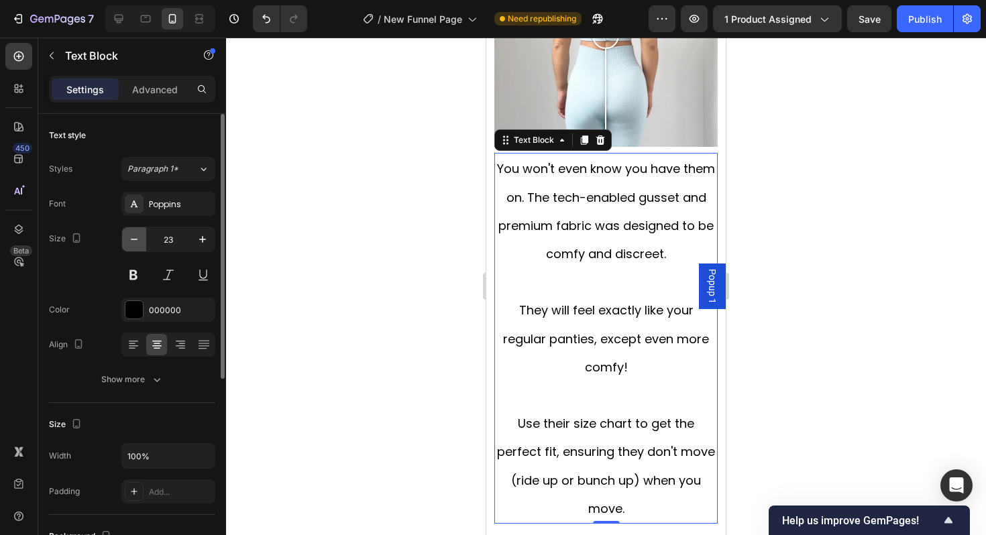
click at [135, 243] on icon "button" at bounding box center [133, 239] width 13 height 13
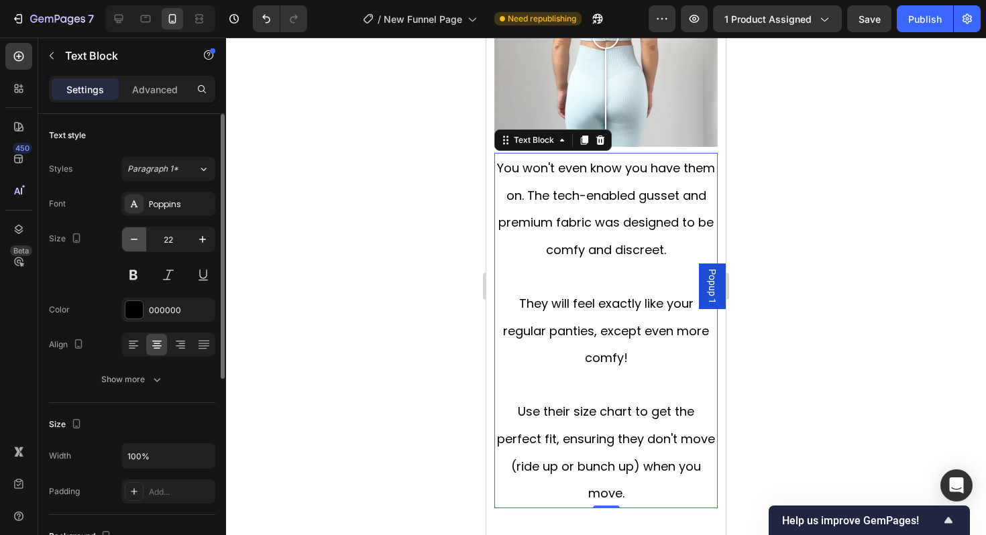
click at [135, 243] on icon "button" at bounding box center [133, 239] width 13 height 13
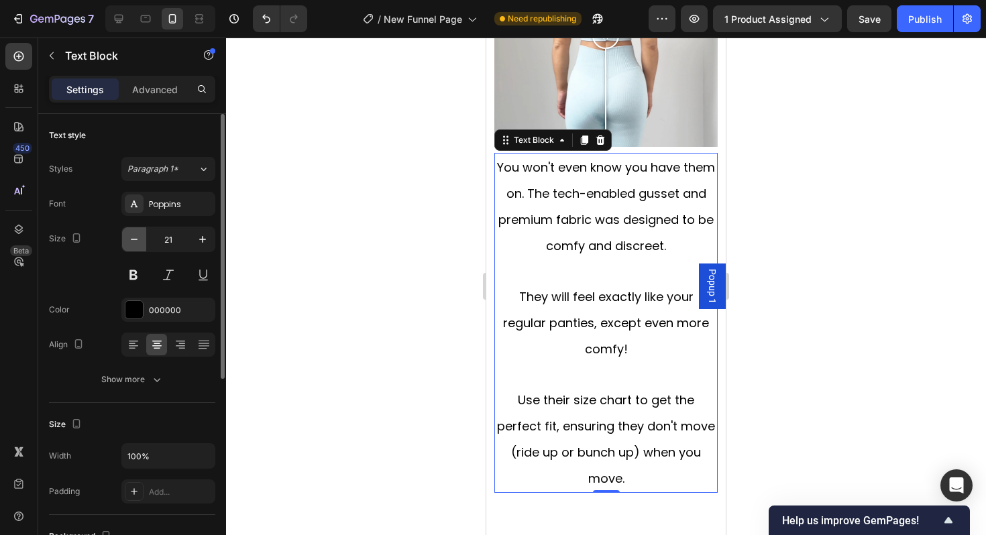
click at [135, 243] on icon "button" at bounding box center [133, 239] width 13 height 13
type input "20"
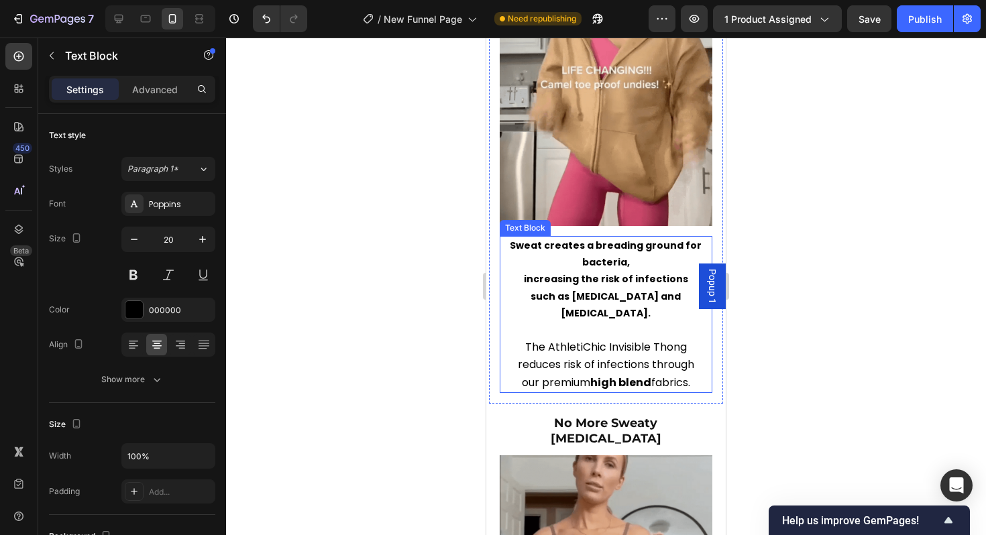
scroll to position [2761, 0]
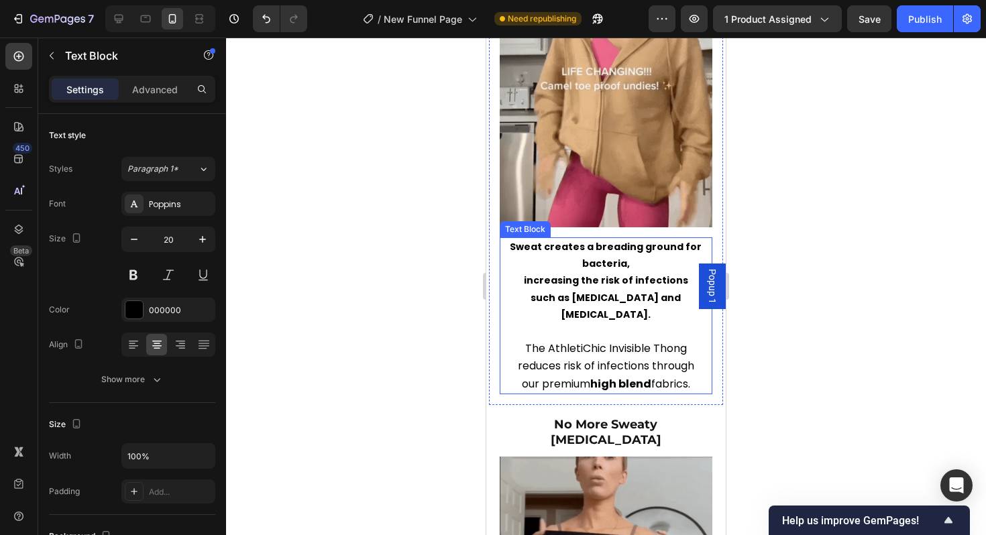
click at [522, 384] on span "our premium high blend fabrics." at bounding box center [606, 383] width 168 height 15
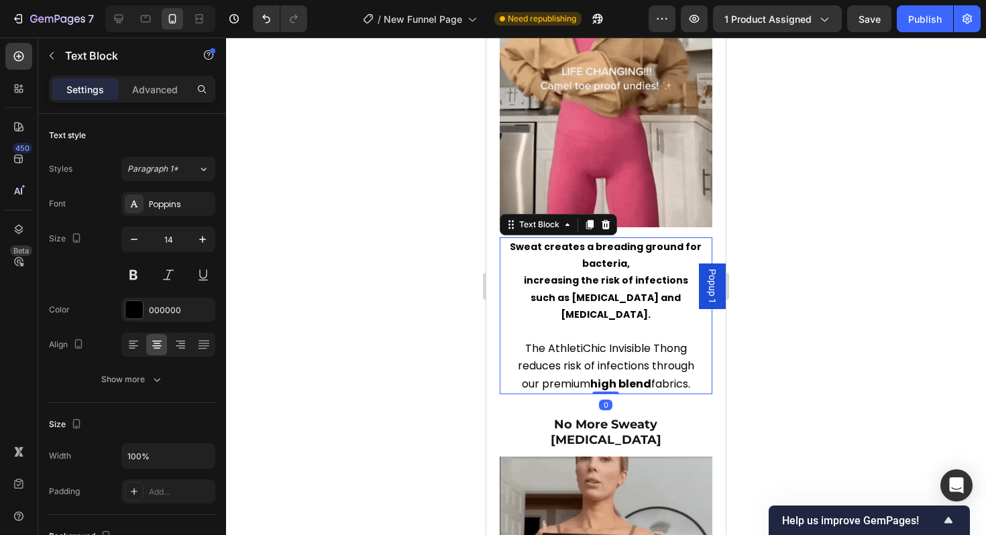
click at [522, 383] on span "our premium high blend fabrics." at bounding box center [606, 383] width 168 height 15
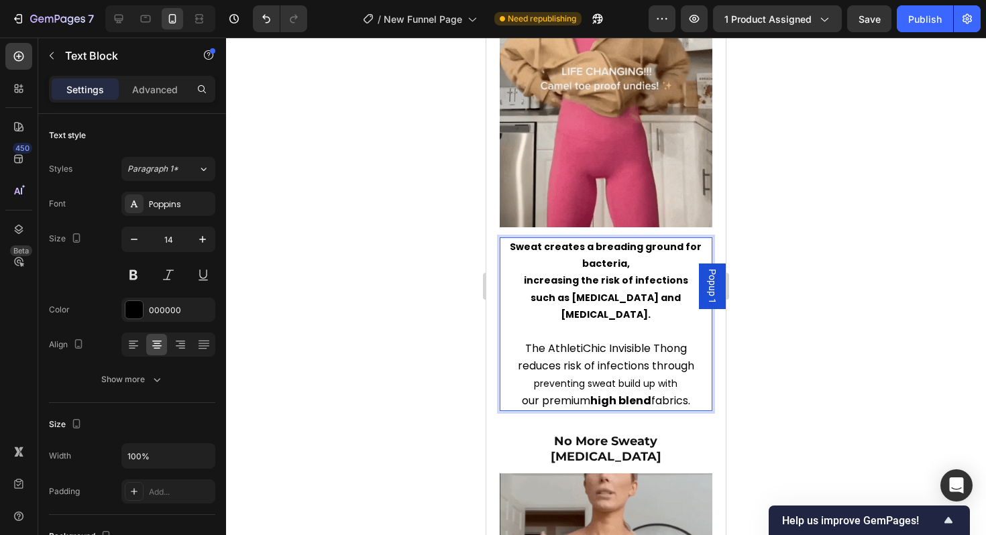
click at [604, 384] on p "preventing sweat build up with" at bounding box center [606, 384] width 211 height 17
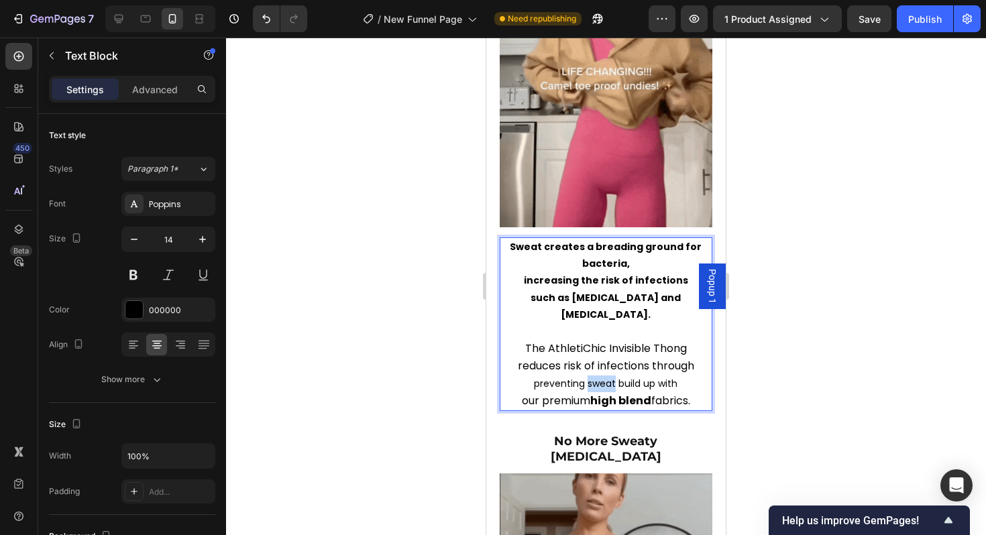
click at [604, 384] on p "preventing sweat build up with" at bounding box center [606, 384] width 211 height 17
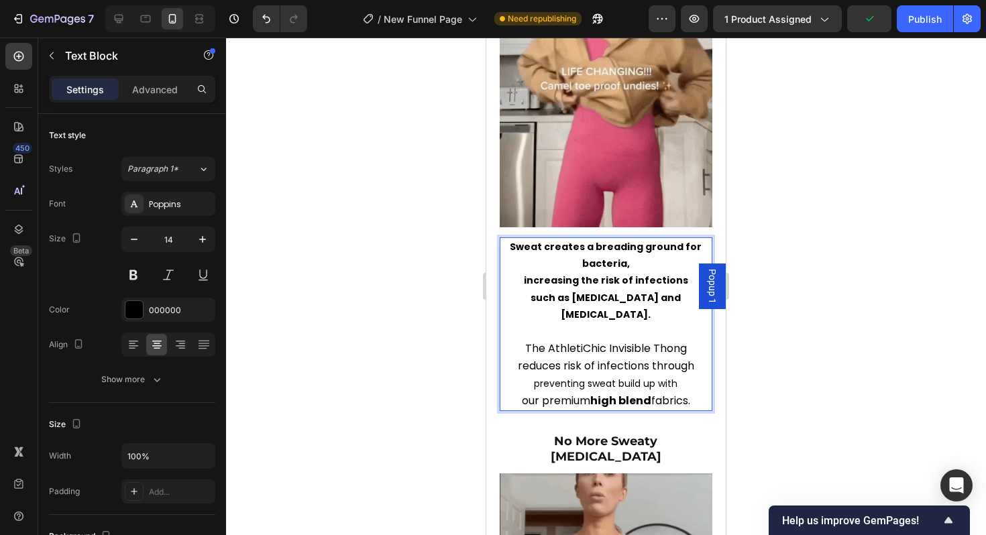
click at [551, 399] on span "our premium high blend fabrics." at bounding box center [606, 400] width 168 height 15
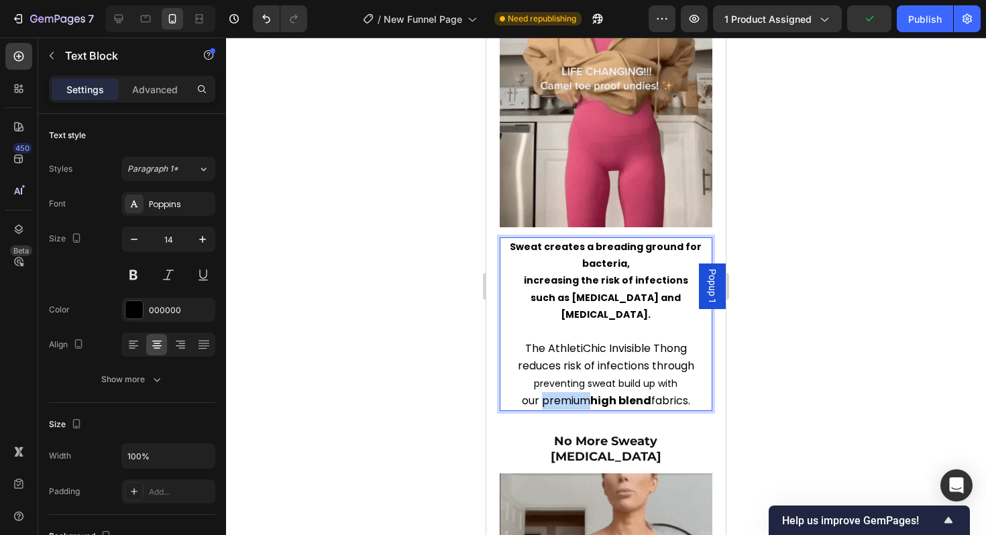
click at [551, 399] on span "our premium high blend fabrics." at bounding box center [606, 400] width 168 height 15
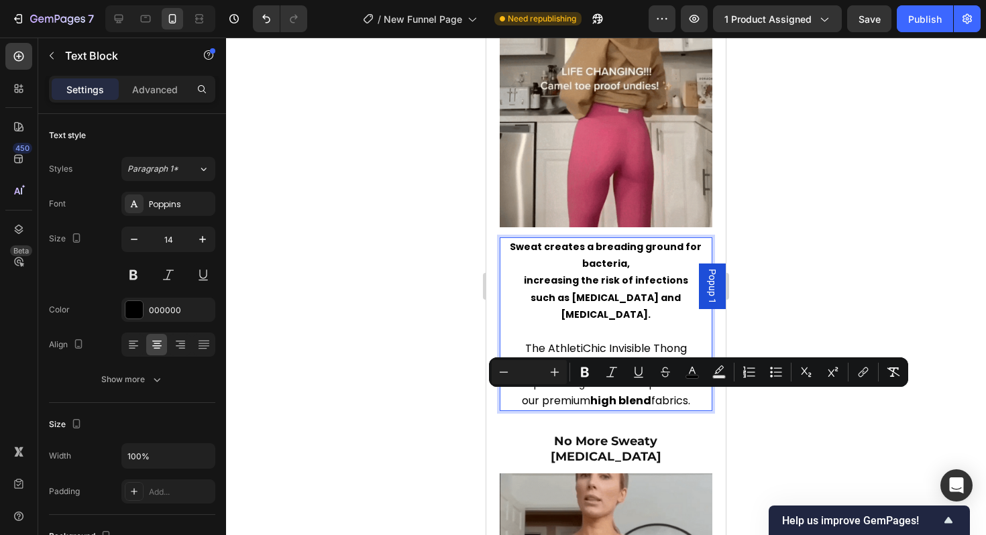
click at [543, 346] on span "The AthletiChic Invisible Thong" at bounding box center [606, 348] width 162 height 15
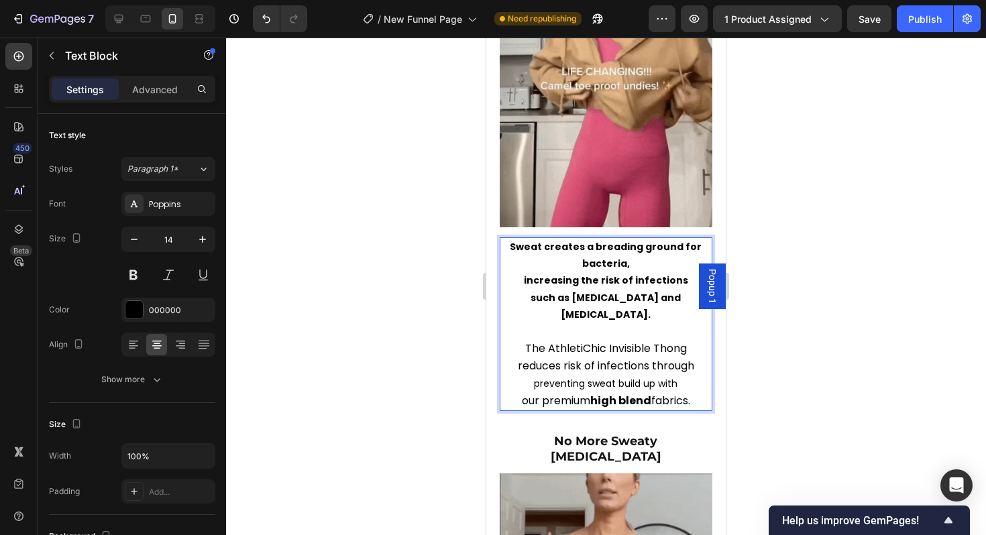
click at [578, 384] on p "preventing sweat build up with" at bounding box center [606, 384] width 211 height 17
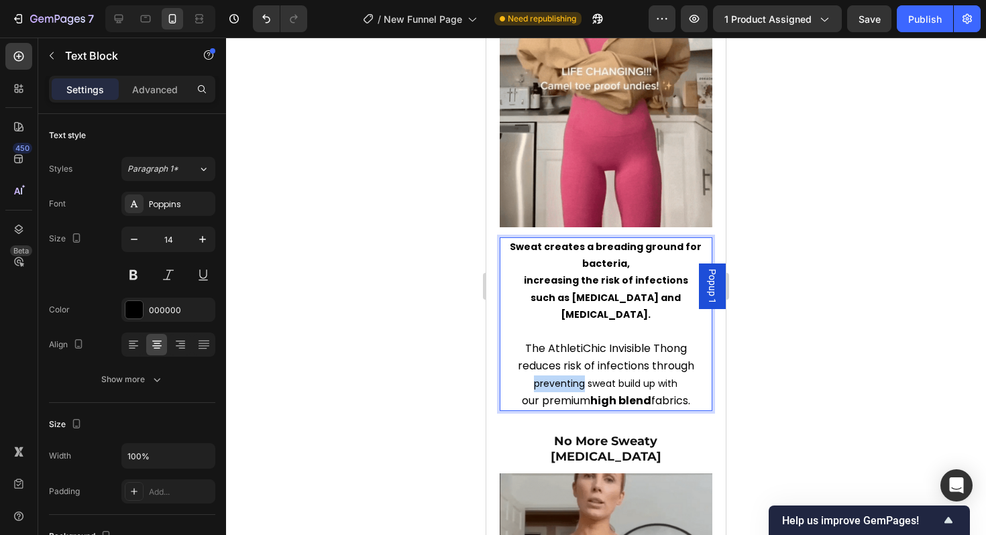
click at [578, 384] on p "preventing sweat build up with" at bounding box center [606, 384] width 211 height 17
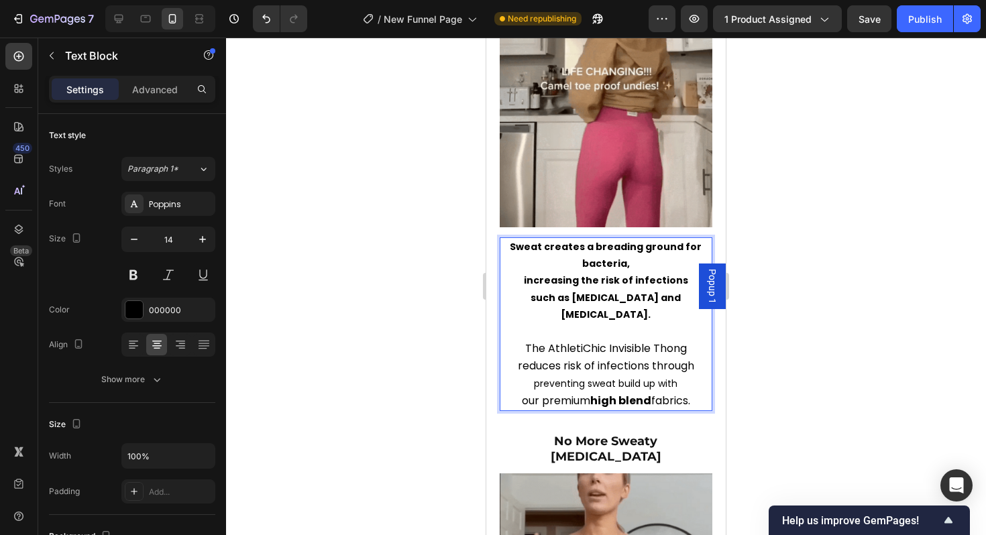
click at [545, 397] on span "our premium high blend fabrics." at bounding box center [606, 400] width 168 height 15
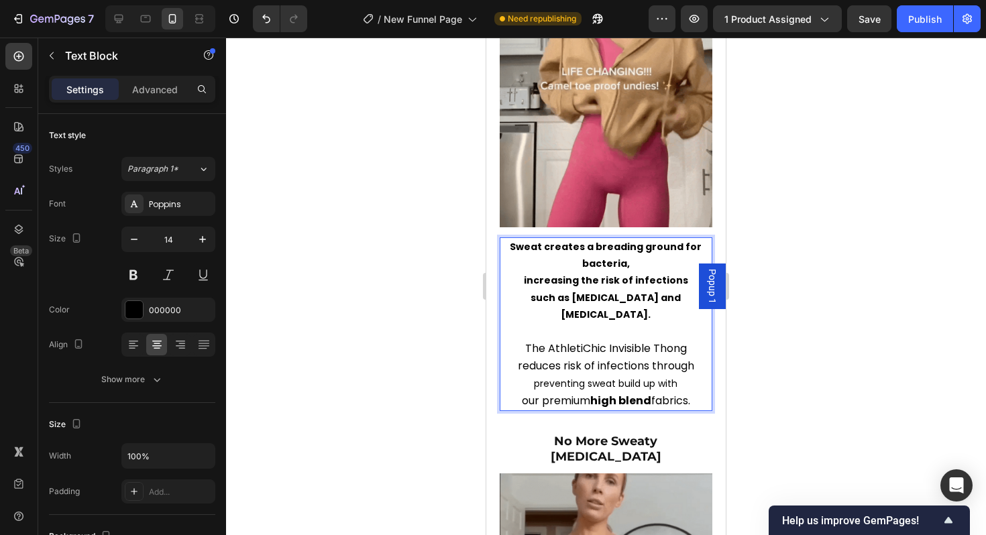
click at [545, 398] on span "our premium high blend fabrics." at bounding box center [606, 400] width 168 height 15
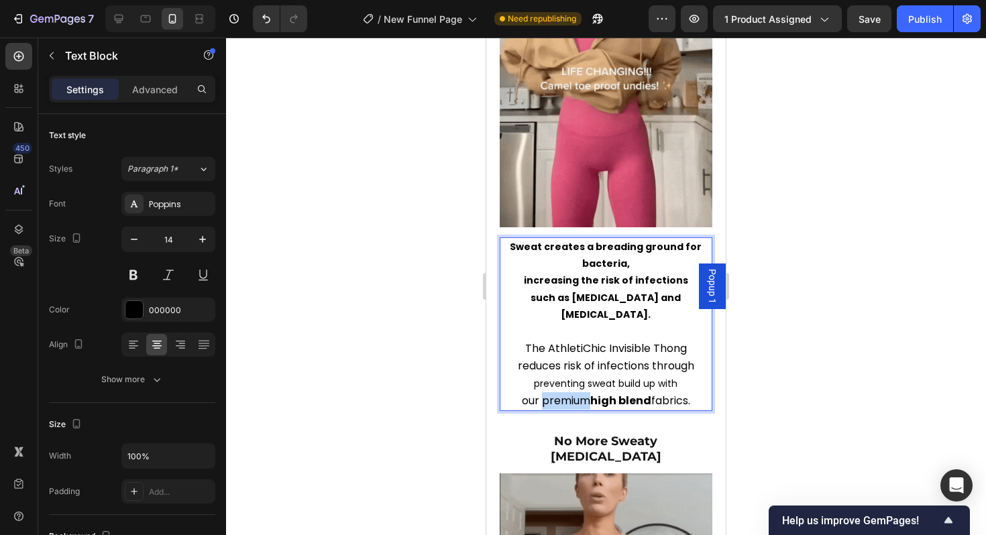
click at [545, 398] on span "our premium high blend fabrics." at bounding box center [606, 400] width 168 height 15
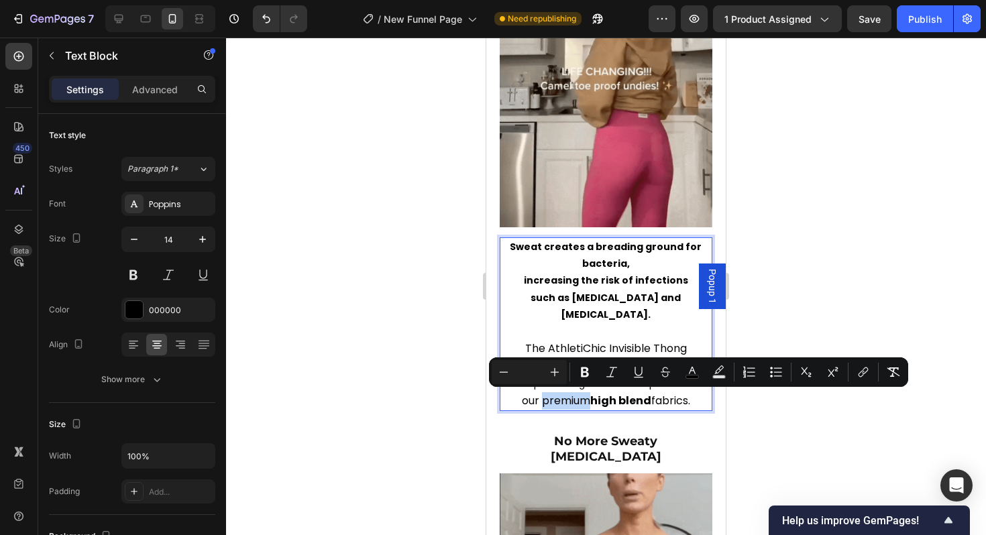
click at [558, 394] on span "our premium high blend fabrics." at bounding box center [606, 400] width 168 height 15
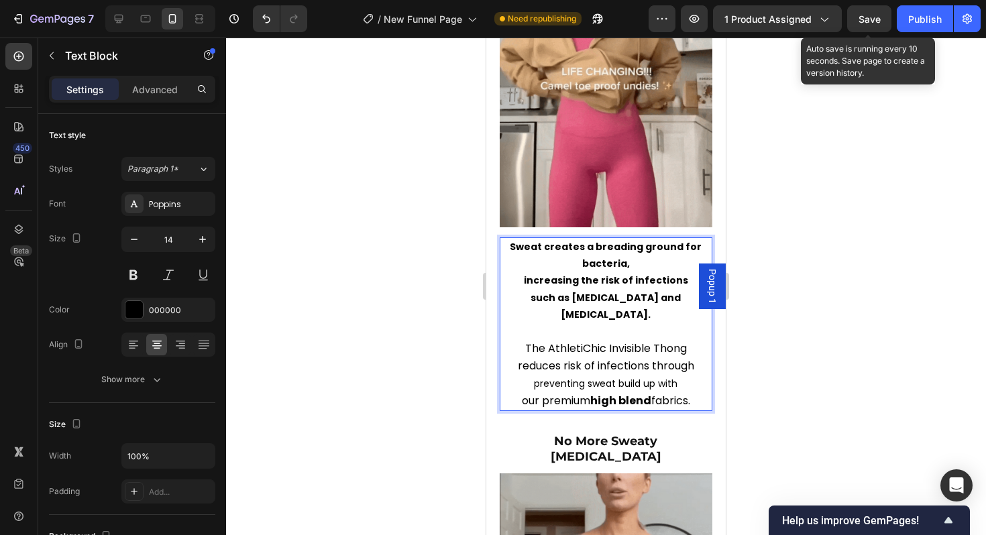
click at [861, 12] on div "Save" at bounding box center [870, 19] width 22 height 14
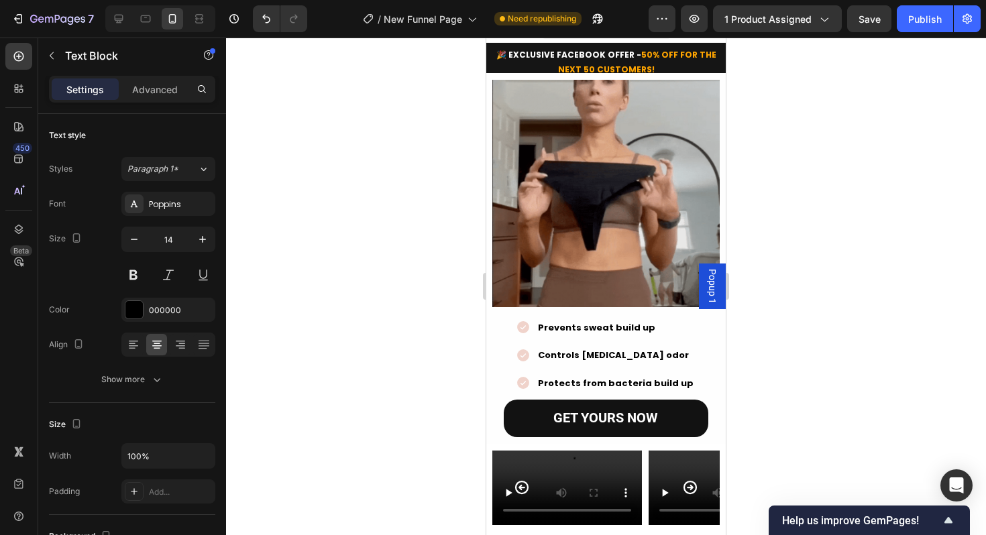
scroll to position [0, 0]
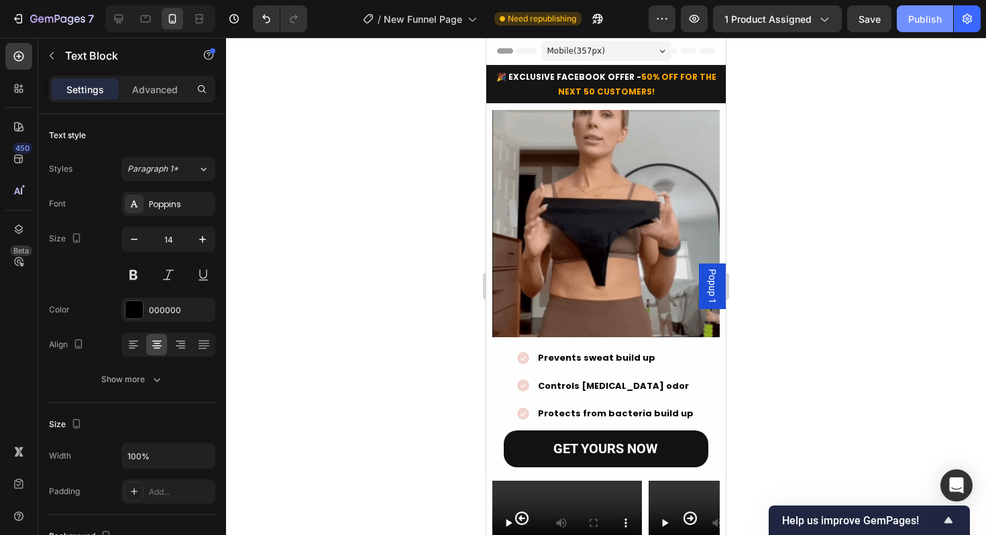
click at [912, 17] on div "Publish" at bounding box center [925, 19] width 34 height 14
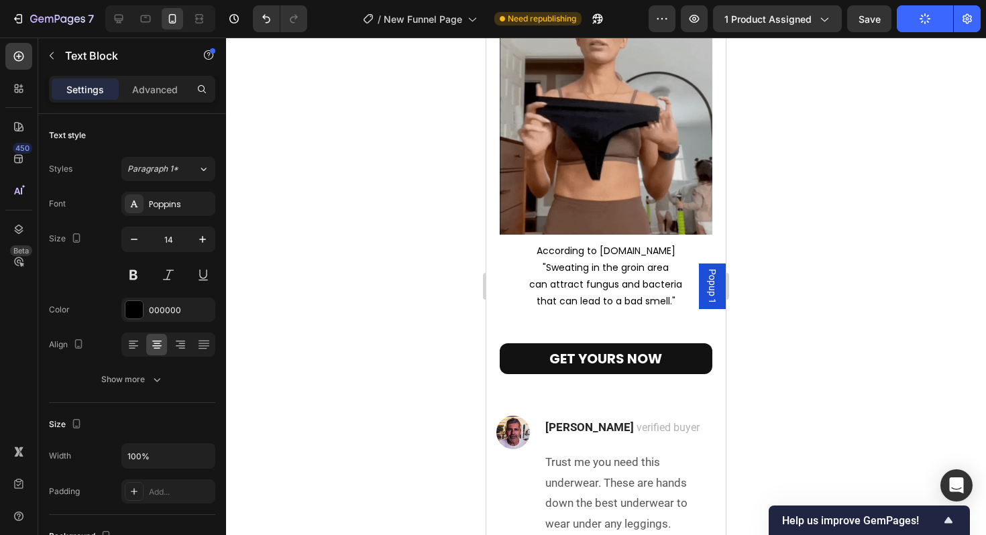
scroll to position [3234, 0]
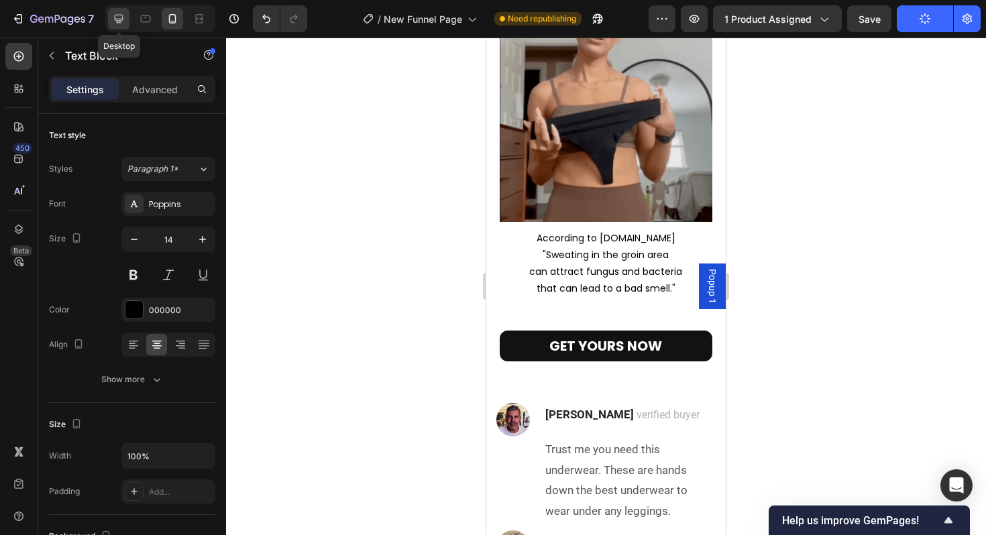
click at [117, 15] on icon at bounding box center [119, 19] width 9 height 9
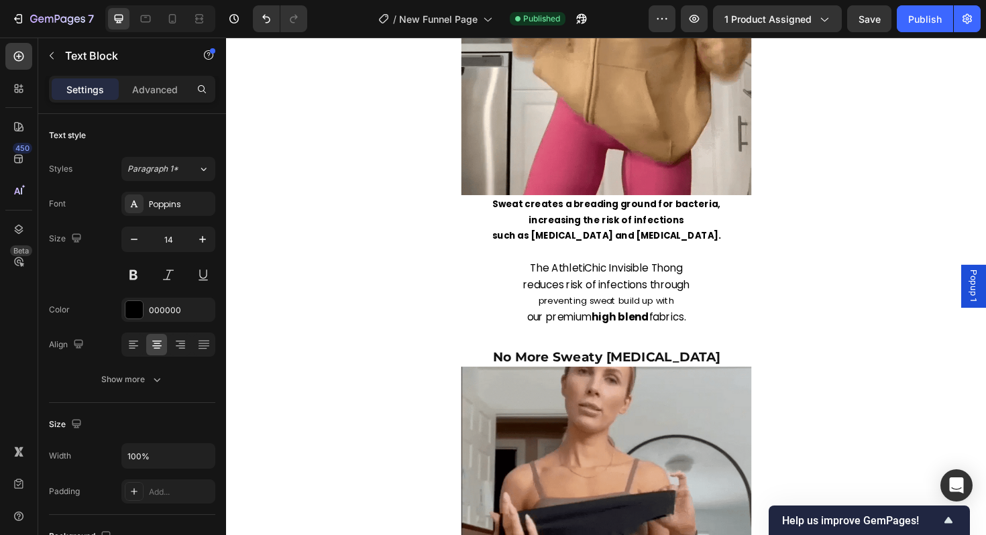
scroll to position [2593, 0]
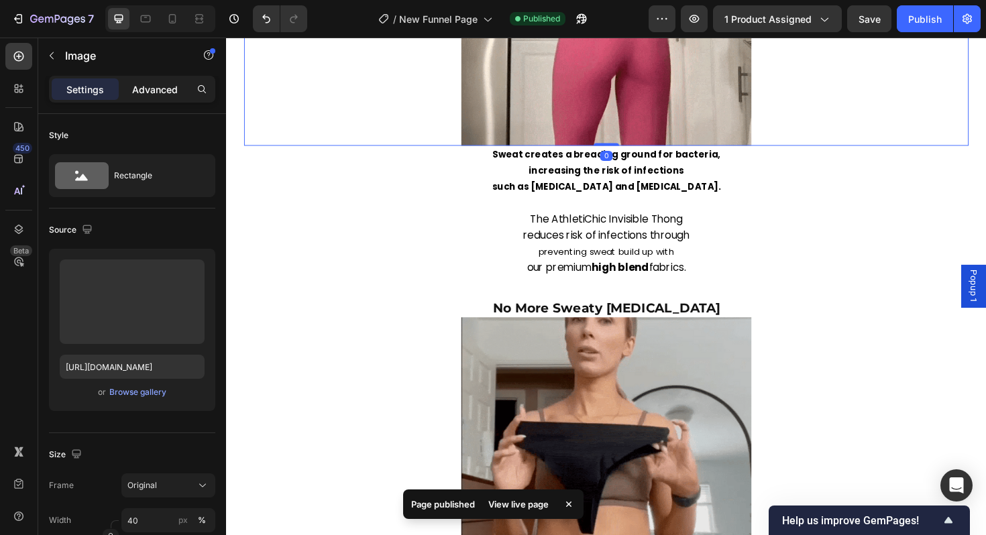
click at [170, 90] on p "Advanced" at bounding box center [155, 90] width 46 height 14
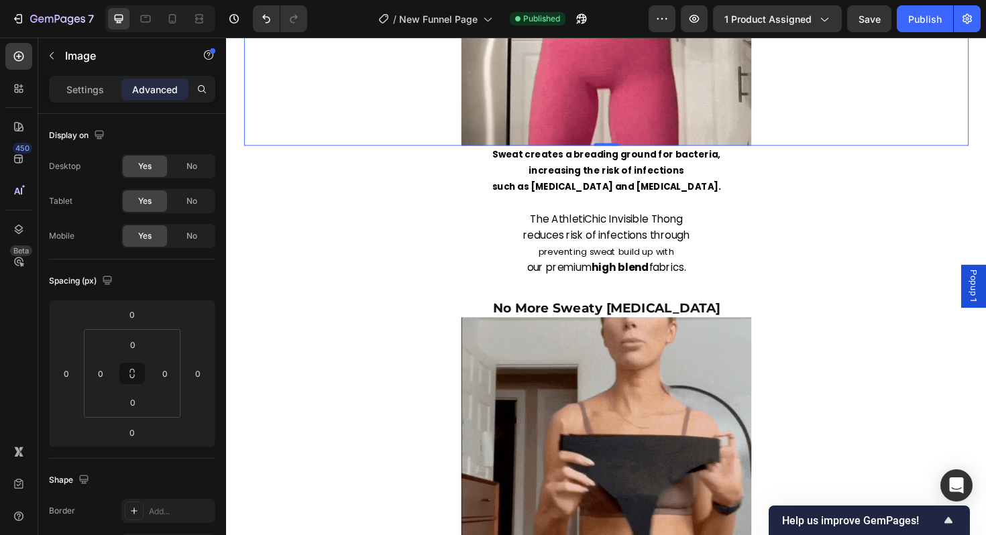
click at [183, 22] on div at bounding box center [160, 18] width 110 height 27
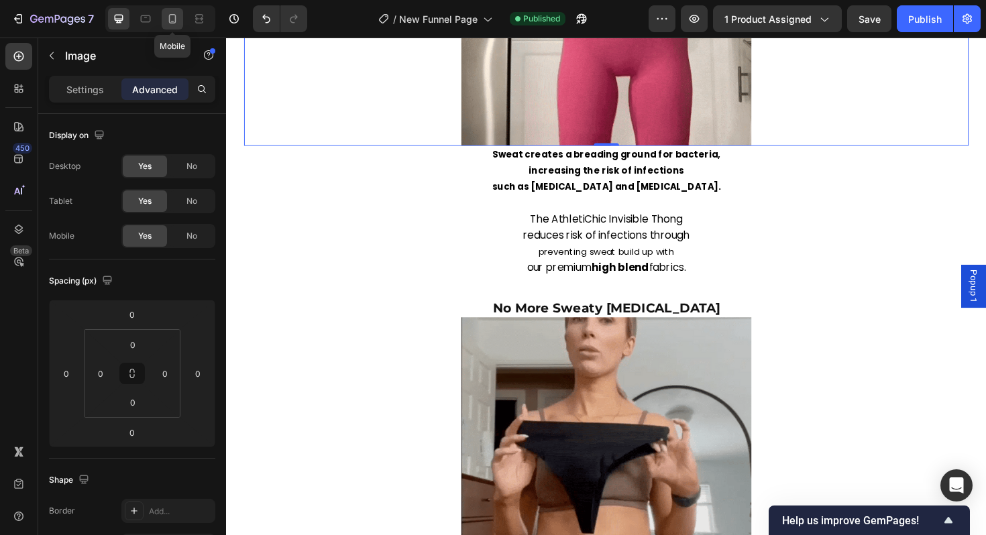
click at [180, 21] on div at bounding box center [172, 18] width 21 height 21
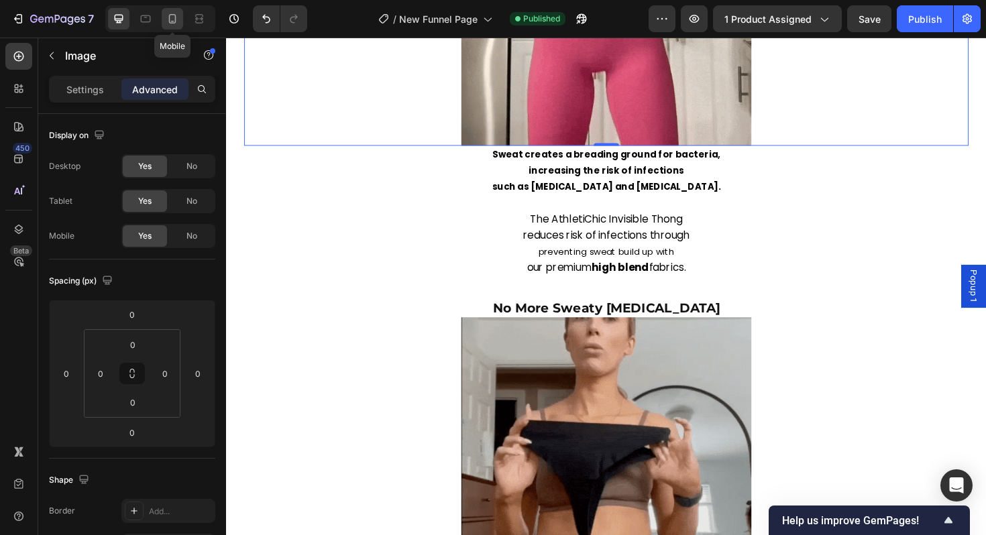
type input "15"
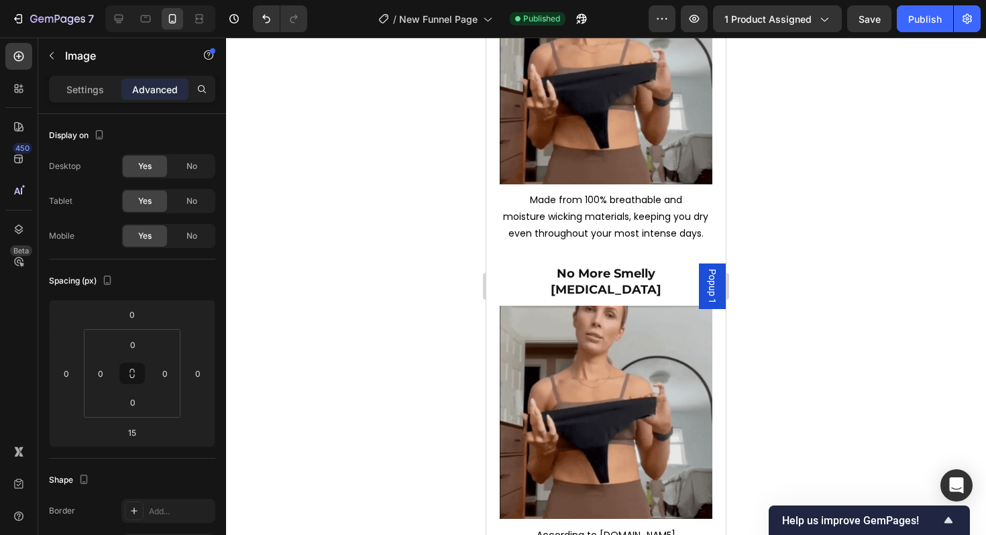
scroll to position [2982, 0]
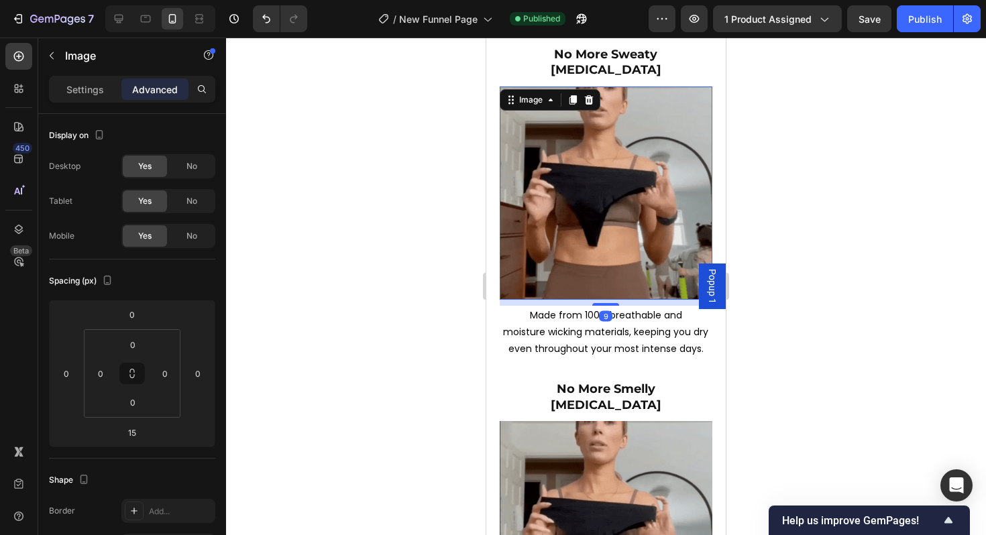
click at [605, 224] on img at bounding box center [606, 193] width 213 height 213
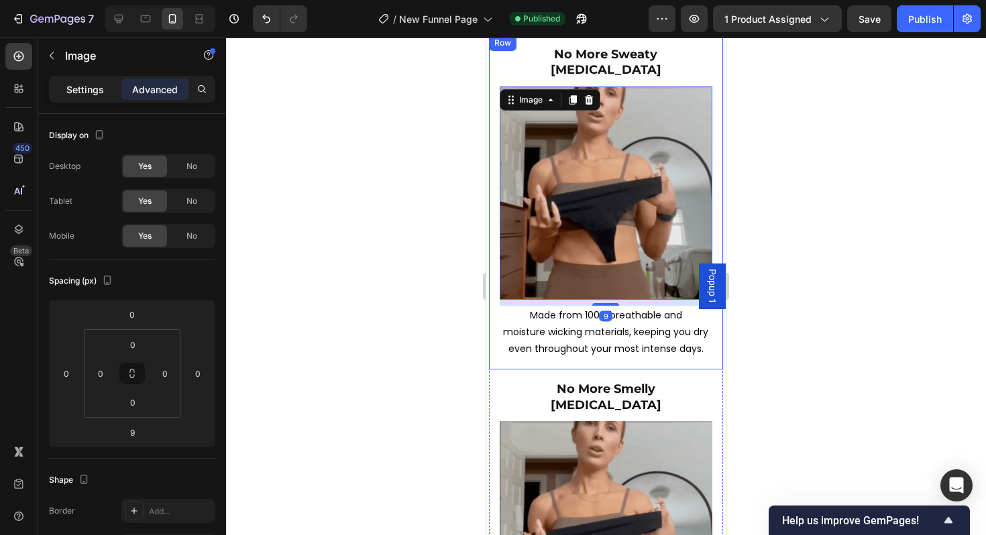
click at [100, 90] on p "Settings" at bounding box center [85, 90] width 38 height 14
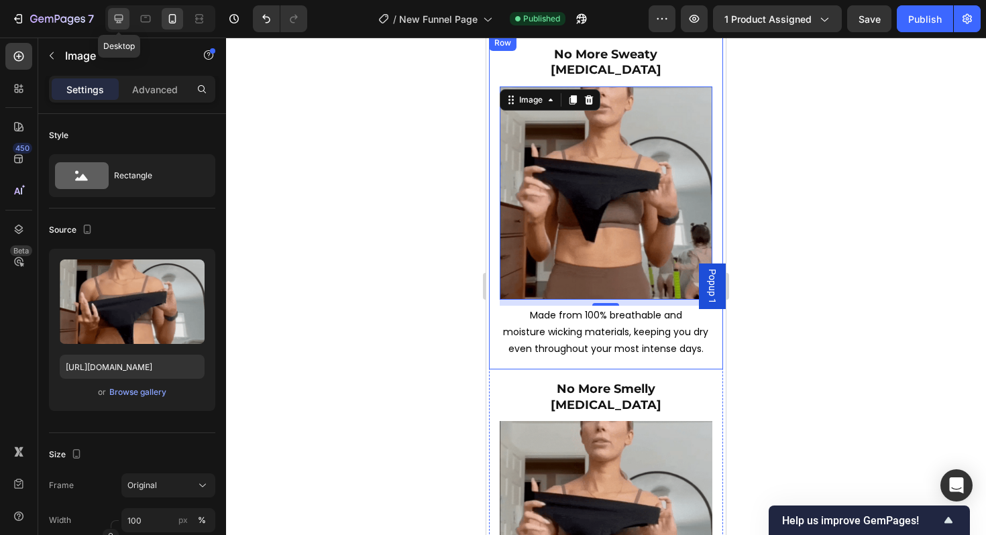
click at [116, 25] on icon at bounding box center [118, 18] width 13 height 13
type input "[URL][DOMAIN_NAME]"
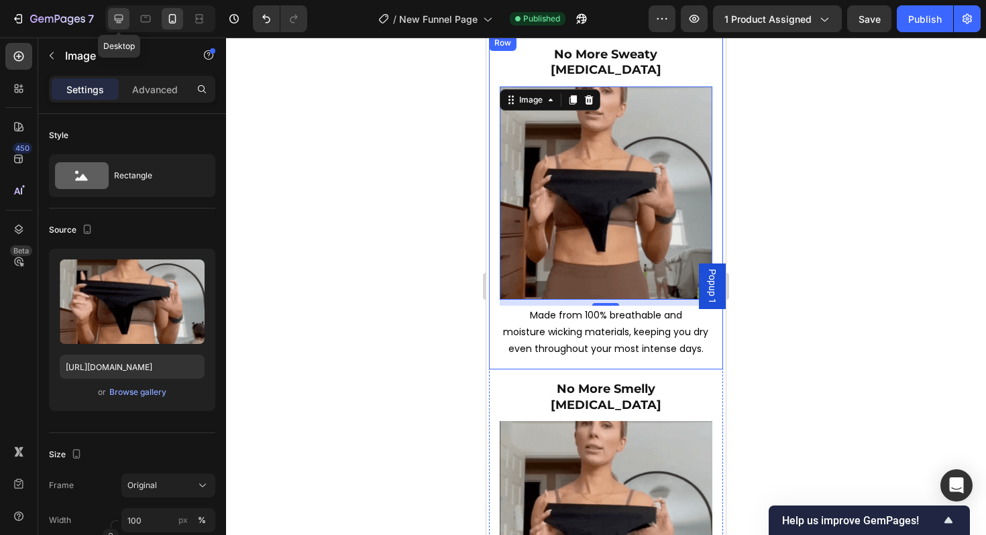
type input "40"
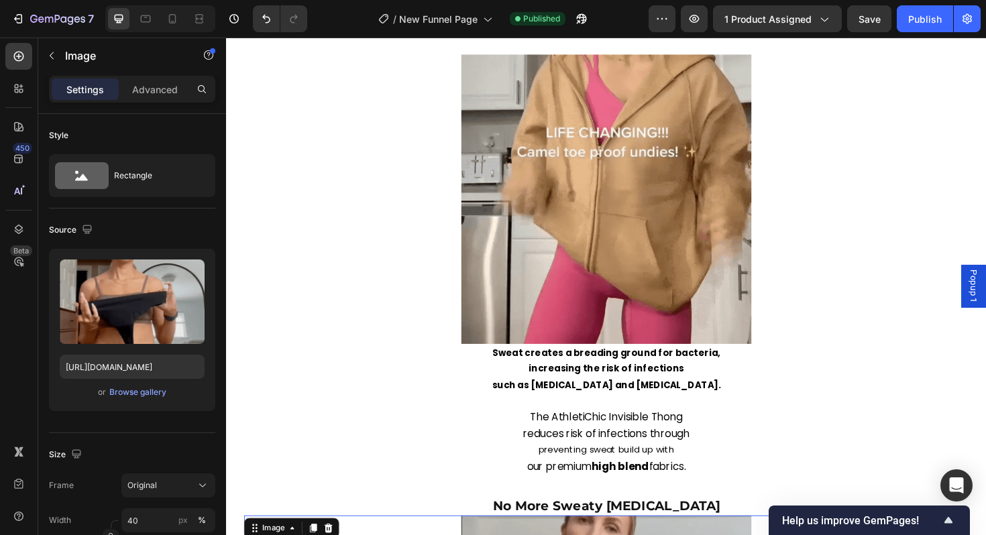
scroll to position [2384, 0]
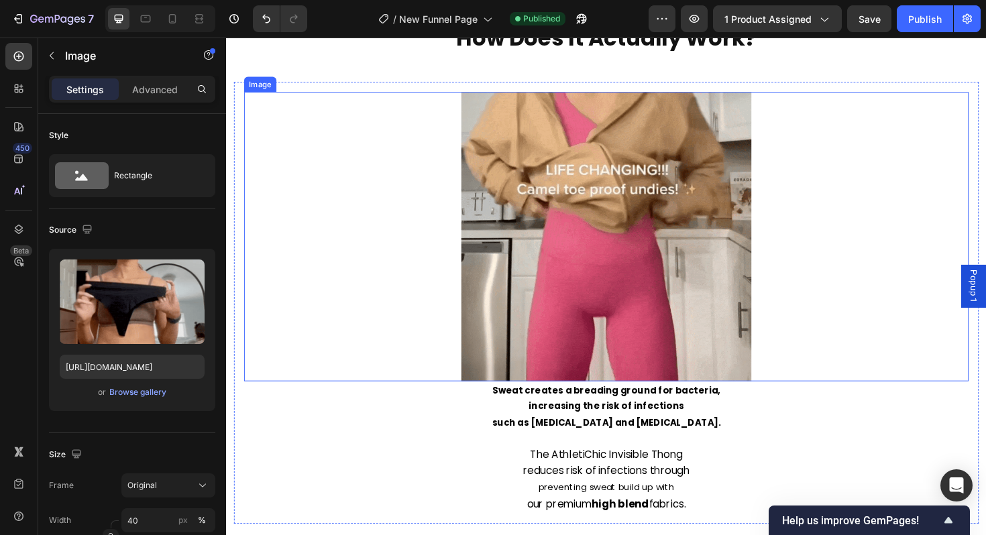
click at [610, 227] on img at bounding box center [628, 248] width 307 height 307
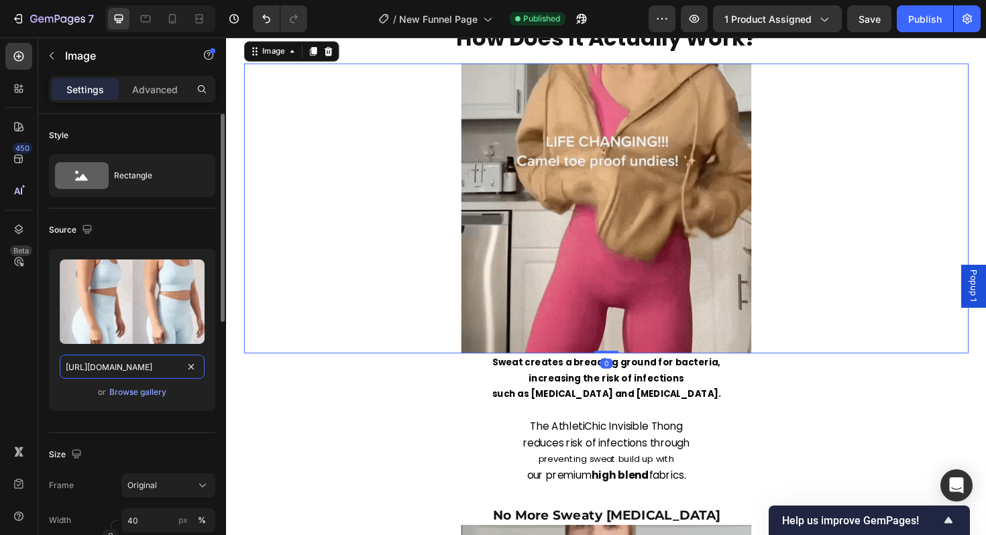
click at [161, 364] on input "[URL][DOMAIN_NAME]" at bounding box center [132, 367] width 145 height 24
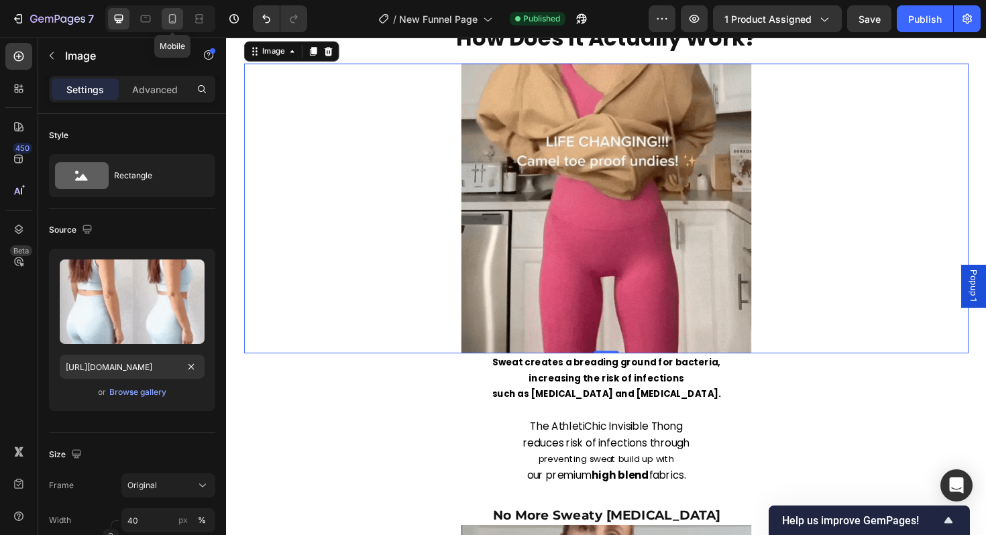
click at [172, 9] on div at bounding box center [172, 18] width 21 height 21
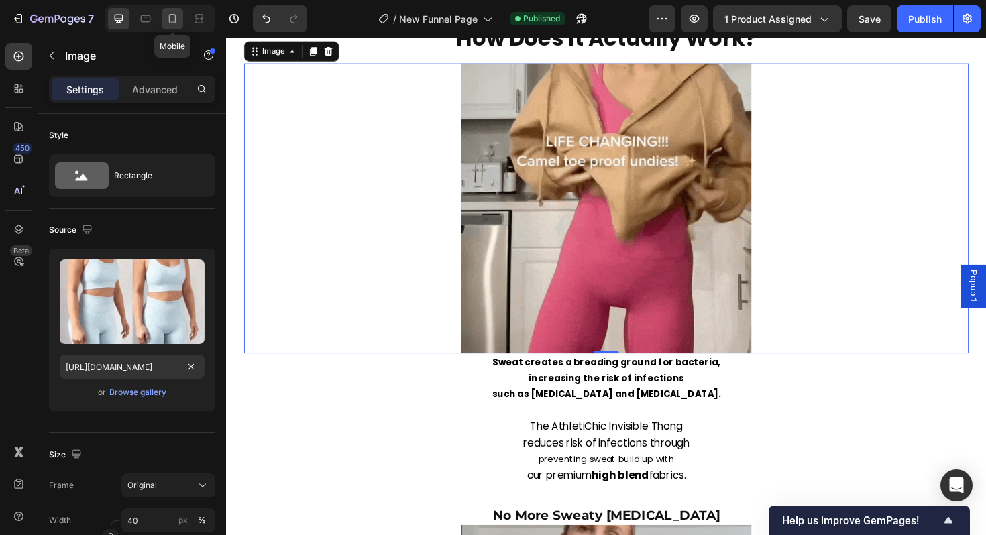
type input "[URL][DOMAIN_NAME]"
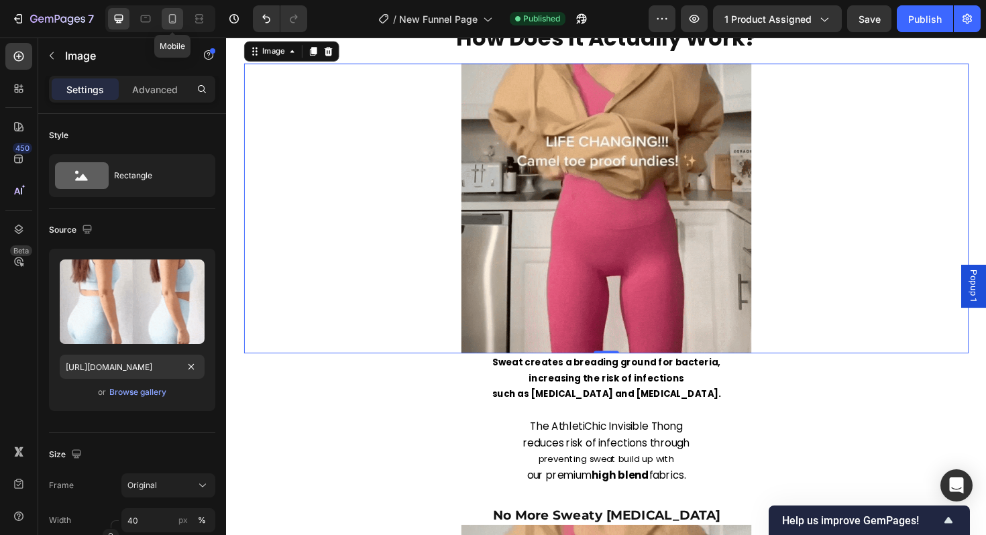
type input "100"
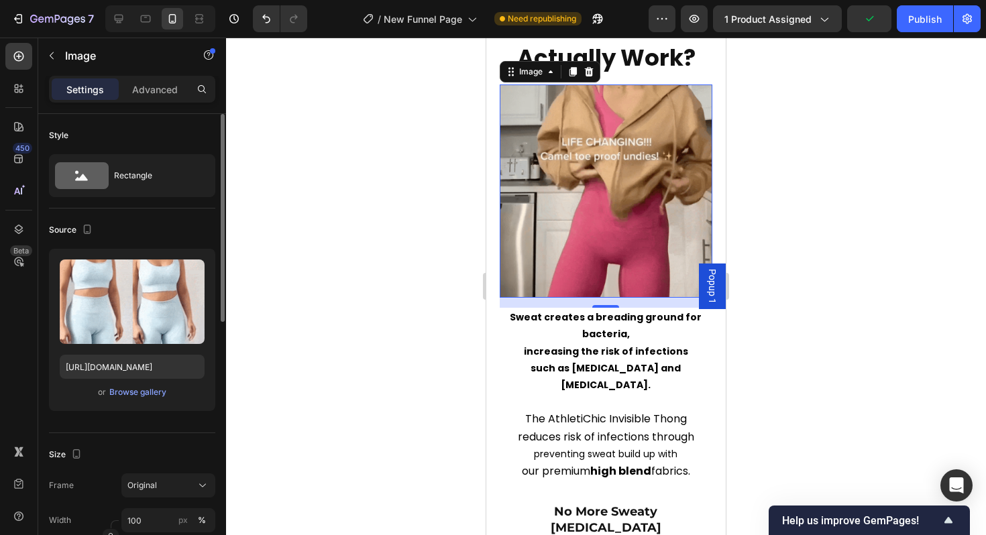
scroll to position [2591, 0]
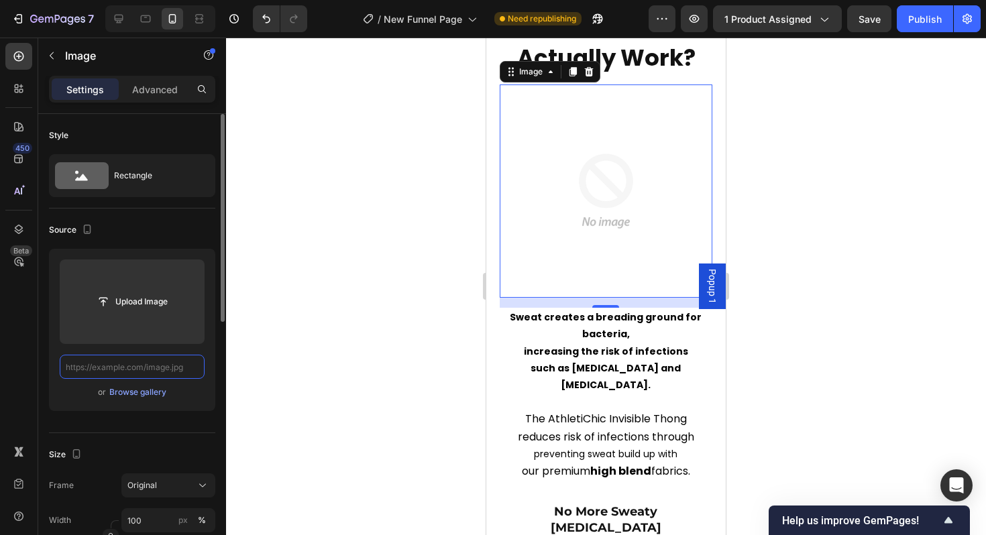
paste input "[URL][DOMAIN_NAME]"
type input "[URL][DOMAIN_NAME]"
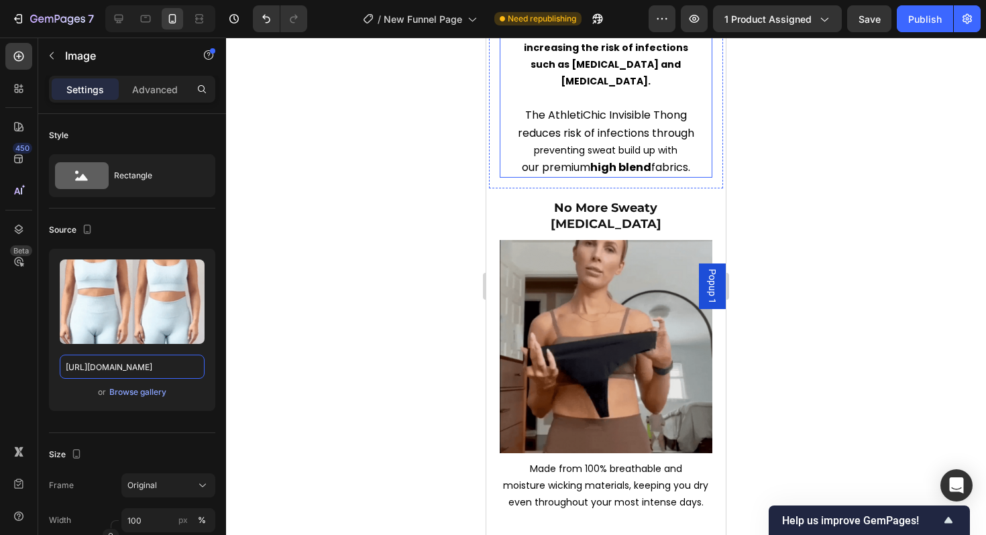
scroll to position [2943, 0]
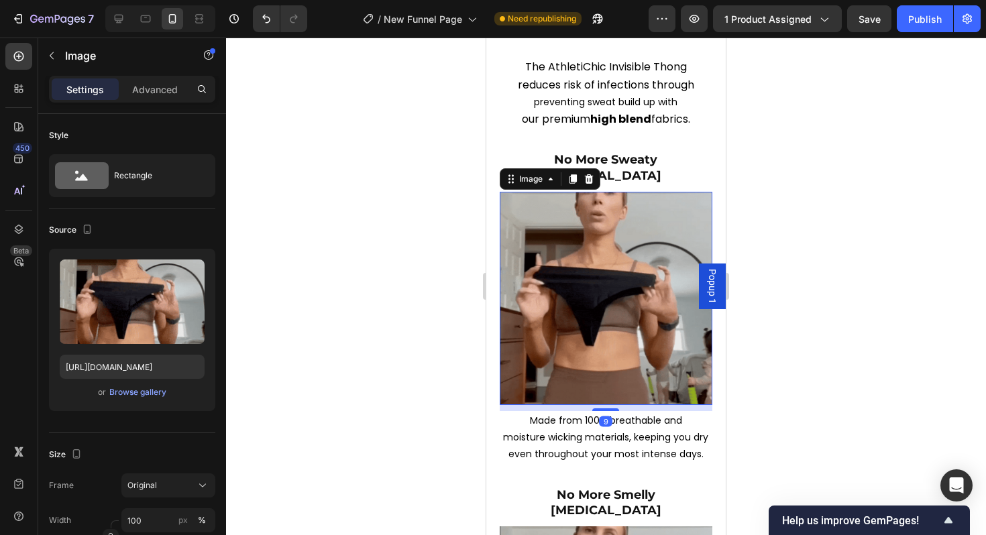
click at [584, 335] on img at bounding box center [606, 298] width 213 height 213
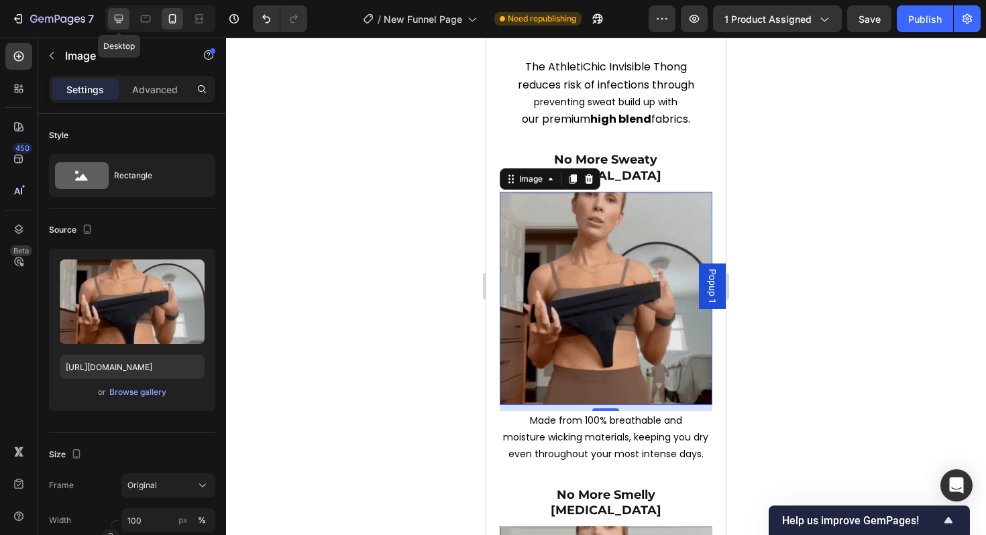
click at [127, 19] on div at bounding box center [118, 18] width 21 height 21
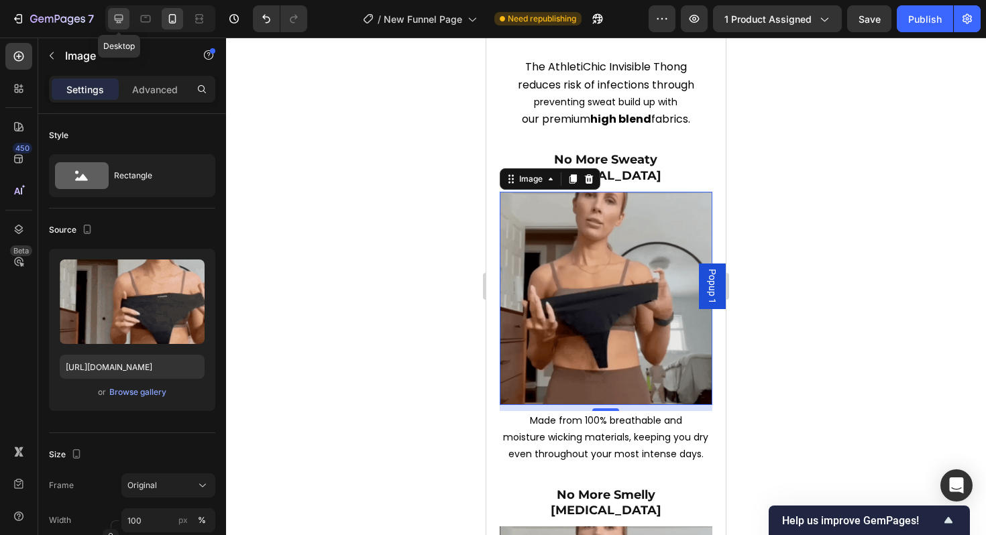
type input "[URL][DOMAIN_NAME]"
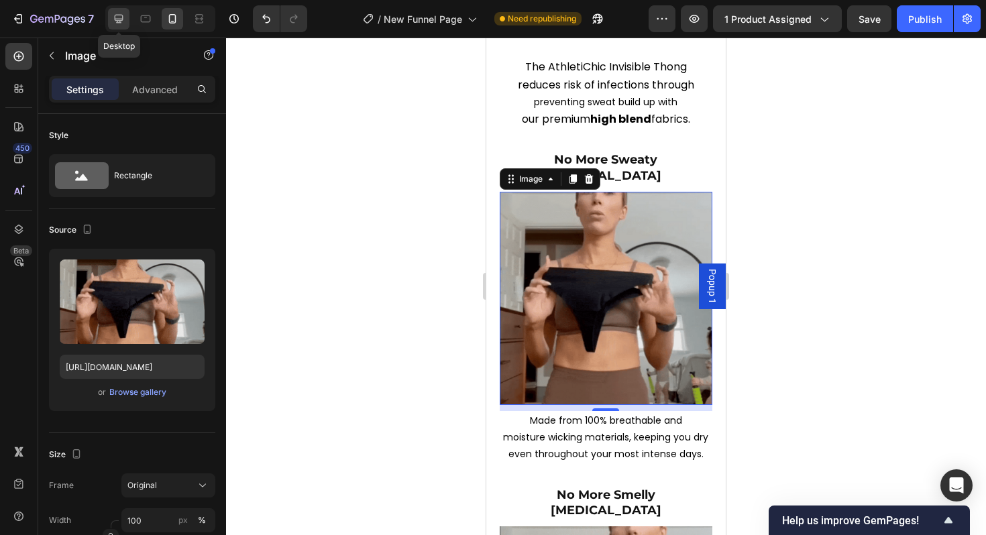
type input "40"
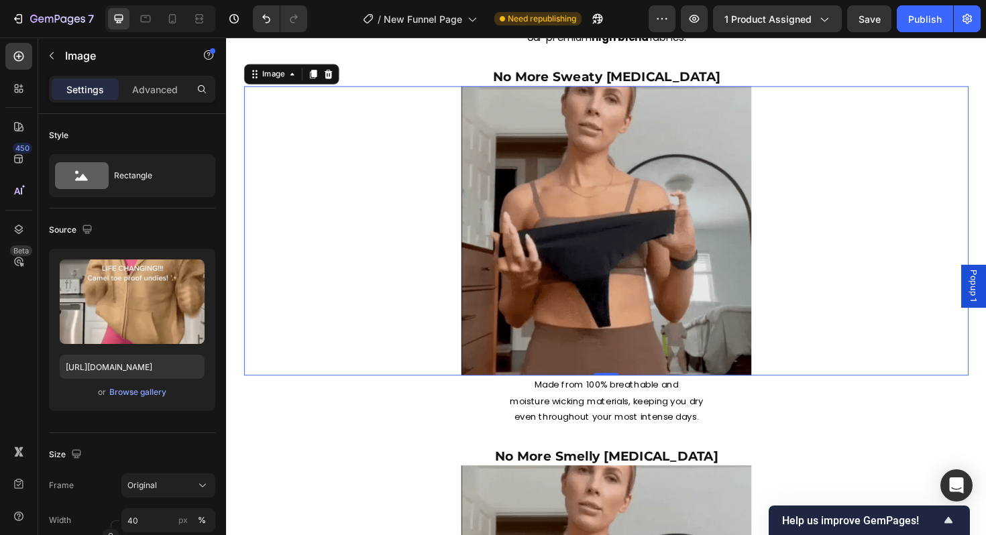
scroll to position [2884, 0]
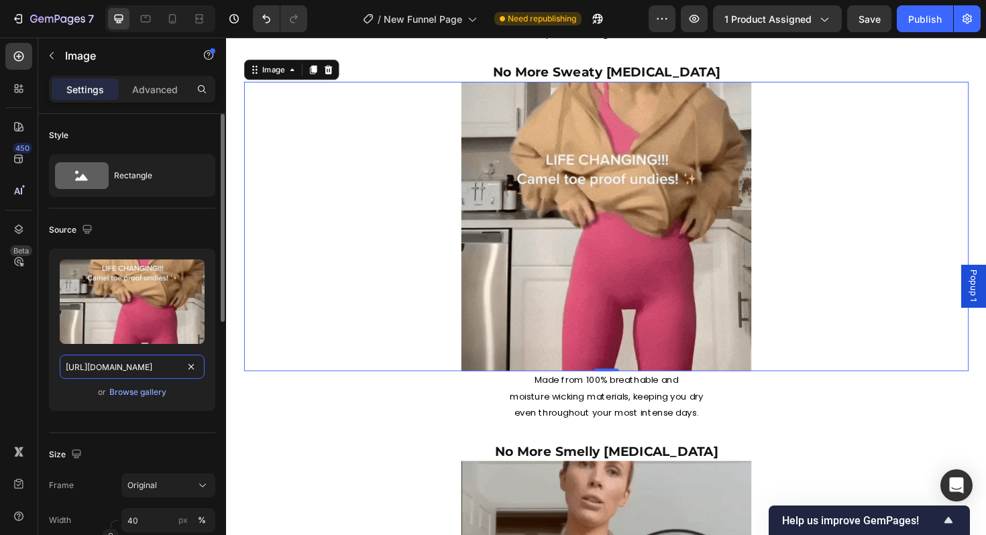
click at [123, 370] on input "[URL][DOMAIN_NAME]" at bounding box center [132, 367] width 145 height 24
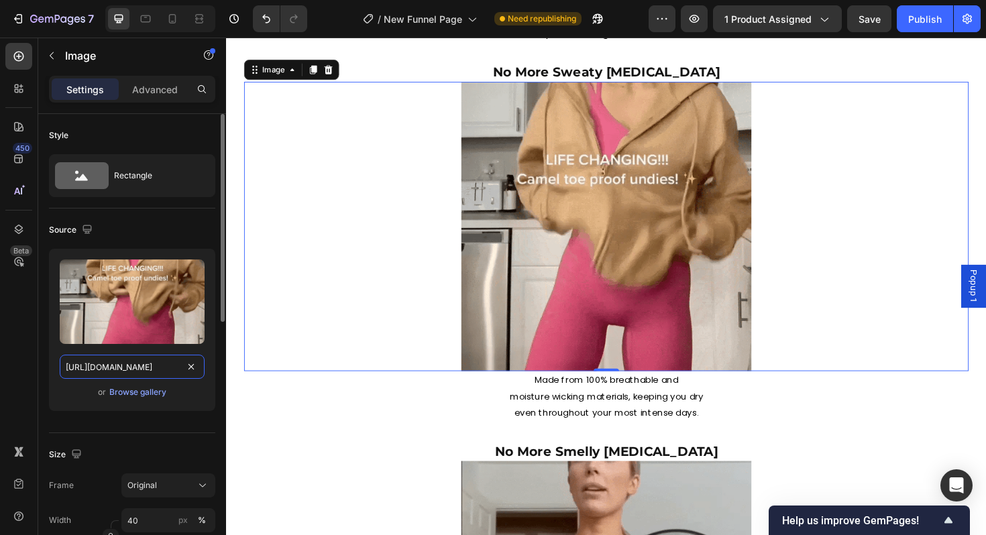
click at [123, 370] on input "[URL][DOMAIN_NAME]" at bounding box center [132, 367] width 145 height 24
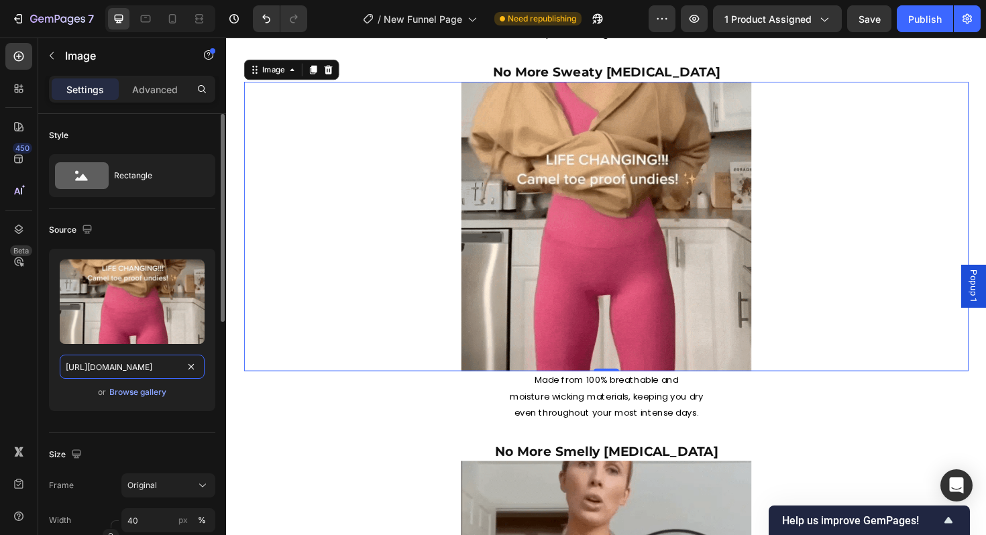
click at [123, 370] on input "[URL][DOMAIN_NAME]" at bounding box center [132, 367] width 145 height 24
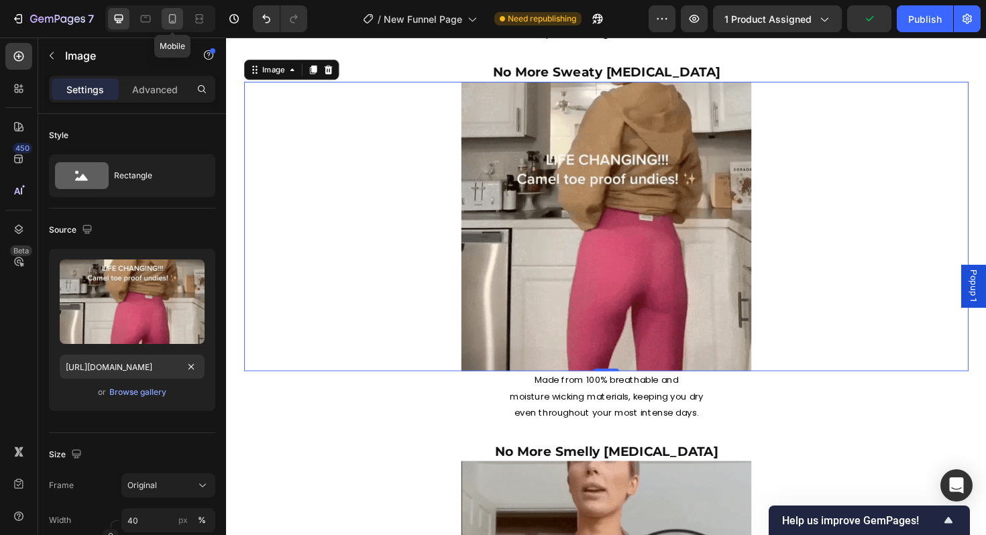
click at [182, 18] on div at bounding box center [172, 18] width 21 height 21
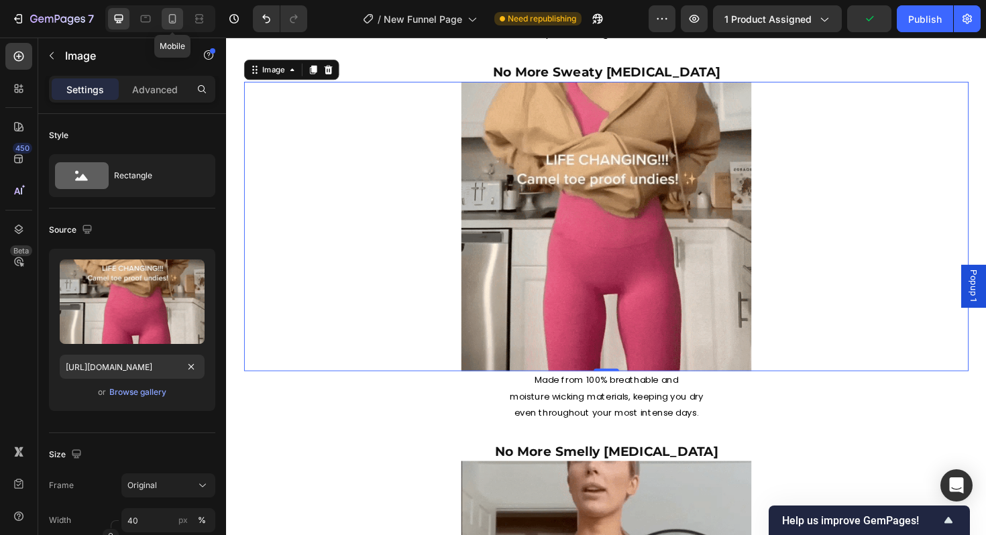
type input "[URL][DOMAIN_NAME]"
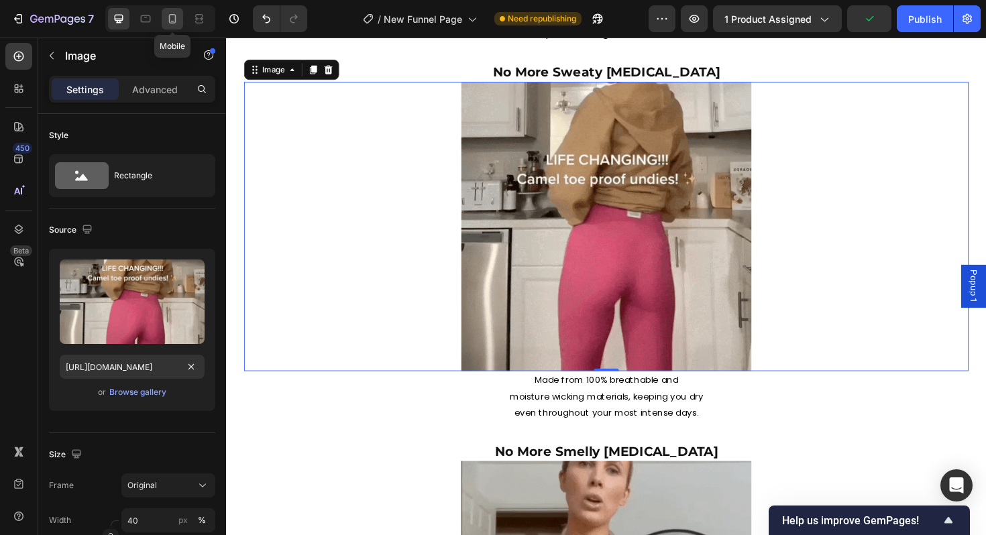
type input "100"
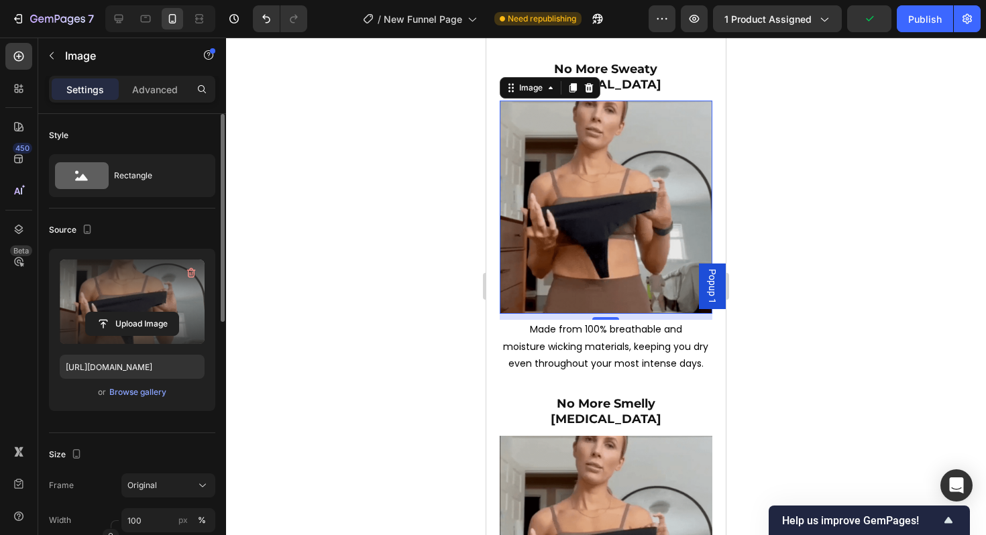
scroll to position [2877, 0]
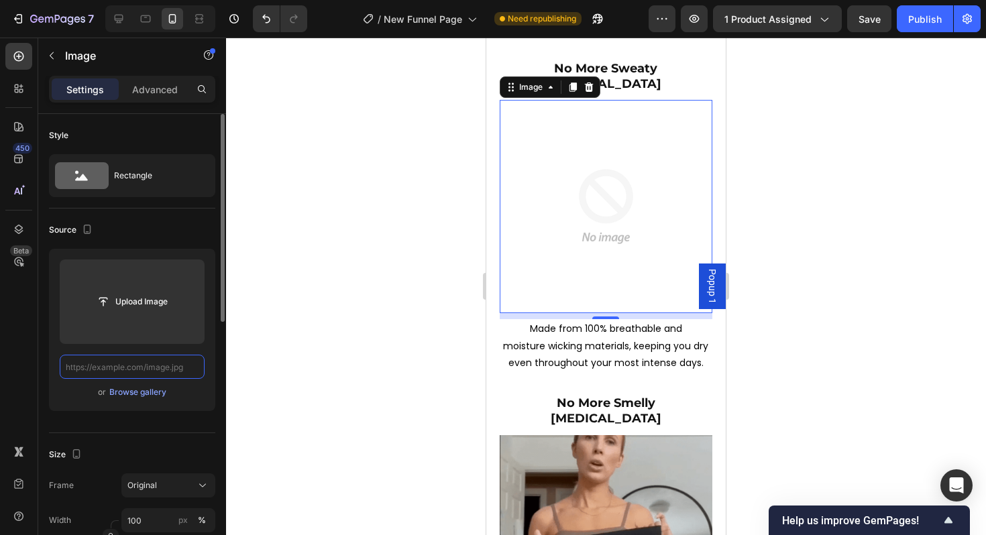
paste input "[URL][DOMAIN_NAME]"
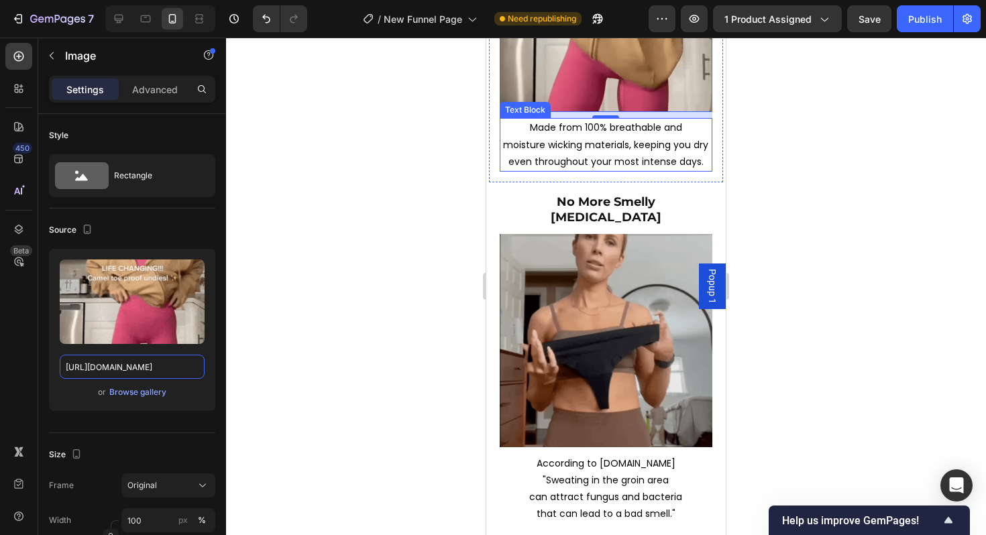
scroll to position [3147, 0]
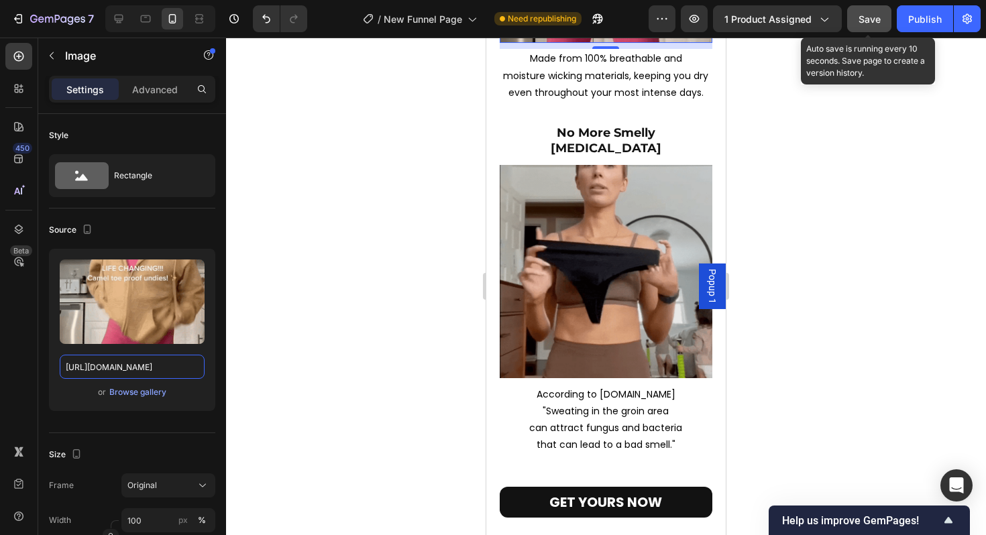
type input "[URL][DOMAIN_NAME]"
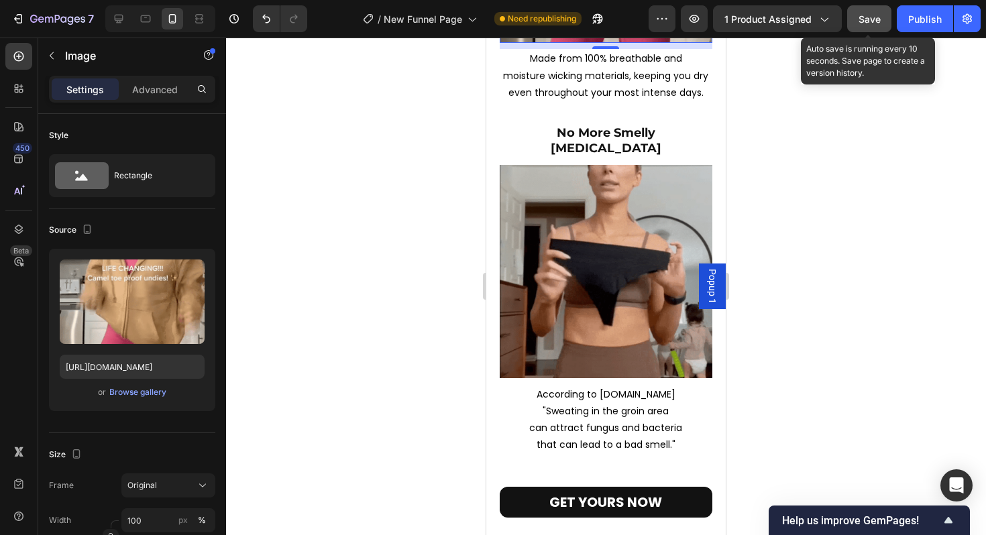
click at [872, 16] on span "Save" at bounding box center [870, 18] width 22 height 11
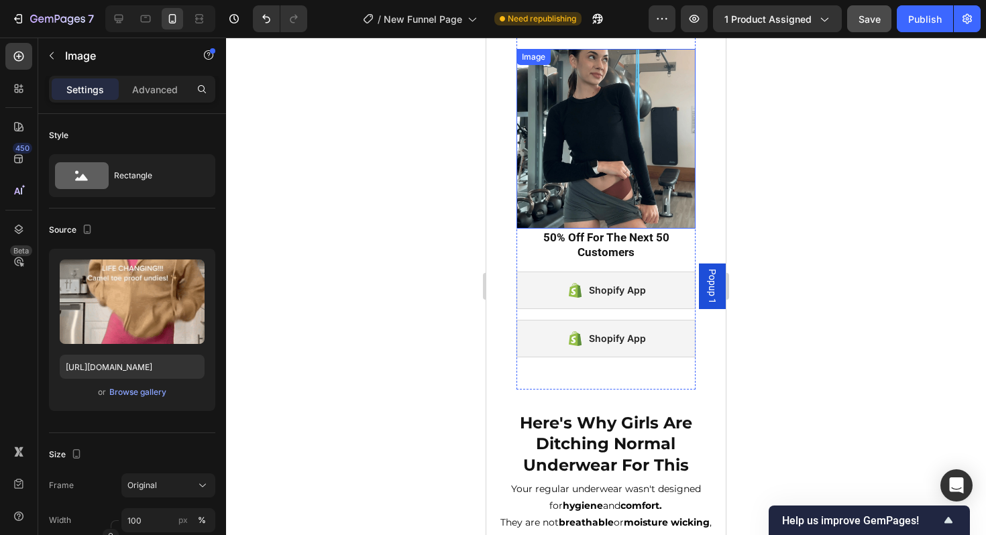
scroll to position [658, 0]
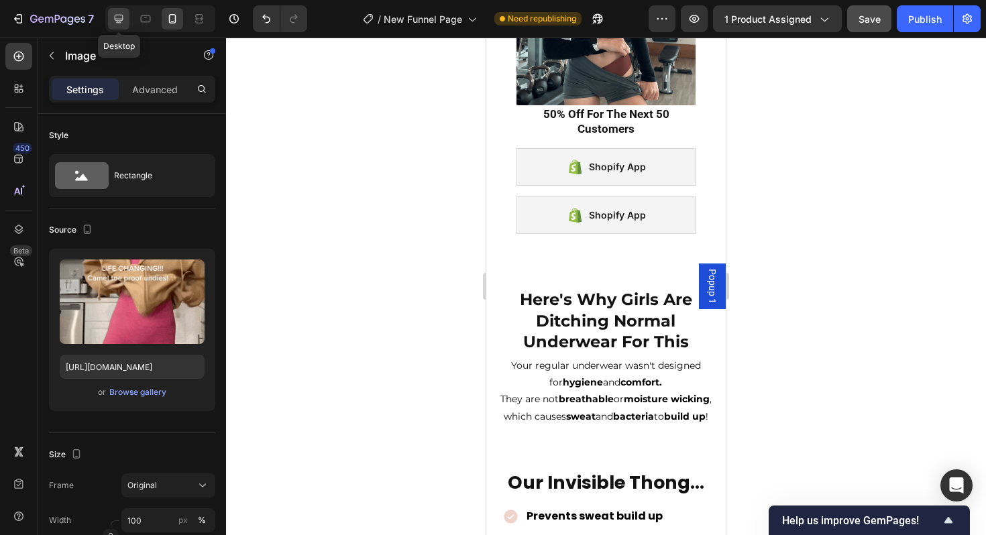
click at [123, 24] on icon at bounding box center [118, 18] width 13 height 13
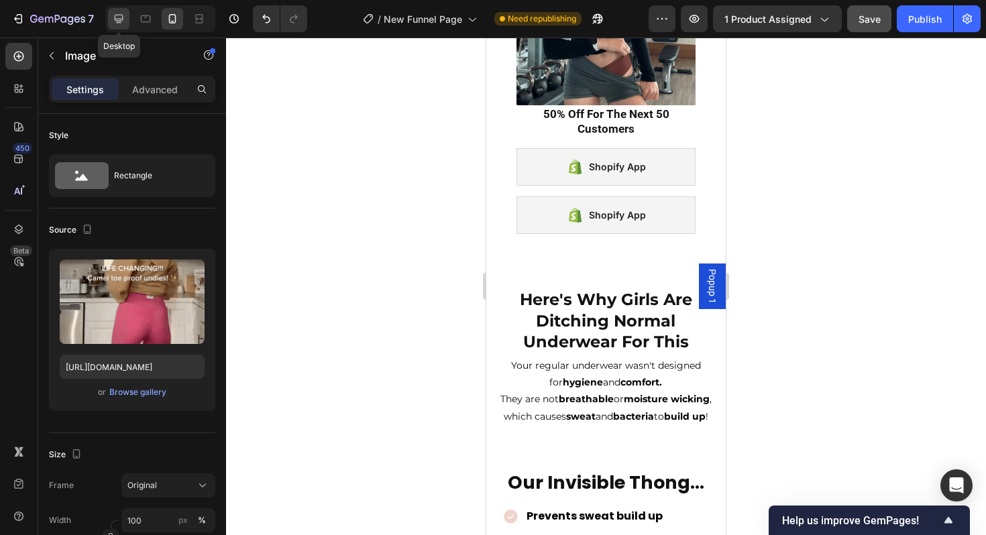
type input "40"
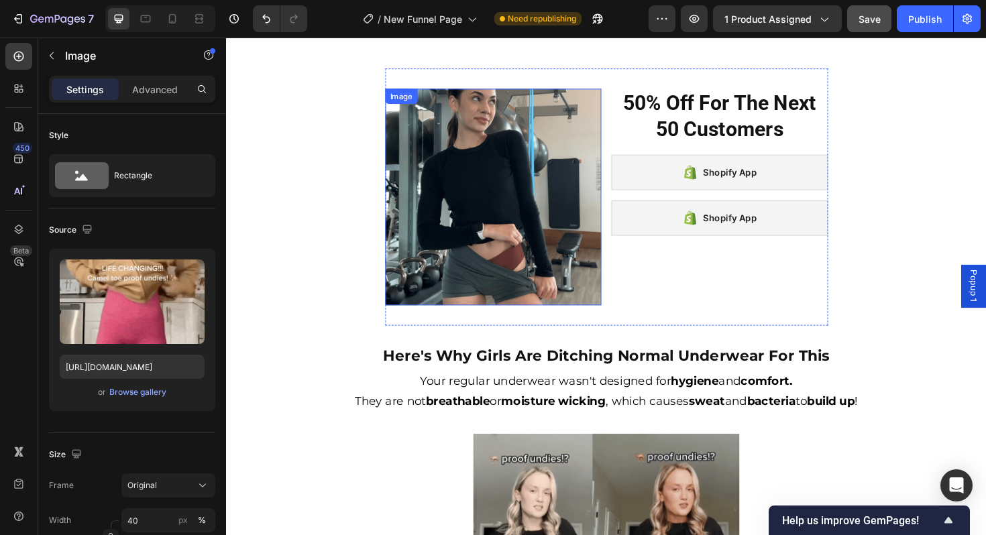
scroll to position [802, 0]
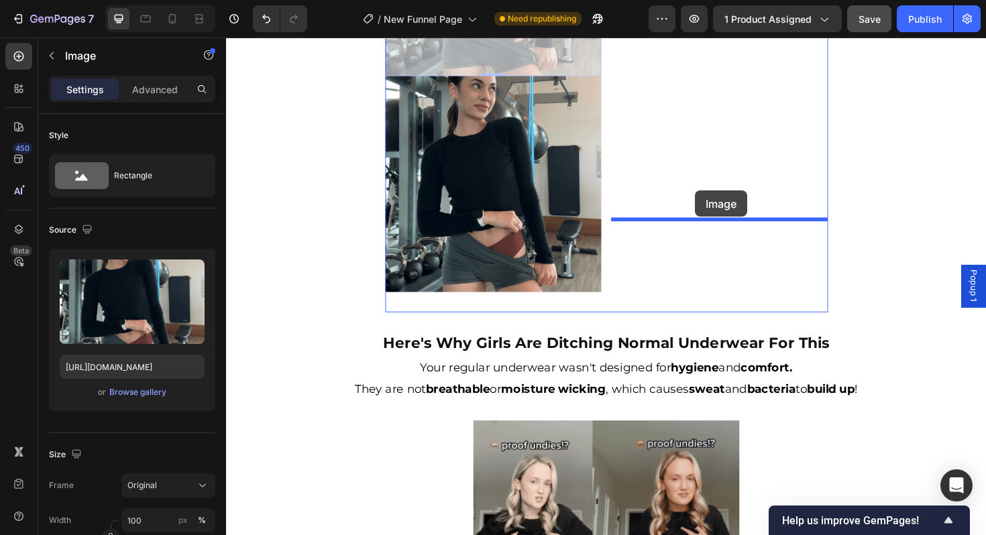
drag, startPoint x: 452, startPoint y: 197, endPoint x: 723, endPoint y: 200, distance: 270.4
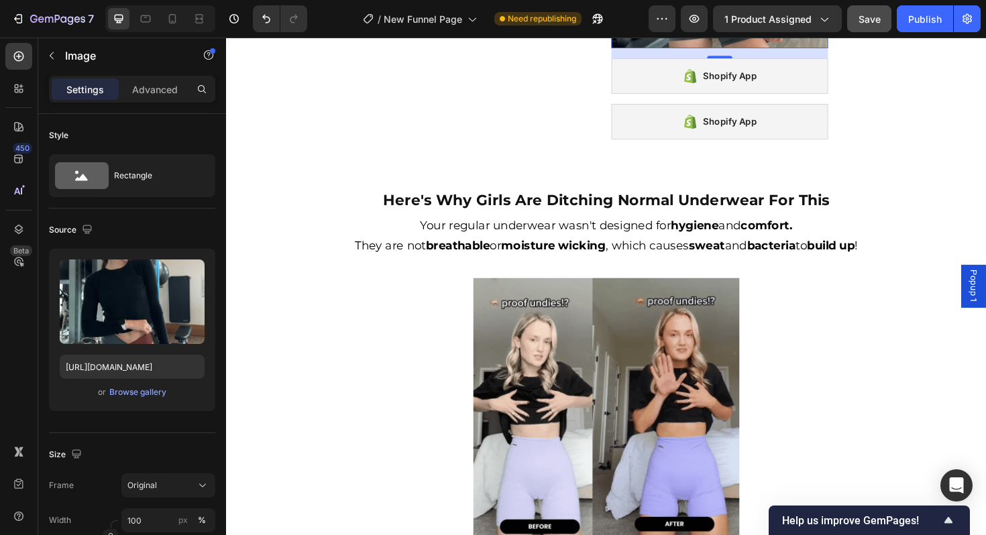
scroll to position [908, 0]
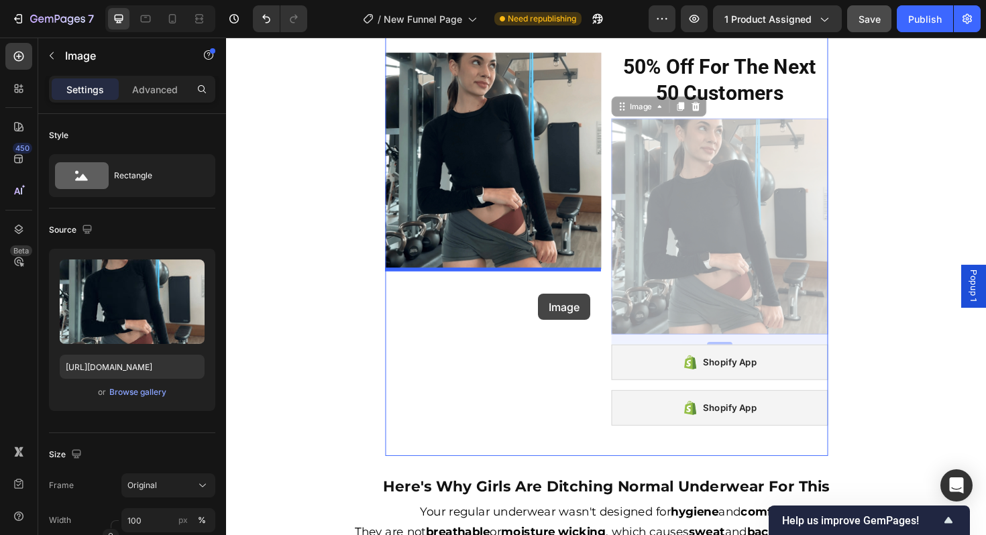
drag, startPoint x: 712, startPoint y: 250, endPoint x: 556, endPoint y: 309, distance: 167.1
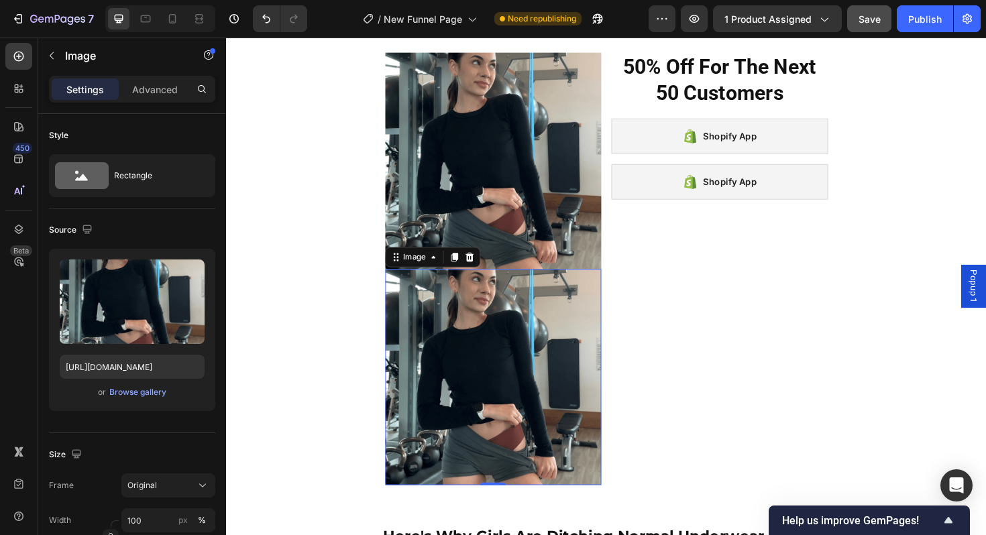
click at [467, 298] on img at bounding box center [508, 397] width 229 height 229
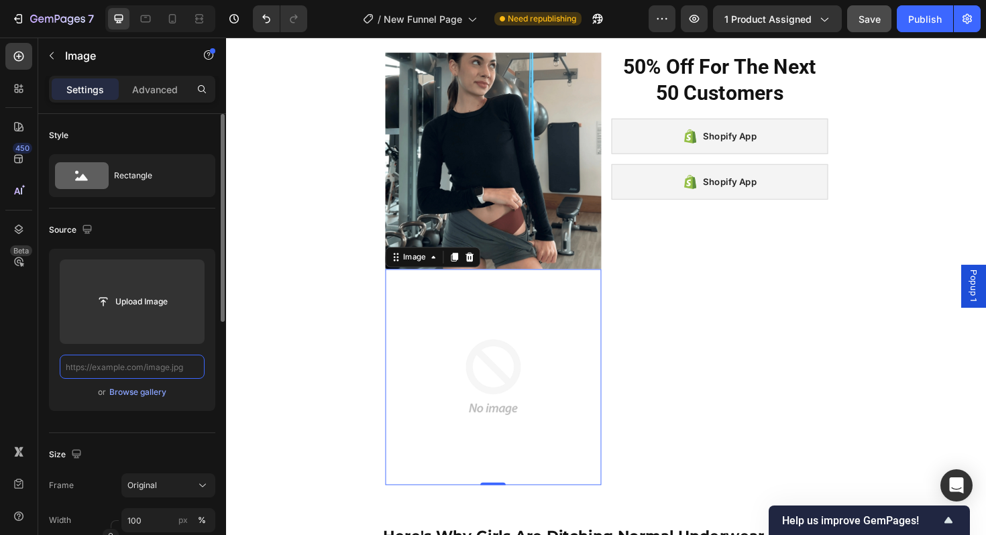
scroll to position [0, 0]
paste input "https://cdn.shopify.com/s/files/1/0849/9272/1202/files/size_chart.webp?v=174849…"
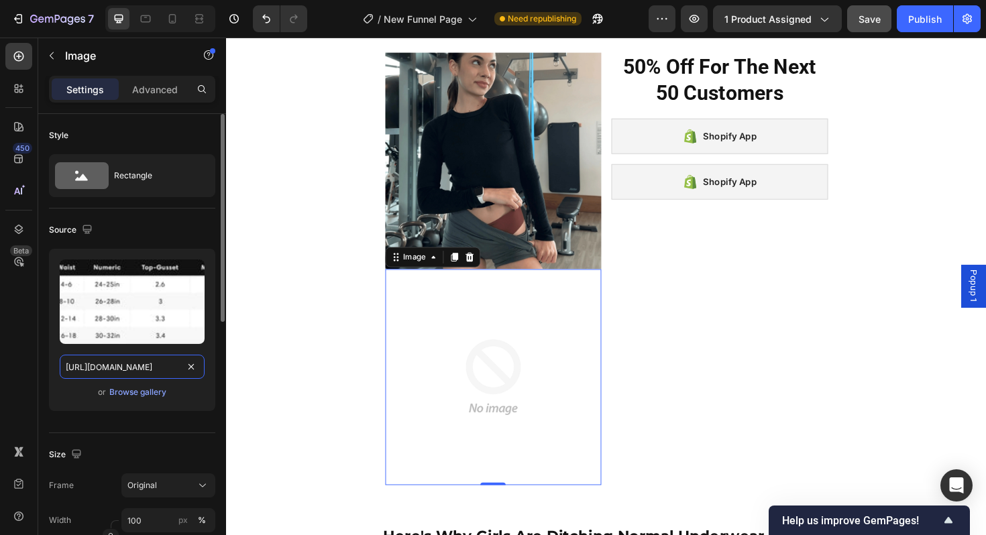
scroll to position [0, 221]
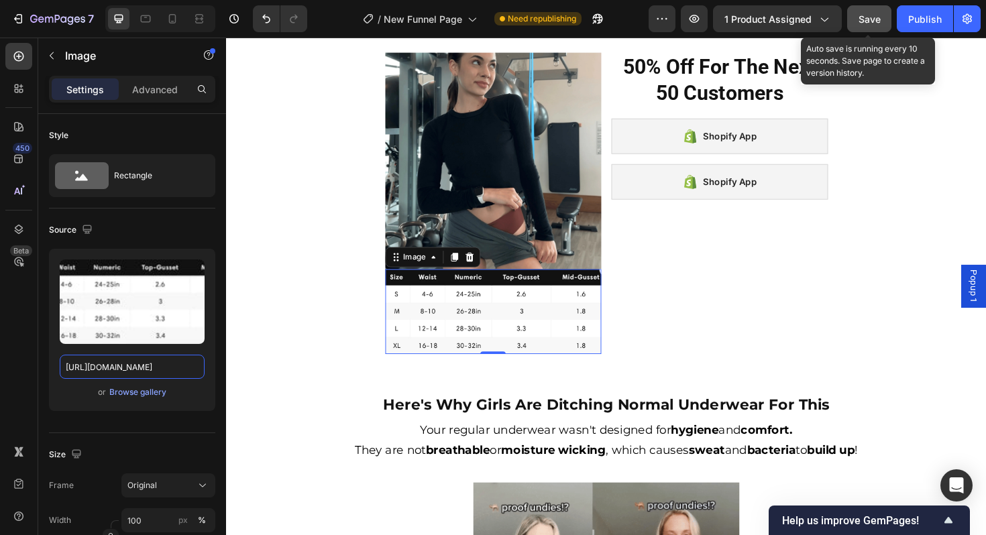
type input "https://cdn.shopify.com/s/files/1/0849/9272/1202/files/size_chart.webp?v=174849…"
click at [861, 29] on button "Save" at bounding box center [869, 18] width 44 height 27
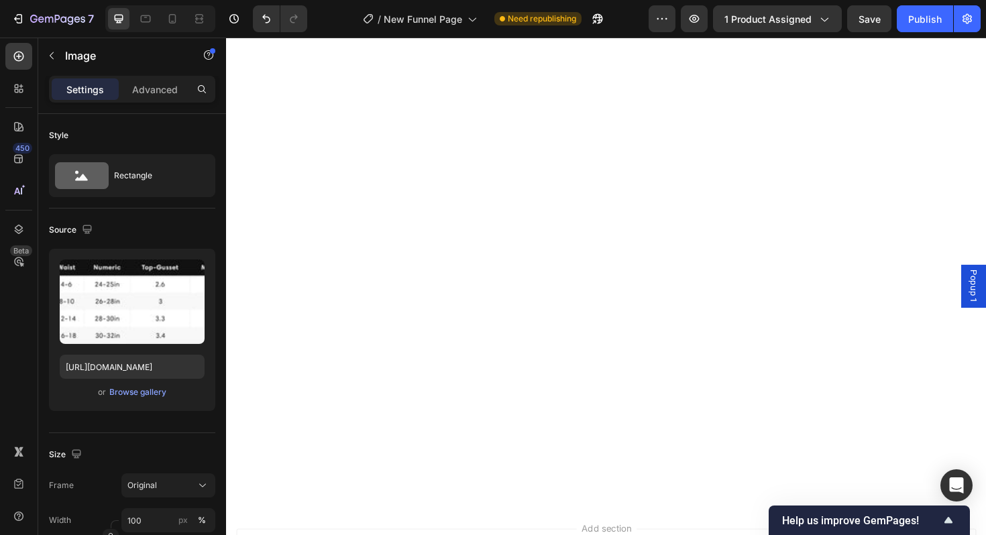
scroll to position [3322, 0]
click at [911, 15] on div "Publish" at bounding box center [925, 19] width 34 height 14
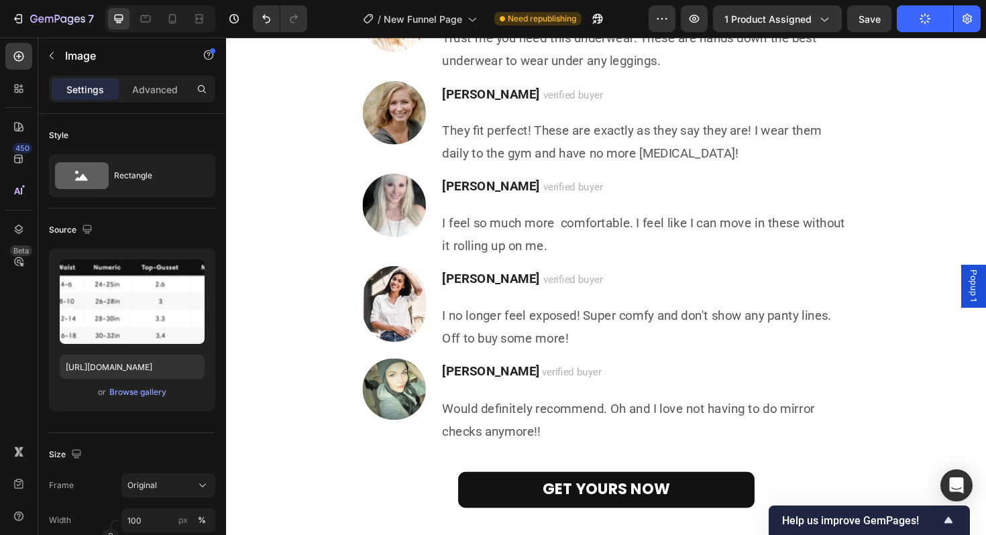
scroll to position [4139, 0]
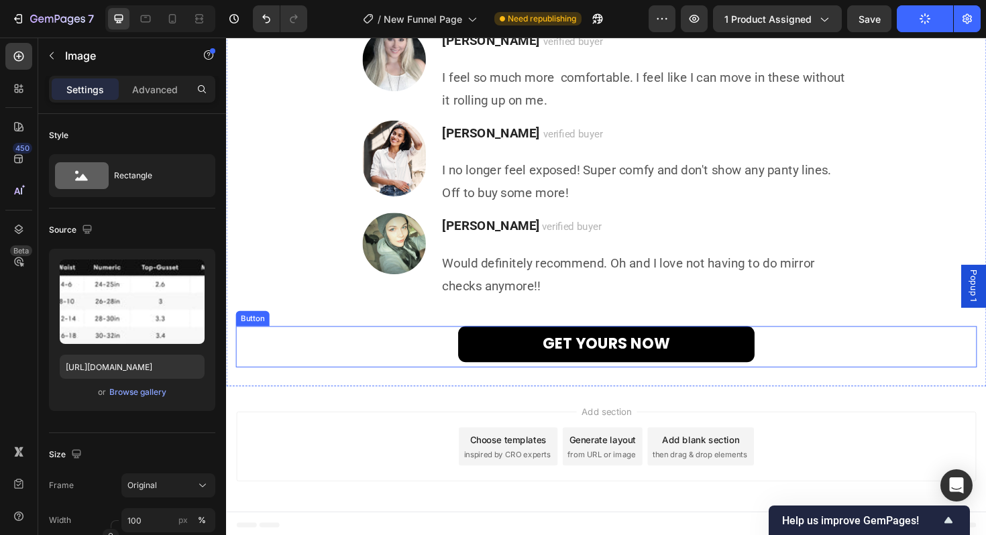
click at [523, 350] on link "GET YOURS NOW" at bounding box center [629, 363] width 314 height 38
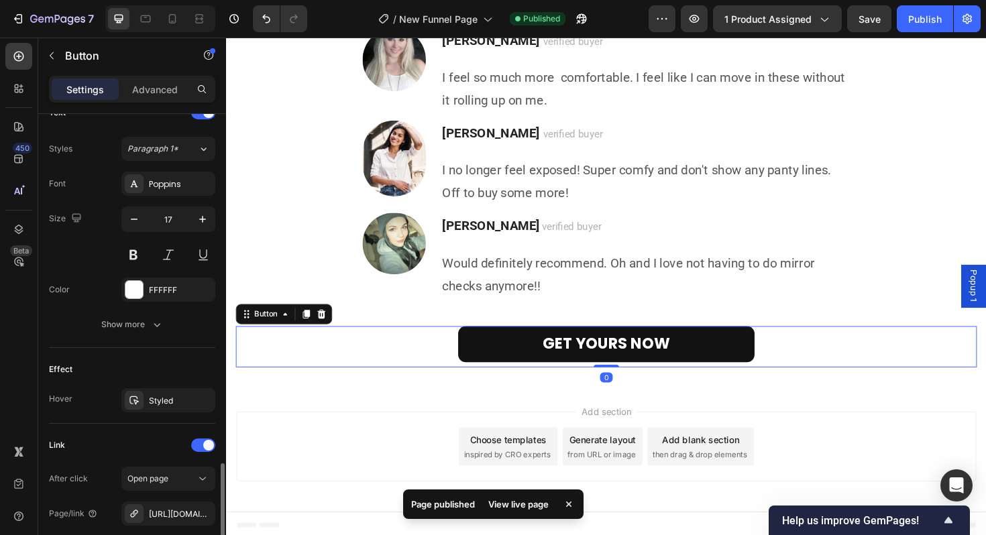
scroll to position [607, 0]
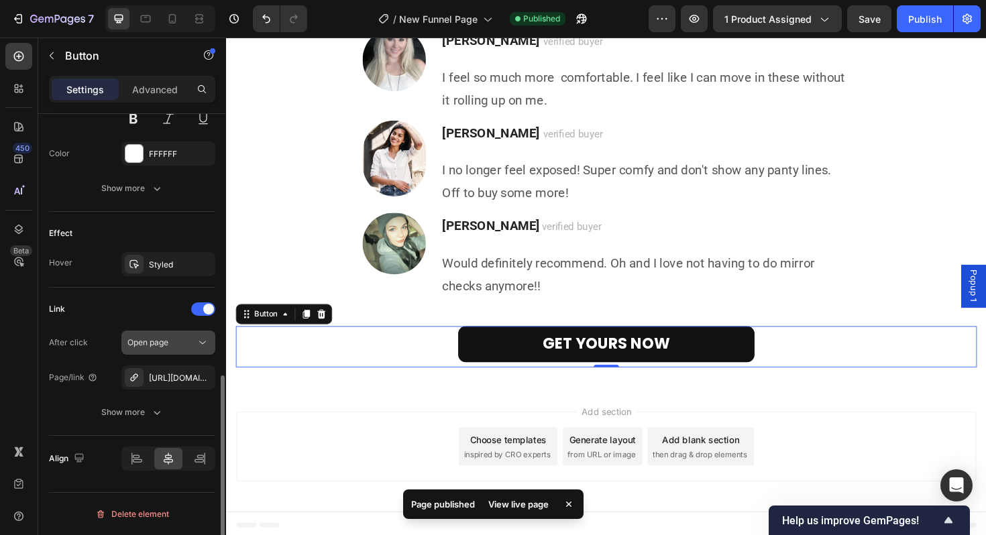
click at [177, 346] on div "Open page" at bounding box center [161, 343] width 68 height 12
click at [99, 335] on div "After click Open page" at bounding box center [132, 343] width 166 height 24
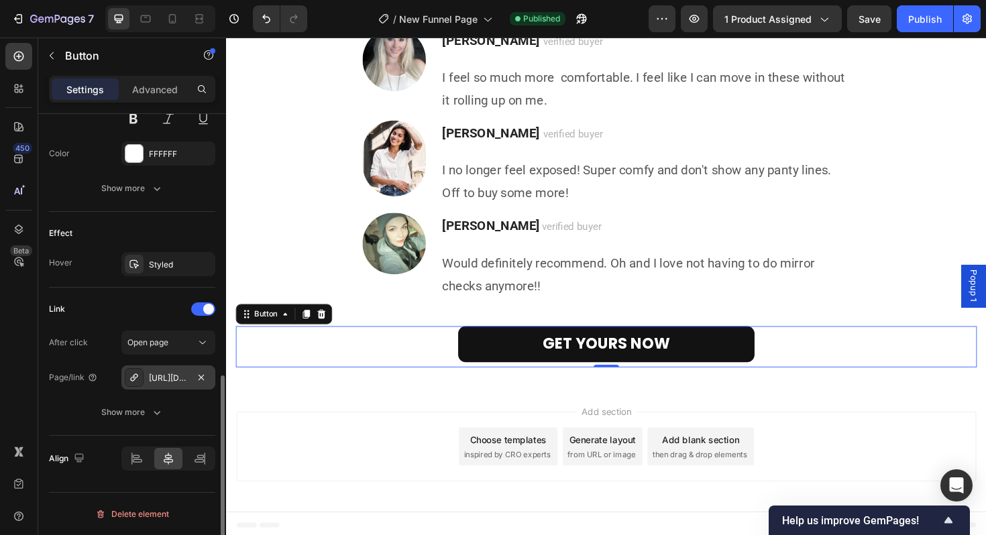
click at [169, 383] on div "https://www.athletichic.store/athletichic™-invisible-thong-sp" at bounding box center [168, 378] width 39 height 12
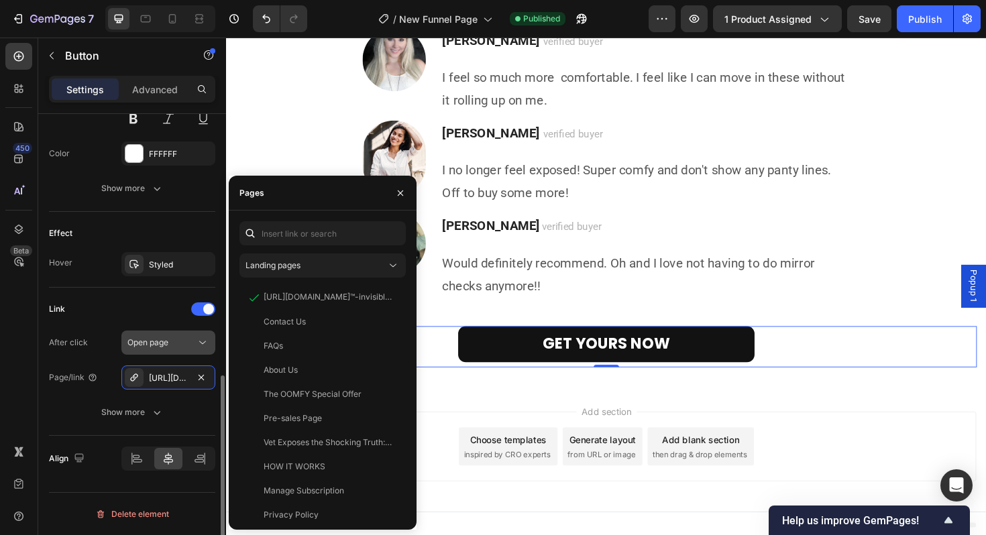
click at [154, 348] on span "Open page" at bounding box center [147, 343] width 41 height 12
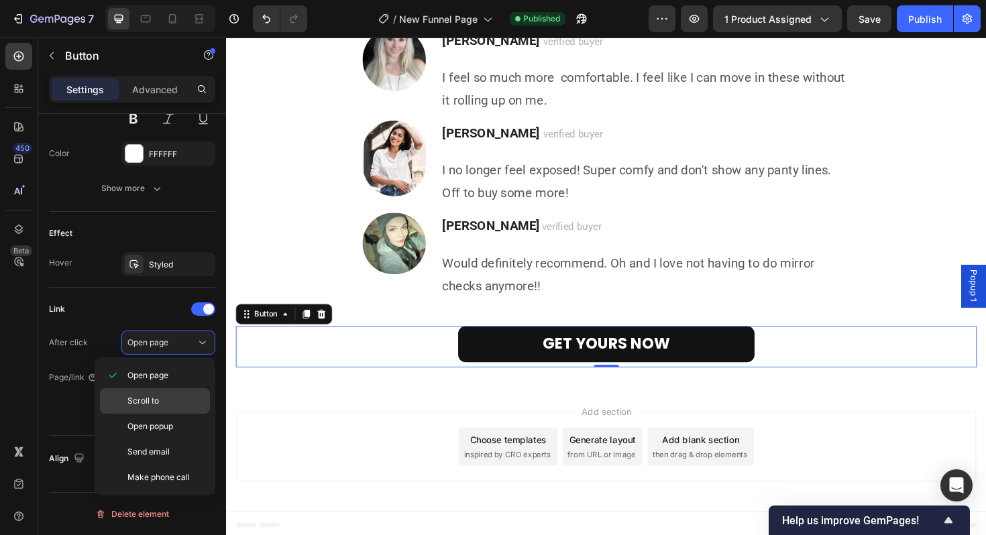
click at [154, 405] on span "Scroll to" at bounding box center [143, 401] width 32 height 12
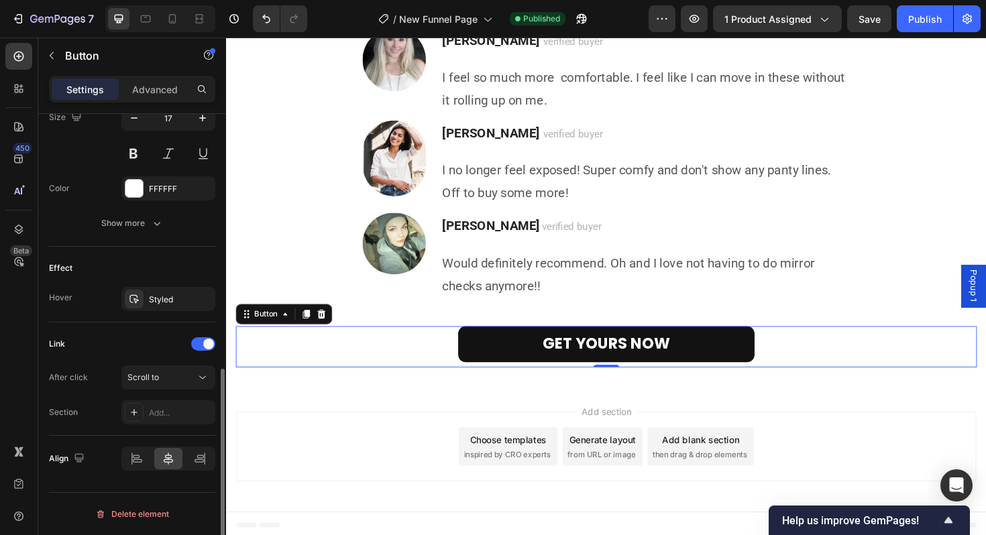
scroll to position [572, 0]
click at [162, 413] on div "Add..." at bounding box center [180, 413] width 63 height 12
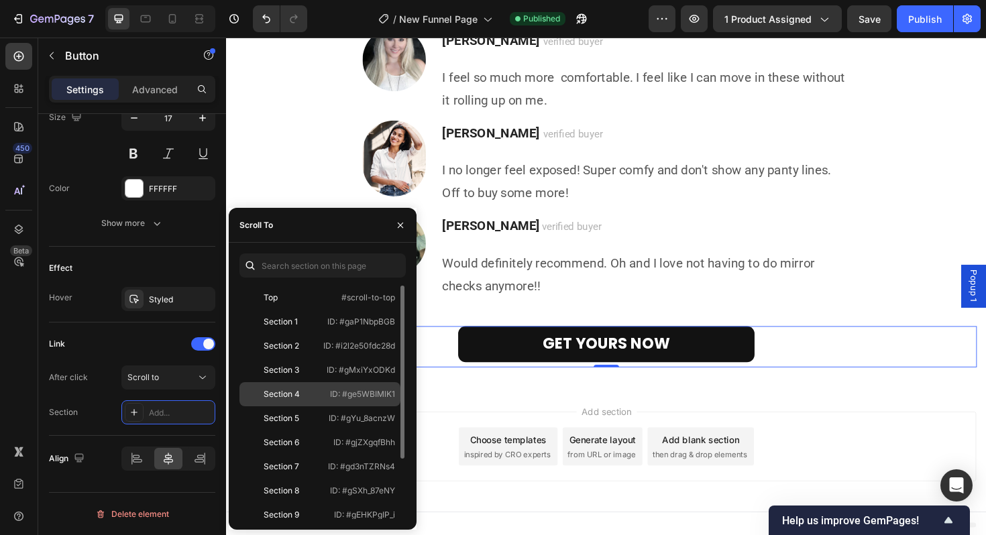
click at [293, 396] on div "Section 4" at bounding box center [282, 394] width 36 height 12
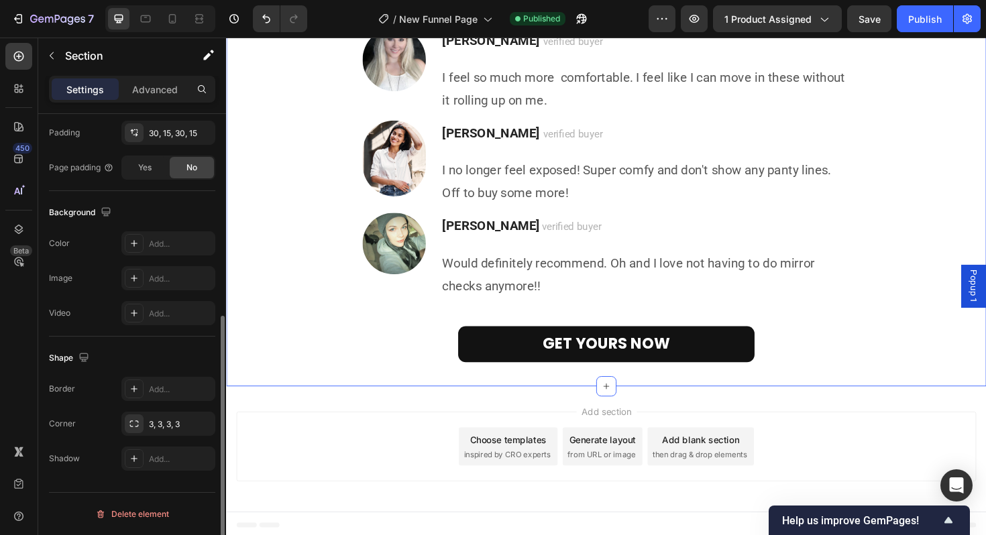
click at [322, 181] on div "Image Kerrie D. verified buyer Text block Trust me you need this underwear. The…" at bounding box center [628, 110] width 785 height 556
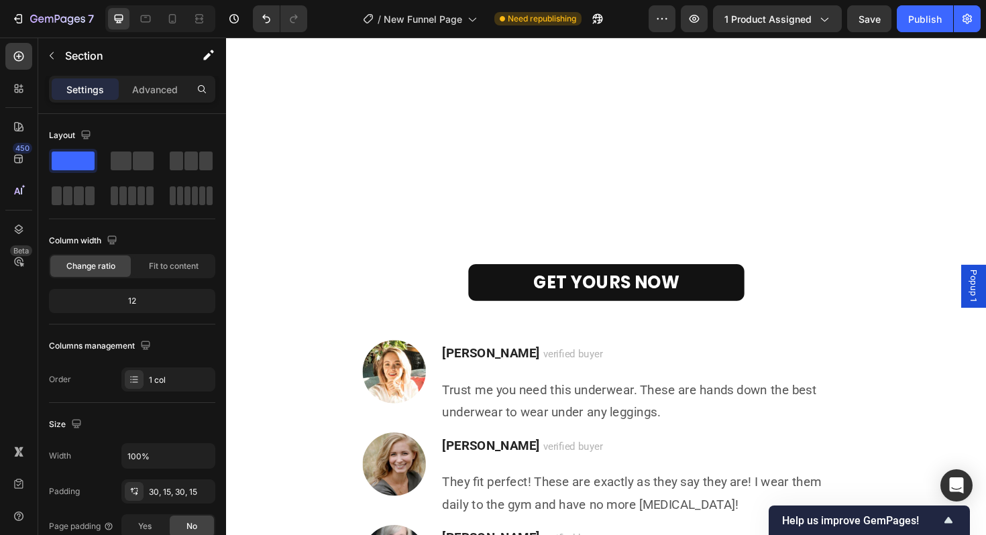
scroll to position [4139, 0]
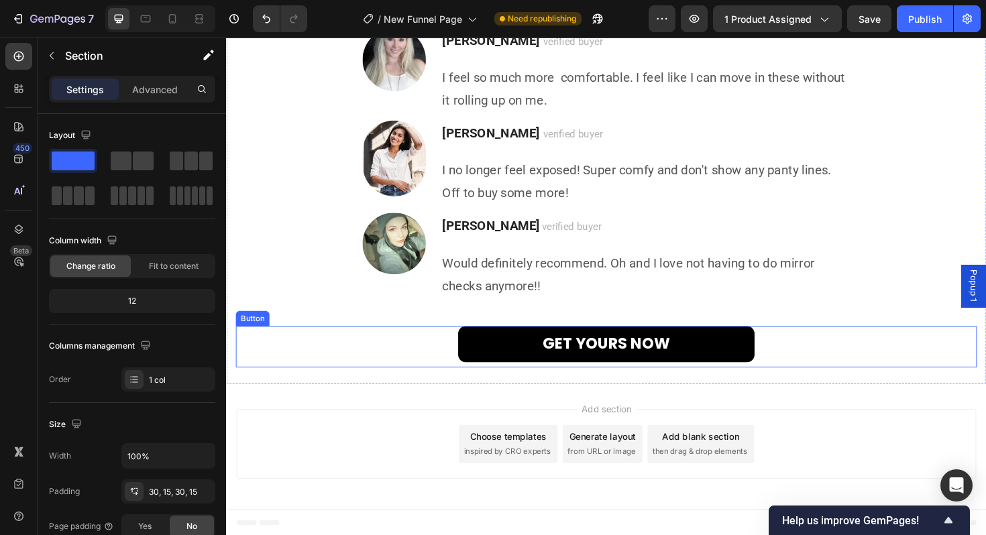
click at [482, 358] on link "GET YOURS NOW" at bounding box center [629, 363] width 314 height 38
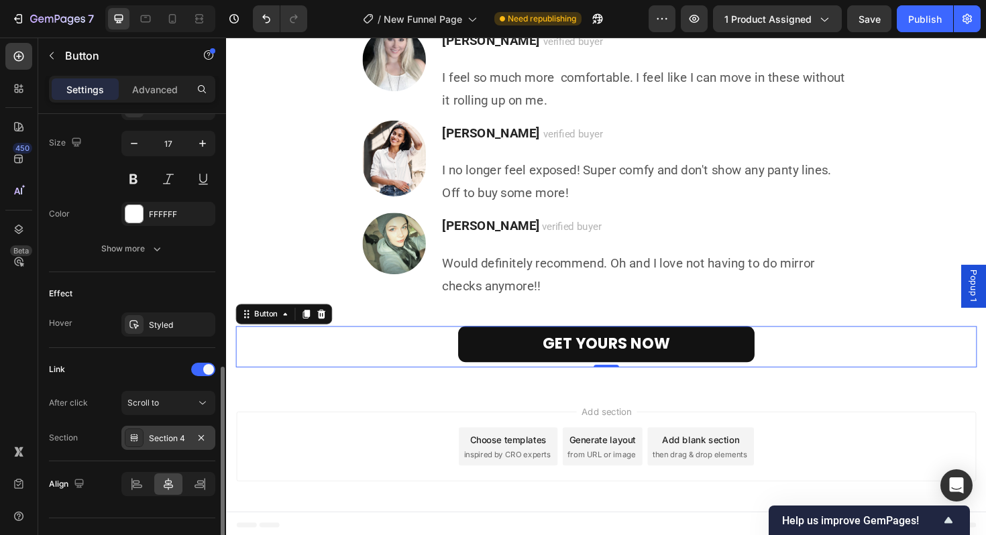
scroll to position [554, 0]
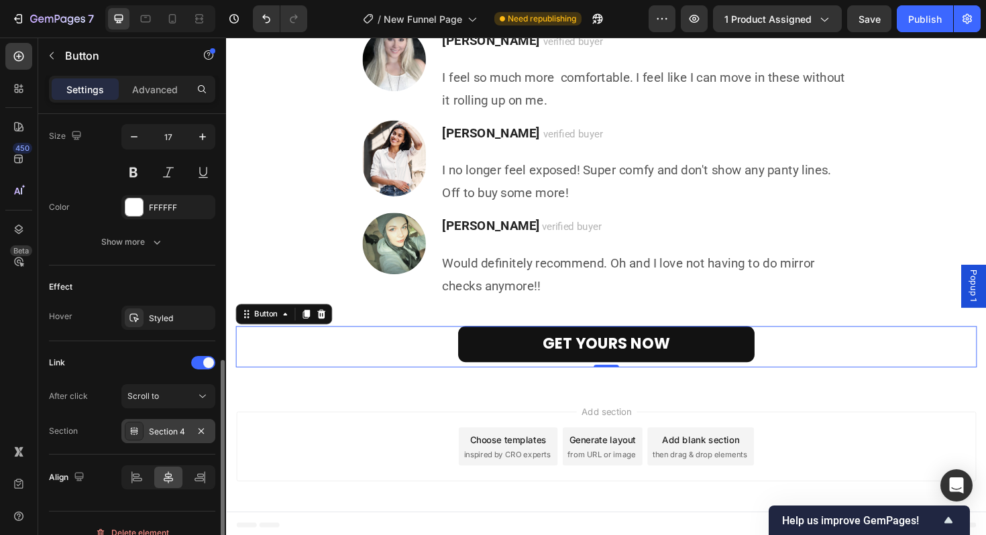
click at [187, 431] on div "Section 4" at bounding box center [168, 432] width 39 height 12
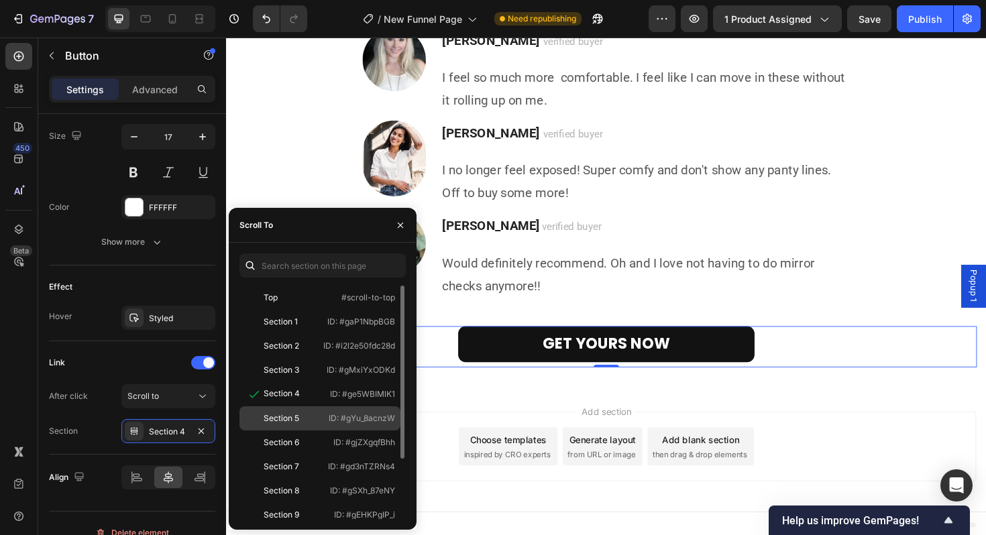
click at [295, 417] on div "Section 5" at bounding box center [282, 419] width 36 height 12
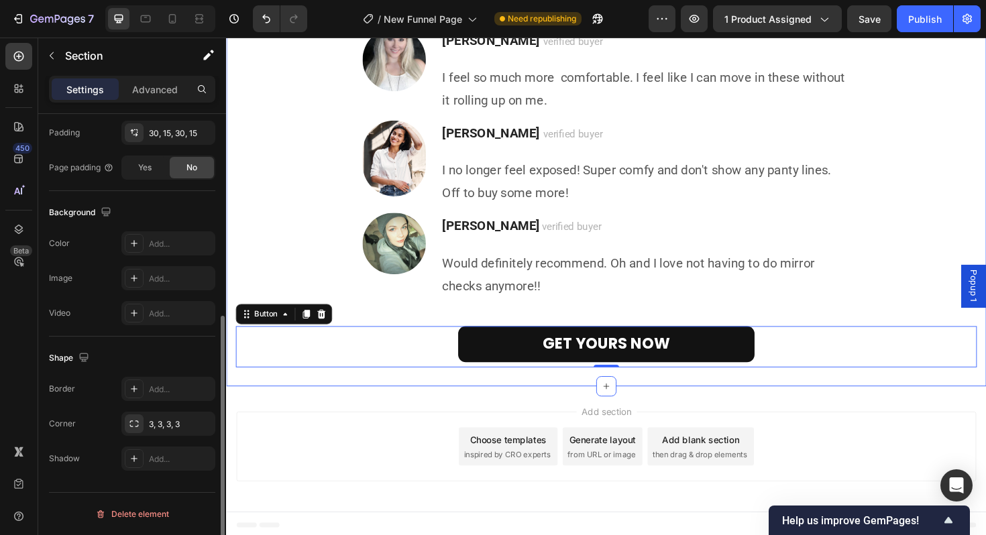
click at [301, 157] on div "Image Kerrie D. verified buyer Text block Trust me you need this underwear. The…" at bounding box center [628, 110] width 785 height 556
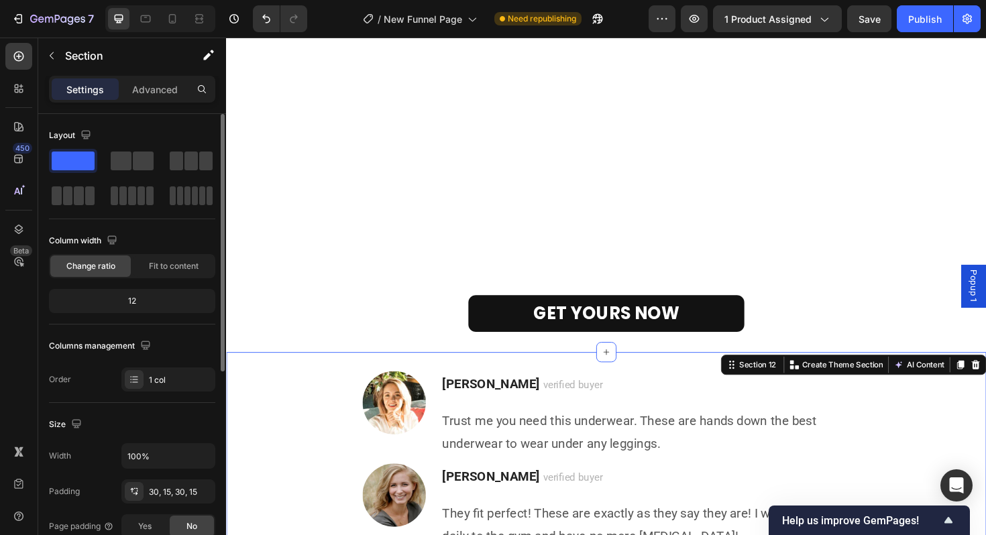
scroll to position [3510, 0]
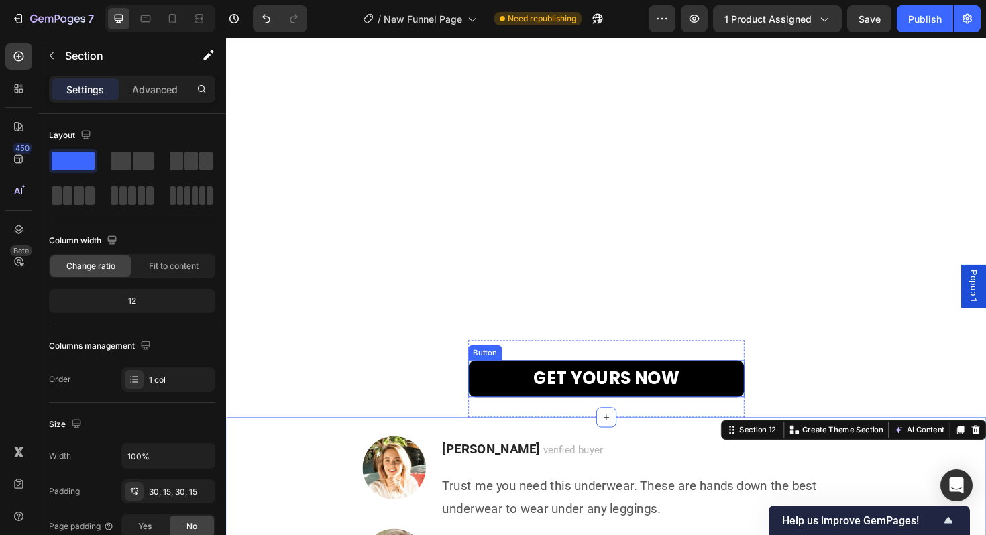
click at [519, 403] on link "GET YOURS NOW" at bounding box center [628, 400] width 293 height 40
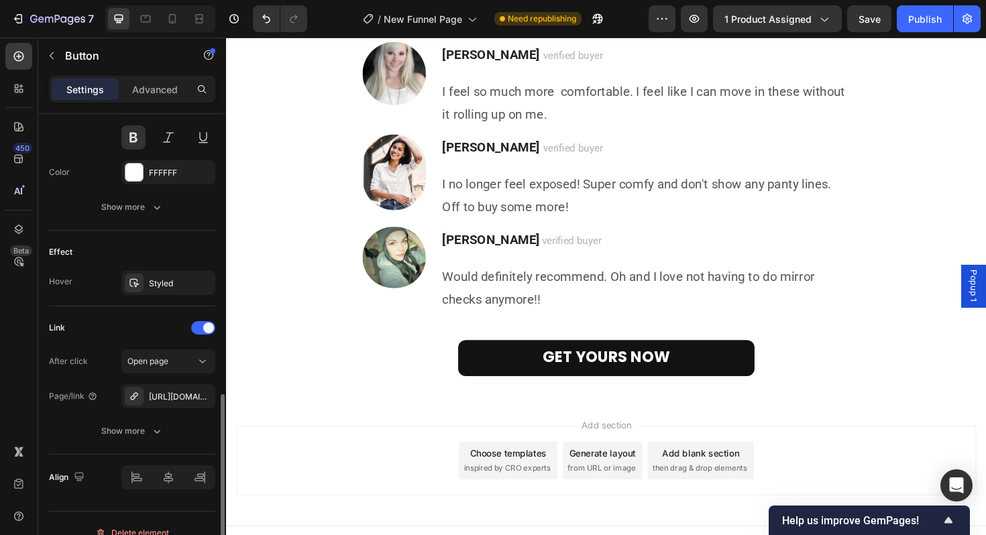
scroll to position [607, 0]
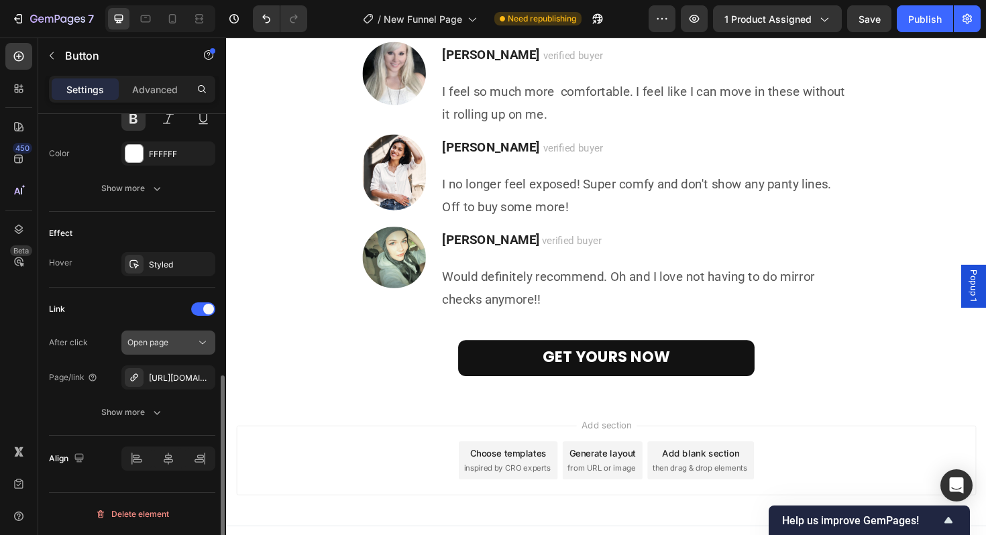
click at [182, 345] on div "Open page" at bounding box center [161, 343] width 68 height 12
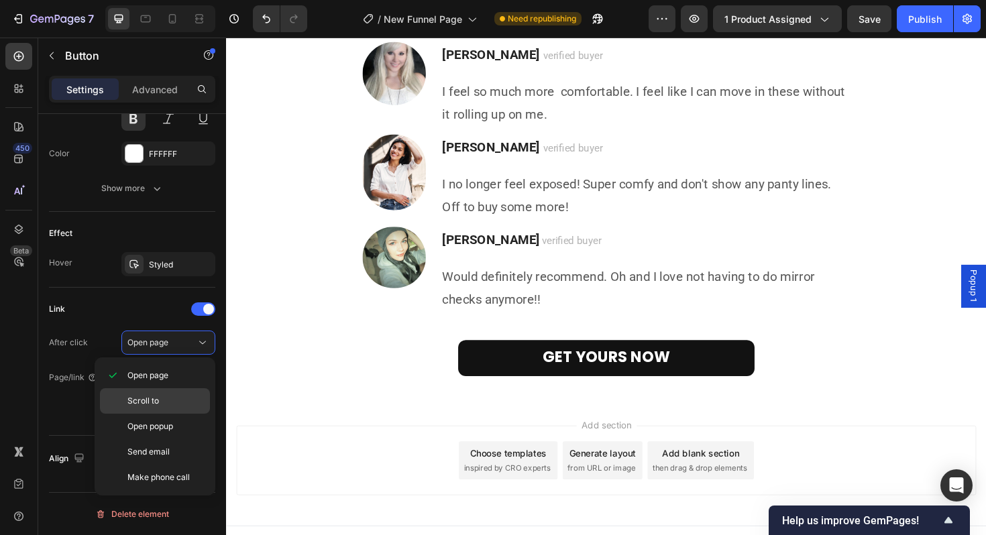
click at [164, 401] on p "Scroll to" at bounding box center [165, 401] width 76 height 12
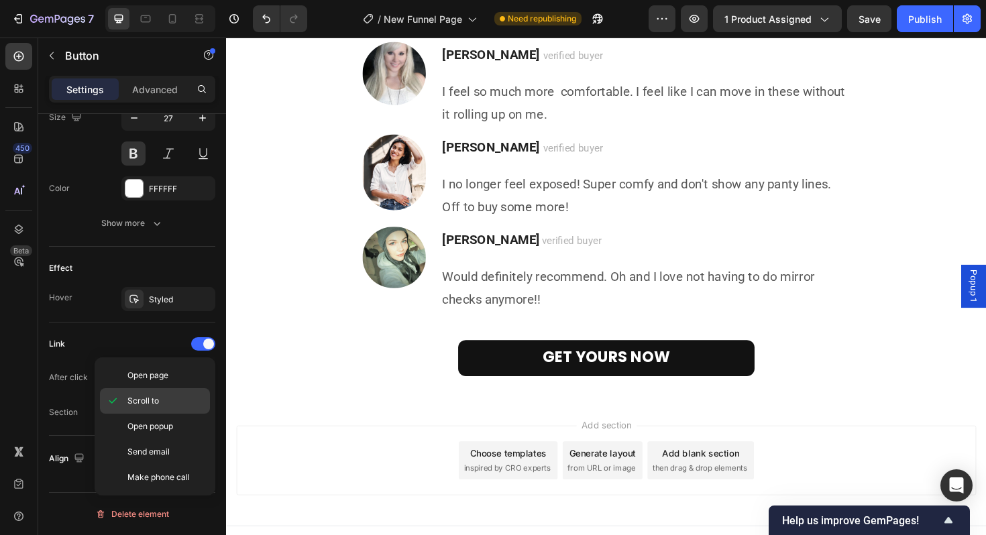
scroll to position [572, 0]
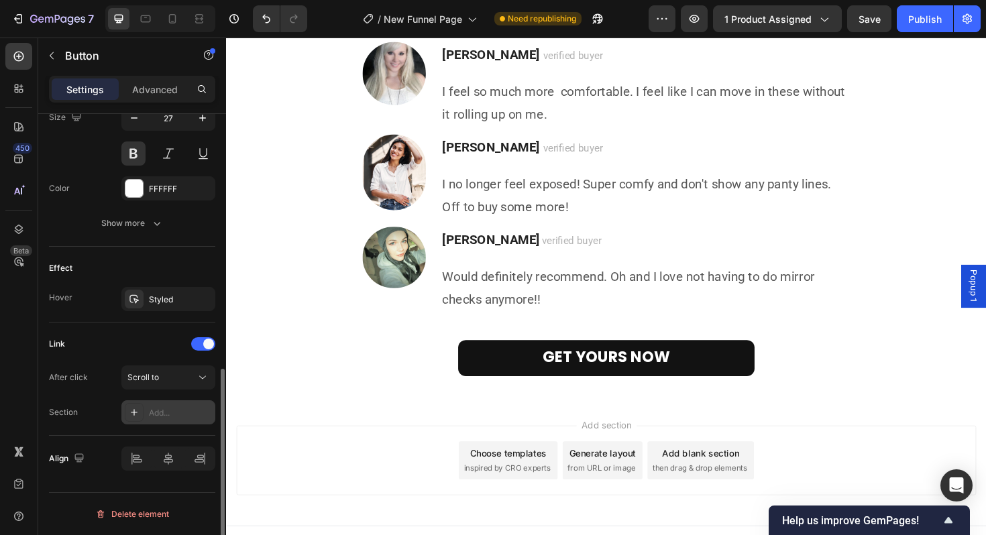
click at [171, 417] on div "Add..." at bounding box center [180, 413] width 63 height 12
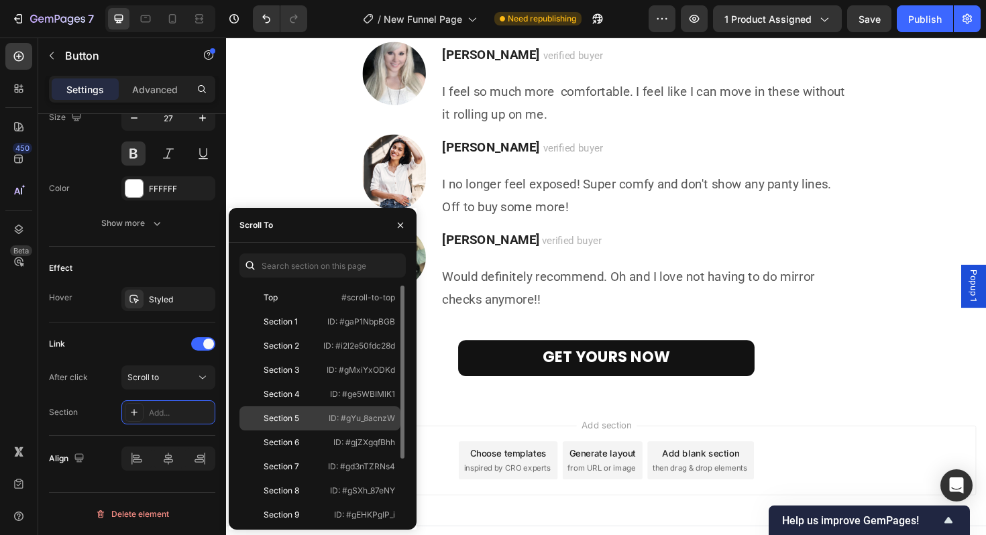
click at [285, 423] on div "Section 5" at bounding box center [282, 419] width 36 height 12
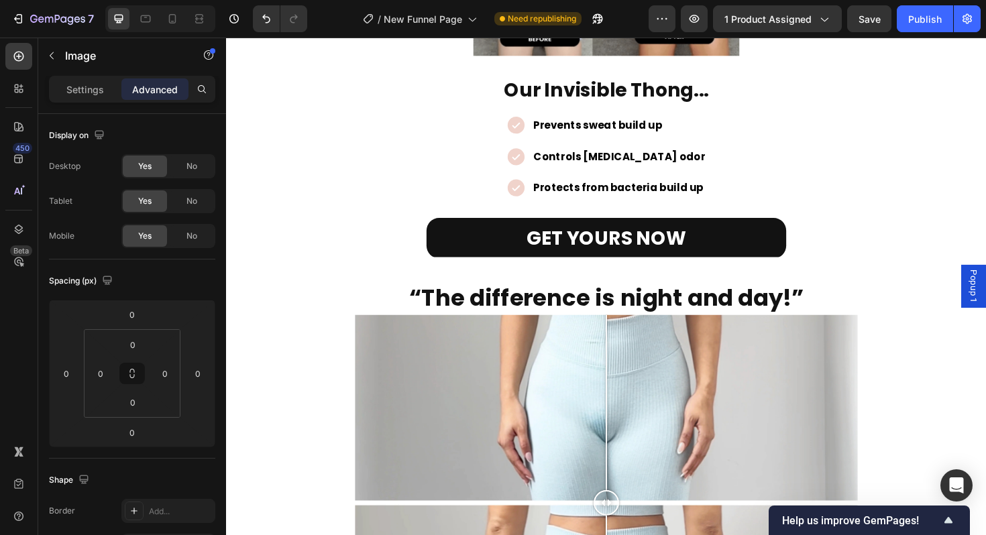
scroll to position [1594, 0]
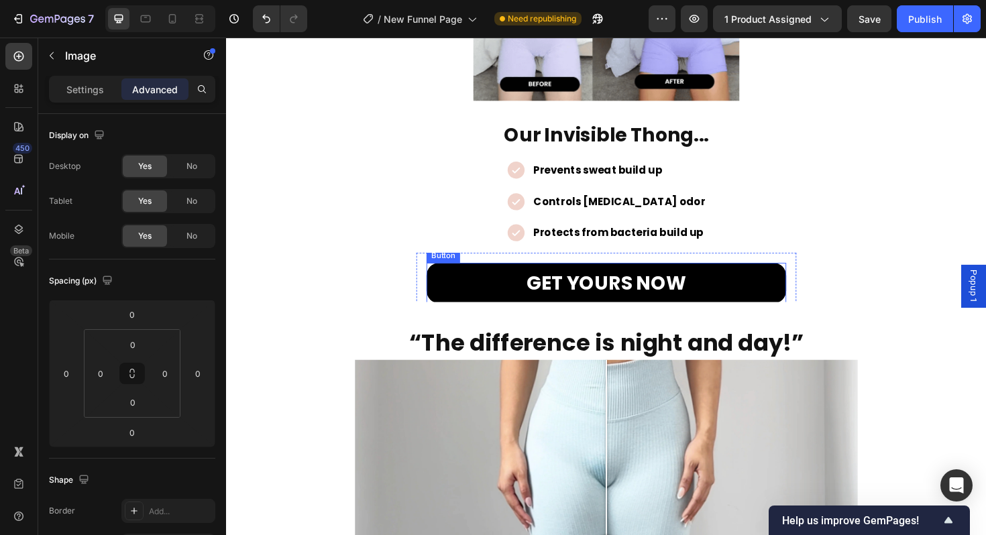
click at [470, 295] on link "GET YOURS NOW" at bounding box center [628, 297] width 381 height 43
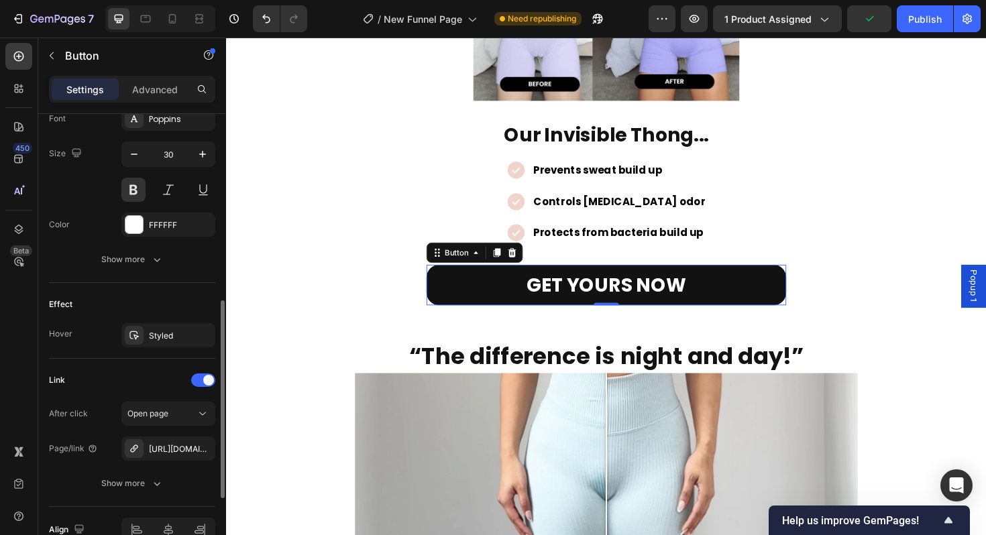
scroll to position [607, 0]
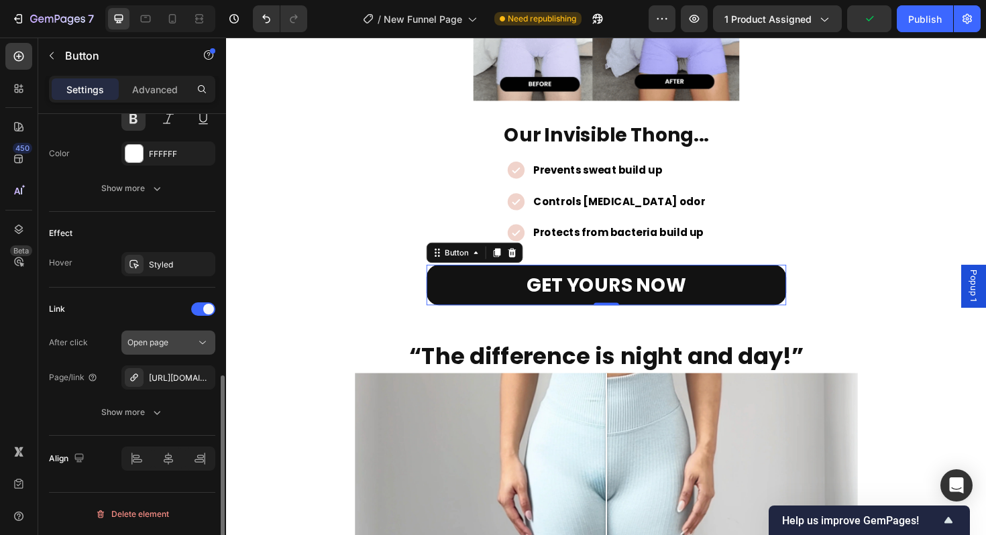
click at [172, 350] on button "Open page" at bounding box center [168, 343] width 94 height 24
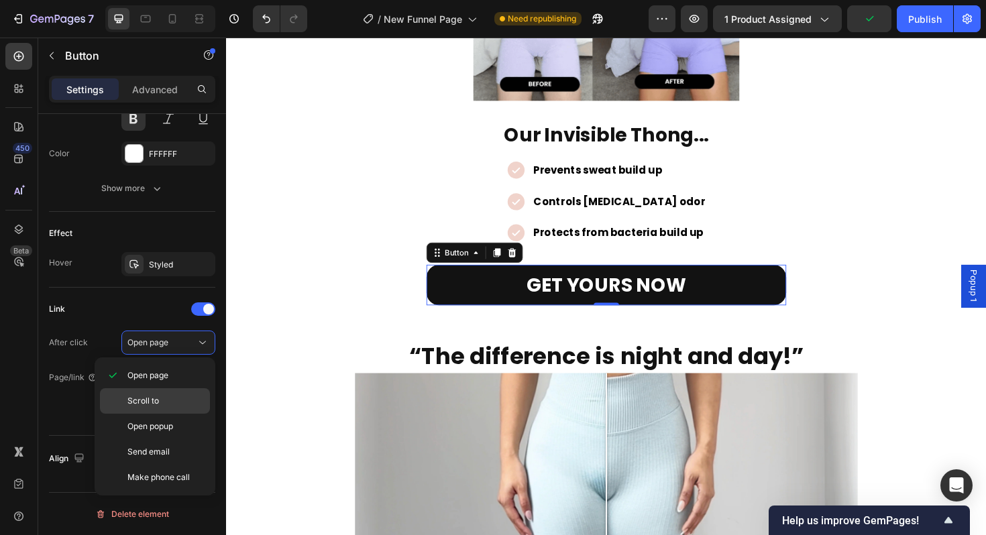
click at [165, 401] on p "Scroll to" at bounding box center [165, 401] width 76 height 12
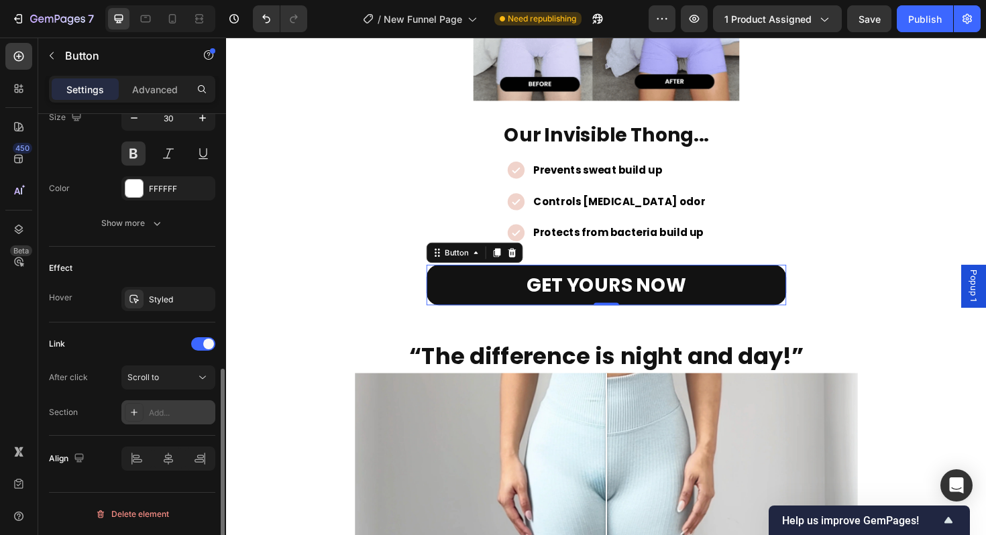
click at [170, 415] on div "Add..." at bounding box center [180, 413] width 63 height 12
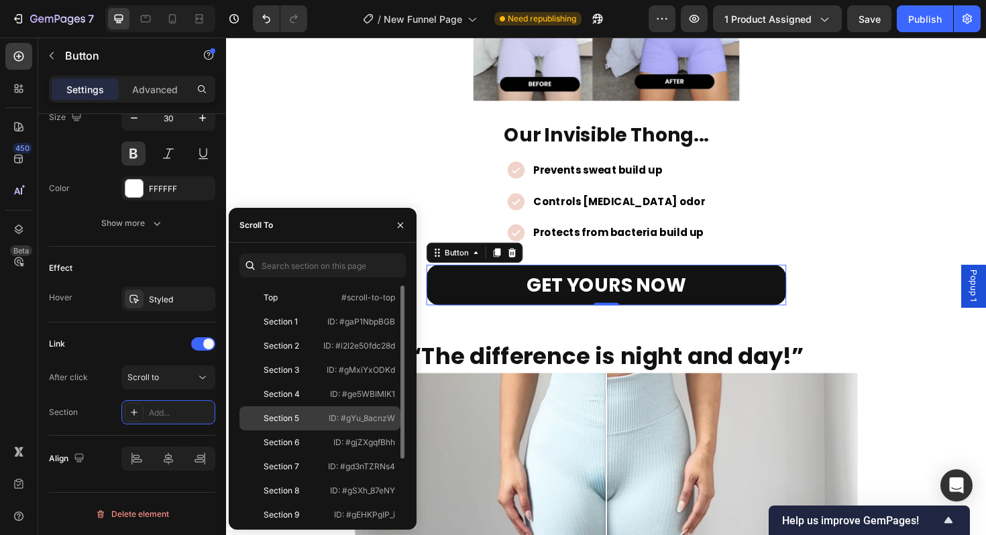
click at [283, 419] on div "Section 5" at bounding box center [282, 419] width 36 height 12
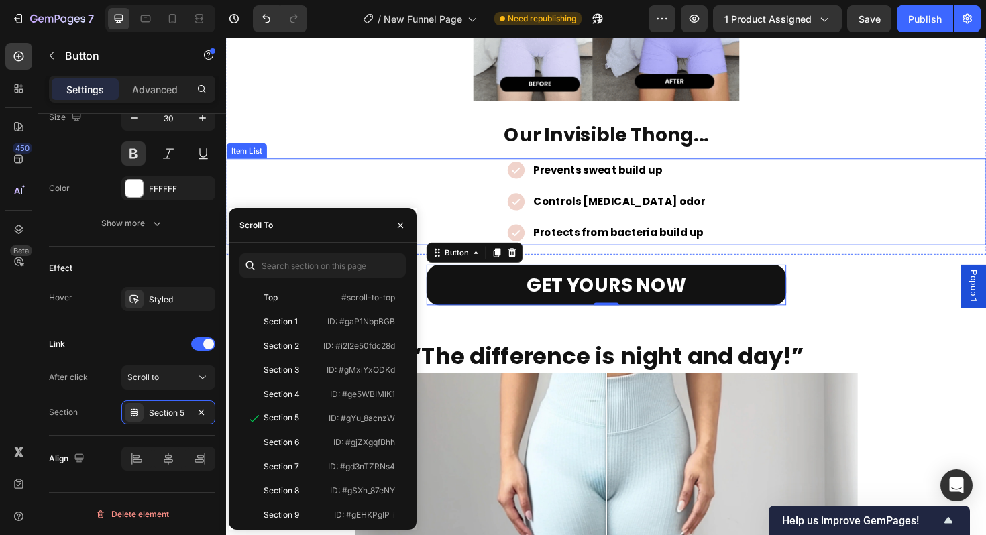
click at [377, 176] on div "Prevents sweat build up Controls crotch odor Protects from bacteria build up" at bounding box center [628, 212] width 805 height 92
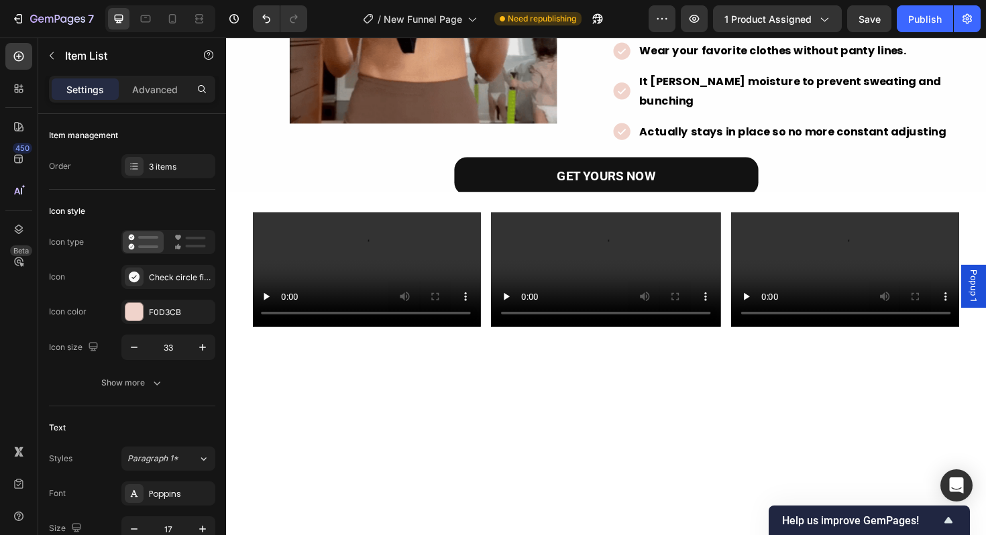
scroll to position [66, 0]
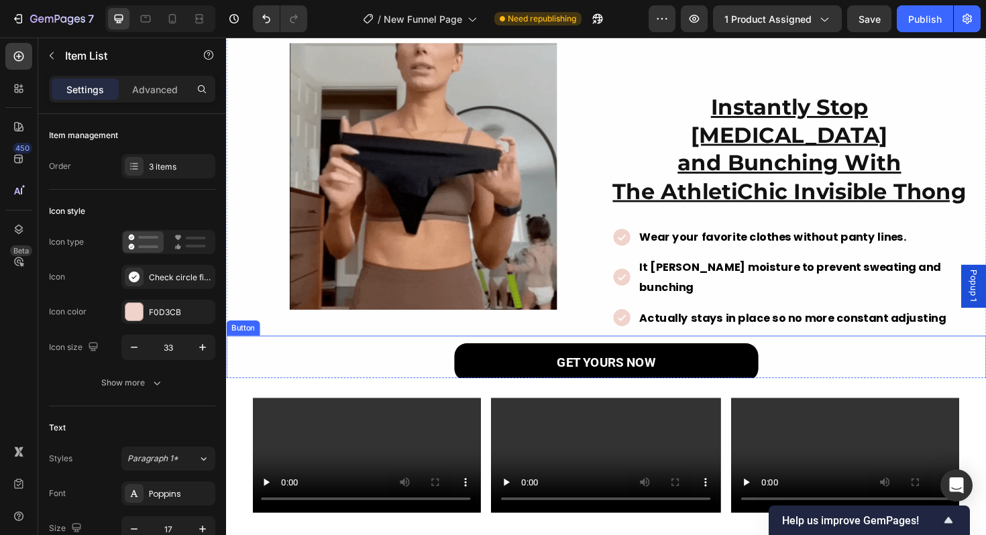
click at [512, 374] on button "GET YOURS NOW" at bounding box center [629, 382] width 322 height 40
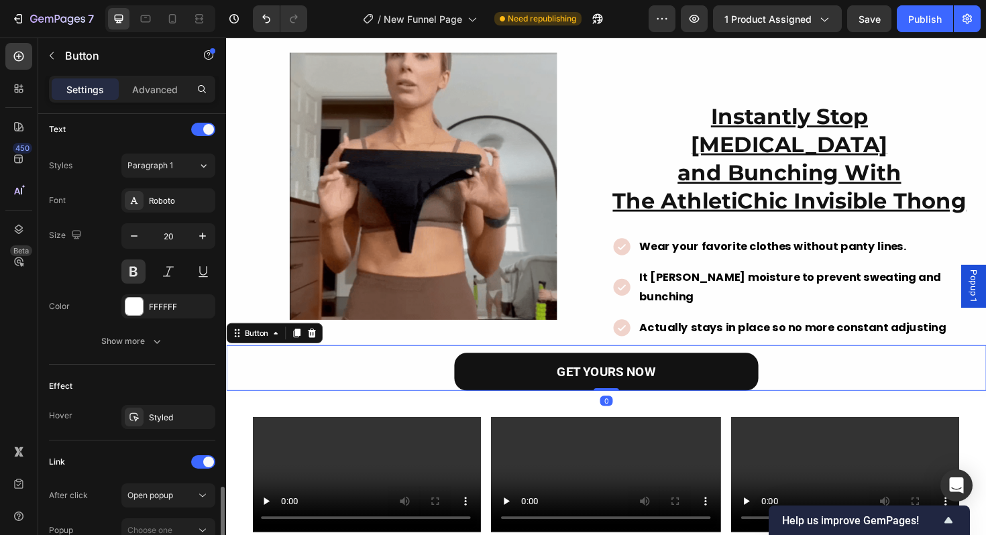
scroll to position [572, 0]
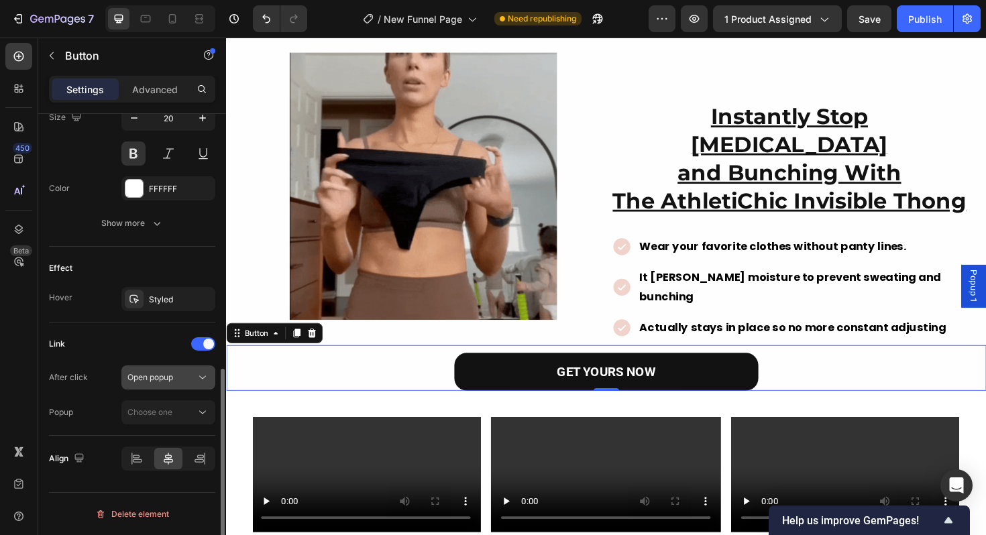
click at [168, 378] on span "Open popup" at bounding box center [150, 377] width 46 height 10
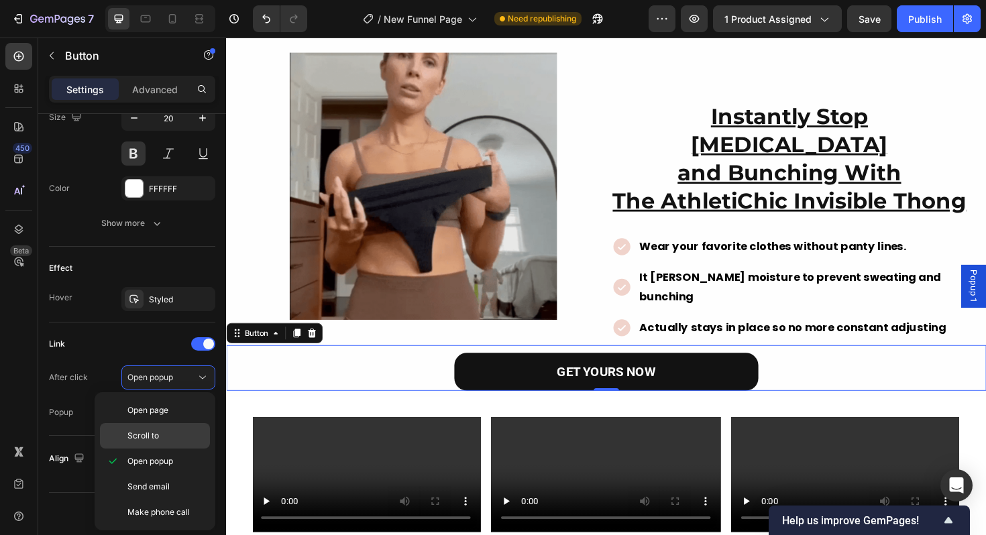
click at [162, 435] on p "Scroll to" at bounding box center [165, 436] width 76 height 12
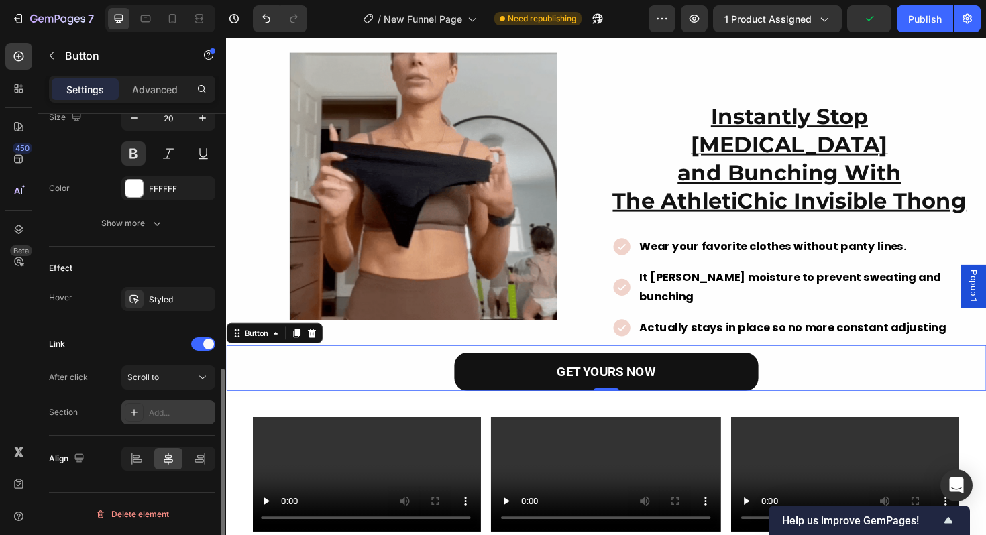
click at [168, 417] on div "Add..." at bounding box center [180, 413] width 63 height 12
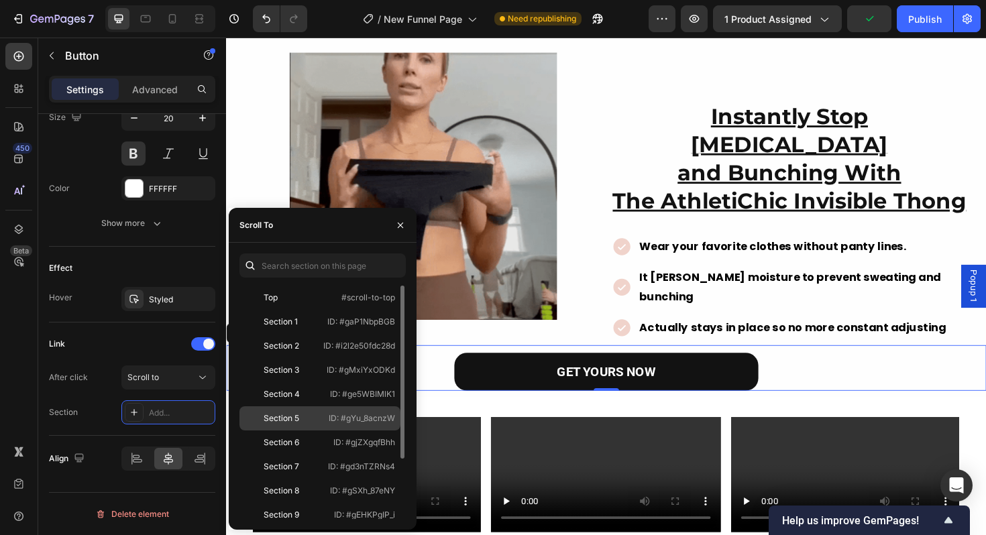
click at [281, 425] on div "Section 5 ID: #gYu_8acnzW" at bounding box center [320, 419] width 161 height 24
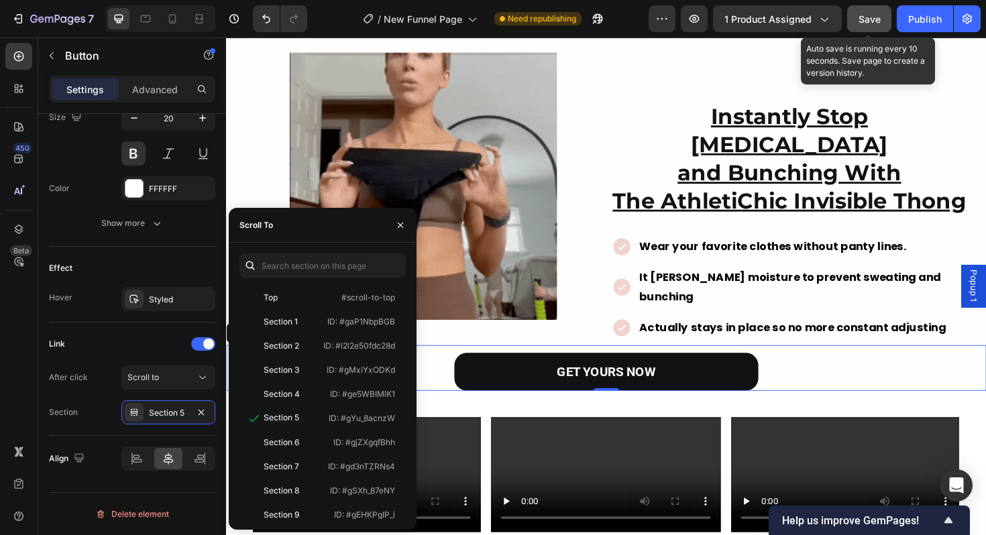
click at [867, 28] on button "Save" at bounding box center [869, 18] width 44 height 27
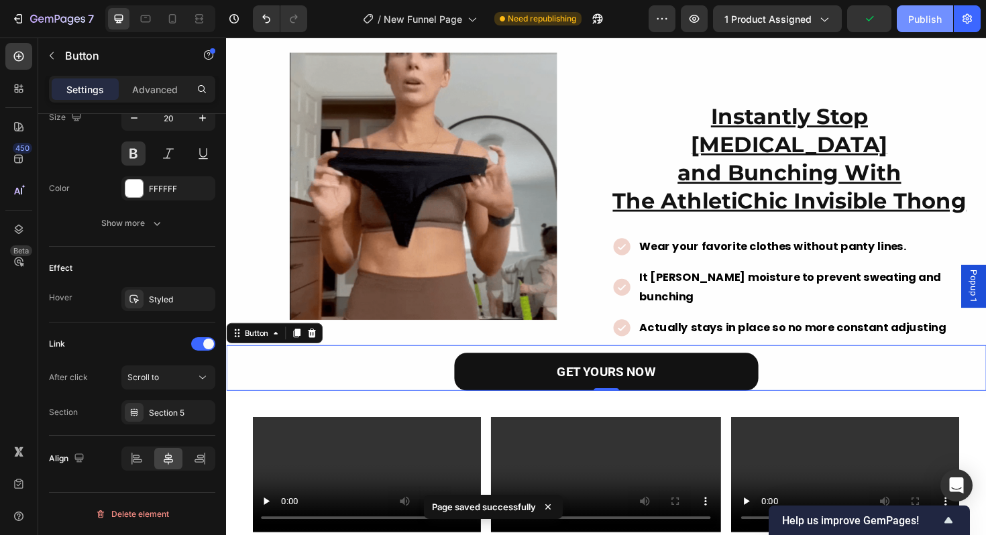
click at [914, 23] on div "Publish" at bounding box center [925, 19] width 34 height 14
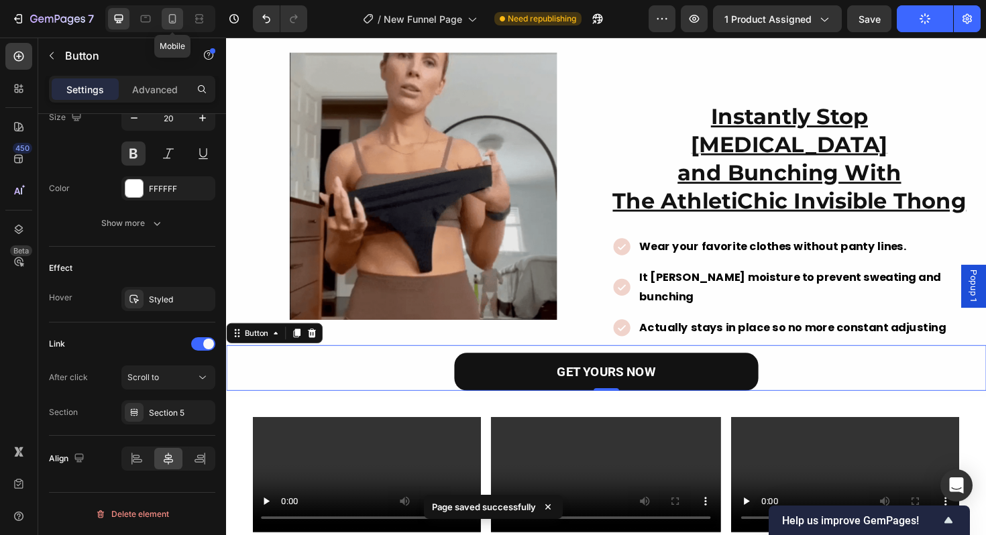
click at [171, 23] on icon at bounding box center [172, 18] width 7 height 9
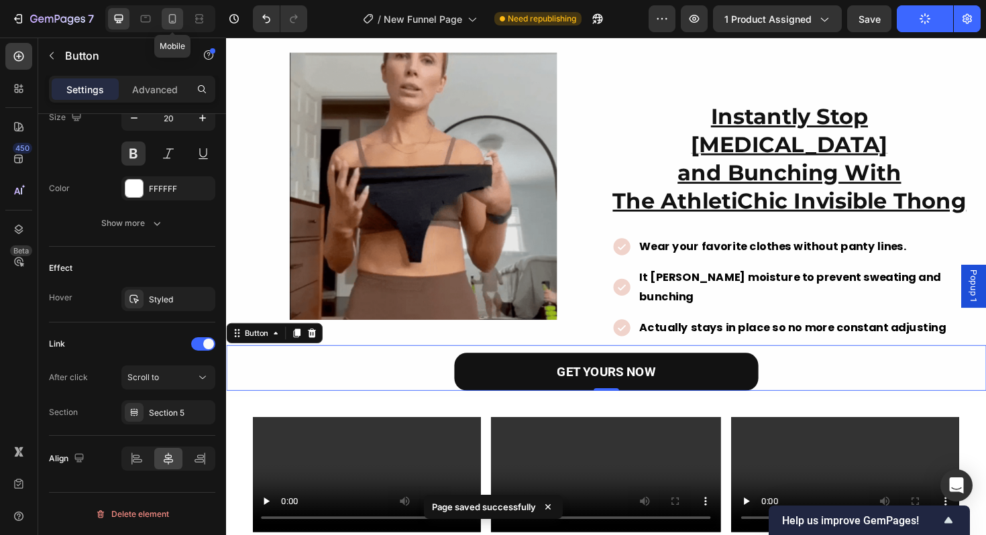
type input "17"
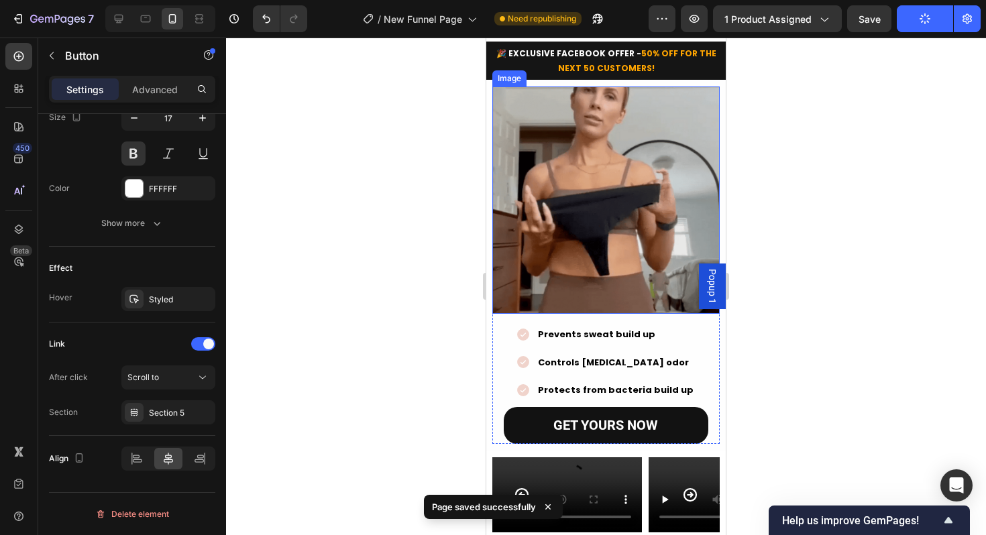
scroll to position [19, 0]
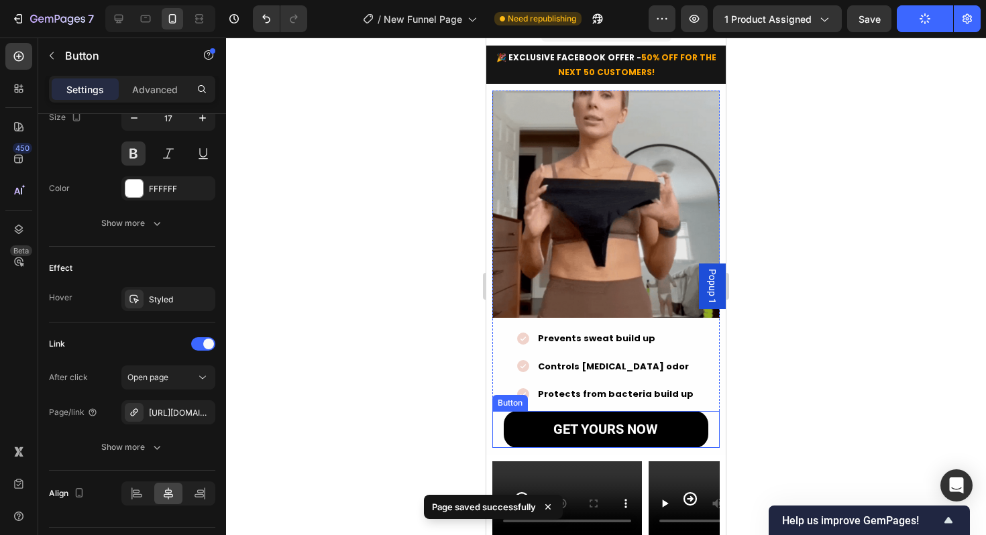
click at [523, 435] on link "GET YOURS NOW" at bounding box center [606, 430] width 205 height 38
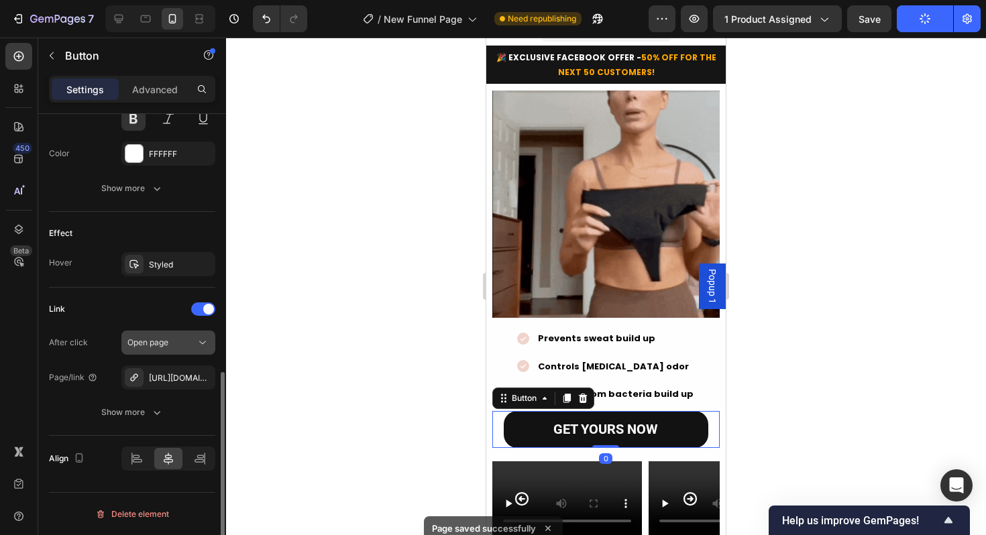
scroll to position [605, 0]
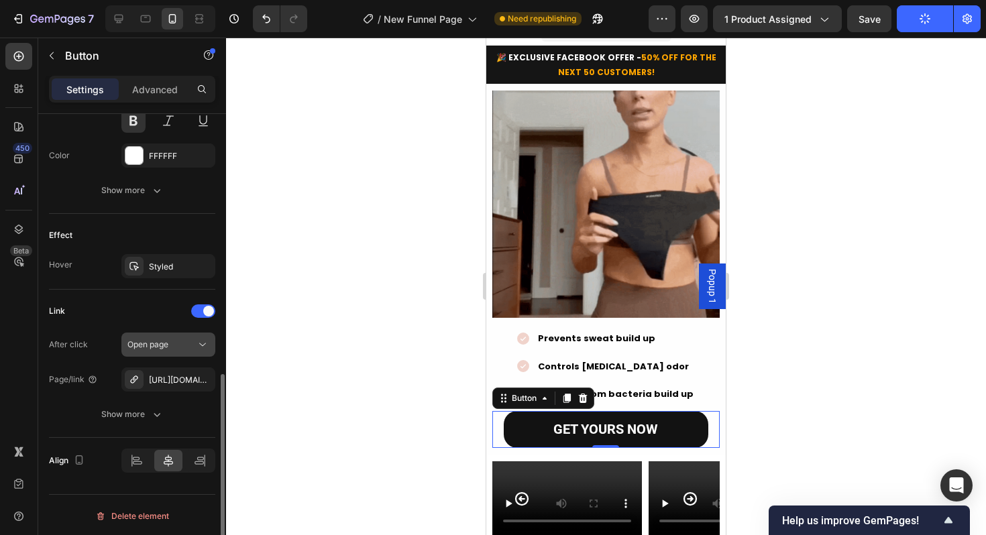
click at [160, 344] on span "Open page" at bounding box center [147, 344] width 41 height 10
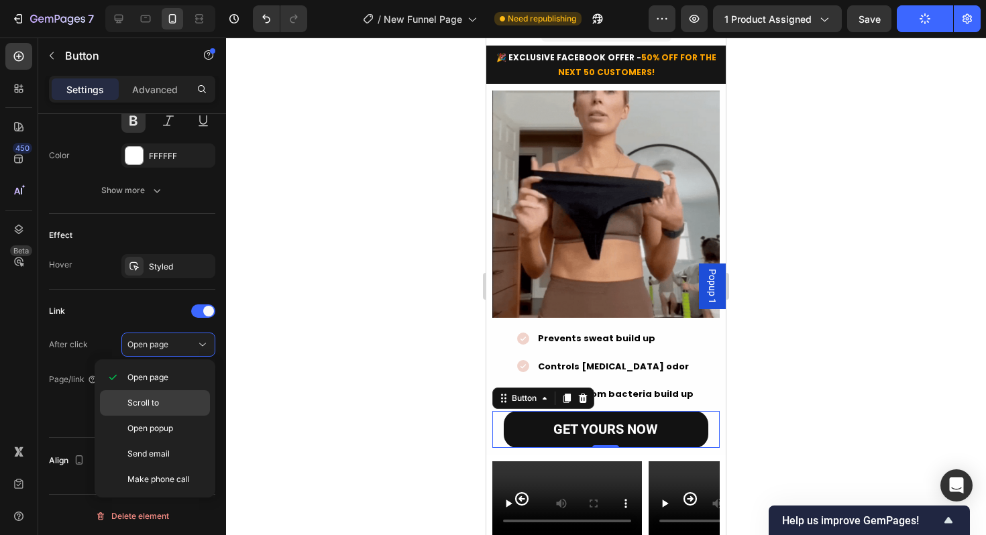
click at [154, 405] on span "Scroll to" at bounding box center [143, 403] width 32 height 12
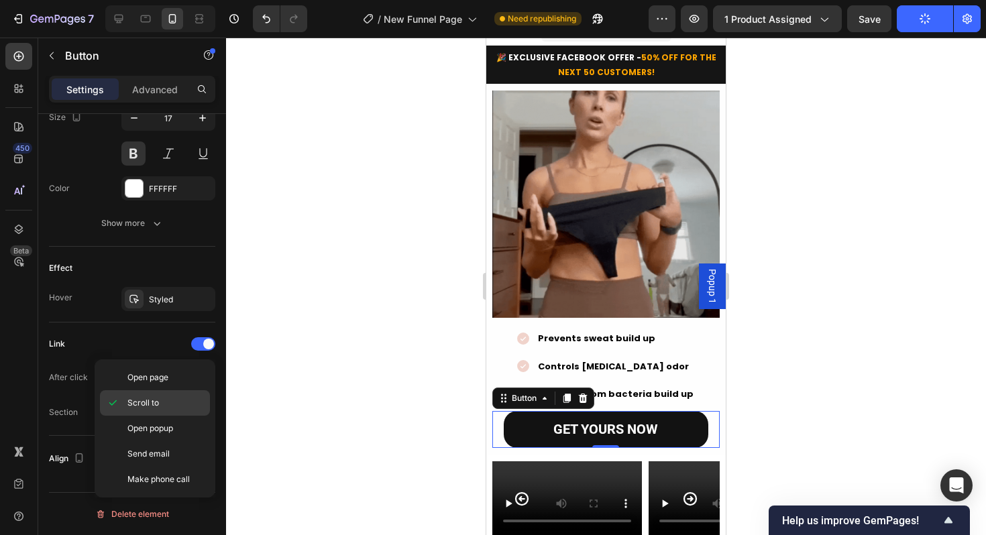
scroll to position [572, 0]
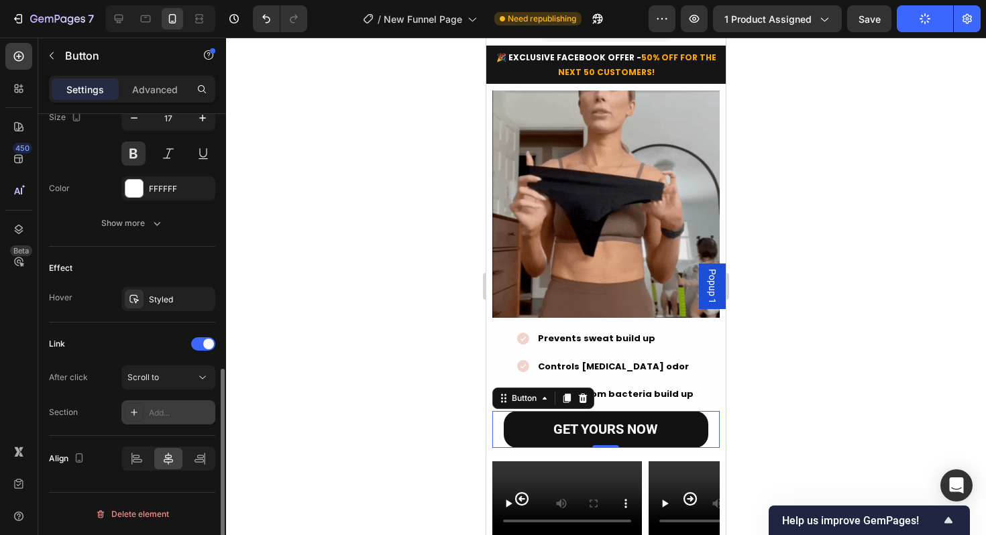
click at [178, 411] on div "Add..." at bounding box center [180, 413] width 63 height 12
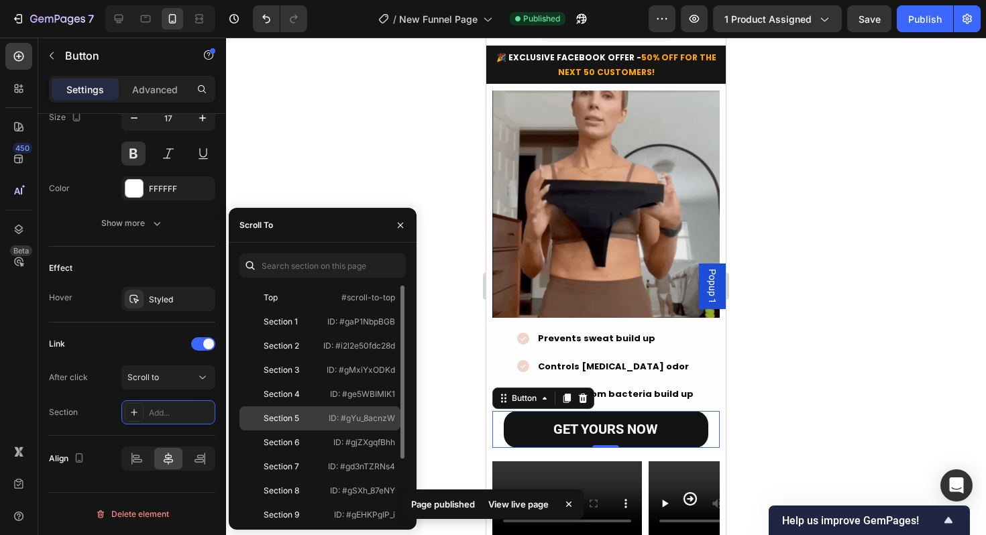
click at [288, 421] on div "Section 5" at bounding box center [282, 419] width 36 height 12
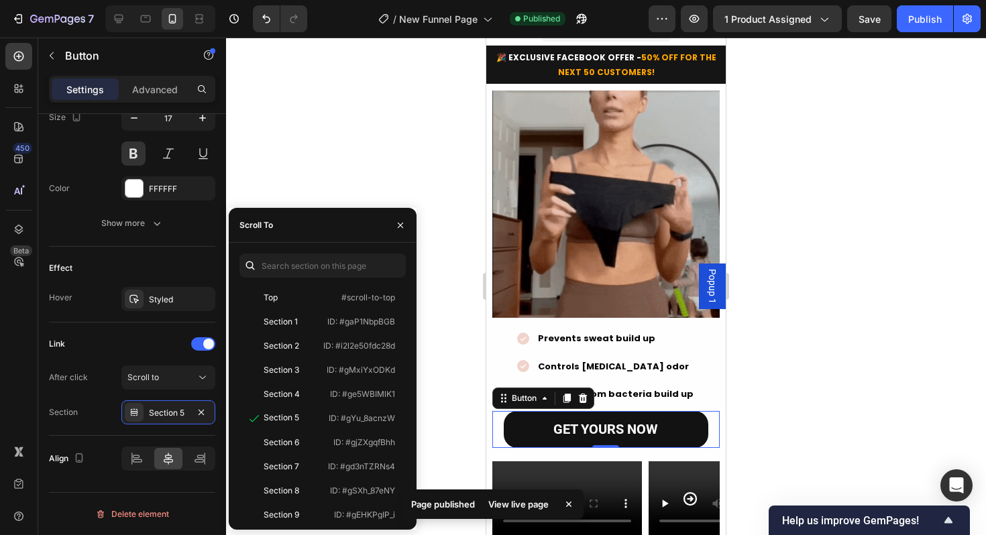
click at [457, 389] on div at bounding box center [606, 287] width 760 height 498
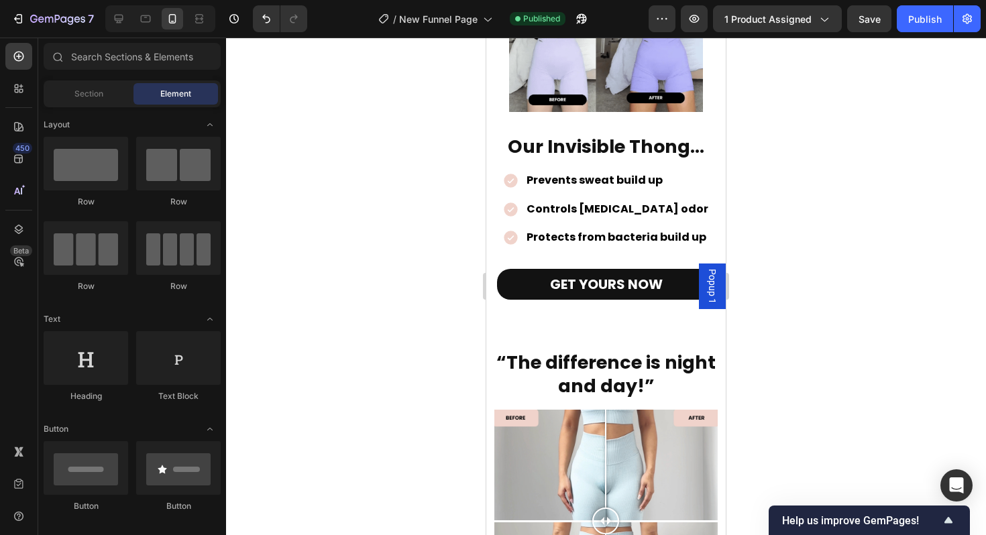
scroll to position [1468, 0]
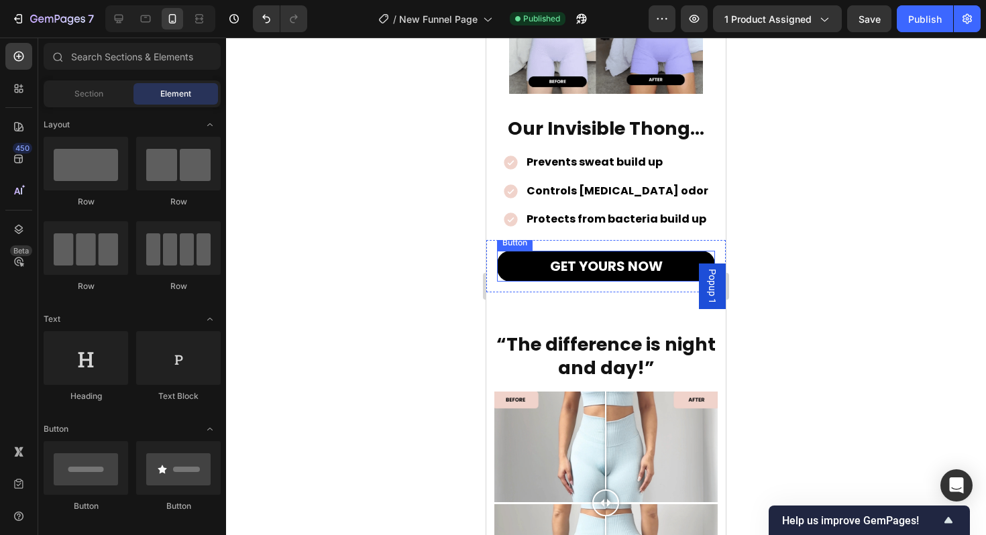
click at [530, 282] on link "GET YOURS NOW" at bounding box center [606, 266] width 218 height 31
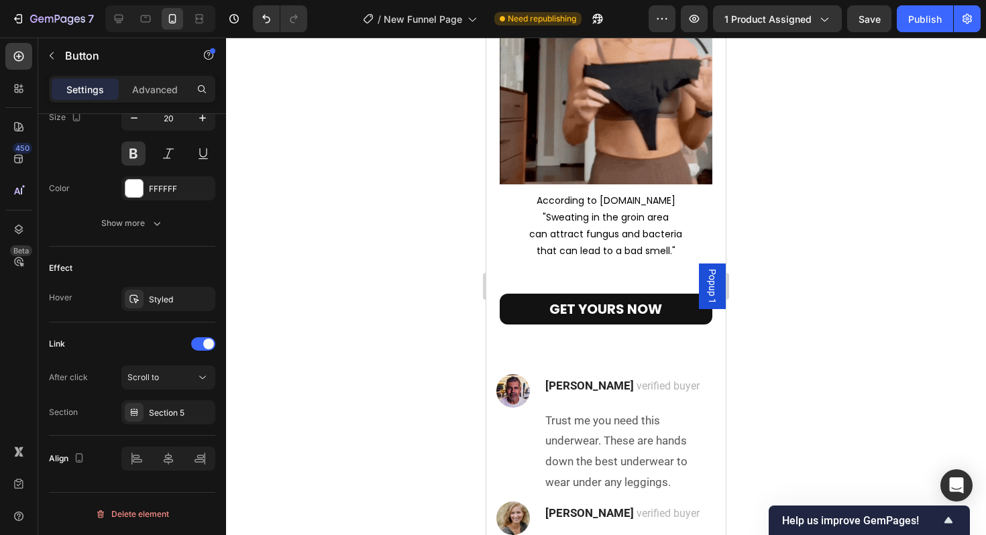
scroll to position [3316, 0]
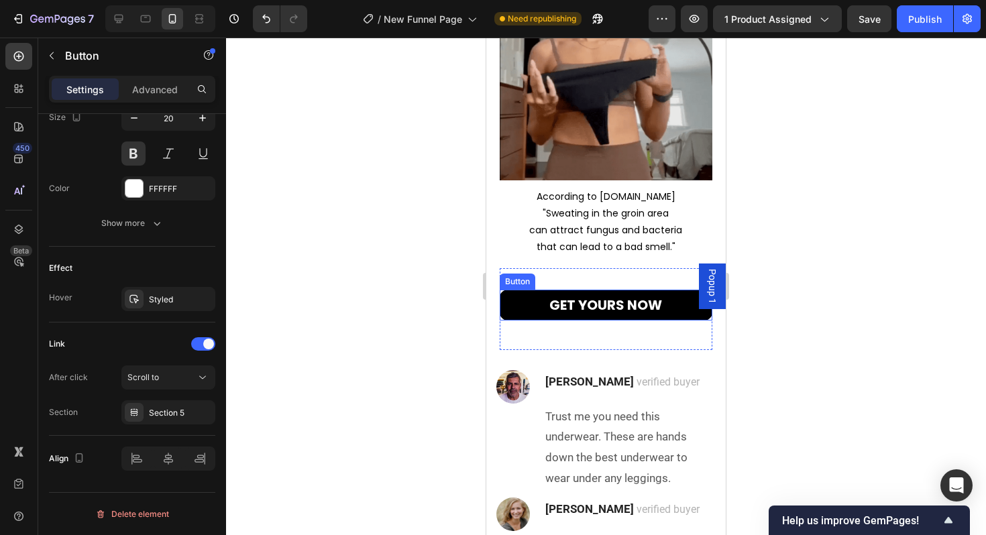
click at [530, 290] on link "GET YOURS NOW" at bounding box center [606, 305] width 213 height 31
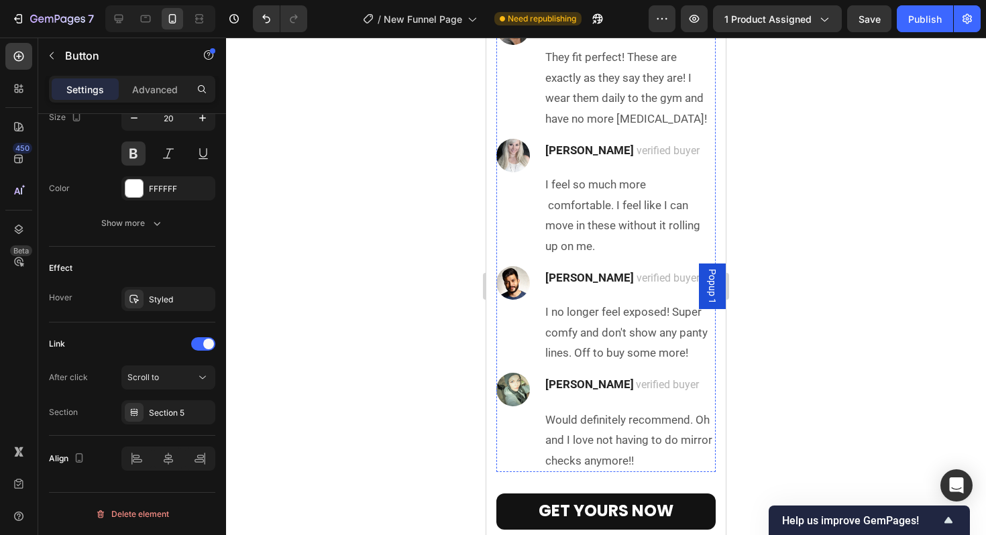
scroll to position [4034, 0]
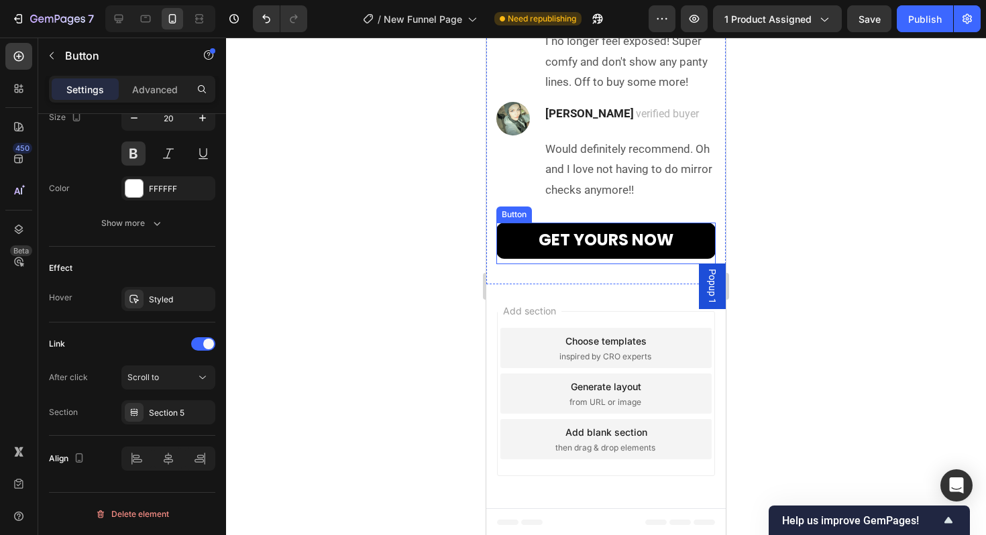
click at [523, 235] on link "GET YOURS NOW" at bounding box center [605, 241] width 219 height 36
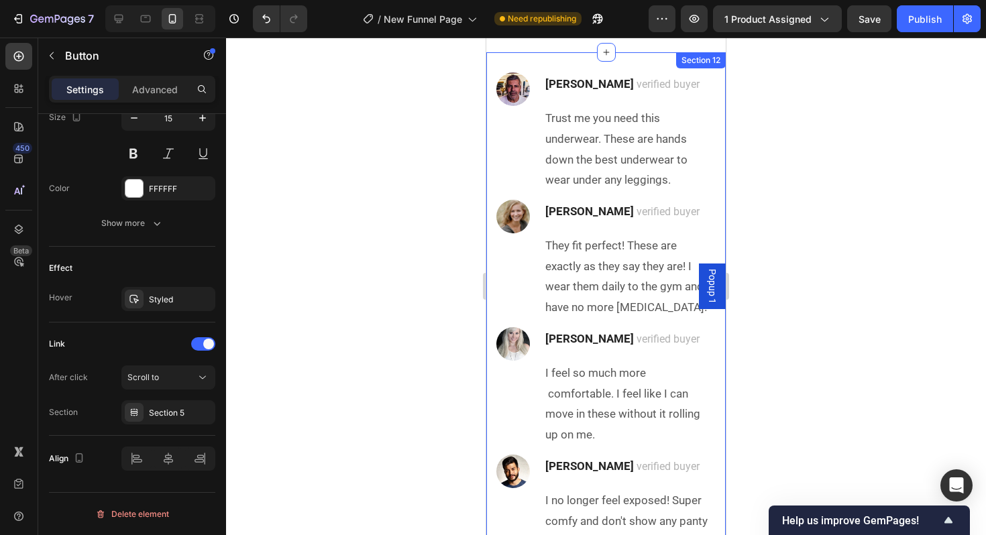
scroll to position [3424, 0]
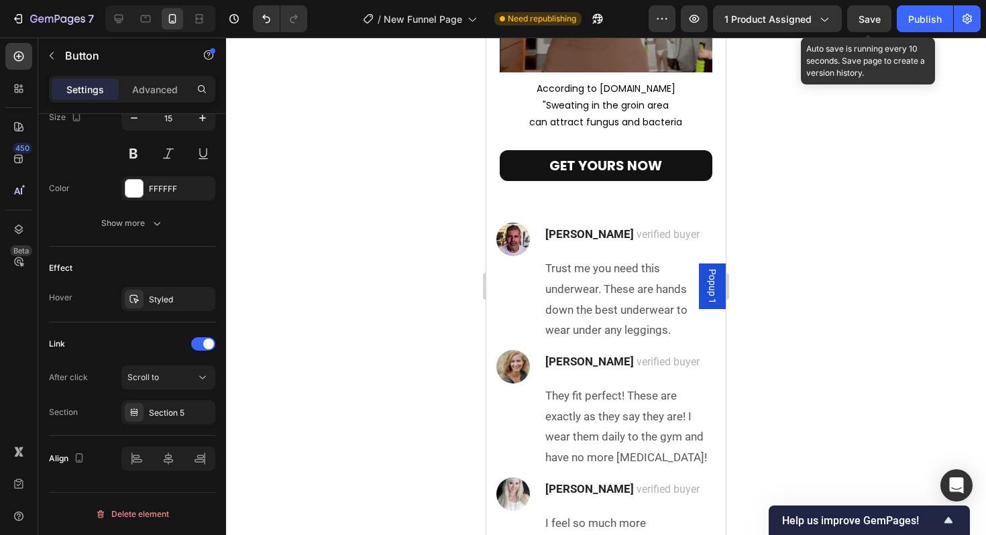
click at [870, 17] on span "Save" at bounding box center [870, 18] width 22 height 11
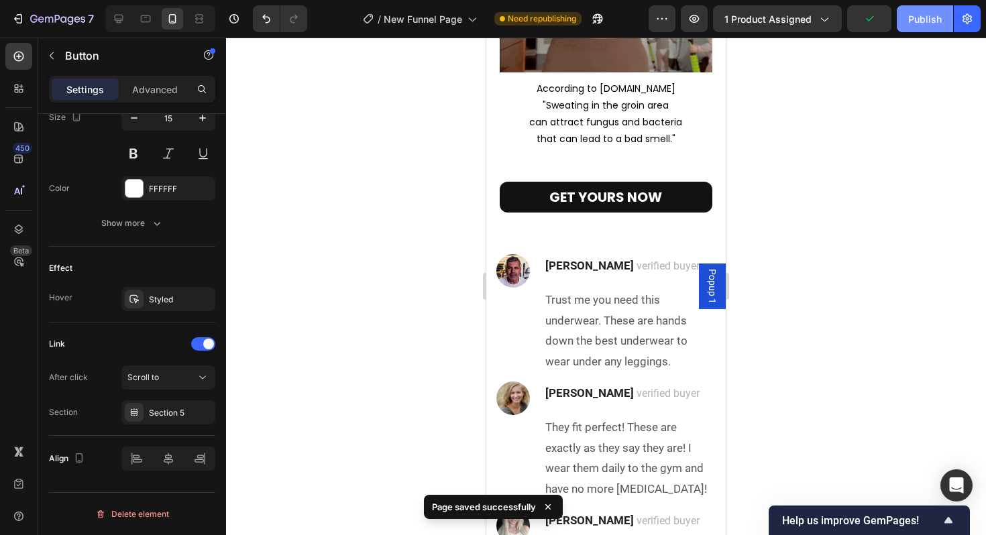
click at [916, 13] on div "Publish" at bounding box center [925, 19] width 34 height 14
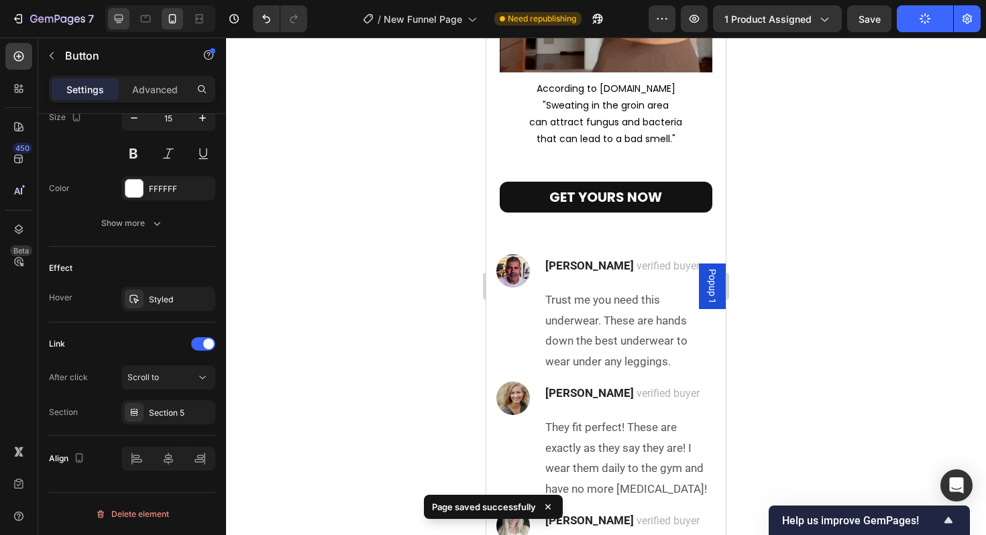
click at [121, 23] on icon at bounding box center [118, 18] width 13 height 13
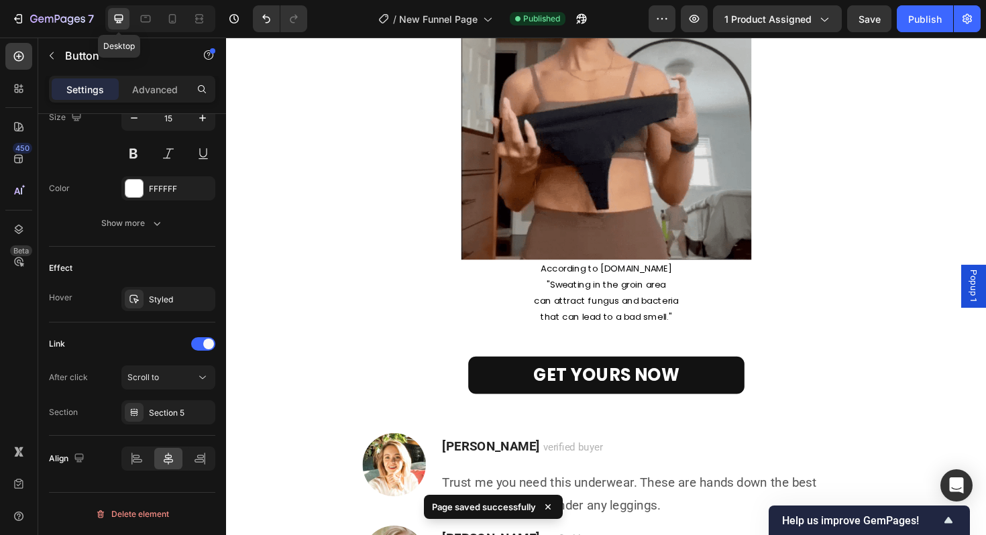
type input "40%"
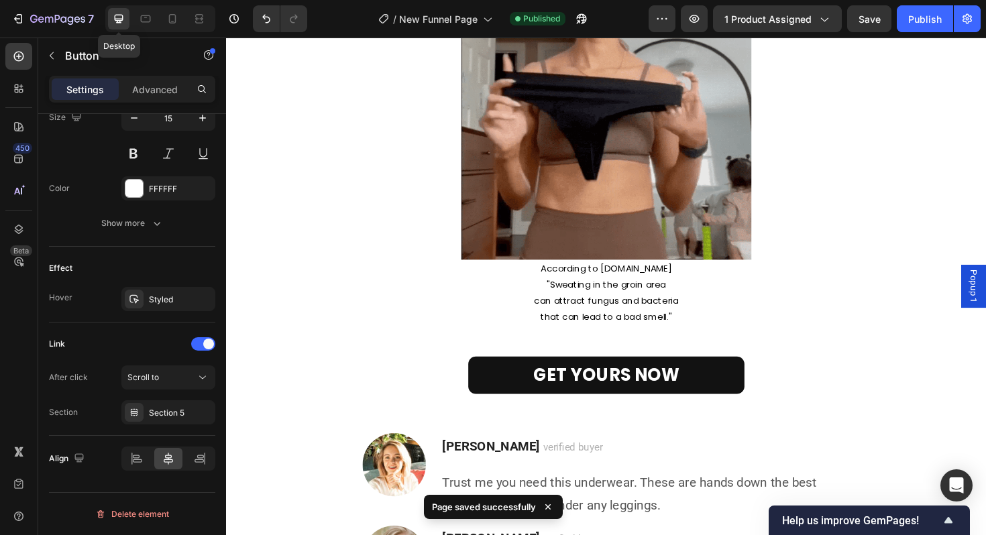
type input "17"
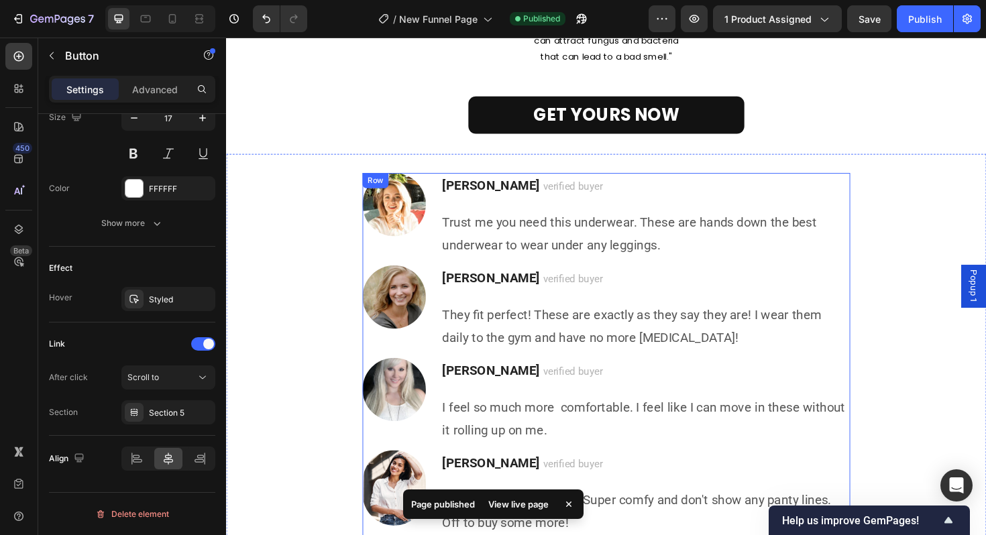
scroll to position [3654, 0]
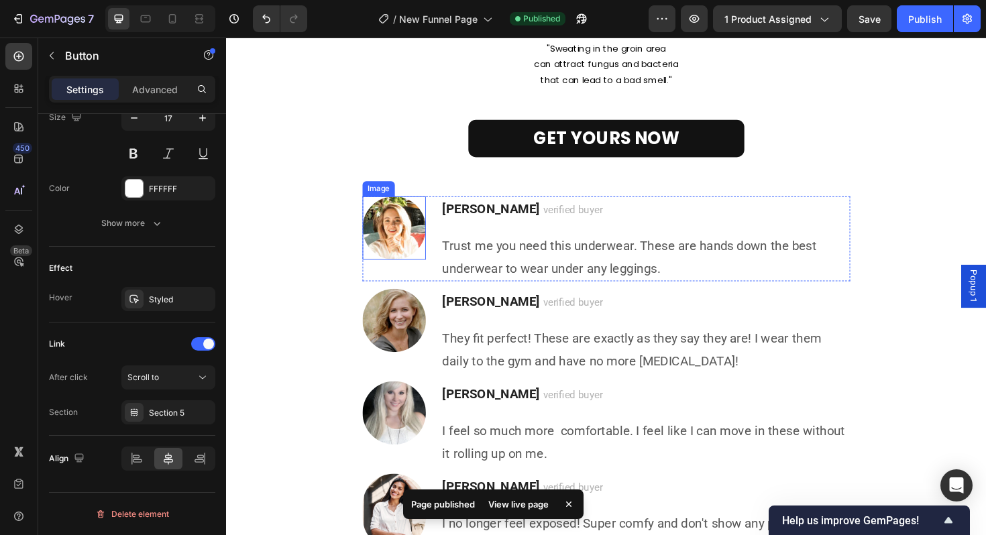
click at [415, 245] on img at bounding box center [403, 239] width 67 height 67
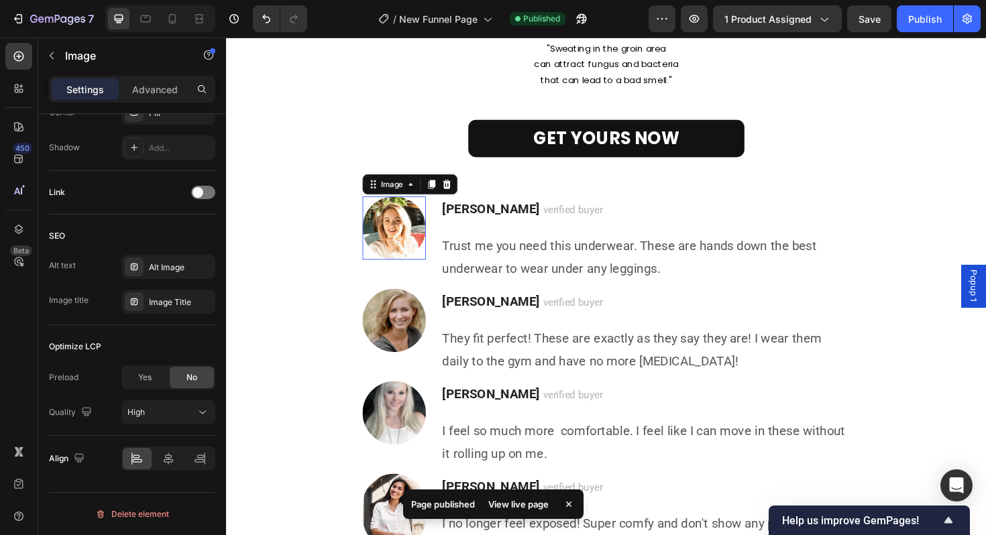
scroll to position [0, 0]
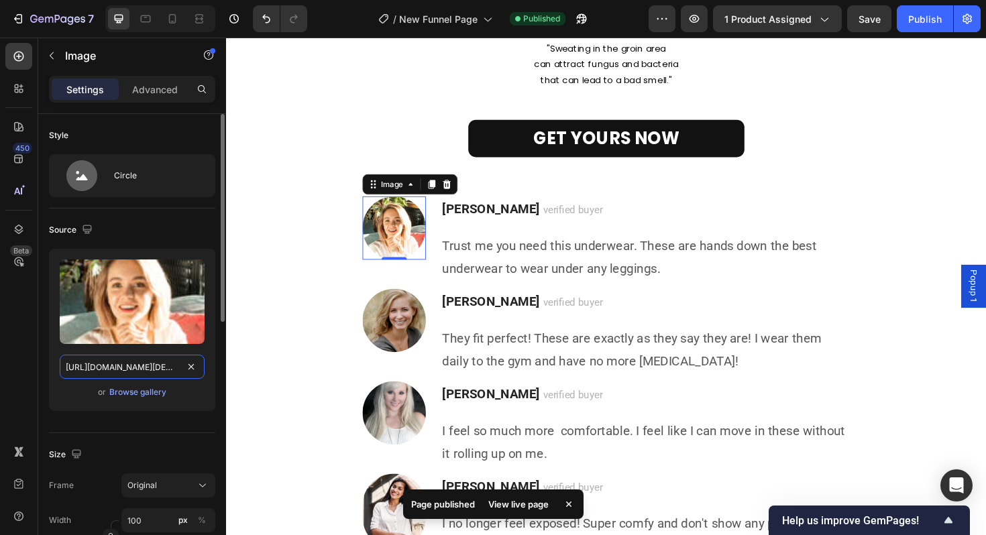
click at [139, 372] on input "[URL][DOMAIN_NAME][DEMOGRAPHIC_DATA]" at bounding box center [132, 367] width 145 height 24
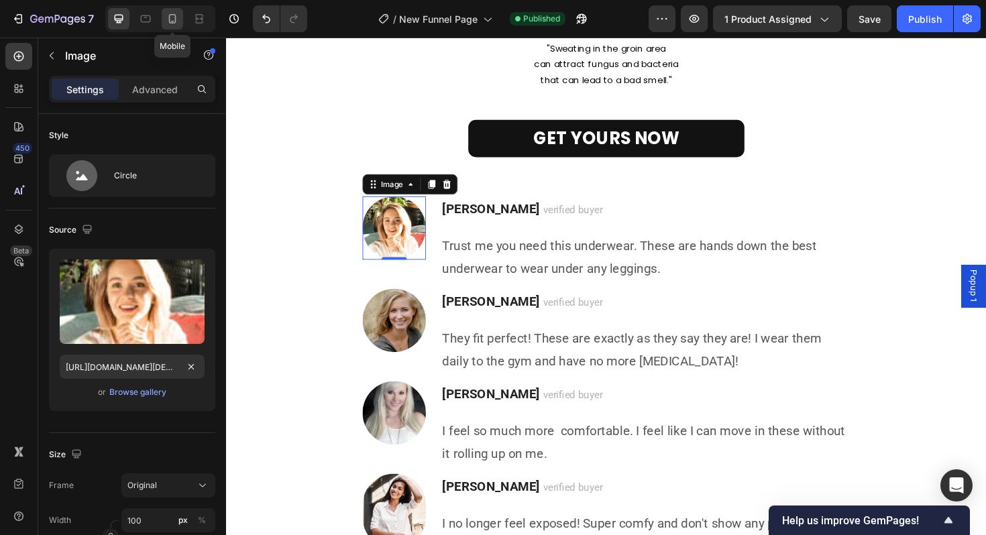
click at [175, 14] on icon at bounding box center [172, 18] width 13 height 13
type input "[URL][DOMAIN_NAME][DEMOGRAPHIC_DATA]"
type input "50"
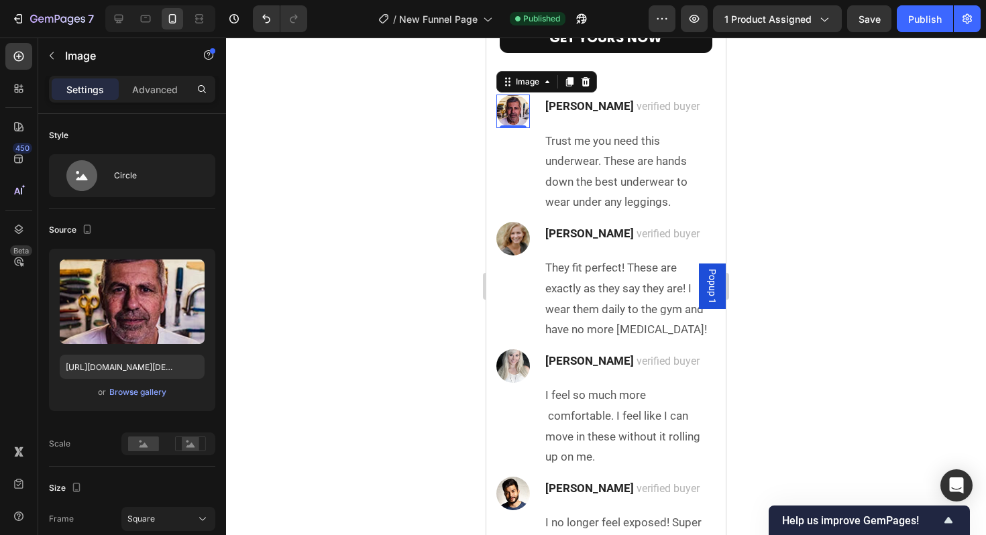
scroll to position [3669, 0]
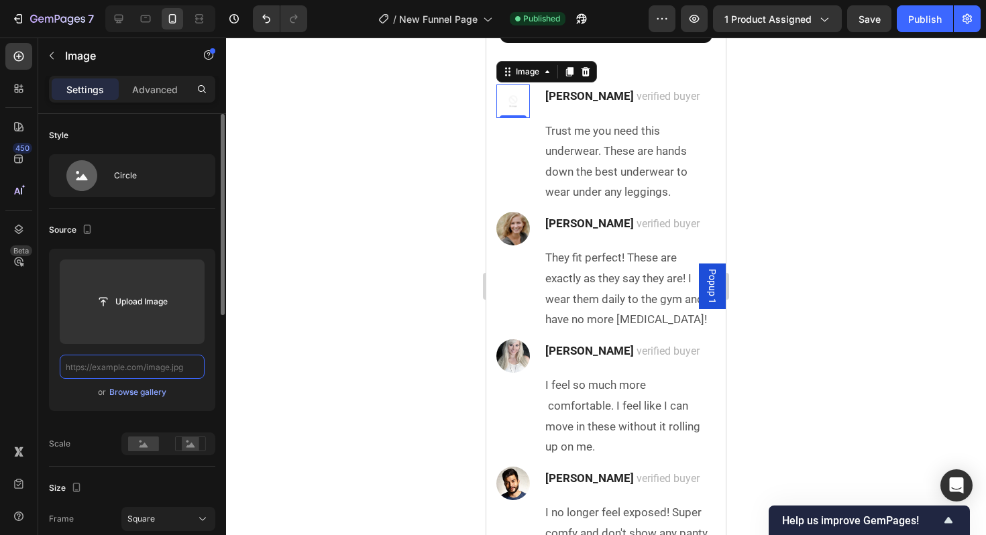
paste input "[URL][DOMAIN_NAME][DEMOGRAPHIC_DATA]"
type input "[URL][DOMAIN_NAME][DEMOGRAPHIC_DATA]"
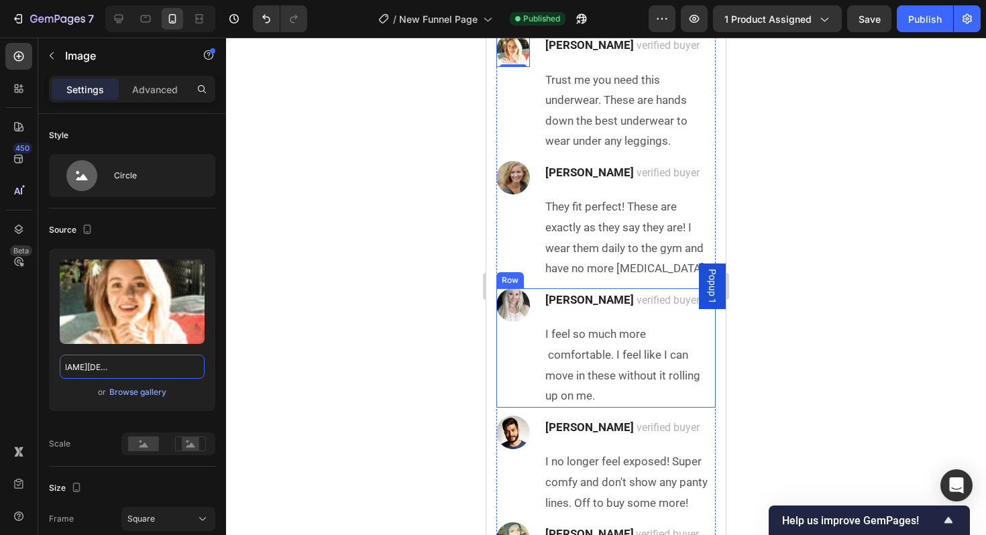
scroll to position [3781, 0]
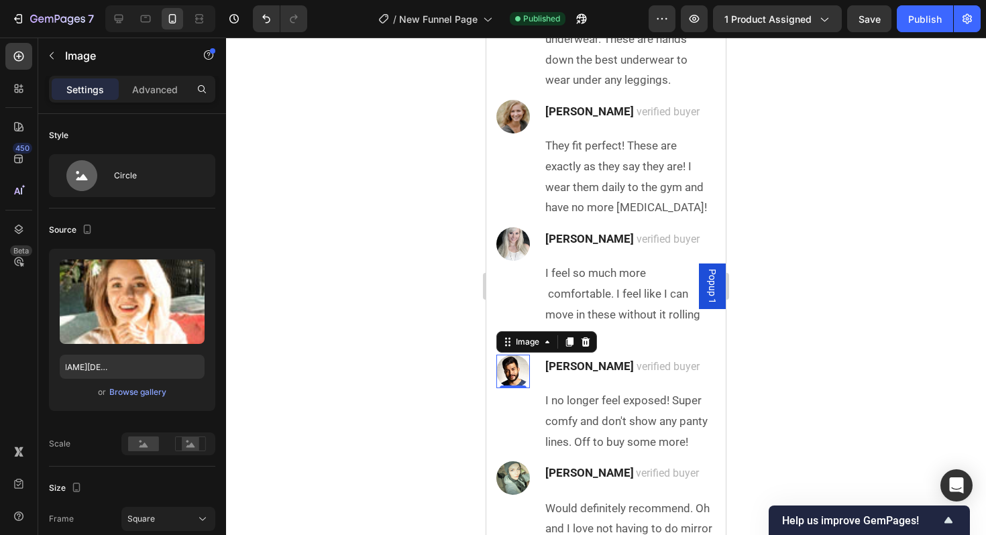
click at [512, 370] on img at bounding box center [513, 372] width 34 height 34
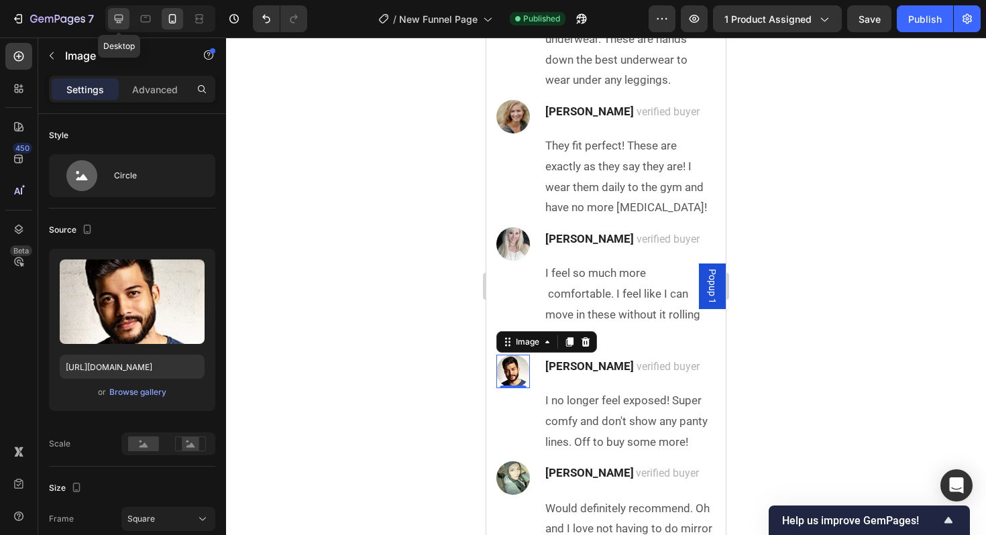
click at [119, 23] on icon at bounding box center [118, 18] width 13 height 13
type input "https://cdn.shopify.com/s/files/1/0849/9272/1202/files/smiling-woman-poses.png?…"
type input "100"
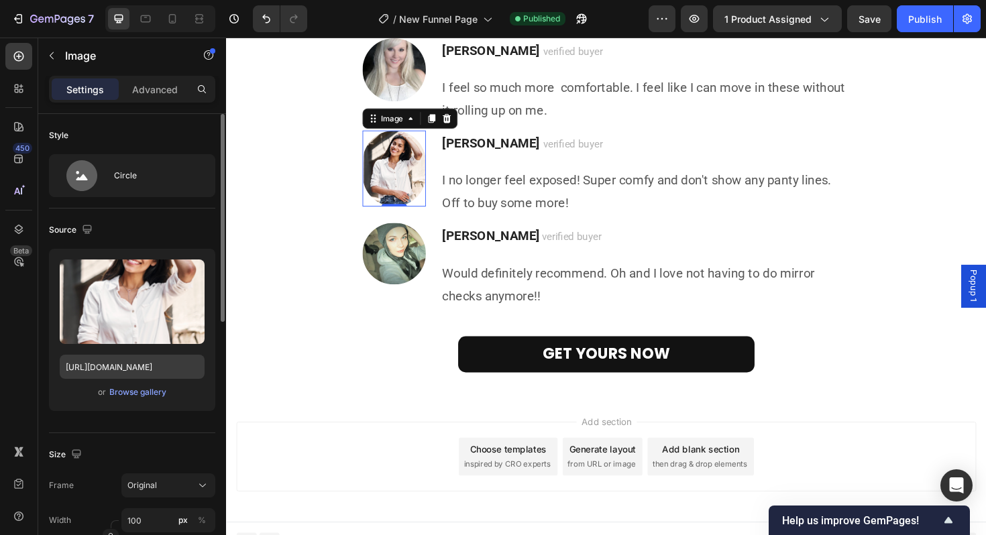
scroll to position [3826, 0]
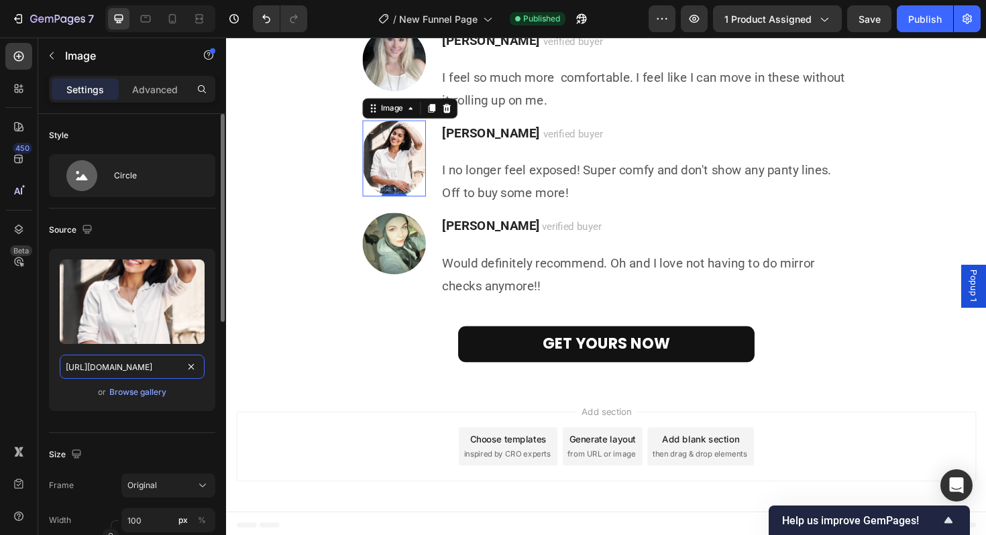
click at [117, 377] on input "https://cdn.shopify.com/s/files/1/0849/9272/1202/files/smiling-woman-poses.png?…" at bounding box center [132, 367] width 145 height 24
click at [173, 27] on div at bounding box center [172, 18] width 21 height 21
type input "https://cdn.shopify.com/s/files/1/0849/9272/1202/files/1668079895-man-review-2.…"
type input "50"
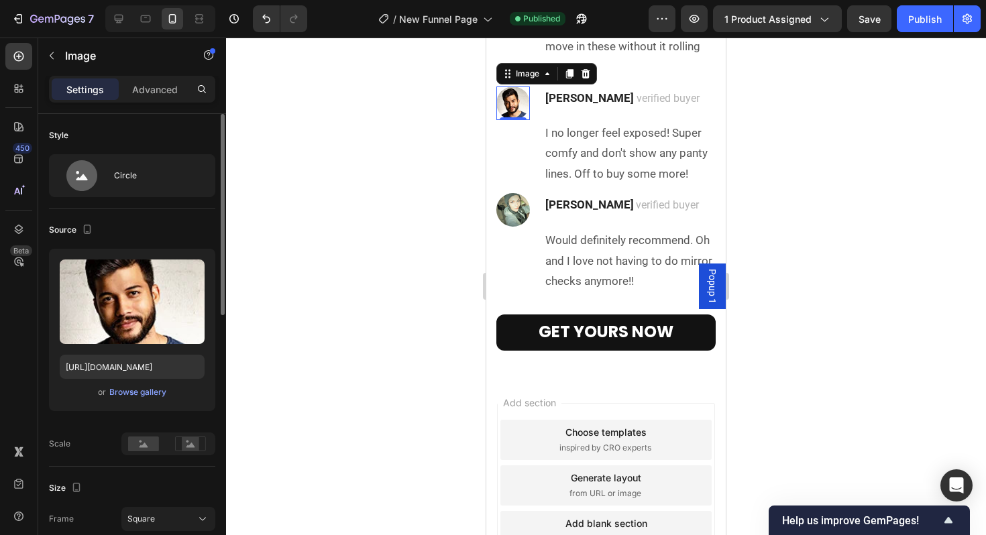
scroll to position [3952, 0]
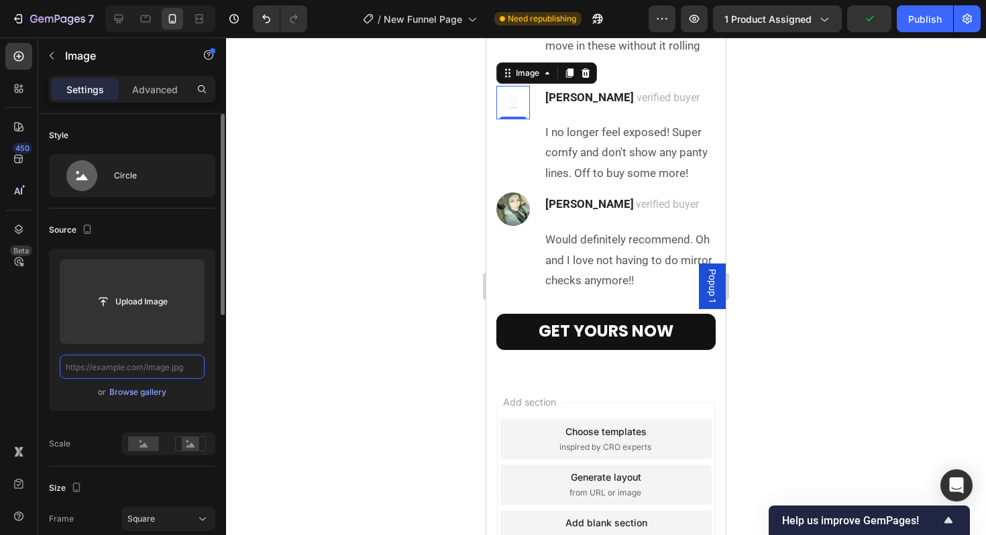
paste input "https://cdn.shopify.com/s/files/1/0849/9272/1202/files/smiling-woman-poses.png?…"
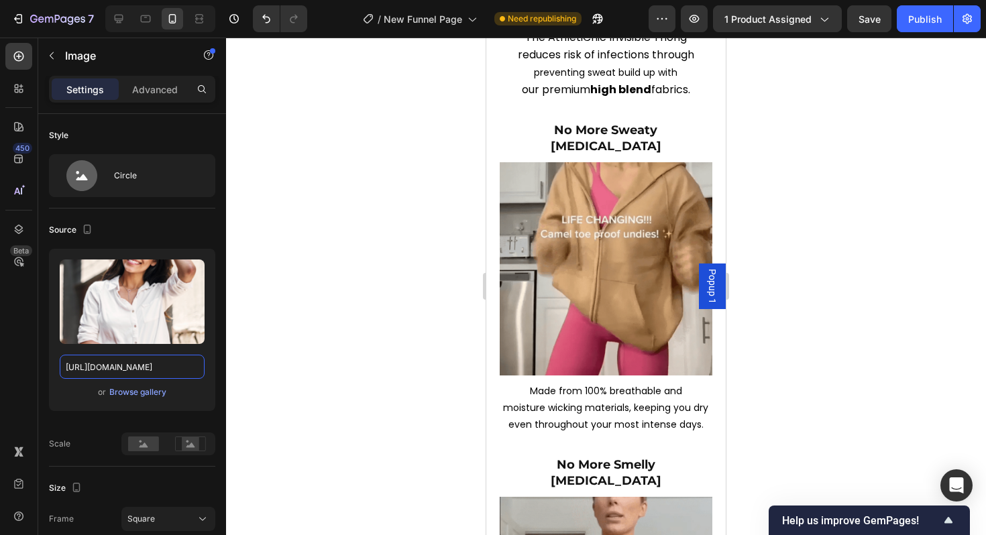
scroll to position [2775, 0]
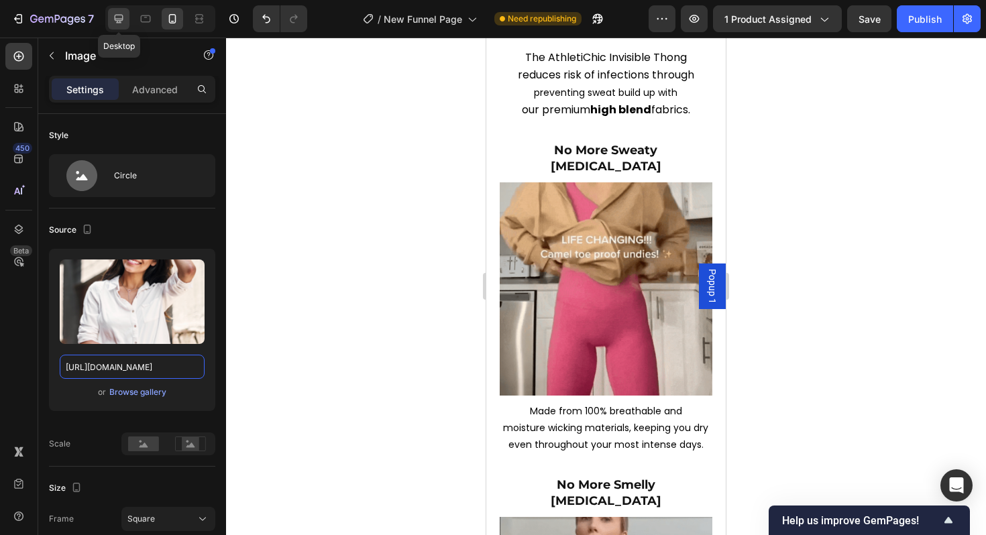
type input "https://cdn.shopify.com/s/files/1/0849/9272/1202/files/smiling-woman-poses.png?…"
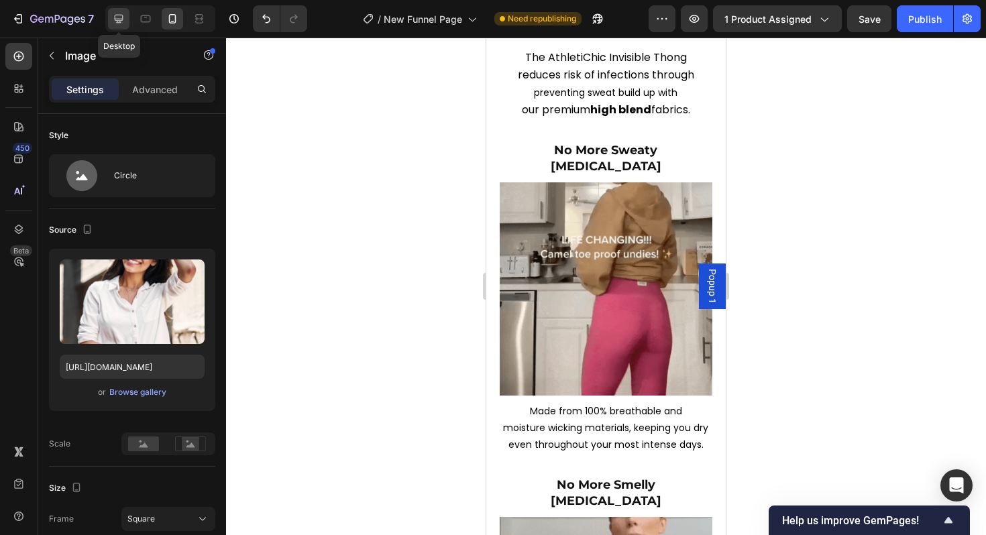
scroll to position [0, 0]
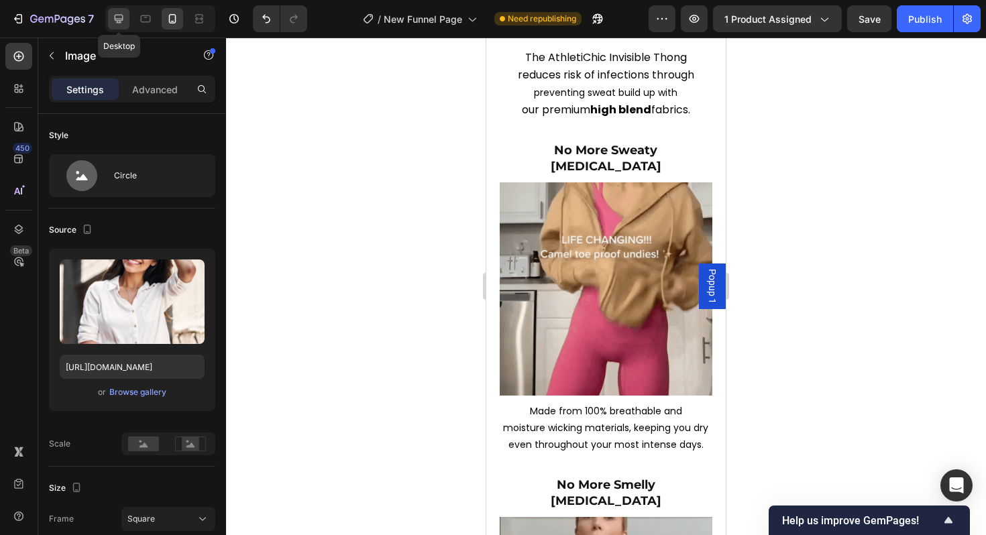
click at [115, 15] on icon at bounding box center [119, 19] width 9 height 9
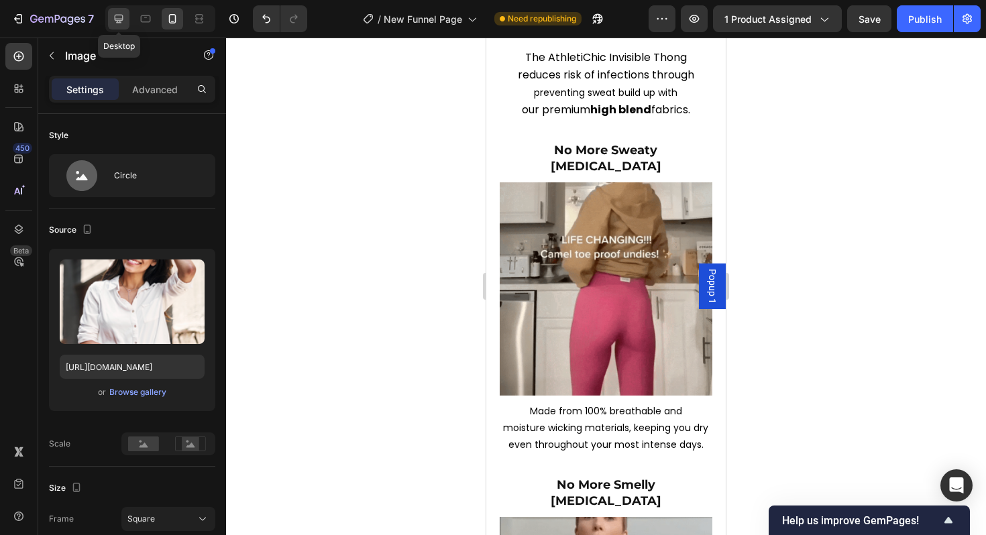
type input "100"
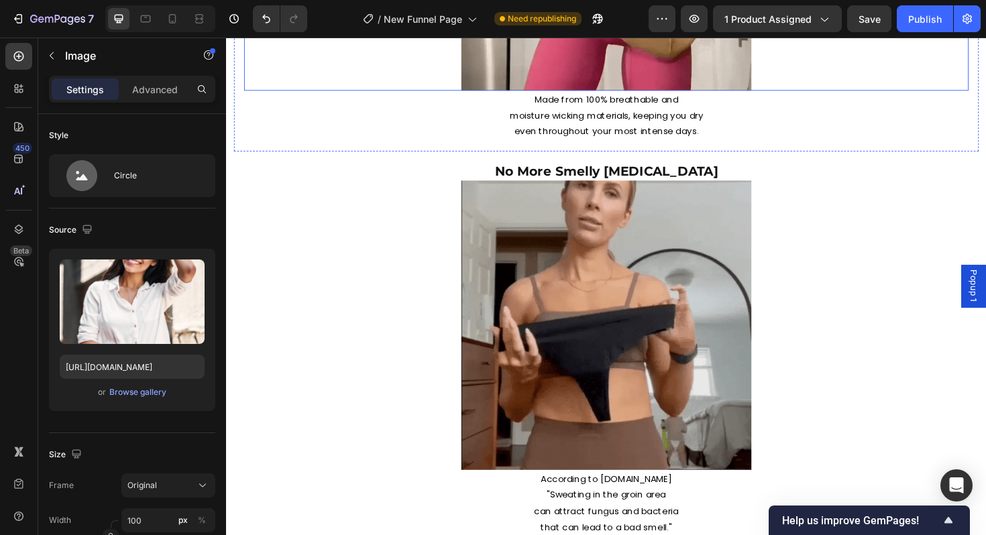
scroll to position [3200, 0]
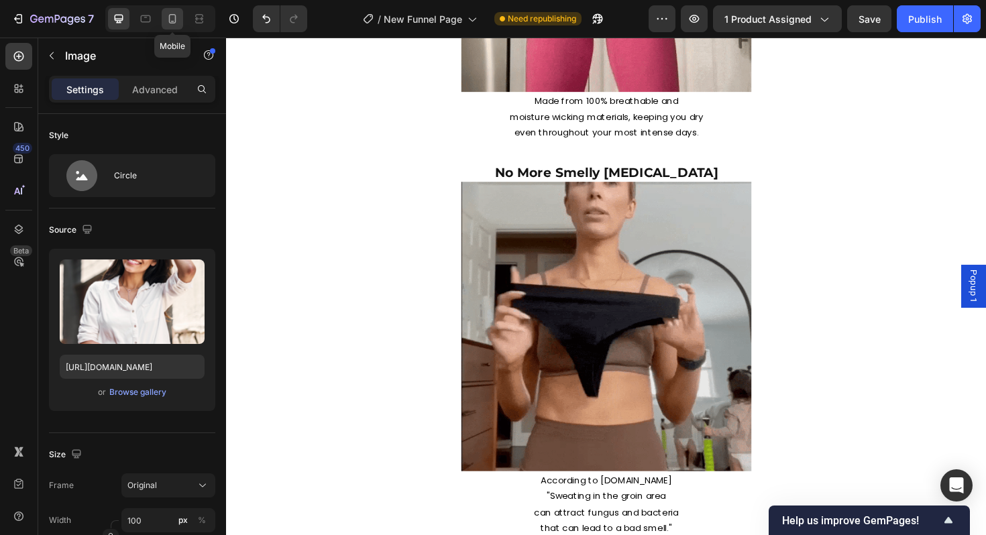
click at [176, 26] on div at bounding box center [172, 18] width 21 height 21
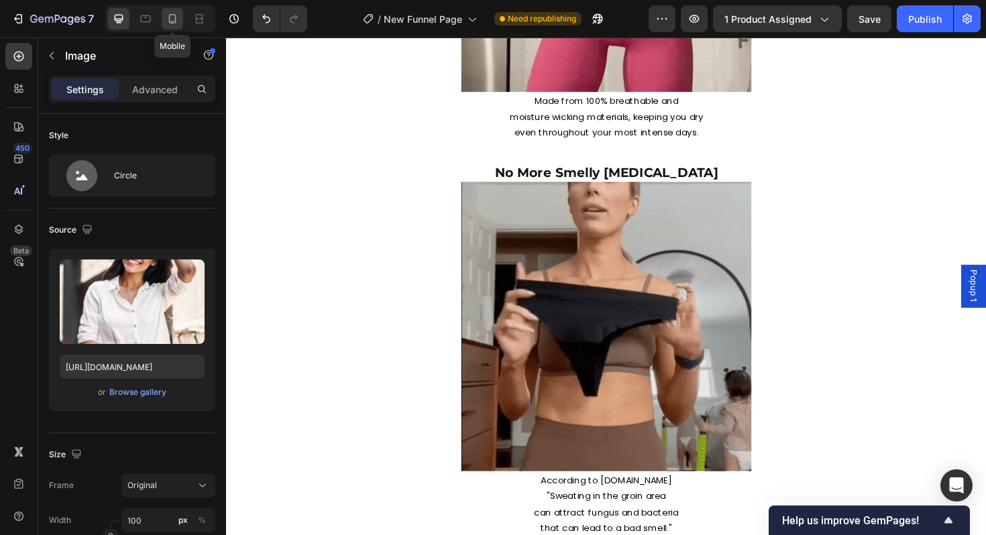
type input "50"
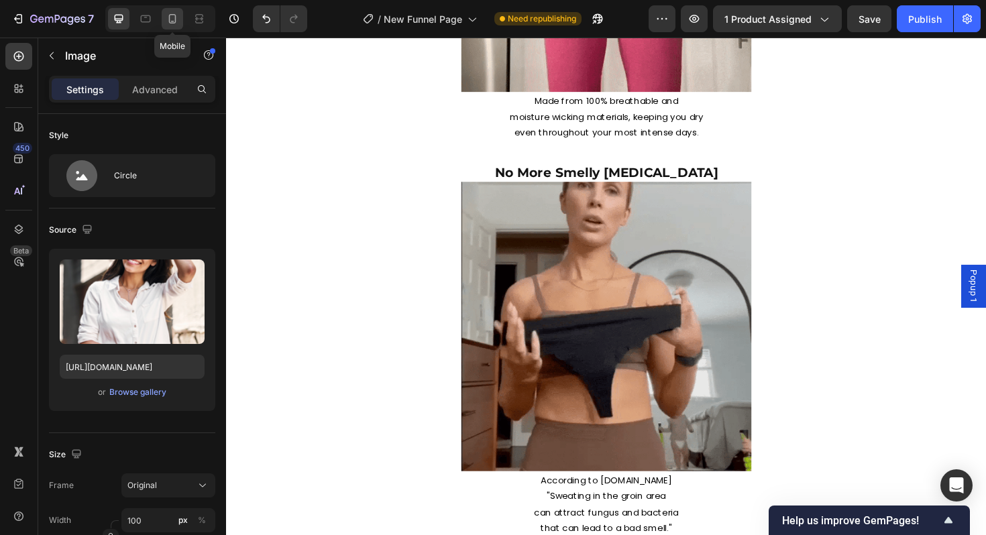
type input "50"
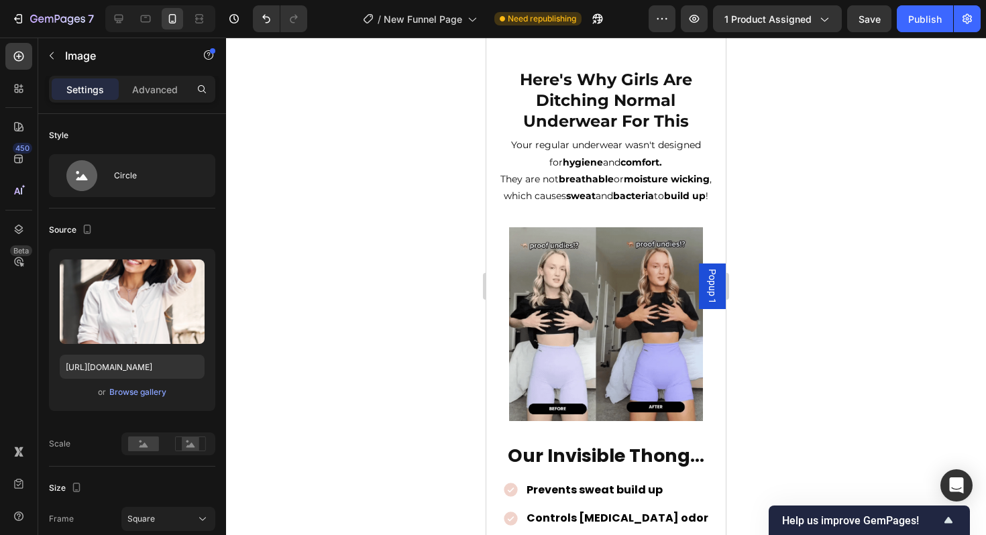
scroll to position [1367, 0]
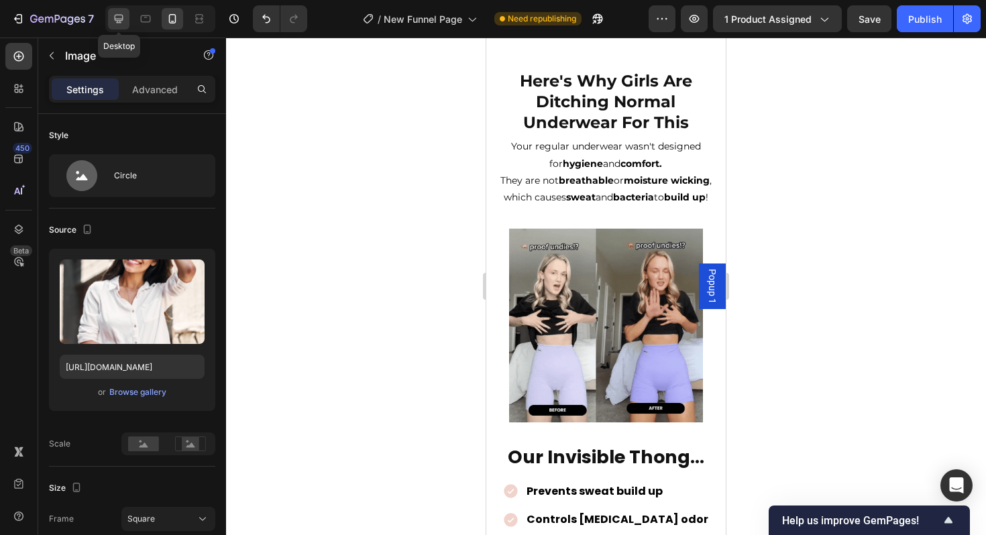
click at [115, 23] on icon at bounding box center [118, 18] width 13 height 13
type input "100"
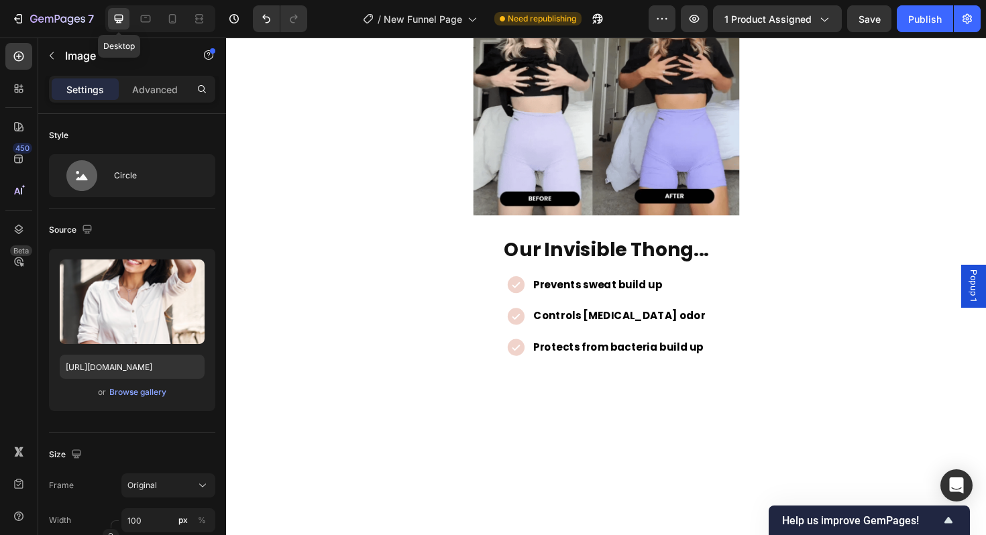
scroll to position [768, 0]
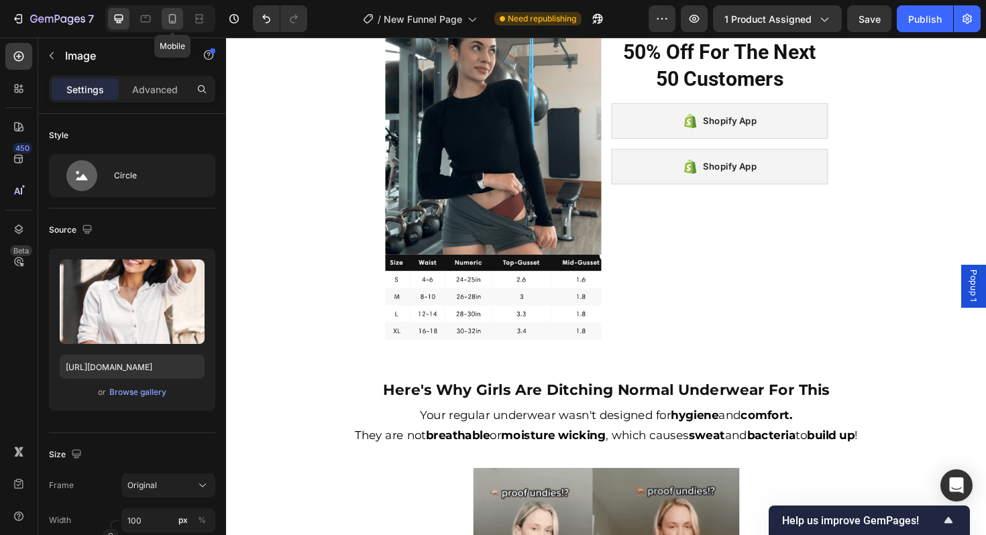
click at [174, 26] on div at bounding box center [172, 18] width 21 height 21
type input "50"
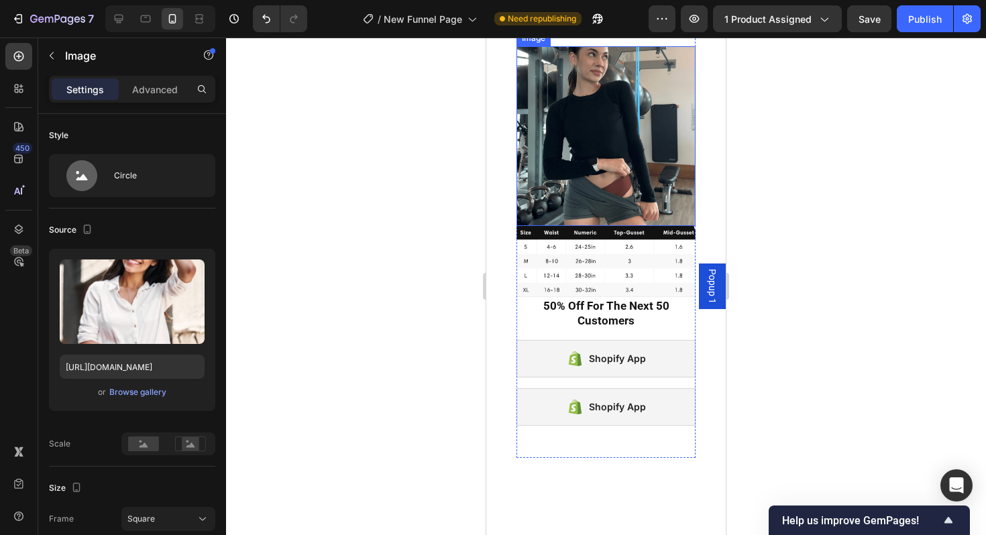
scroll to position [859, 0]
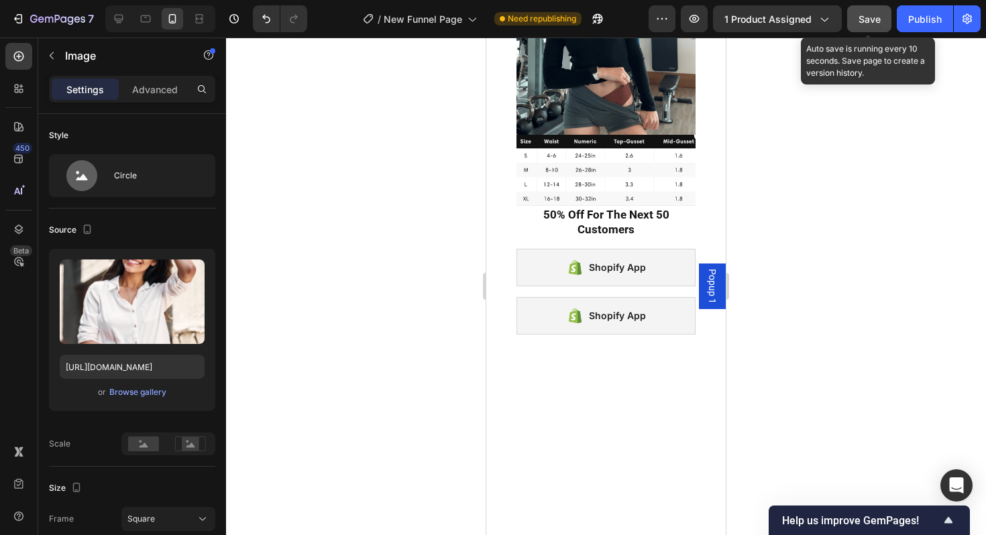
click at [856, 30] on button "Save" at bounding box center [869, 18] width 44 height 27
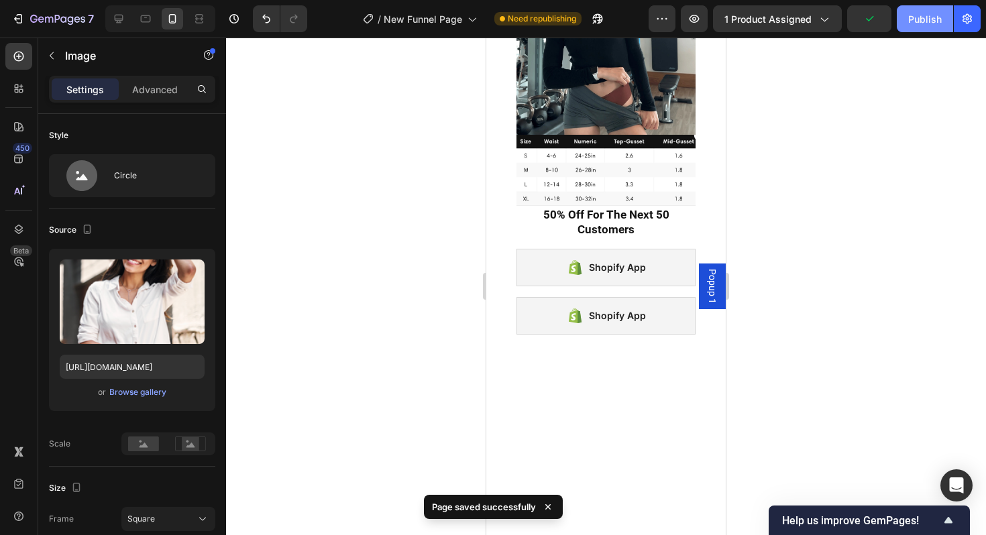
click at [918, 18] on div "Publish" at bounding box center [925, 19] width 34 height 14
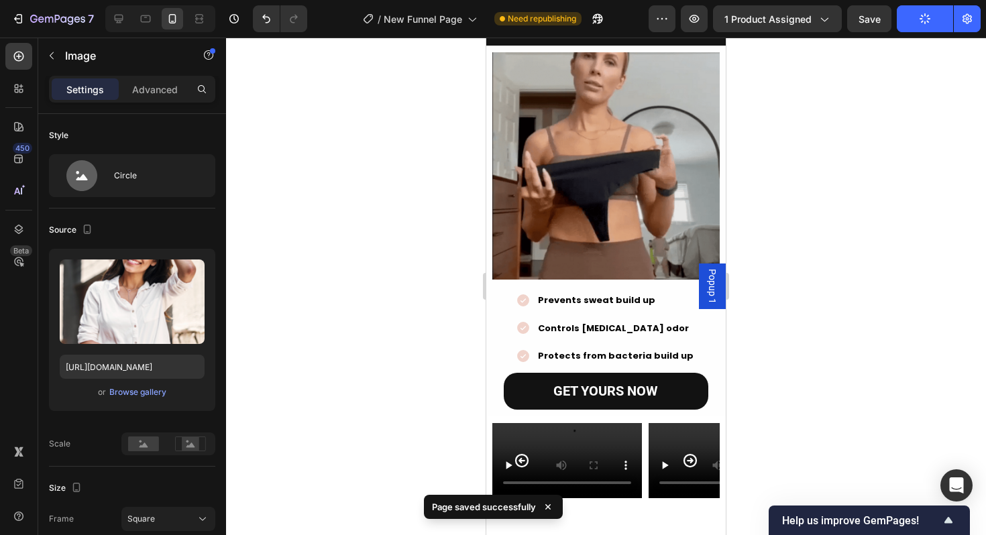
scroll to position [0, 0]
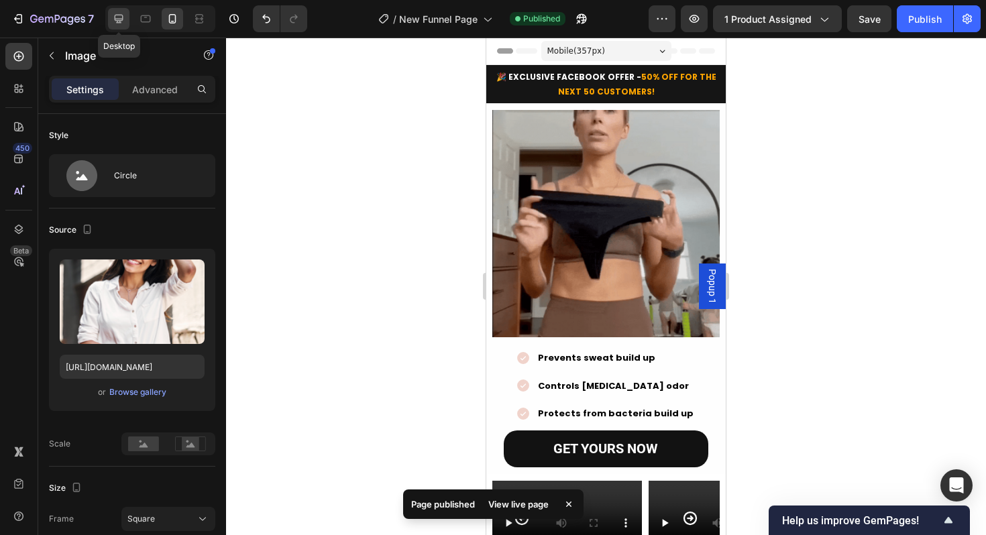
click at [113, 25] on div at bounding box center [118, 18] width 21 height 21
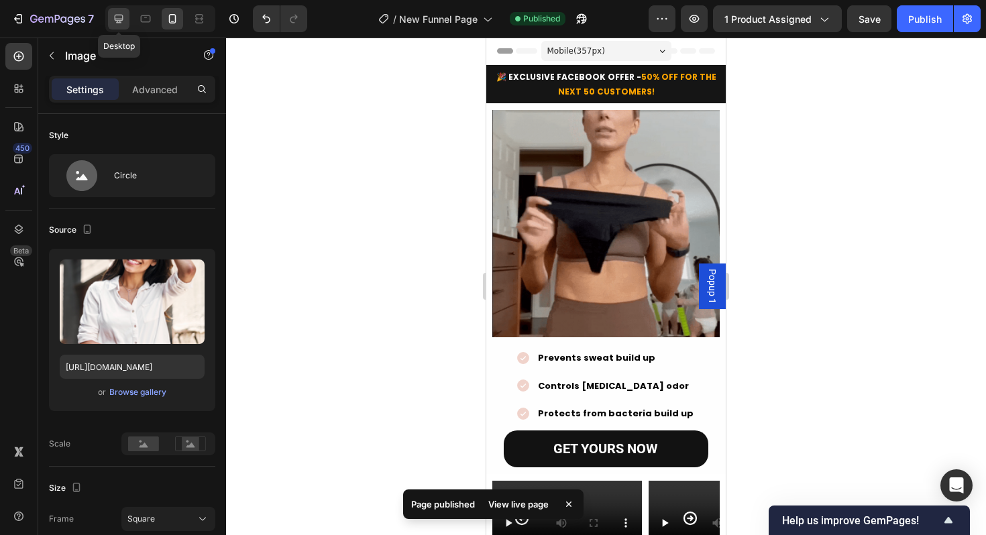
type input "100"
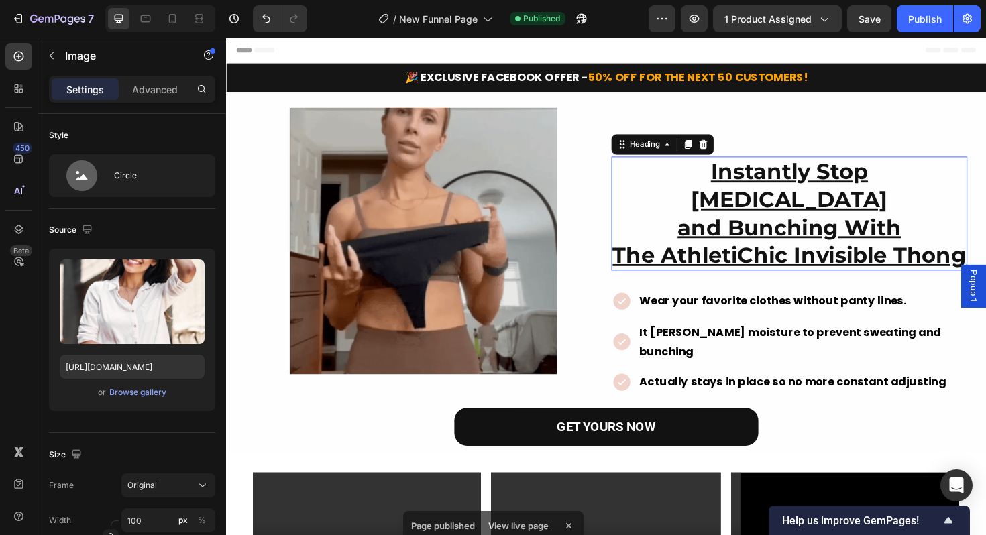
click at [642, 187] on h2 "Instantly Stop Camel Toe and Bunching With The AthletiChic Invisible Thong" at bounding box center [822, 224] width 377 height 121
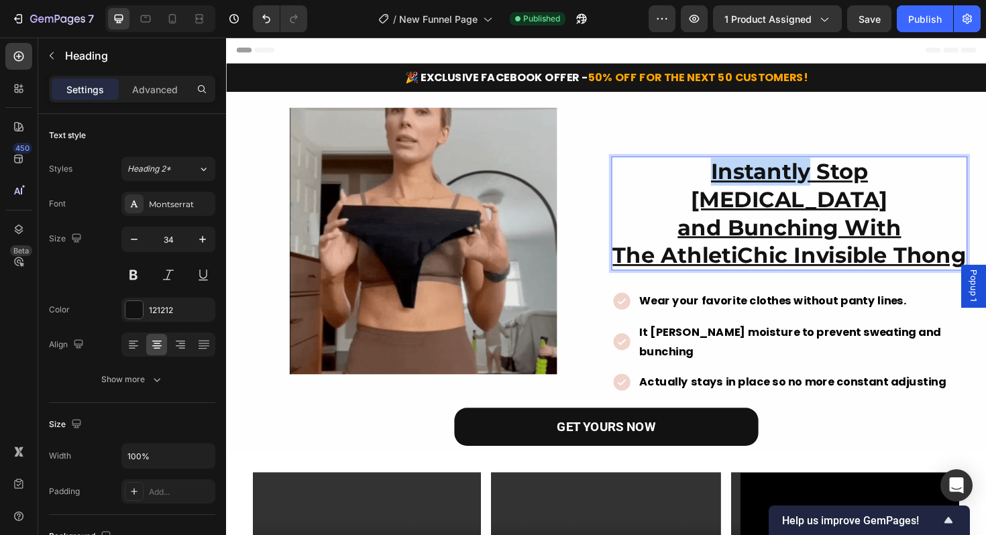
click at [719, 191] on u "Instantly Stop [MEDICAL_DATA]" at bounding box center [823, 195] width 209 height 58
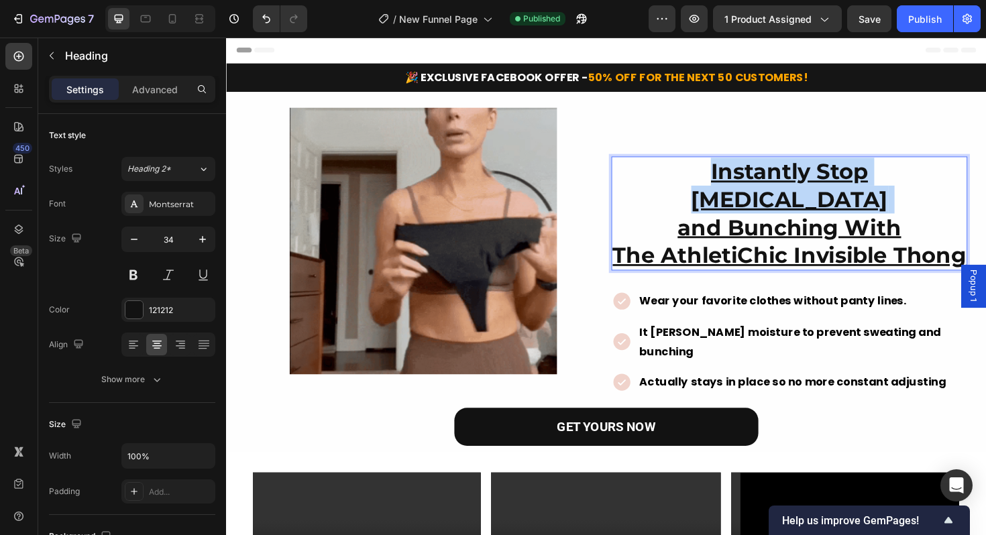
click at [719, 191] on u "Instantly Stop [MEDICAL_DATA]" at bounding box center [823, 195] width 209 height 58
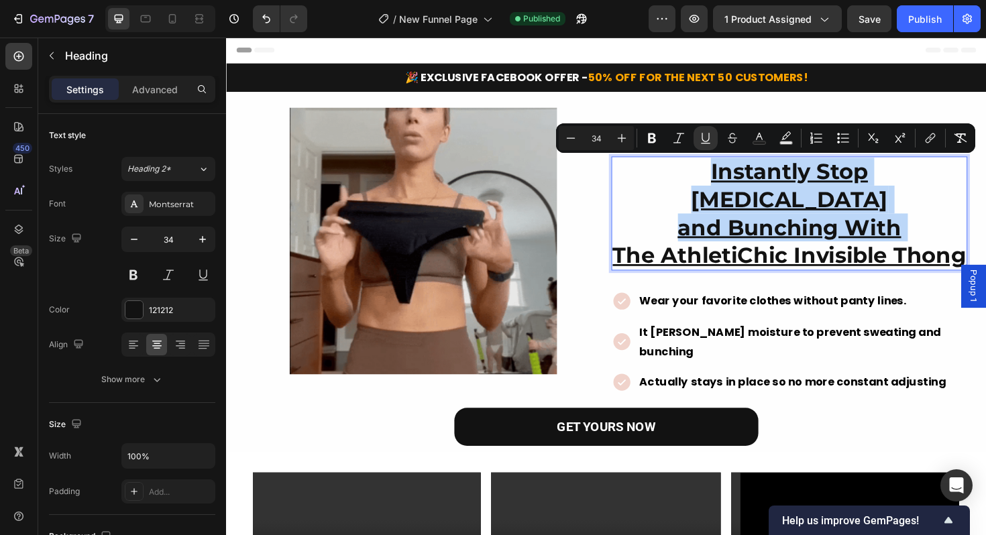
copy p "Instantly Stop Camel Toe and Bunching With"
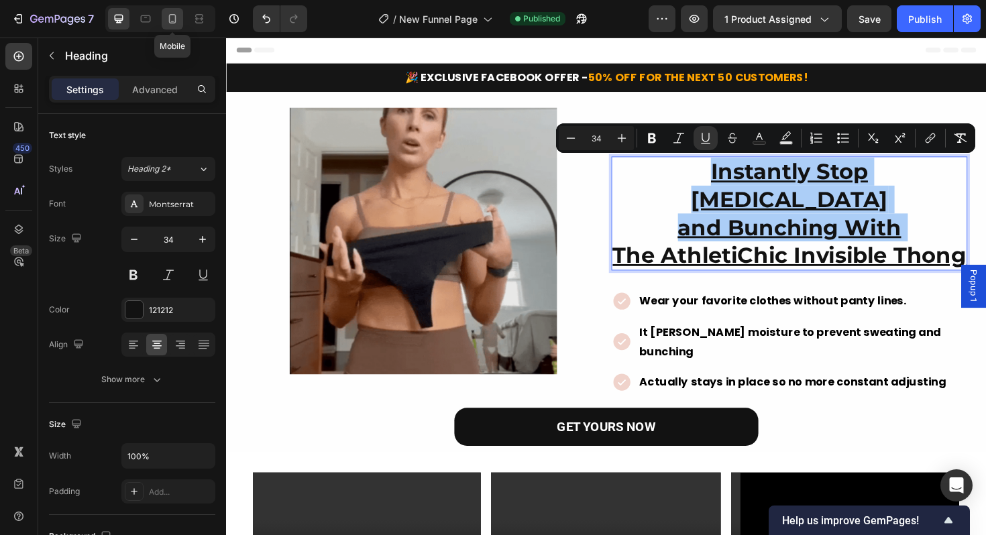
click at [173, 23] on icon at bounding box center [172, 18] width 7 height 9
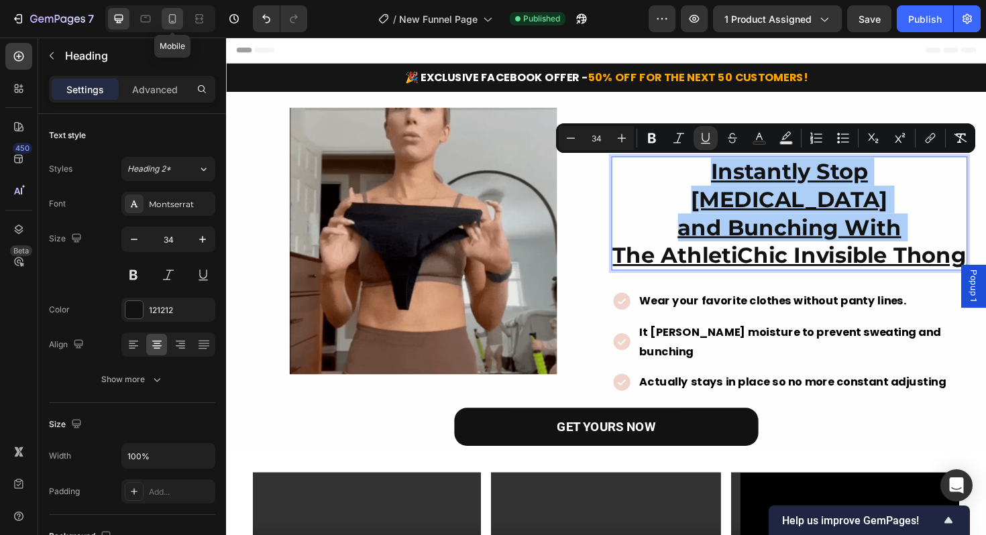
type input "28"
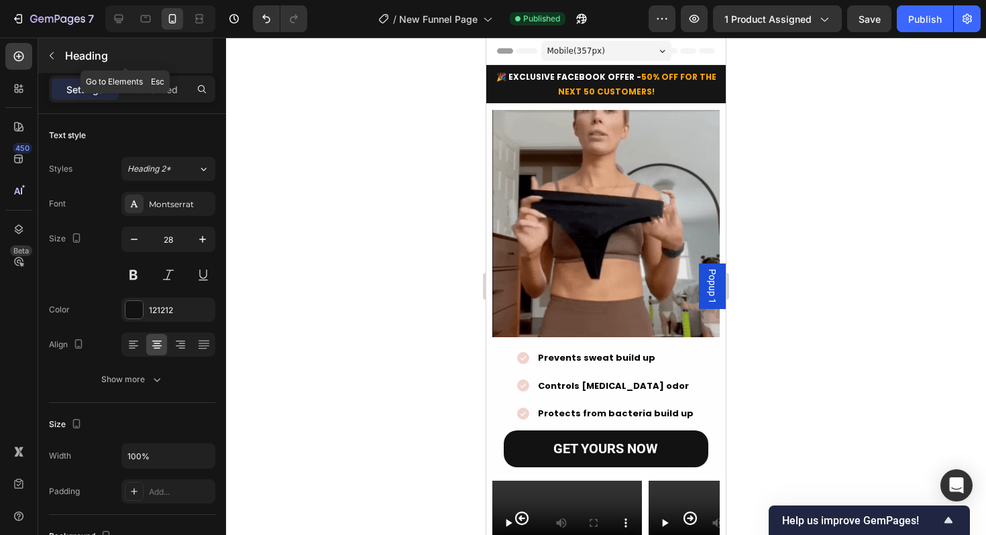
click at [54, 57] on icon "button" at bounding box center [51, 55] width 11 height 11
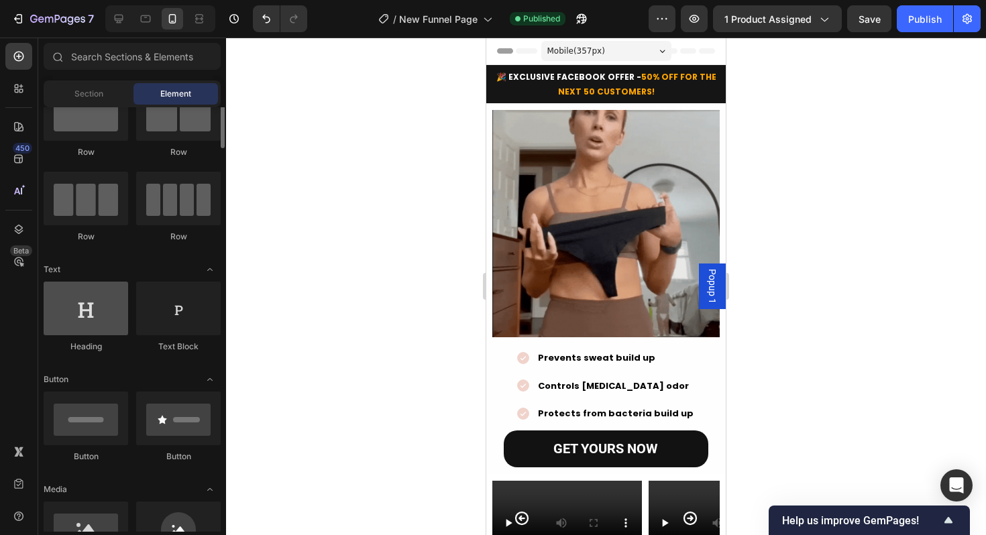
scroll to position [52, 0]
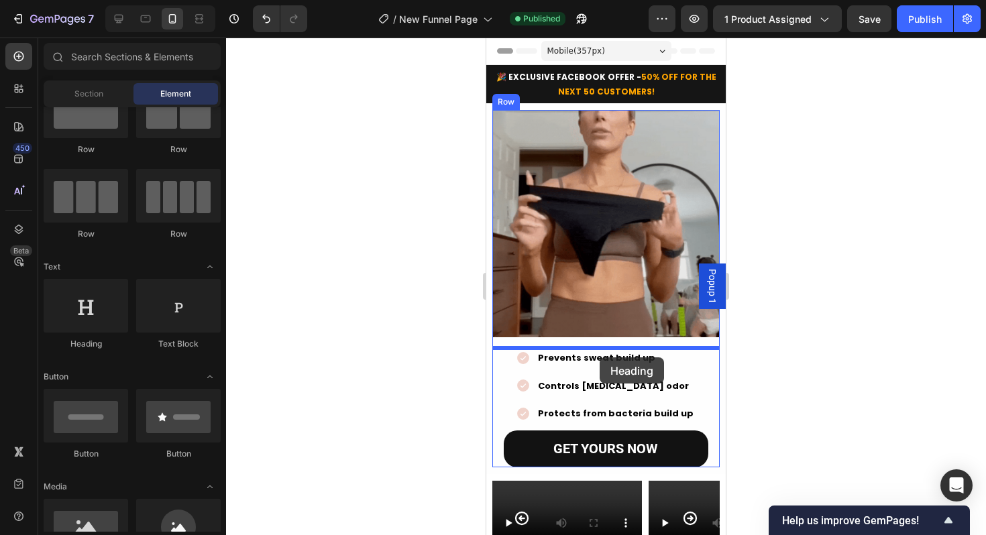
drag, startPoint x: 559, startPoint y: 332, endPoint x: 600, endPoint y: 358, distance: 48.2
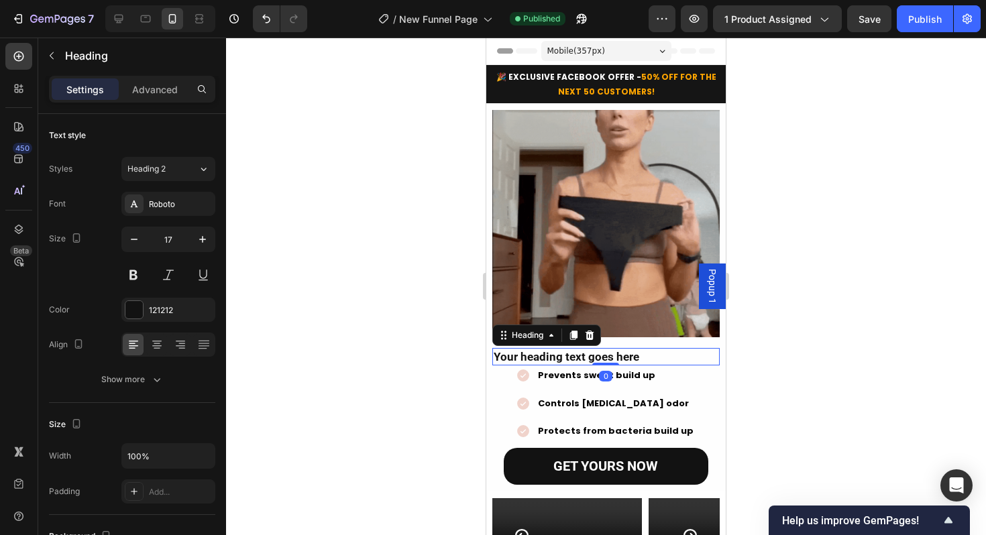
click at [593, 358] on h2 "Your heading text goes here" at bounding box center [605, 356] width 227 height 17
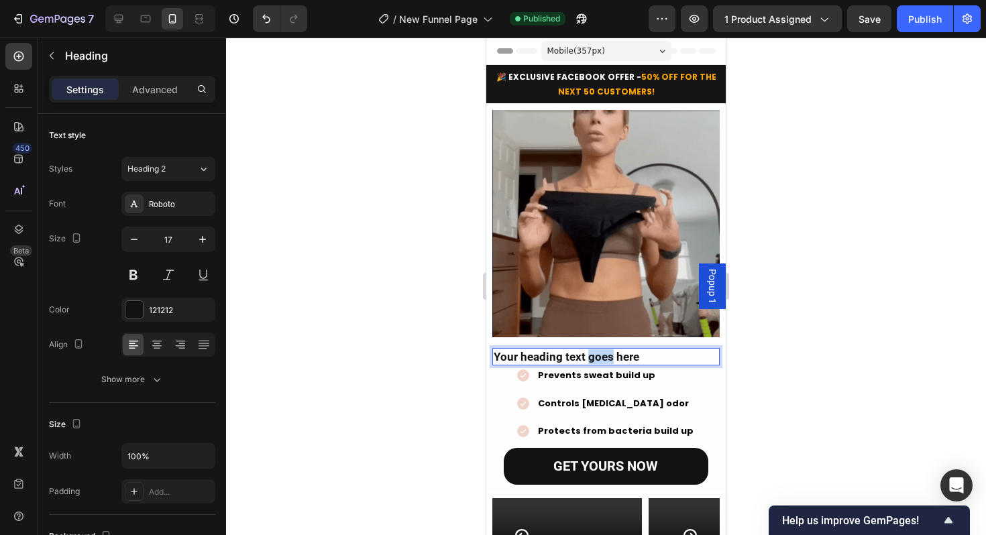
click at [593, 358] on p "Your heading text goes here" at bounding box center [606, 357] width 225 height 15
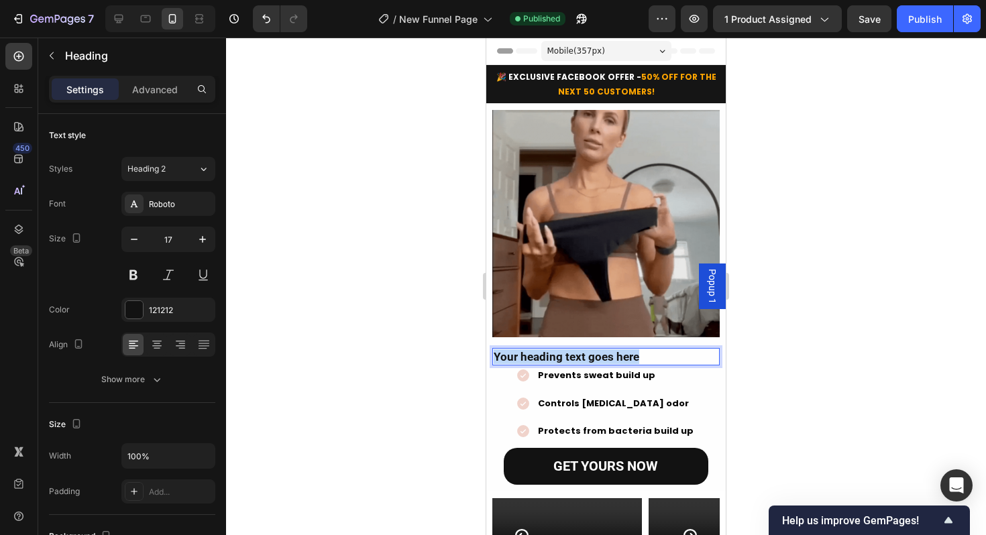
click at [593, 358] on p "Your heading text goes here" at bounding box center [606, 357] width 225 height 15
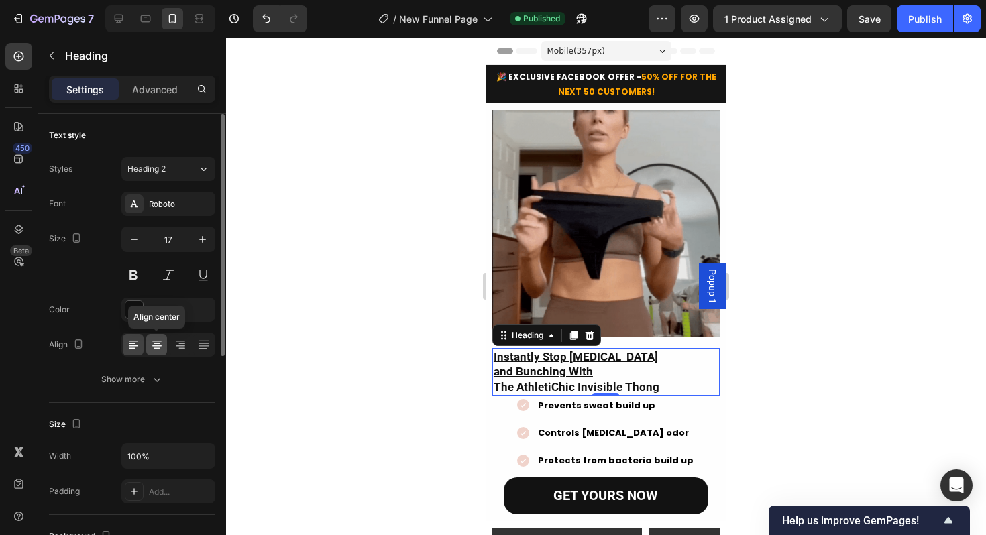
click at [154, 348] on icon at bounding box center [156, 344] width 13 height 13
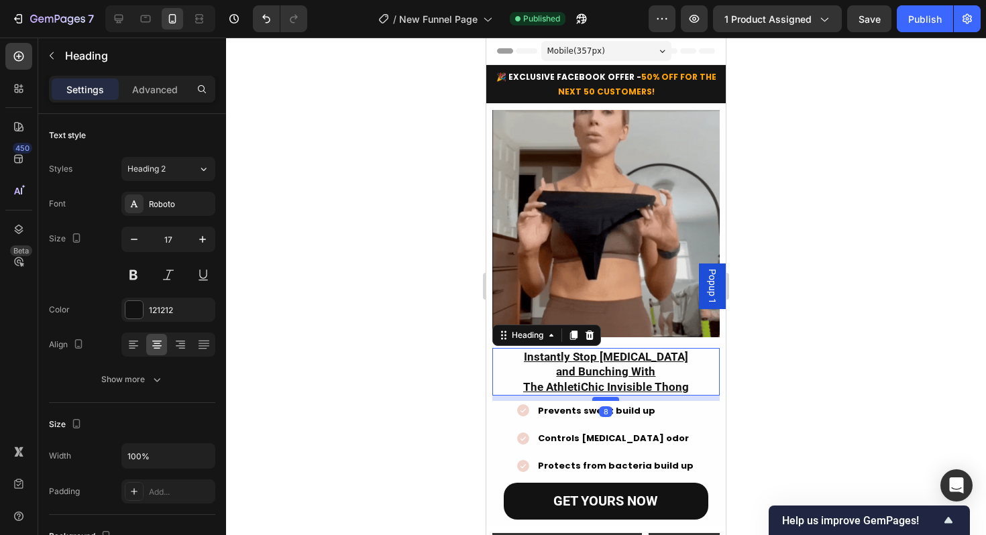
click at [606, 398] on div at bounding box center [605, 399] width 27 height 4
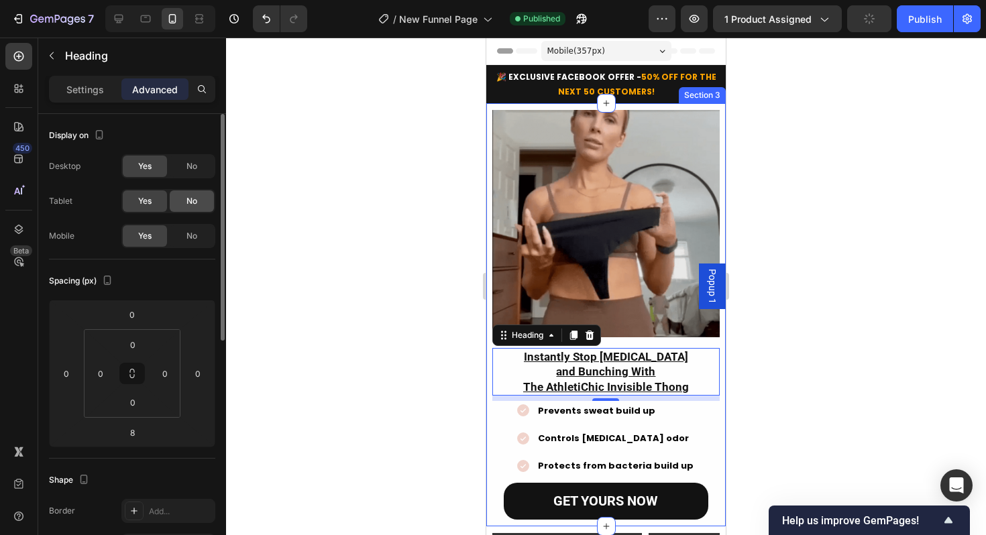
click at [191, 199] on span "No" at bounding box center [192, 201] width 11 height 12
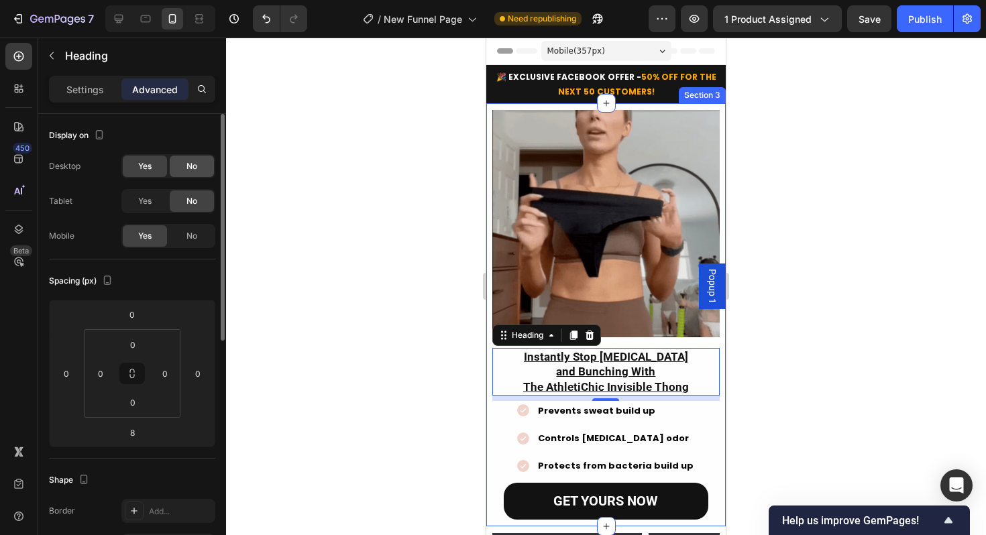
click at [191, 166] on span "No" at bounding box center [192, 166] width 11 height 12
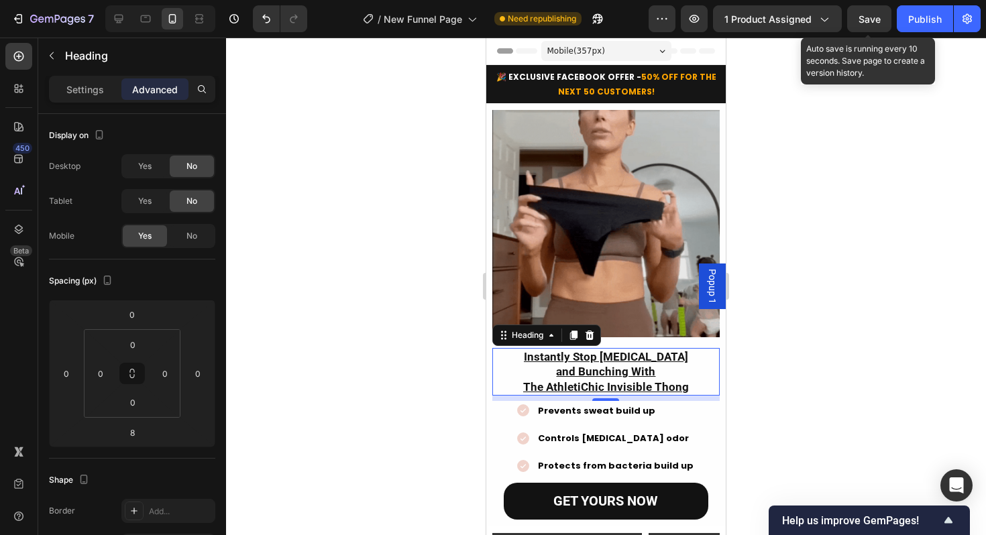
click at [870, 21] on span "Save" at bounding box center [870, 18] width 22 height 11
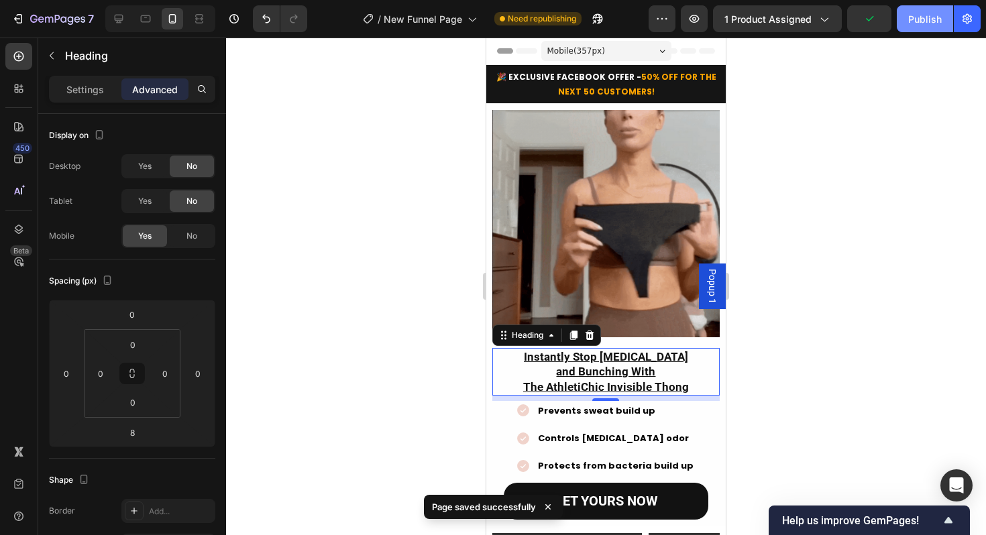
click at [918, 21] on div "Publish" at bounding box center [925, 19] width 34 height 14
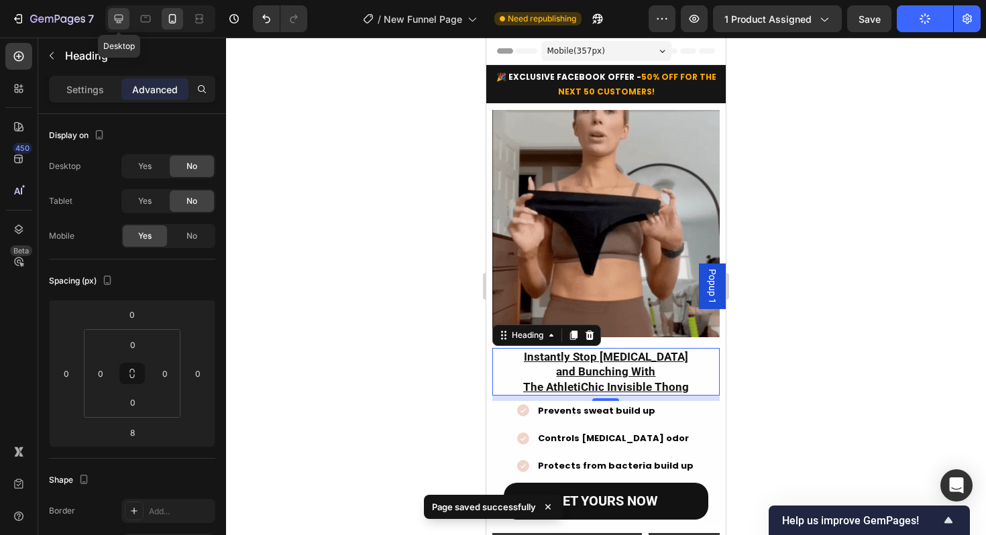
click at [121, 23] on icon at bounding box center [118, 18] width 13 height 13
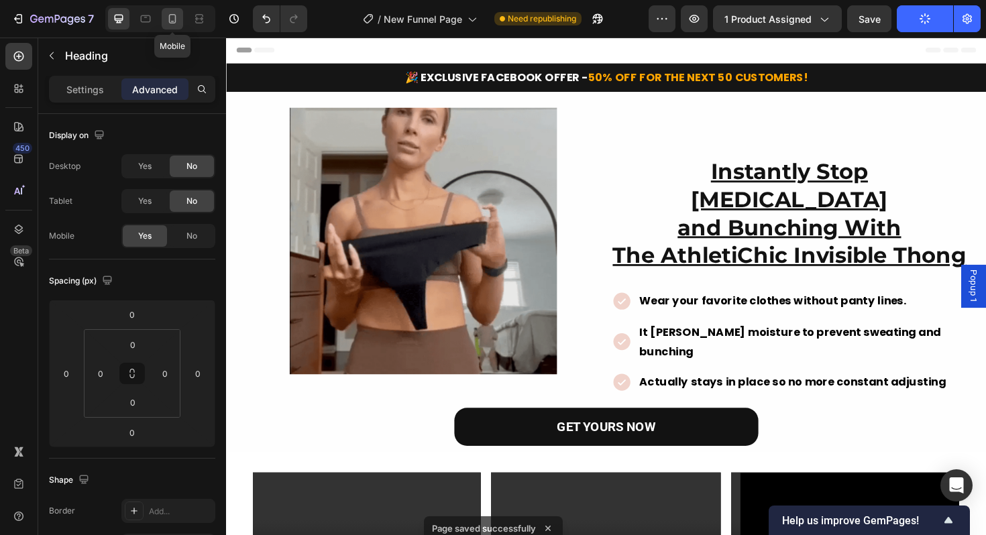
click at [167, 19] on icon at bounding box center [172, 18] width 13 height 13
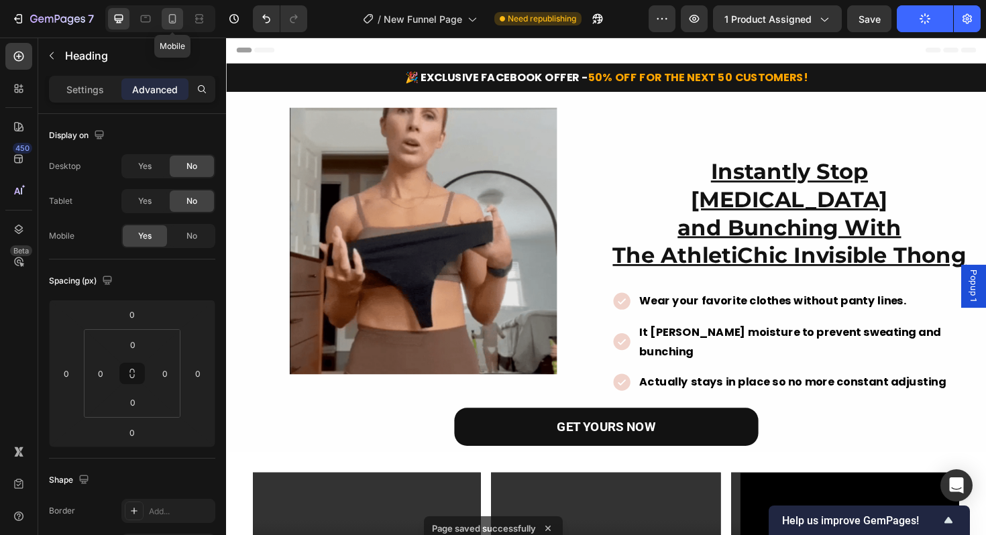
type input "8"
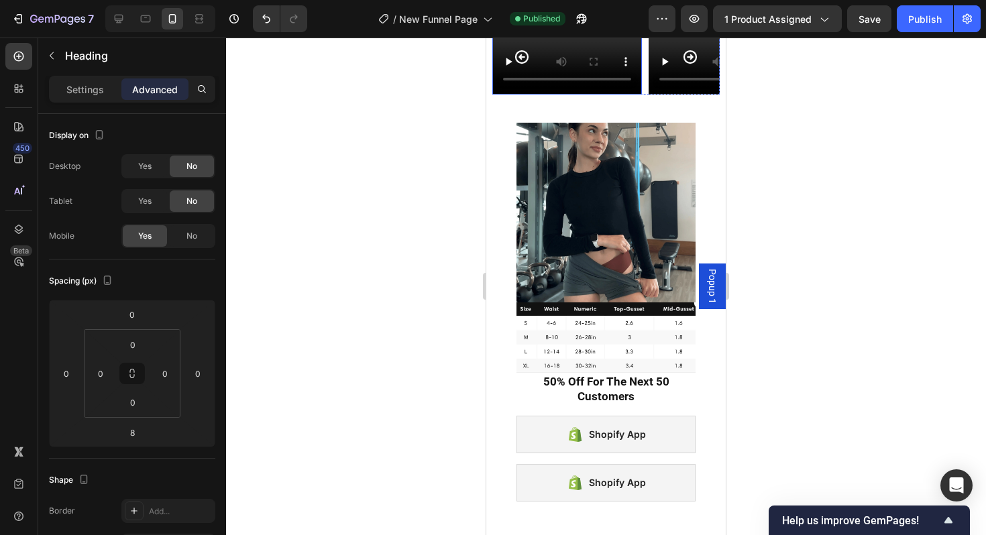
scroll to position [507, 0]
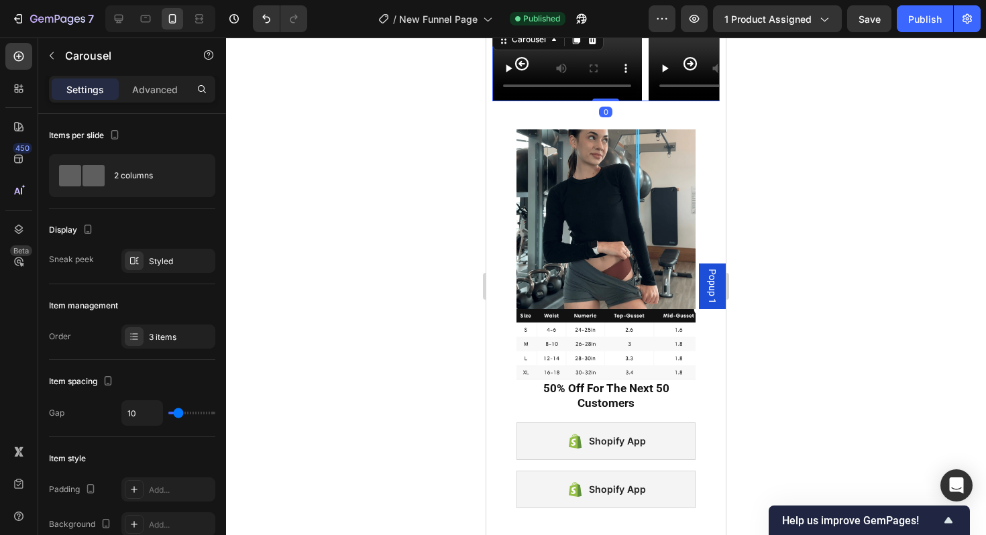
click at [521, 70] on icon "Carousel Back Arrow" at bounding box center [521, 63] width 13 height 13
click at [689, 72] on icon "Carousel Next Arrow" at bounding box center [690, 64] width 16 height 16
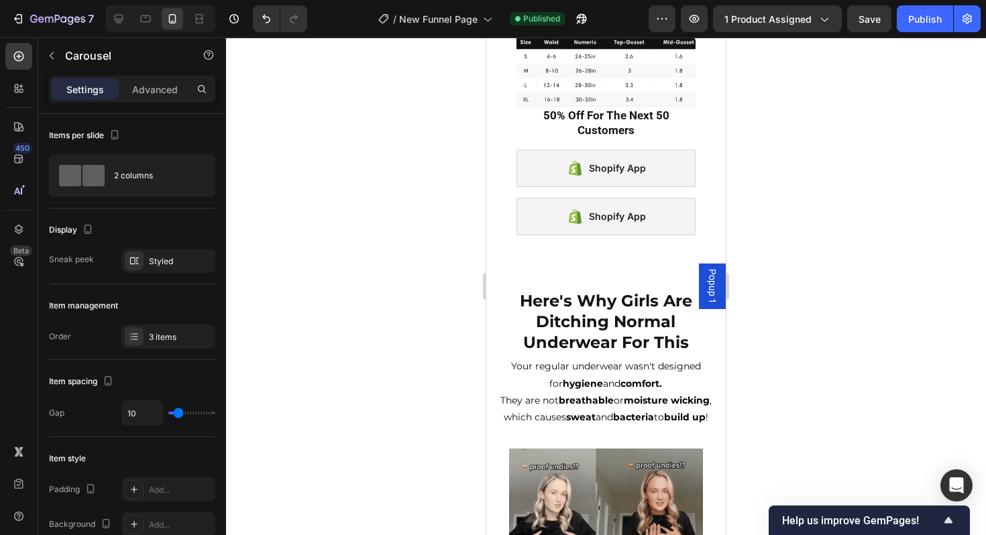
scroll to position [976, 0]
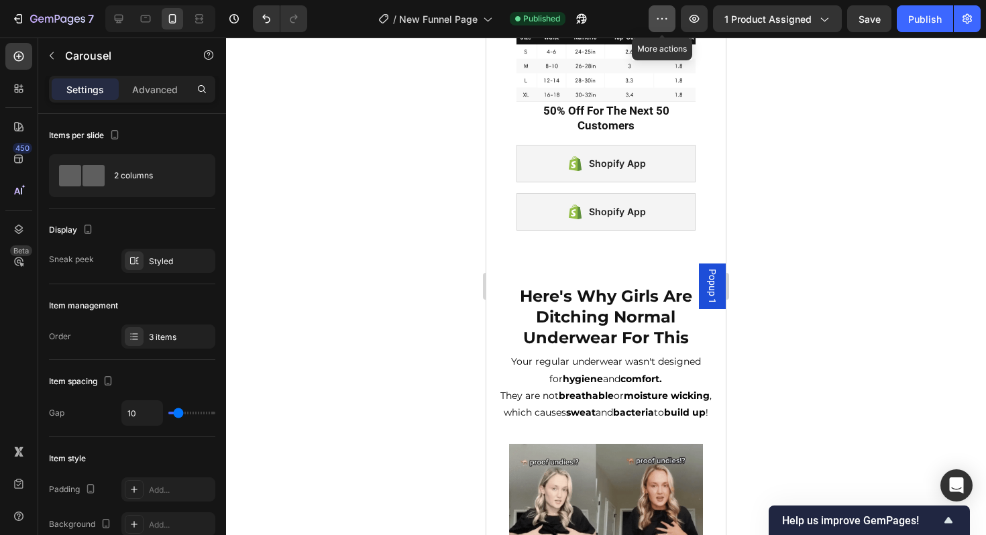
click at [669, 17] on icon "button" at bounding box center [661, 18] width 13 height 13
click at [22, 485] on icon at bounding box center [18, 484] width 9 height 10
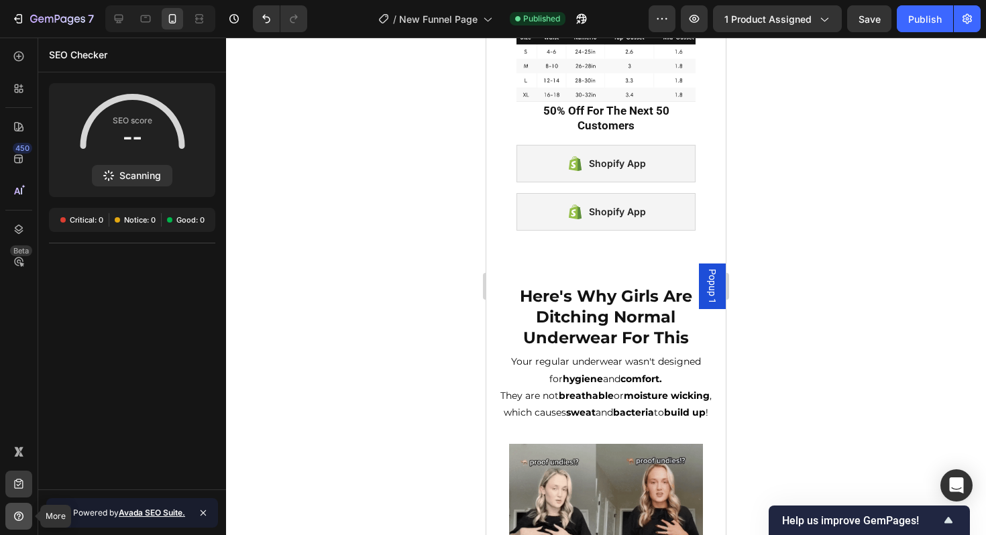
click at [15, 522] on icon at bounding box center [18, 516] width 13 height 13
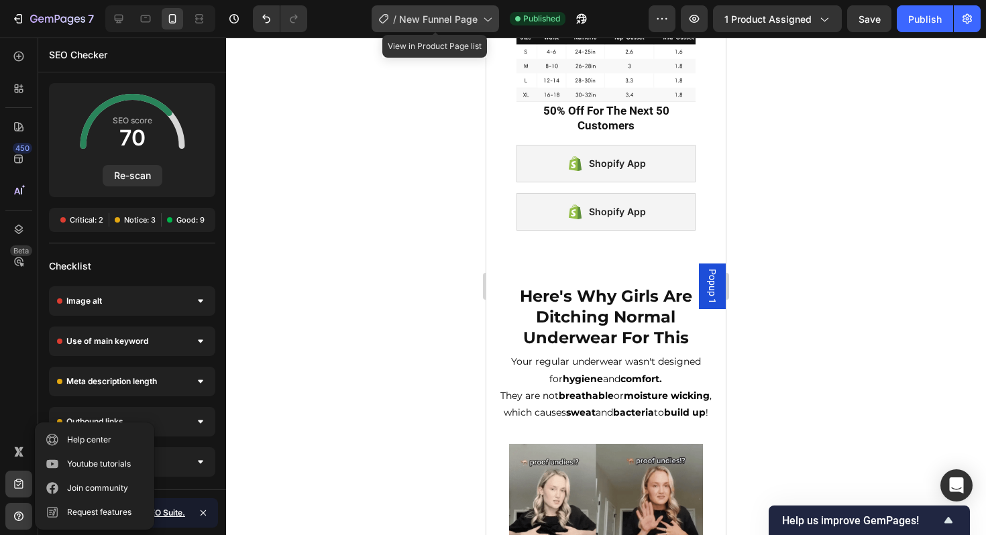
click at [444, 21] on span "New Funnel Page" at bounding box center [438, 19] width 78 height 14
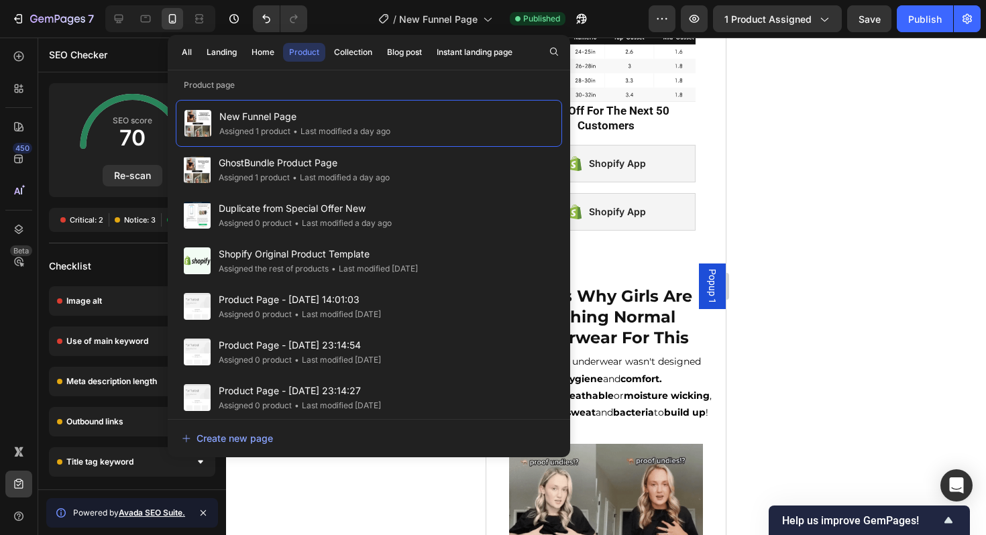
click at [754, 81] on div at bounding box center [606, 287] width 760 height 498
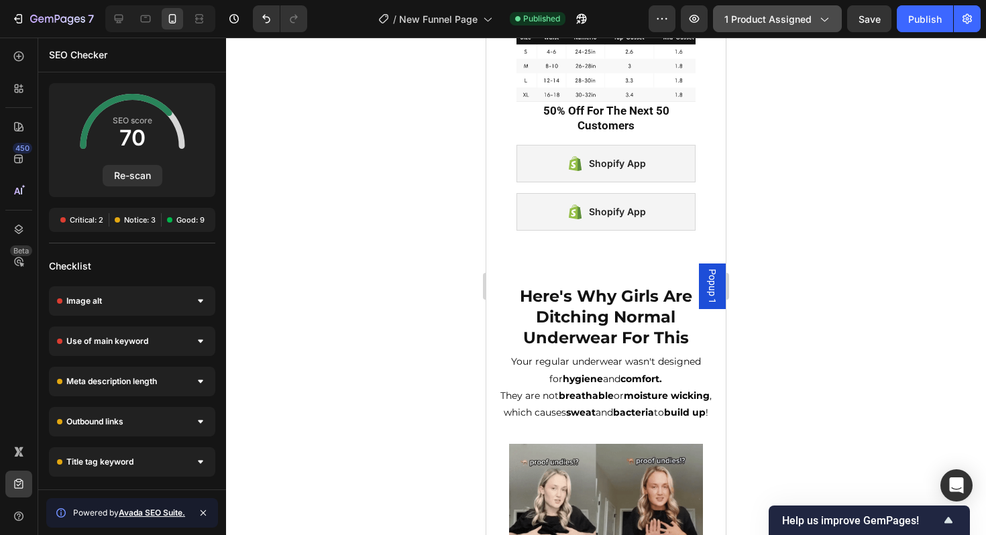
click at [833, 28] on button "1 product assigned" at bounding box center [777, 18] width 129 height 27
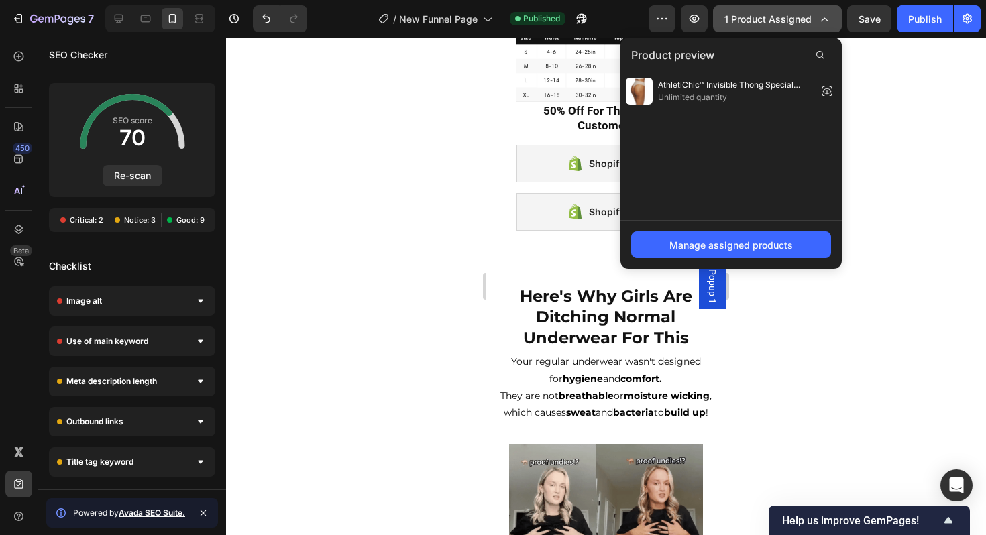
click at [830, 27] on button "1 product assigned" at bounding box center [777, 18] width 129 height 27
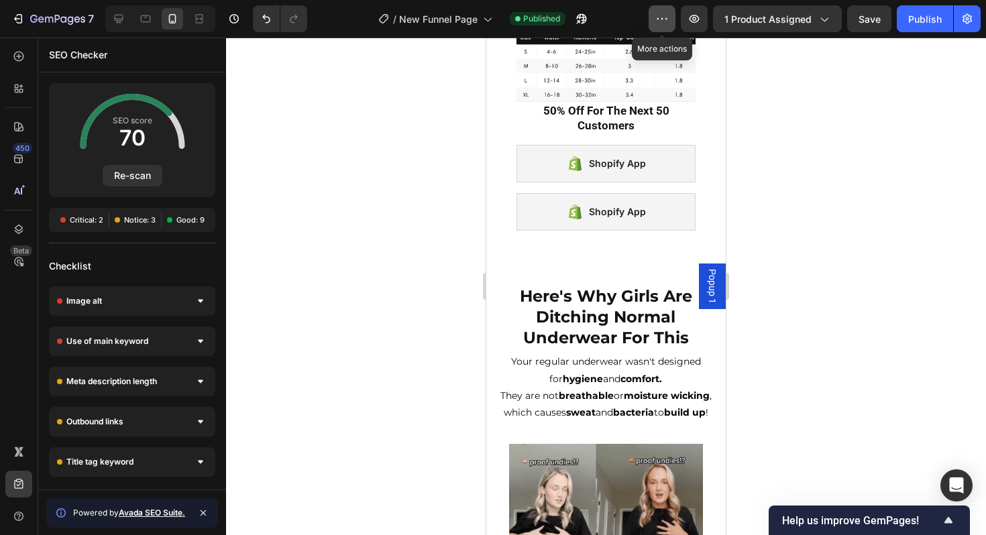
click at [664, 24] on icon "button" at bounding box center [661, 18] width 13 height 13
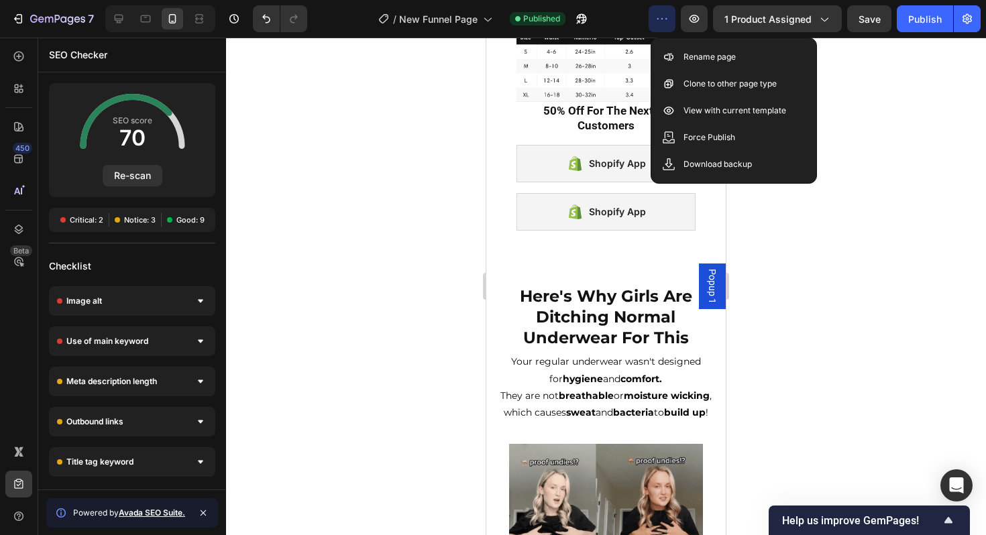
click at [664, 24] on icon "button" at bounding box center [661, 18] width 13 height 13
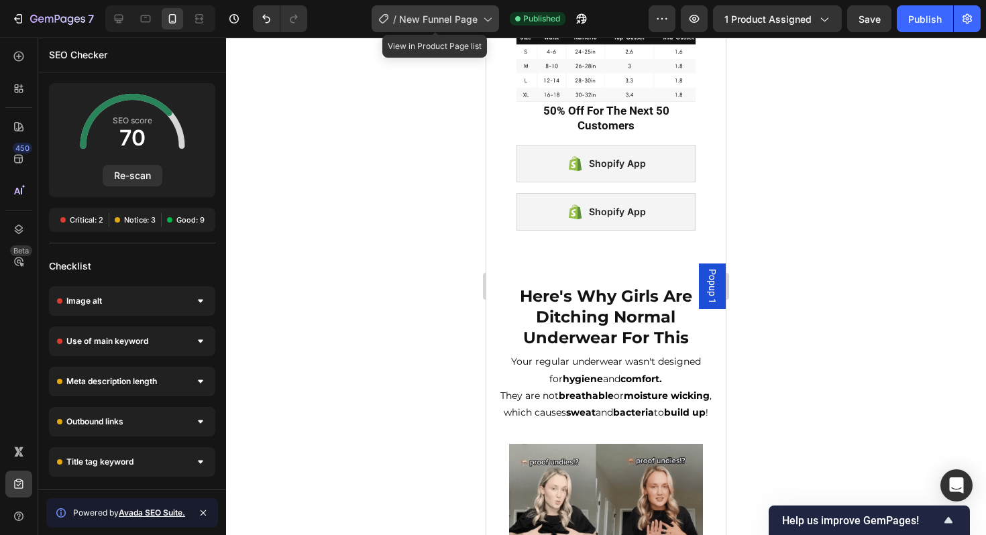
click at [476, 19] on span "New Funnel Page" at bounding box center [438, 19] width 78 height 14
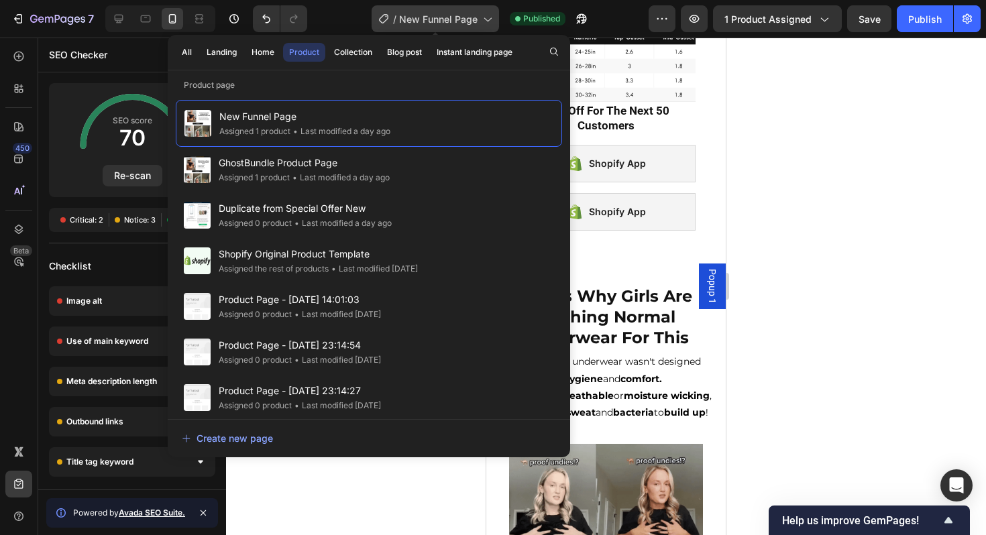
click at [476, 19] on span "New Funnel Page" at bounding box center [438, 19] width 78 height 14
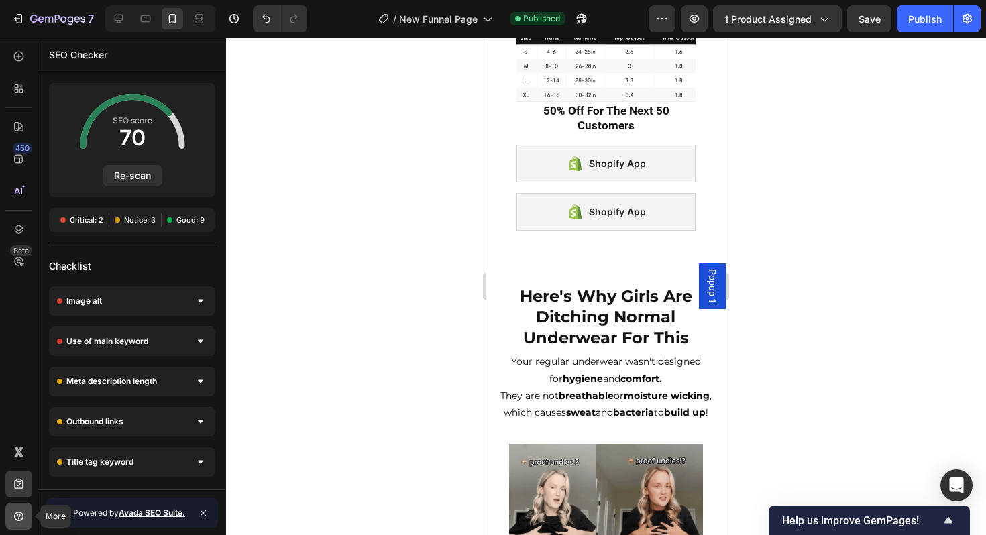
click at [18, 523] on div at bounding box center [18, 516] width 27 height 27
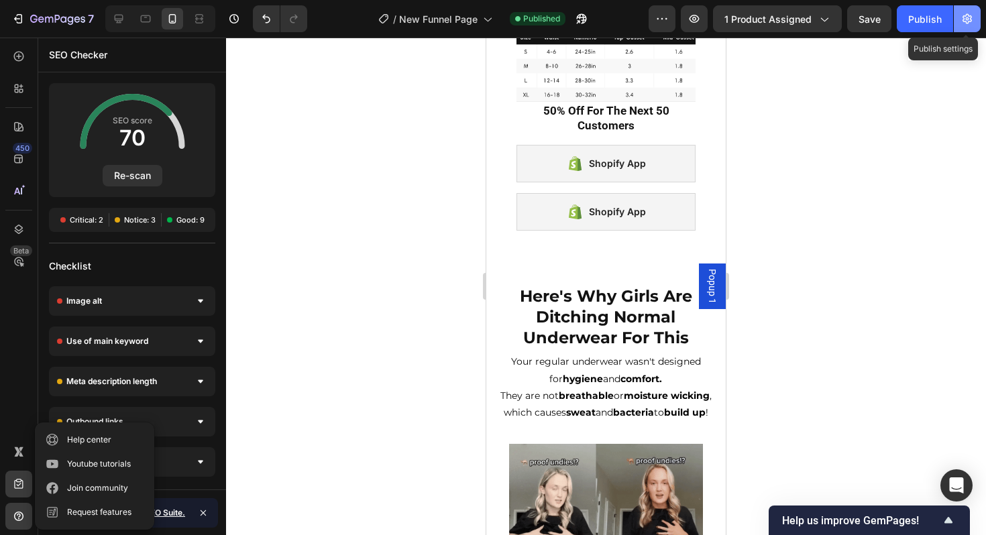
click at [961, 21] on icon "button" at bounding box center [967, 18] width 13 height 13
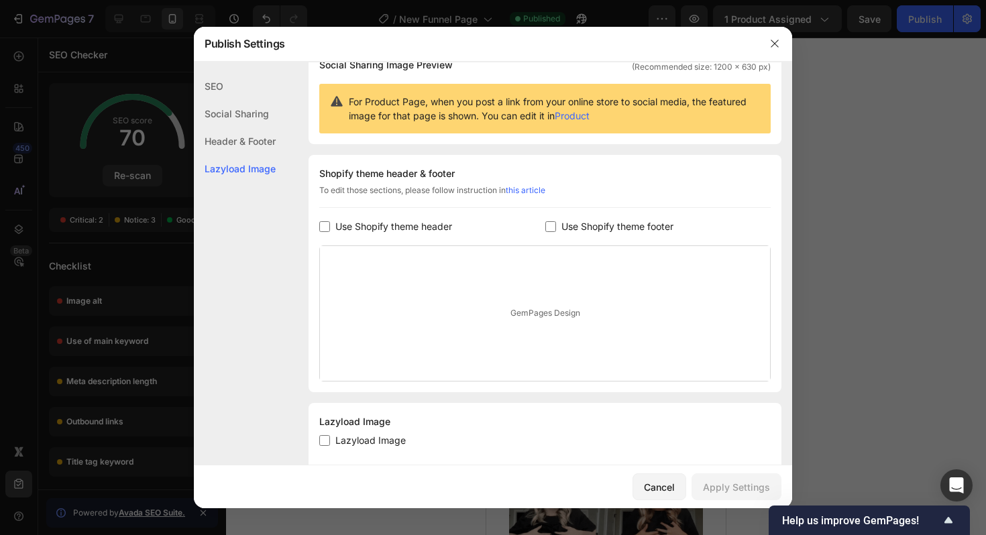
scroll to position [142, 0]
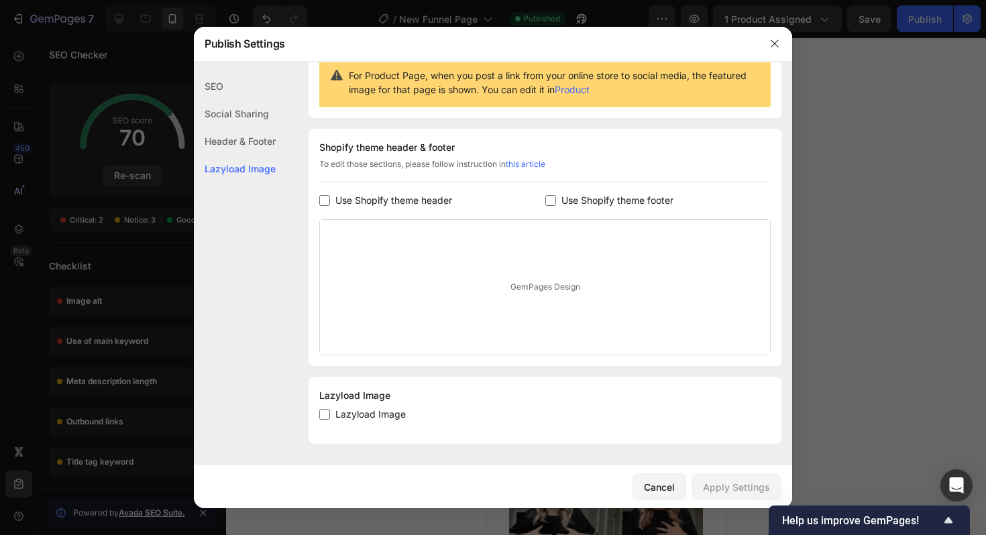
click at [223, 86] on div "SEO" at bounding box center [235, 86] width 82 height 28
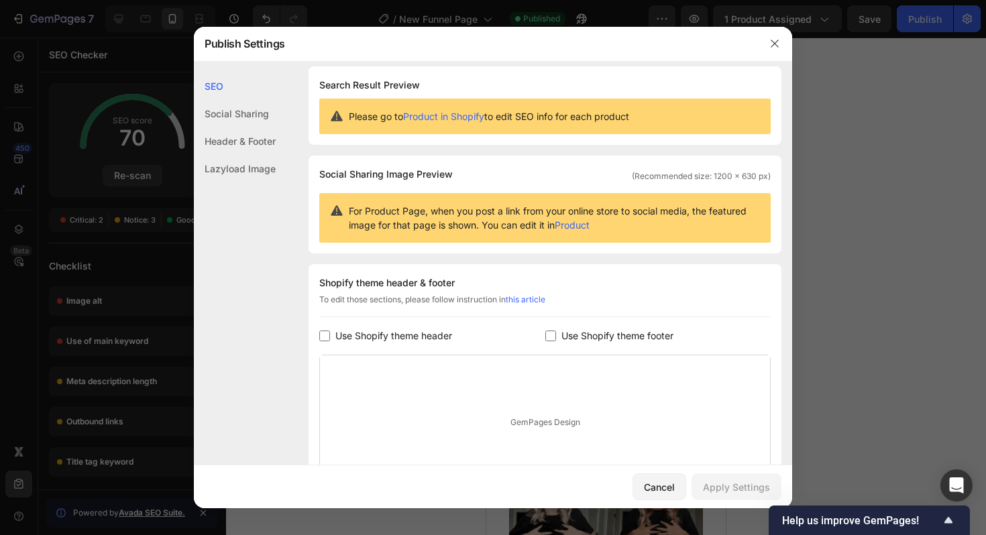
scroll to position [0, 0]
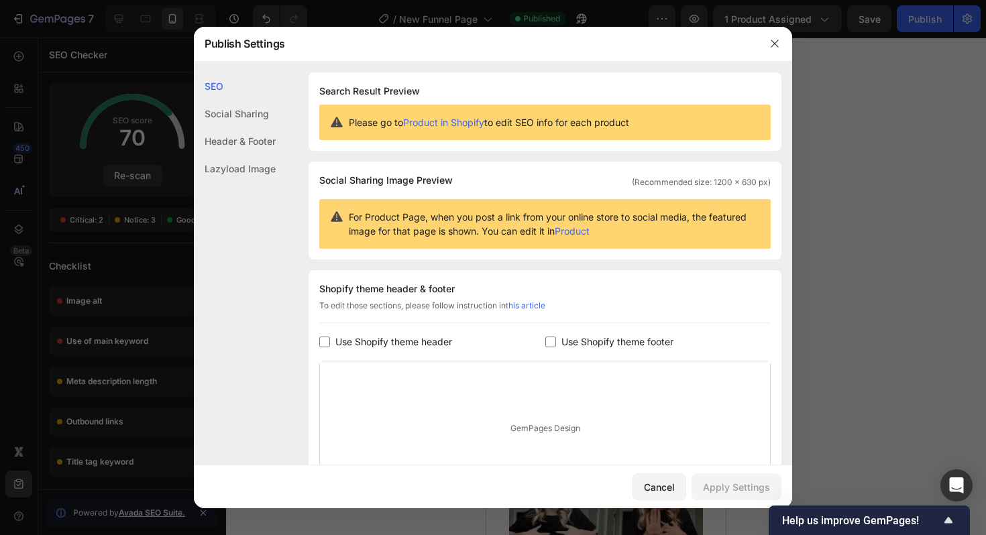
click at [226, 107] on div "Social Sharing" at bounding box center [235, 114] width 82 height 28
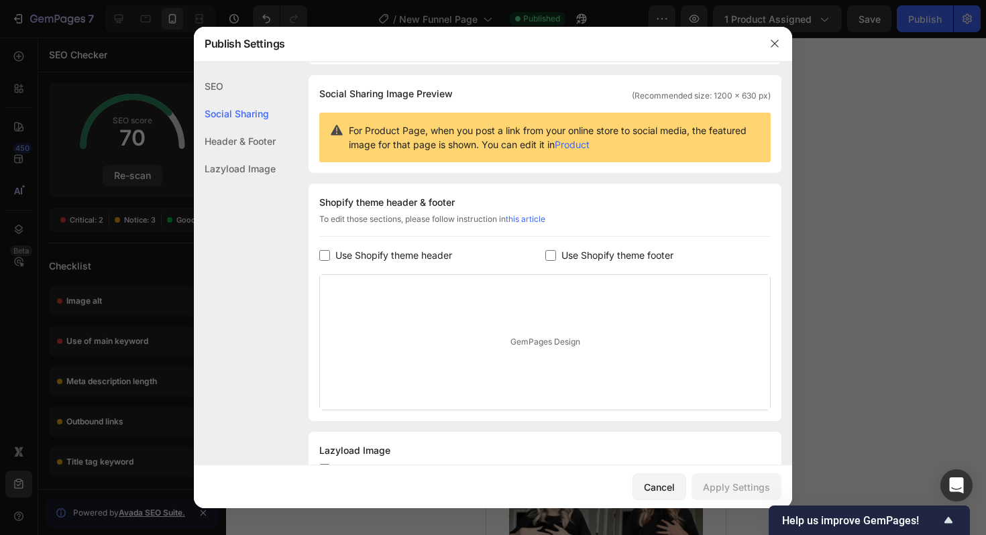
click at [248, 134] on div "Header & Footer" at bounding box center [235, 141] width 82 height 28
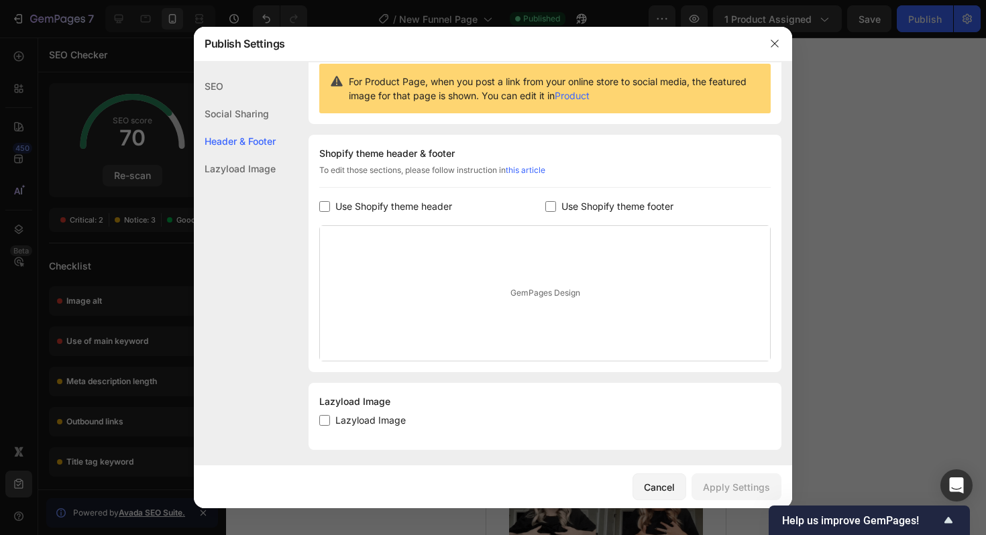
scroll to position [142, 0]
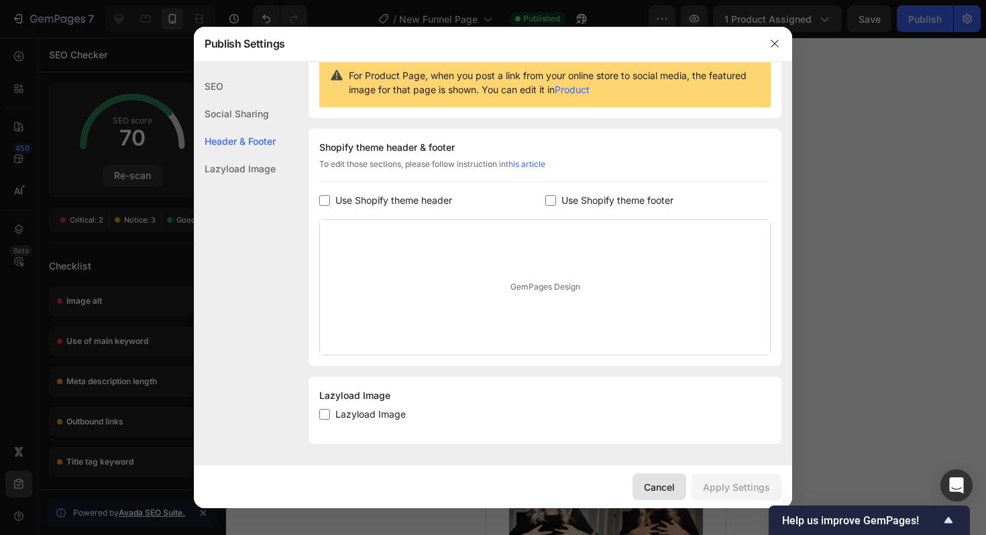
click at [664, 494] on div "Cancel" at bounding box center [659, 487] width 31 height 14
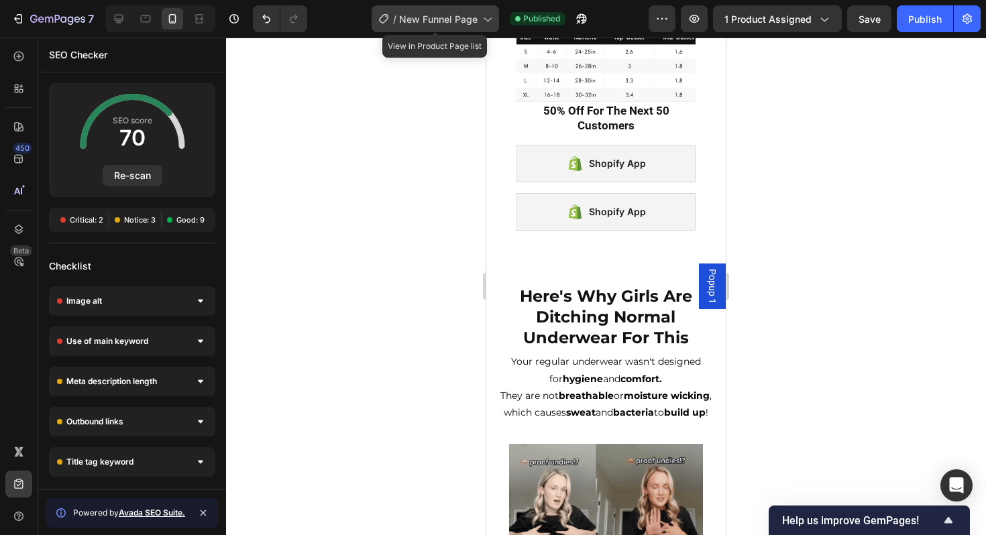
click at [458, 17] on span "New Funnel Page" at bounding box center [438, 19] width 78 height 14
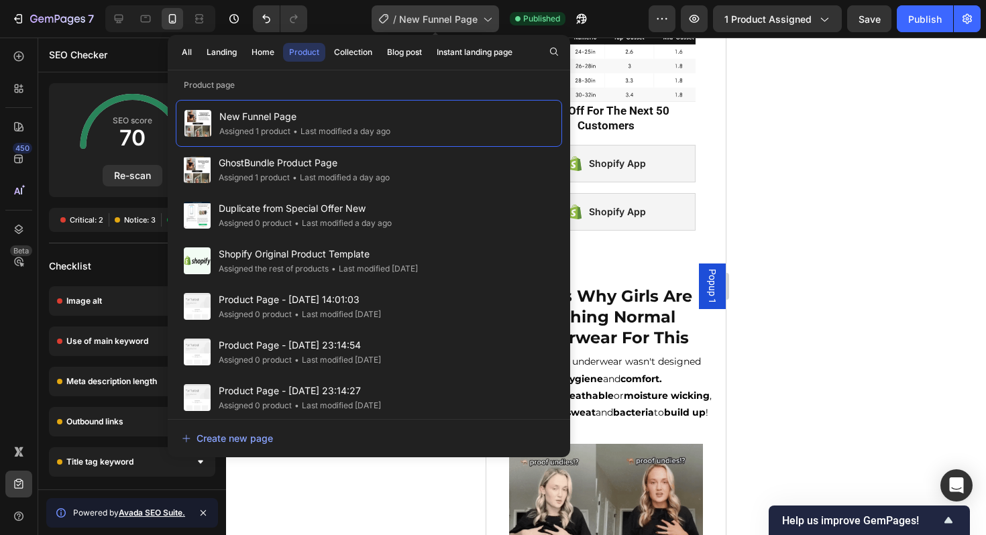
click at [476, 17] on span "New Funnel Page" at bounding box center [438, 19] width 78 height 14
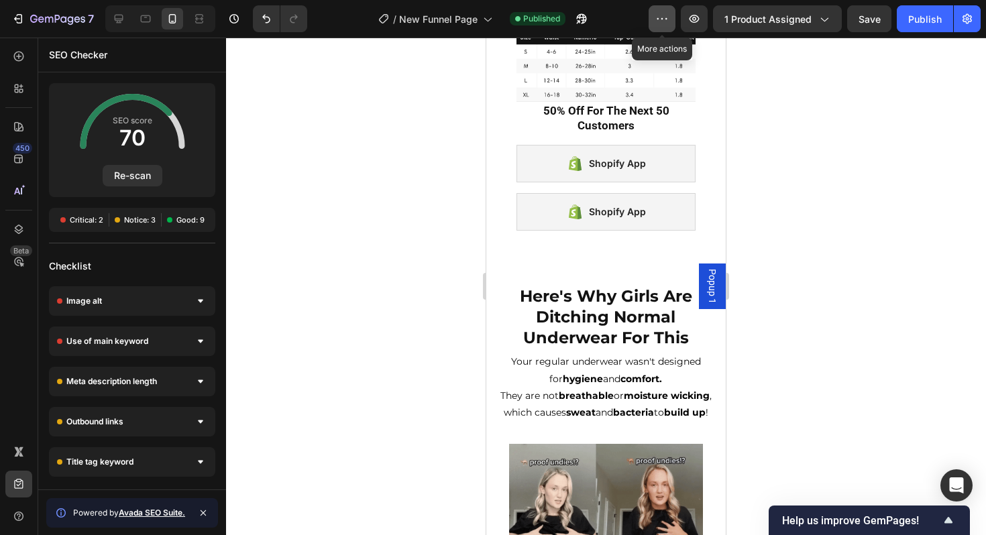
click at [666, 25] on button "button" at bounding box center [662, 18] width 27 height 27
click at [698, 21] on icon "button" at bounding box center [695, 19] width 10 height 8
click at [589, 169] on div "Shopify App" at bounding box center [617, 164] width 57 height 16
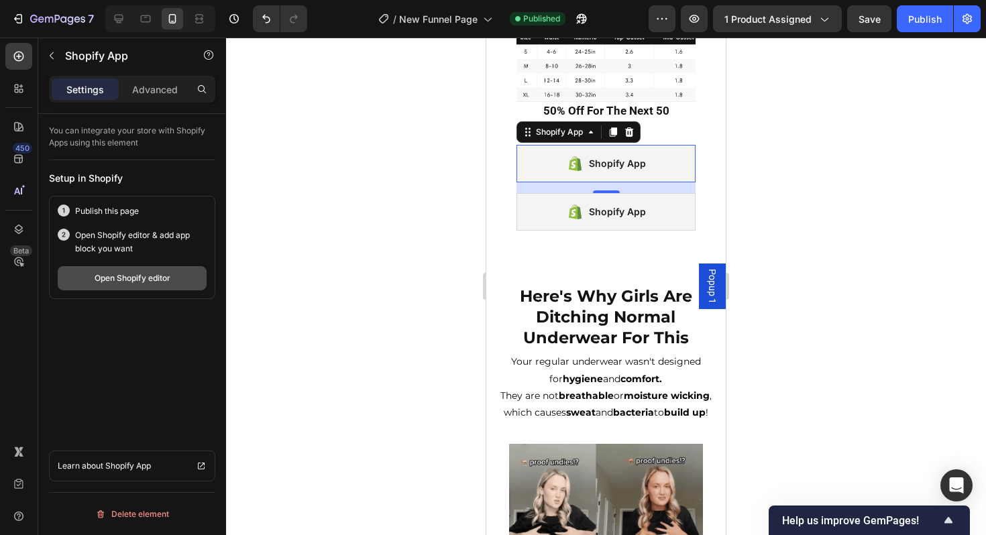
click at [151, 281] on div "Open Shopify editor" at bounding box center [133, 278] width 76 height 12
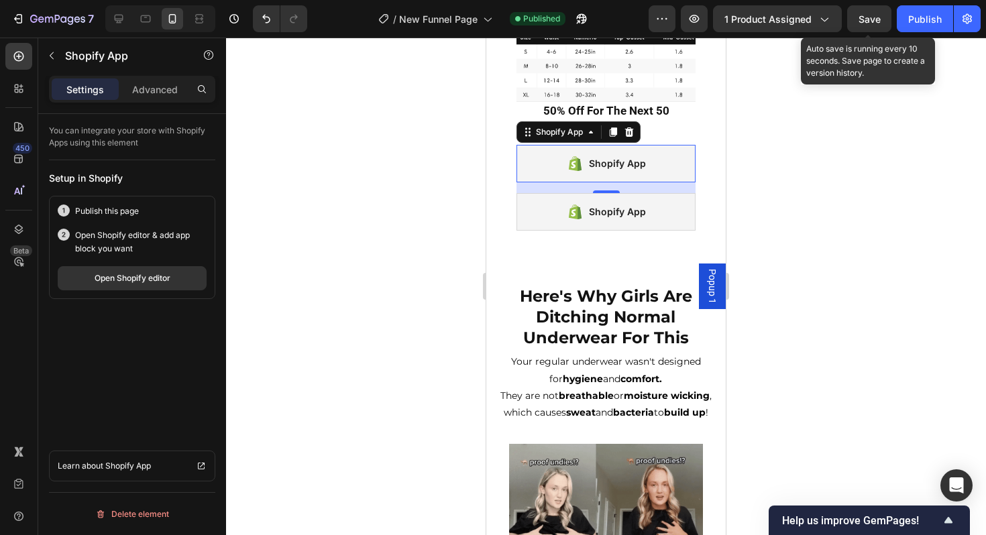
click at [874, 23] on span "Save" at bounding box center [870, 18] width 22 height 11
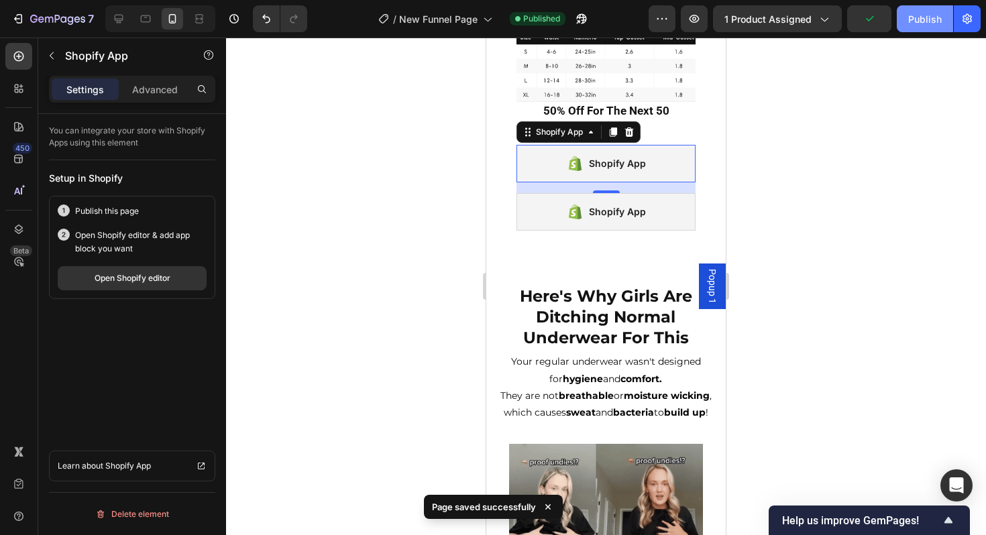
click at [920, 17] on div "Publish" at bounding box center [925, 19] width 34 height 14
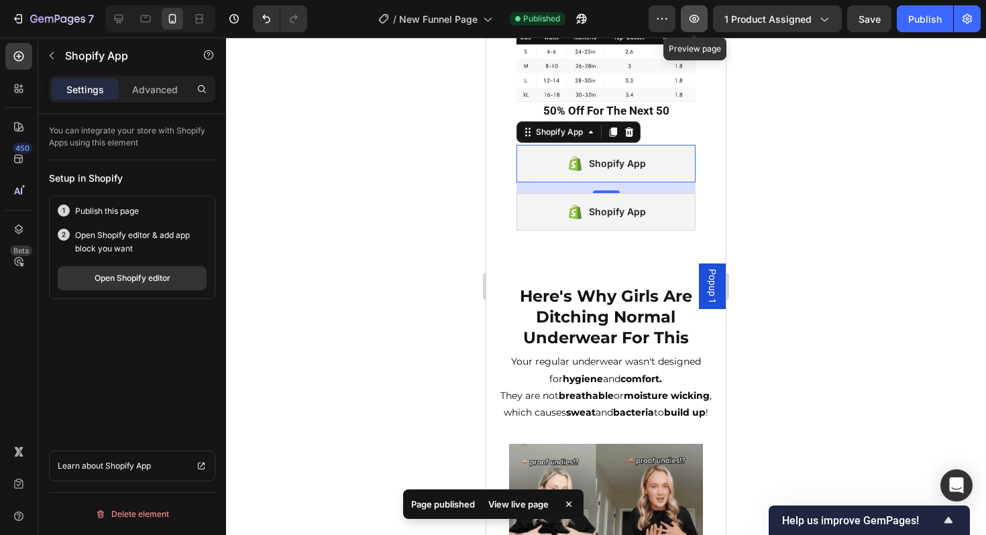
click at [694, 21] on icon "button" at bounding box center [694, 18] width 13 height 13
